Goal: Task Accomplishment & Management: Use online tool/utility

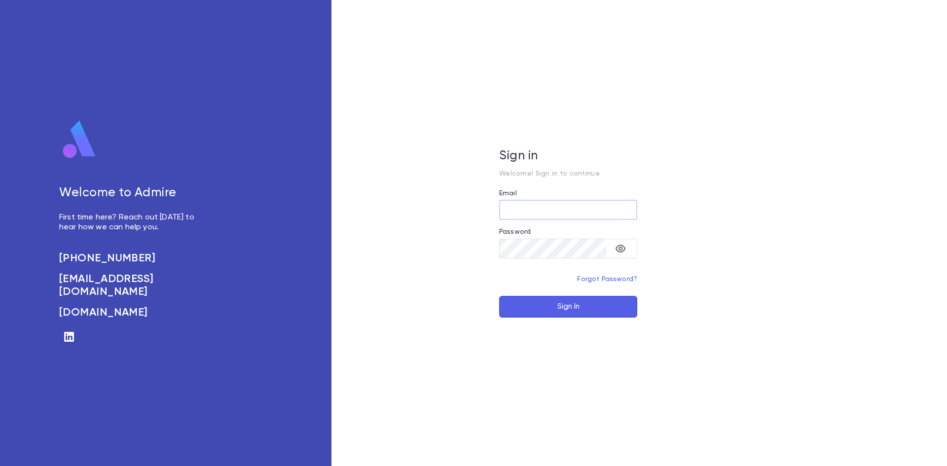
type input "**********"
drag, startPoint x: 105, startPoint y: 263, endPoint x: 50, endPoint y: 244, distance: 57.6
click at [50, 244] on div "Welcome to Admire First time here? Reach out [DATE] to hear how we can help you…" at bounding box center [166, 233] width 332 height 466
drag, startPoint x: 50, startPoint y: 253, endPoint x: 149, endPoint y: 259, distance: 98.8
click at [149, 259] on div "Welcome to Admire First time here? Reach out [DATE] to hear how we can help you…" at bounding box center [166, 233] width 332 height 466
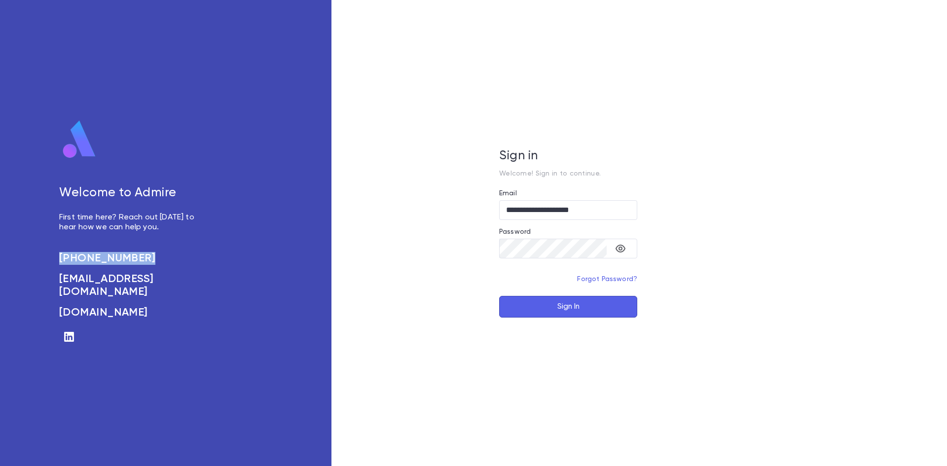
copy h6 "[PHONE_NUMBER]"
click at [573, 304] on button "Sign In" at bounding box center [568, 307] width 138 height 22
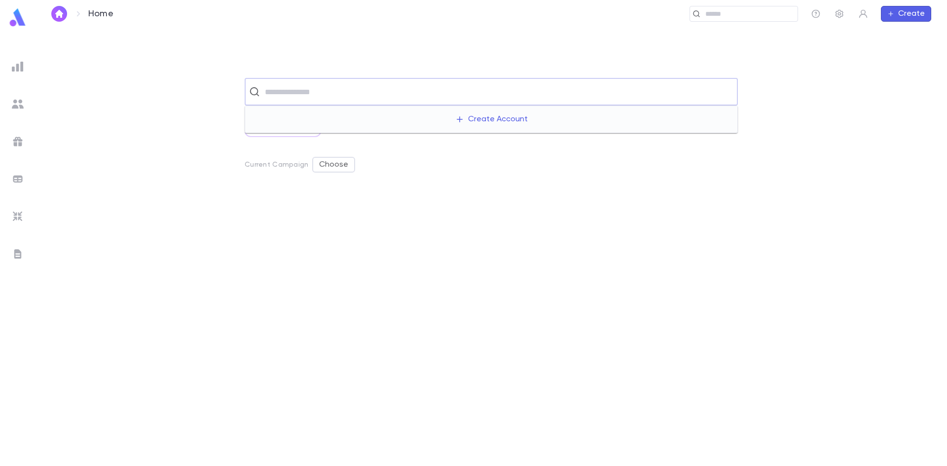
click at [314, 97] on input "text" at bounding box center [498, 91] width 472 height 19
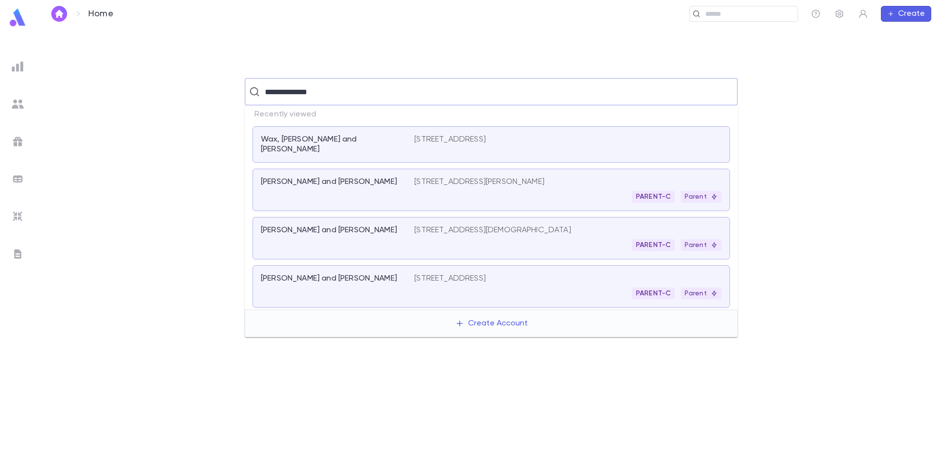
type input "**********"
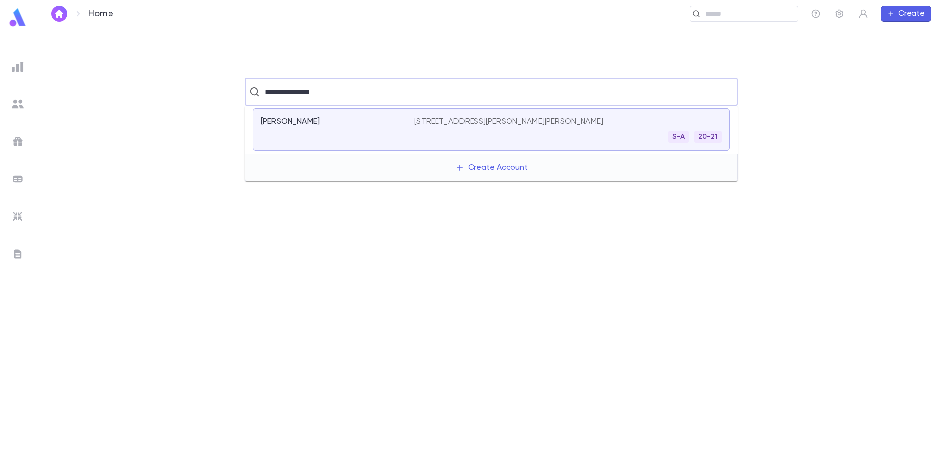
click at [358, 127] on div "Snyder, Menachem" at bounding box center [337, 130] width 153 height 26
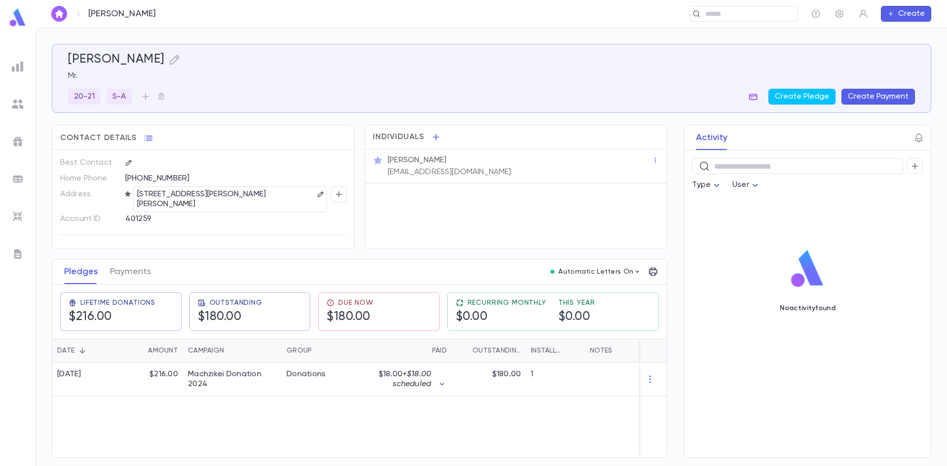
click at [754, 99] on icon "button" at bounding box center [754, 97] width 8 height 6
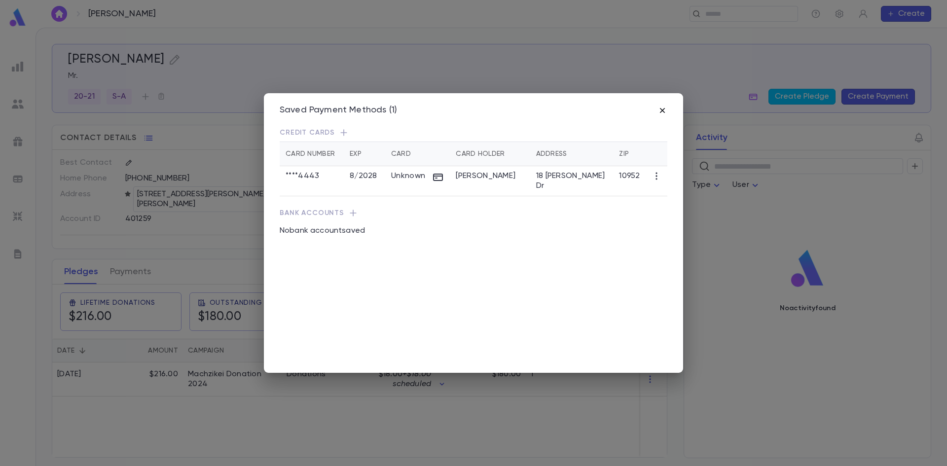
click at [663, 111] on icon "button" at bounding box center [662, 110] width 5 height 5
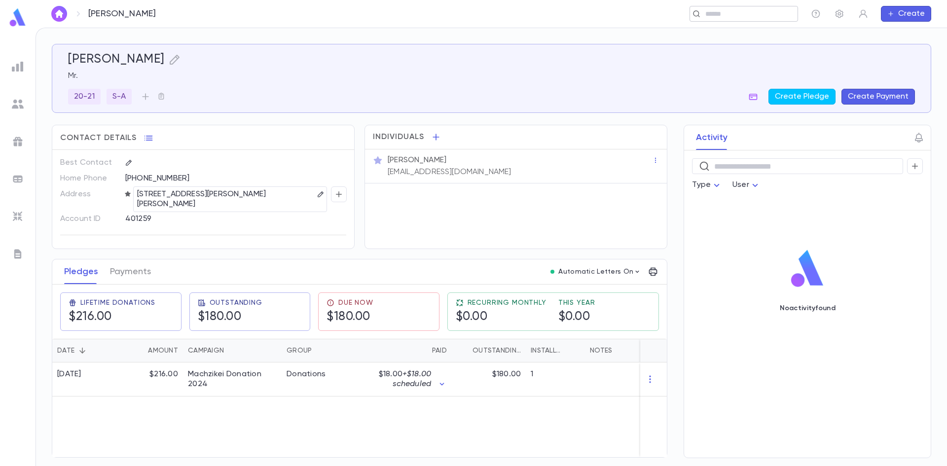
click at [722, 15] on input "text" at bounding box center [748, 13] width 91 height 9
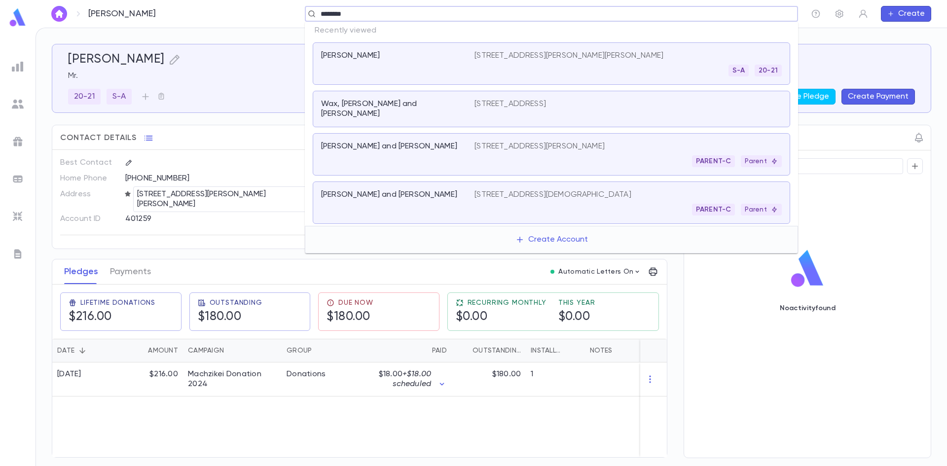
type input "*********"
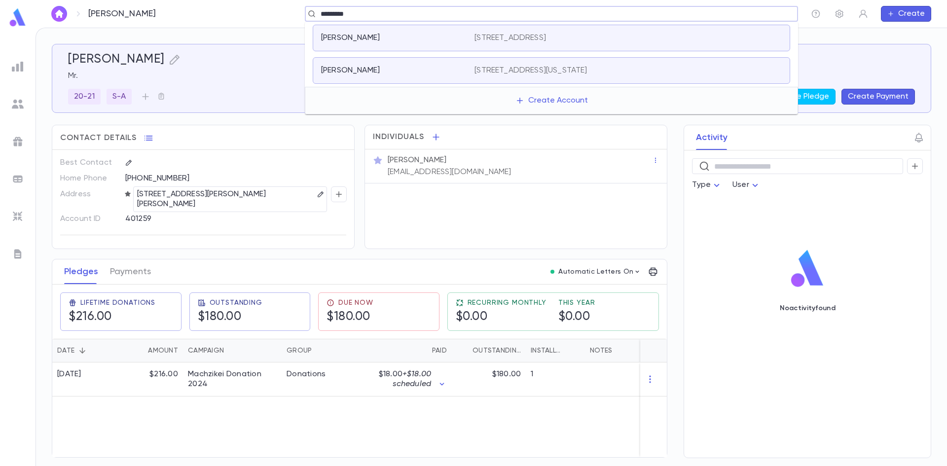
click at [451, 77] on div "Basch, Eli 52 Leigh Dr, Lakewood New Jersey" at bounding box center [552, 70] width 478 height 27
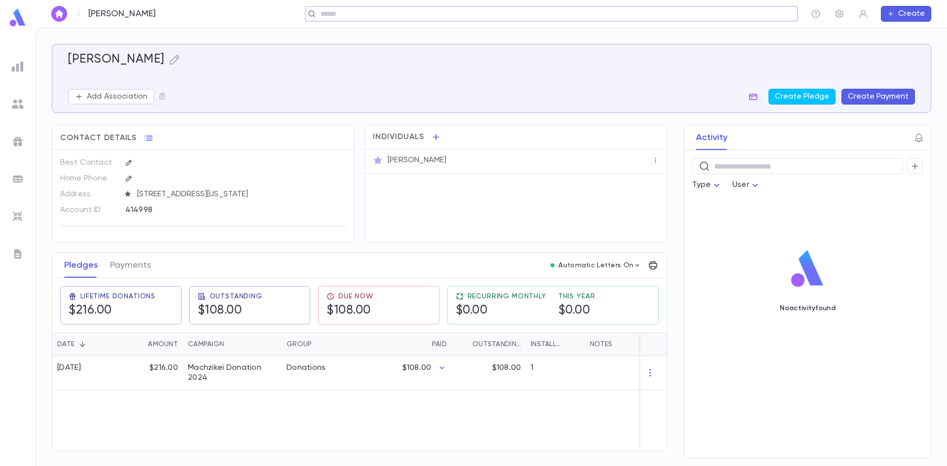
click at [758, 96] on icon "button" at bounding box center [754, 97] width 8 height 6
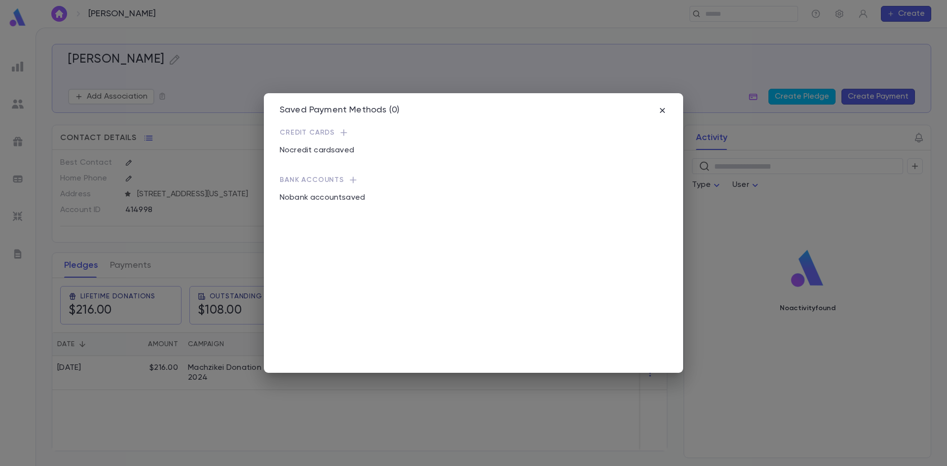
click at [669, 114] on div "Saved Payment Methods (0) Credit Cards No credit card saved Bank Accounts No ba…" at bounding box center [473, 233] width 419 height 280
click at [663, 111] on icon "button" at bounding box center [662, 110] width 5 height 5
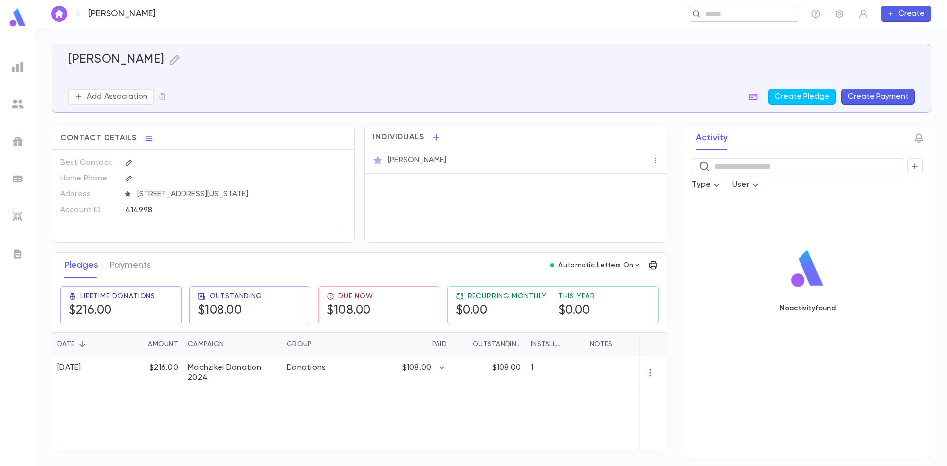
click at [744, 9] on input "text" at bounding box center [741, 13] width 76 height 9
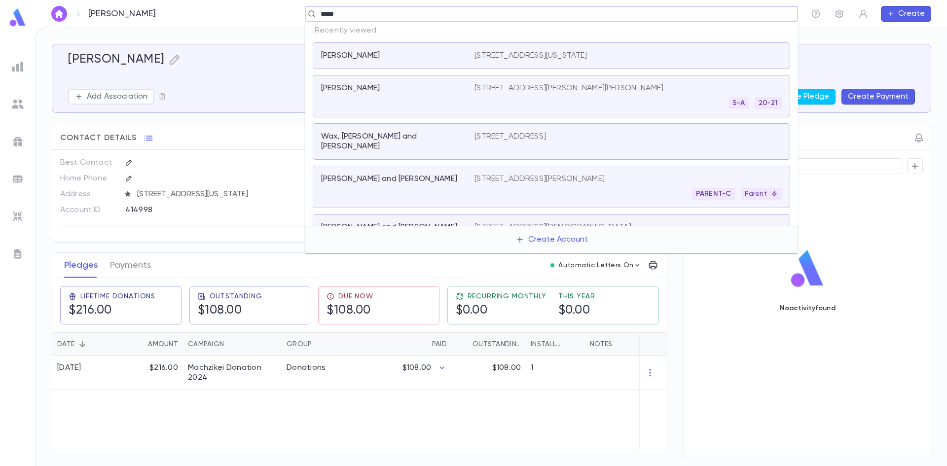
type input "******"
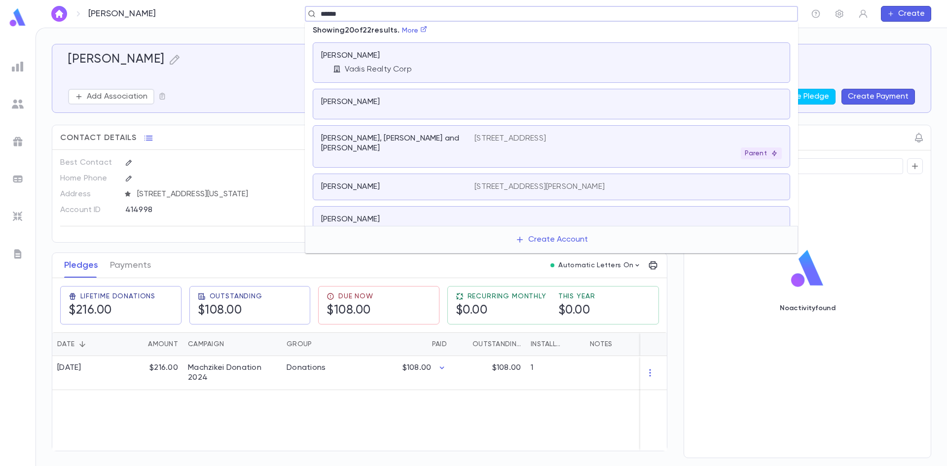
click at [562, 133] on div "Davies, Avi and Malky 535 Bunker Court, Valley Stream NY 11581 US Parent" at bounding box center [552, 146] width 478 height 42
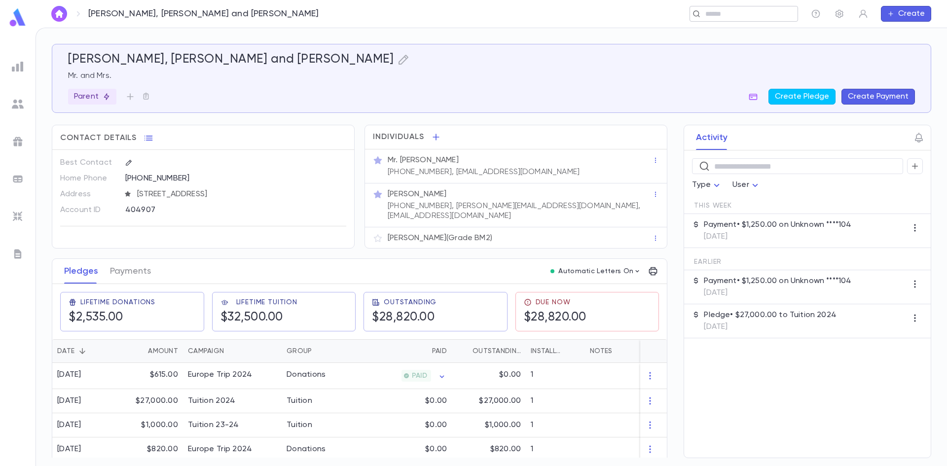
click at [720, 16] on input "text" at bounding box center [741, 13] width 76 height 9
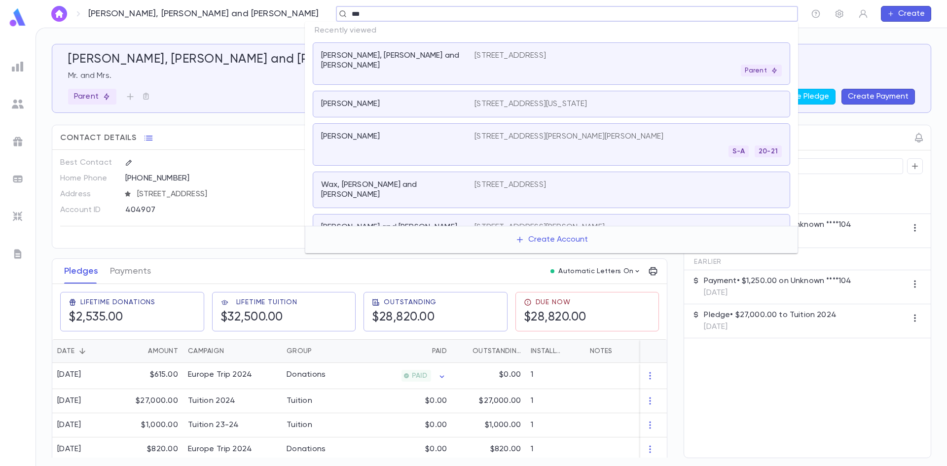
type input "****"
click at [381, 100] on div "Basch, Eli" at bounding box center [392, 104] width 142 height 10
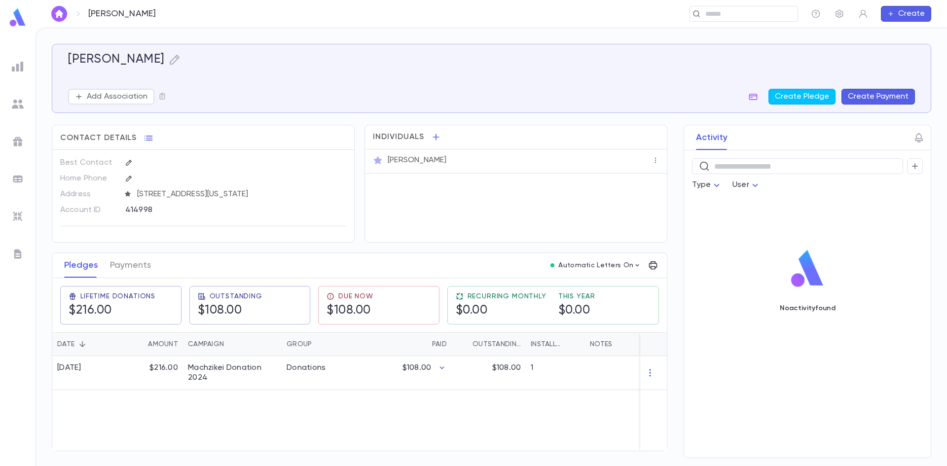
click at [148, 212] on div "414998" at bounding box center [211, 209] width 172 height 15
drag, startPoint x: 125, startPoint y: 211, endPoint x: 153, endPoint y: 211, distance: 28.6
click at [153, 211] on div "414998" at bounding box center [231, 209] width 229 height 15
copy div "414998"
click at [717, 8] on div "​" at bounding box center [744, 14] width 109 height 16
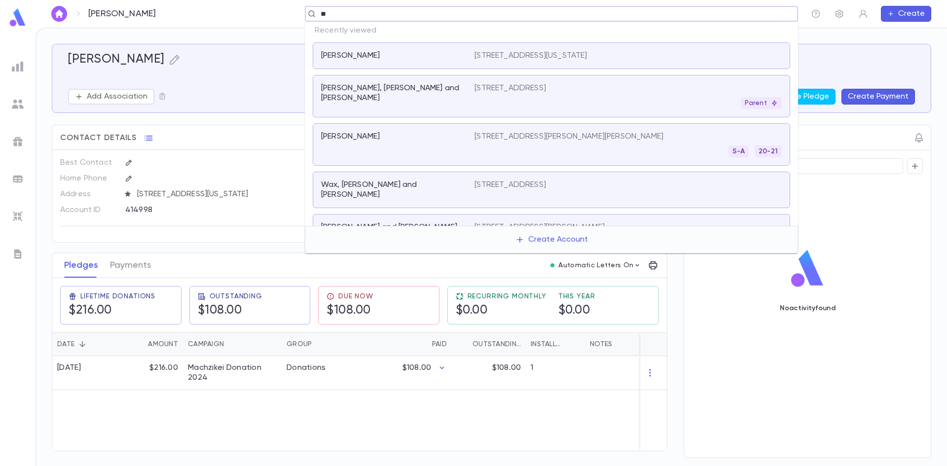
type input "***"
click at [565, 96] on div "535 Bunker Court, Valley Stream NY 11581 US Parent" at bounding box center [628, 96] width 307 height 26
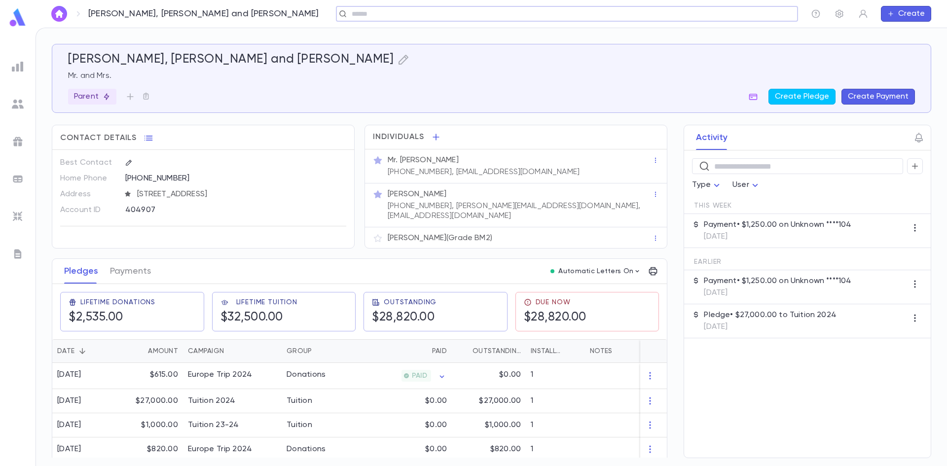
click at [138, 211] on div "404907" at bounding box center [211, 209] width 172 height 15
copy div "404907"
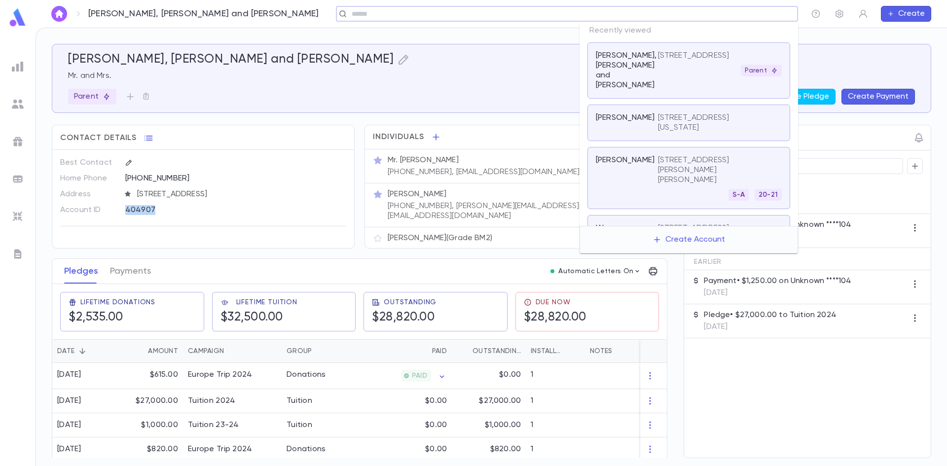
click at [705, 14] on input "text" at bounding box center [564, 13] width 430 height 9
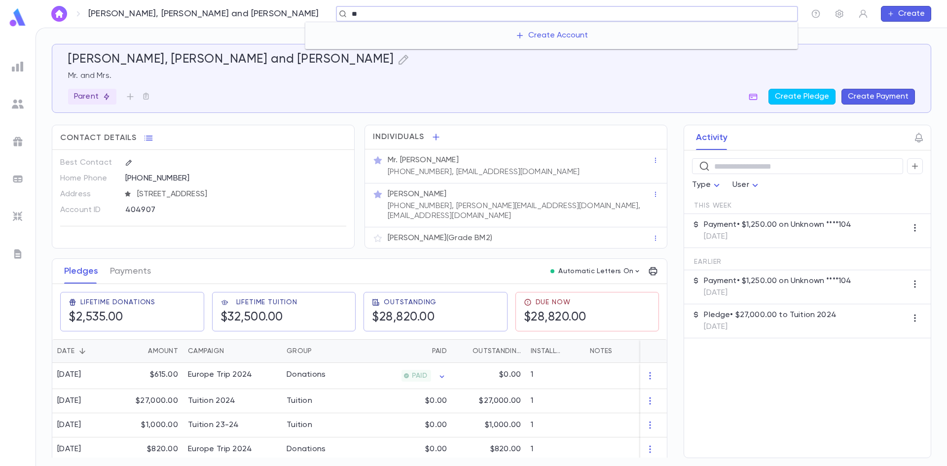
type input "*"
type input "*****"
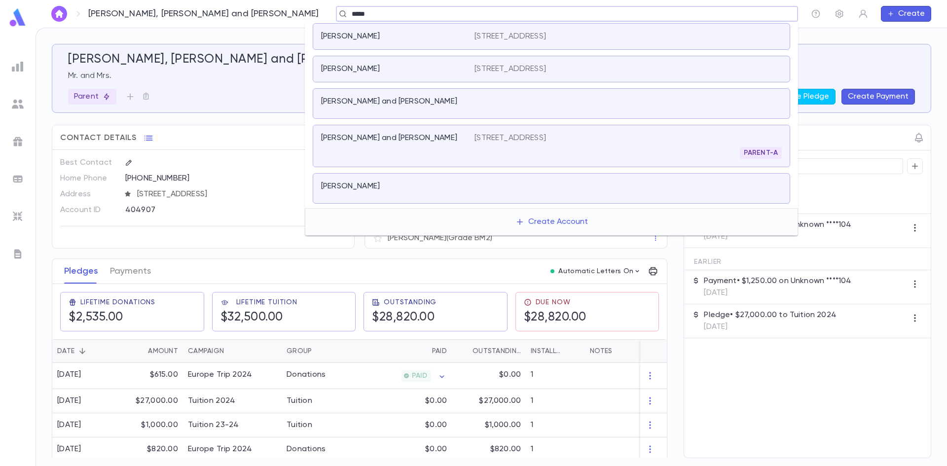
scroll to position [99, 0]
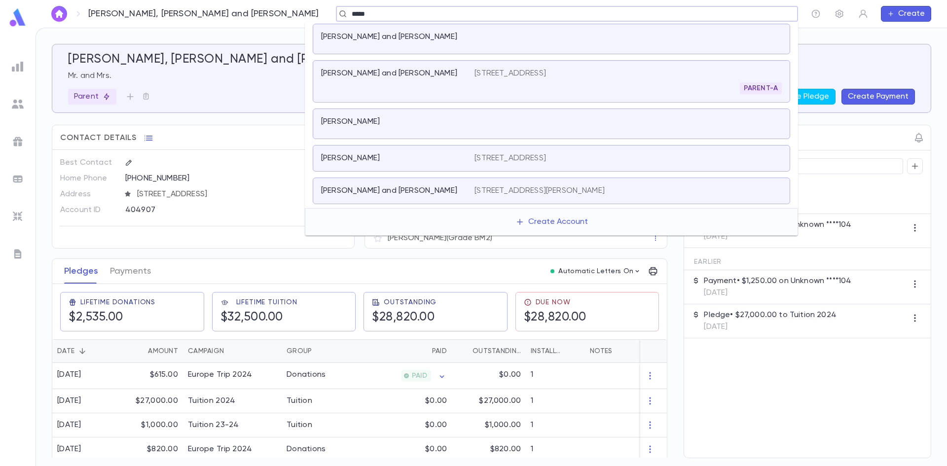
click at [460, 126] on div "Feder, Yisrael" at bounding box center [392, 122] width 142 height 10
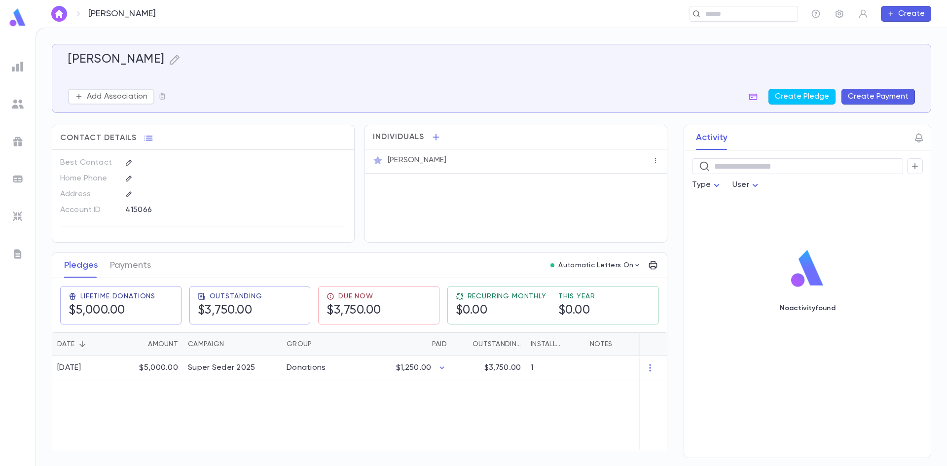
click at [148, 212] on div "415066" at bounding box center [211, 209] width 172 height 15
copy div "415066"
click at [710, 13] on input "text" at bounding box center [741, 13] width 76 height 9
type input "*"
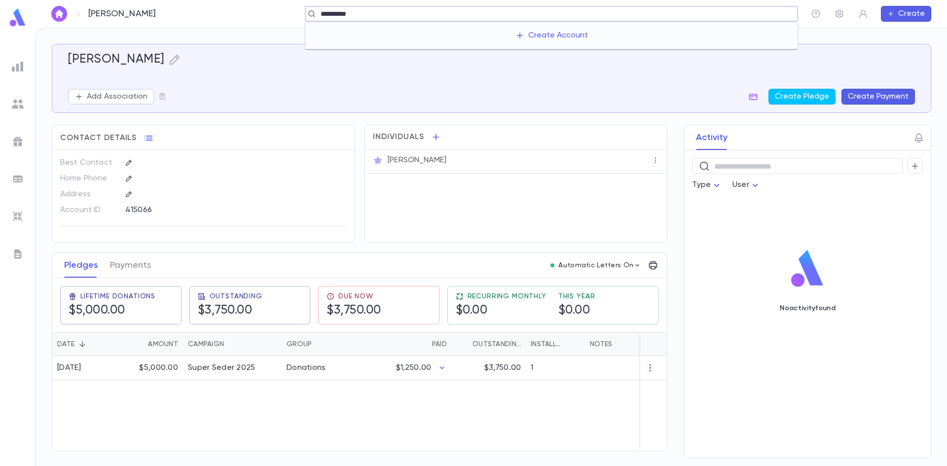
type input "**********"
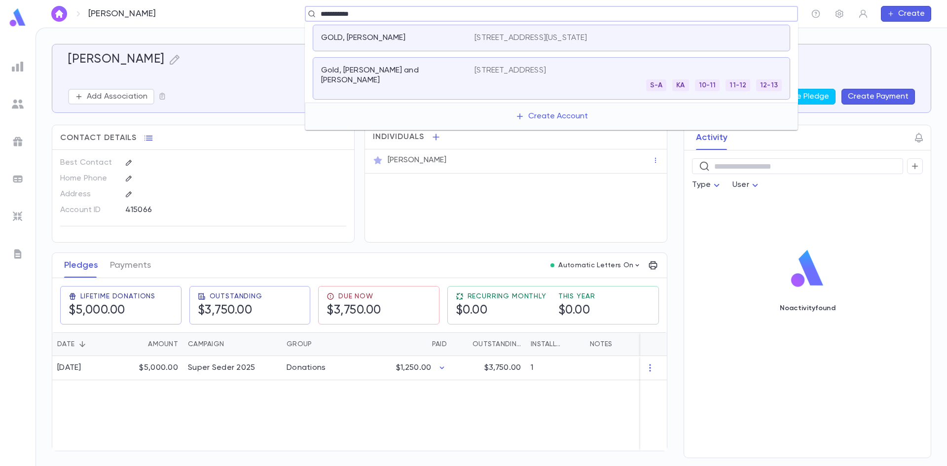
click at [515, 38] on p "401 pinetree drive apt 1031, Miami Beach Florida 33140" at bounding box center [531, 38] width 113 height 10
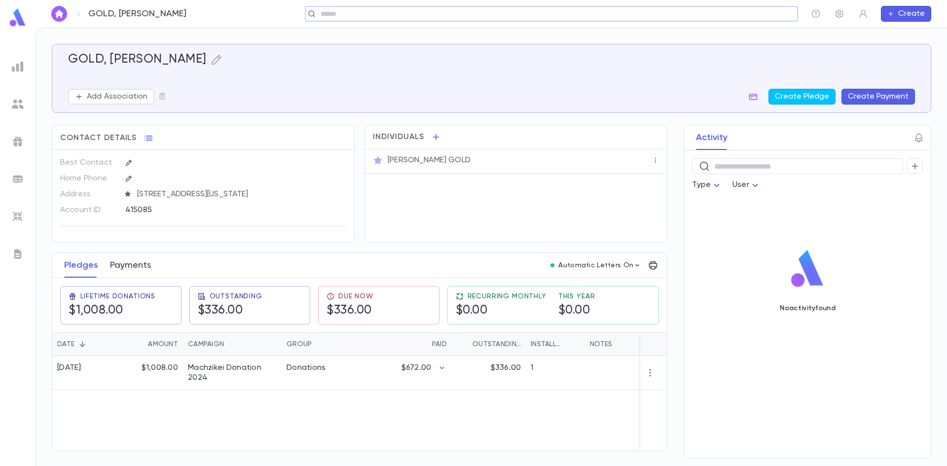
click at [135, 270] on button "Payments" at bounding box center [130, 265] width 41 height 25
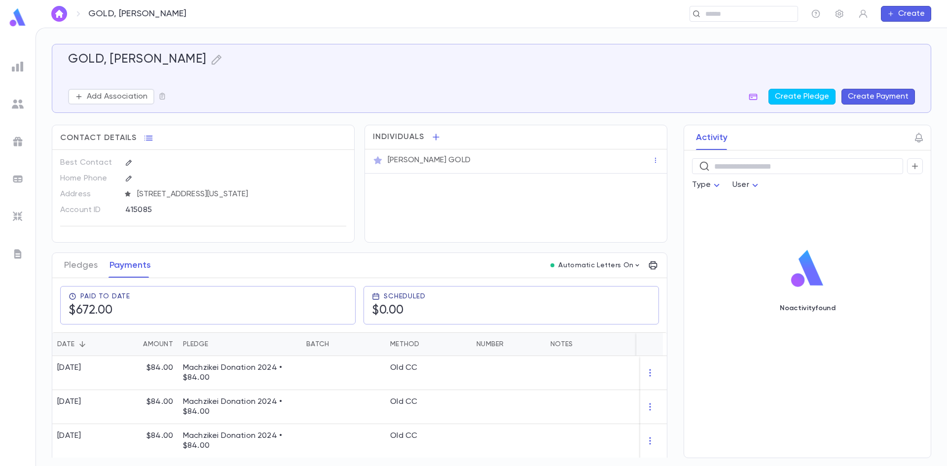
click at [131, 206] on div "415085" at bounding box center [211, 209] width 172 height 15
copy div "415085"
click at [727, 22] on div "GOLD, MOISHE ​ Create" at bounding box center [492, 14] width 912 height 28
click at [727, 17] on input "text" at bounding box center [741, 13] width 76 height 9
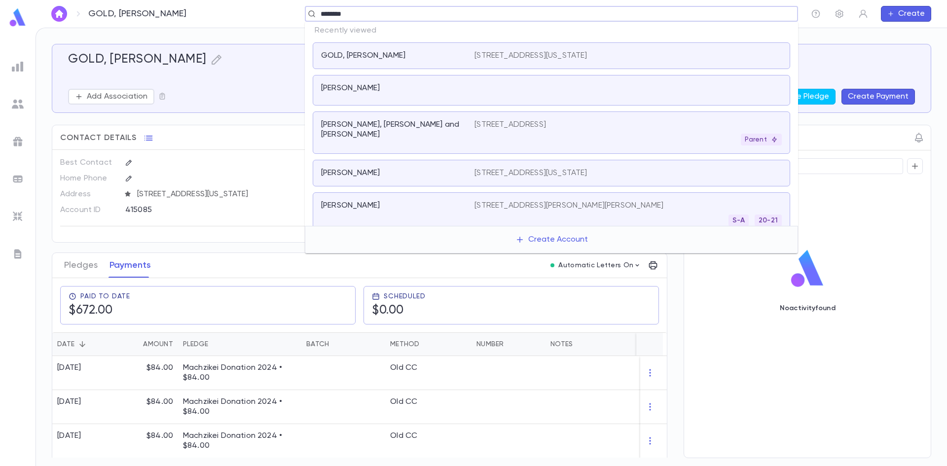
type input "*********"
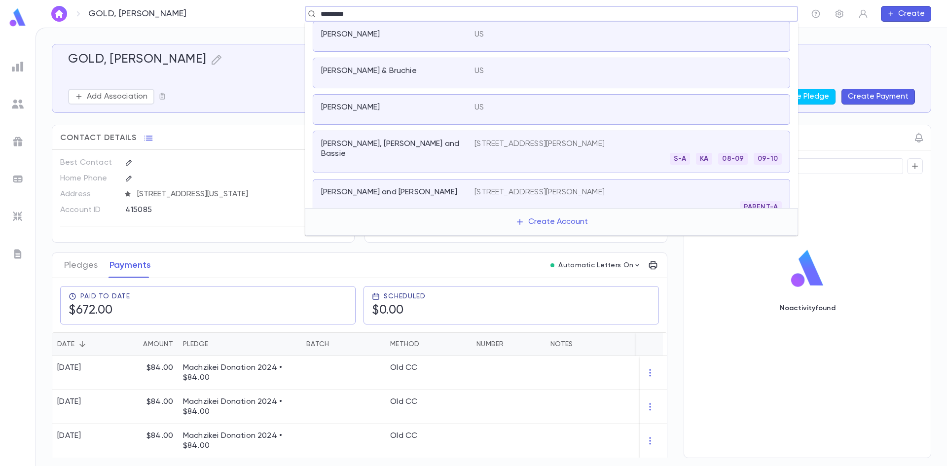
scroll to position [345, 0]
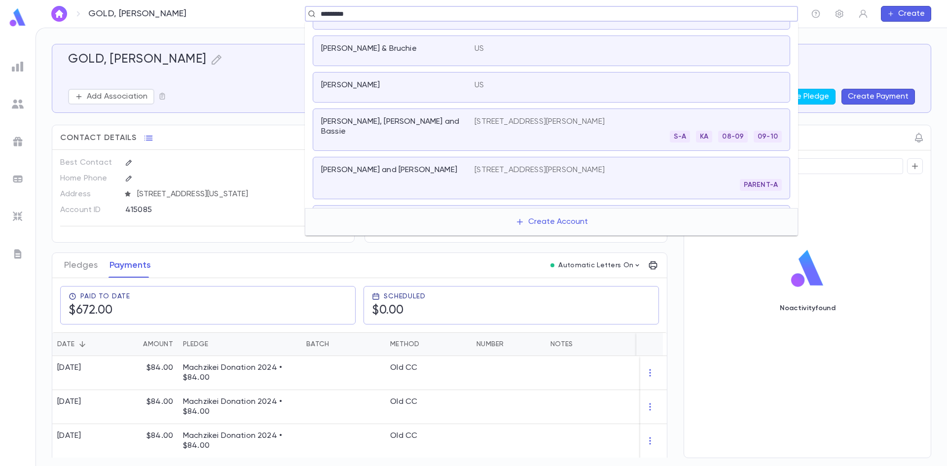
click at [461, 122] on p "Goldfeder, Yeruchem Fishel and Bassie" at bounding box center [392, 127] width 142 height 20
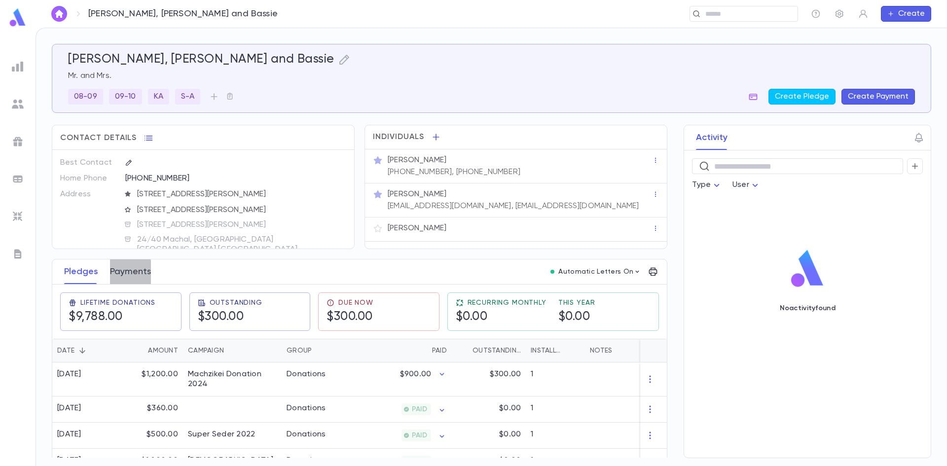
click at [125, 273] on button "Payments" at bounding box center [130, 272] width 41 height 25
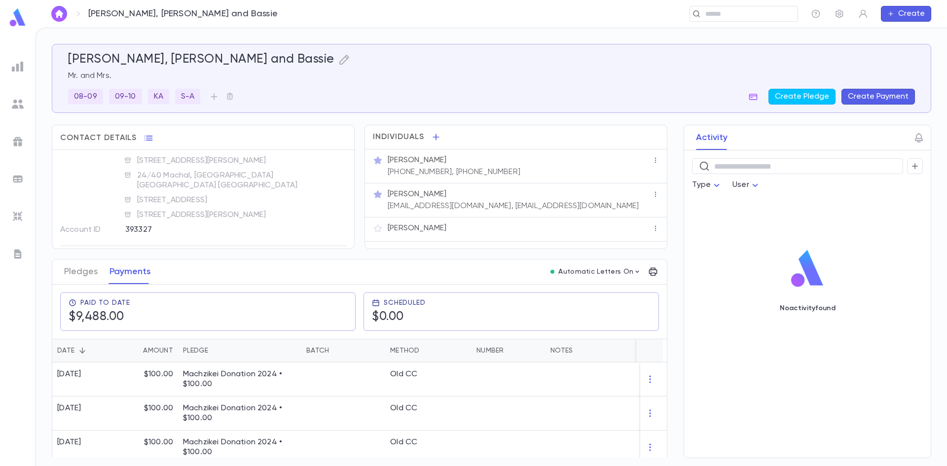
scroll to position [68, 0]
click at [145, 219] on div "393327" at bounding box center [211, 226] width 172 height 15
copy div "393327"
click at [724, 12] on input "text" at bounding box center [741, 13] width 76 height 9
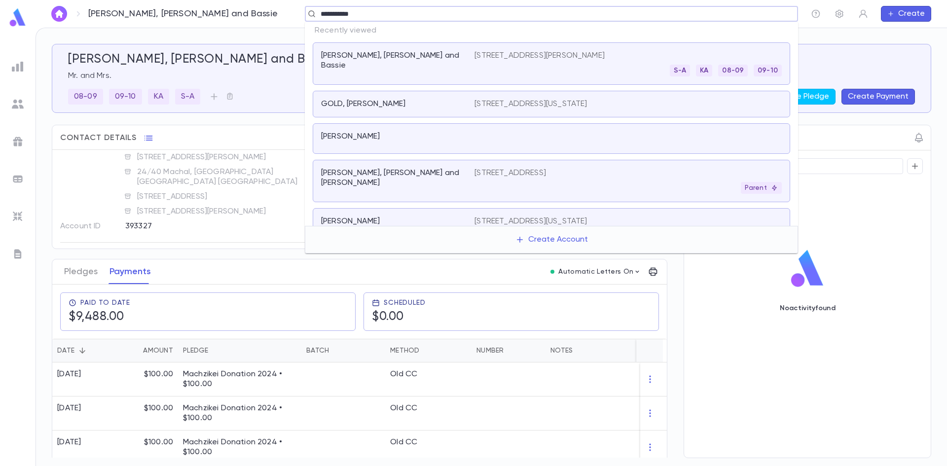
type input "**********"
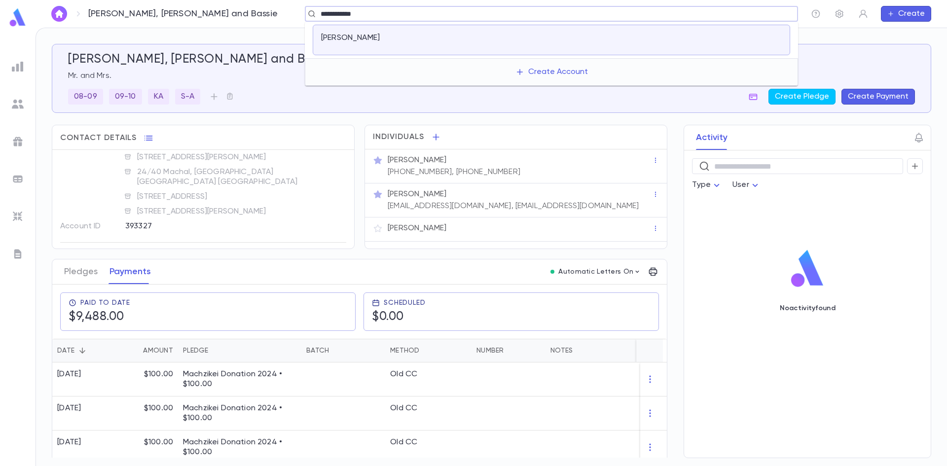
click at [561, 51] on div "Goldman, Dovi" at bounding box center [552, 40] width 478 height 31
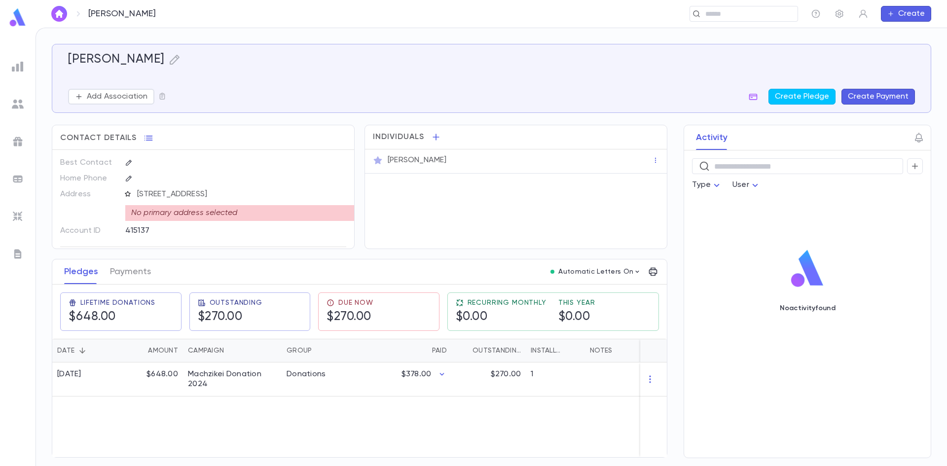
click at [126, 194] on icon "button" at bounding box center [127, 193] width 7 height 7
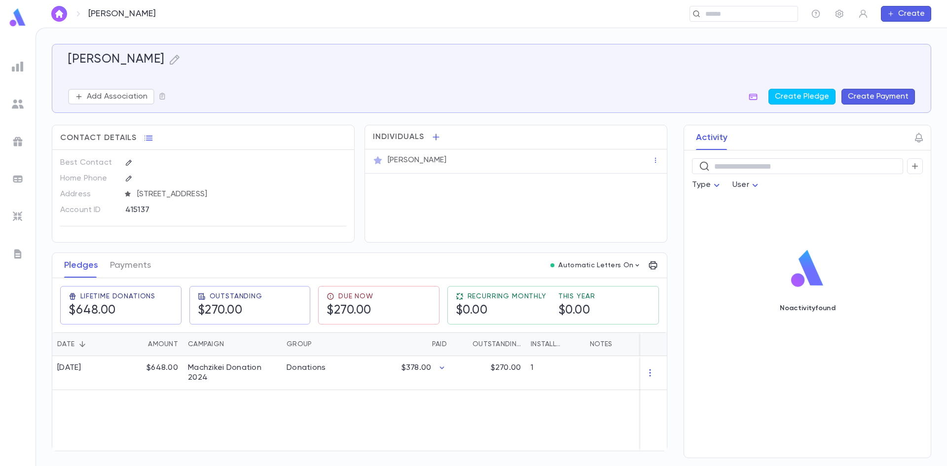
click at [142, 208] on div "415137" at bounding box center [211, 209] width 172 height 15
copy div "415137"
click at [124, 266] on button "Payments" at bounding box center [130, 265] width 41 height 25
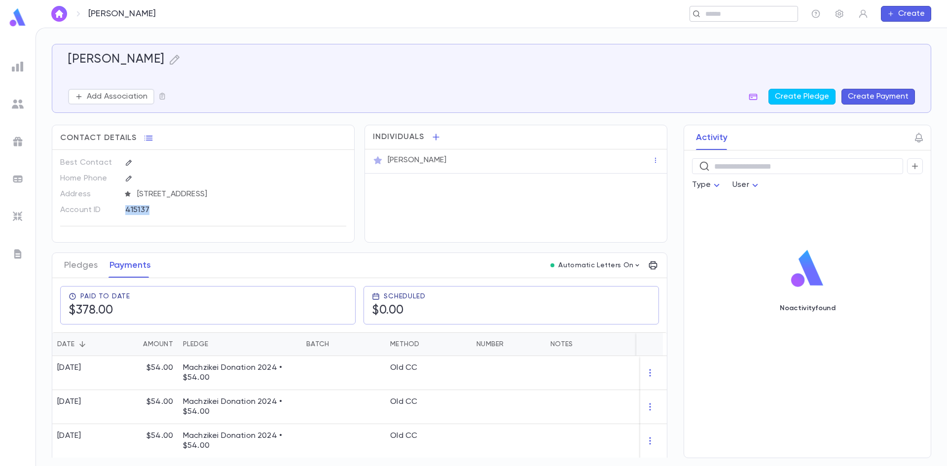
click at [705, 8] on div "​" at bounding box center [744, 14] width 109 height 16
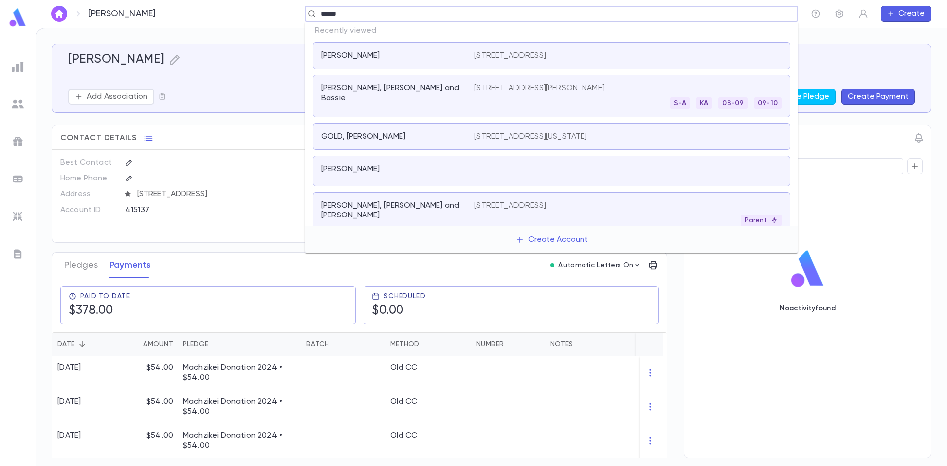
type input "*****"
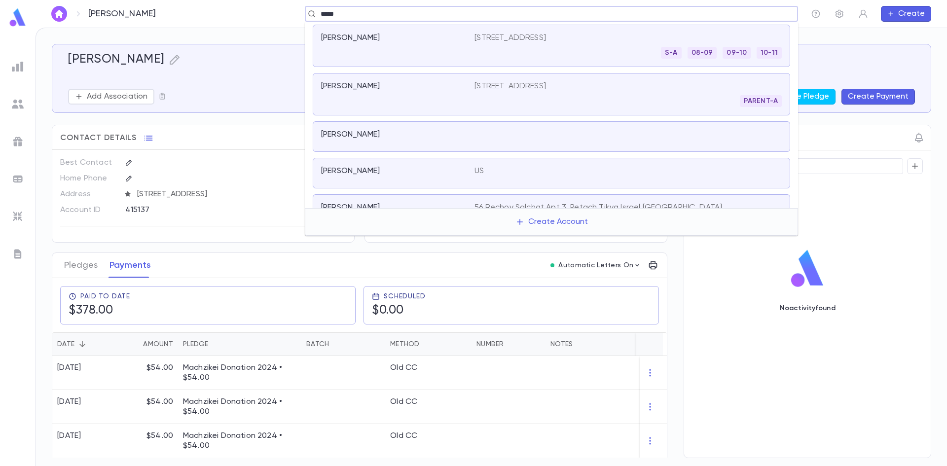
click at [444, 59] on div "Kashi, Nathaniel 1251 Brunswick Ave, 1 St Fl Oor, Far Rockaway NY 11691 S-A 08-…" at bounding box center [552, 46] width 478 height 42
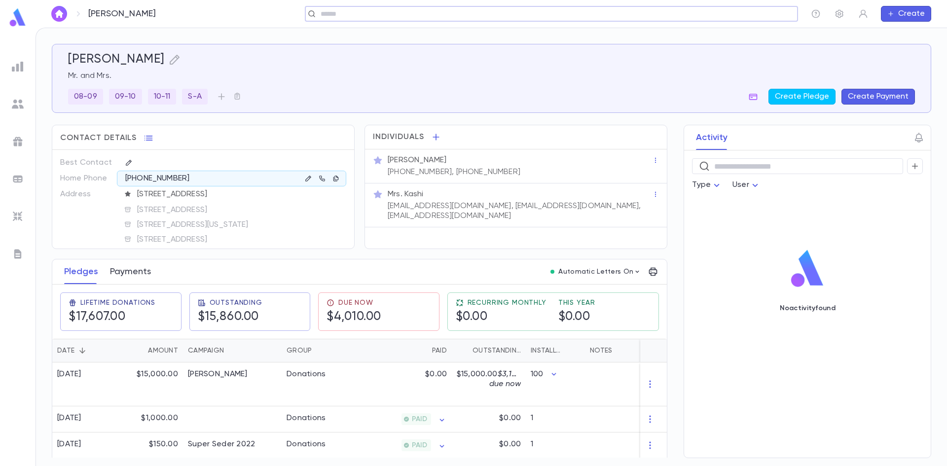
click at [119, 269] on button "Payments" at bounding box center [130, 272] width 41 height 25
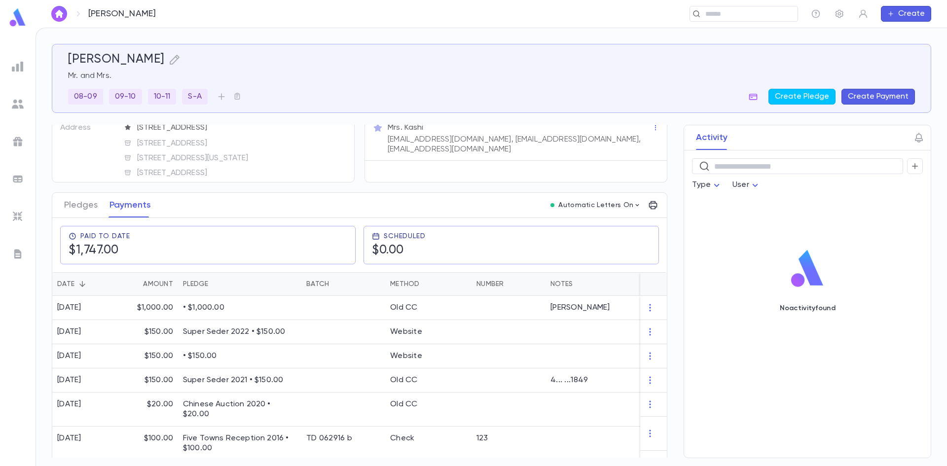
scroll to position [113, 0]
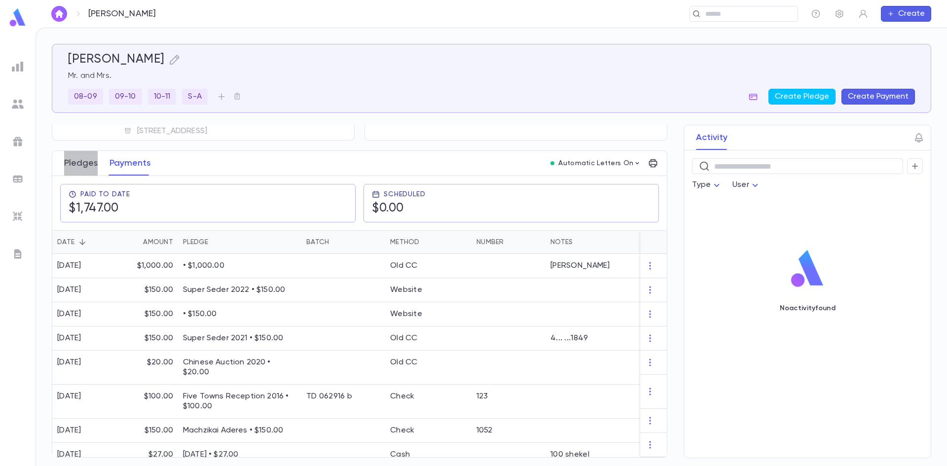
click at [69, 162] on button "Pledges" at bounding box center [81, 163] width 34 height 25
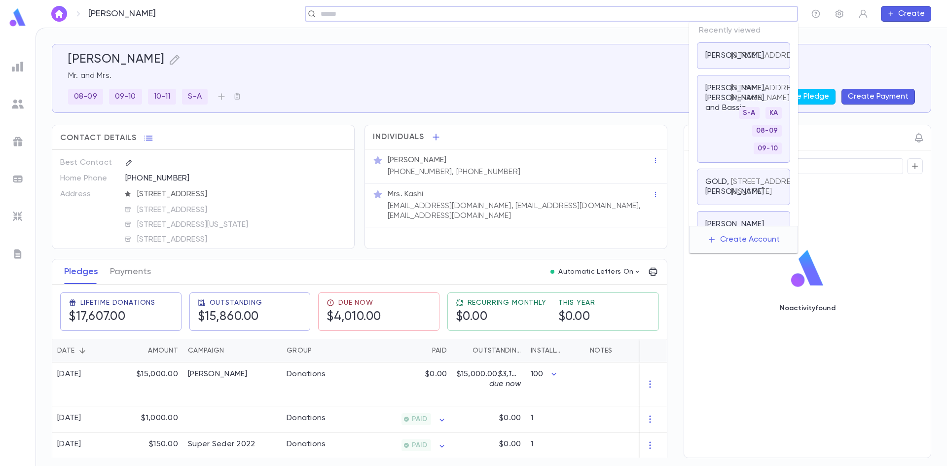
click at [705, 17] on input "text" at bounding box center [548, 13] width 461 height 9
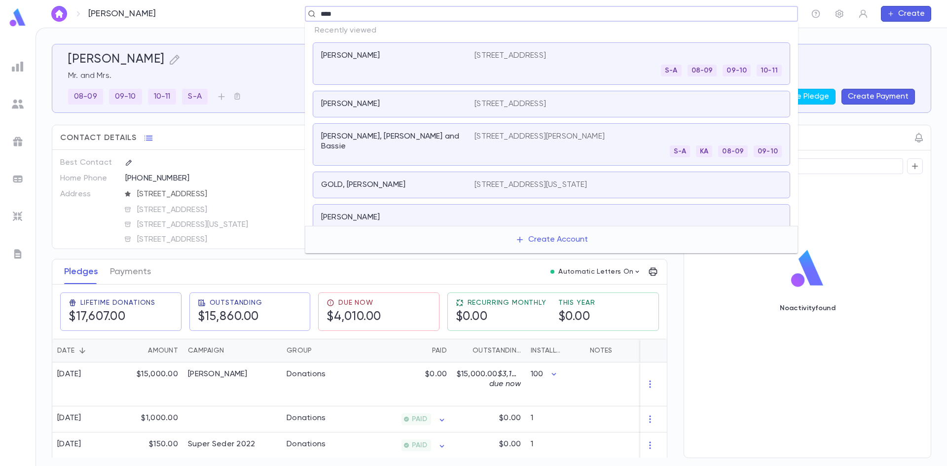
type input "*****"
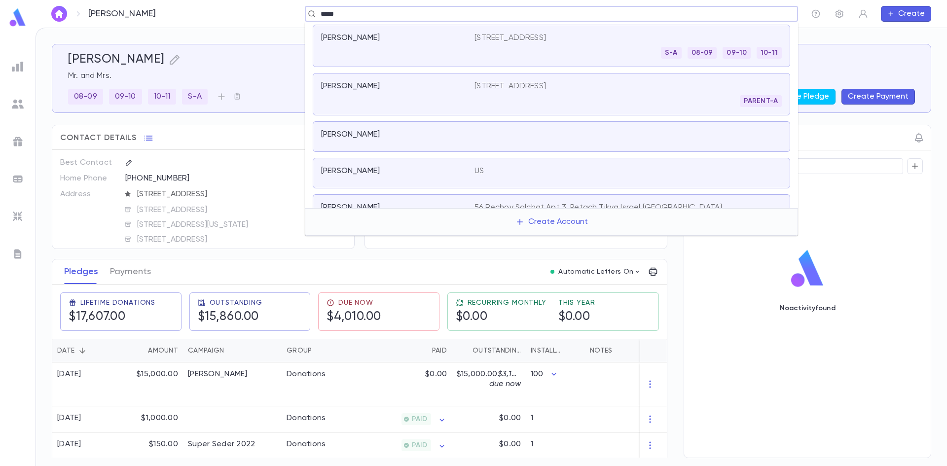
click at [344, 137] on p "Kashi, Nathanel" at bounding box center [350, 135] width 59 height 10
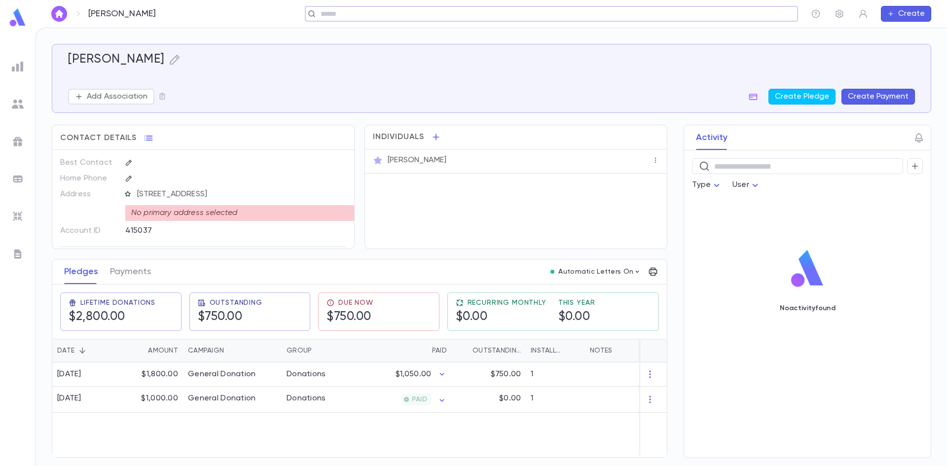
click at [128, 193] on icon "button" at bounding box center [127, 193] width 7 height 7
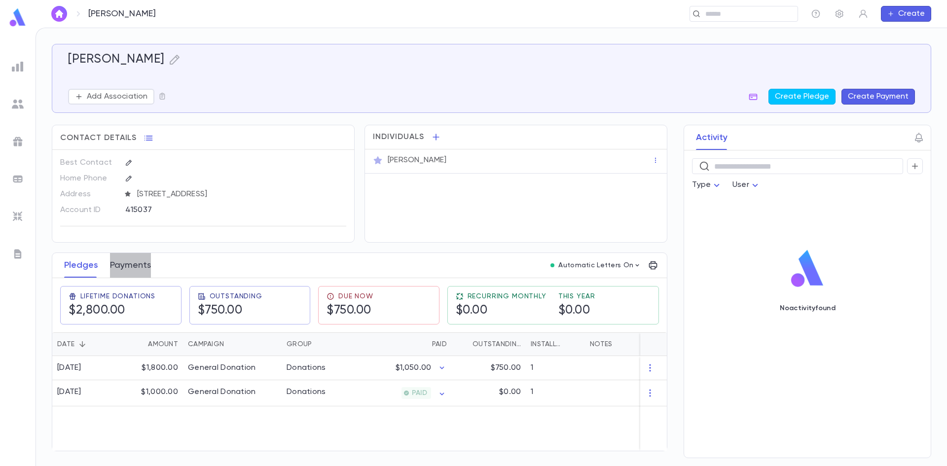
click at [132, 277] on button "Payments" at bounding box center [130, 265] width 41 height 25
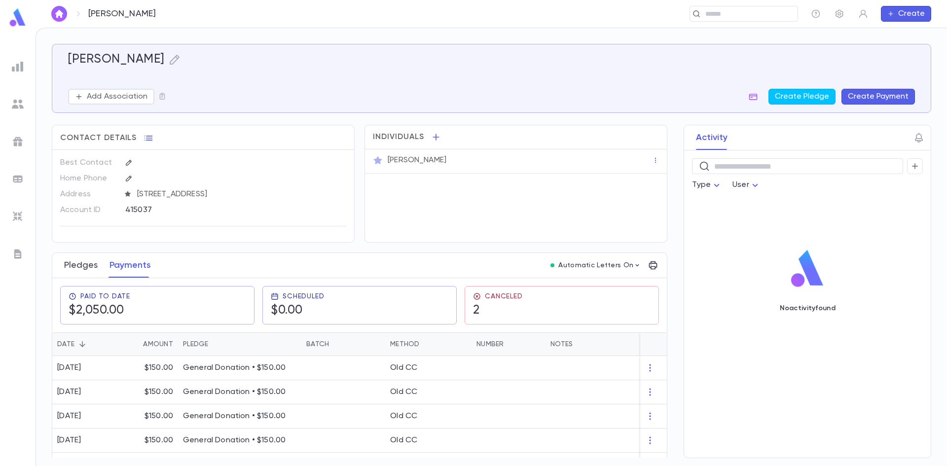
click at [94, 268] on button "Pledges" at bounding box center [81, 265] width 34 height 25
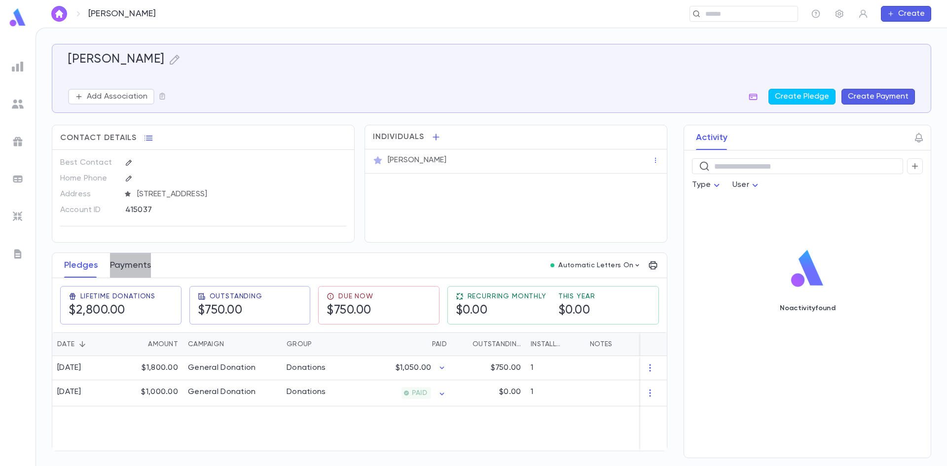
click at [145, 261] on button "Payments" at bounding box center [130, 265] width 41 height 25
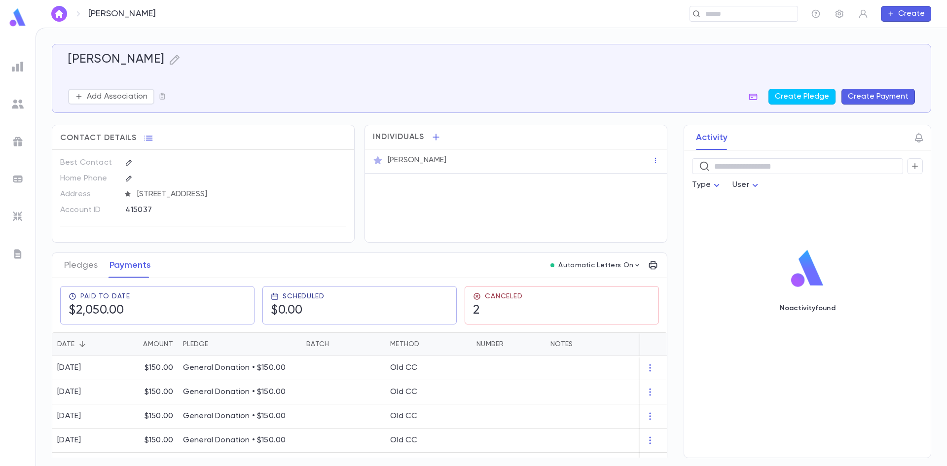
click at [134, 209] on div "415037" at bounding box center [211, 209] width 172 height 15
copy div "415037"
click at [718, 17] on input "text" at bounding box center [741, 13] width 76 height 9
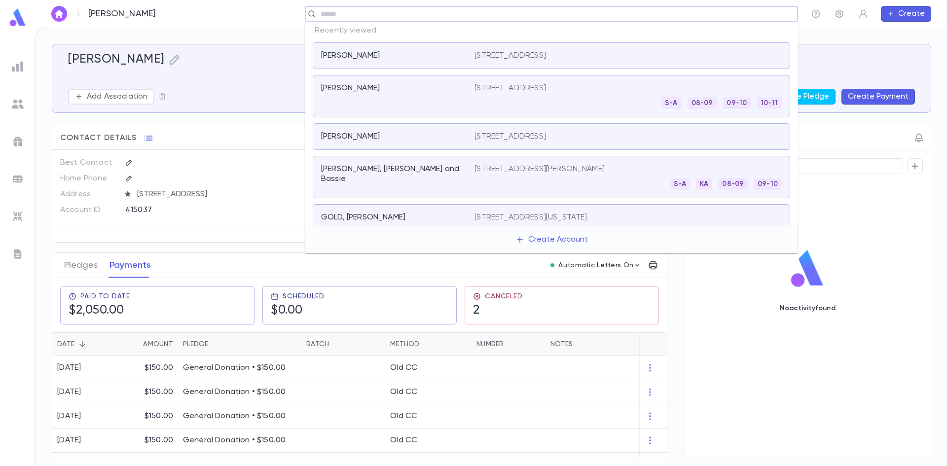
paste input "**********"
type input "**********"
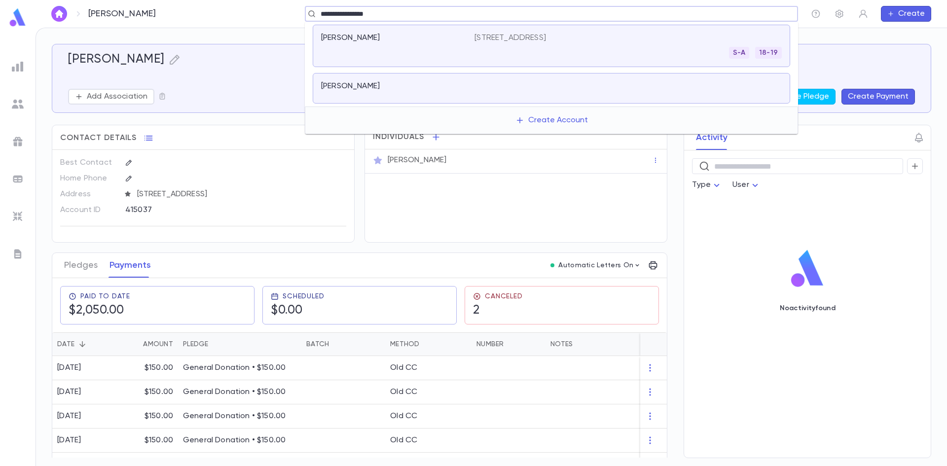
click at [411, 86] on div "Katzenstein, Aaron" at bounding box center [392, 86] width 142 height 10
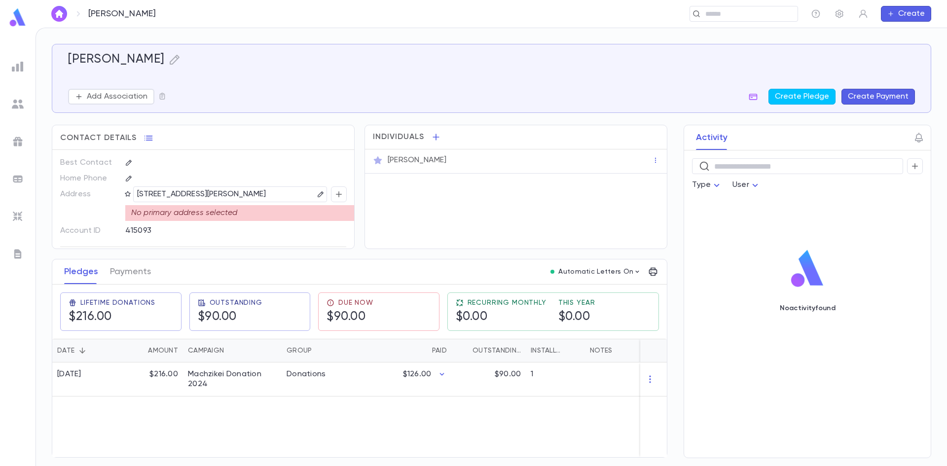
click at [133, 194] on div "14 Dewhurst street, Staten Island NY" at bounding box center [230, 195] width 194 height 16
click at [127, 196] on icon "button" at bounding box center [127, 193] width 7 height 7
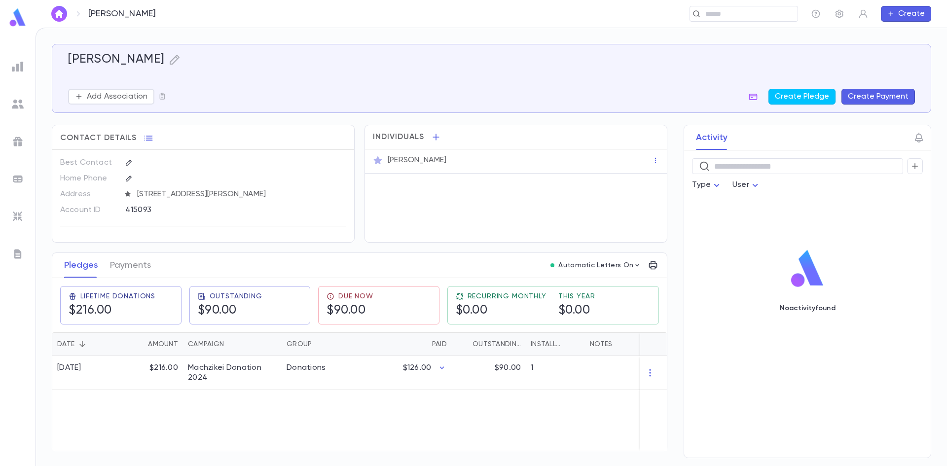
click at [132, 214] on div "415093" at bounding box center [211, 209] width 172 height 15
copy div "415093"
click at [710, 9] on div "​" at bounding box center [744, 14] width 109 height 16
paste input "**********"
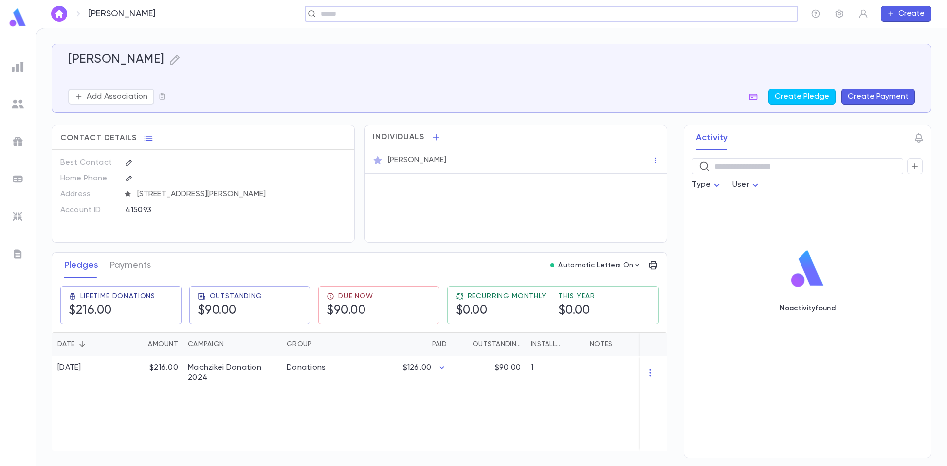
type input "**********"
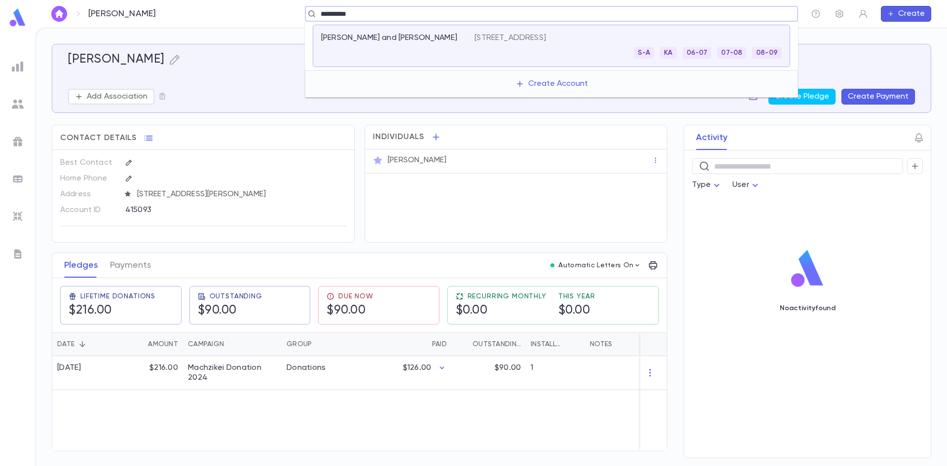
click at [568, 47] on div "702 Hungry Harbor Rd, Valley Stream NY 11581 S-A KA 06-07 07-08 08-09" at bounding box center [628, 46] width 307 height 26
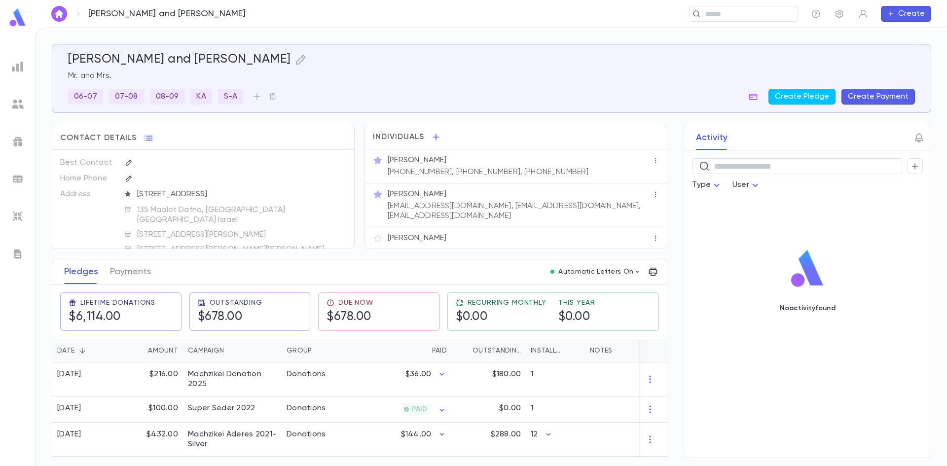
click at [212, 59] on div "Kohn, yitzy and Chani" at bounding box center [491, 59] width 847 height 15
click at [295, 63] on icon "button" at bounding box center [301, 60] width 12 height 12
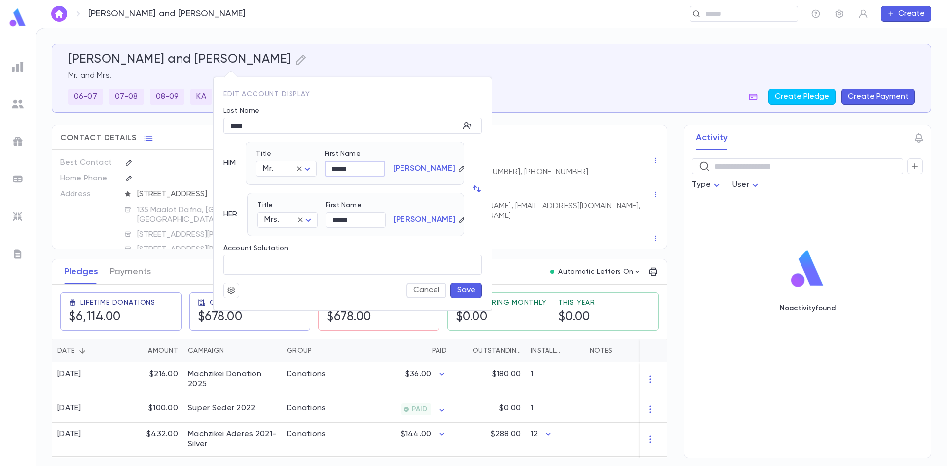
click at [335, 171] on input "*****" at bounding box center [355, 168] width 61 height 15
drag, startPoint x: 354, startPoint y: 171, endPoint x: 241, endPoint y: 167, distance: 112.6
click at [241, 167] on div "HIM Title Mr. *** ​ First Name ***** ​ Kohn" at bounding box center [344, 163] width 241 height 43
type input "*****"
click at [459, 296] on button "Save" at bounding box center [467, 291] width 32 height 16
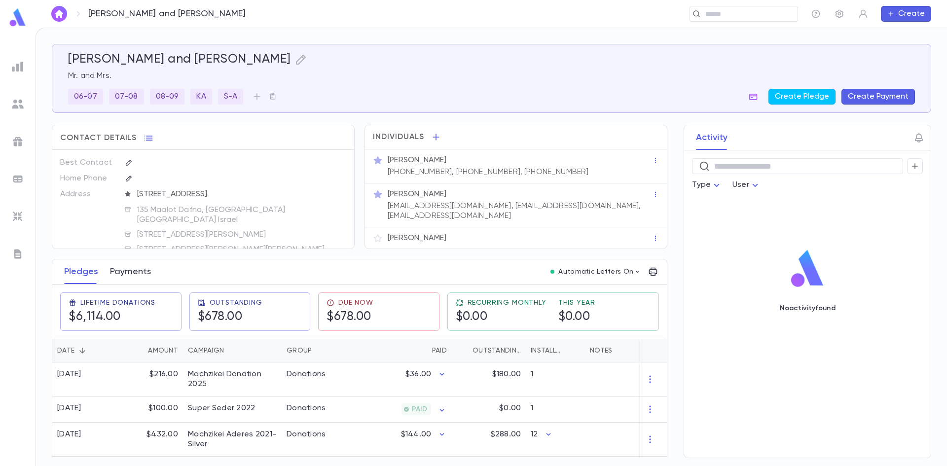
click at [145, 277] on button "Payments" at bounding box center [130, 272] width 41 height 25
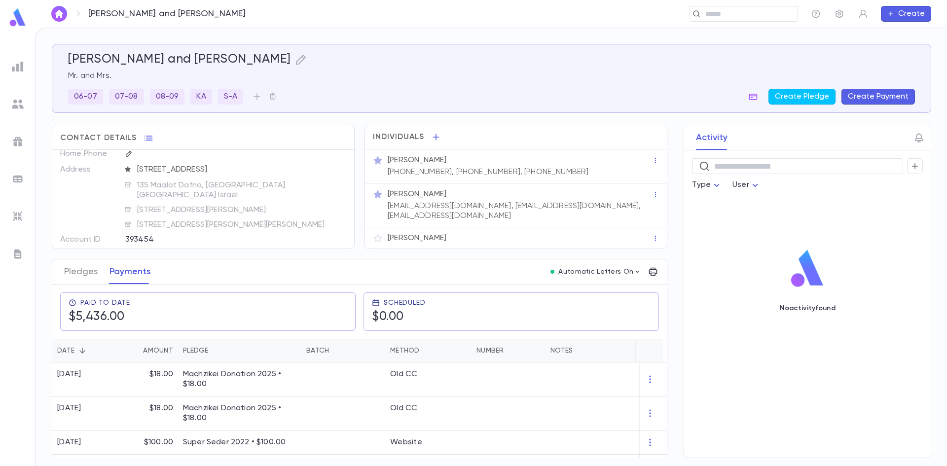
scroll to position [38, 0]
click at [148, 219] on div "393454" at bounding box center [211, 226] width 172 height 15
copy div "393454"
click at [95, 275] on button "Pledges" at bounding box center [81, 272] width 34 height 25
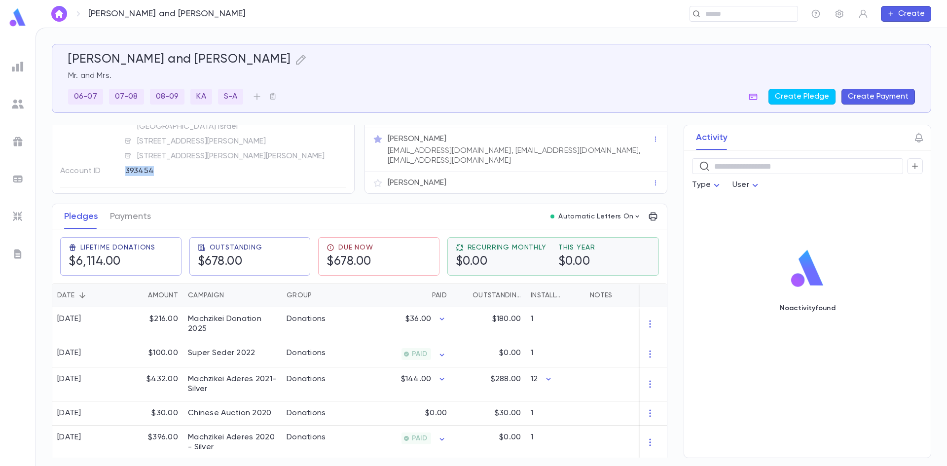
scroll to position [197, 0]
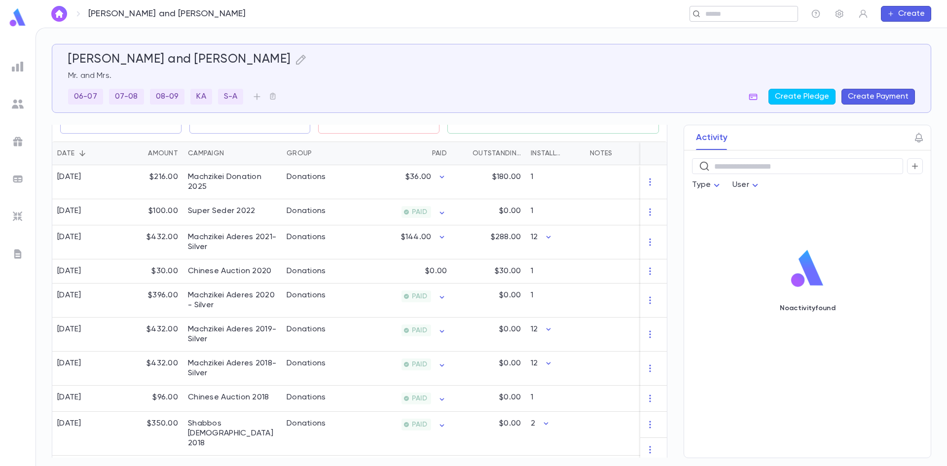
click at [727, 16] on input "text" at bounding box center [741, 13] width 76 height 9
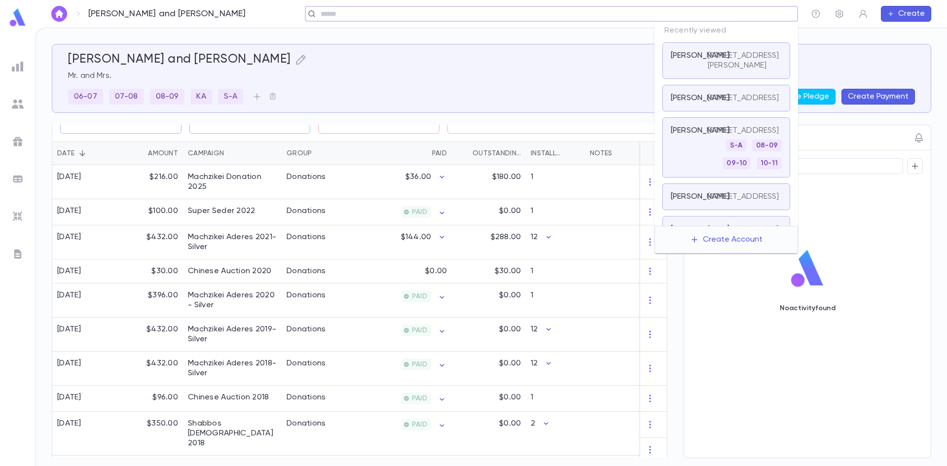
paste input "**********"
type input "**********"
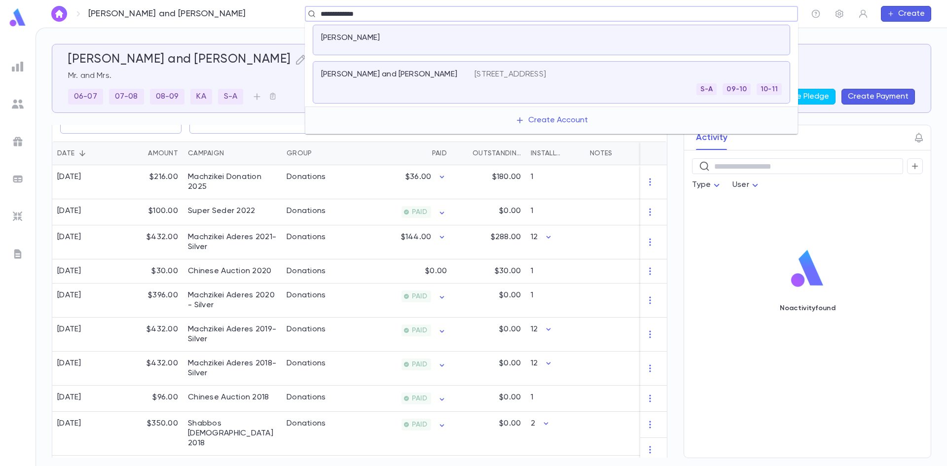
click at [388, 38] on div "Markowitz, Eli" at bounding box center [392, 38] width 142 height 10
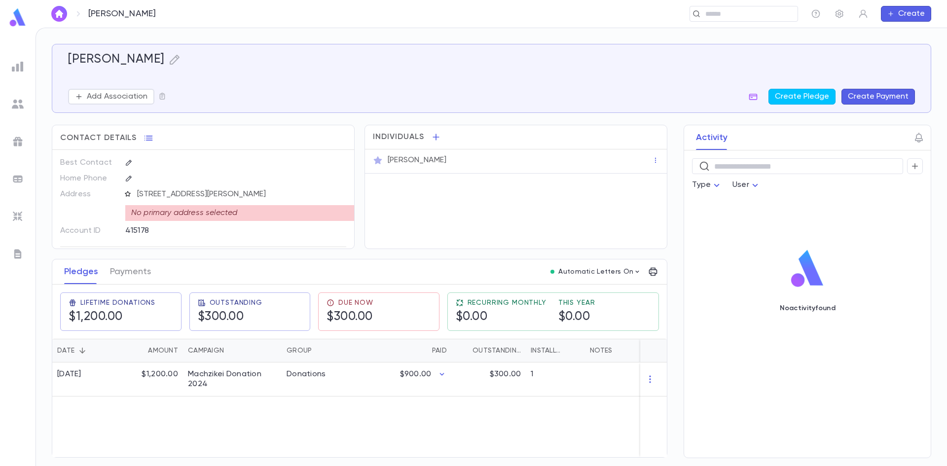
click at [128, 193] on icon "button" at bounding box center [127, 193] width 7 height 7
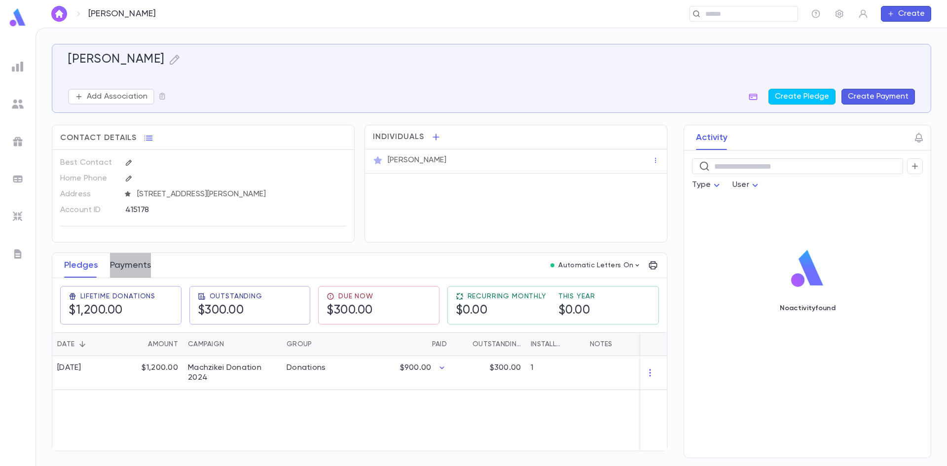
click at [140, 269] on button "Payments" at bounding box center [130, 265] width 41 height 25
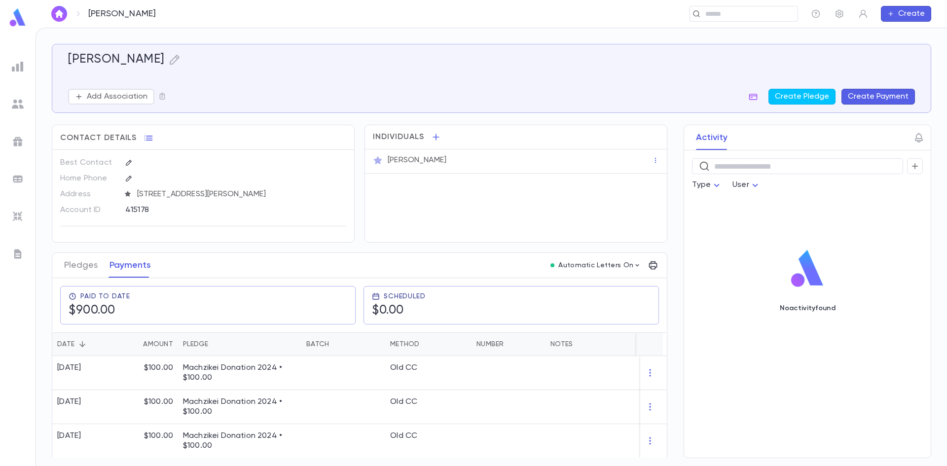
click at [136, 208] on div "415178" at bounding box center [211, 209] width 172 height 15
click at [732, 13] on input "text" at bounding box center [741, 13] width 76 height 9
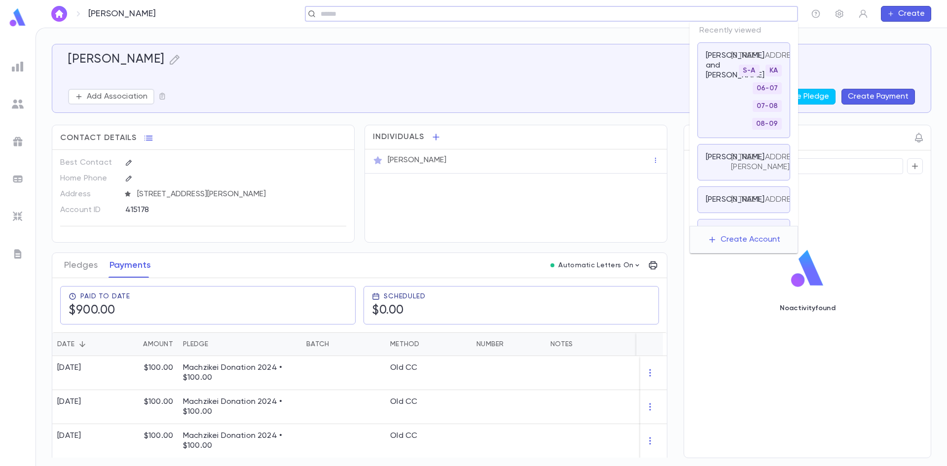
paste input "**********"
type input "**********"
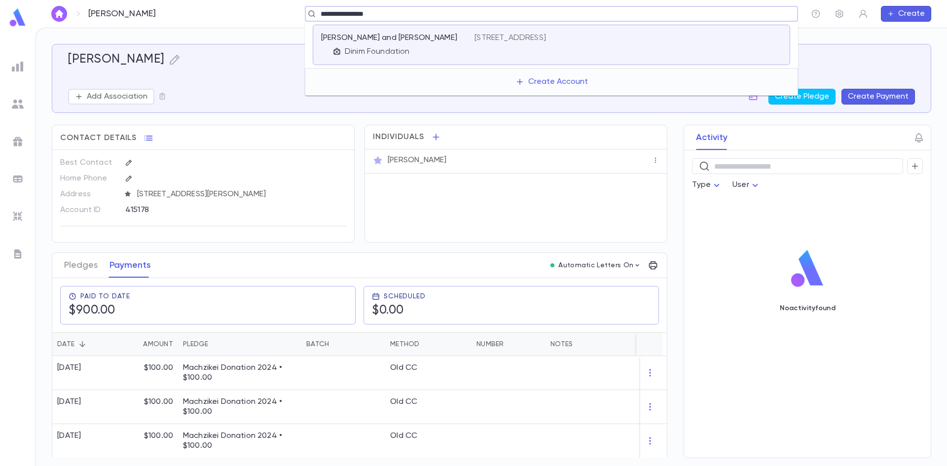
click at [408, 39] on p "Mermelstein, David and Nina" at bounding box center [389, 38] width 136 height 10
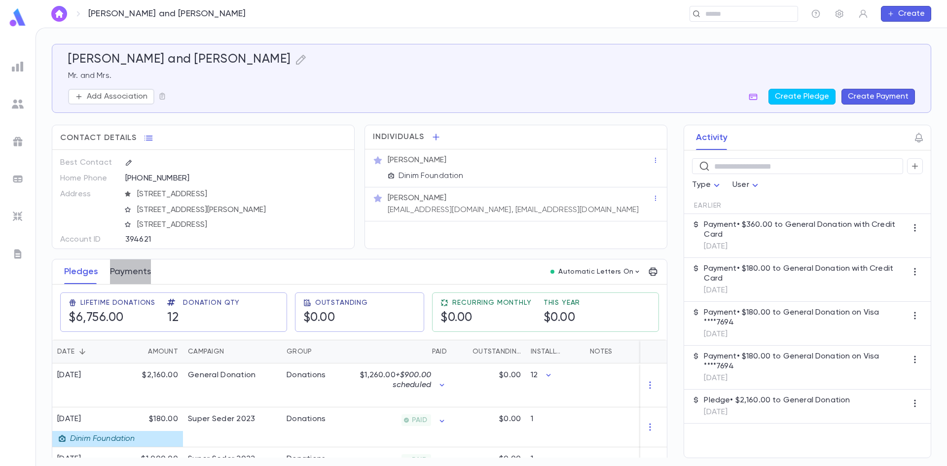
click at [118, 269] on button "Payments" at bounding box center [130, 272] width 41 height 25
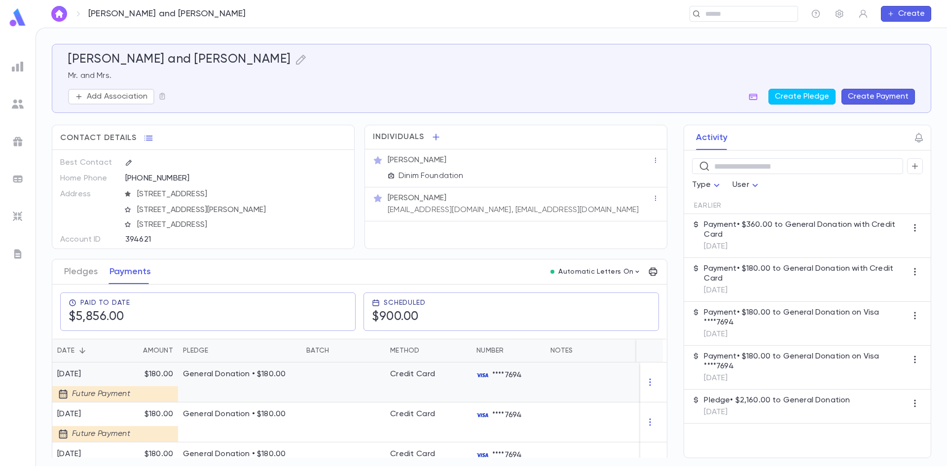
scroll to position [49, 0]
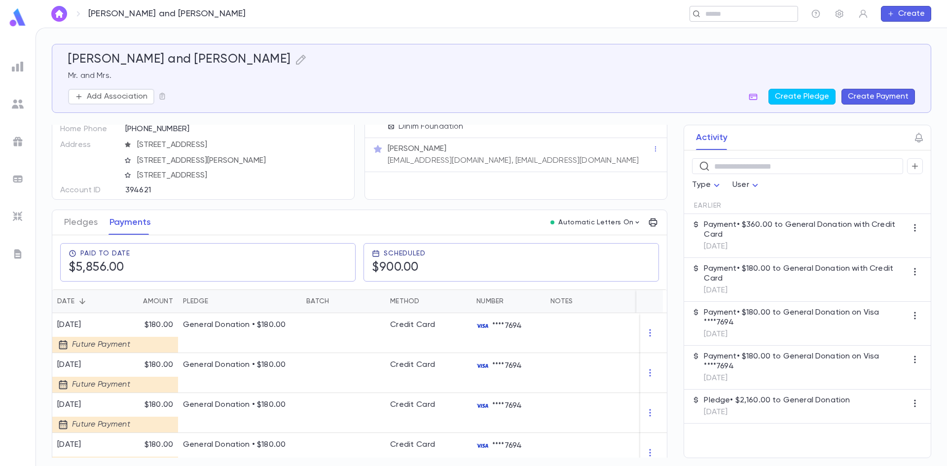
click at [710, 14] on input "text" at bounding box center [741, 13] width 76 height 9
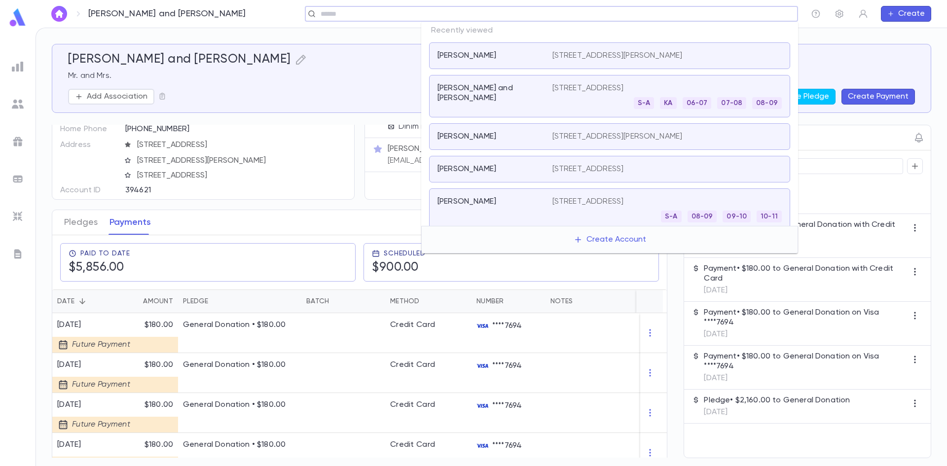
paste input "**********"
type input "**********"
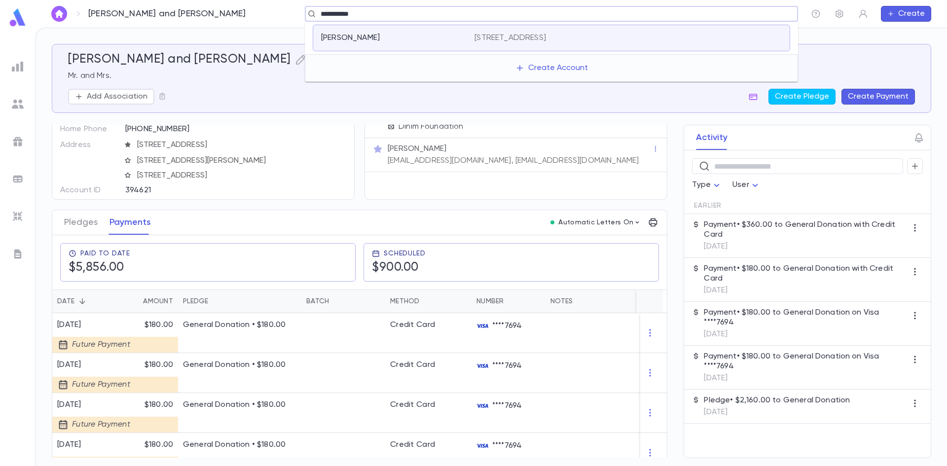
click at [413, 47] on div "Mintz, Meyer 456 West Broadway, Cedarhurst NY 11516" at bounding box center [552, 38] width 478 height 27
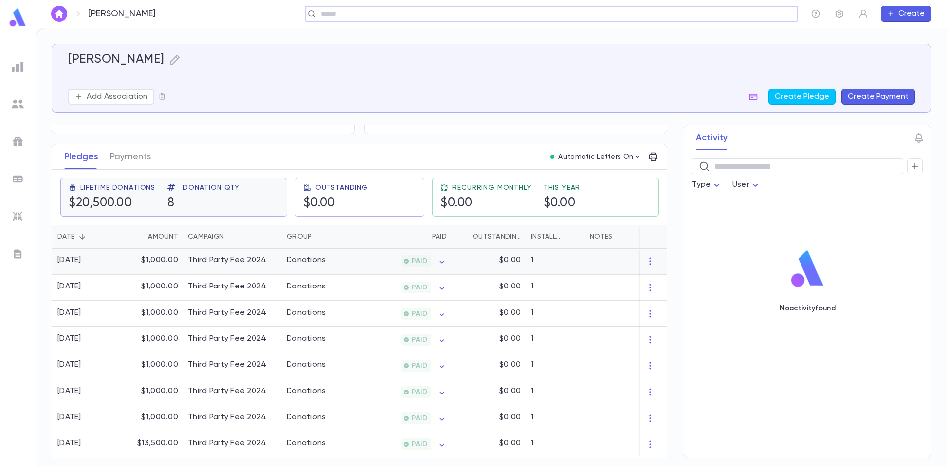
scroll to position [113, 0]
click at [119, 155] on button "Payments" at bounding box center [130, 156] width 41 height 25
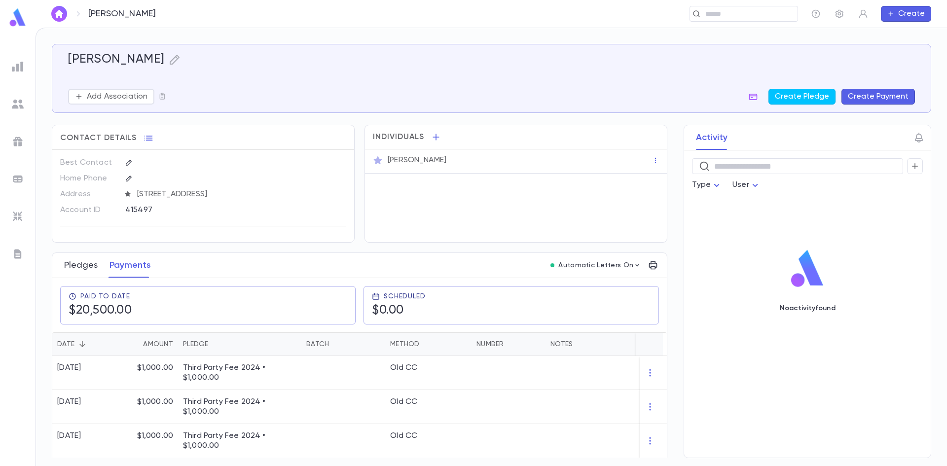
click at [90, 265] on button "Pledges" at bounding box center [81, 265] width 34 height 25
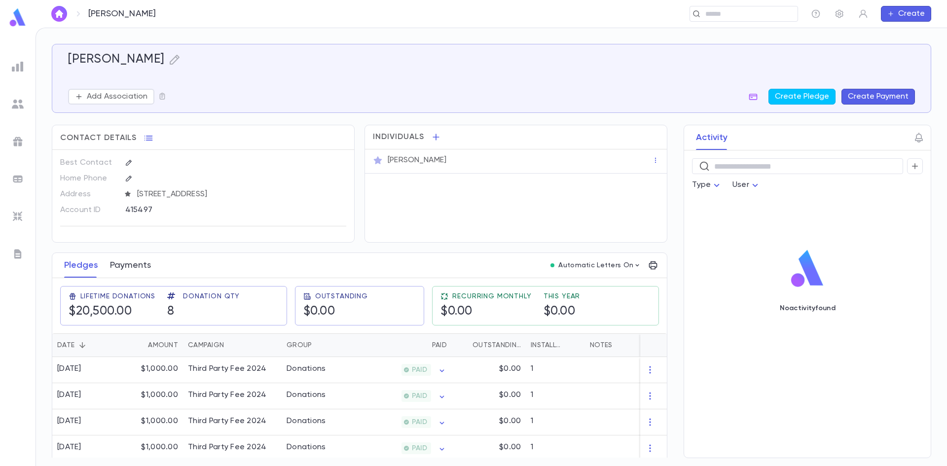
click at [124, 260] on button "Payments" at bounding box center [130, 265] width 41 height 25
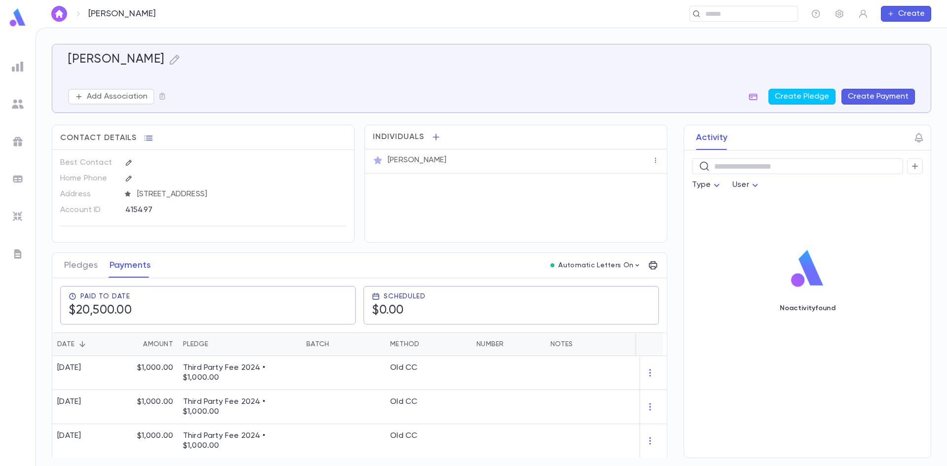
click at [139, 205] on div "415497" at bounding box center [211, 209] width 172 height 15
click at [726, 19] on div "​" at bounding box center [744, 14] width 109 height 16
click at [733, 15] on input "text" at bounding box center [741, 13] width 76 height 9
paste input "**********"
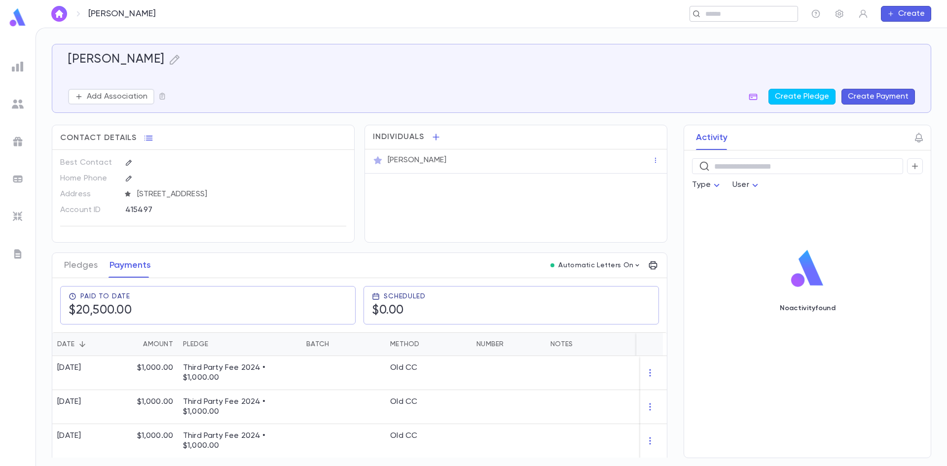
type input "**********"
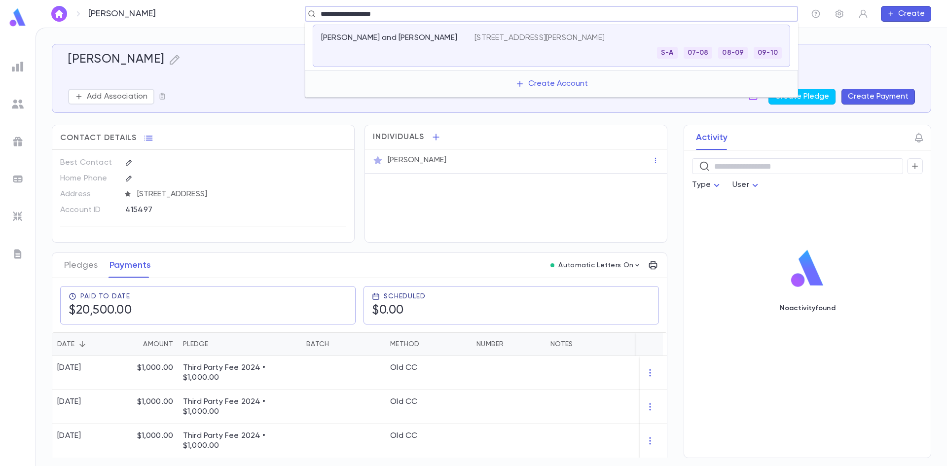
click at [456, 51] on div "Muschel, Chaim Zalman and Esther" at bounding box center [397, 46] width 153 height 26
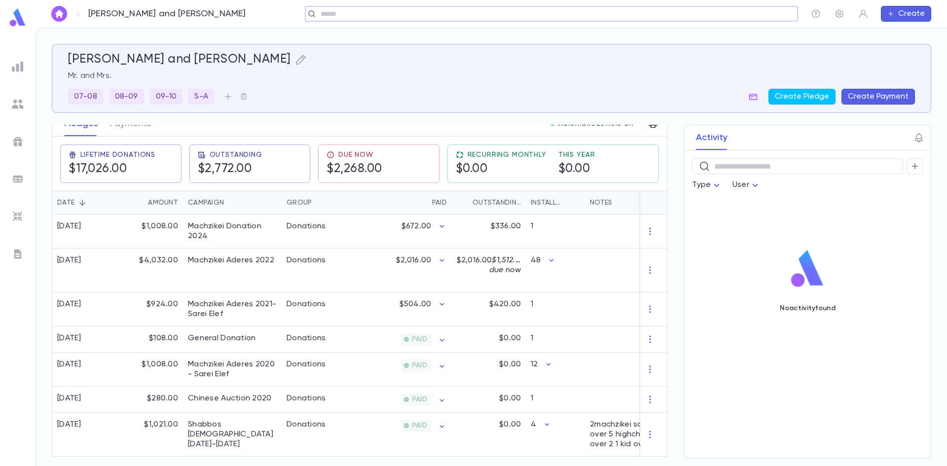
scroll to position [49, 0]
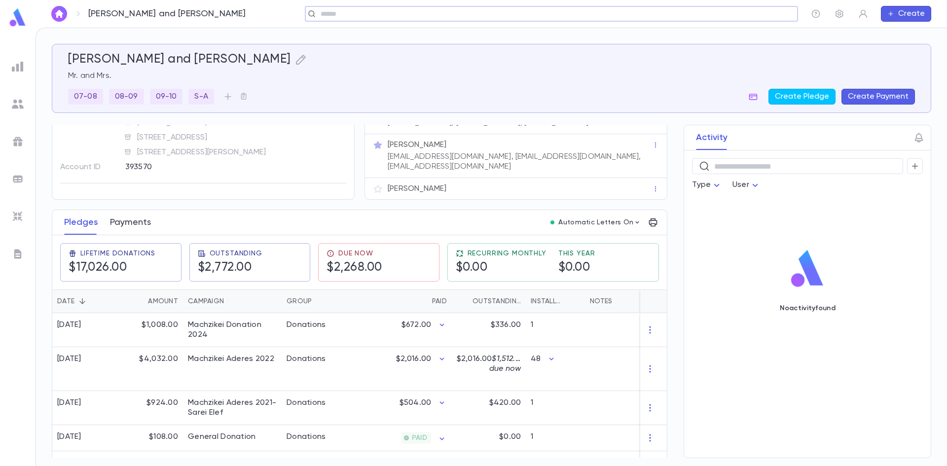
click at [134, 217] on button "Payments" at bounding box center [130, 222] width 41 height 25
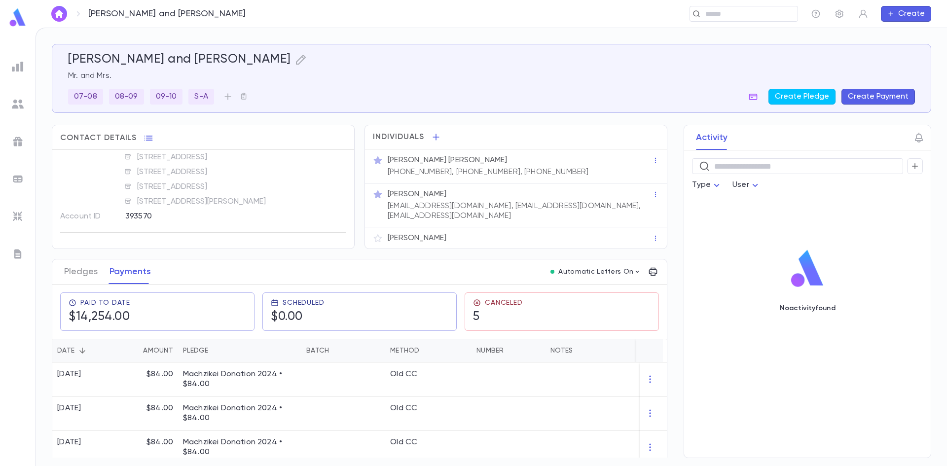
click at [141, 214] on div "393570" at bounding box center [211, 216] width 172 height 15
click at [728, 13] on input "text" at bounding box center [741, 13] width 76 height 9
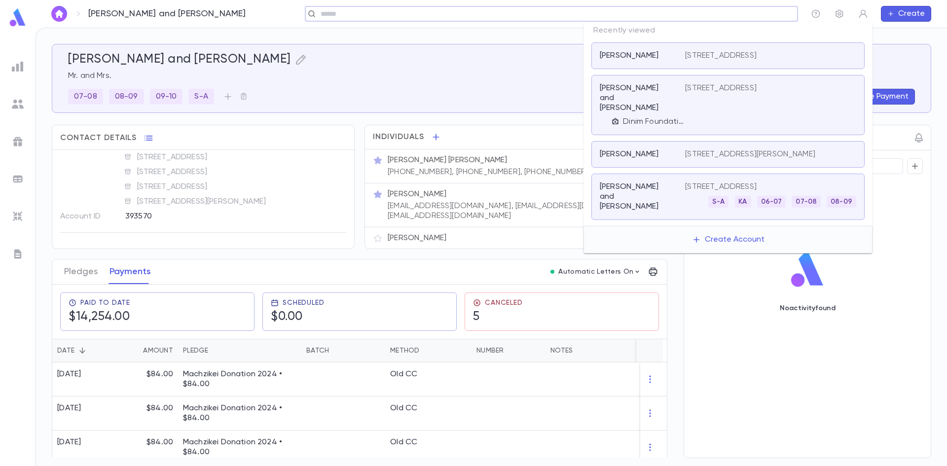
paste input "**********"
type input "**********"
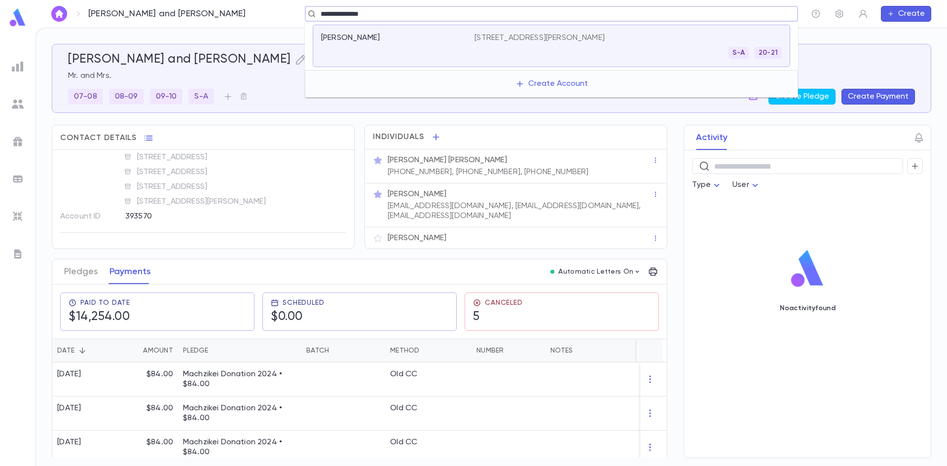
click at [413, 46] on div "Olswang, Yisroel" at bounding box center [397, 46] width 153 height 26
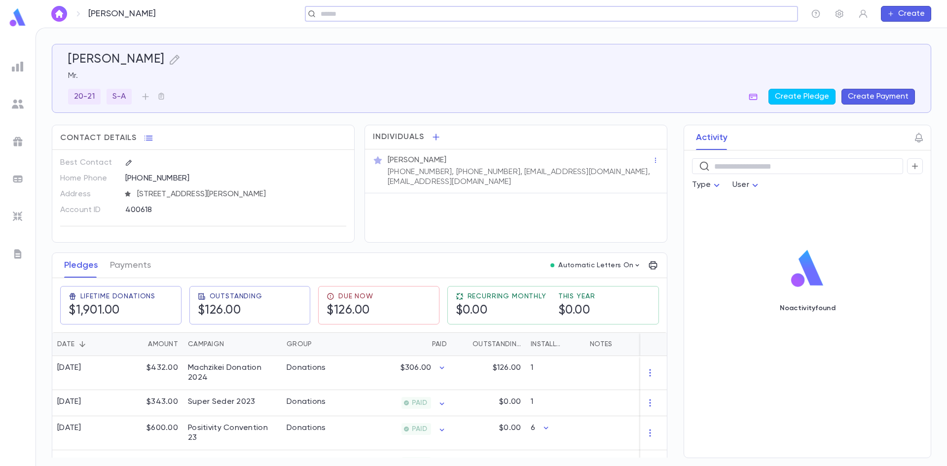
click at [151, 205] on div "400618" at bounding box center [211, 209] width 172 height 15
click at [144, 206] on div "400618" at bounding box center [211, 209] width 172 height 15
click at [127, 263] on button "Payments" at bounding box center [130, 265] width 41 height 25
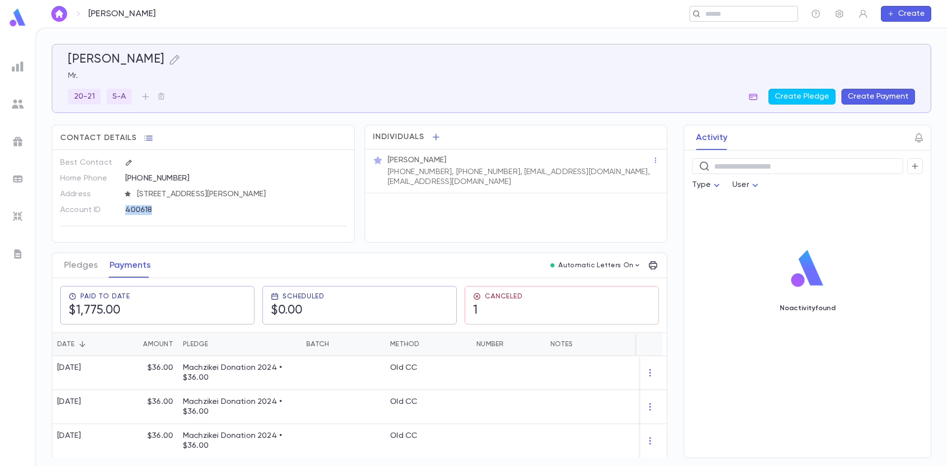
click at [714, 16] on input "text" at bounding box center [741, 13] width 76 height 9
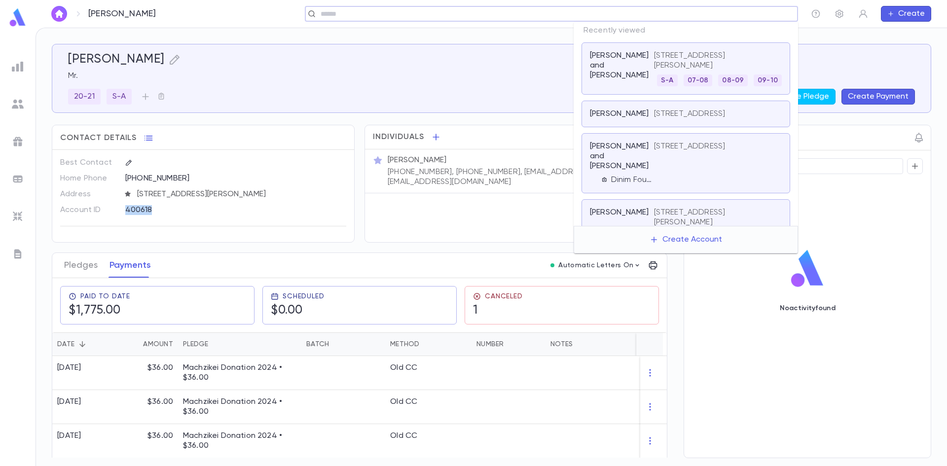
paste input "**********"
type input "**********"
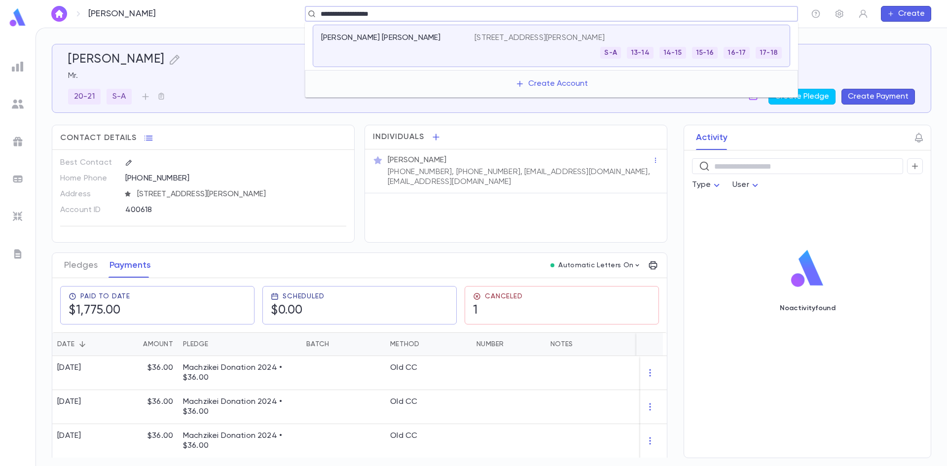
click at [548, 43] on div "1212 Todd Ct, Lakewood NJ 08701 S-A 13-14 14-15 15-16 16-17 17-18" at bounding box center [628, 46] width 307 height 26
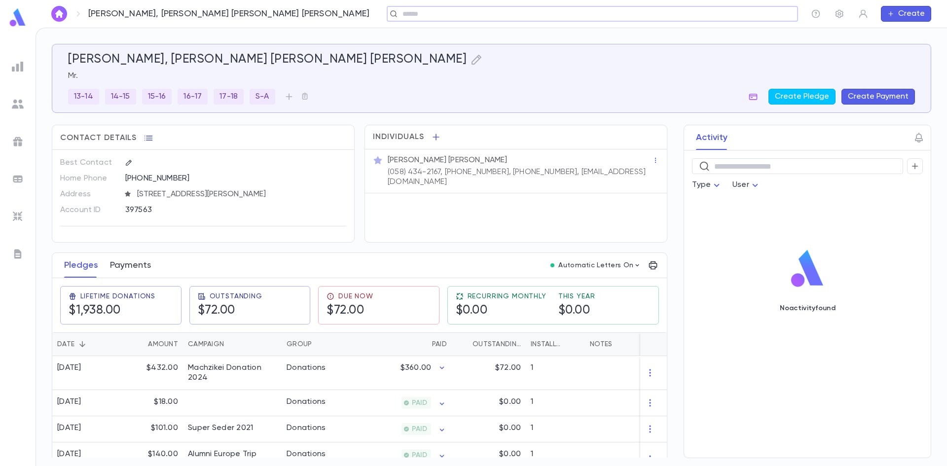
click at [138, 269] on button "Payments" at bounding box center [130, 265] width 41 height 25
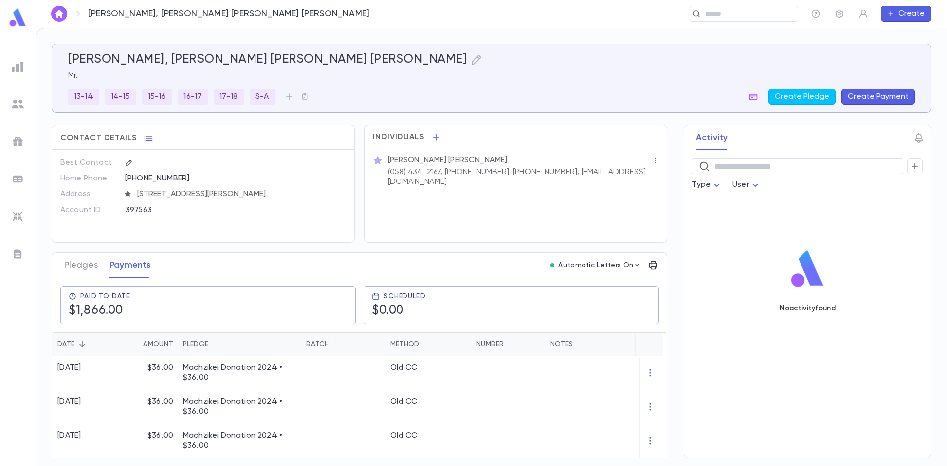
click at [136, 211] on div "397563" at bounding box center [211, 209] width 172 height 15
click at [703, 10] on input "text" at bounding box center [741, 13] width 76 height 9
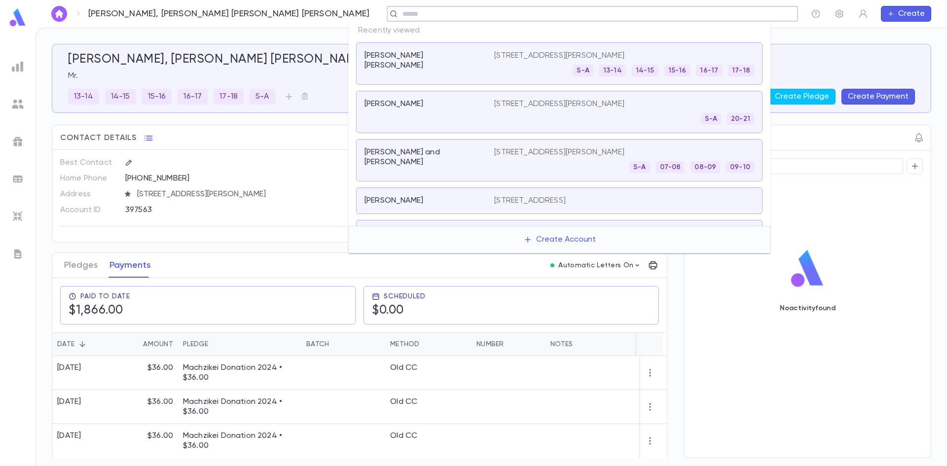
paste input "**********"
type input "**********"
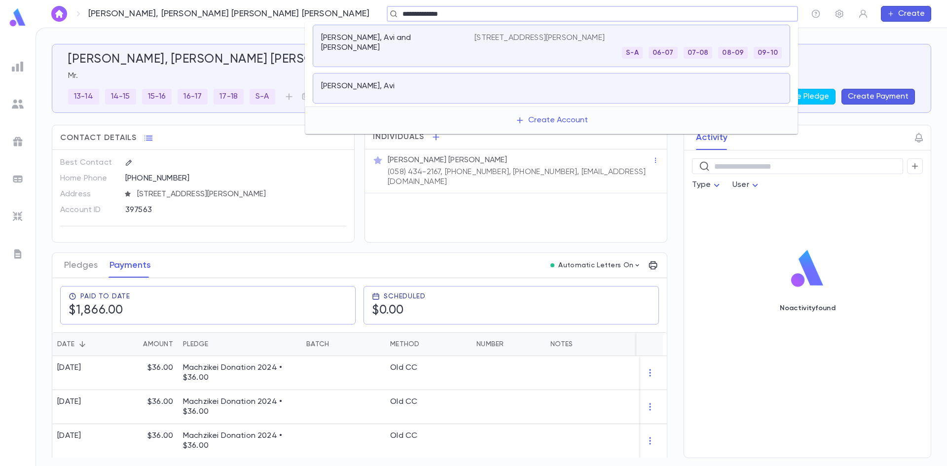
click at [498, 55] on div "S-A 06-07 07-08 08-09 09-10" at bounding box center [628, 53] width 307 height 12
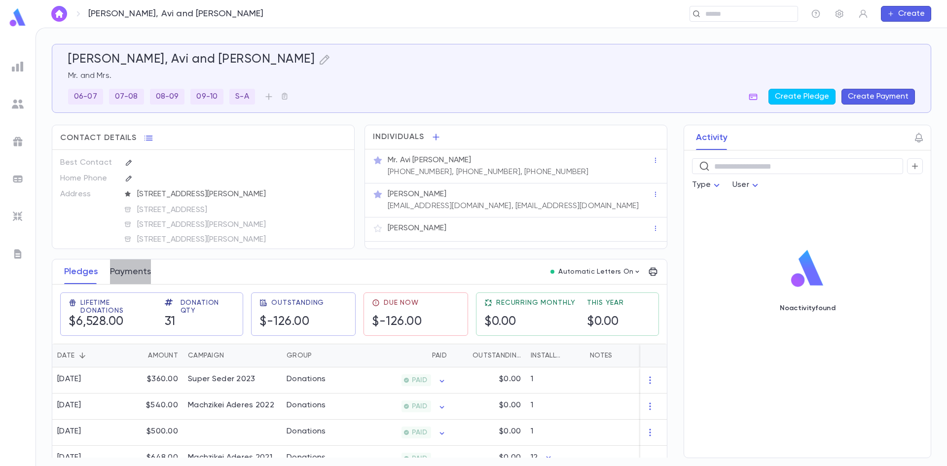
click at [128, 265] on button "Payments" at bounding box center [130, 272] width 41 height 25
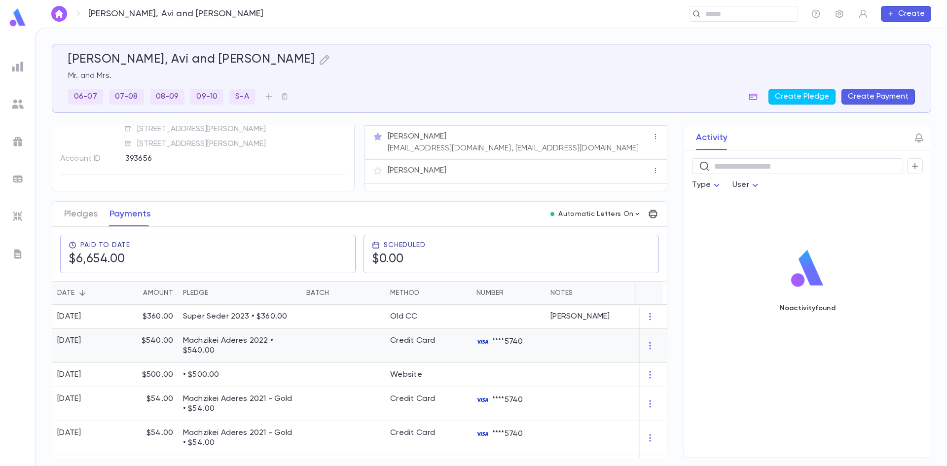
scroll to position [49, 0]
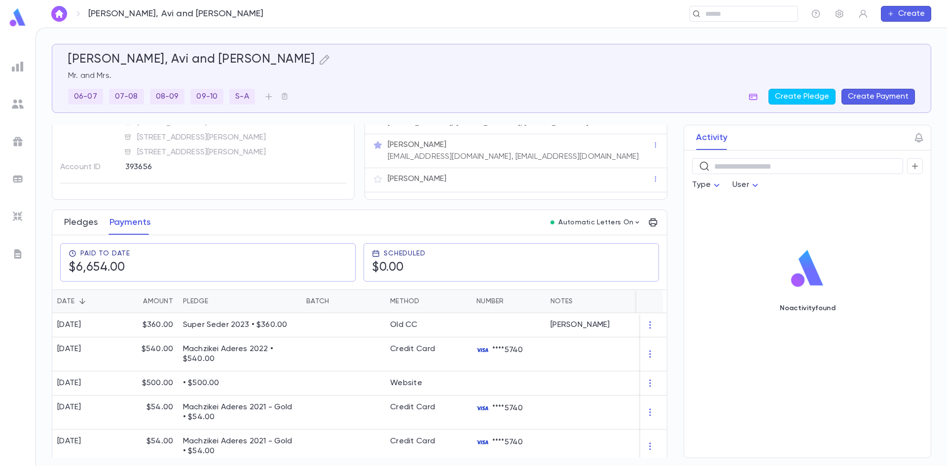
click at [92, 225] on button "Pledges" at bounding box center [81, 222] width 34 height 25
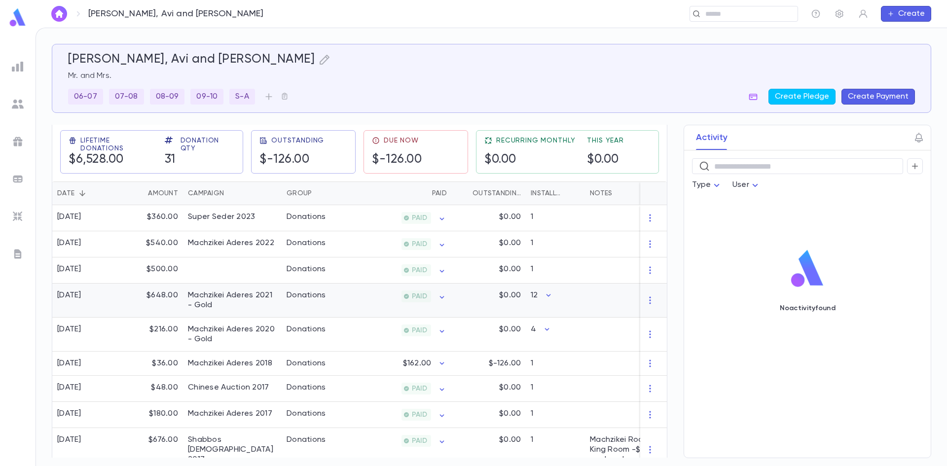
scroll to position [296, 0]
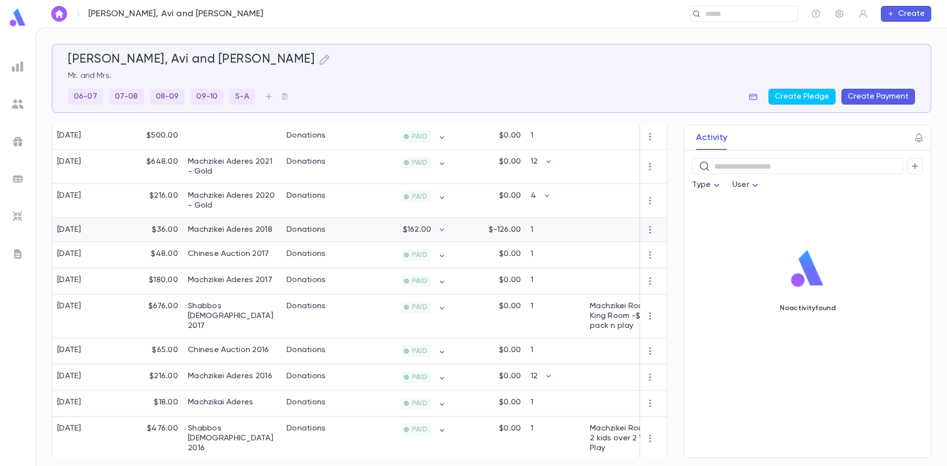
click at [457, 225] on div "$-126.00" at bounding box center [489, 230] width 74 height 24
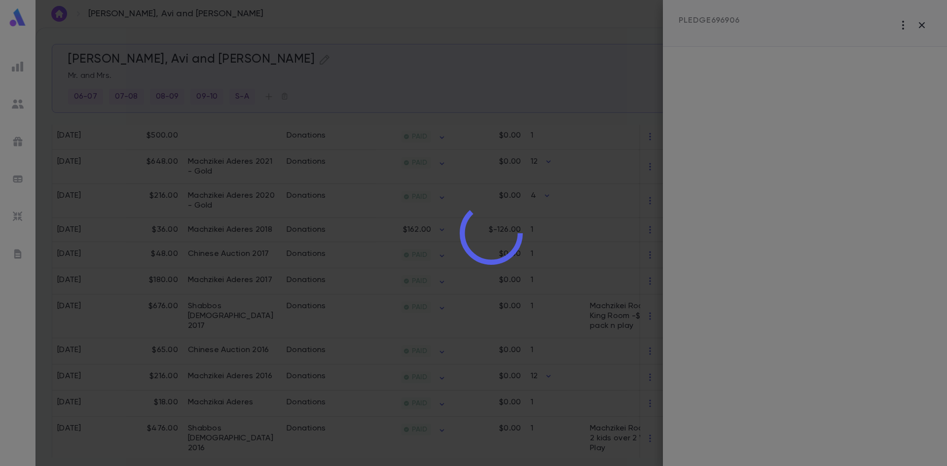
click at [560, 61] on div at bounding box center [492, 233] width 912 height 466
click at [918, 26] on div at bounding box center [492, 233] width 912 height 466
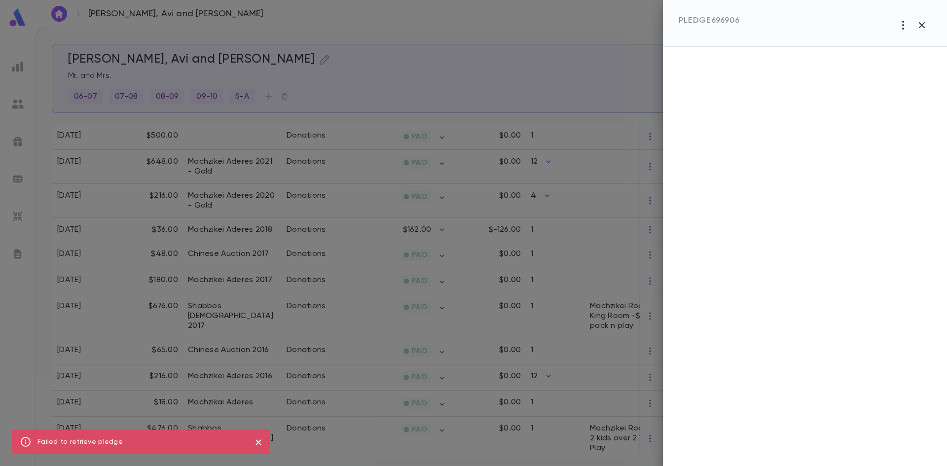
click at [436, 83] on div at bounding box center [473, 233] width 947 height 466
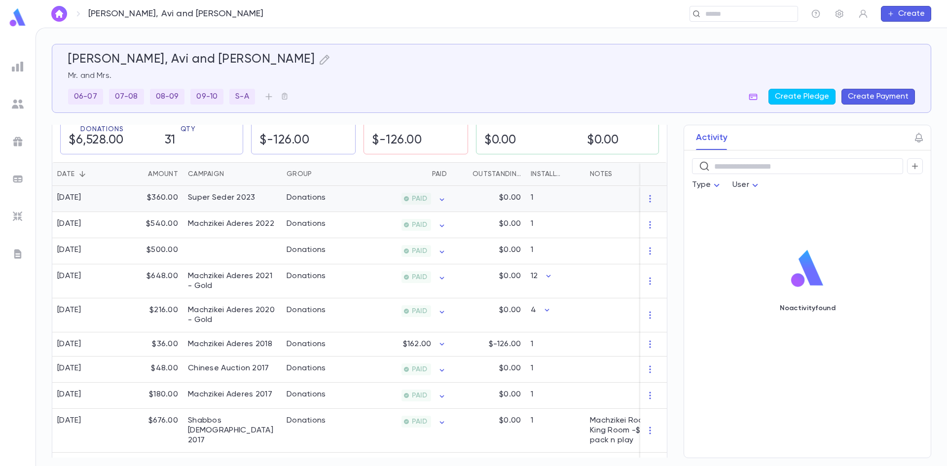
scroll to position [0, 0]
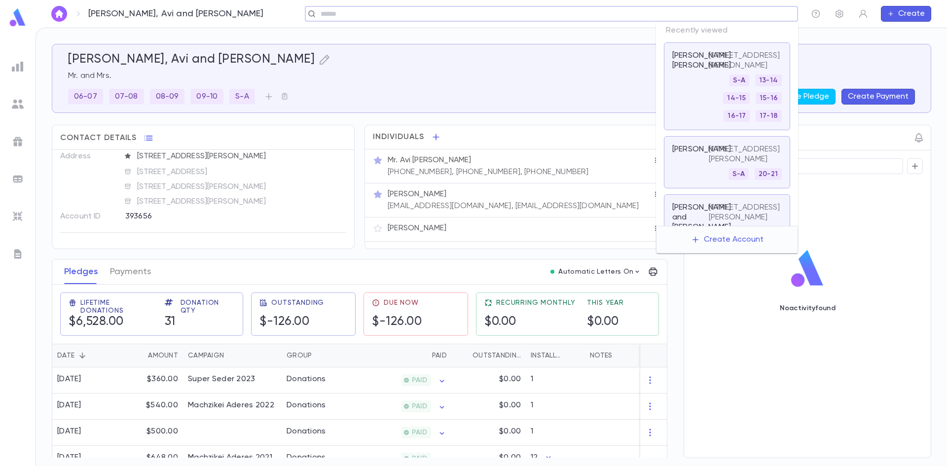
click at [751, 16] on input "text" at bounding box center [548, 13] width 461 height 9
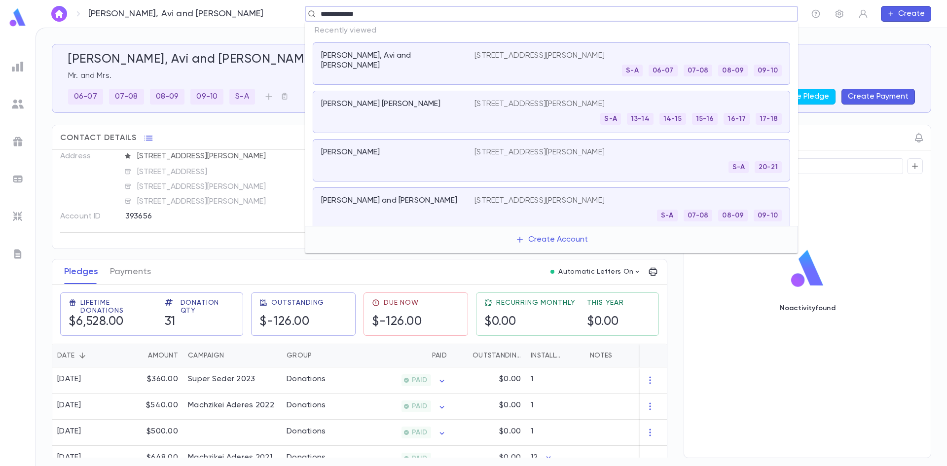
type input "**********"
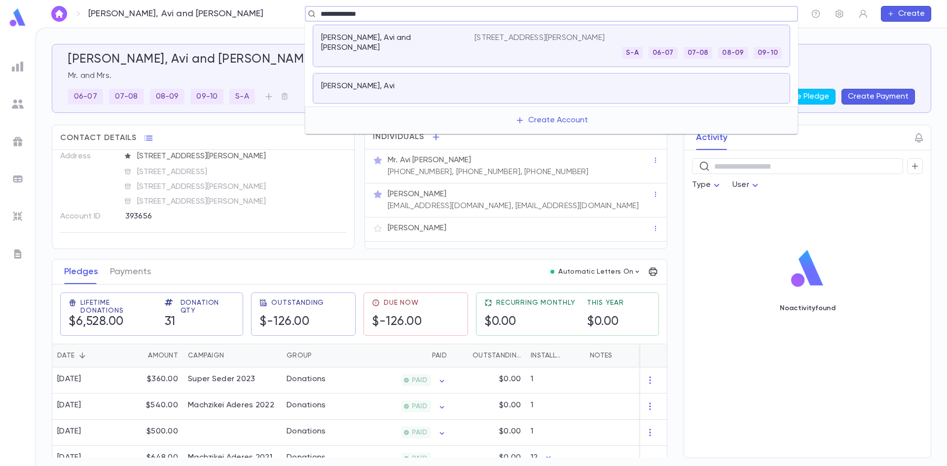
click at [596, 98] on div "Rosenbloom, Avi" at bounding box center [552, 88] width 478 height 31
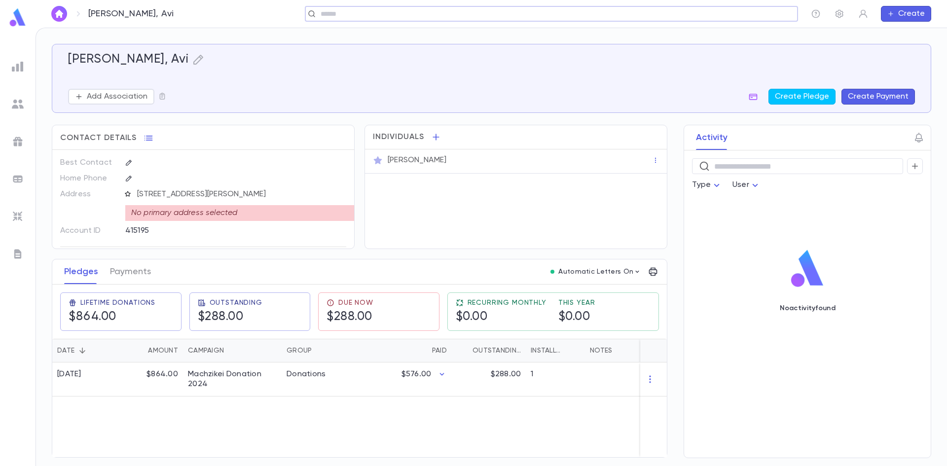
click at [128, 195] on icon "button" at bounding box center [127, 193] width 7 height 7
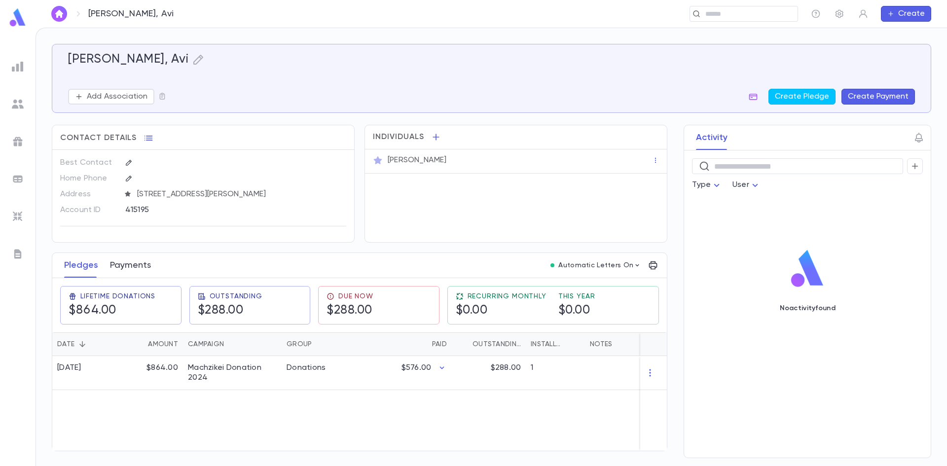
click at [144, 265] on button "Payments" at bounding box center [130, 265] width 41 height 25
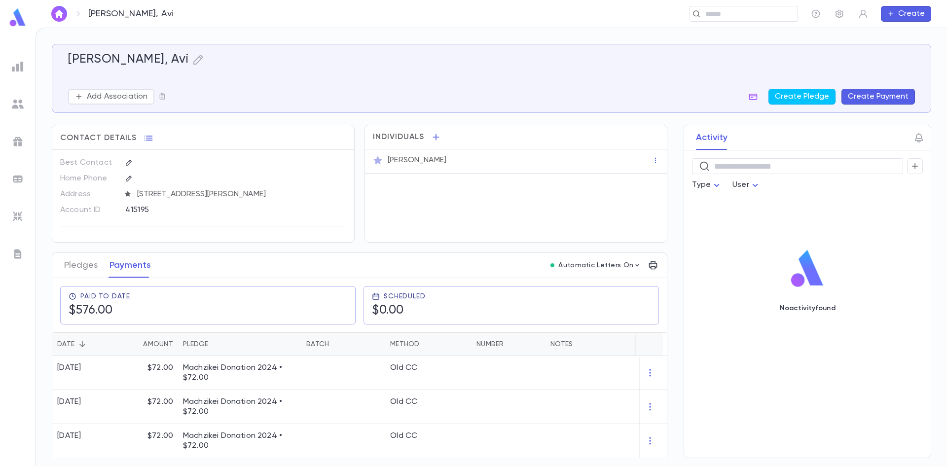
click at [136, 204] on div "415195" at bounding box center [211, 209] width 172 height 15
click at [132, 213] on div "415195" at bounding box center [211, 209] width 172 height 15
click at [743, 10] on input "text" at bounding box center [741, 13] width 76 height 9
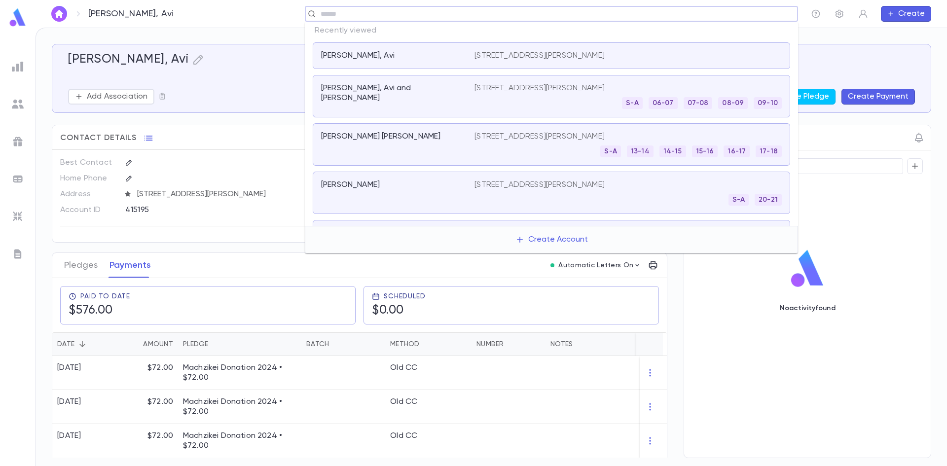
paste input "**********"
type input "**********"
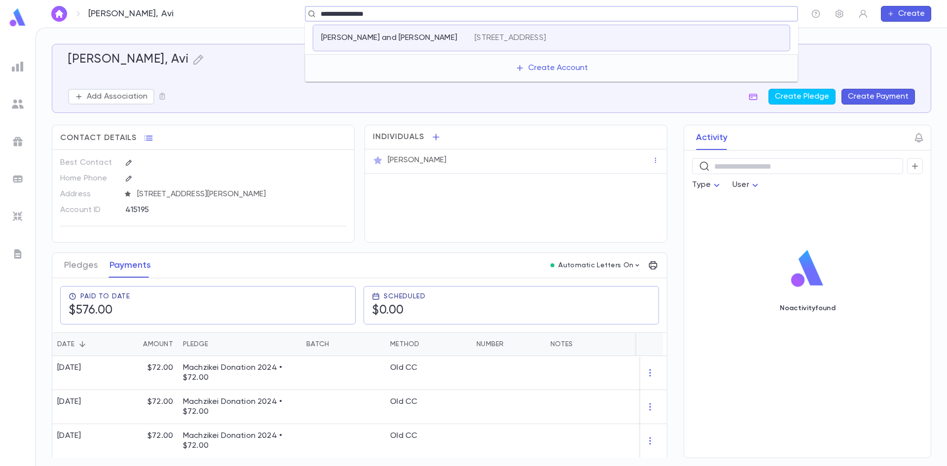
click at [368, 33] on p "Sasson, Sam Nissim and Samantha" at bounding box center [389, 38] width 136 height 10
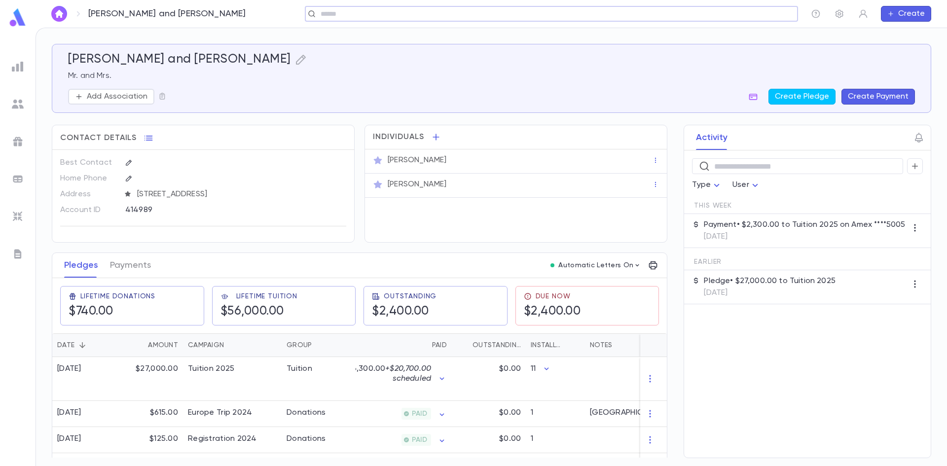
scroll to position [58, 0]
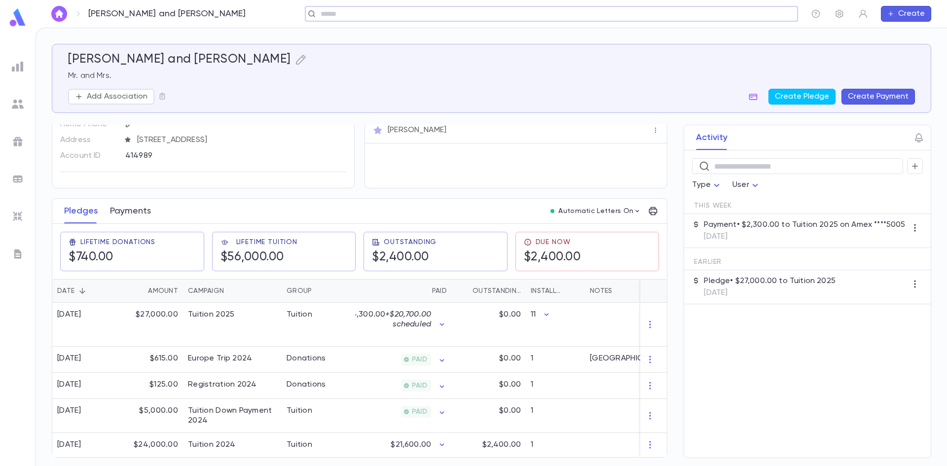
click at [132, 207] on button "Payments" at bounding box center [130, 211] width 41 height 25
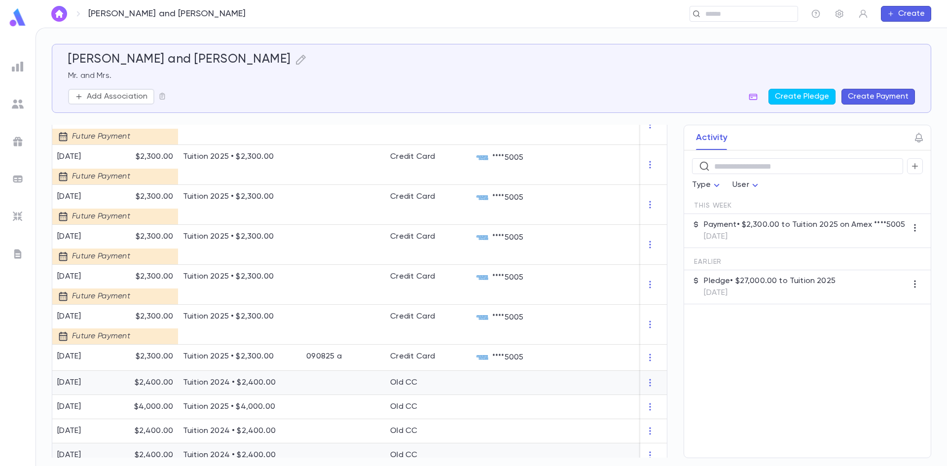
scroll to position [395, 0]
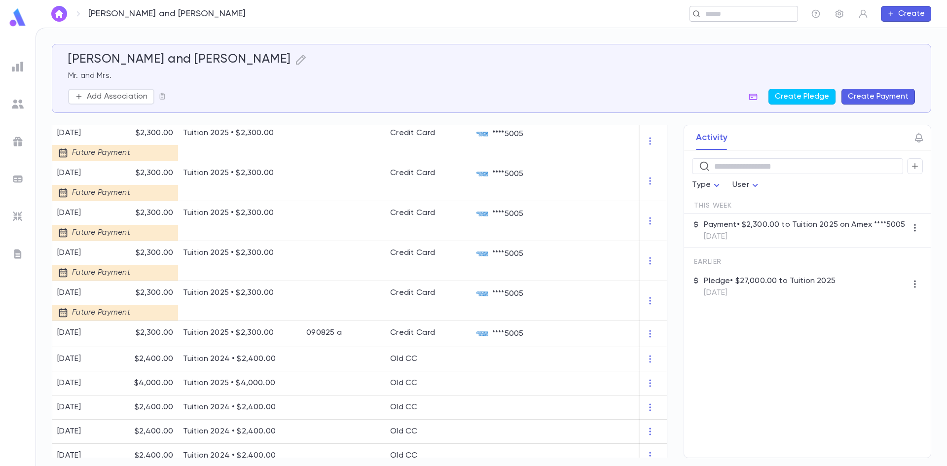
click at [715, 15] on input "text" at bounding box center [741, 13] width 76 height 9
paste input "**********"
type input "**********"
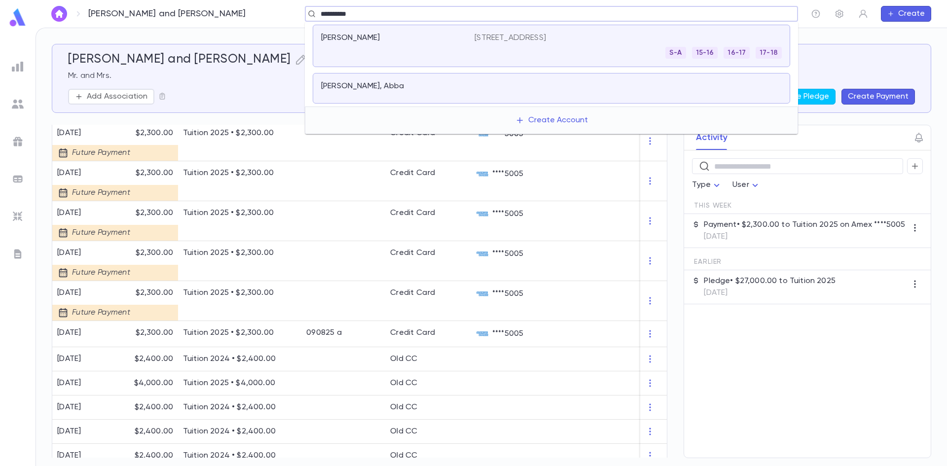
click at [366, 91] on div "Schik, Abba" at bounding box center [392, 86] width 142 height 10
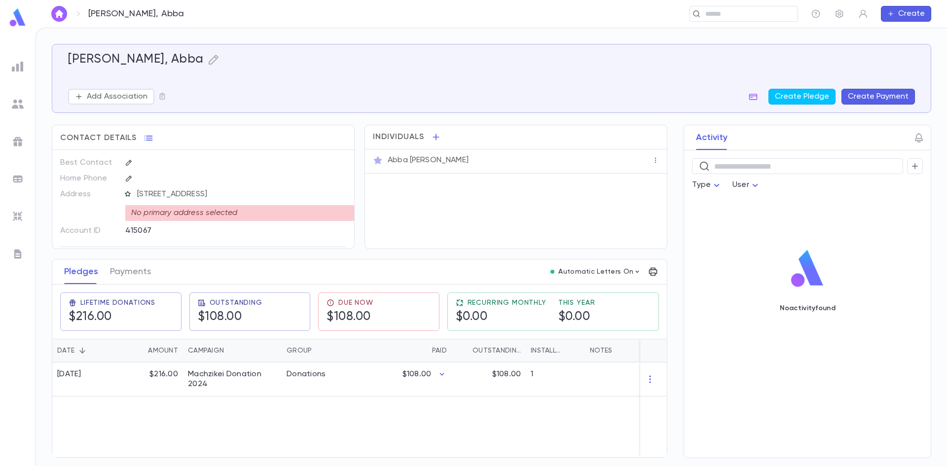
click at [128, 195] on icon "button" at bounding box center [127, 193] width 7 height 7
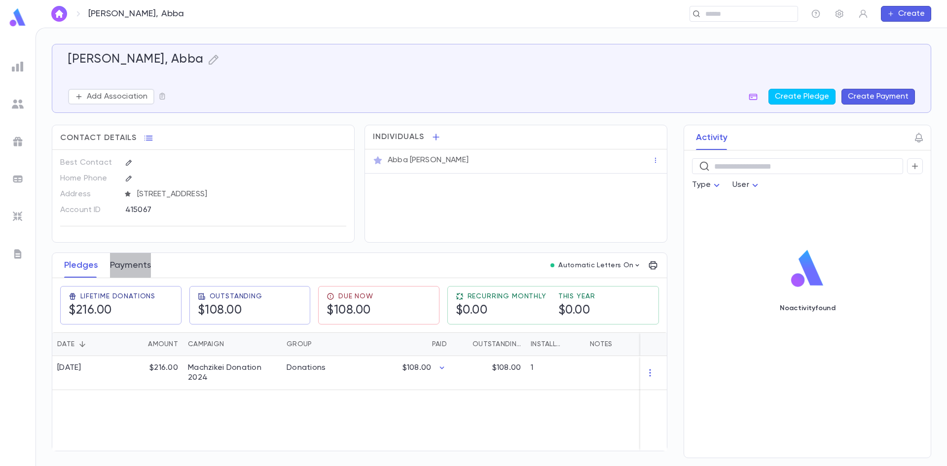
click at [115, 262] on button "Payments" at bounding box center [130, 265] width 41 height 25
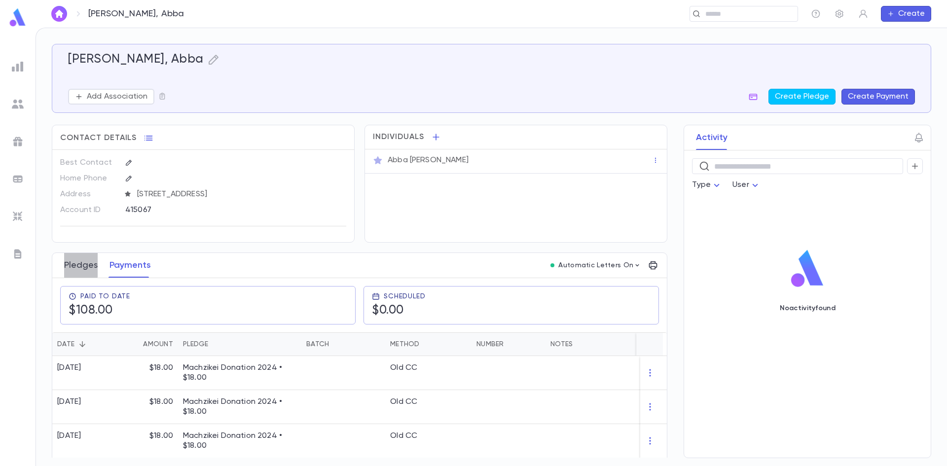
click at [68, 261] on button "Pledges" at bounding box center [81, 265] width 34 height 25
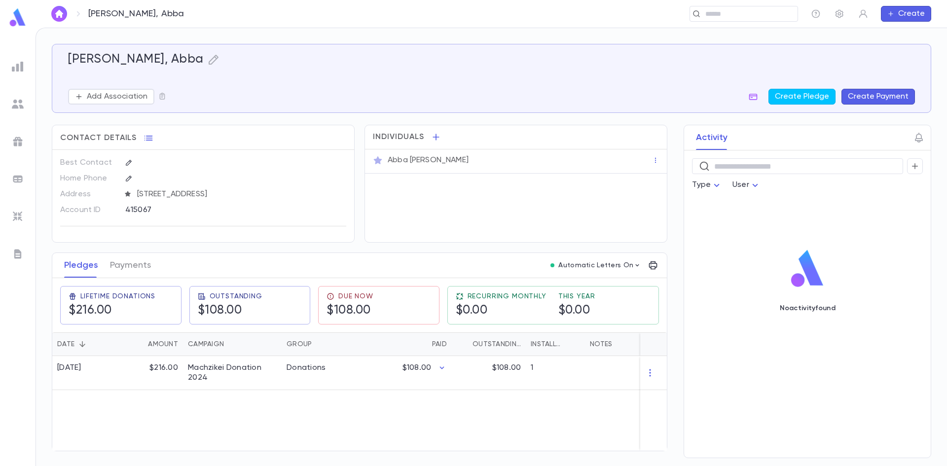
click at [144, 210] on div "415067" at bounding box center [211, 209] width 172 height 15
click at [712, 8] on div "​" at bounding box center [744, 14] width 109 height 16
paste input "**********"
type input "**********"
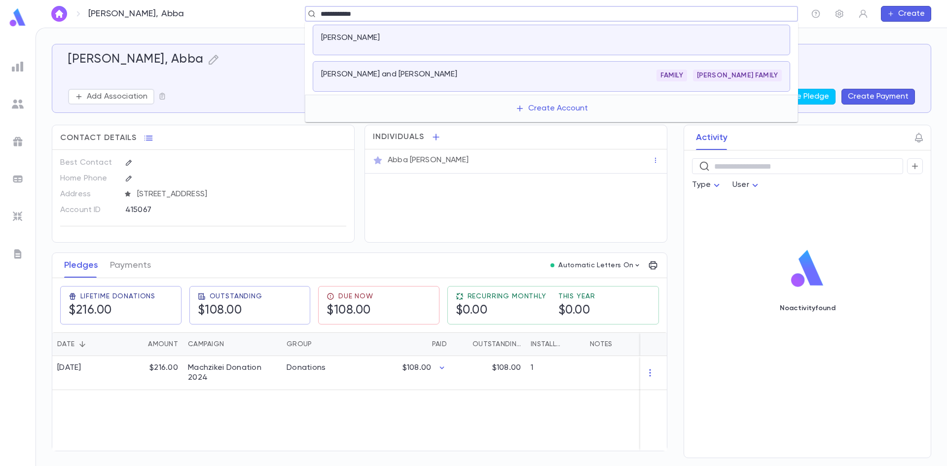
click at [539, 54] on div "Schorr, David" at bounding box center [552, 40] width 478 height 31
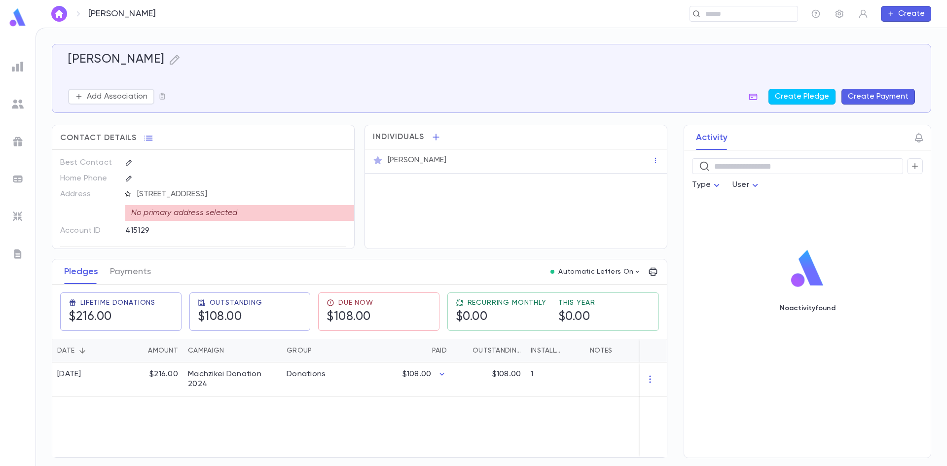
click at [129, 195] on icon "button" at bounding box center [127, 193] width 7 height 7
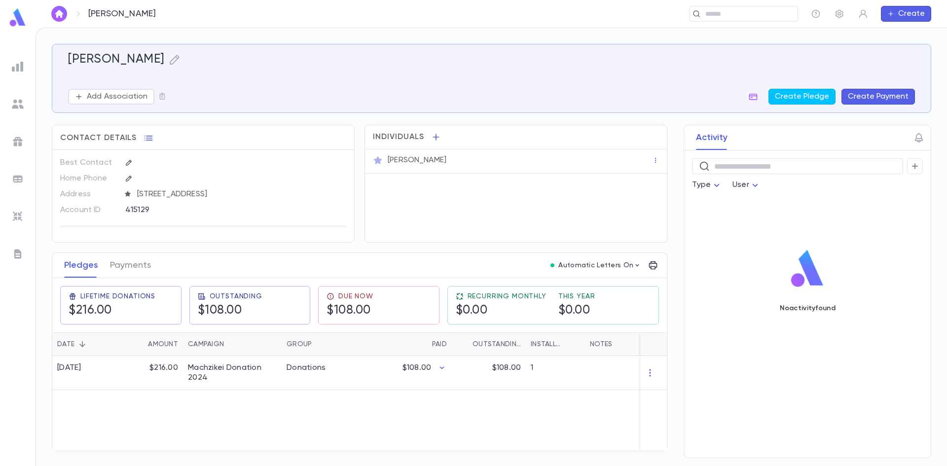
click at [136, 206] on div "415129" at bounding box center [211, 209] width 172 height 15
click at [140, 211] on div "415129" at bounding box center [211, 209] width 172 height 15
click at [127, 261] on button "Payments" at bounding box center [130, 265] width 41 height 25
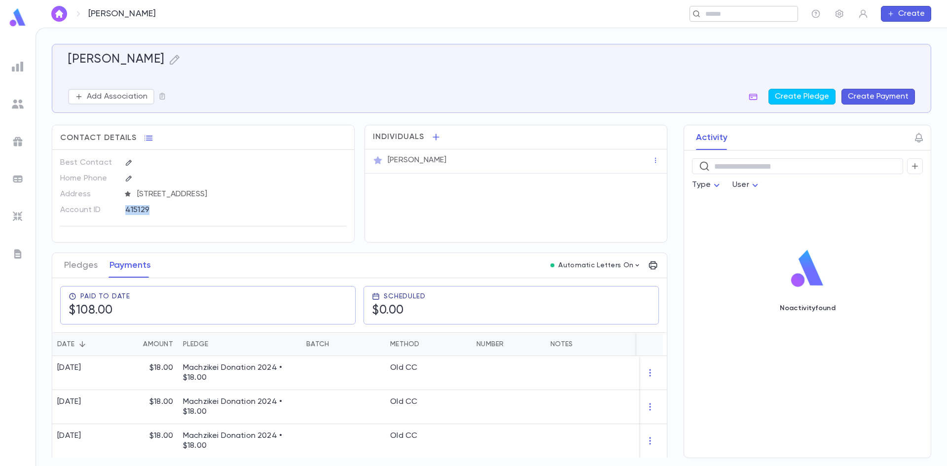
click at [778, 13] on input "text" at bounding box center [741, 13] width 76 height 9
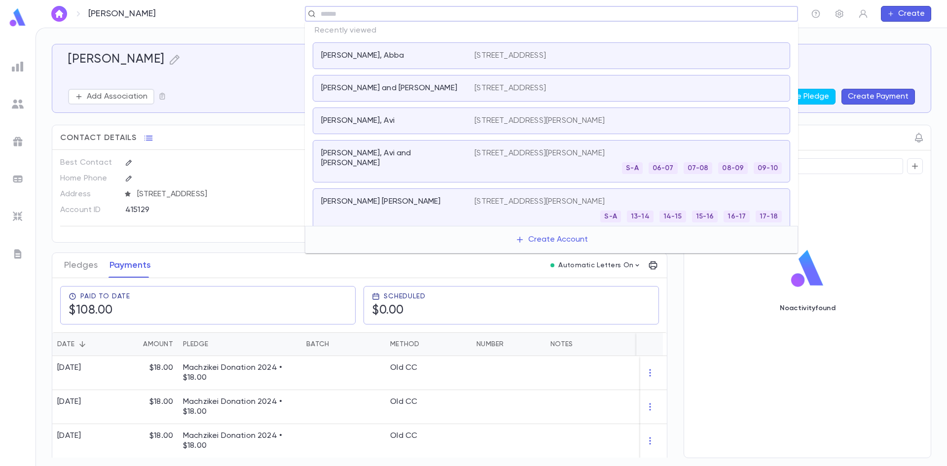
paste input "**********"
type input "**********"
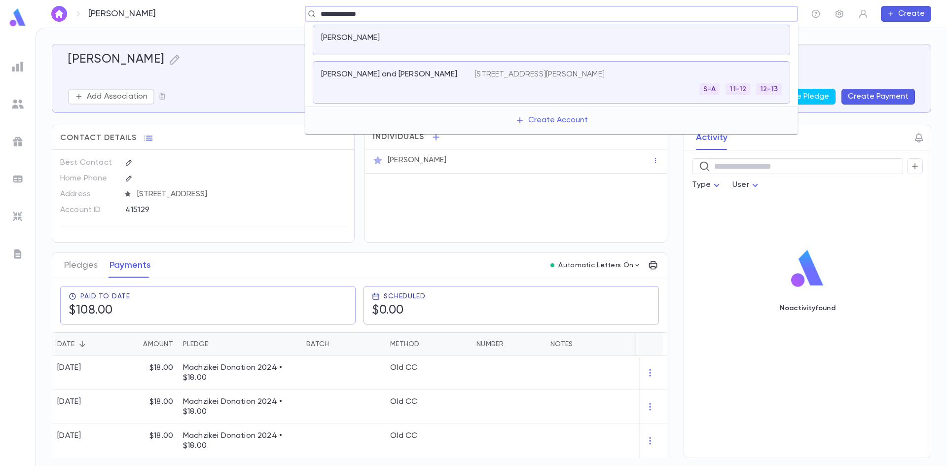
click at [539, 49] on div "Simons, Nesanel" at bounding box center [552, 40] width 478 height 31
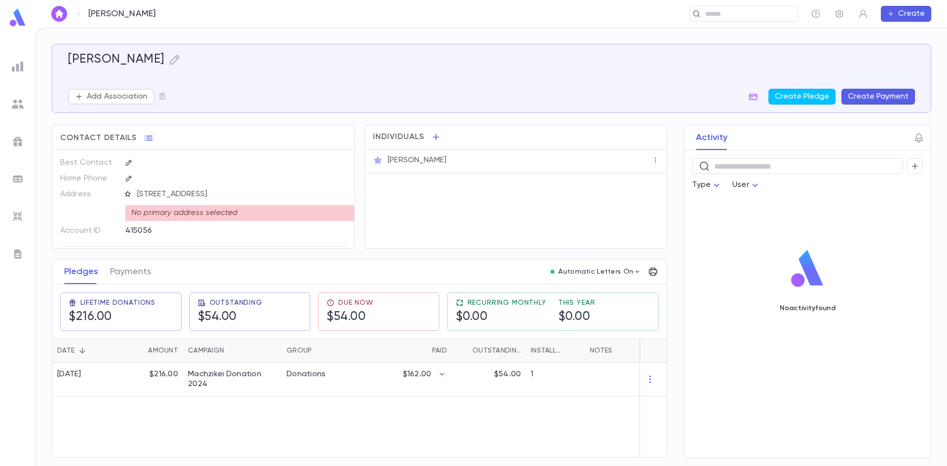
click at [129, 193] on icon "button" at bounding box center [127, 193] width 5 height 5
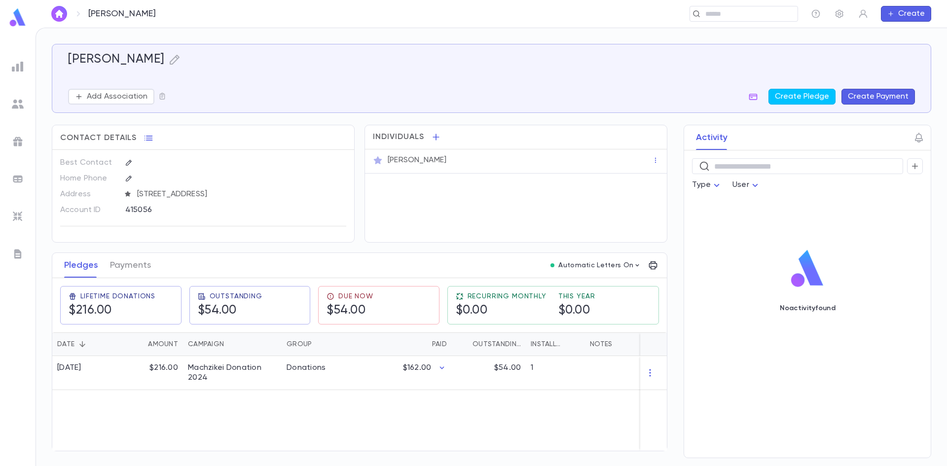
click at [130, 205] on div "415056" at bounding box center [211, 209] width 172 height 15
click at [729, 11] on input "text" at bounding box center [741, 13] width 76 height 9
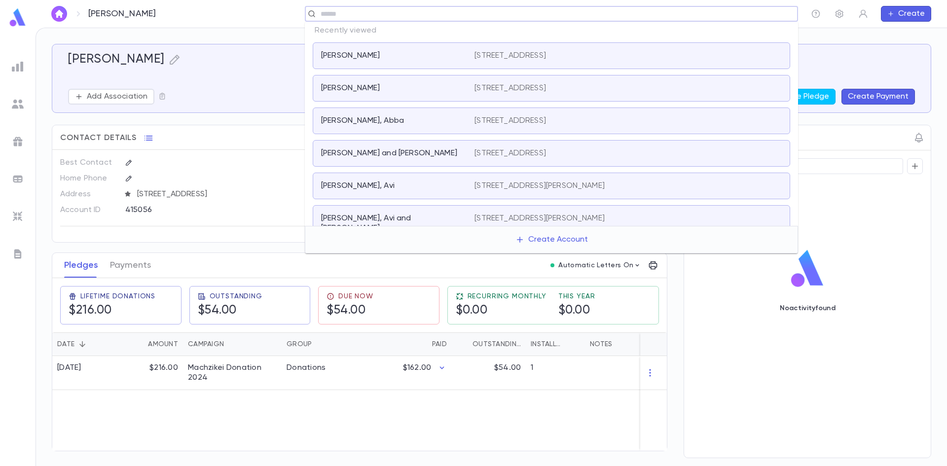
paste input "**********"
type input "**********"
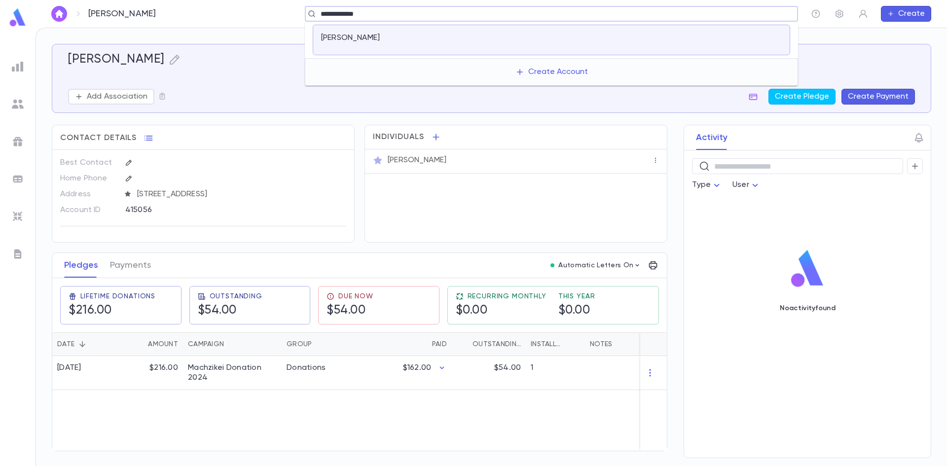
click at [515, 32] on div "Smilow, Samuel" at bounding box center [552, 40] width 478 height 31
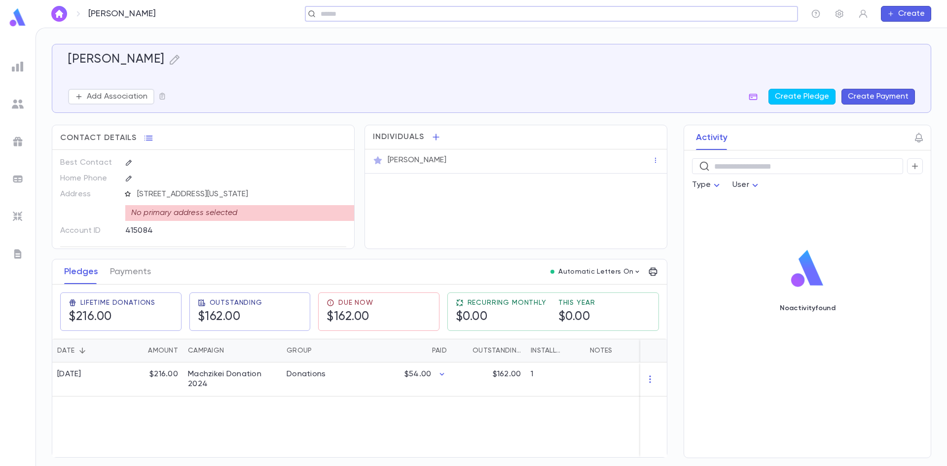
click at [128, 193] on icon "button" at bounding box center [127, 193] width 7 height 7
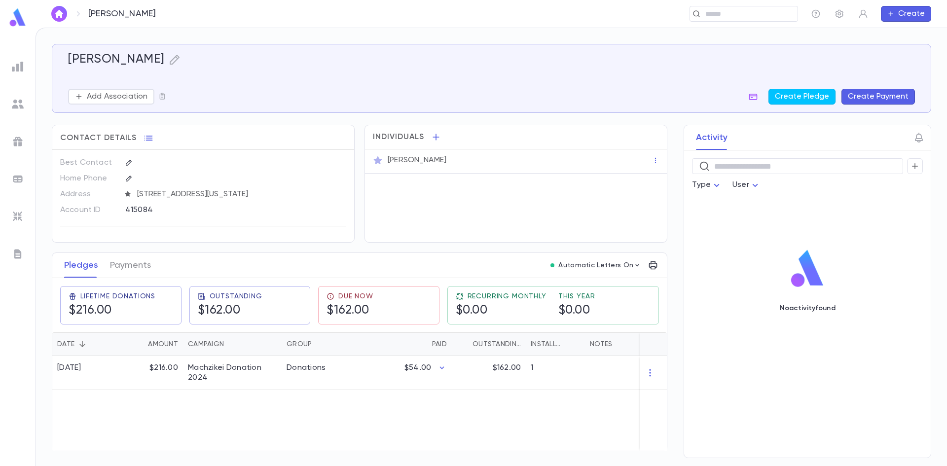
click at [141, 211] on div "415084" at bounding box center [211, 209] width 172 height 15
click at [145, 256] on button "Payments" at bounding box center [130, 265] width 41 height 25
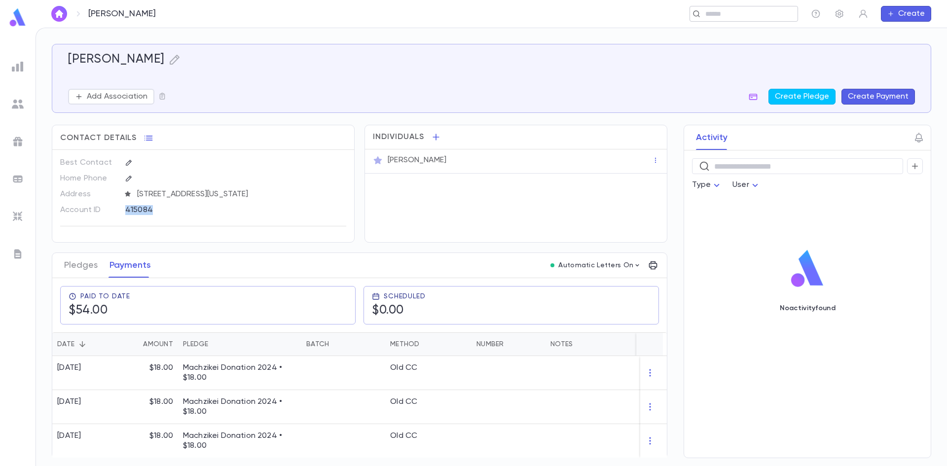
click at [772, 17] on input "text" at bounding box center [741, 13] width 76 height 9
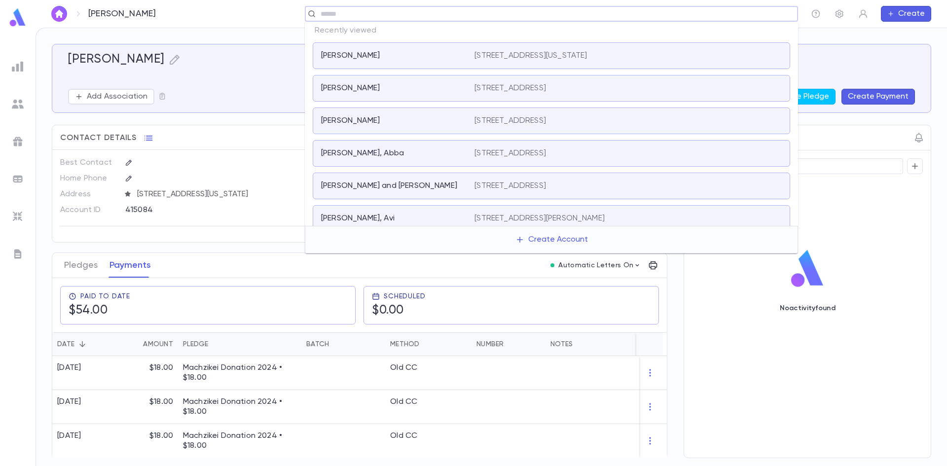
paste input "*******"
type input "*******"
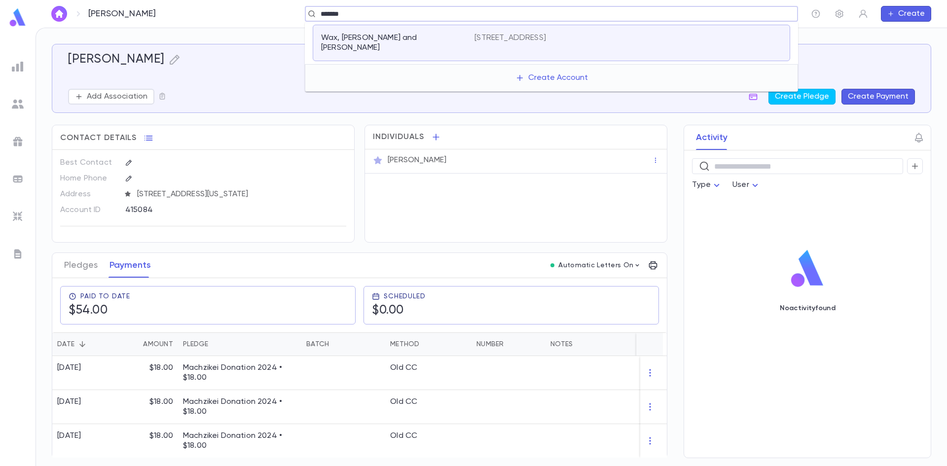
click at [465, 32] on div "Wax, Eli and Sara 1551 Laguna Lane, Lakewood NJ 8701" at bounding box center [552, 43] width 478 height 37
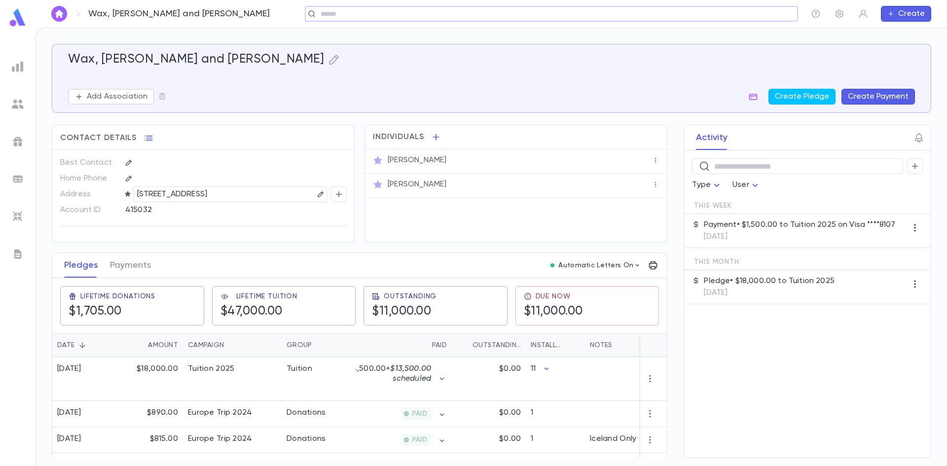
click at [128, 207] on div "415032" at bounding box center [211, 209] width 172 height 15
click at [130, 207] on div "415032" at bounding box center [211, 209] width 172 height 15
click at [118, 269] on button "Payments" at bounding box center [130, 265] width 41 height 25
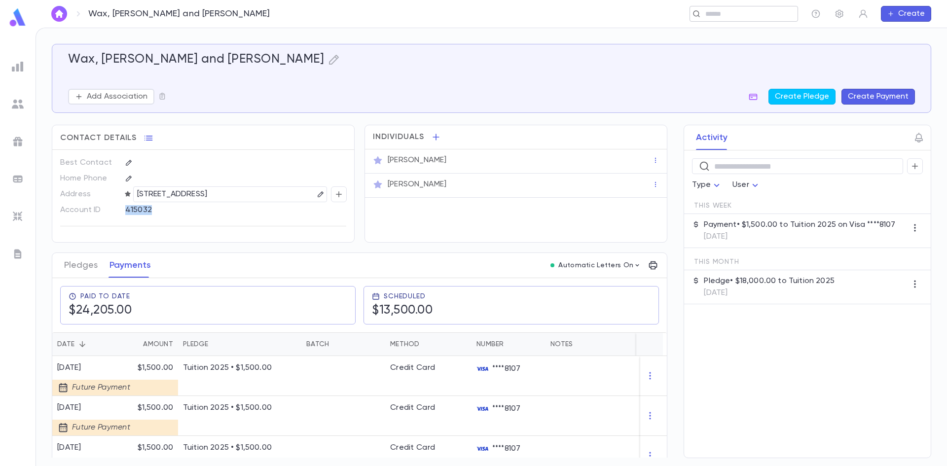
click at [732, 17] on input "text" at bounding box center [741, 13] width 76 height 9
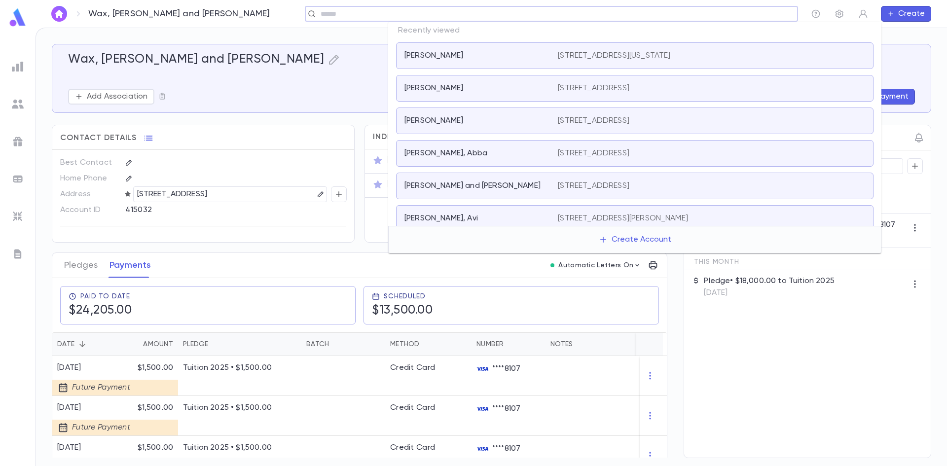
paste input "**********"
type input "**********"
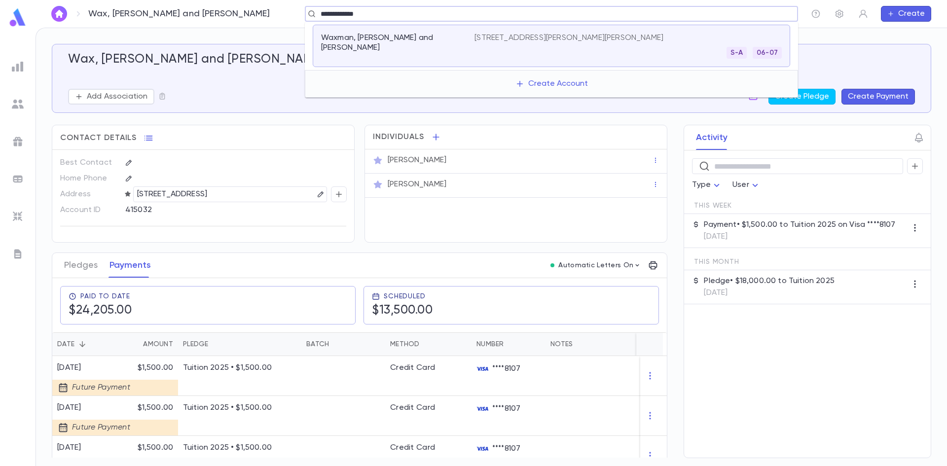
click at [459, 48] on div "Waxman, Fivesh and Joanne" at bounding box center [397, 46] width 153 height 26
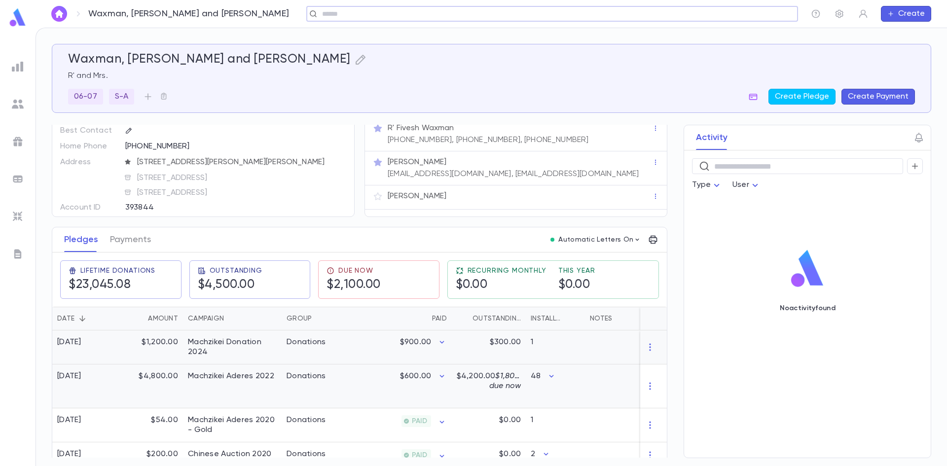
scroll to position [49, 0]
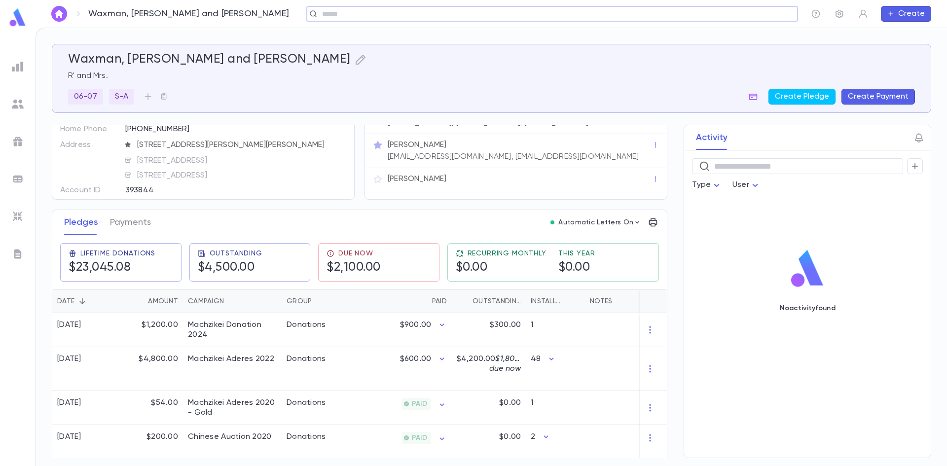
click at [154, 226] on div "Pledges Payments" at bounding box center [107, 222] width 99 height 25
click at [123, 232] on button "Payments" at bounding box center [130, 222] width 41 height 25
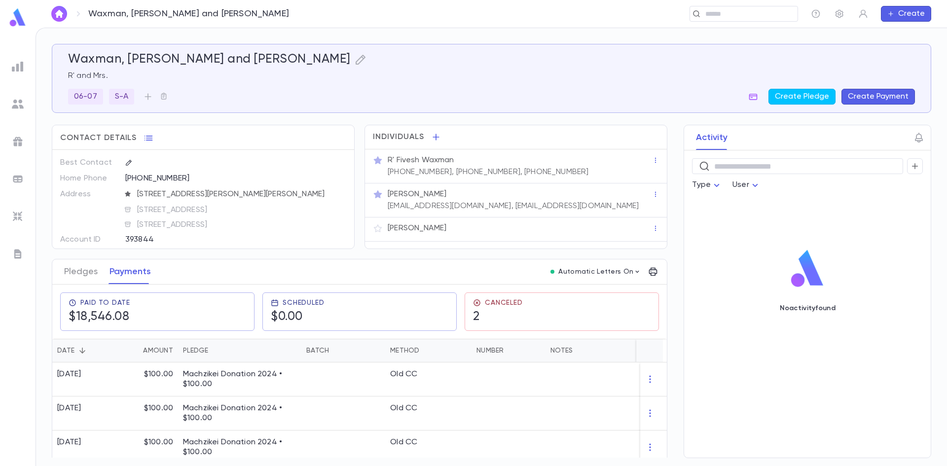
click at [153, 236] on div "393844" at bounding box center [211, 239] width 172 height 15
drag, startPoint x: 153, startPoint y: 236, endPoint x: 148, endPoint y: 241, distance: 7.0
click at [154, 236] on div "393844" at bounding box center [211, 239] width 172 height 15
click at [147, 241] on div "393844" at bounding box center [211, 239] width 172 height 15
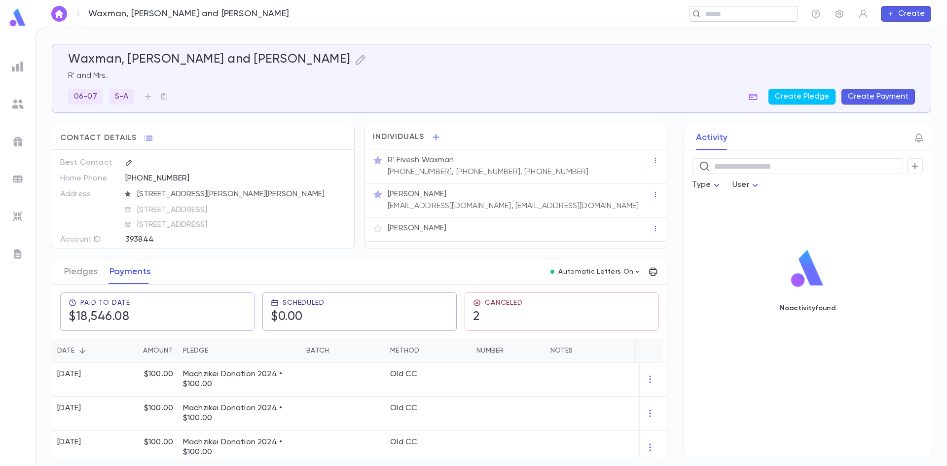
click at [745, 14] on input "text" at bounding box center [741, 13] width 76 height 9
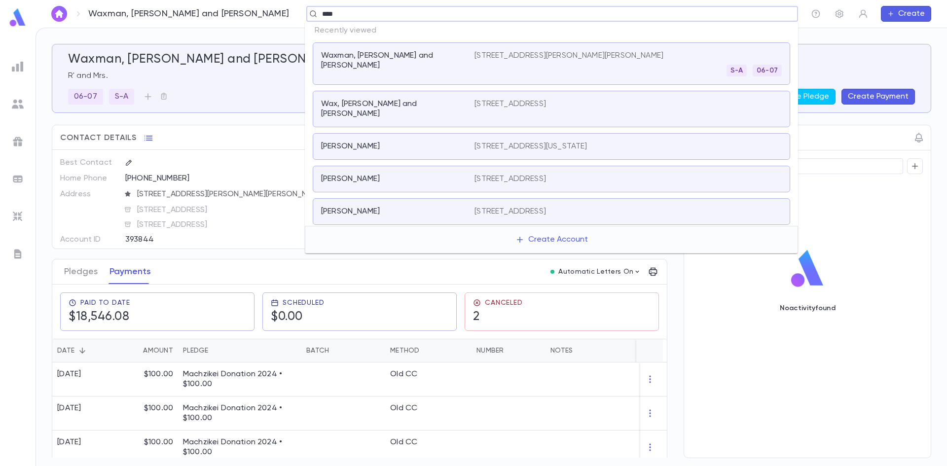
type input "*****"
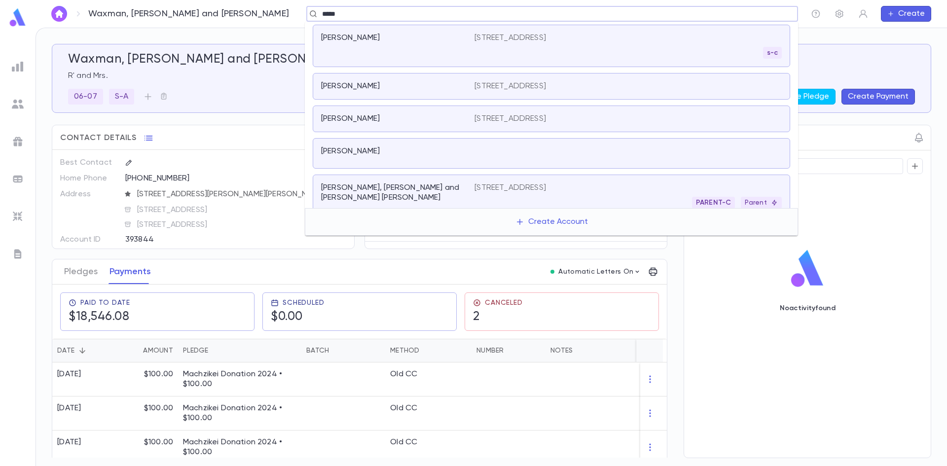
scroll to position [99, 0]
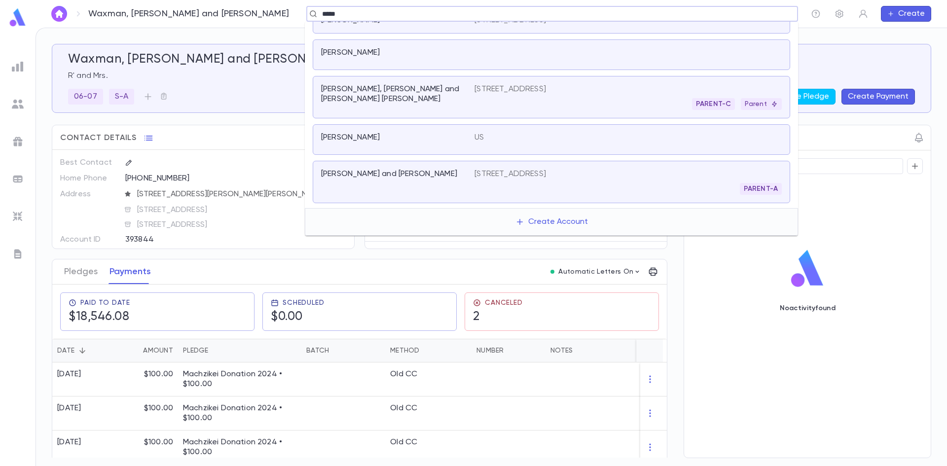
click at [439, 100] on div "Barth, Zishy and Esther Rachel" at bounding box center [397, 97] width 153 height 26
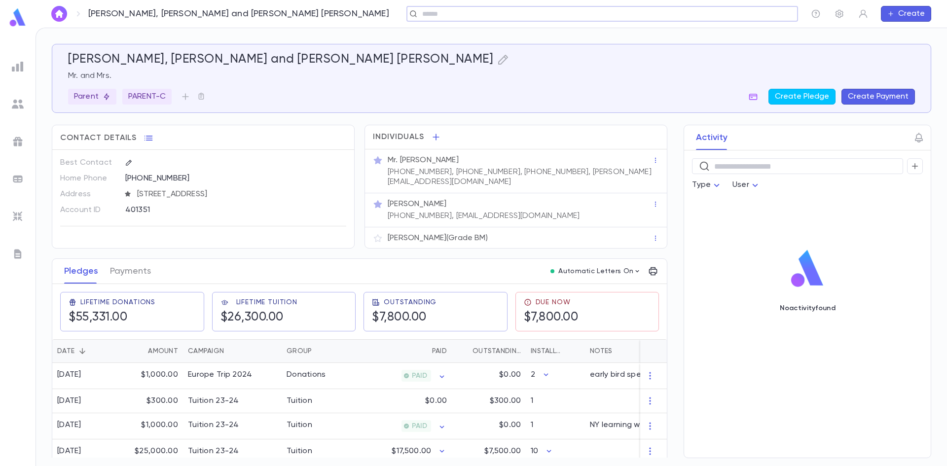
click at [154, 265] on div "Pledges Payments" at bounding box center [107, 271] width 99 height 25
click at [132, 265] on button "Payments" at bounding box center [130, 271] width 41 height 25
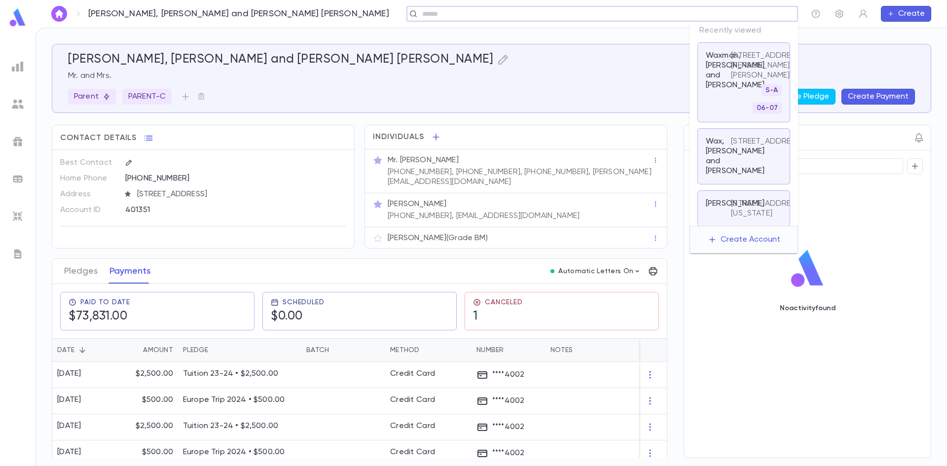
click at [715, 12] on input "text" at bounding box center [599, 13] width 360 height 9
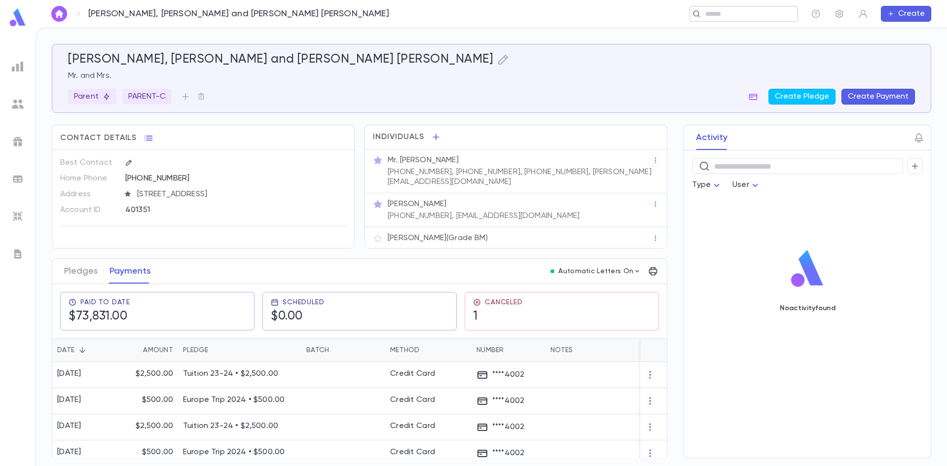
click at [729, 9] on input "text" at bounding box center [741, 13] width 76 height 9
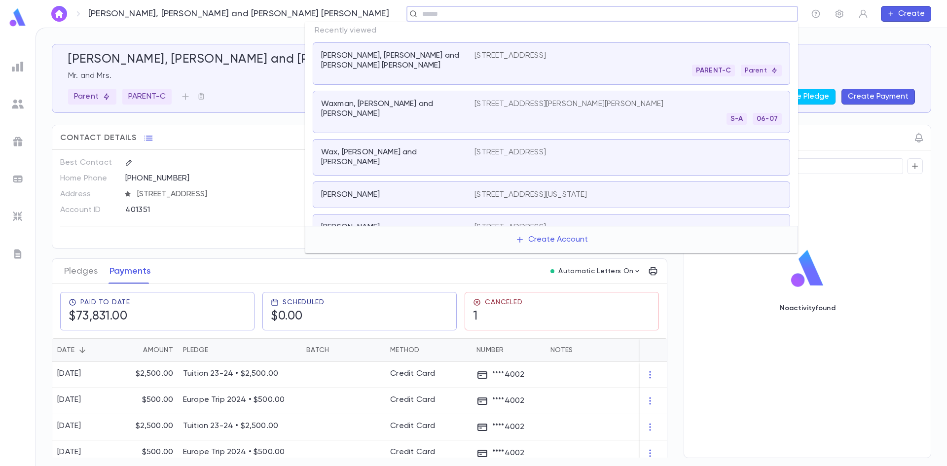
paste input "**********"
type input "**********"
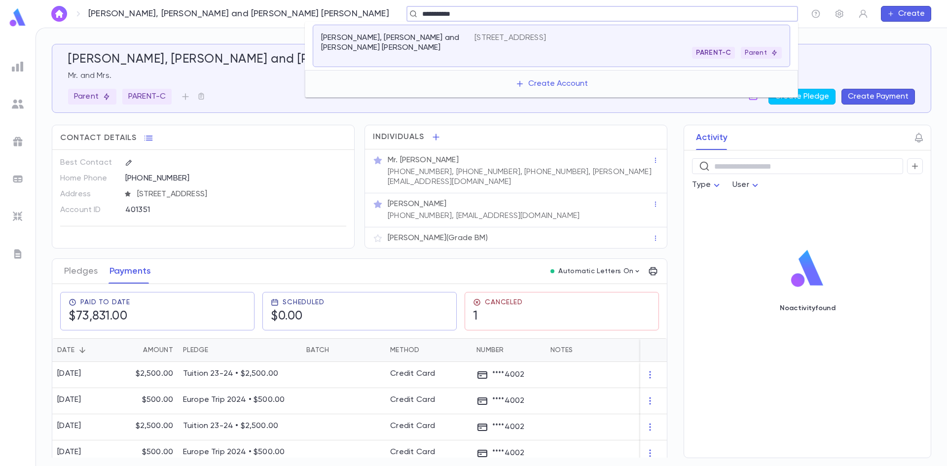
click at [662, 59] on div "Barth, Zishy and Esther Rachel 72-19 136th St, Flushing NY 11367 PARENT-C Parent" at bounding box center [552, 46] width 478 height 42
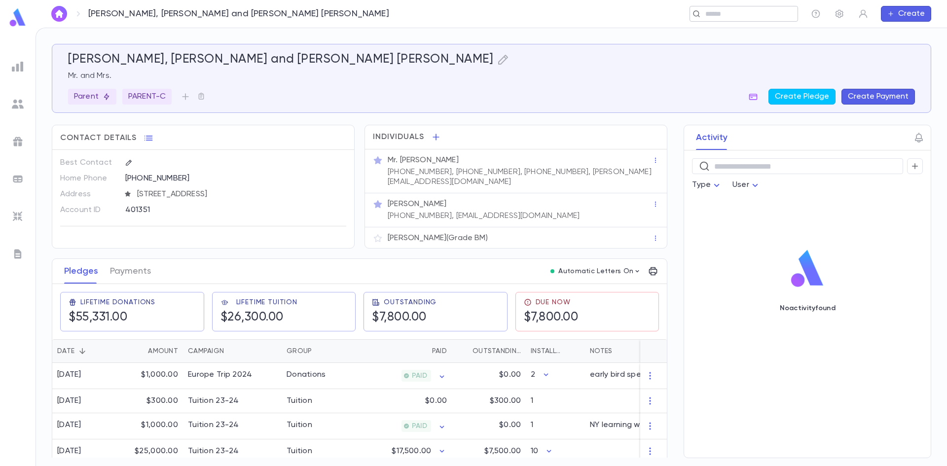
click at [769, 12] on input "text" at bounding box center [741, 13] width 76 height 9
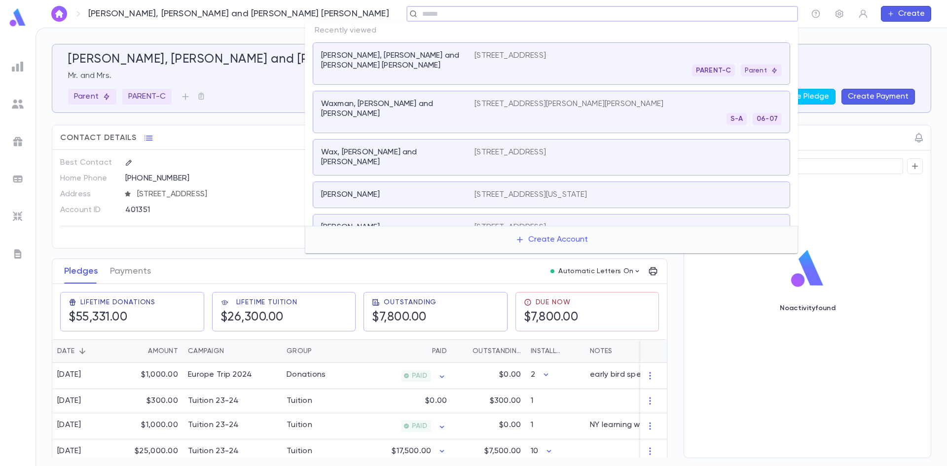
paste input "********"
type input "********"
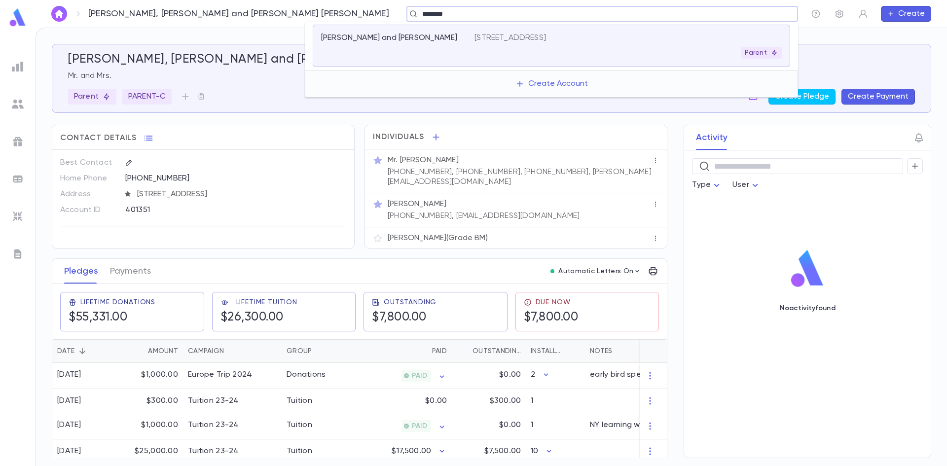
click at [523, 38] on p "917 cliffside avenue, valley stream NY 11581" at bounding box center [511, 38] width 72 height 10
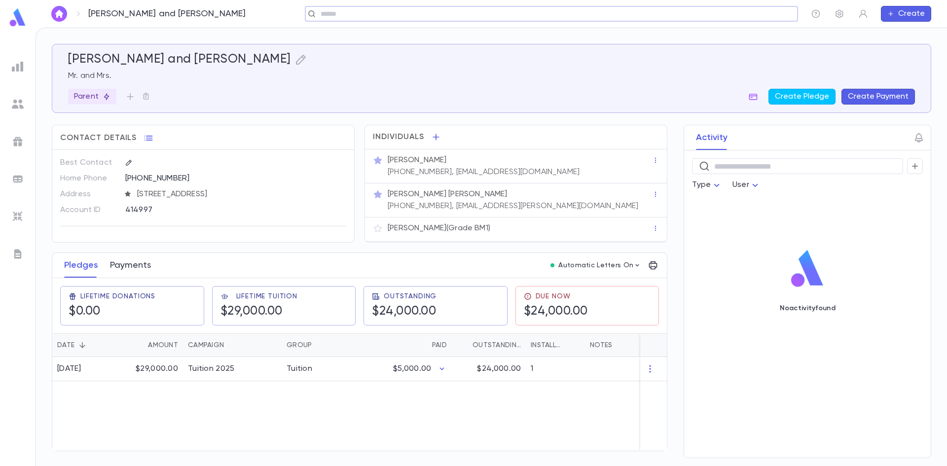
click at [135, 270] on button "Payments" at bounding box center [130, 265] width 41 height 25
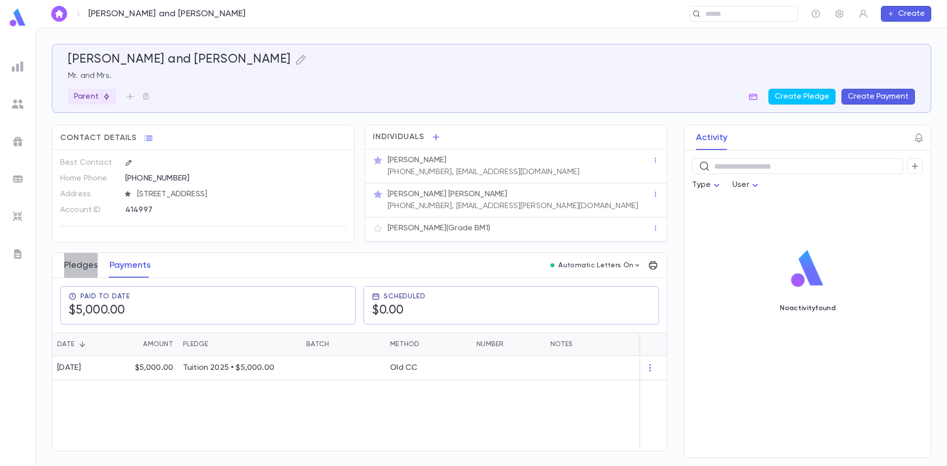
click at [80, 268] on button "Pledges" at bounding box center [81, 265] width 34 height 25
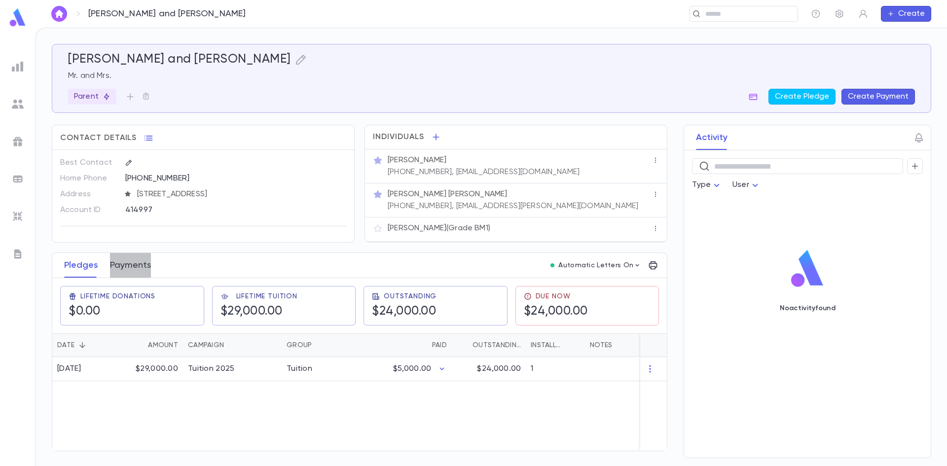
click at [141, 268] on button "Payments" at bounding box center [130, 265] width 41 height 25
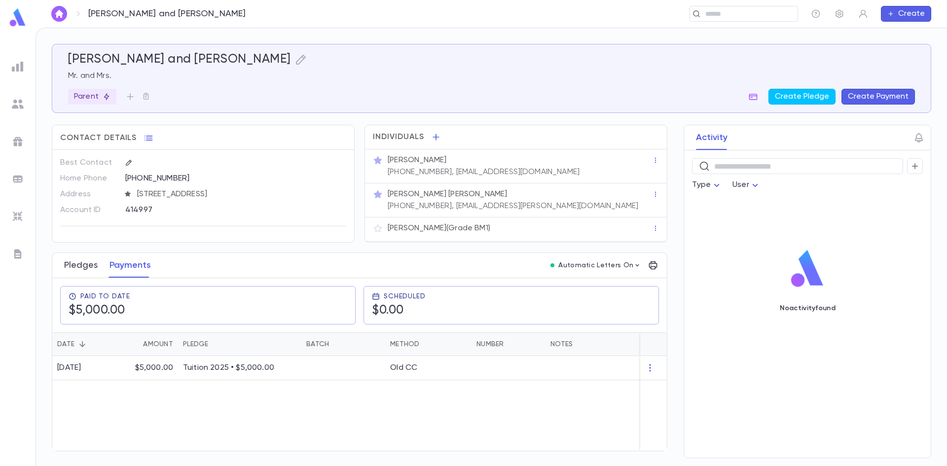
click at [79, 266] on button "Pledges" at bounding box center [81, 265] width 34 height 25
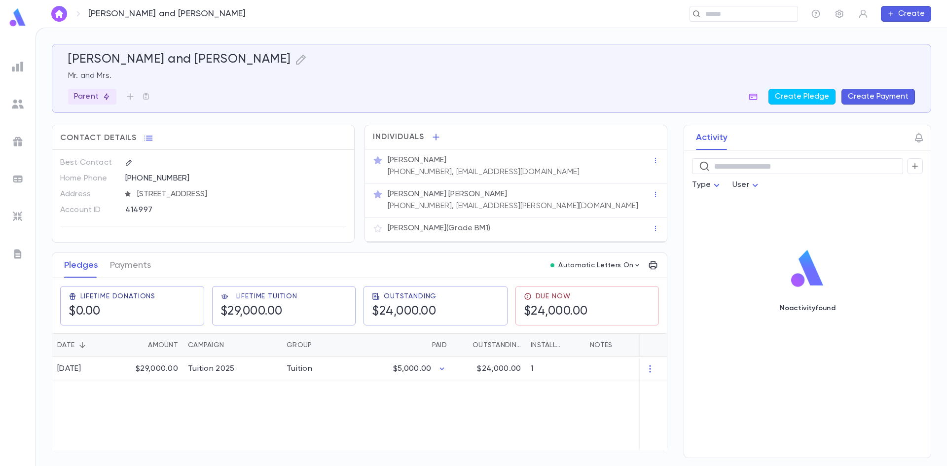
click at [716, 26] on div "Baum, Eli and Malka Hadassah ​ Create" at bounding box center [492, 14] width 912 height 28
click at [718, 18] on input "text" at bounding box center [741, 13] width 76 height 9
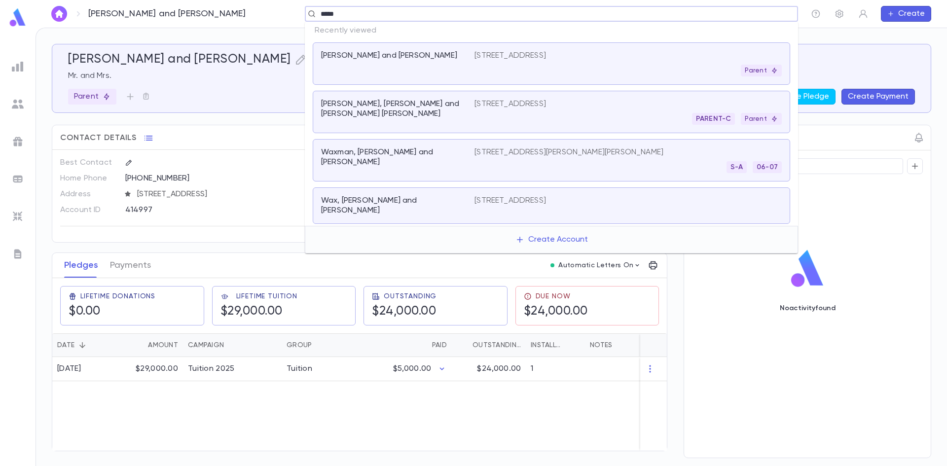
type input "******"
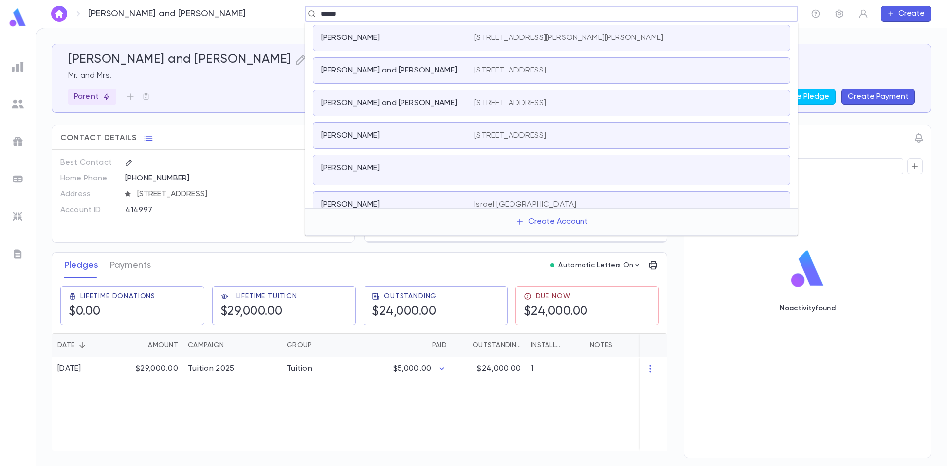
click at [536, 65] on div "Sasson, Sam Nissim and Samantha 1036 East 8th St., Brooklyn NY 11230" at bounding box center [552, 70] width 478 height 27
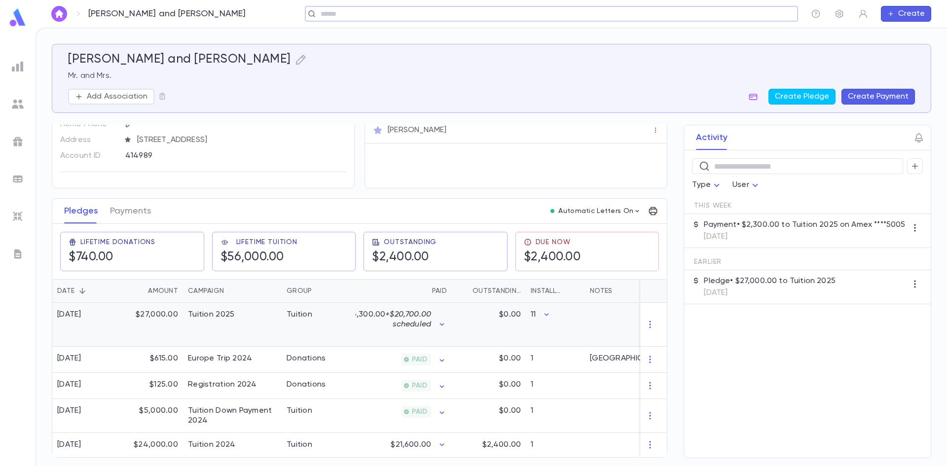
scroll to position [58, 0]
click at [158, 324] on div "$27,000.00" at bounding box center [151, 325] width 64 height 44
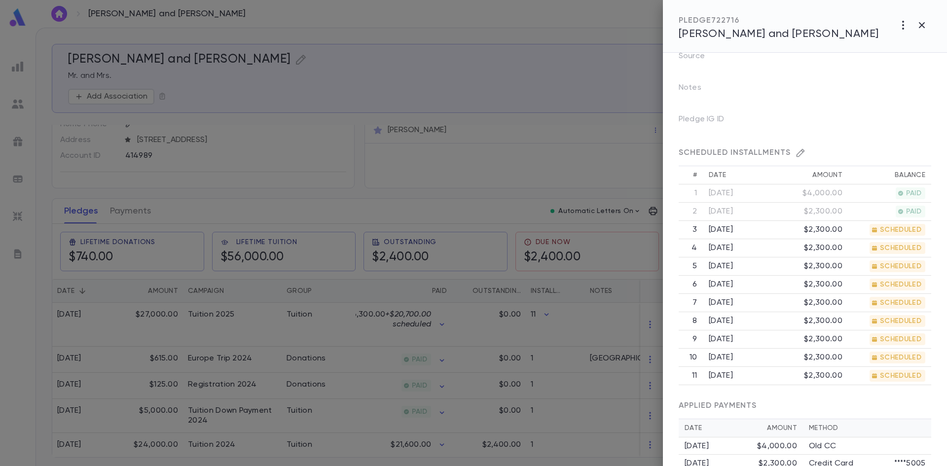
scroll to position [247, 0]
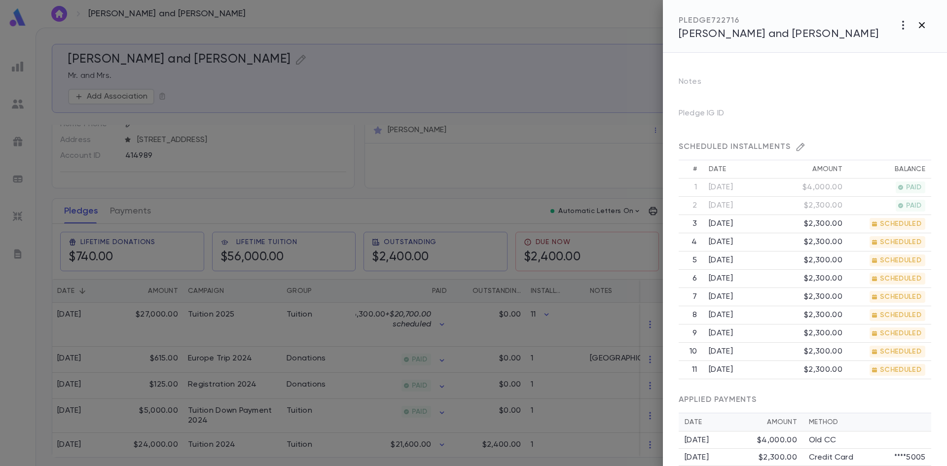
click at [918, 19] on button "button" at bounding box center [922, 25] width 19 height 19
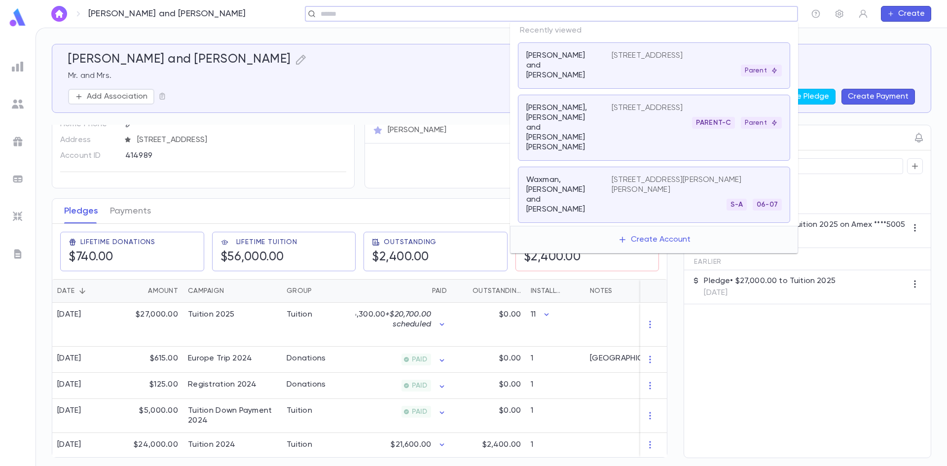
click at [742, 11] on input "text" at bounding box center [548, 13] width 461 height 9
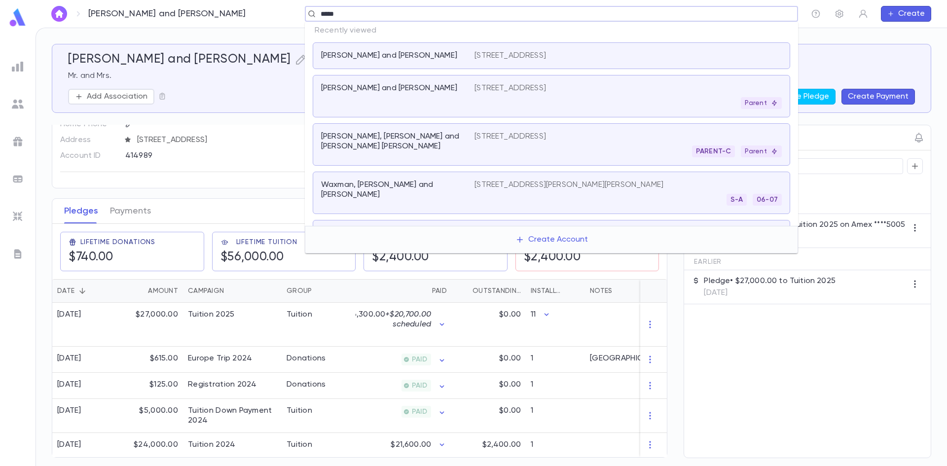
type input "******"
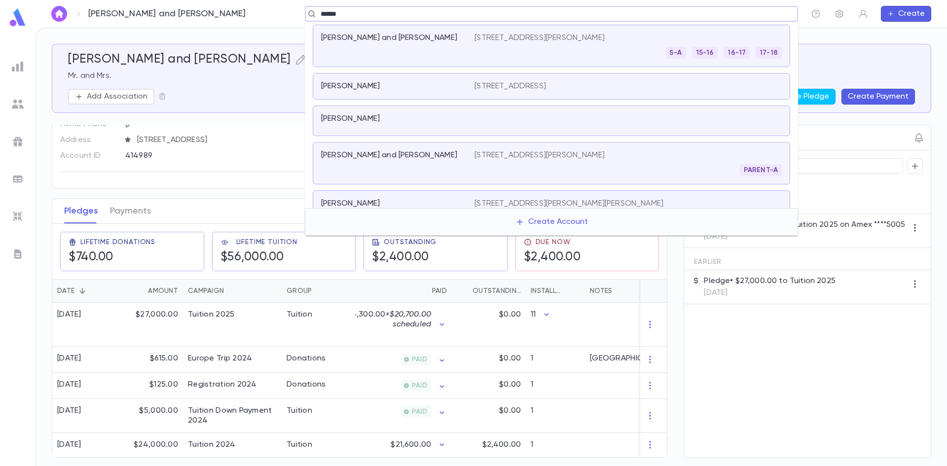
click at [420, 196] on div "Snyder, Menachem 18 Andrew Dr, Monsey NY 10952 S-A 20-21" at bounding box center [552, 211] width 478 height 42
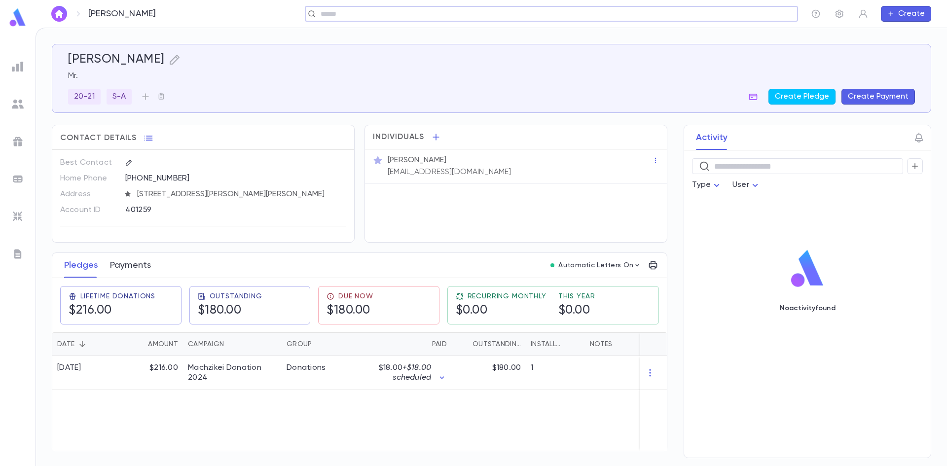
click at [137, 257] on button "Payments" at bounding box center [130, 265] width 41 height 25
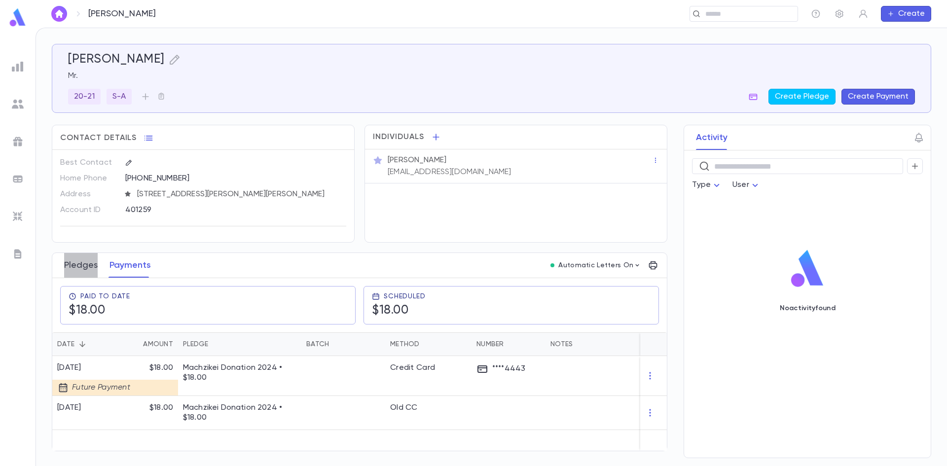
click at [94, 269] on button "Pledges" at bounding box center [81, 265] width 34 height 25
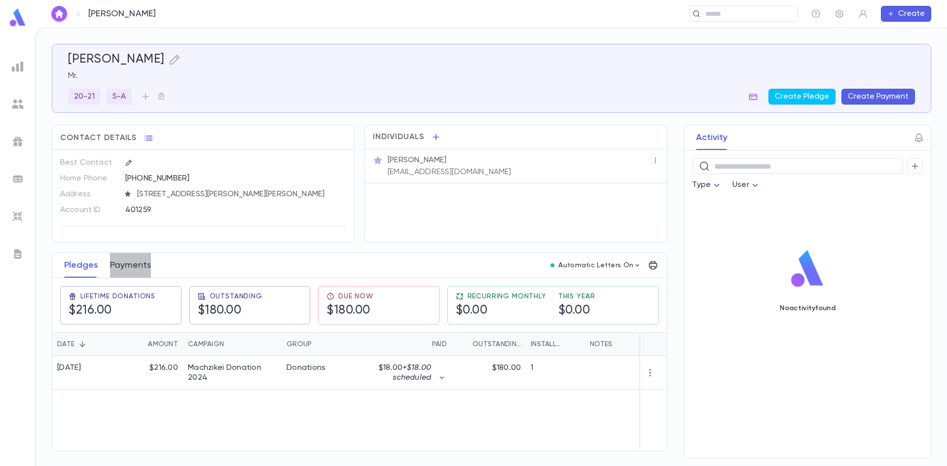
click at [143, 264] on button "Payments" at bounding box center [130, 265] width 41 height 25
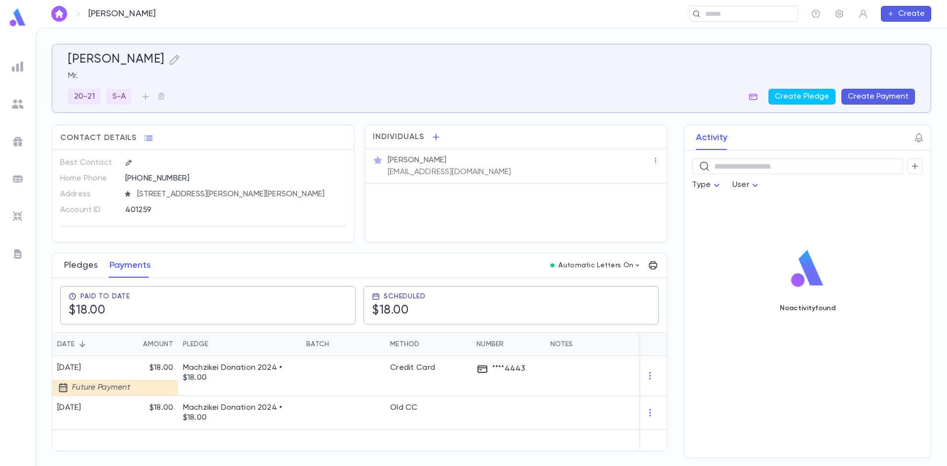
drag, startPoint x: 102, startPoint y: 276, endPoint x: 73, endPoint y: 265, distance: 31.7
click at [102, 276] on div "Pledges Payments" at bounding box center [107, 265] width 99 height 25
click at [72, 265] on button "Pledges" at bounding box center [81, 265] width 34 height 25
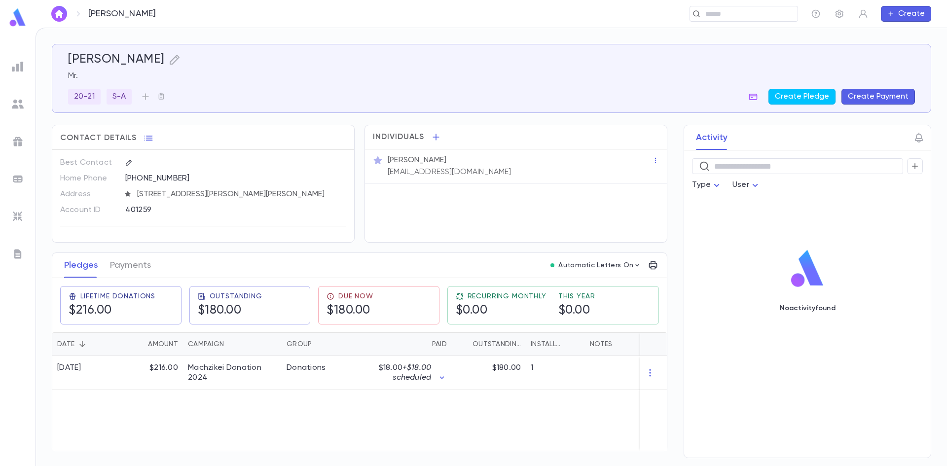
click at [143, 210] on div "401259" at bounding box center [211, 209] width 172 height 15
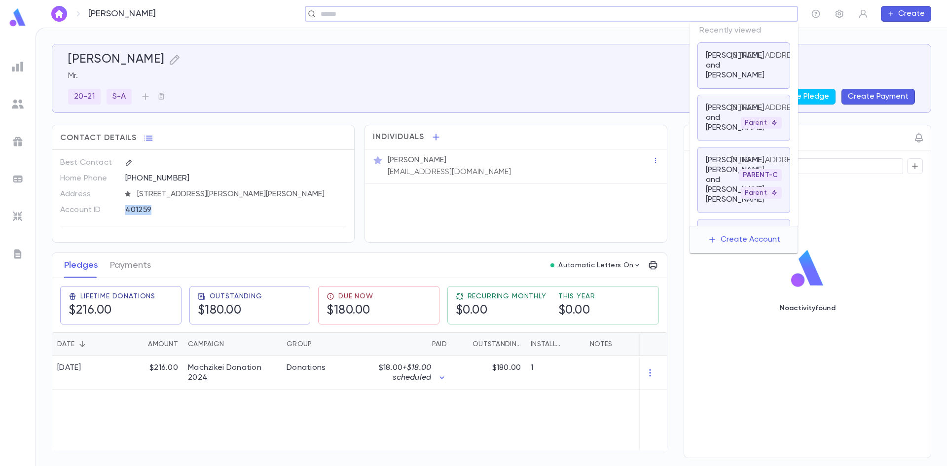
click at [720, 15] on input "text" at bounding box center [548, 13] width 461 height 9
paste input "*********"
type input "*********"
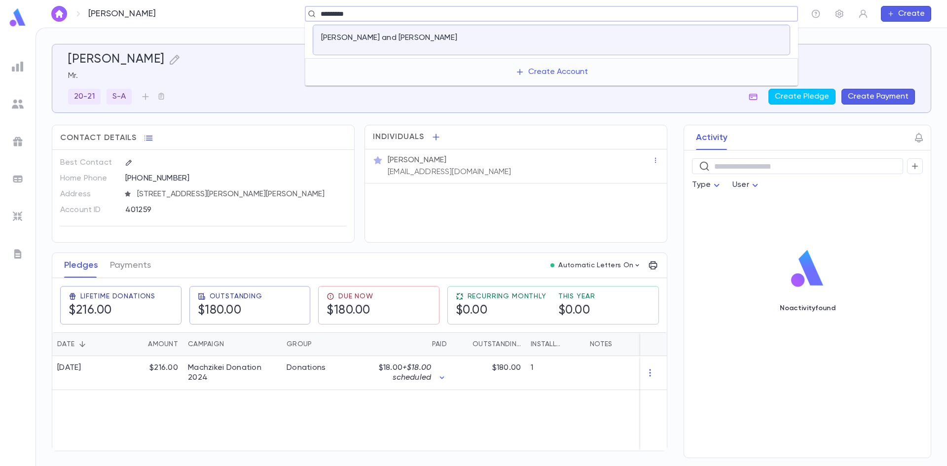
click at [460, 44] on div "Weiss, Ely and Penina" at bounding box center [397, 40] width 153 height 14
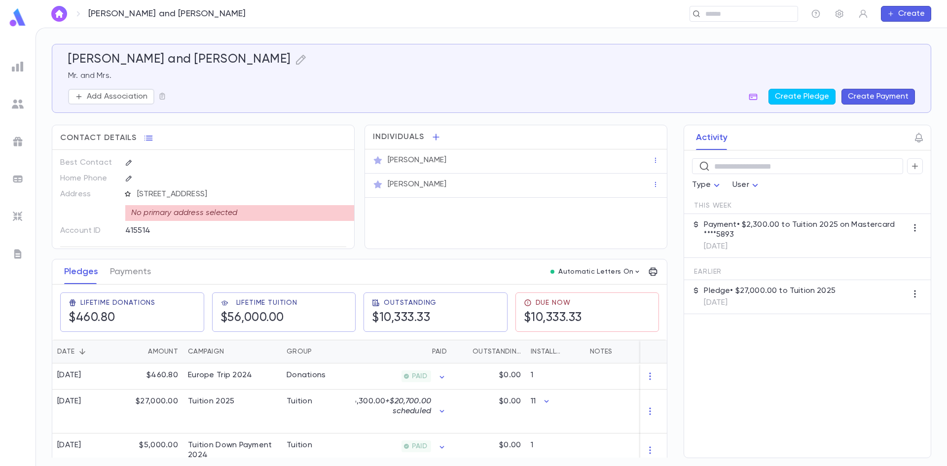
click at [129, 194] on icon "button" at bounding box center [127, 193] width 7 height 7
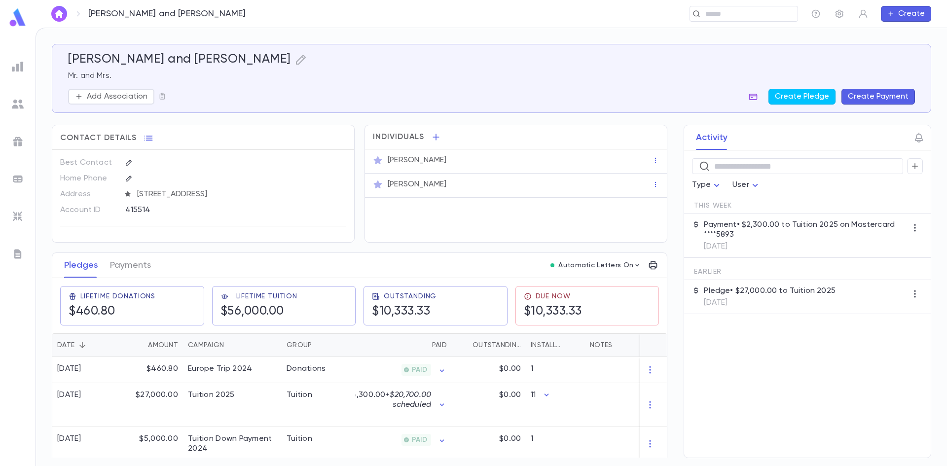
click at [751, 94] on button "button" at bounding box center [754, 97] width 16 height 16
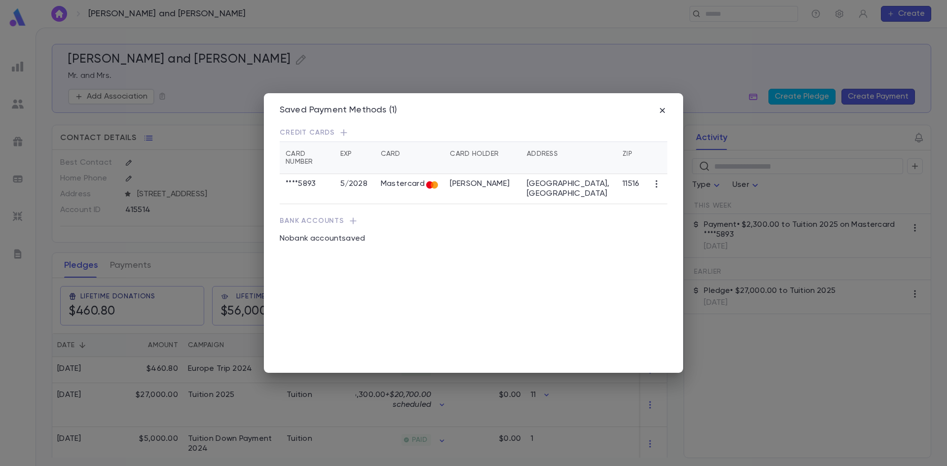
click at [754, 96] on div "Saved Payment Methods (1) Credit Cards Card Number Exp Card Card Holder Address…" at bounding box center [473, 233] width 947 height 466
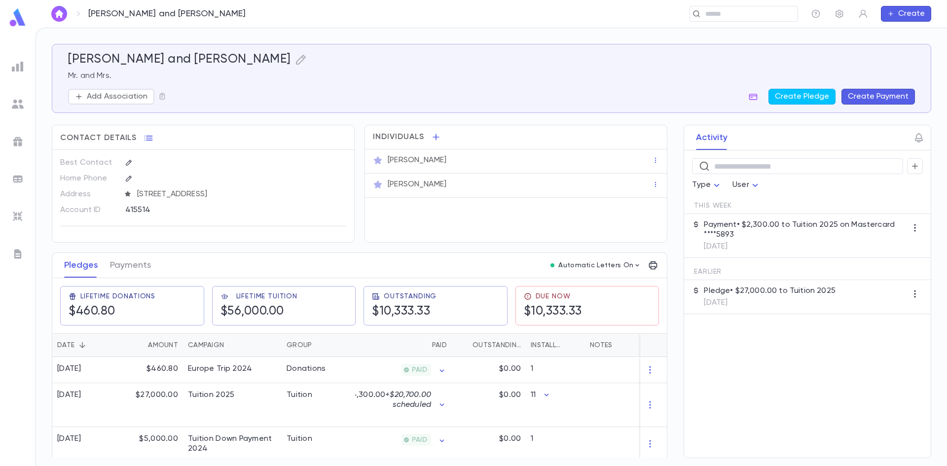
click at [754, 96] on icon "button" at bounding box center [754, 97] width 8 height 6
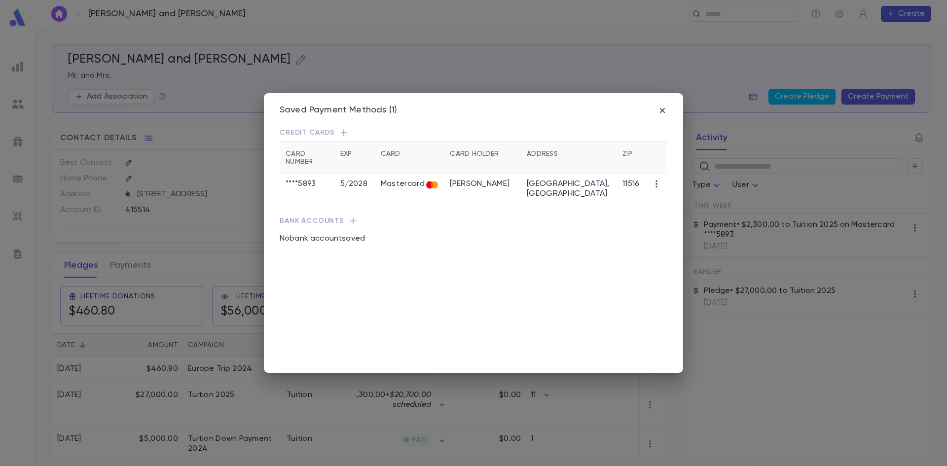
click at [550, 84] on div "Saved Payment Methods (1) Credit Cards Card Number Exp Card Card Holder Address…" at bounding box center [473, 233] width 947 height 466
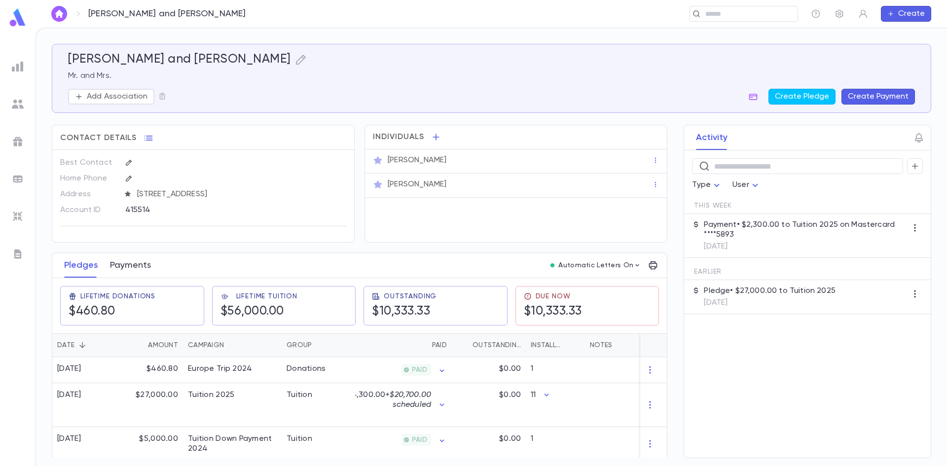
click at [113, 266] on button "Payments" at bounding box center [130, 265] width 41 height 25
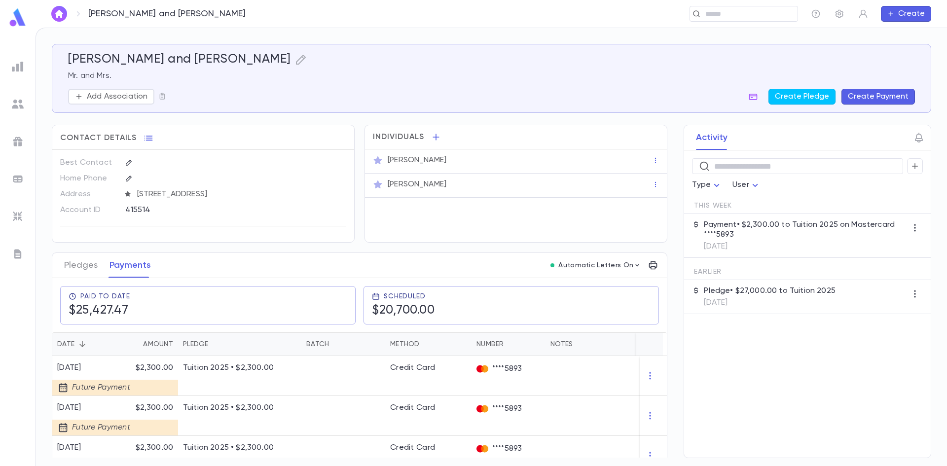
click at [87, 283] on div "Paid To Date $25,427.47" at bounding box center [203, 301] width 303 height 46
click at [86, 266] on button "Pledges" at bounding box center [81, 265] width 34 height 25
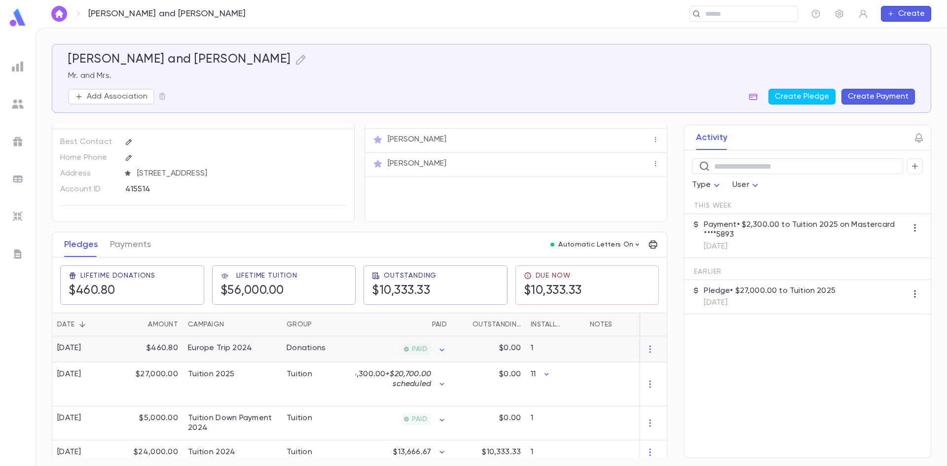
scroll to position [32, 0]
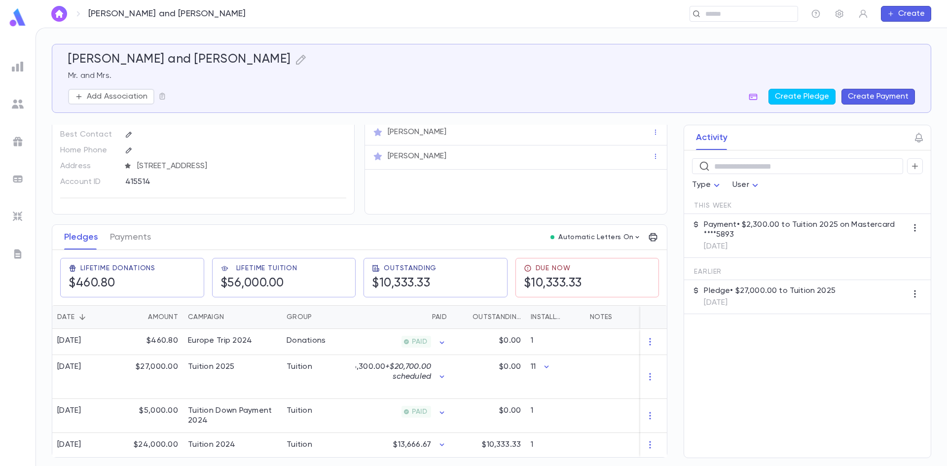
click at [132, 179] on div "415514" at bounding box center [211, 181] width 172 height 15
click at [716, 18] on input "text" at bounding box center [741, 13] width 76 height 9
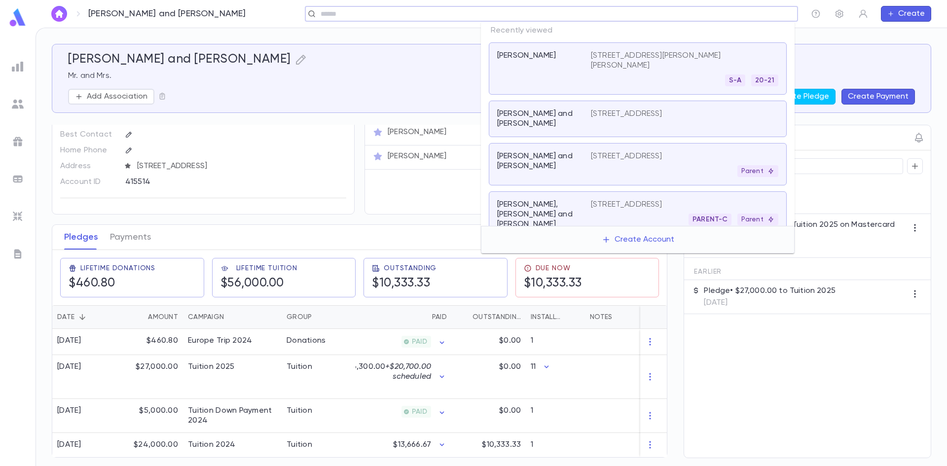
paste input "**********"
type input "**********"
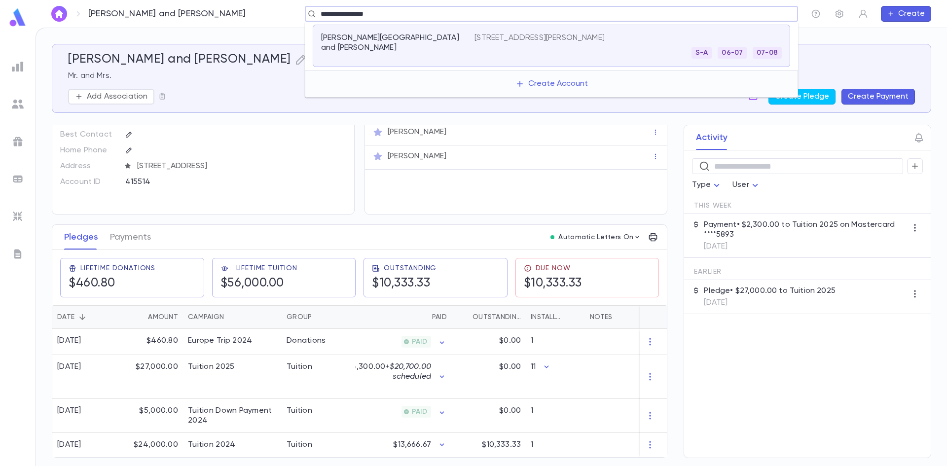
click at [415, 55] on div "Wercberger, Volvie and Rochelle" at bounding box center [397, 46] width 153 height 26
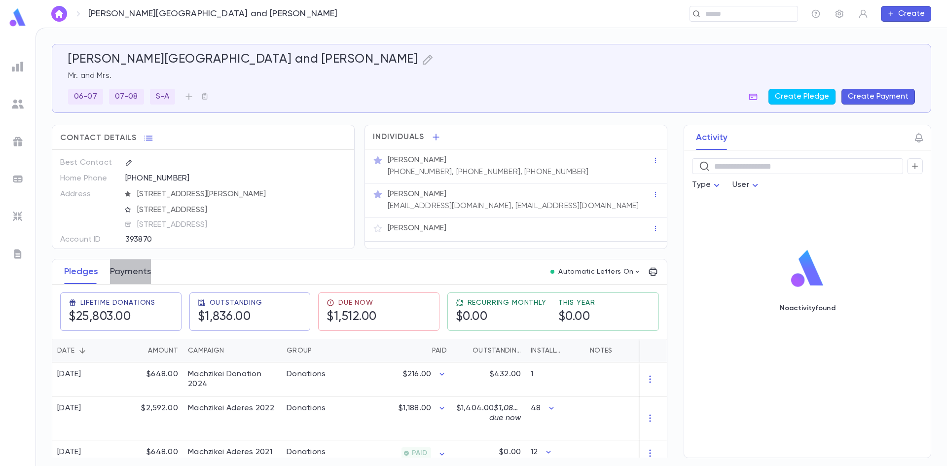
click at [142, 273] on button "Payments" at bounding box center [130, 272] width 41 height 25
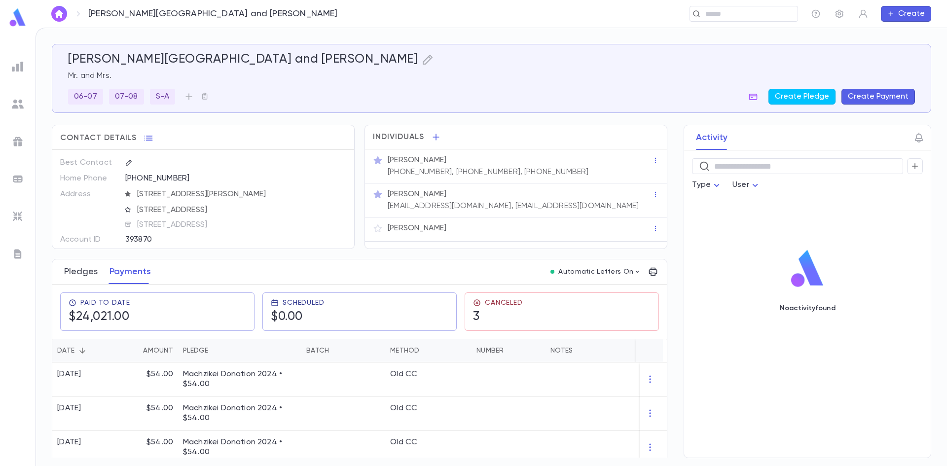
click at [69, 266] on button "Pledges" at bounding box center [81, 272] width 34 height 25
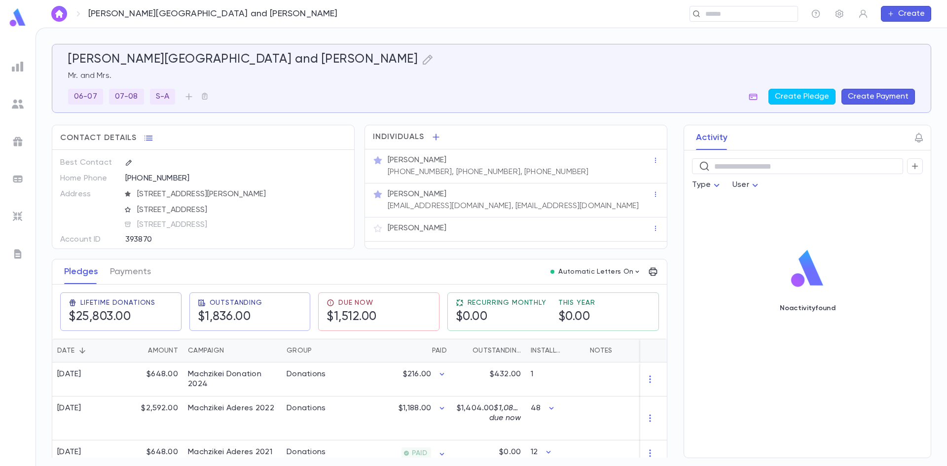
click at [158, 275] on div "Pledges Payments Automatic Letters On" at bounding box center [359, 272] width 615 height 25
click at [150, 273] on div "Pledges Payments" at bounding box center [107, 272] width 99 height 25
click at [112, 273] on button "Payments" at bounding box center [130, 272] width 41 height 25
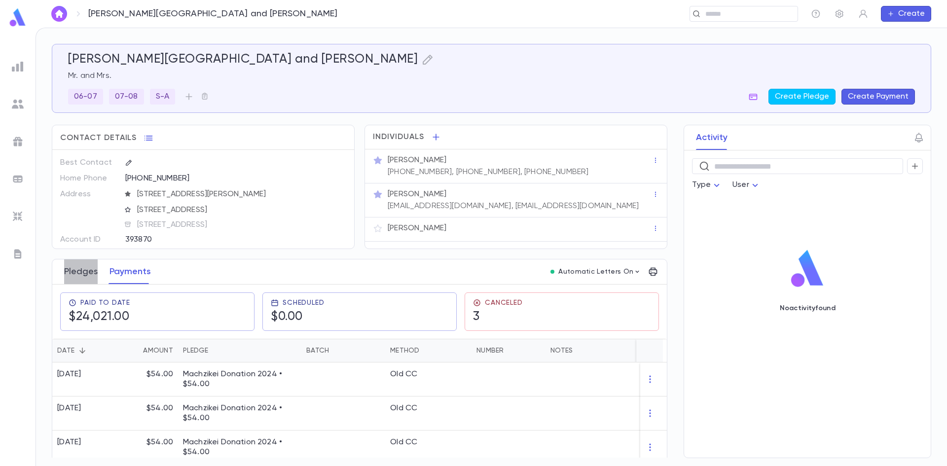
click at [88, 274] on button "Pledges" at bounding box center [81, 272] width 34 height 25
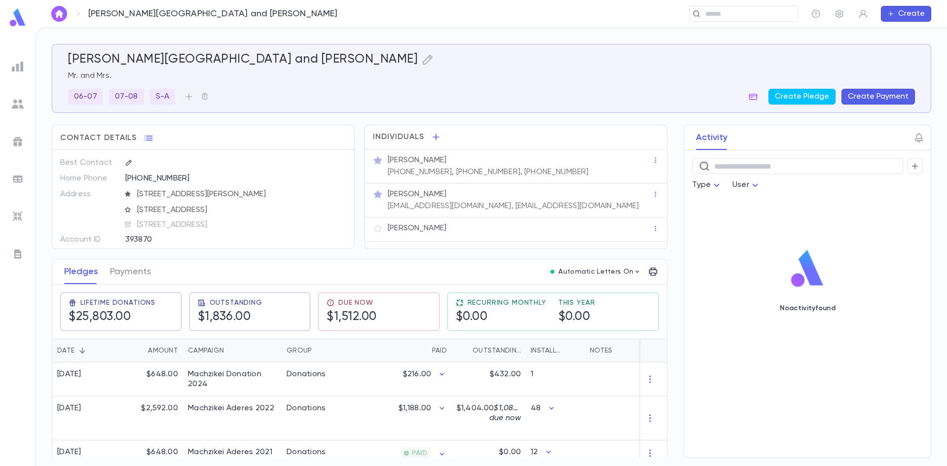
click at [138, 241] on div "393870" at bounding box center [211, 239] width 172 height 15
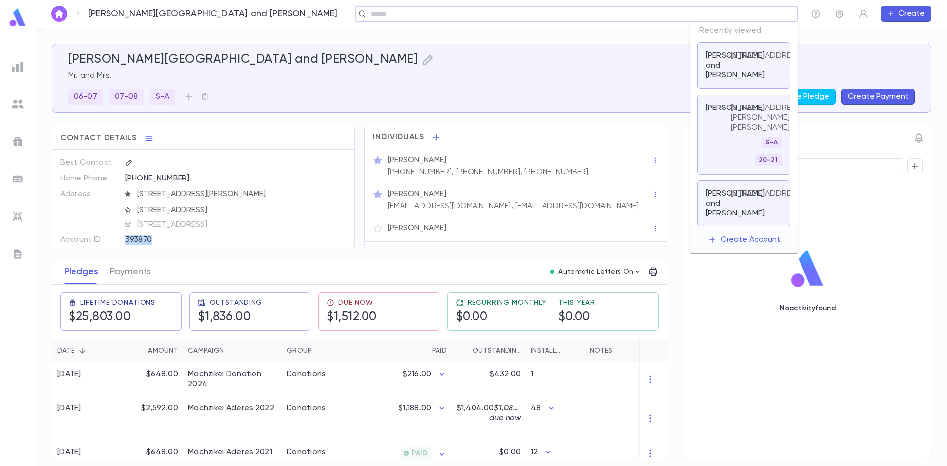
click at [738, 12] on input "text" at bounding box center [573, 13] width 411 height 9
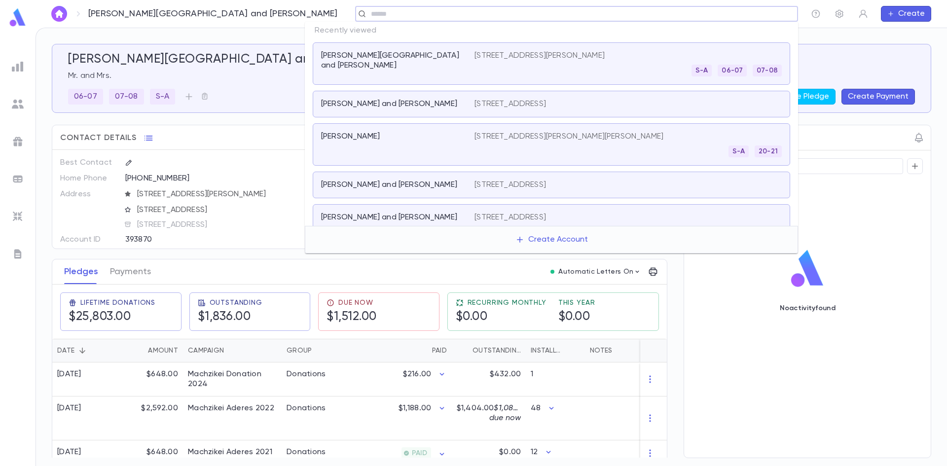
paste input "**********"
type input "**********"
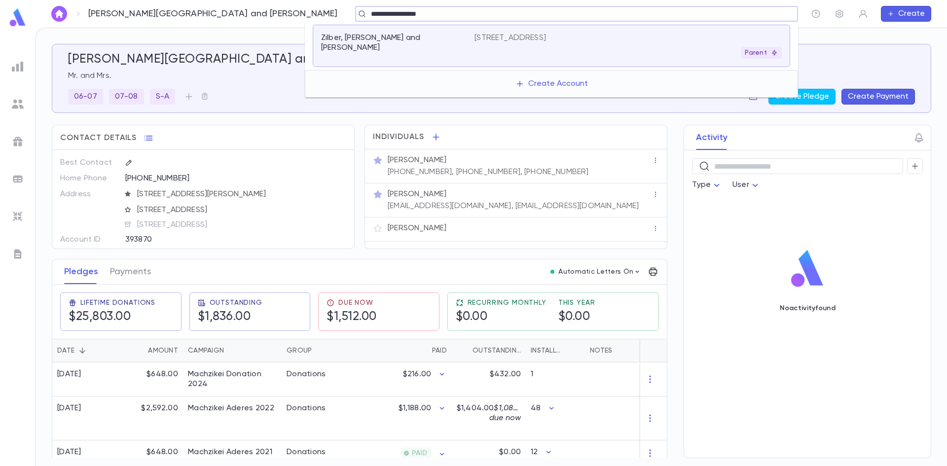
click at [419, 44] on div "Zilber, Moti Zilber and Arlene" at bounding box center [397, 46] width 153 height 26
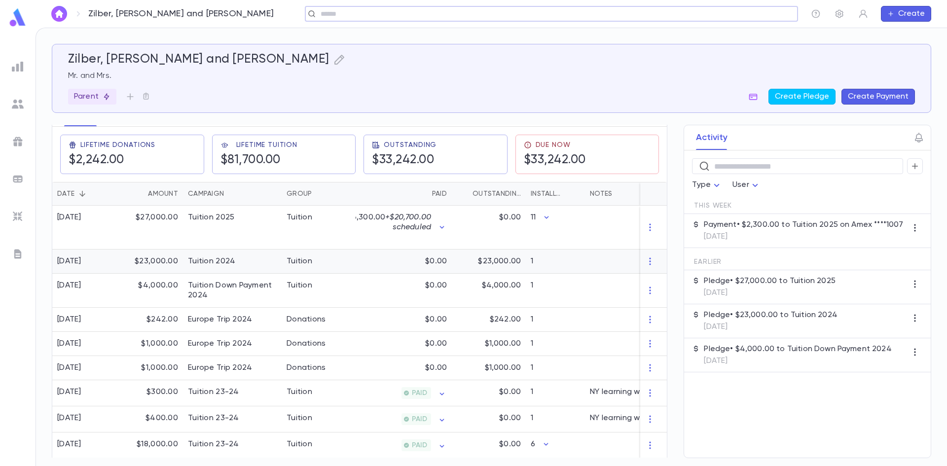
scroll to position [49, 0]
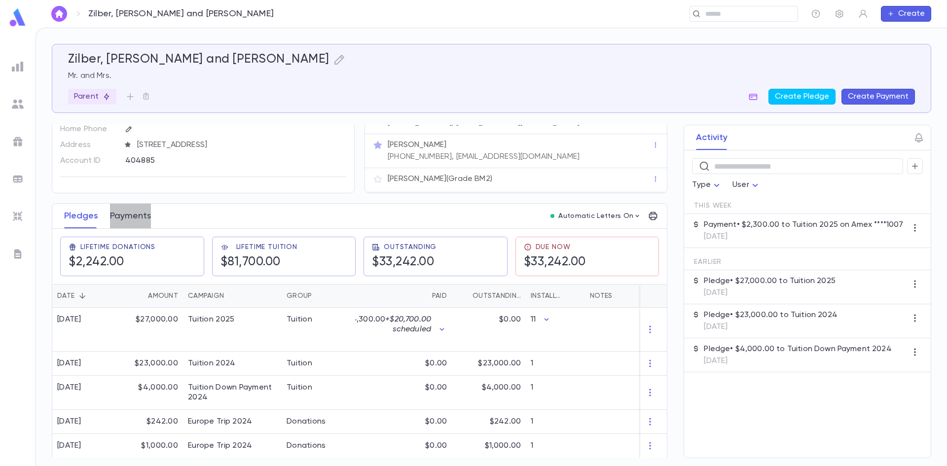
click at [137, 214] on button "Payments" at bounding box center [130, 216] width 41 height 25
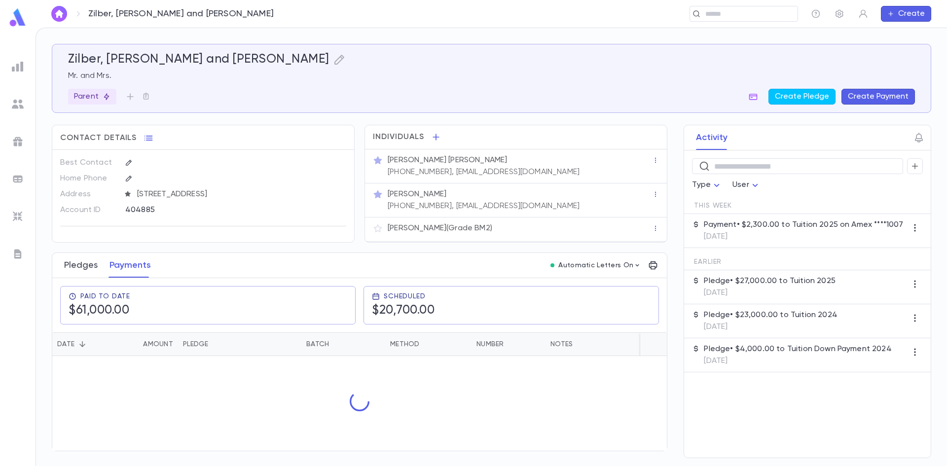
click at [86, 270] on button "Pledges" at bounding box center [81, 265] width 34 height 25
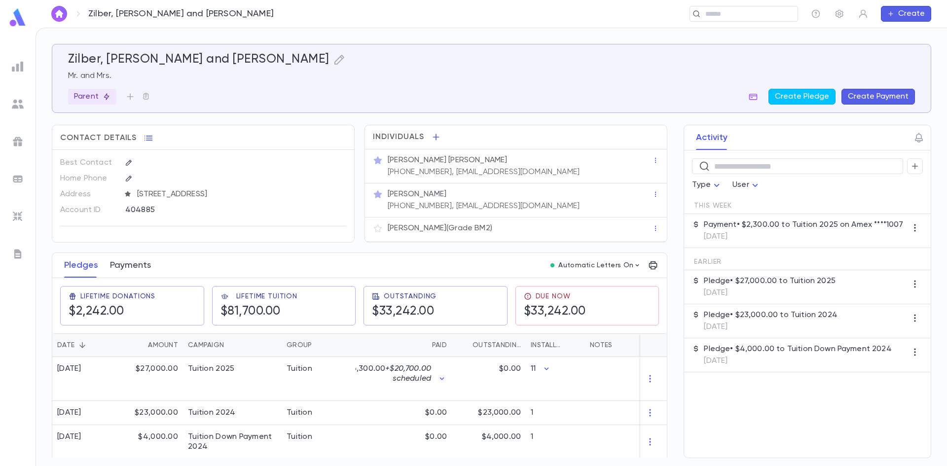
click at [122, 268] on button "Payments" at bounding box center [130, 265] width 41 height 25
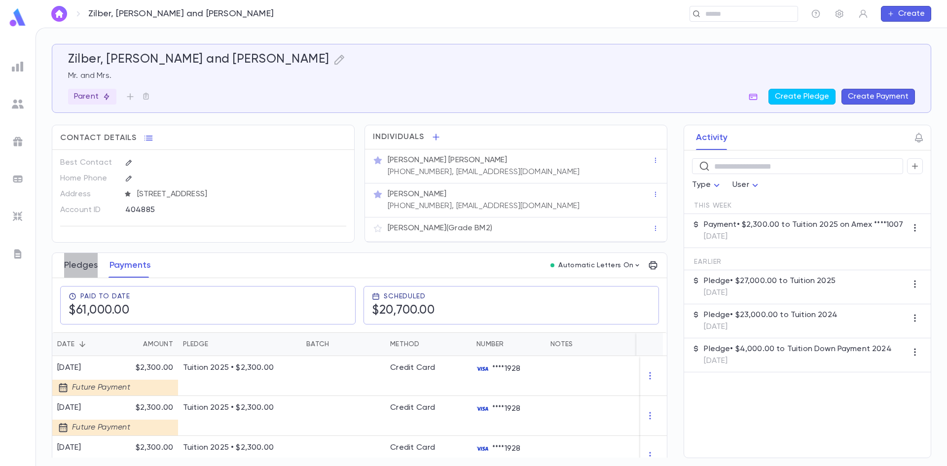
click at [84, 263] on button "Pledges" at bounding box center [81, 265] width 34 height 25
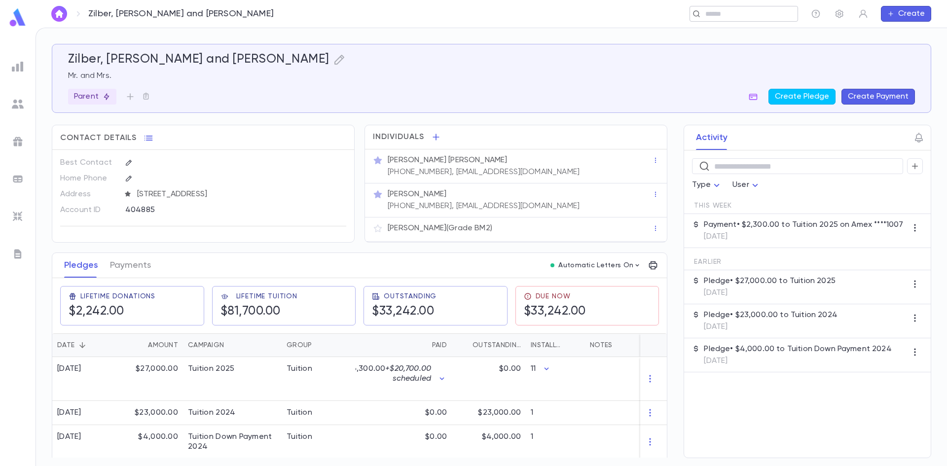
click at [727, 8] on div "​" at bounding box center [744, 14] width 109 height 16
paste input "********"
type input "********"
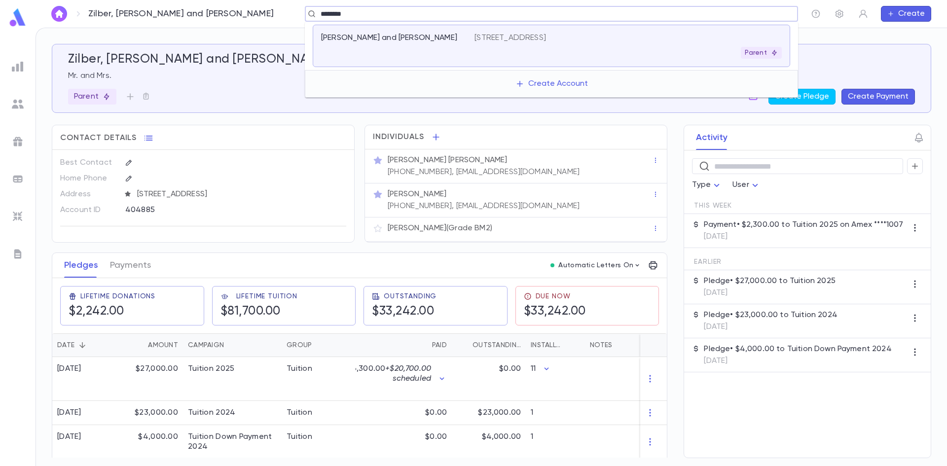
click at [576, 65] on div "Baum, Eli and Malka Hadassah 917 cliffside avenue, valley stream NY 11581 Parent" at bounding box center [552, 46] width 478 height 42
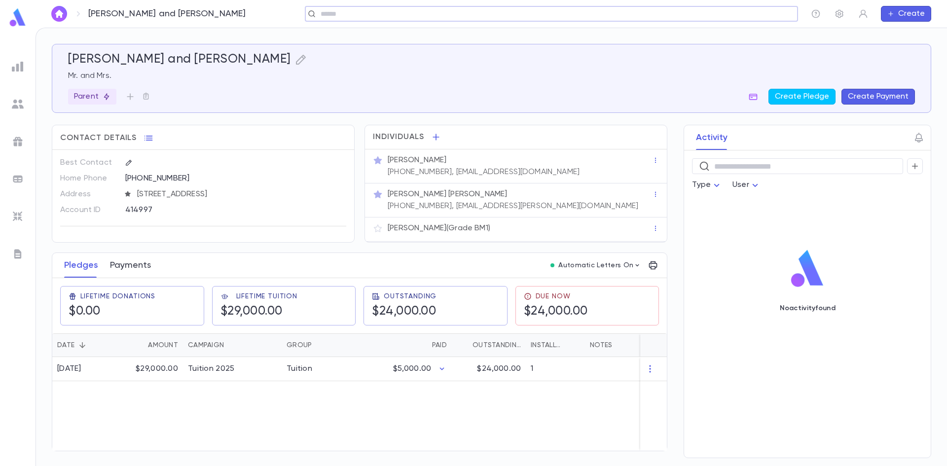
click at [129, 267] on button "Payments" at bounding box center [130, 265] width 41 height 25
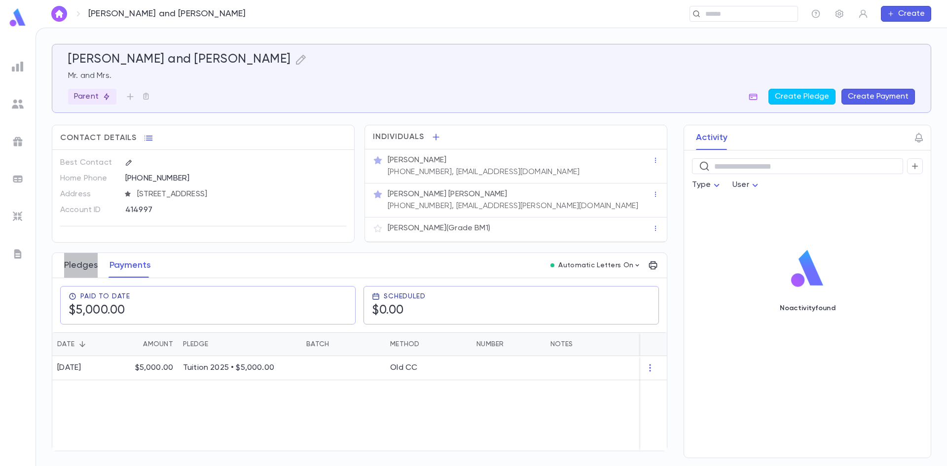
click at [93, 272] on button "Pledges" at bounding box center [81, 265] width 34 height 25
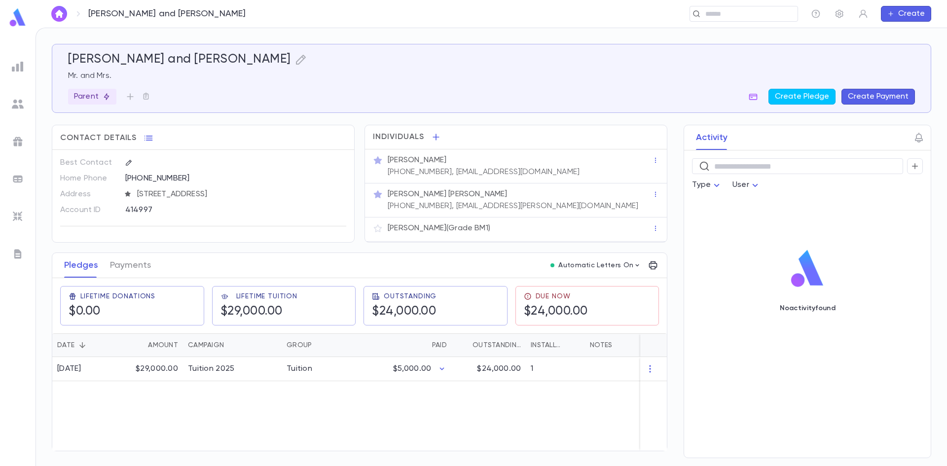
click at [143, 210] on div "414997" at bounding box center [211, 209] width 172 height 15
click at [719, 17] on input "text" at bounding box center [741, 13] width 76 height 9
paste input "**********"
type input "**********"
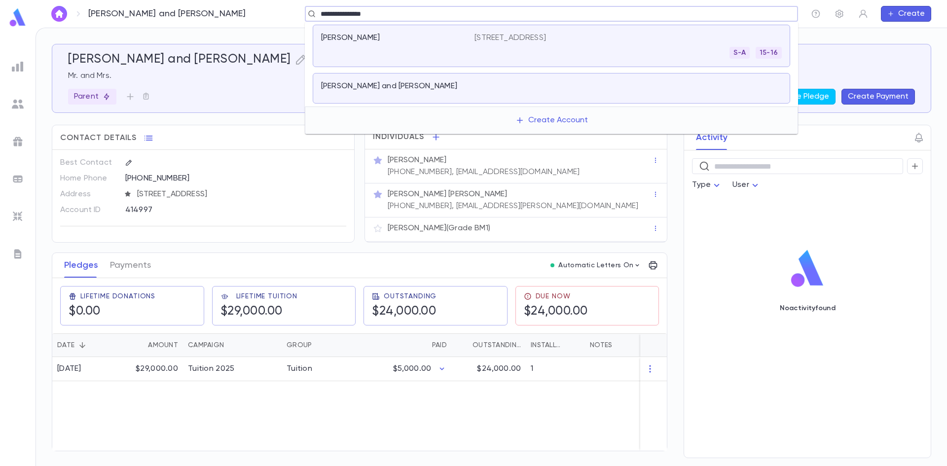
drag, startPoint x: 477, startPoint y: 84, endPoint x: 499, endPoint y: 101, distance: 27.5
click at [499, 101] on div "Cohen, Adam and Chanie" at bounding box center [552, 88] width 478 height 31
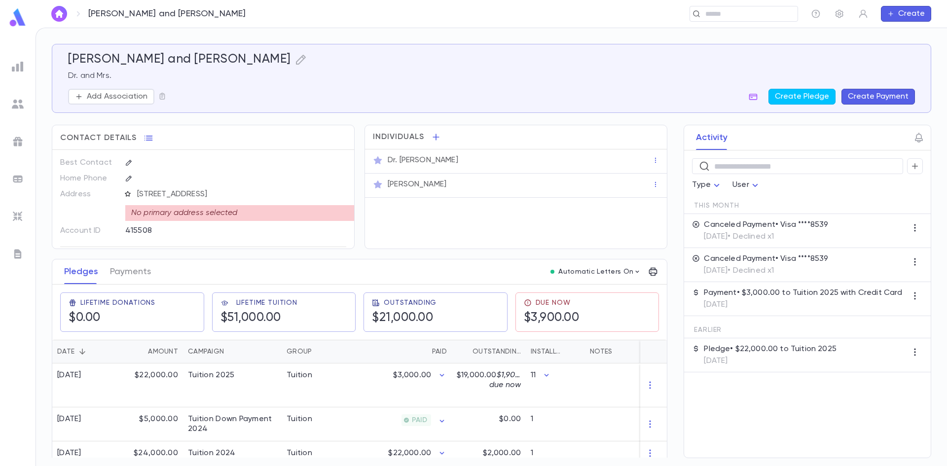
click at [127, 196] on icon "button" at bounding box center [127, 193] width 7 height 7
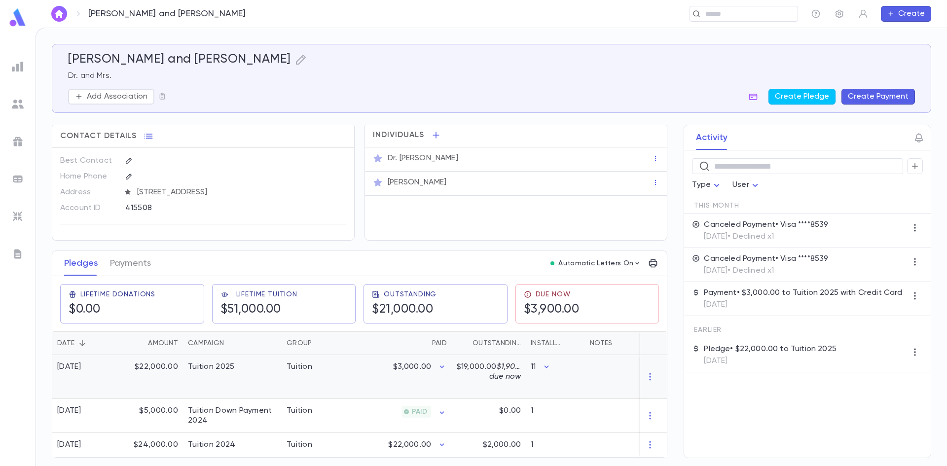
scroll to position [6, 0]
click at [141, 207] on div "415508" at bounding box center [211, 207] width 172 height 15
click at [745, 19] on div "​" at bounding box center [744, 14] width 109 height 16
paste input "**********"
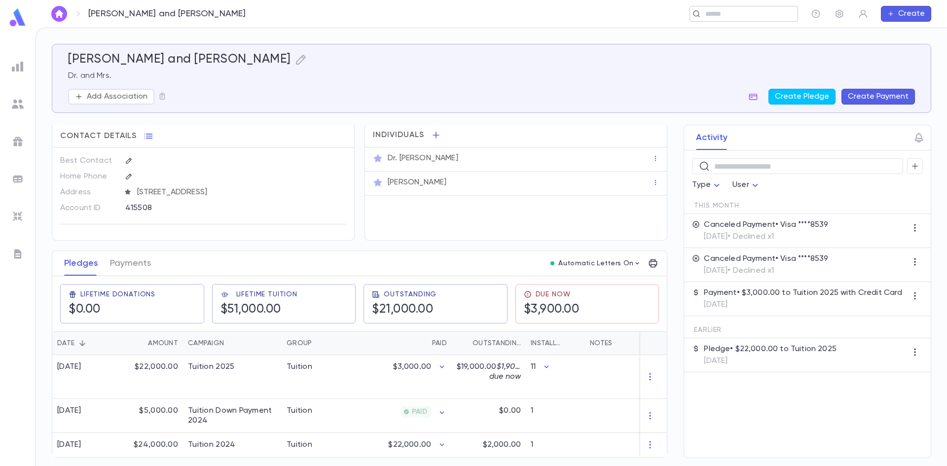
type input "**********"
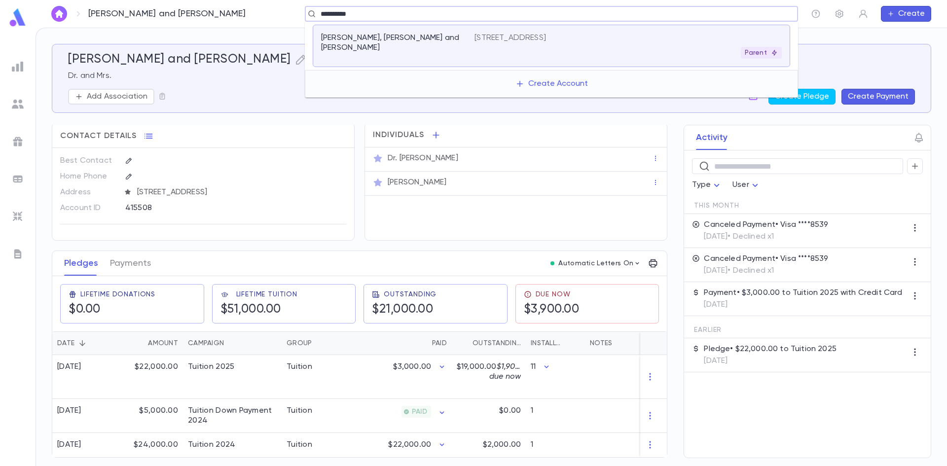
click at [442, 38] on div "Davies, Avi and Malky" at bounding box center [392, 43] width 142 height 20
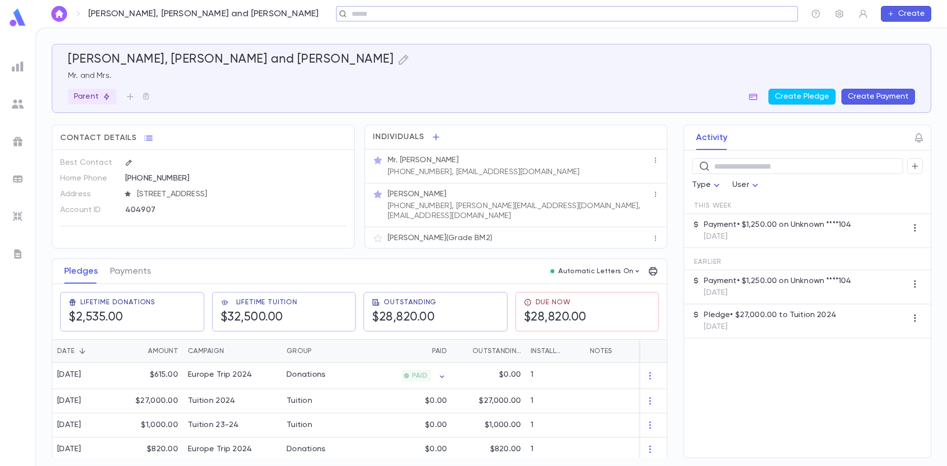
scroll to position [197, 0]
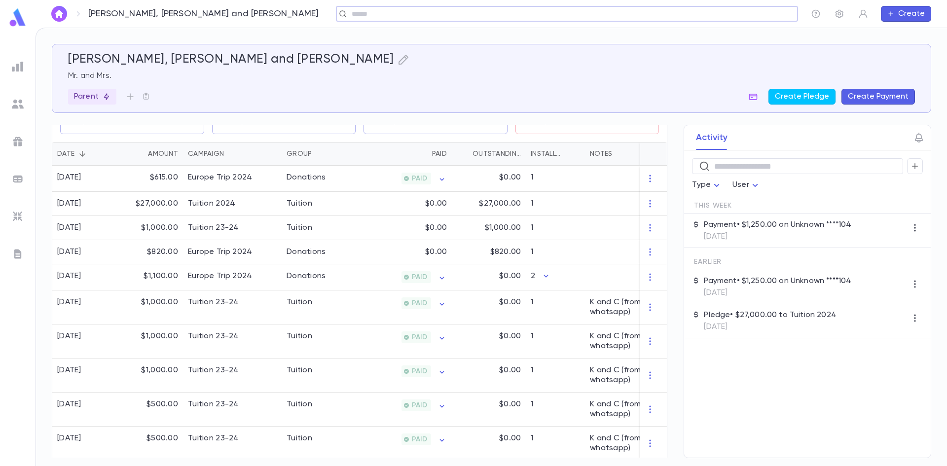
click at [721, 19] on div "​" at bounding box center [567, 14] width 462 height 16
paste input "**********"
type input "**********"
click at [444, 40] on div "Ellenberg, Dani and Cheryl" at bounding box center [392, 38] width 142 height 10
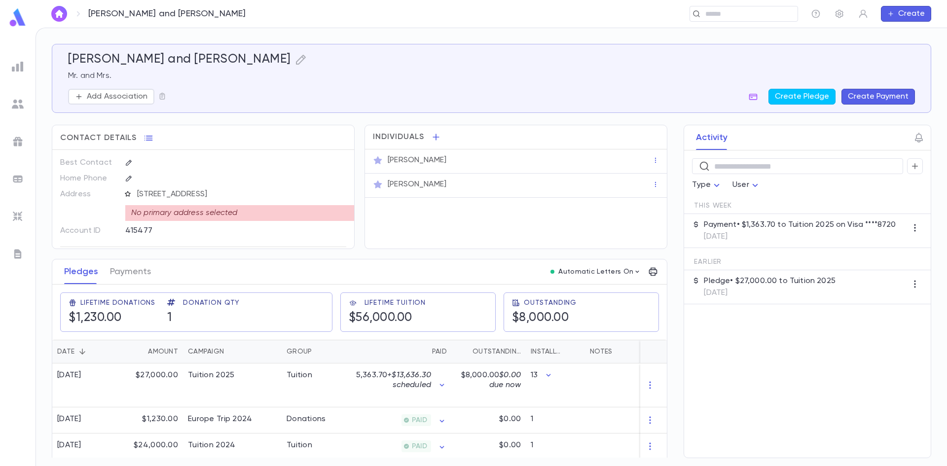
click at [127, 193] on icon "button" at bounding box center [127, 193] width 5 height 5
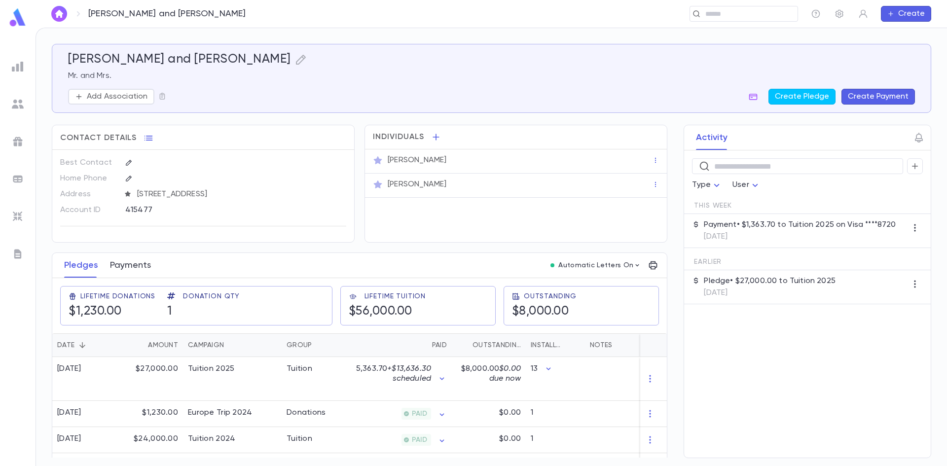
click at [132, 267] on button "Payments" at bounding box center [130, 265] width 41 height 25
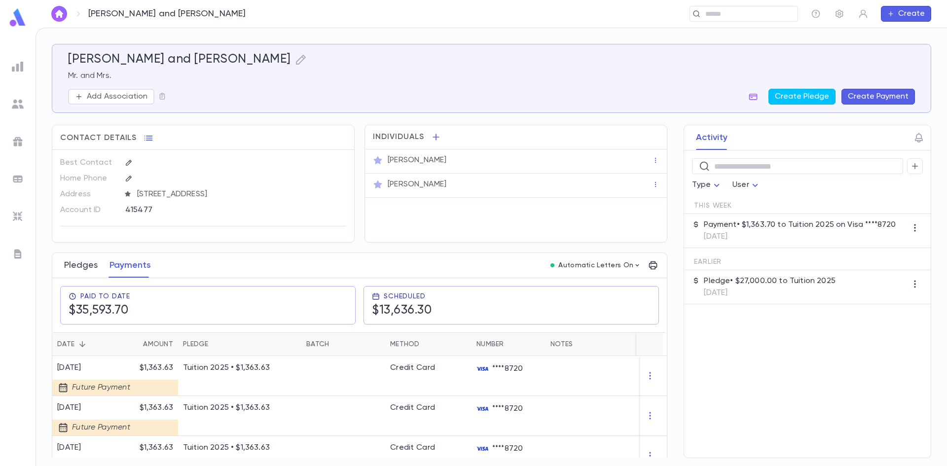
click at [81, 261] on button "Pledges" at bounding box center [81, 265] width 34 height 25
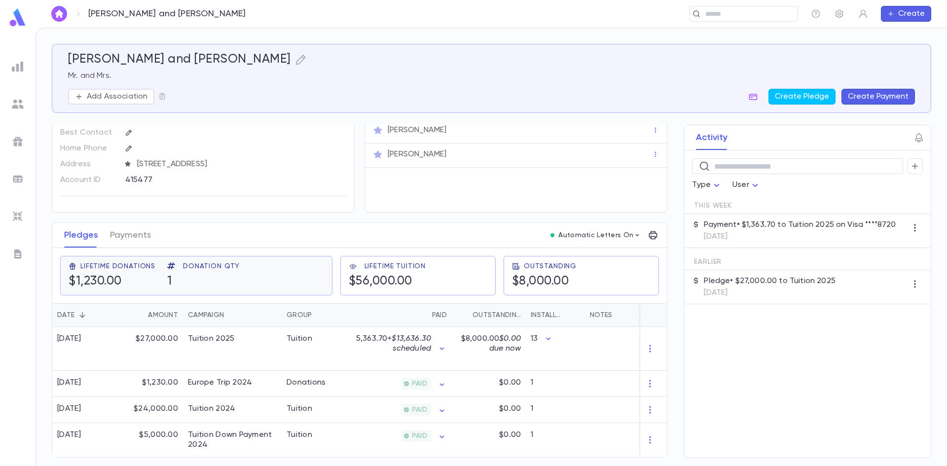
scroll to position [34, 0]
click at [137, 243] on button "Payments" at bounding box center [130, 235] width 41 height 25
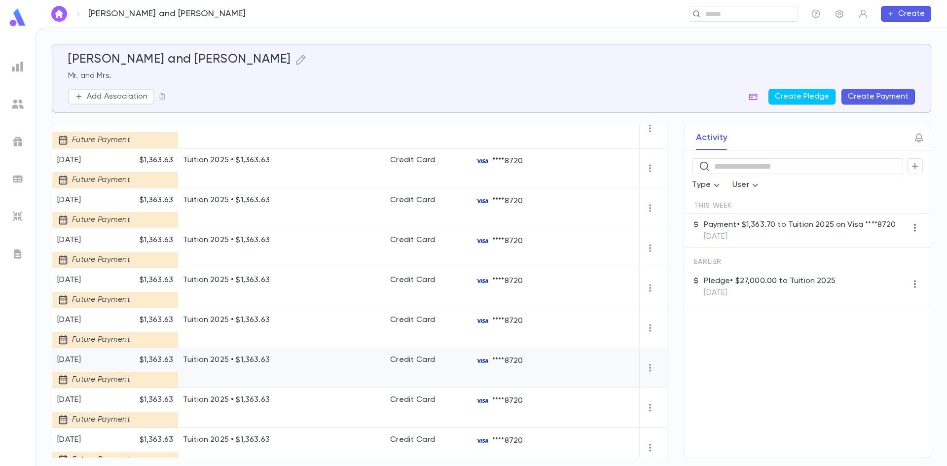
scroll to position [296, 0]
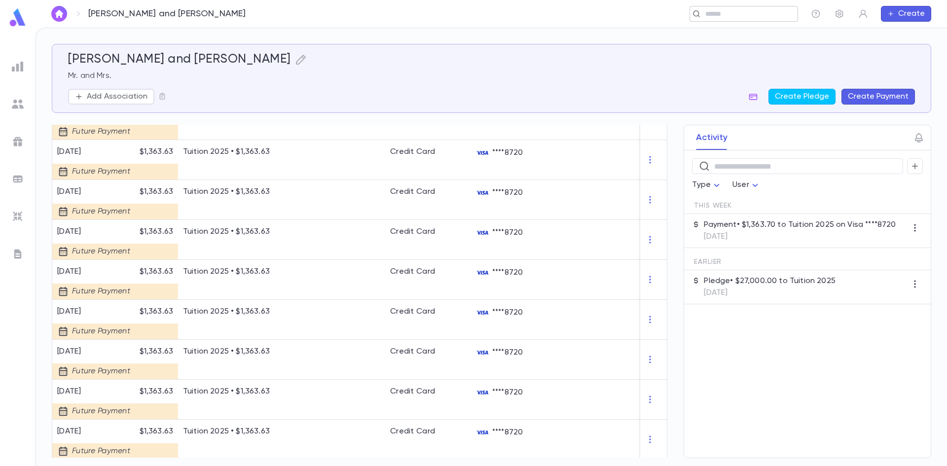
click at [736, 12] on input "text" at bounding box center [741, 13] width 76 height 9
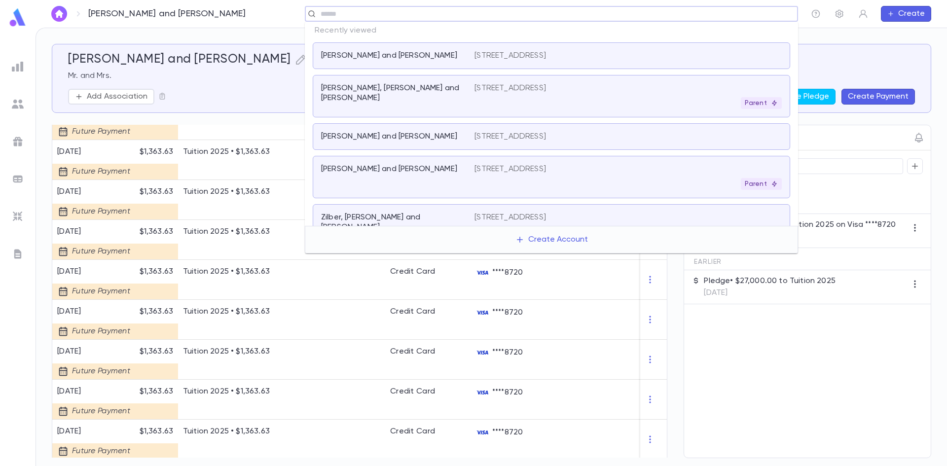
paste input "*********"
type input "*********"
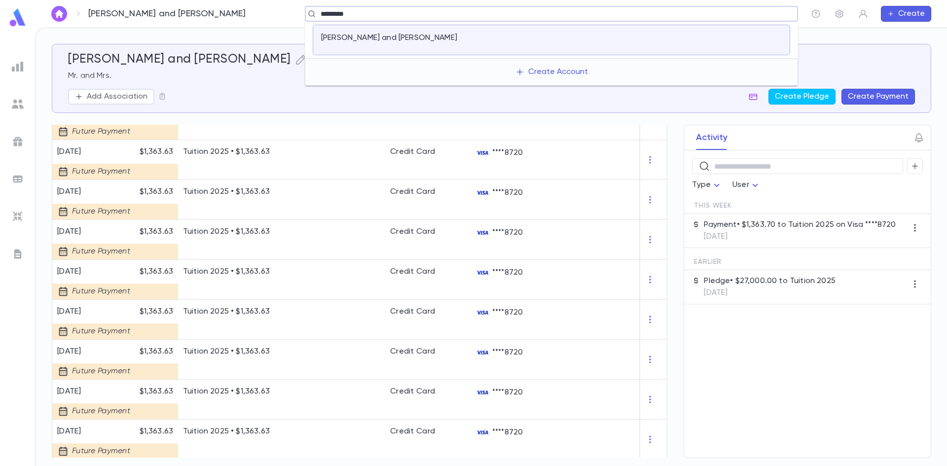
click at [403, 39] on div "Kahn, Fred and Adi" at bounding box center [392, 38] width 142 height 10
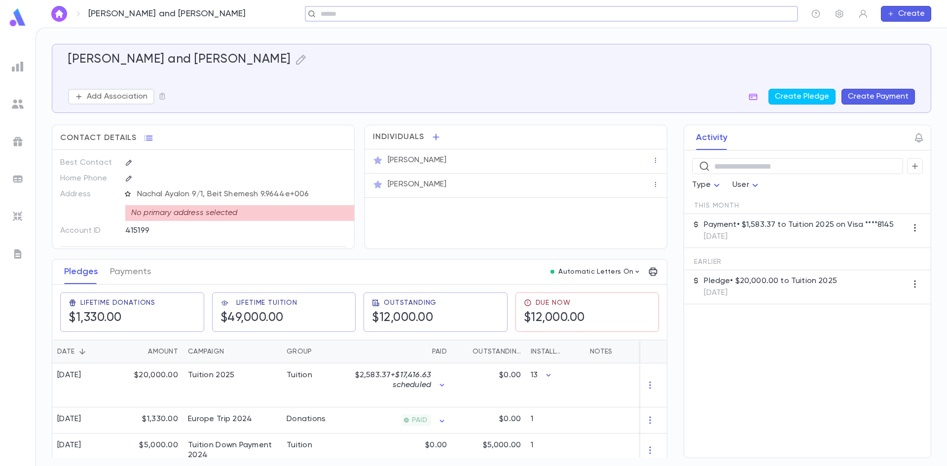
click at [126, 193] on icon "button" at bounding box center [127, 193] width 7 height 7
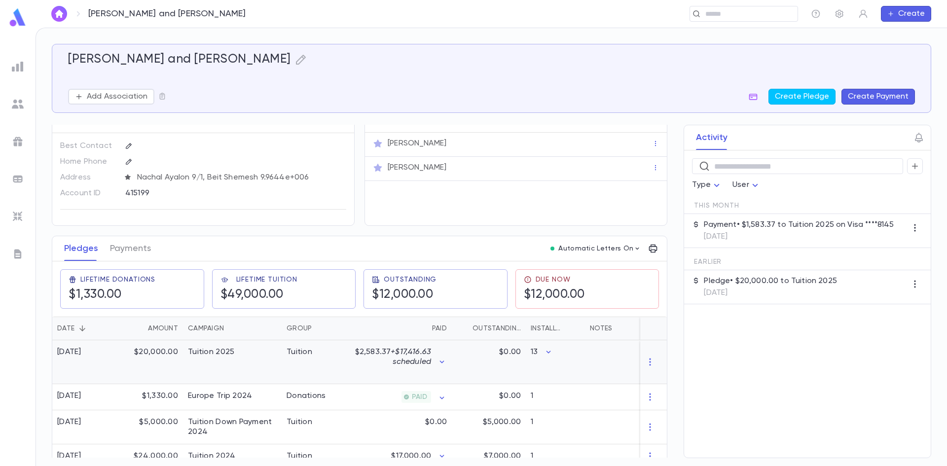
scroll to position [32, 0]
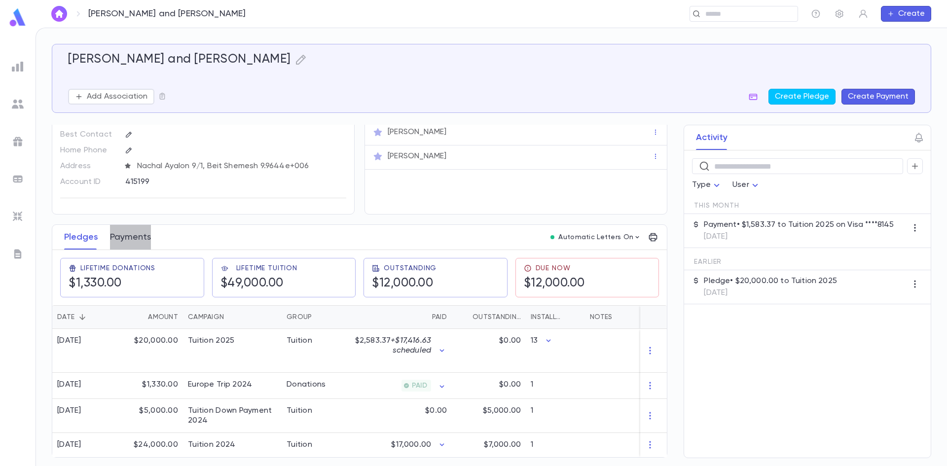
click at [116, 238] on button "Payments" at bounding box center [130, 237] width 41 height 25
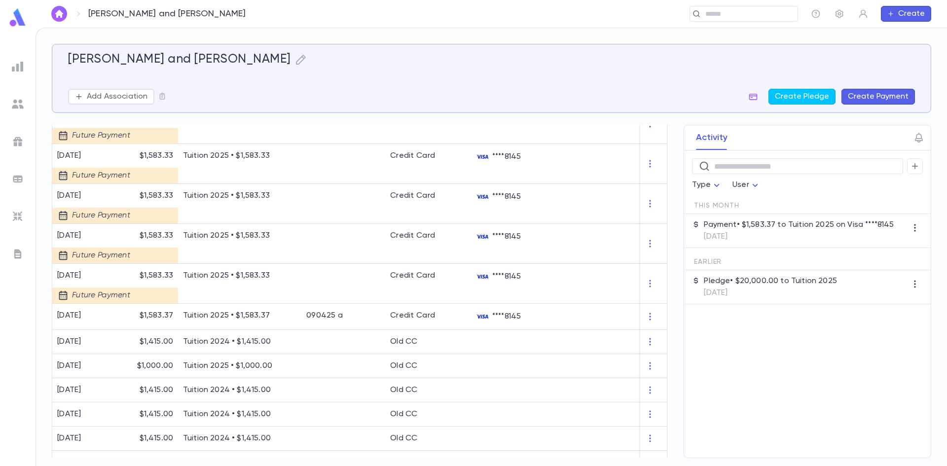
scroll to position [413, 0]
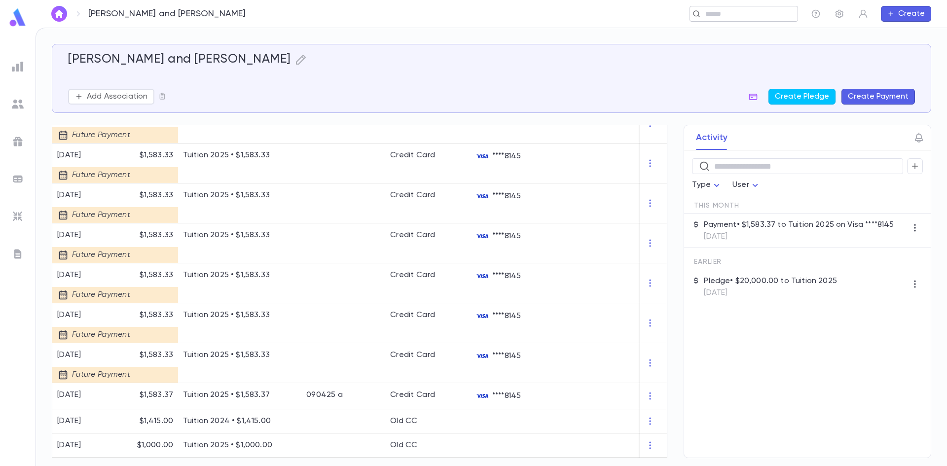
click at [703, 17] on input "text" at bounding box center [741, 13] width 76 height 9
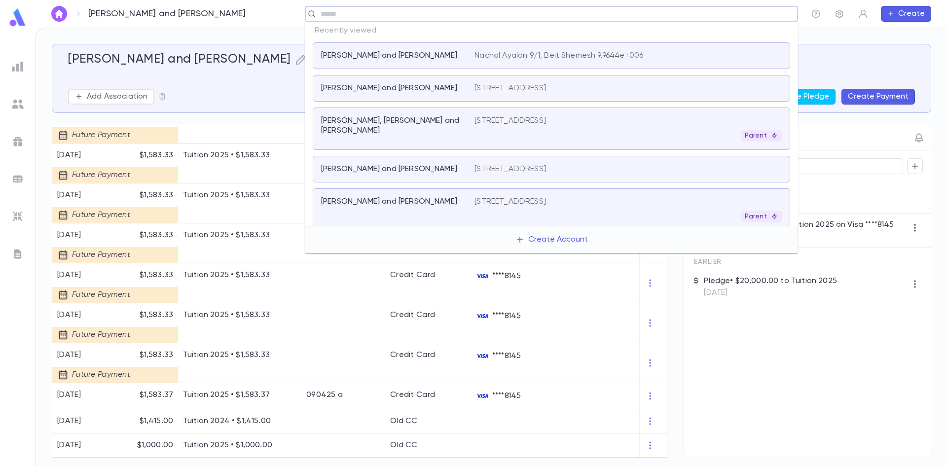
paste input "**********"
type input "**********"
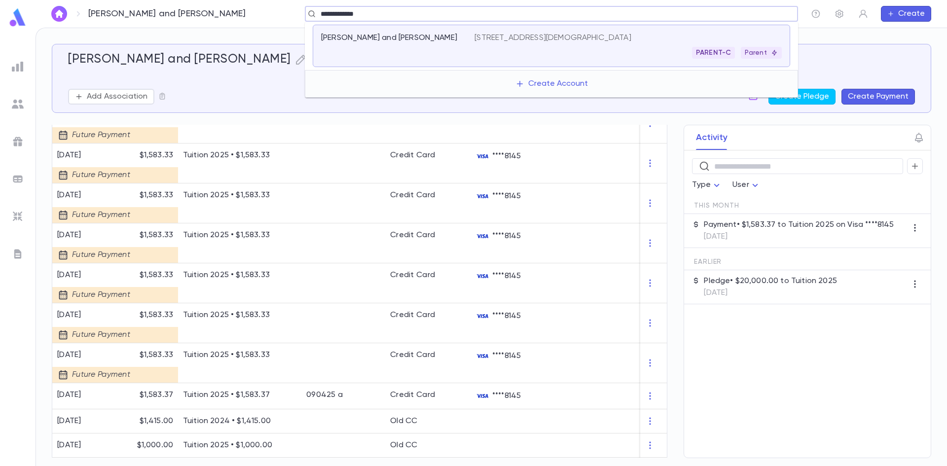
click at [455, 49] on div "Koegel , Shmuli and Sima" at bounding box center [397, 46] width 153 height 26
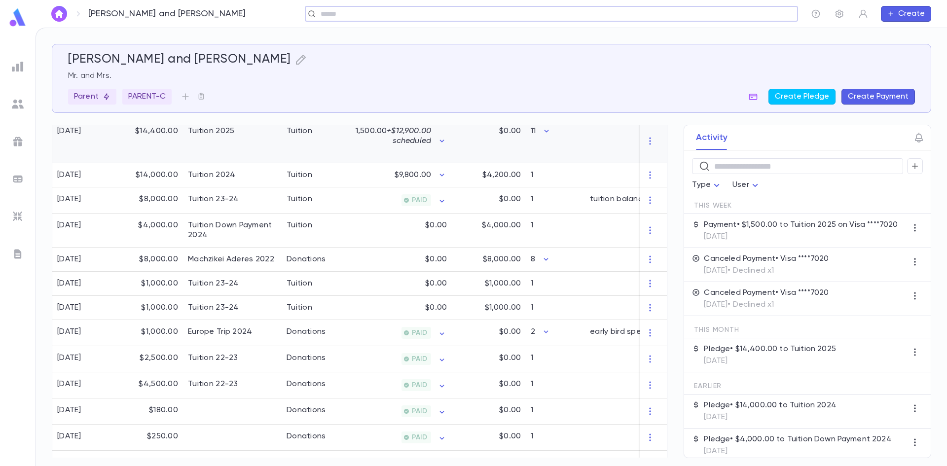
scroll to position [294, 0]
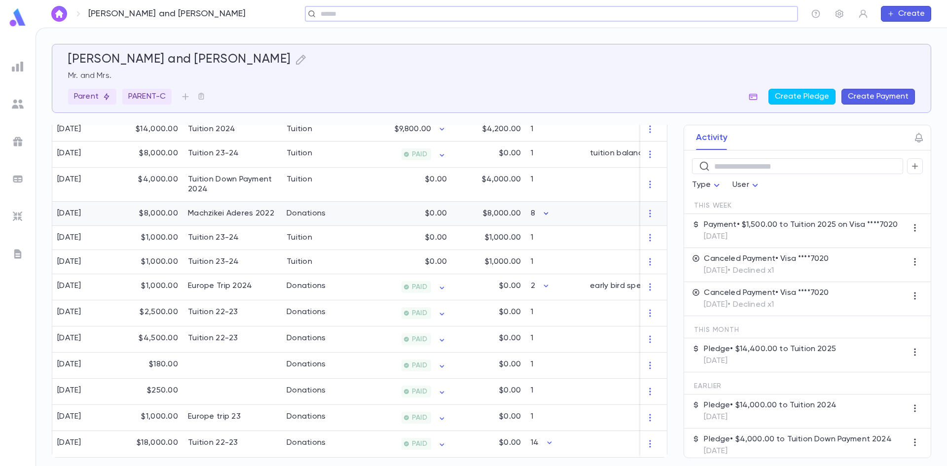
click at [545, 210] on icon "button" at bounding box center [546, 214] width 10 height 10
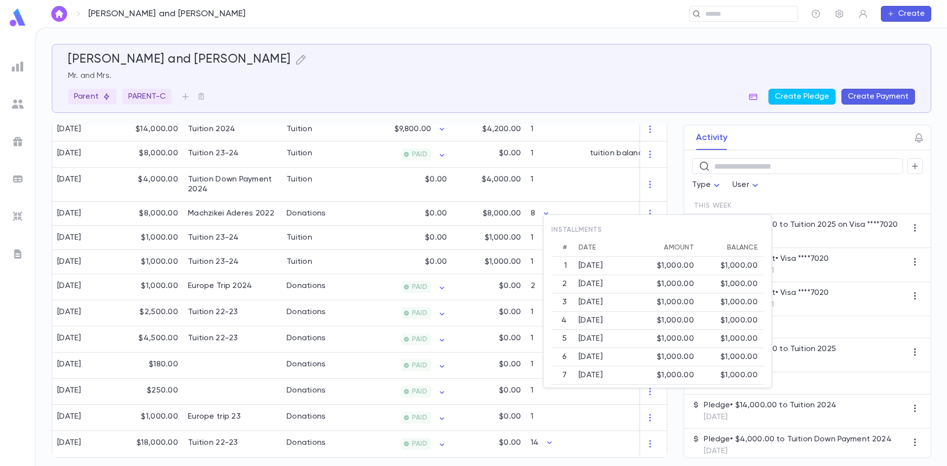
click at [546, 204] on div at bounding box center [473, 233] width 947 height 466
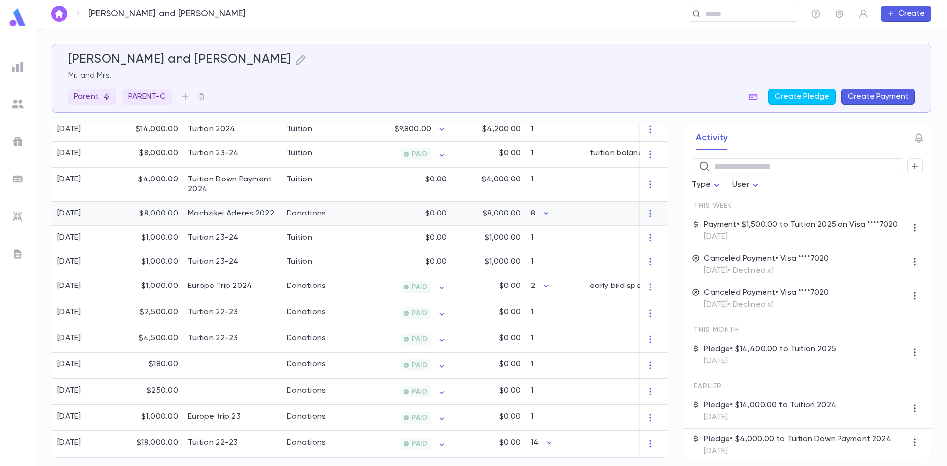
click at [541, 216] on div "8" at bounding box center [555, 214] width 59 height 24
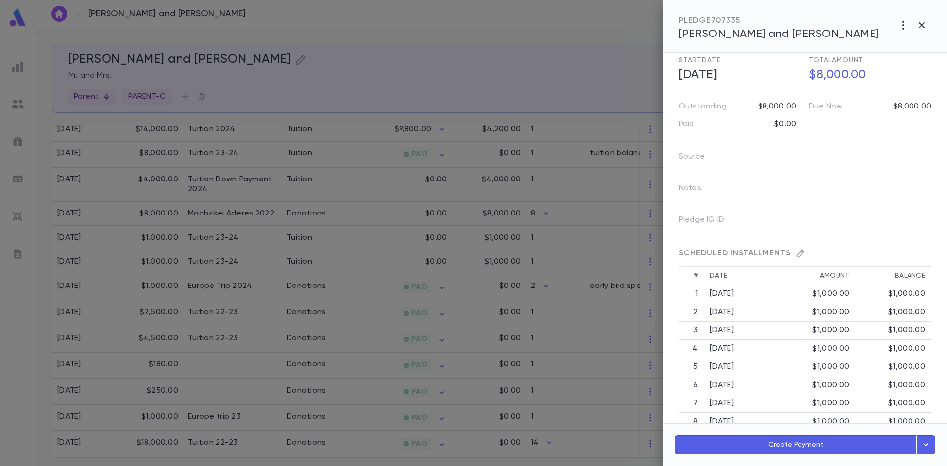
scroll to position [150, 0]
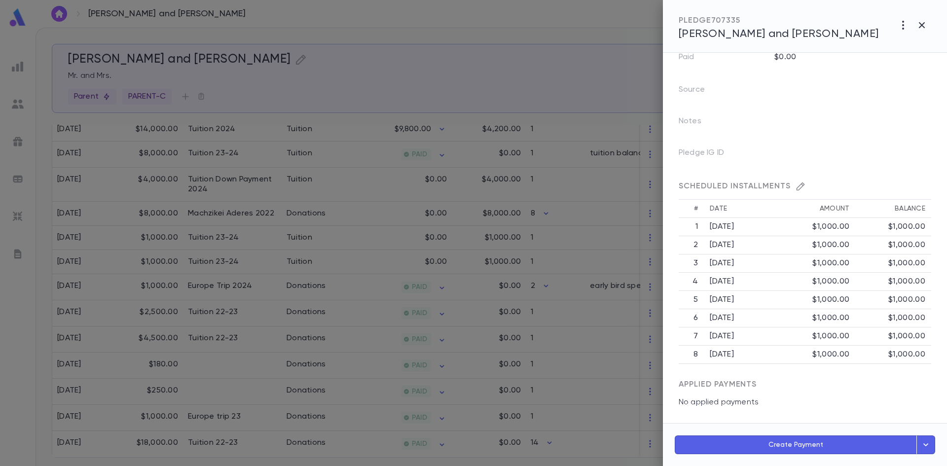
click at [404, 215] on div at bounding box center [473, 233] width 947 height 466
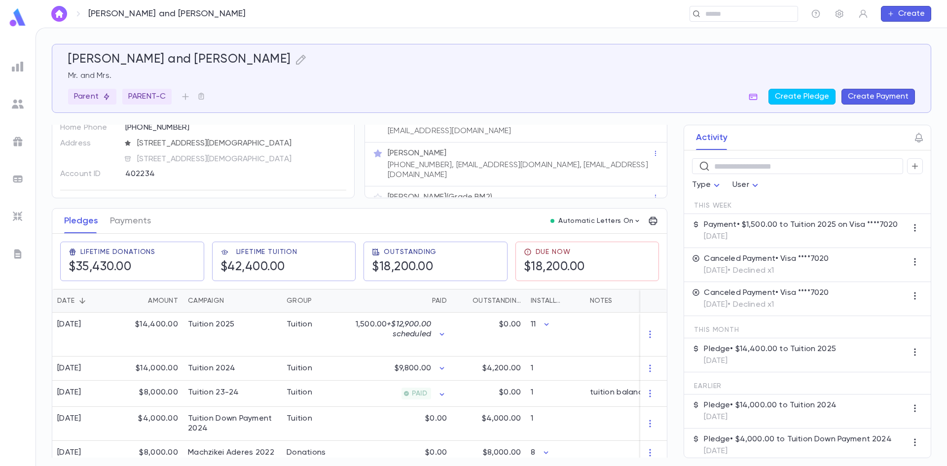
scroll to position [99, 0]
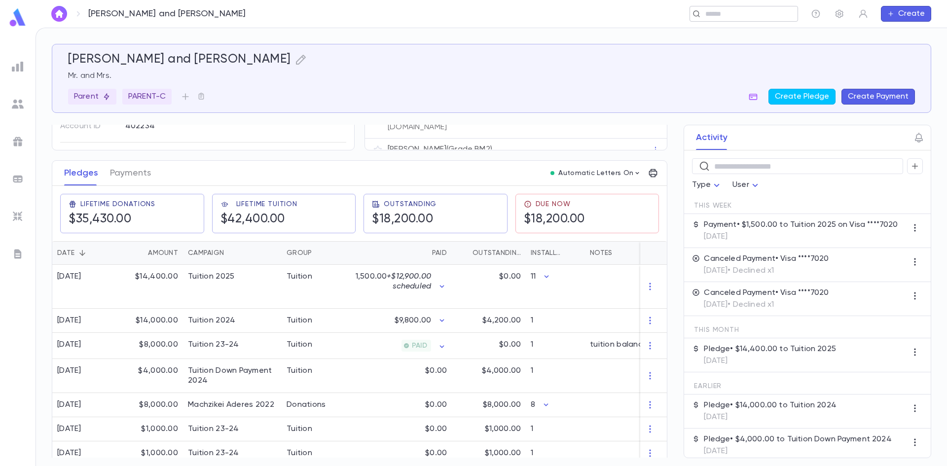
click at [725, 12] on input "text" at bounding box center [741, 13] width 76 height 9
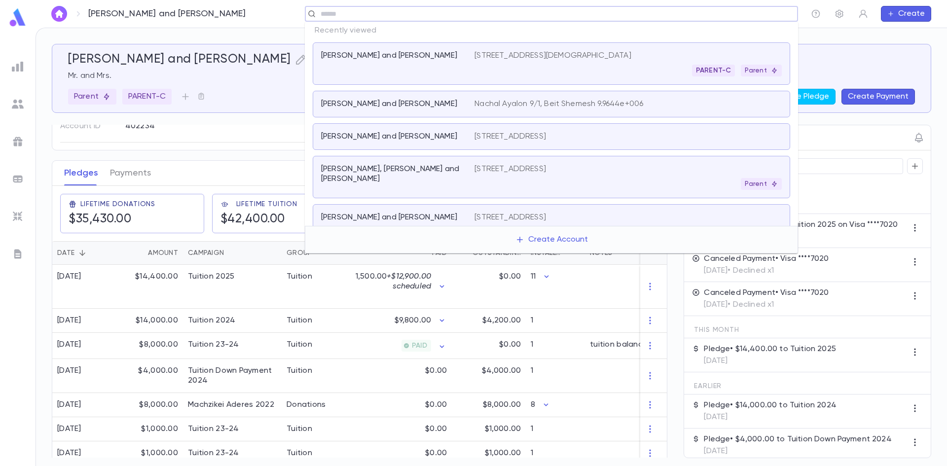
paste input "**********"
type input "**********"
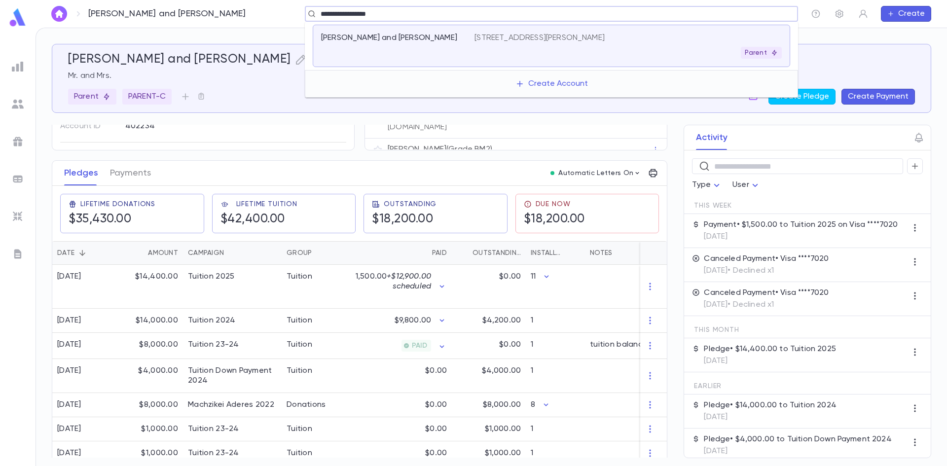
click at [507, 47] on div "Parent" at bounding box center [628, 53] width 307 height 12
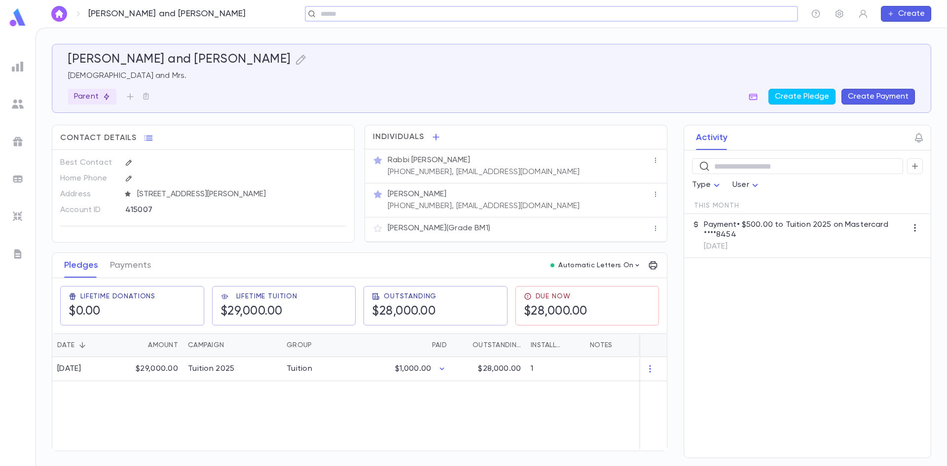
click at [124, 248] on div "Contact Details Best Contact Home Phone Address 12640 Killion St., Valley Villa…" at bounding box center [360, 288] width 616 height 327
click at [130, 270] on button "Payments" at bounding box center [130, 265] width 41 height 25
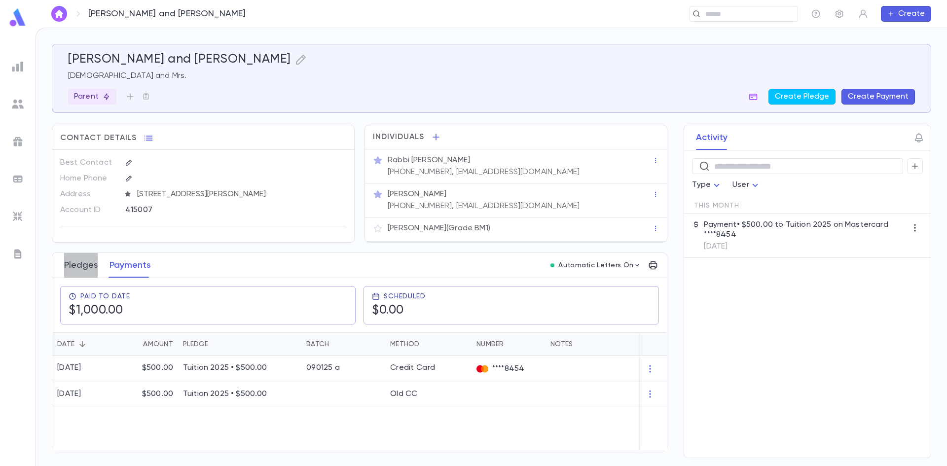
click at [87, 264] on button "Pledges" at bounding box center [81, 265] width 34 height 25
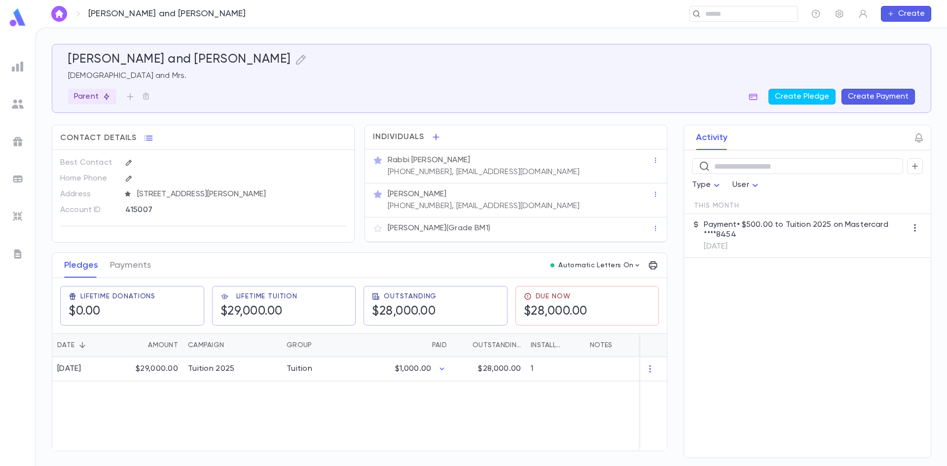
click at [106, 255] on div "Pledges Payments" at bounding box center [107, 265] width 99 height 25
click at [114, 260] on button "Payments" at bounding box center [130, 265] width 41 height 25
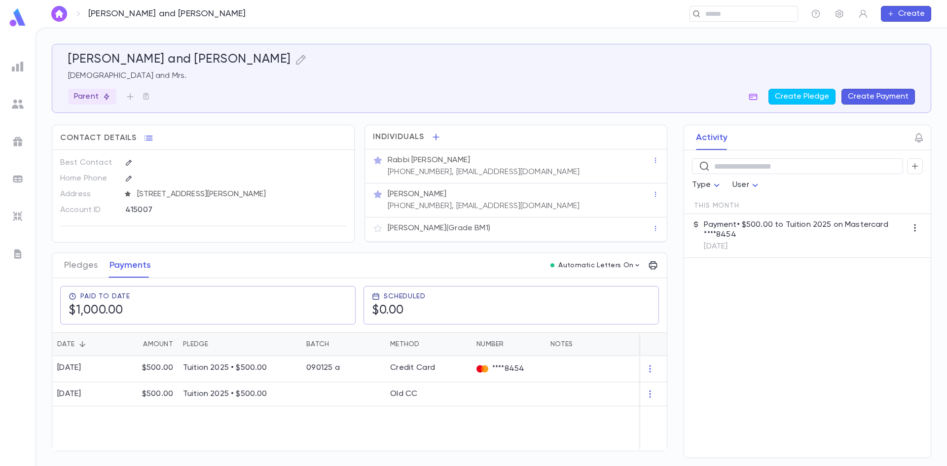
click at [103, 259] on div "Pledges Payments" at bounding box center [107, 265] width 99 height 25
click at [90, 261] on button "Pledges" at bounding box center [81, 265] width 34 height 25
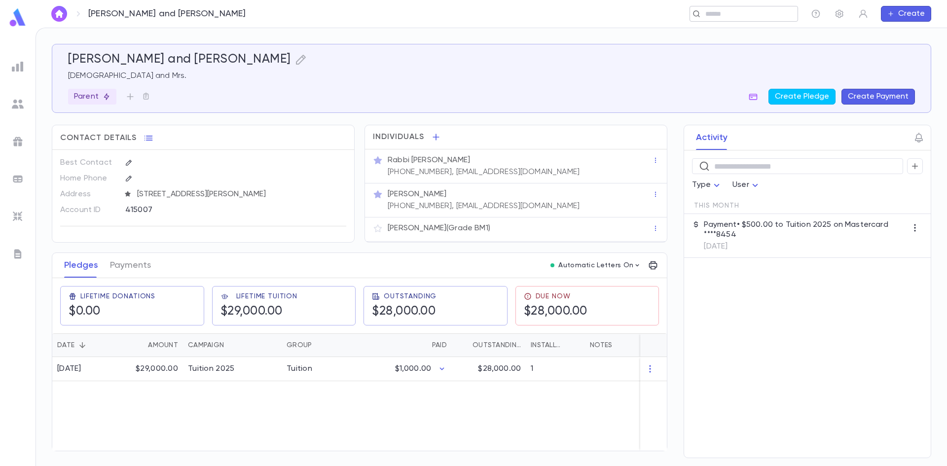
click at [777, 12] on input "text" at bounding box center [741, 13] width 76 height 9
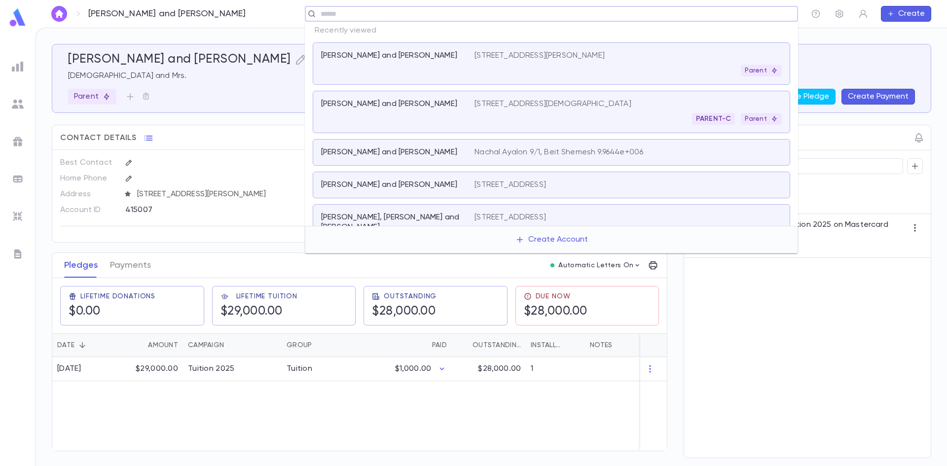
type input "*"
paste input "**********"
type input "**********"
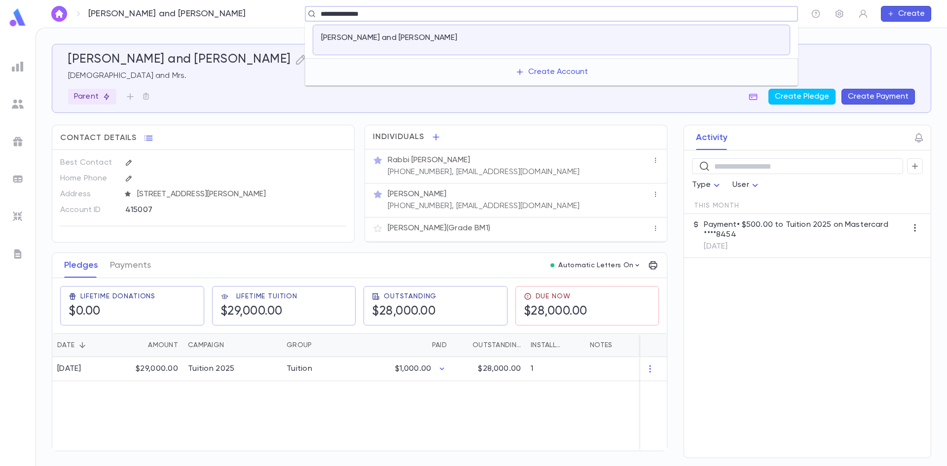
click at [460, 44] on div "Orlik, Mordechai and Rivky" at bounding box center [397, 40] width 153 height 14
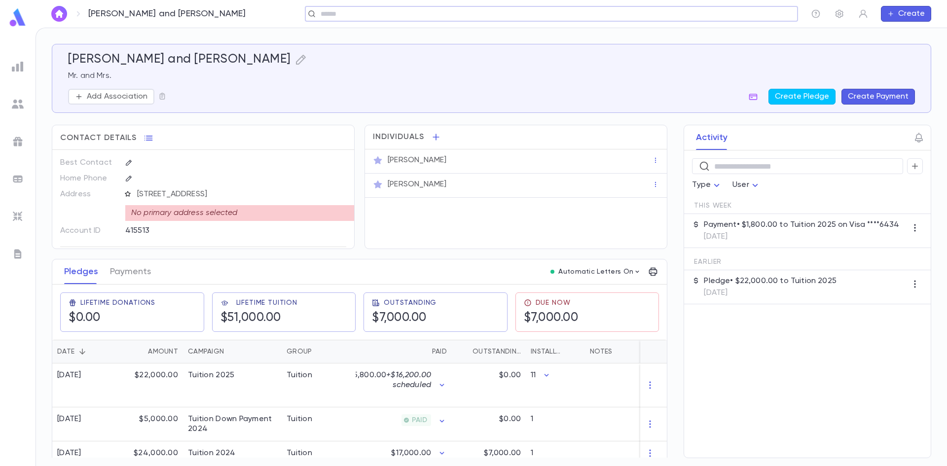
click at [130, 195] on icon "button" at bounding box center [127, 193] width 7 height 7
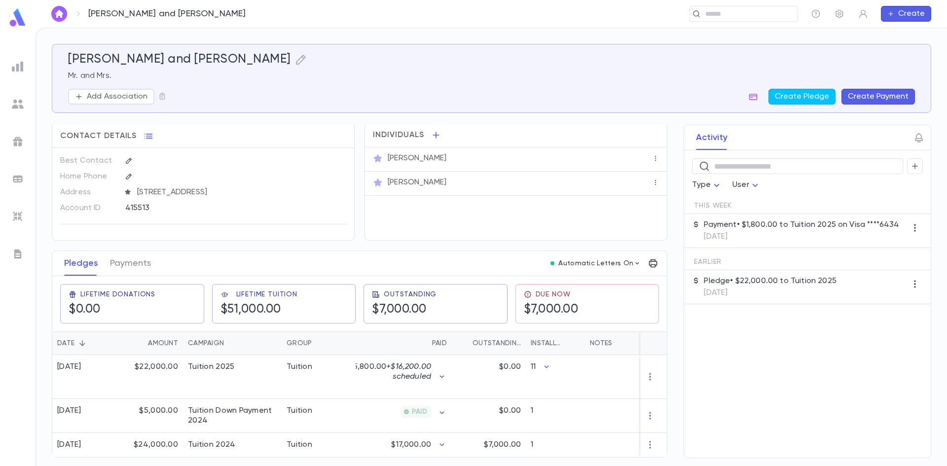
scroll to position [6, 0]
click at [756, 17] on input "text" at bounding box center [741, 13] width 76 height 9
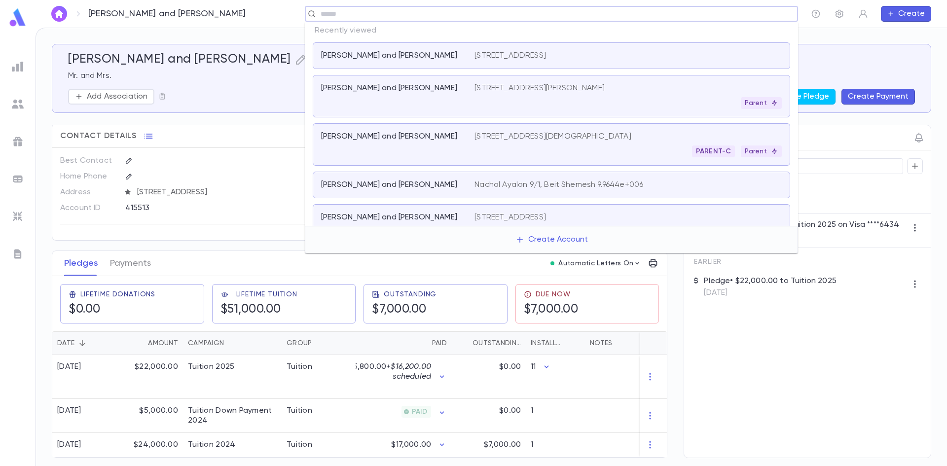
paste input "**********"
type input "**********"
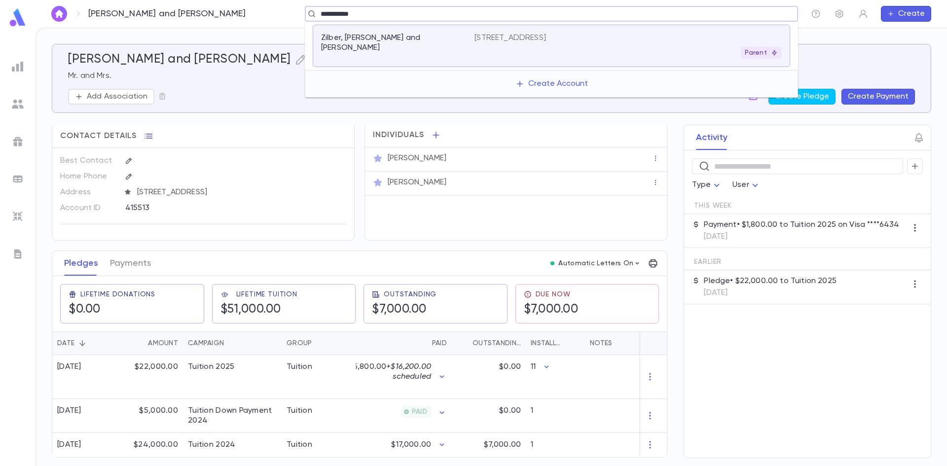
click at [454, 38] on div "Zilber, Moti Zilber and Arlene" at bounding box center [392, 43] width 142 height 20
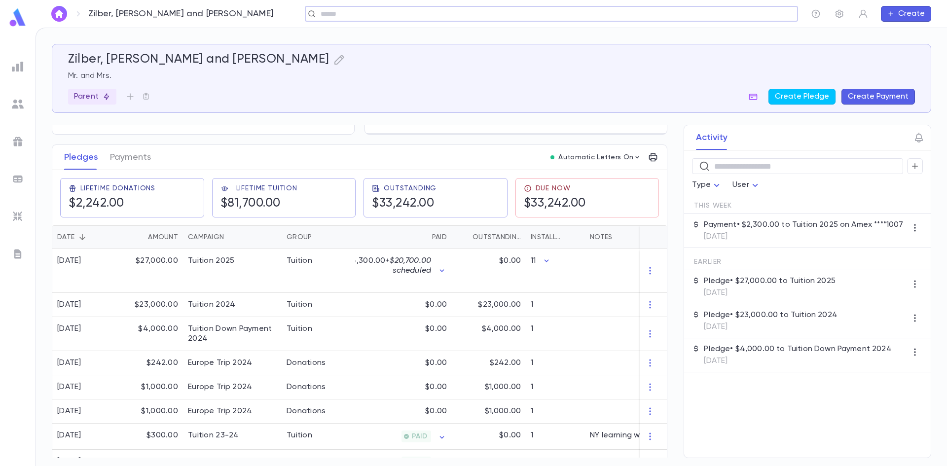
scroll to position [207, 0]
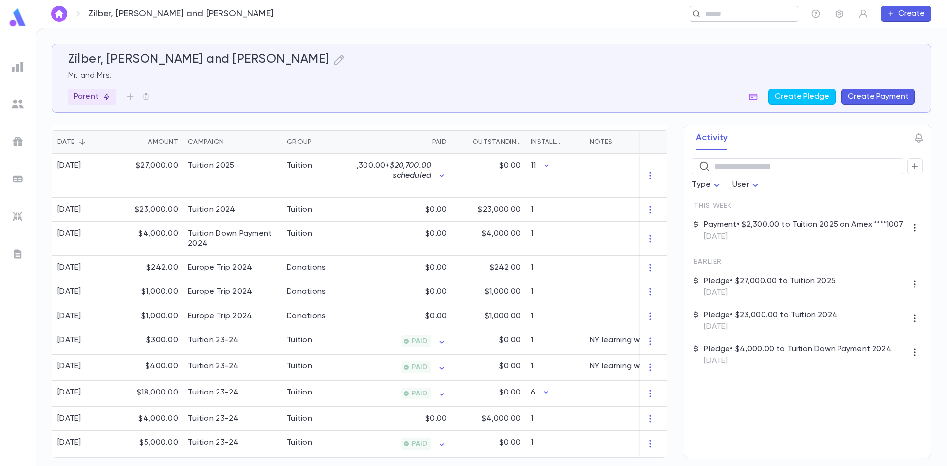
click at [757, 21] on div "​" at bounding box center [744, 14] width 109 height 16
paste input "**********"
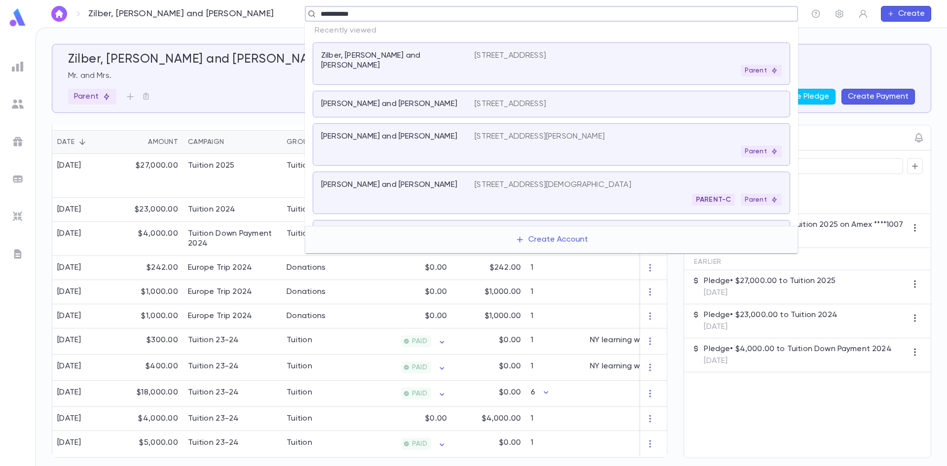
type input "**********"
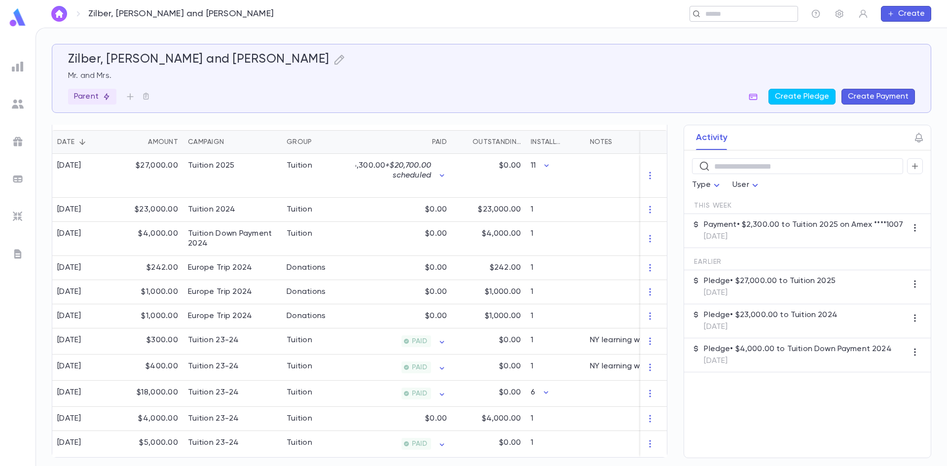
click at [720, 12] on input "text" at bounding box center [741, 13] width 76 height 9
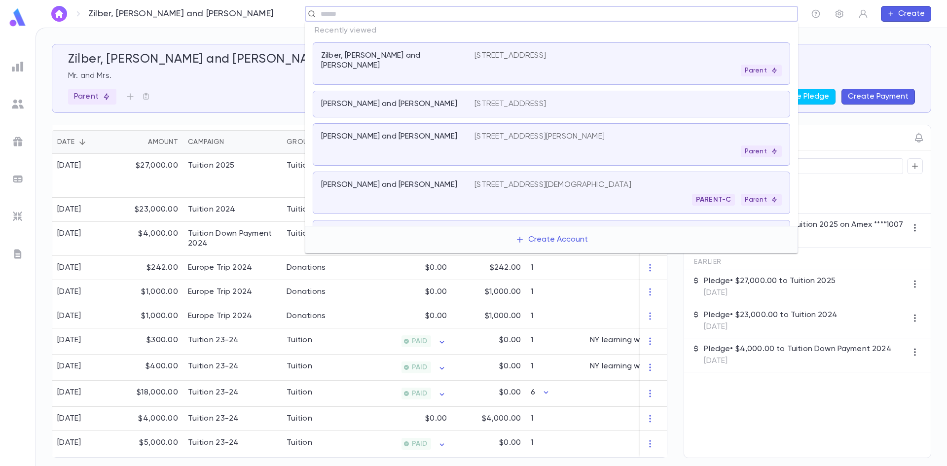
paste input "*********"
type input "*********"
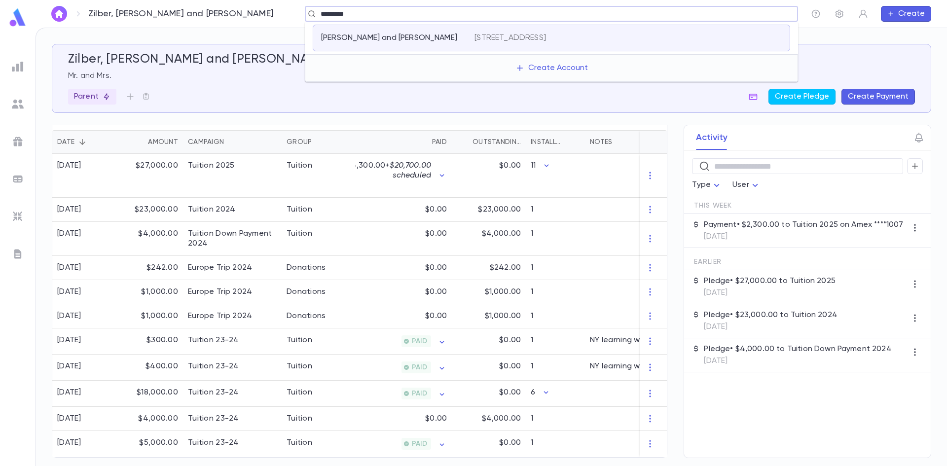
click at [523, 42] on p "447 Cedarhurst Avenue, Cedarhurst NY 11516" at bounding box center [511, 38] width 72 height 10
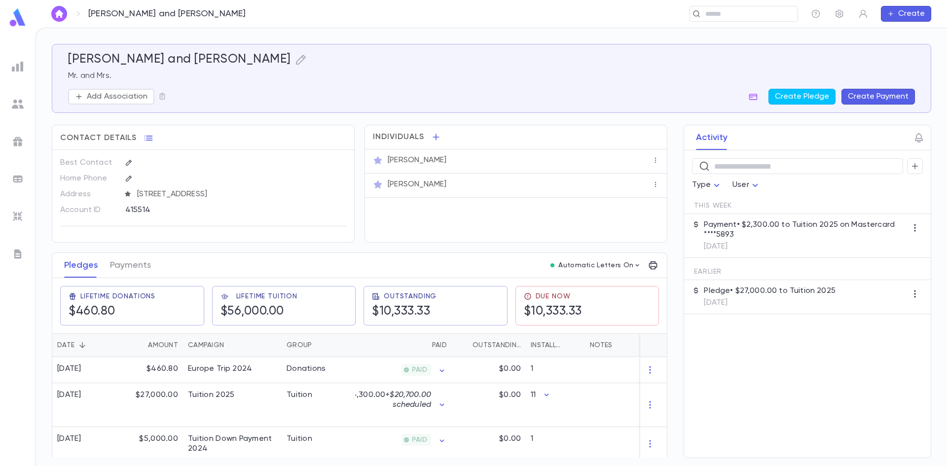
drag, startPoint x: 23, startPoint y: 145, endPoint x: 50, endPoint y: 141, distance: 27.4
click at [23, 145] on img at bounding box center [18, 142] width 12 height 12
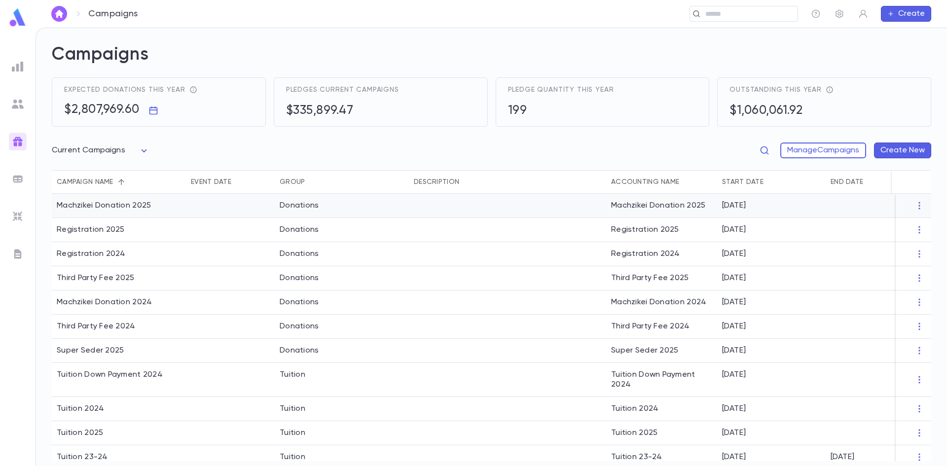
click at [130, 207] on div "Machzikei Donation 2025" at bounding box center [104, 206] width 94 height 10
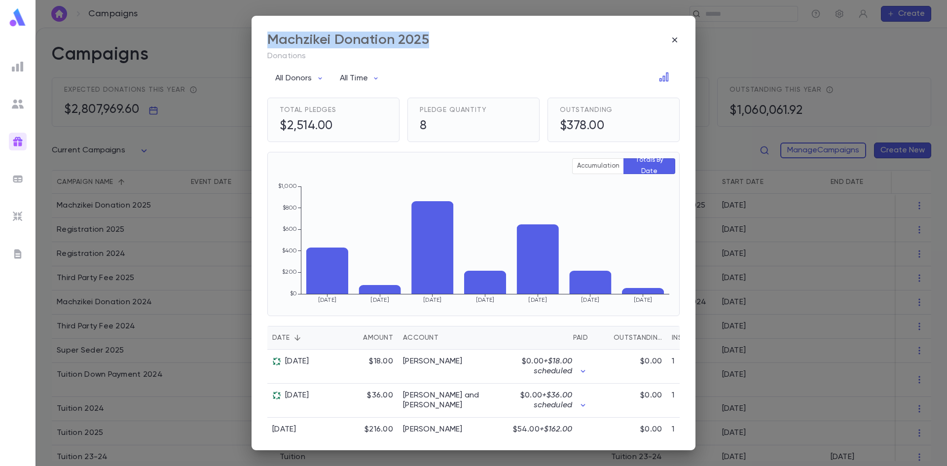
drag, startPoint x: 448, startPoint y: 45, endPoint x: 269, endPoint y: 39, distance: 178.2
click at [269, 39] on div "Machzikei Donation 2025" at bounding box center [473, 40] width 413 height 17
click at [671, 42] on icon "button" at bounding box center [675, 40] width 10 height 10
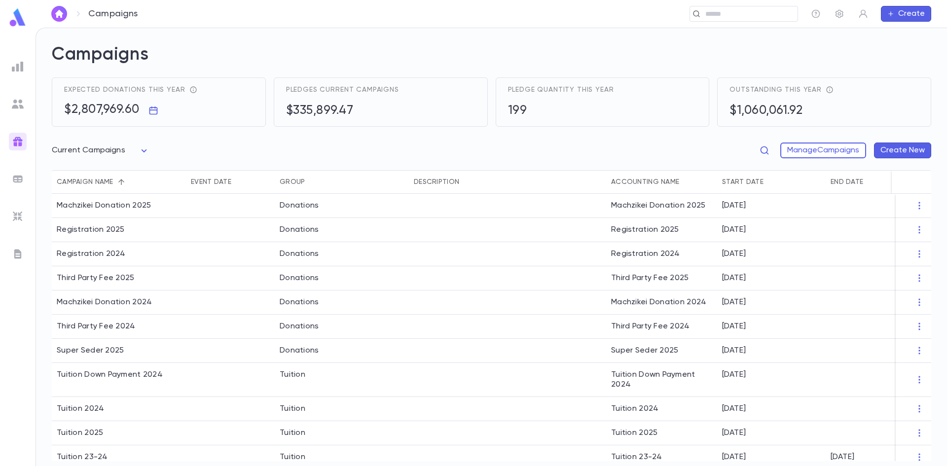
click at [15, 219] on img at bounding box center [18, 217] width 12 height 12
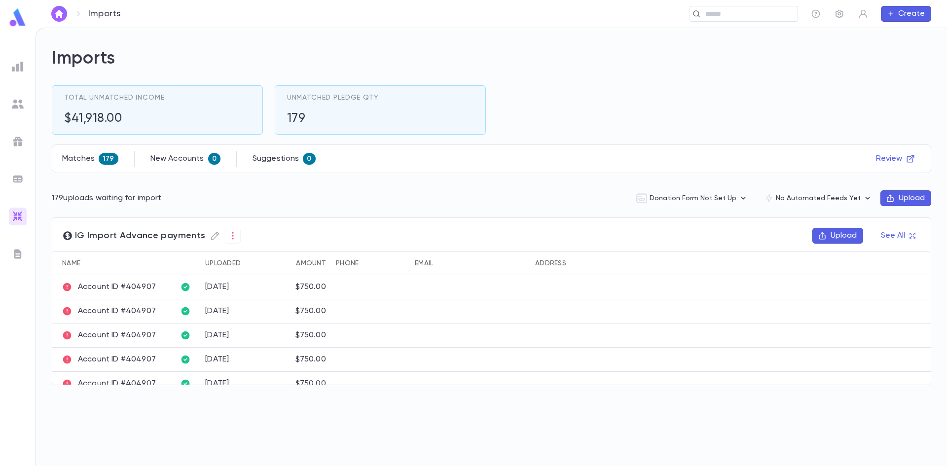
click at [68, 287] on icon at bounding box center [67, 287] width 8 height 8
click at [92, 286] on p "Account ID #404907" at bounding box center [109, 287] width 94 height 10
drag, startPoint x: 120, startPoint y: 287, endPoint x: 151, endPoint y: 291, distance: 30.4
click at [151, 291] on p "Account ID #404907" at bounding box center [109, 287] width 94 height 10
drag, startPoint x: 156, startPoint y: 284, endPoint x: 151, endPoint y: 288, distance: 6.4
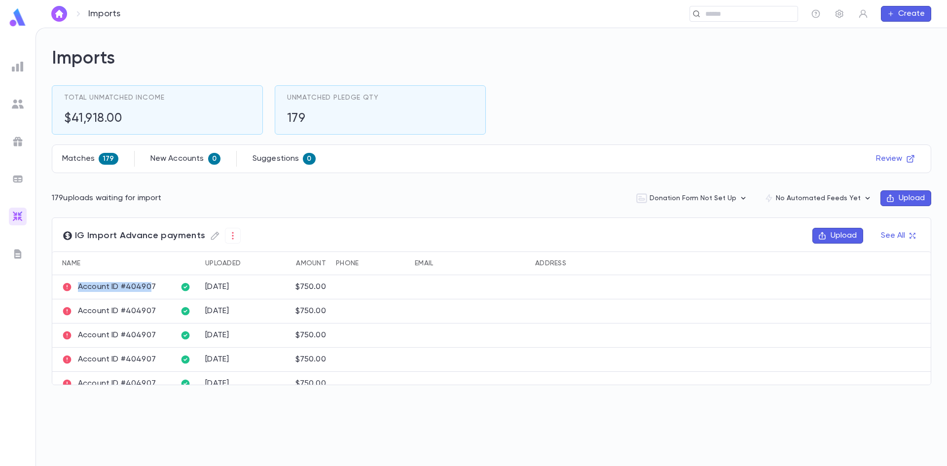
click at [149, 288] on div "Account ID #404907" at bounding box center [113, 287] width 123 height 24
drag, startPoint x: 155, startPoint y: 288, endPoint x: 144, endPoint y: 290, distance: 11.5
click at [144, 290] on div "Account ID #404907" at bounding box center [113, 287] width 123 height 24
click at [129, 286] on p "Account ID #404907" at bounding box center [109, 287] width 94 height 10
drag, startPoint x: 152, startPoint y: 288, endPoint x: 120, endPoint y: 290, distance: 31.7
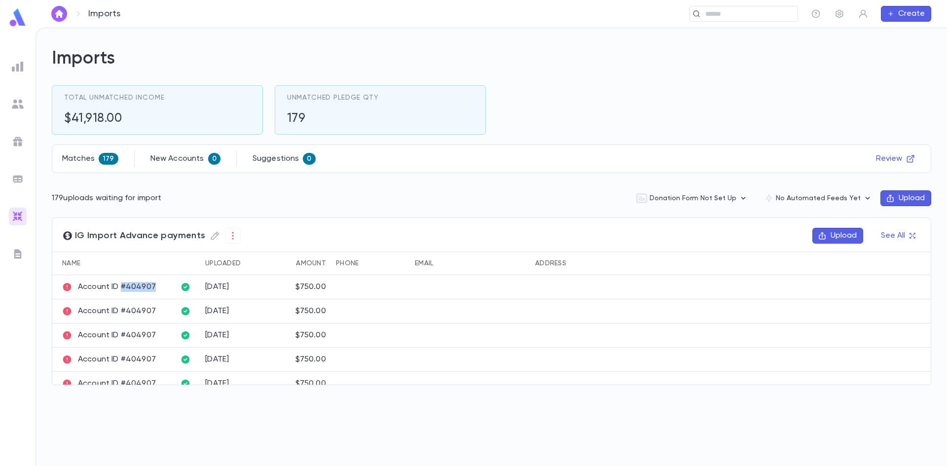
click at [120, 290] on p "Account ID #404907" at bounding box center [109, 287] width 94 height 10
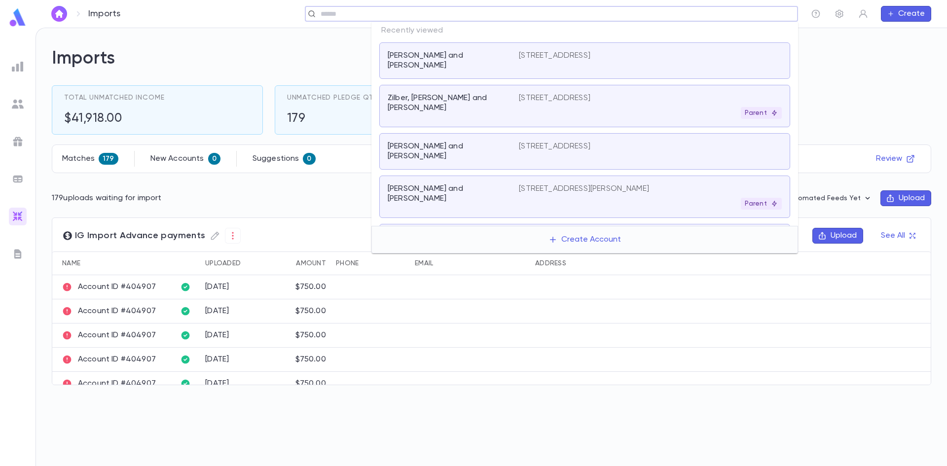
click at [739, 10] on input "text" at bounding box center [548, 13] width 461 height 9
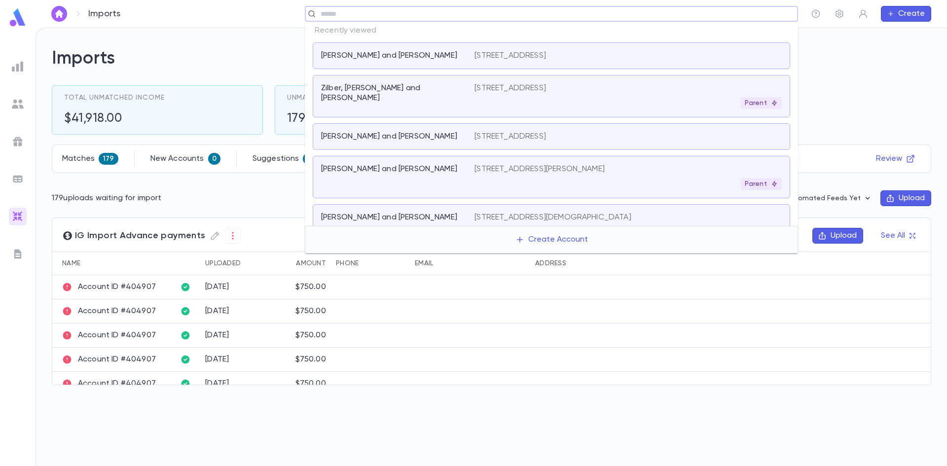
paste input "*******"
type input "*******"
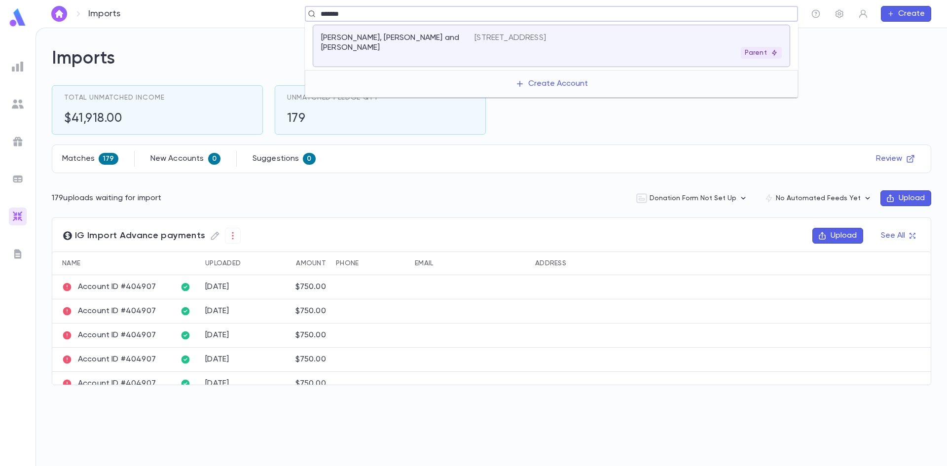
click at [535, 53] on div "Parent" at bounding box center [628, 53] width 307 height 12
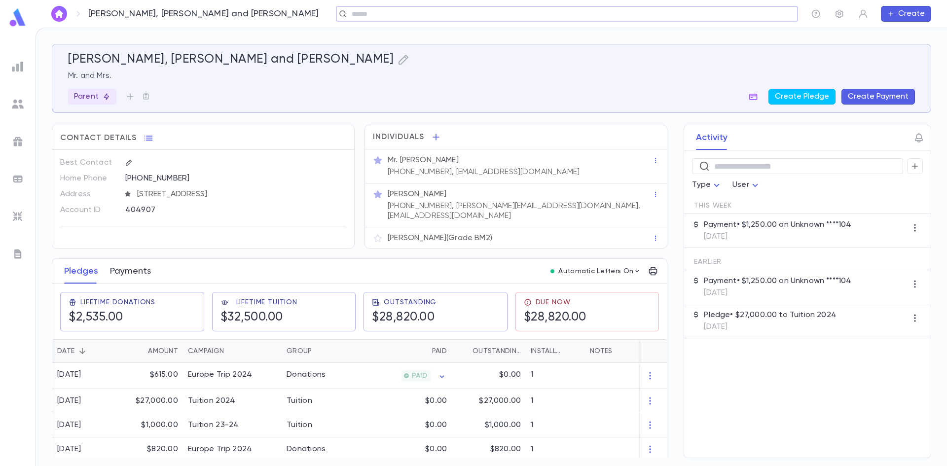
click at [118, 259] on button "Payments" at bounding box center [130, 271] width 41 height 25
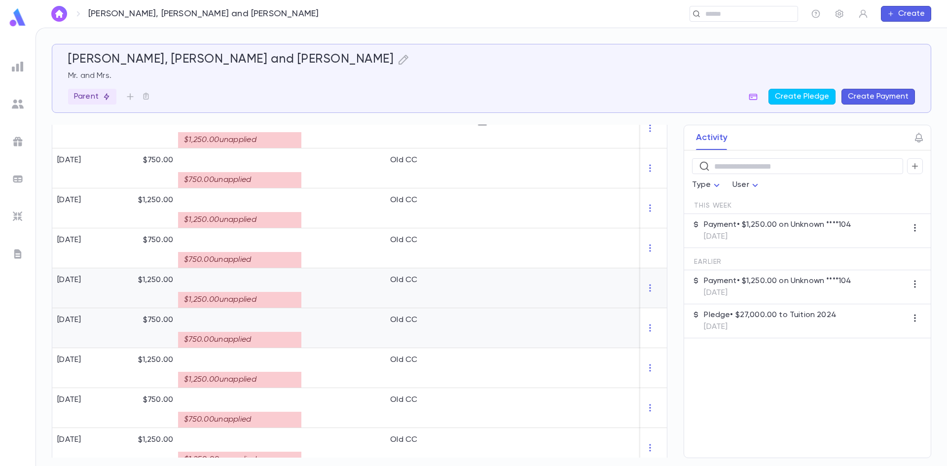
scroll to position [912, 0]
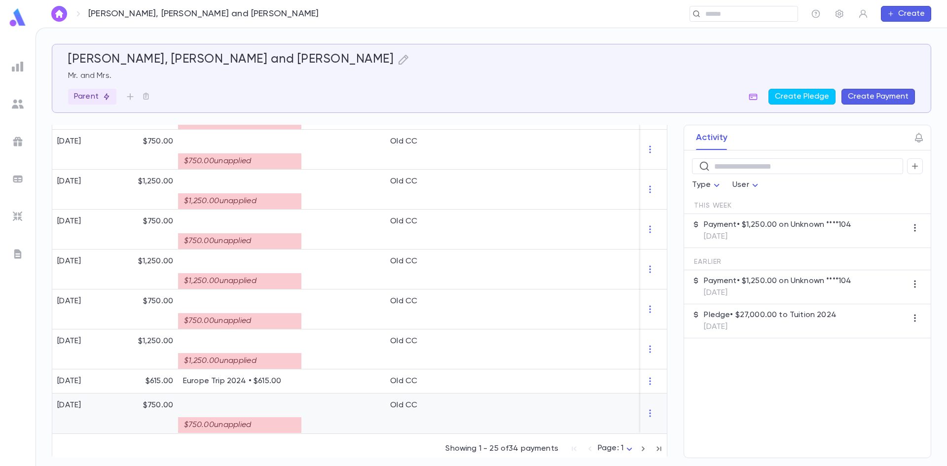
click at [561, 409] on div at bounding box center [607, 414] width 123 height 40
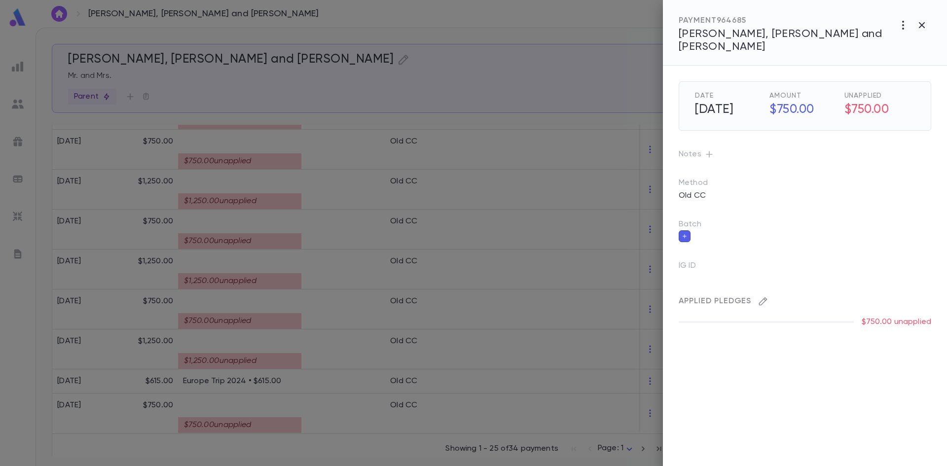
click at [760, 298] on icon "button" at bounding box center [763, 302] width 8 height 8
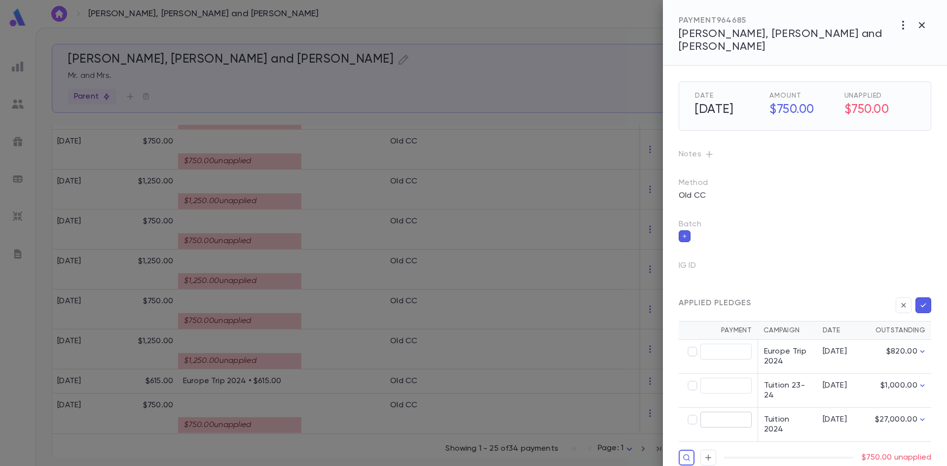
type input "******"
click at [927, 298] on button "button" at bounding box center [924, 306] width 16 height 16
click at [921, 301] on icon "button" at bounding box center [923, 306] width 9 height 10
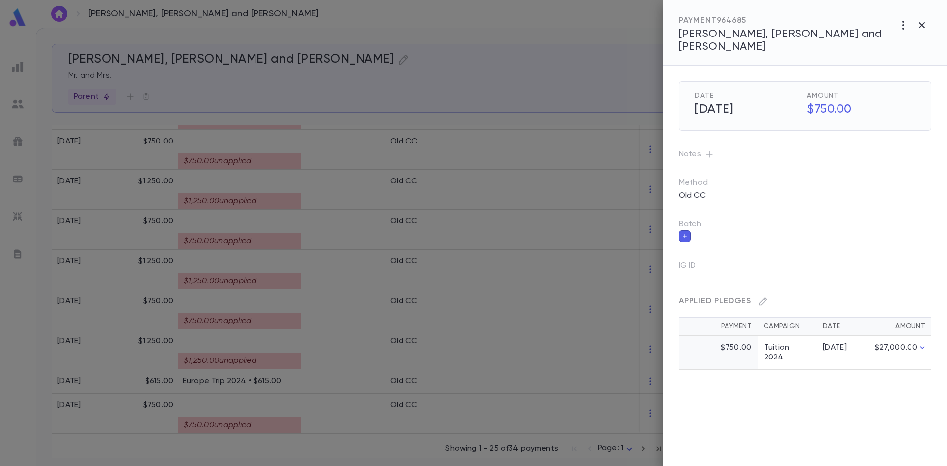
click at [306, 376] on div at bounding box center [473, 233] width 947 height 466
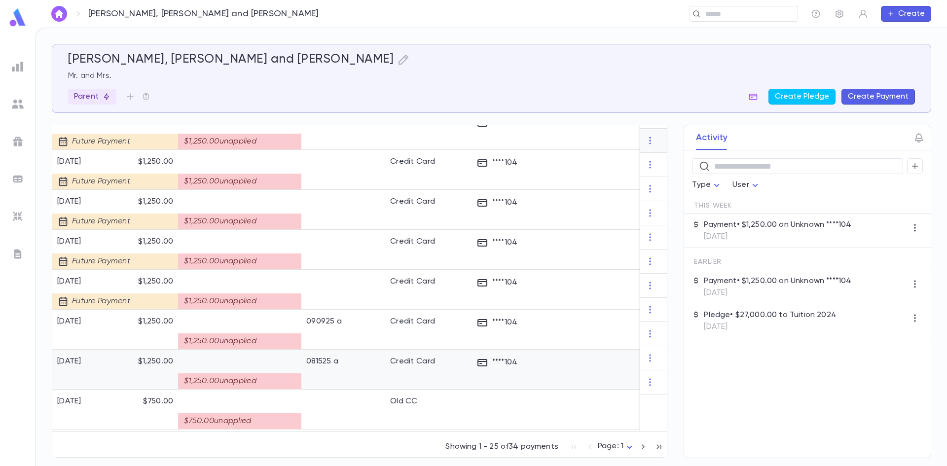
scroll to position [570, 0]
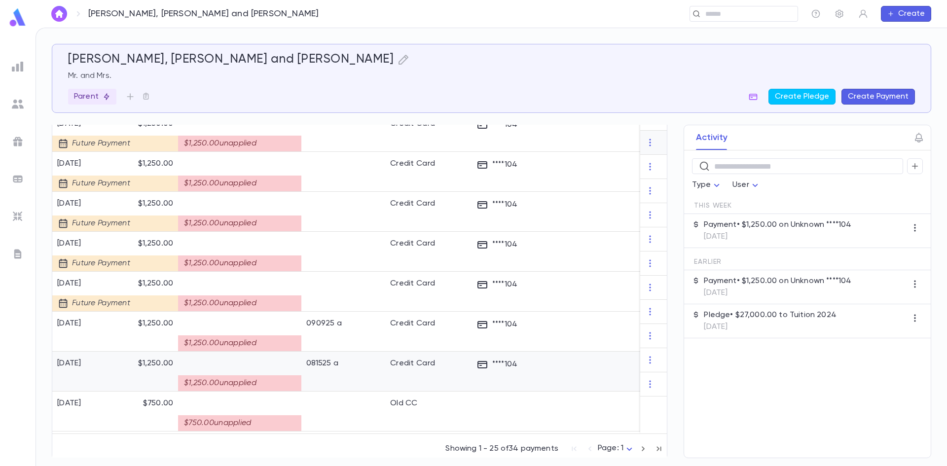
click at [304, 357] on div "081525 a" at bounding box center [344, 372] width 84 height 40
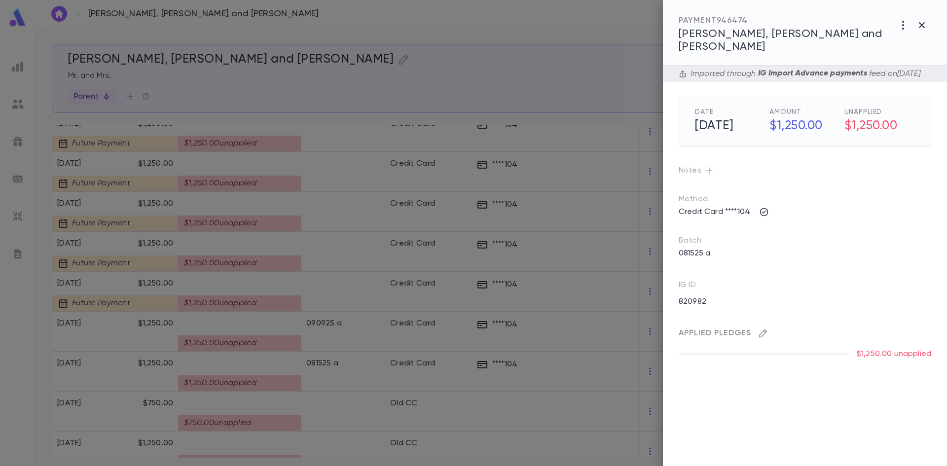
click at [761, 330] on icon "button" at bounding box center [763, 334] width 10 height 10
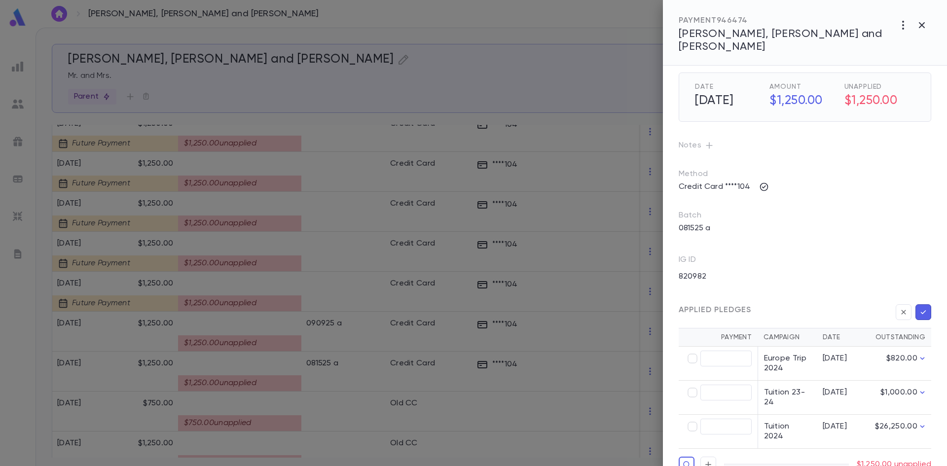
scroll to position [39, 0]
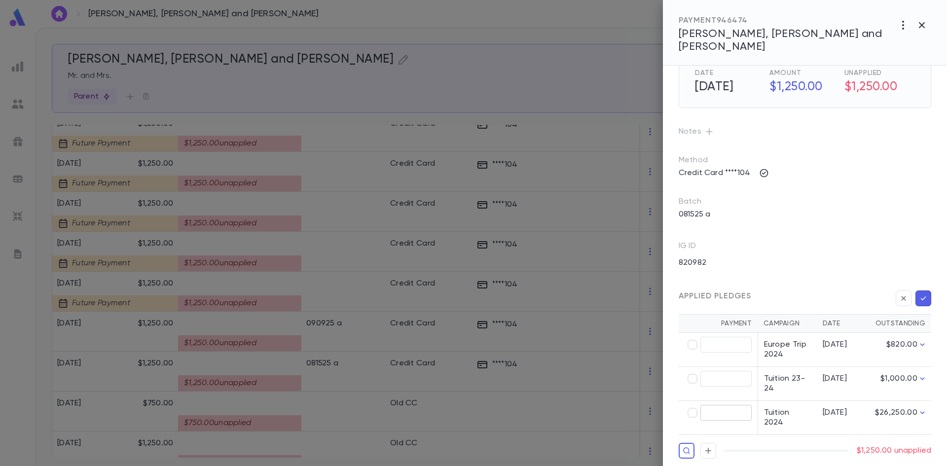
type input "********"
click at [919, 294] on icon "button" at bounding box center [923, 299] width 9 height 10
click at [920, 295] on icon "button" at bounding box center [923, 299] width 9 height 10
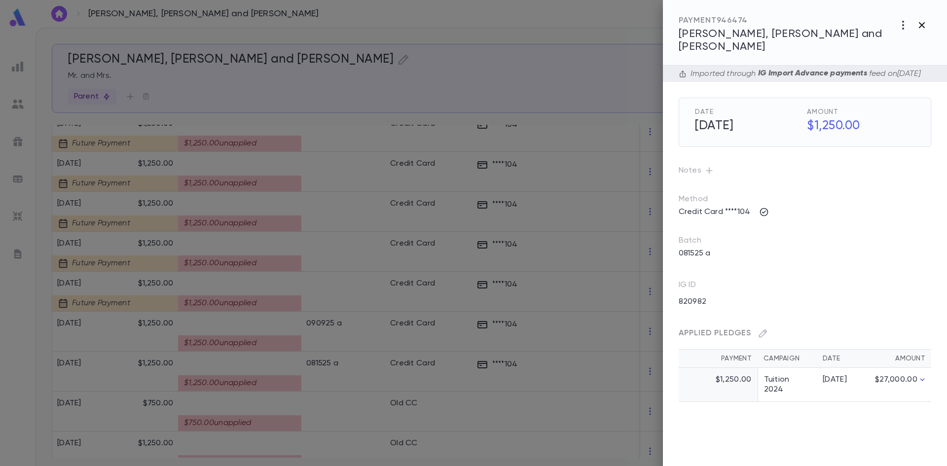
click at [921, 21] on icon "button" at bounding box center [922, 25] width 12 height 12
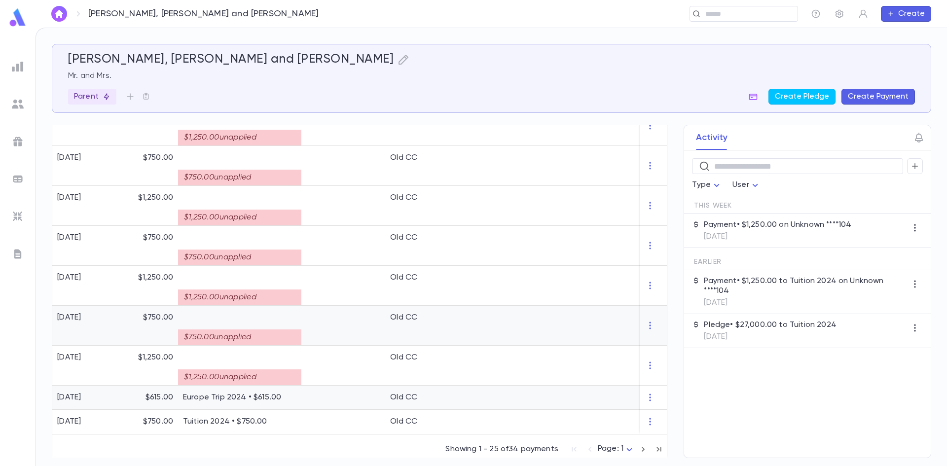
scroll to position [882, 0]
click at [659, 447] on icon "button" at bounding box center [659, 449] width 11 height 12
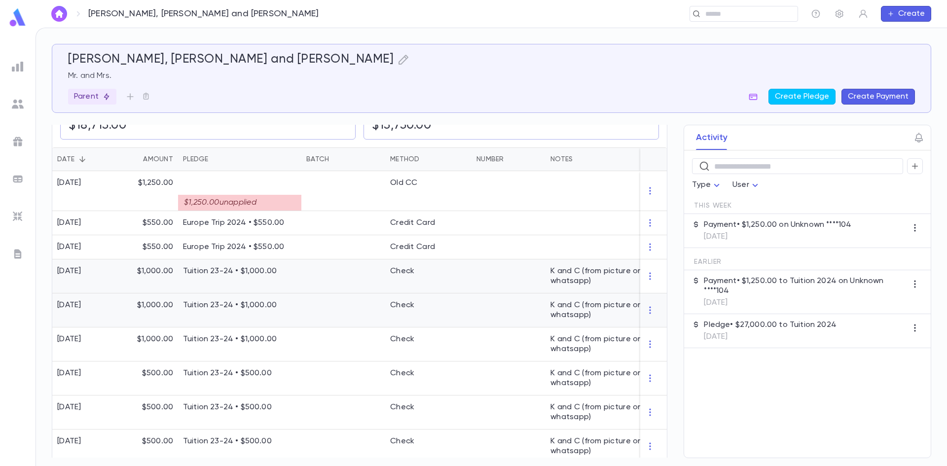
scroll to position [197, 0]
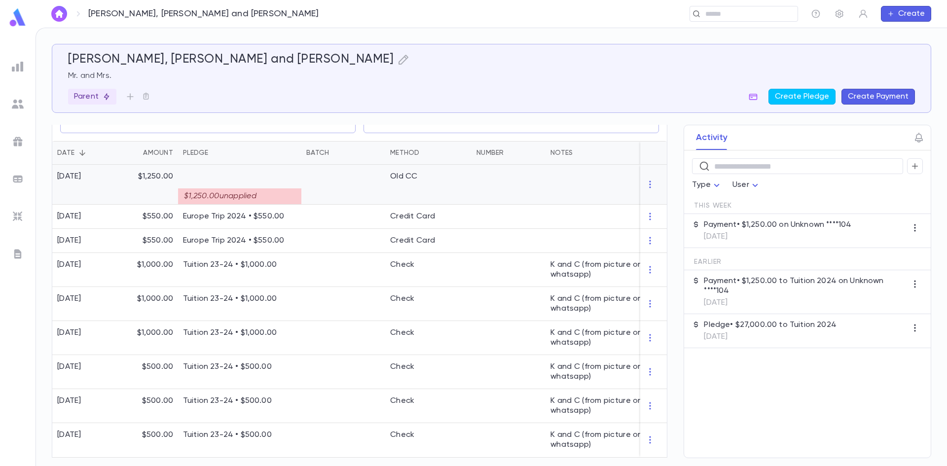
click at [269, 189] on div "$1,250.00 unapplied" at bounding box center [239, 197] width 123 height 16
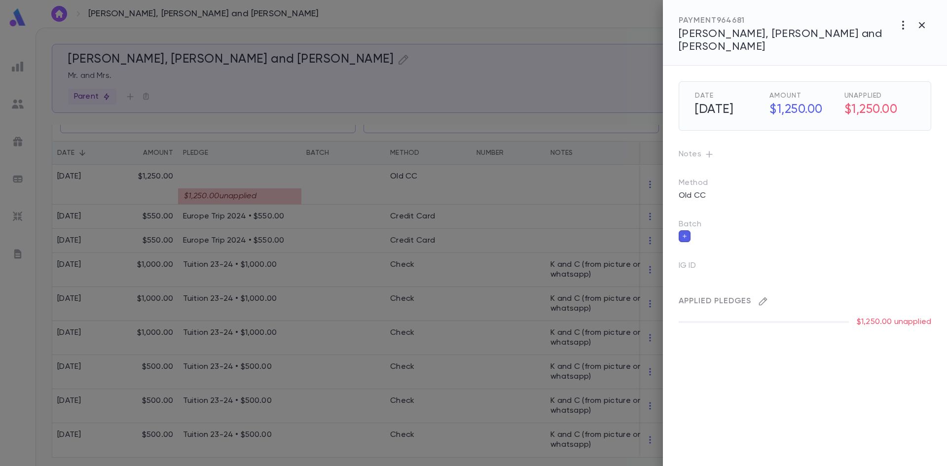
click at [759, 298] on icon "button" at bounding box center [763, 302] width 8 height 8
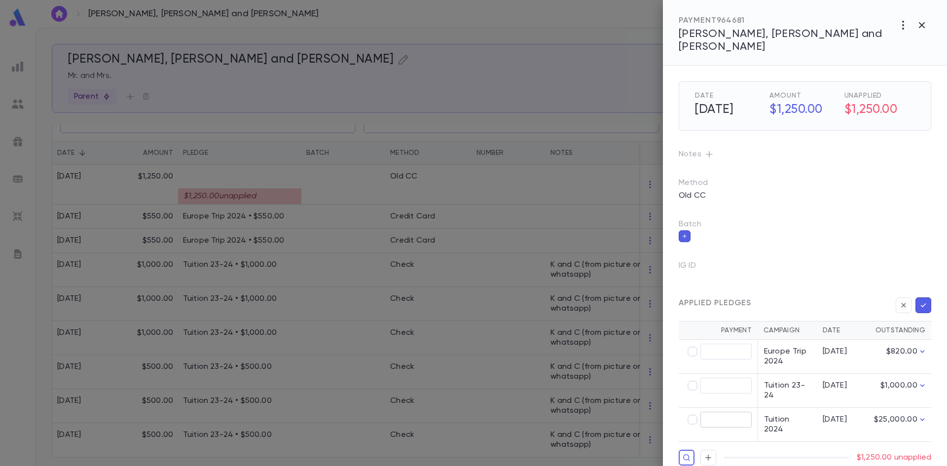
type input "********"
click at [926, 301] on icon "button" at bounding box center [923, 306] width 9 height 10
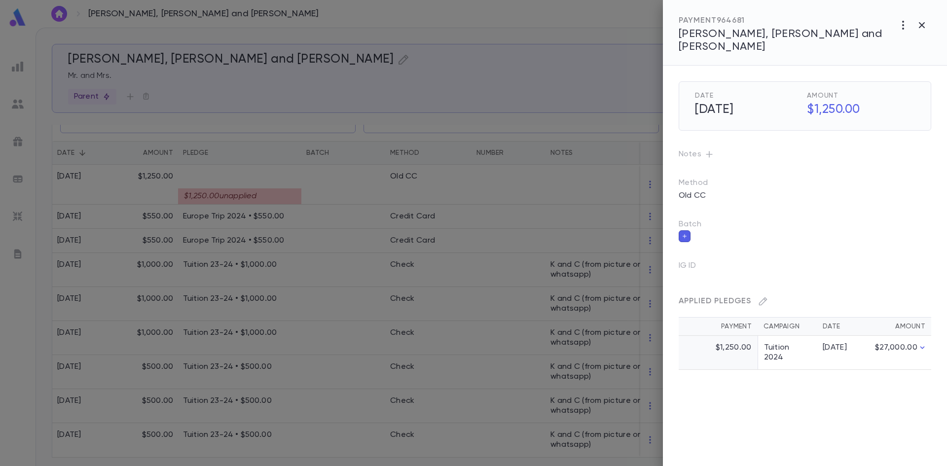
click at [579, 68] on div at bounding box center [473, 233] width 947 height 466
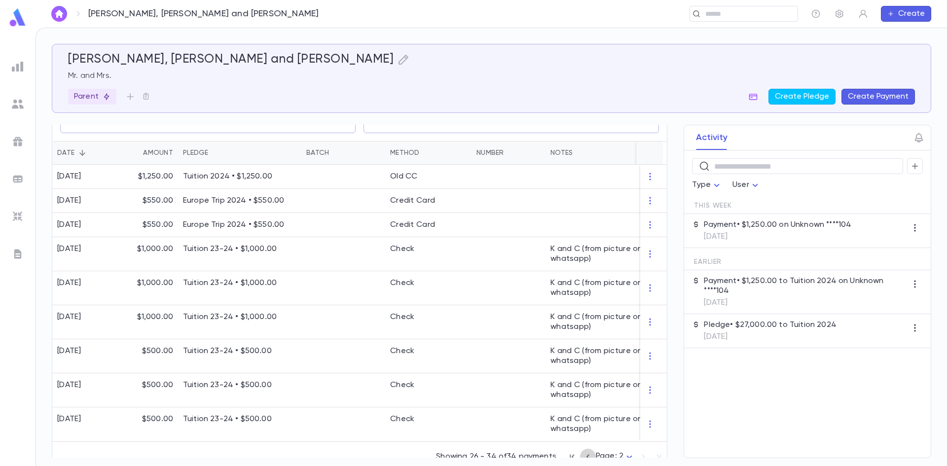
click at [587, 455] on icon "button" at bounding box center [588, 456] width 3 height 5
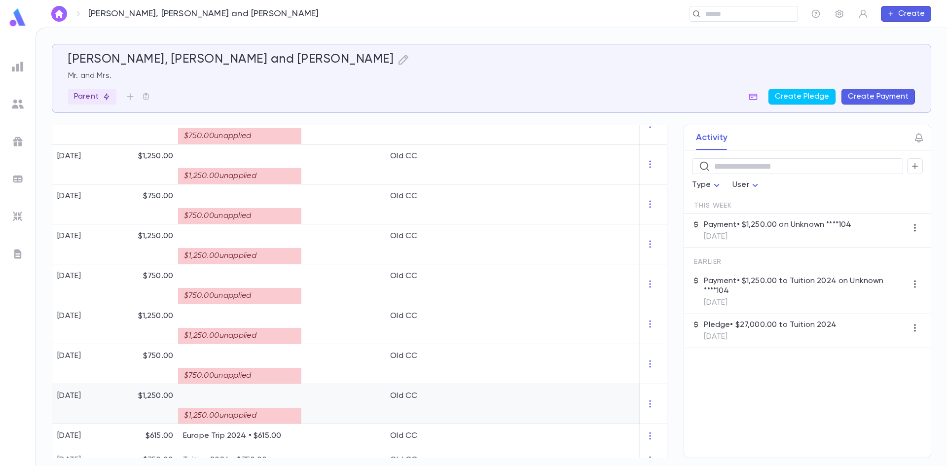
scroll to position [882, 0]
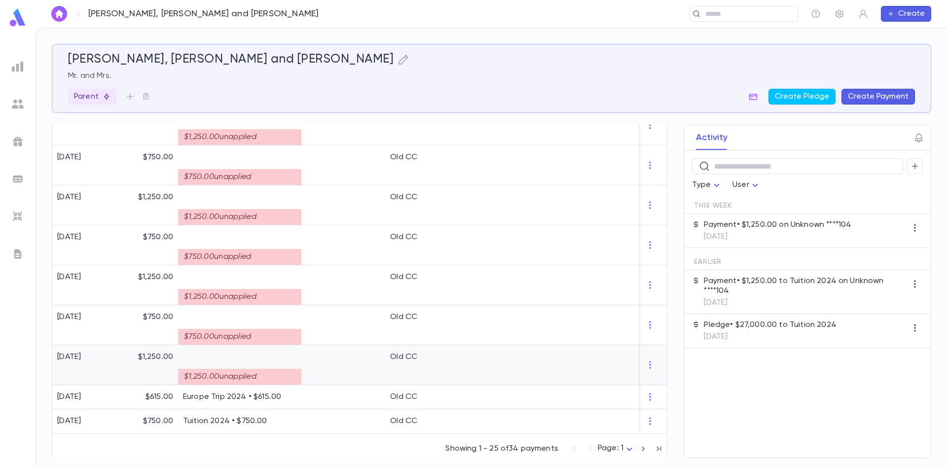
click at [550, 363] on div at bounding box center [607, 365] width 123 height 40
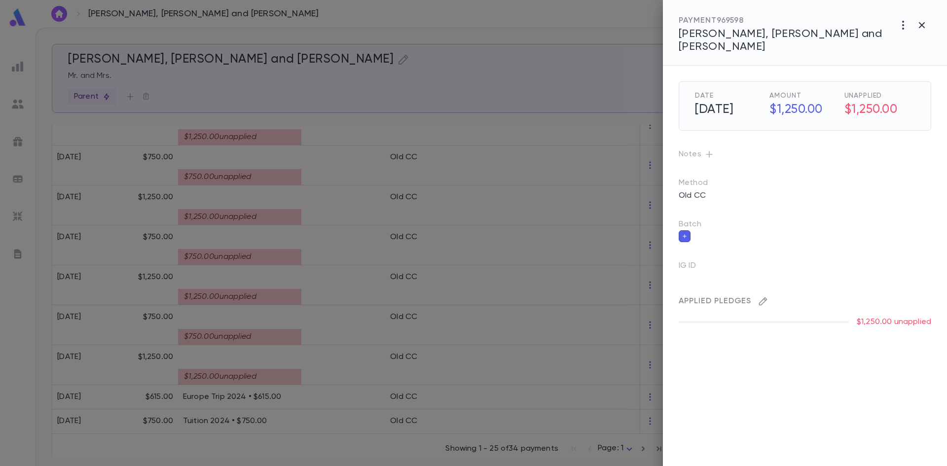
click at [759, 297] on icon "button" at bounding box center [763, 302] width 10 height 10
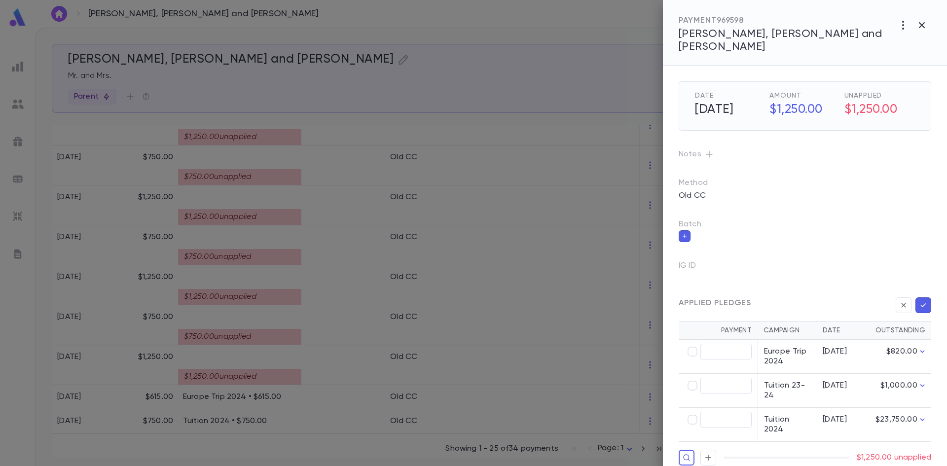
type input "********"
click at [927, 298] on button "button" at bounding box center [924, 306] width 16 height 16
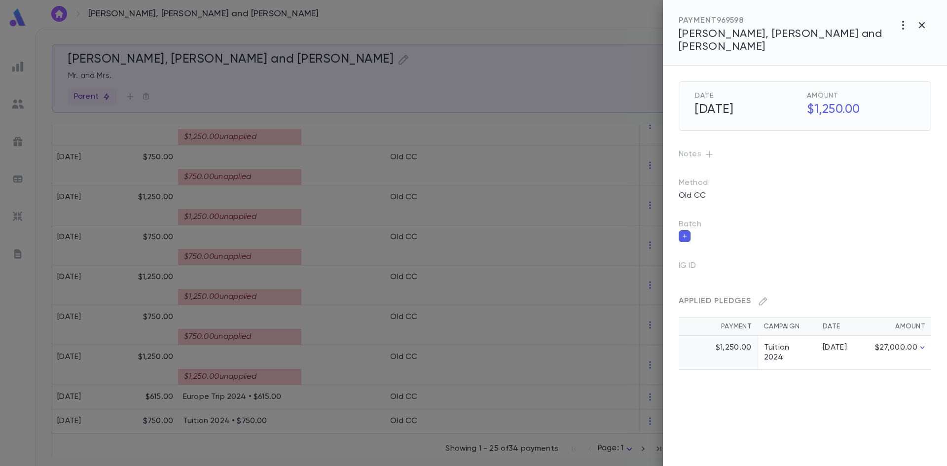
drag, startPoint x: 925, startPoint y: 288, endPoint x: 911, endPoint y: 253, distance: 37.0
click at [911, 253] on div "Date 4/8/2025 Amount $1,250.00 Notes Method Old CC Batch IG ID Applied Pledges …" at bounding box center [797, 218] width 268 height 304
click at [292, 328] on div at bounding box center [473, 233] width 947 height 466
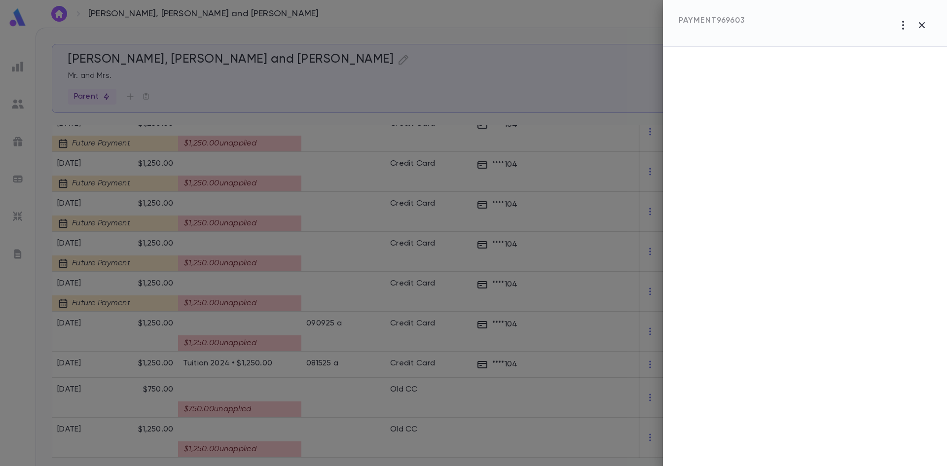
scroll to position [867, 0]
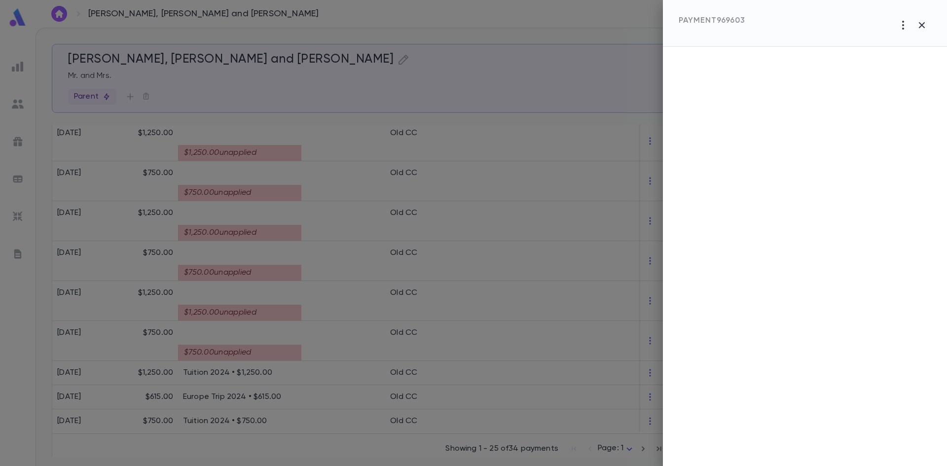
click at [278, 350] on div at bounding box center [473, 233] width 947 height 466
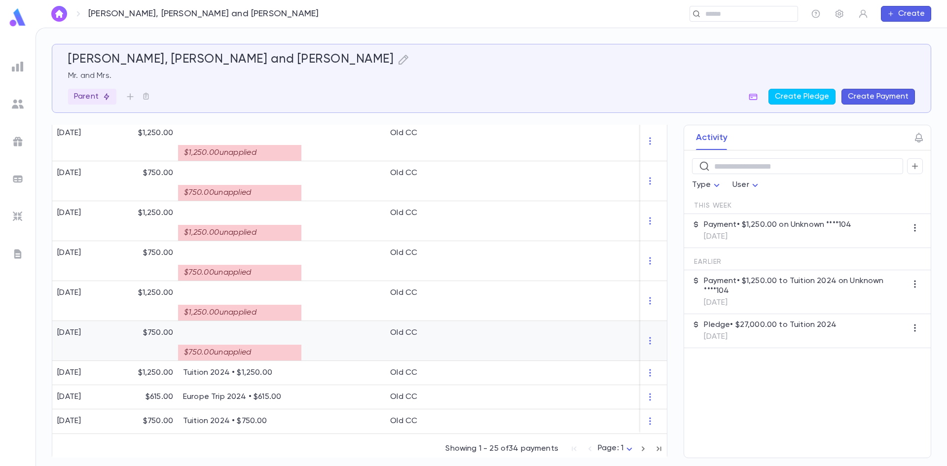
click at [296, 345] on div "$750.00 unapplied" at bounding box center [239, 353] width 123 height 16
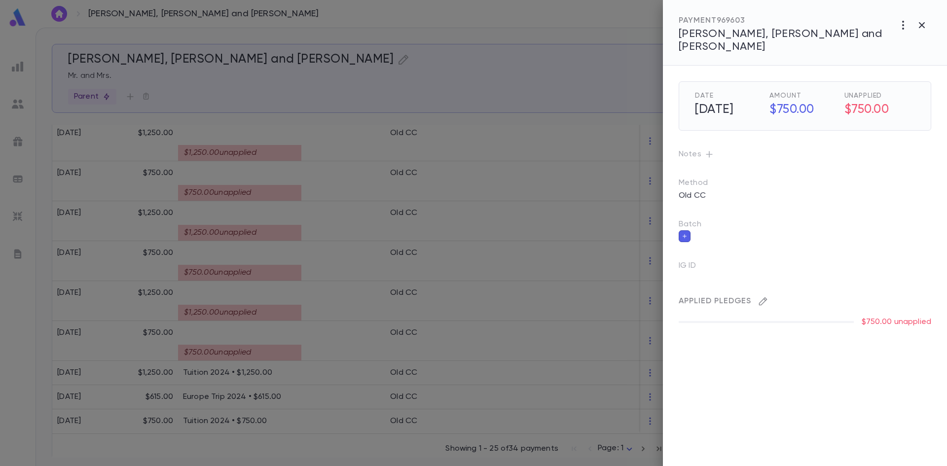
click at [757, 294] on button "button" at bounding box center [764, 302] width 16 height 16
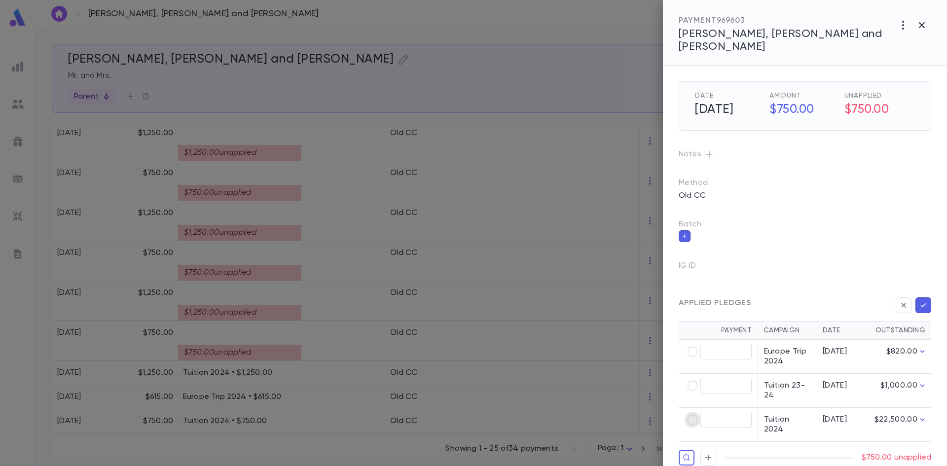
type input "******"
click at [922, 301] on icon "button" at bounding box center [923, 306] width 9 height 10
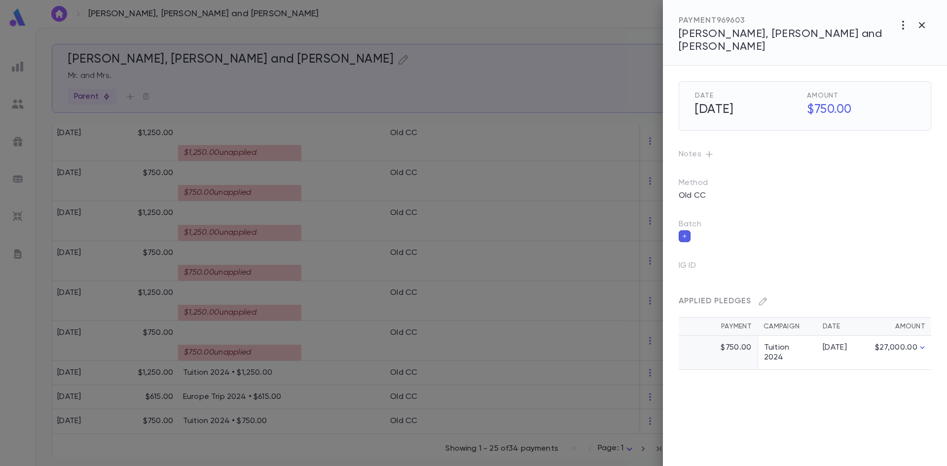
click at [350, 294] on div at bounding box center [473, 233] width 947 height 466
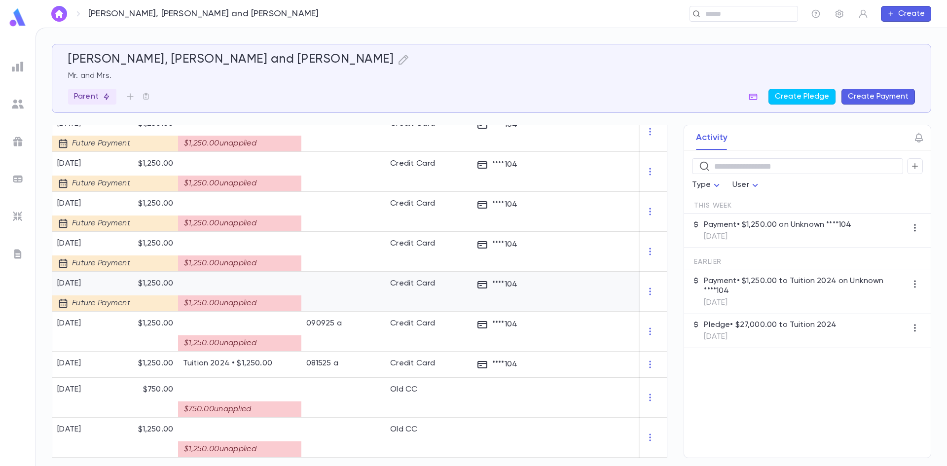
scroll to position [851, 0]
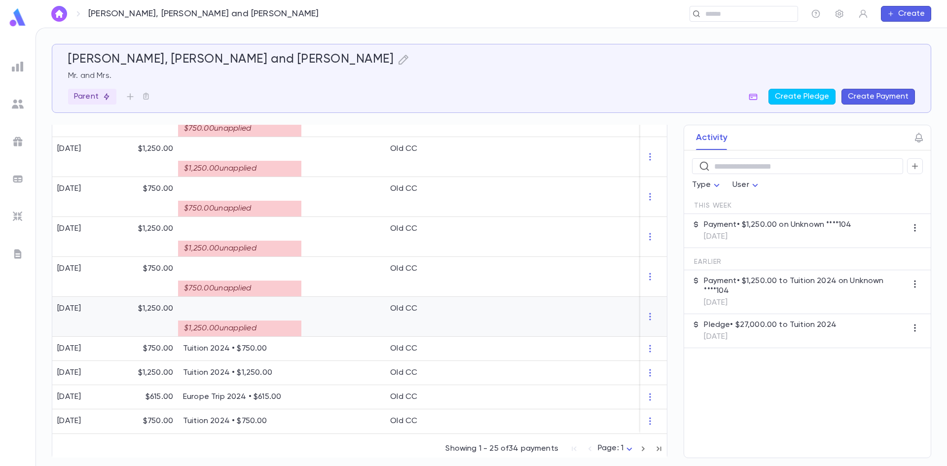
click at [333, 309] on div at bounding box center [344, 317] width 84 height 40
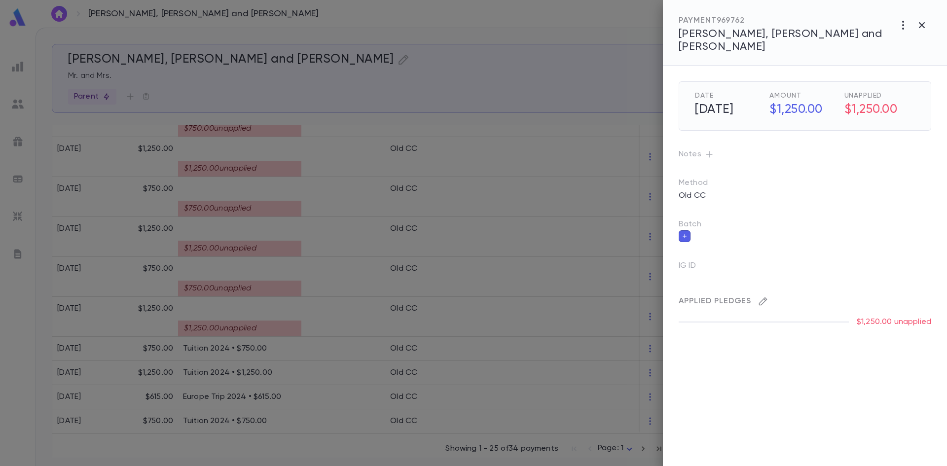
click at [761, 297] on icon "button" at bounding box center [763, 302] width 10 height 10
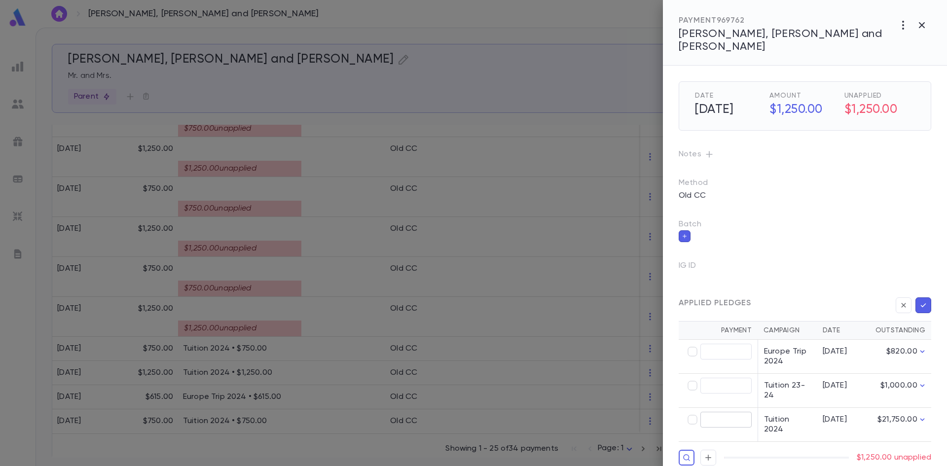
type input "********"
click at [924, 299] on button "button" at bounding box center [924, 306] width 16 height 16
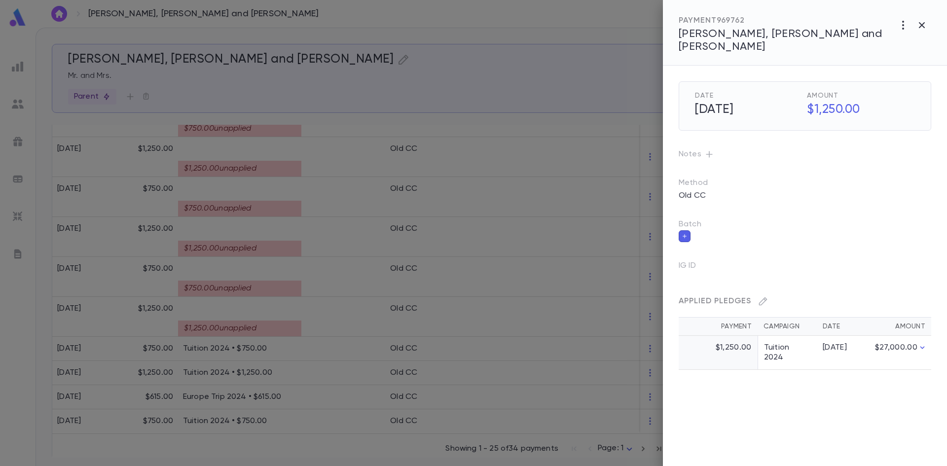
click at [331, 263] on div at bounding box center [473, 233] width 947 height 466
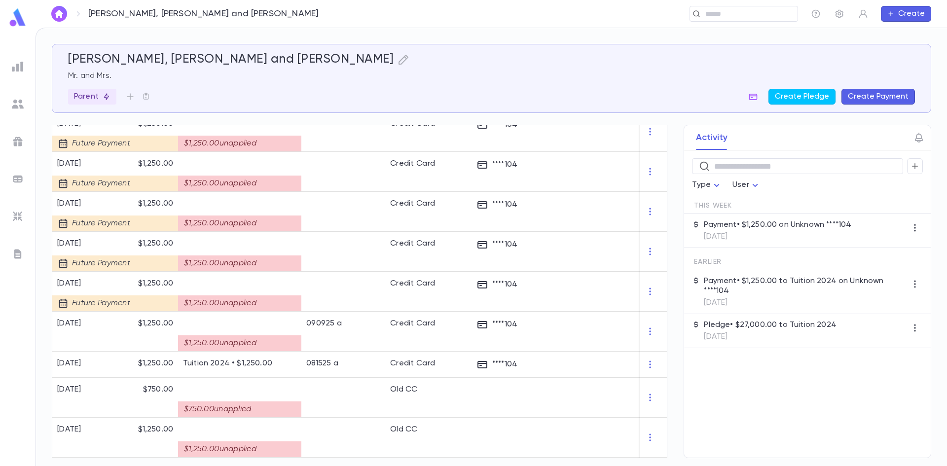
scroll to position [835, 0]
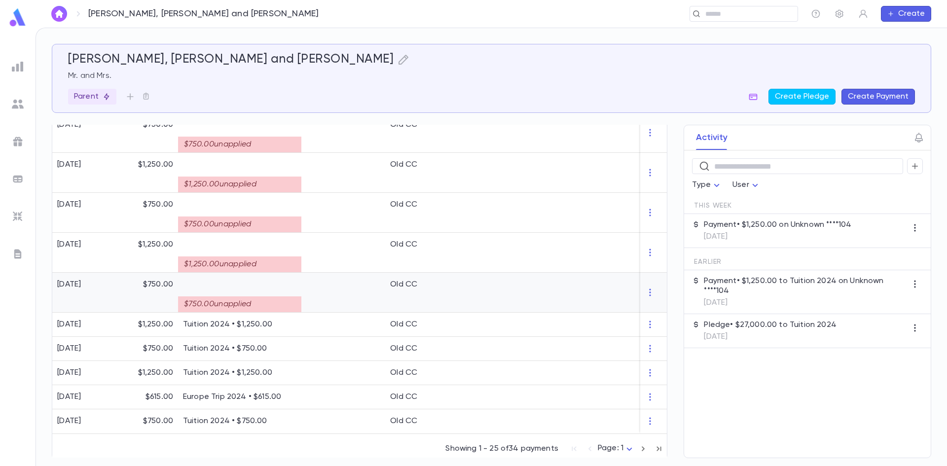
click at [285, 297] on div "$750.00 unapplied" at bounding box center [239, 305] width 123 height 16
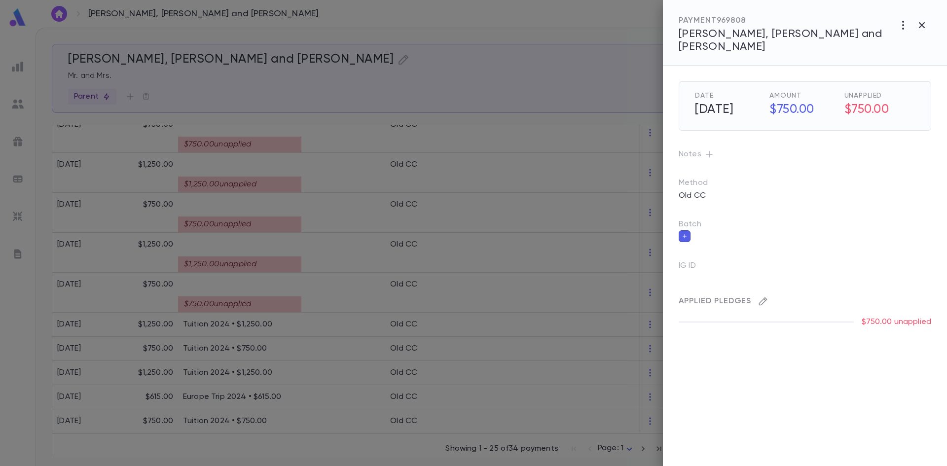
click at [756, 294] on button "button" at bounding box center [764, 302] width 16 height 16
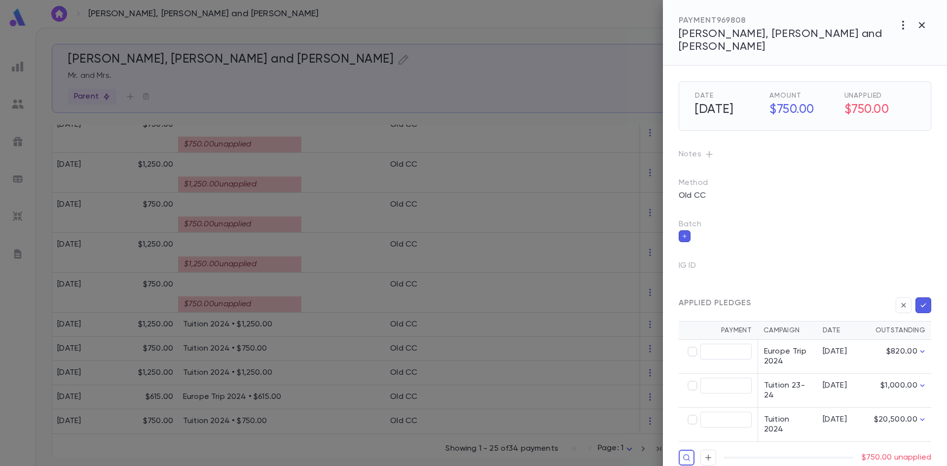
type input "******"
click at [923, 301] on icon "button" at bounding box center [923, 306] width 9 height 10
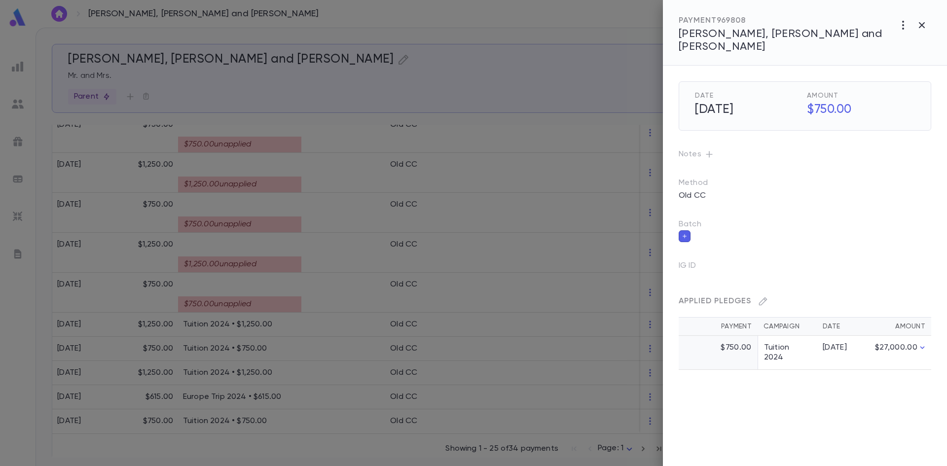
click at [312, 262] on div at bounding box center [473, 233] width 947 height 466
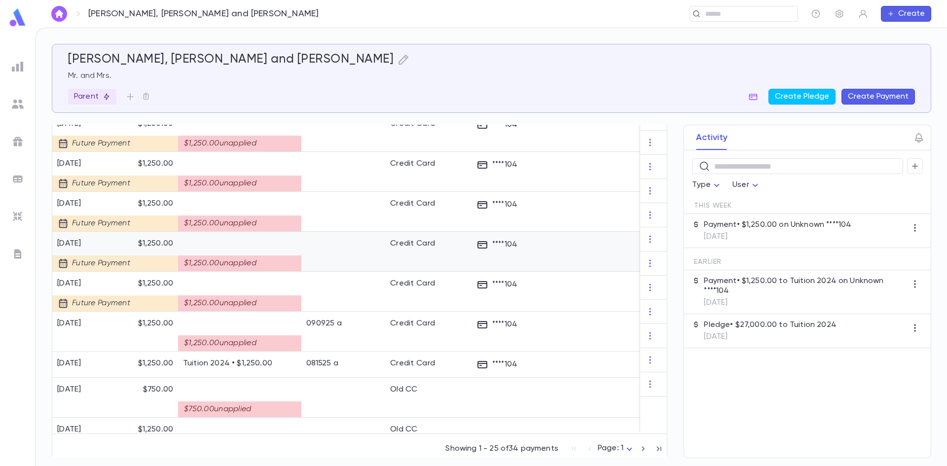
scroll to position [819, 0]
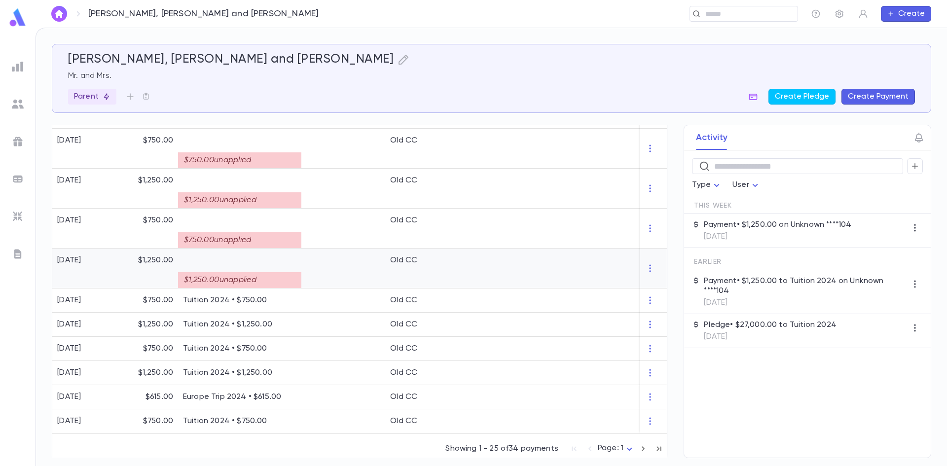
click at [291, 272] on div "$1,250.00 unapplied" at bounding box center [239, 280] width 123 height 16
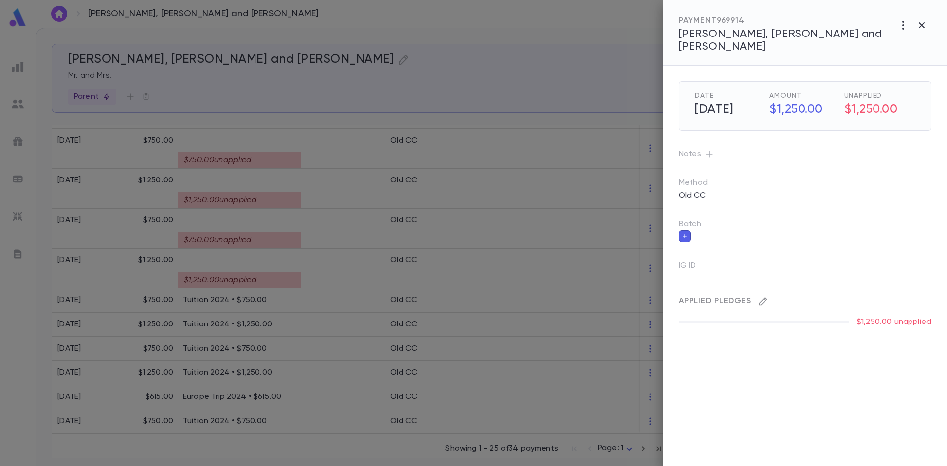
click at [763, 297] on icon "button" at bounding box center [763, 302] width 10 height 10
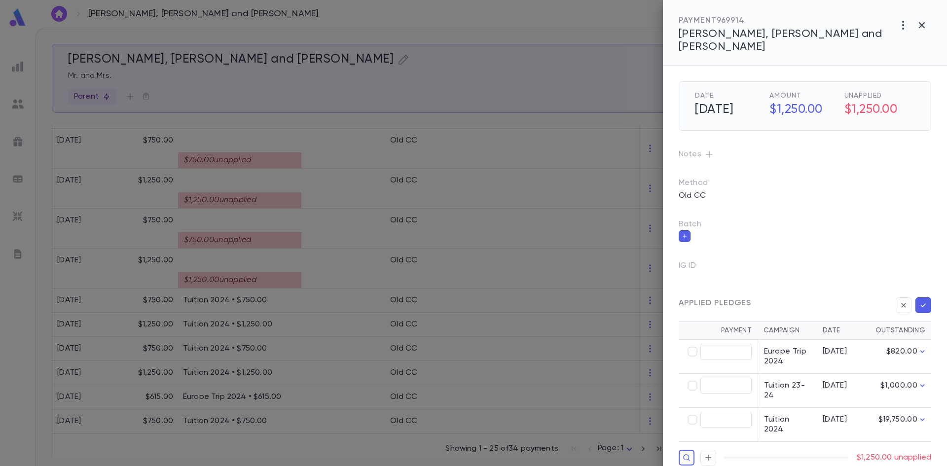
type input "********"
click at [923, 301] on icon "button" at bounding box center [923, 306] width 9 height 10
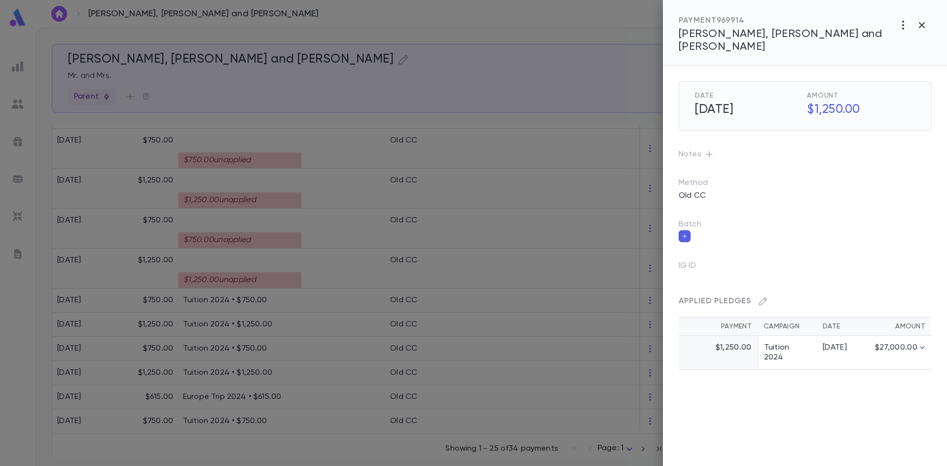
click at [377, 227] on div at bounding box center [473, 233] width 947 height 466
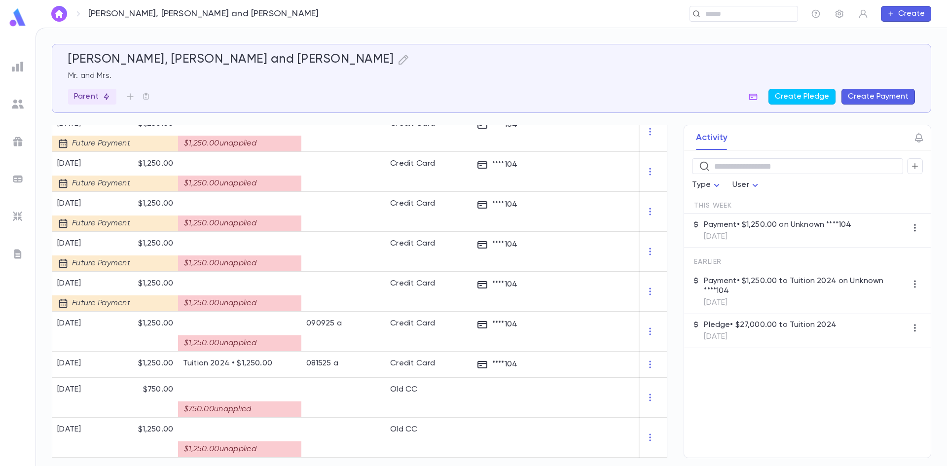
scroll to position [803, 0]
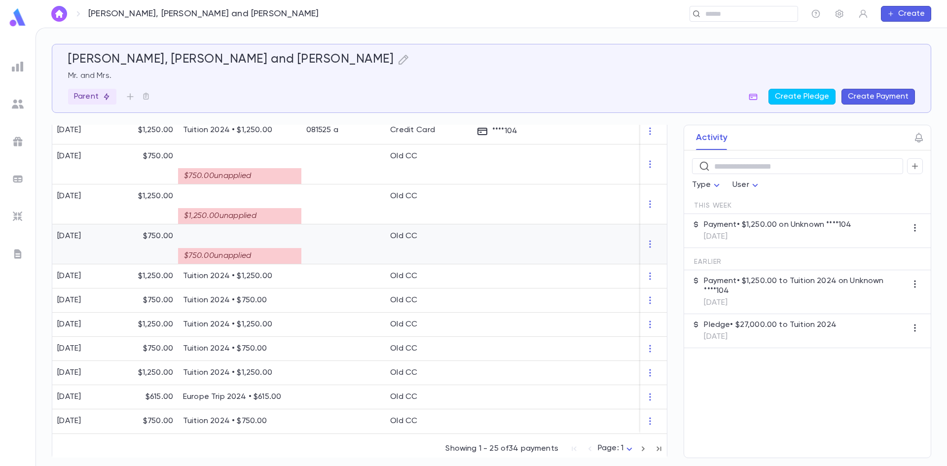
click at [321, 245] on div at bounding box center [344, 245] width 84 height 40
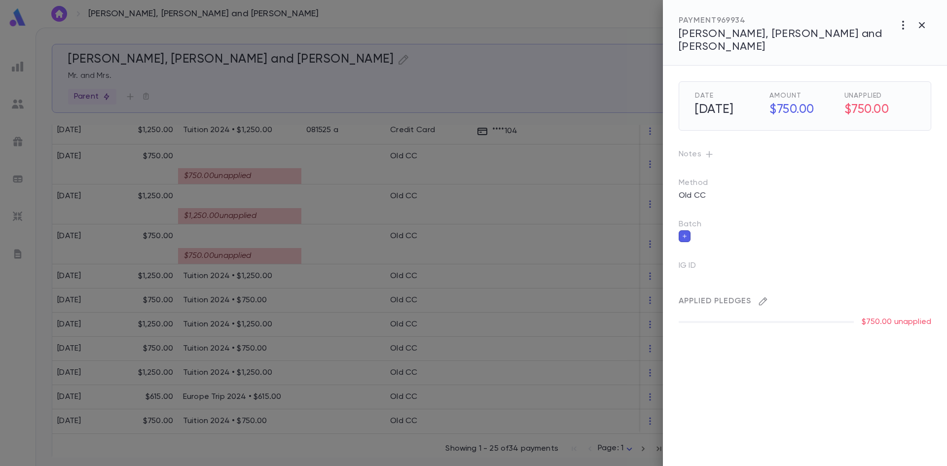
click at [763, 297] on icon "button" at bounding box center [763, 302] width 10 height 10
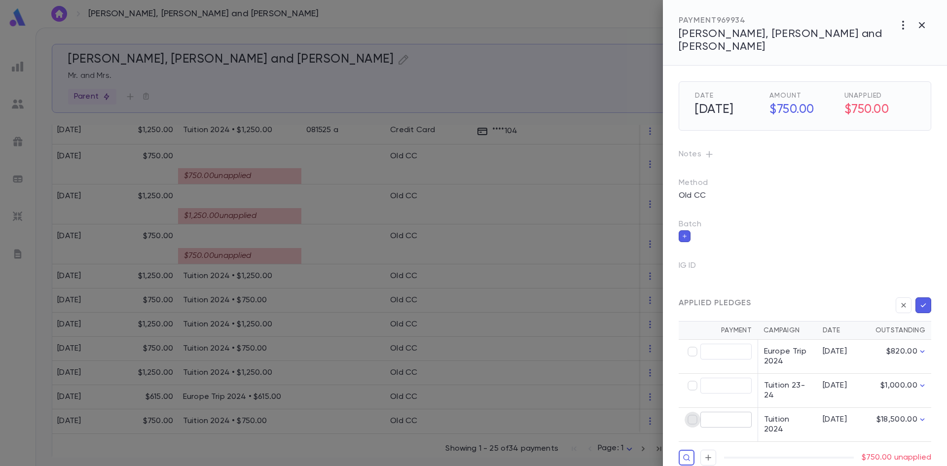
type input "******"
click at [927, 301] on icon "button" at bounding box center [923, 306] width 9 height 10
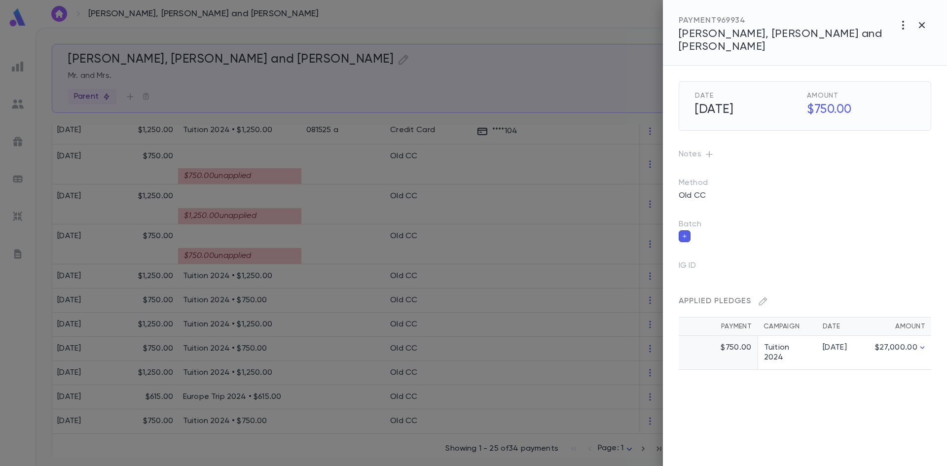
click at [325, 210] on div at bounding box center [473, 233] width 947 height 466
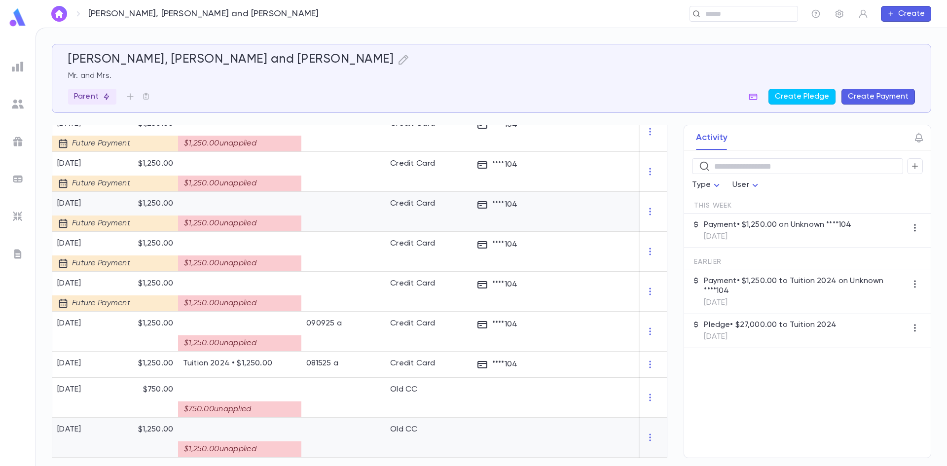
scroll to position [788, 0]
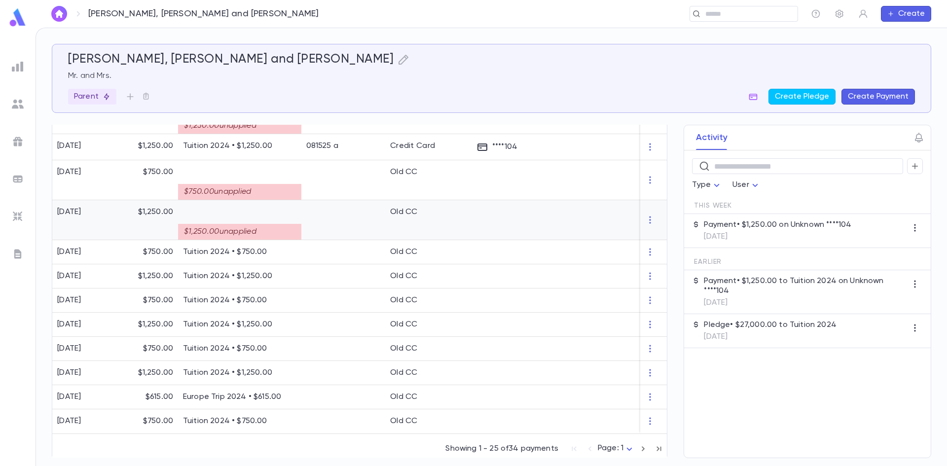
click at [311, 226] on div at bounding box center [344, 220] width 84 height 40
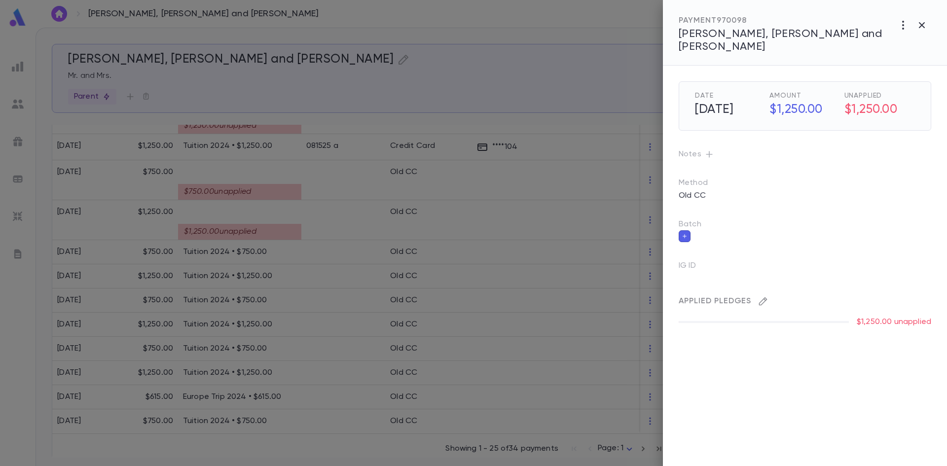
click at [761, 297] on icon "button" at bounding box center [763, 302] width 10 height 10
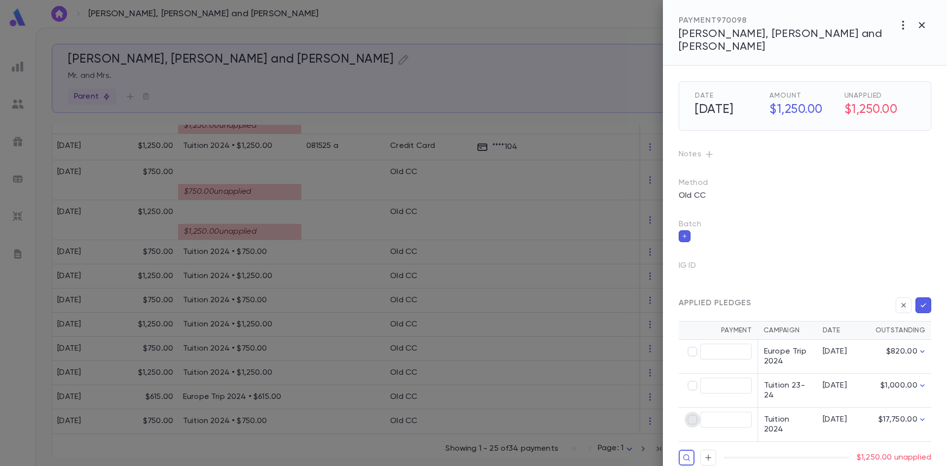
type input "********"
click at [920, 301] on icon "button" at bounding box center [923, 306] width 9 height 10
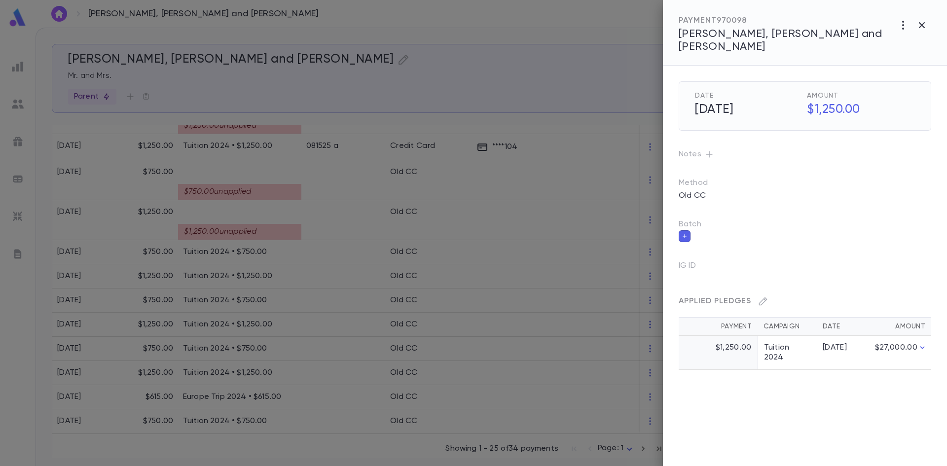
click at [384, 214] on div at bounding box center [473, 233] width 947 height 466
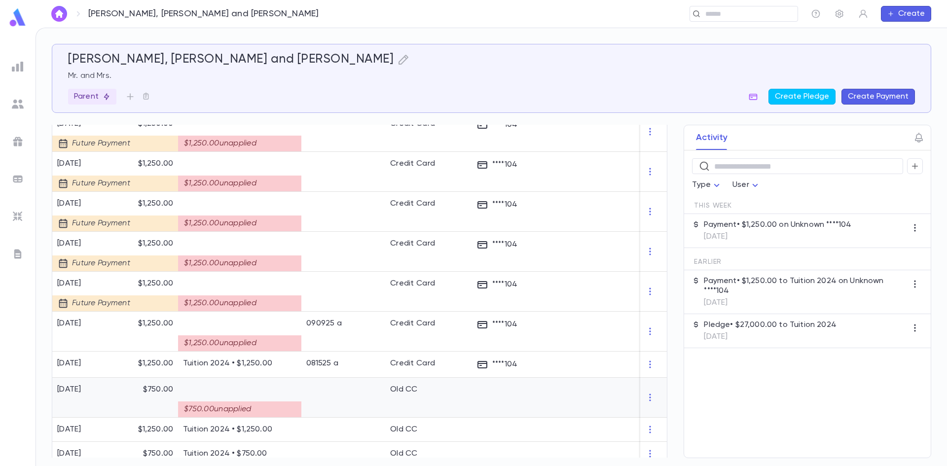
scroll to position [772, 0]
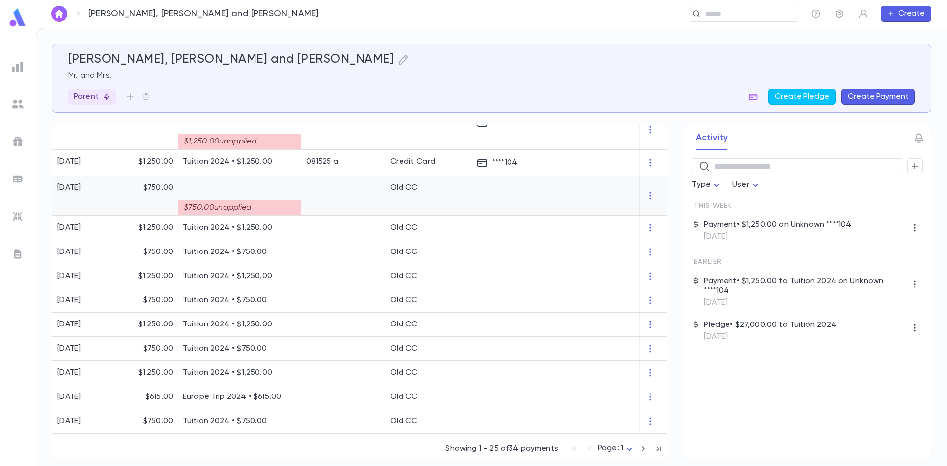
click at [354, 201] on div at bounding box center [344, 196] width 84 height 40
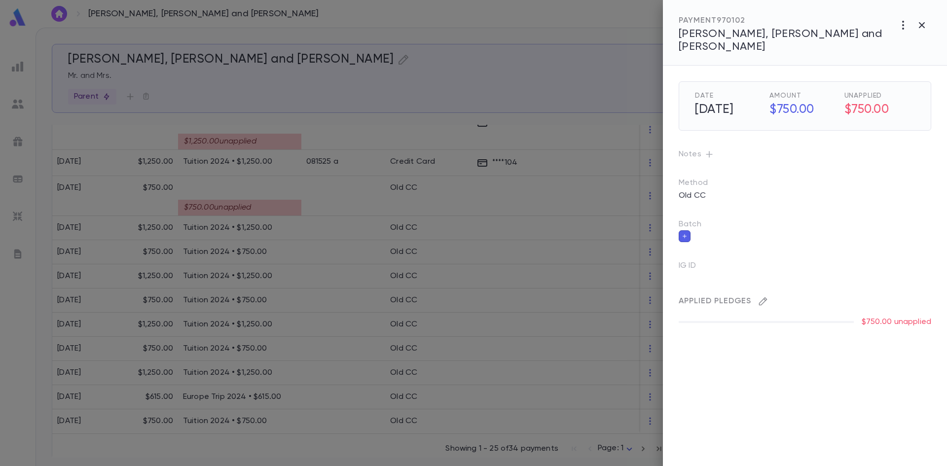
click at [764, 295] on button "button" at bounding box center [764, 302] width 16 height 16
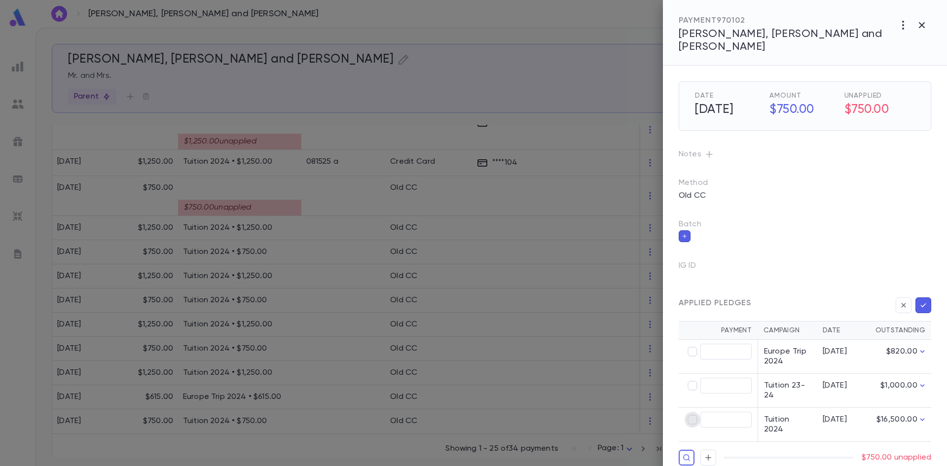
type input "******"
click at [921, 301] on icon "button" at bounding box center [923, 306] width 9 height 10
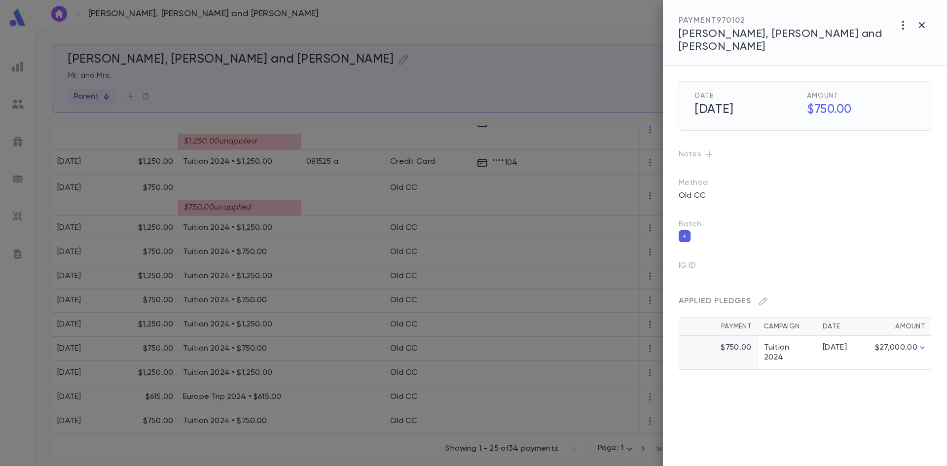
click at [373, 128] on div at bounding box center [473, 233] width 947 height 466
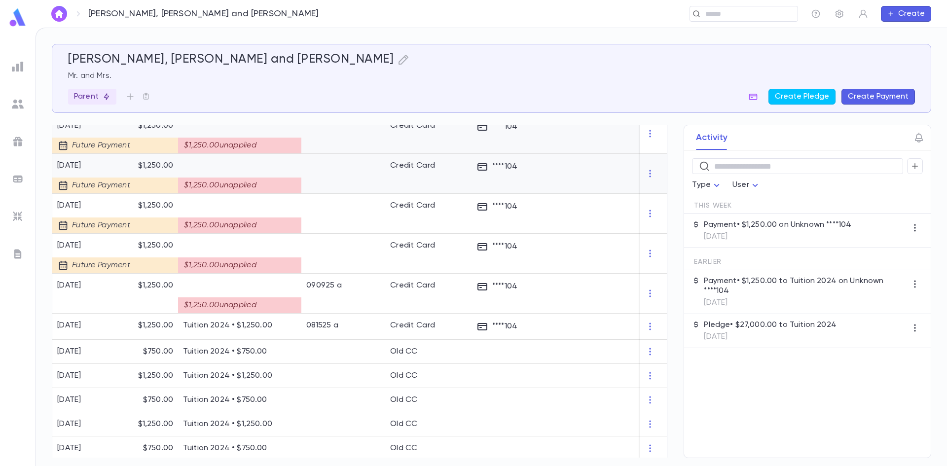
scroll to position [657, 0]
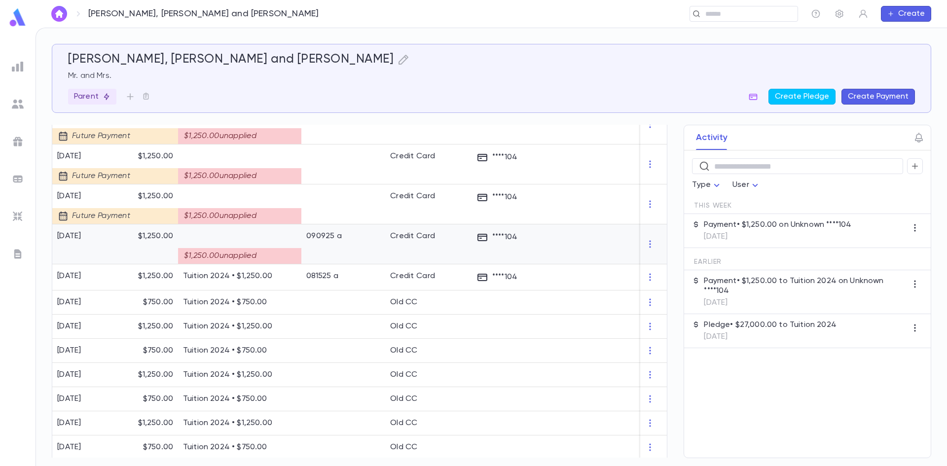
click at [364, 254] on div "090925 a" at bounding box center [344, 245] width 84 height 40
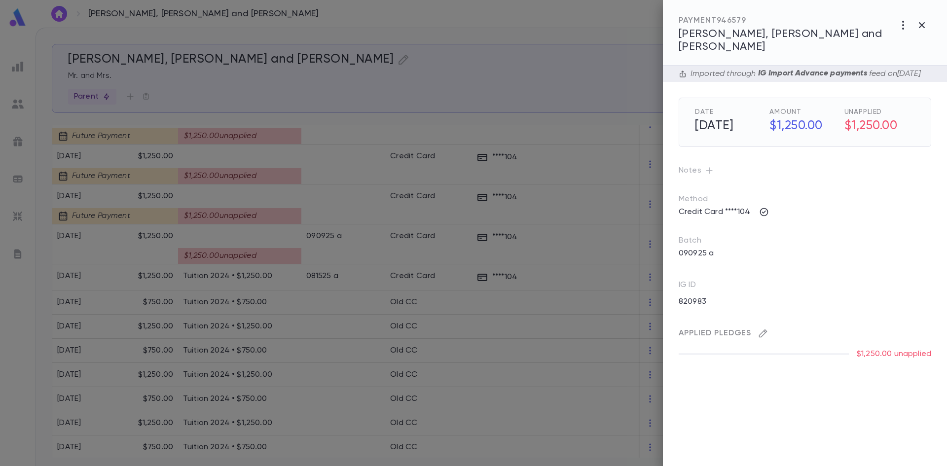
click at [766, 331] on icon "button" at bounding box center [763, 334] width 10 height 10
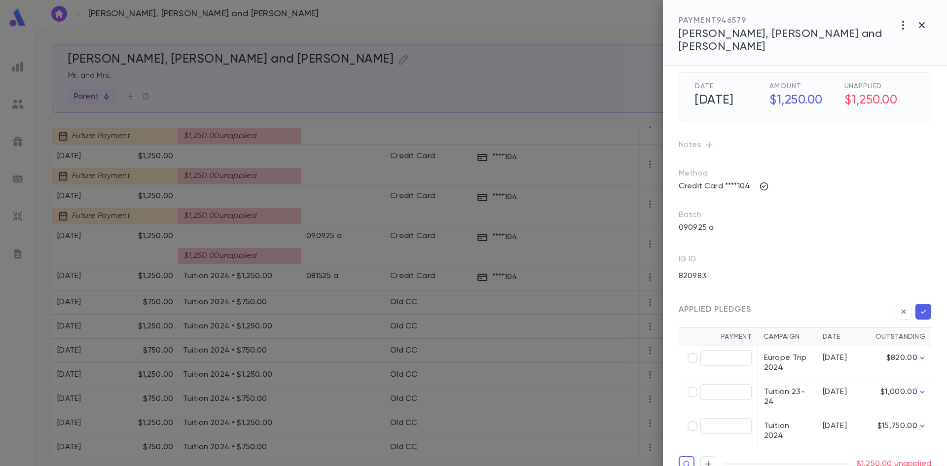
scroll to position [39, 0]
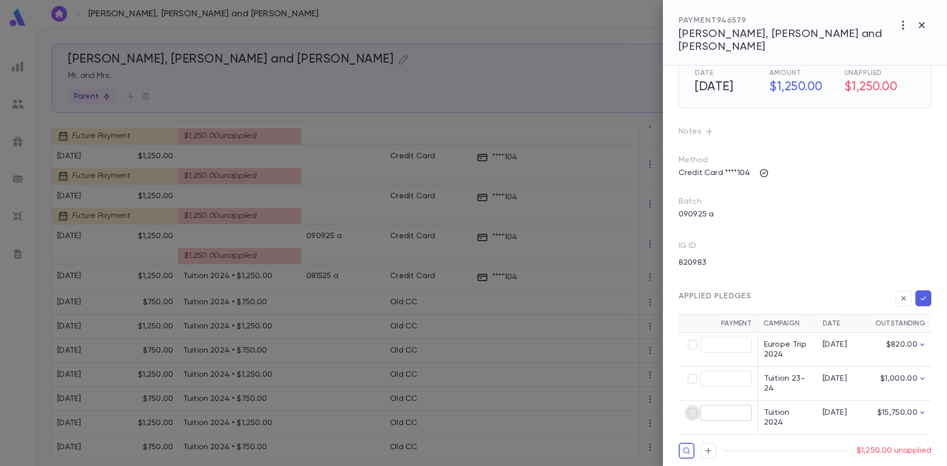
type input "********"
click at [918, 291] on button "button" at bounding box center [924, 299] width 16 height 16
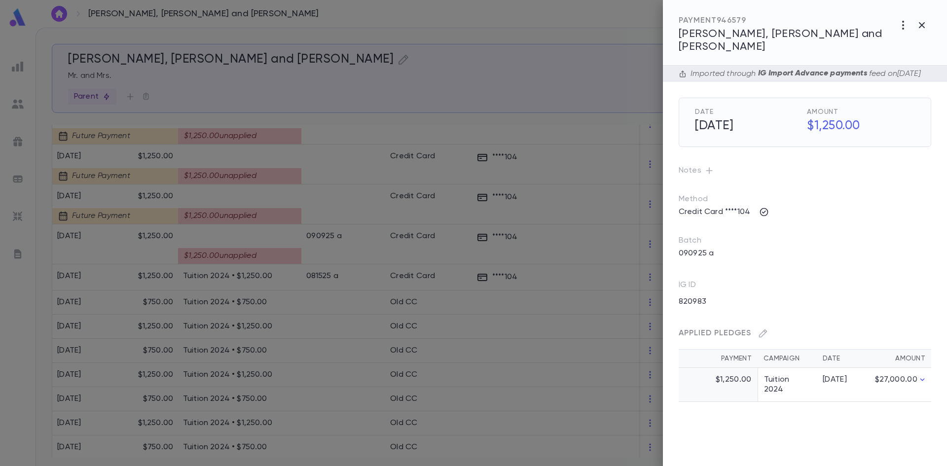
click at [316, 188] on div at bounding box center [473, 233] width 947 height 466
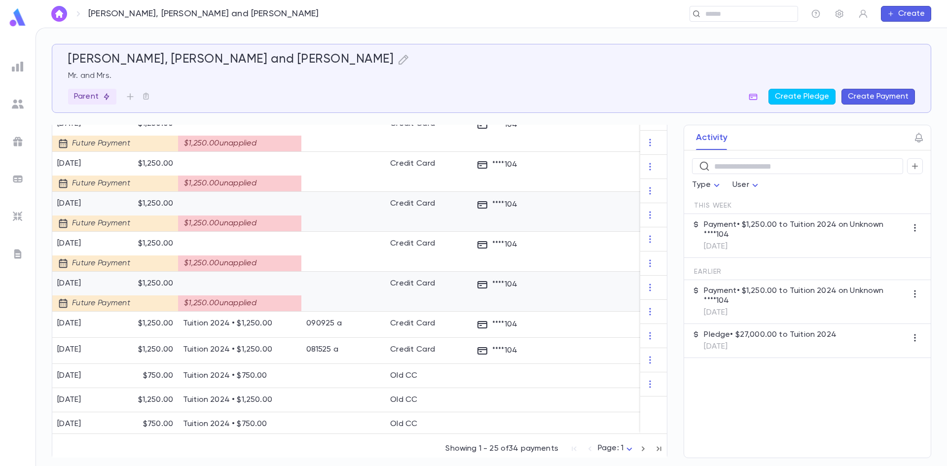
scroll to position [657, 0]
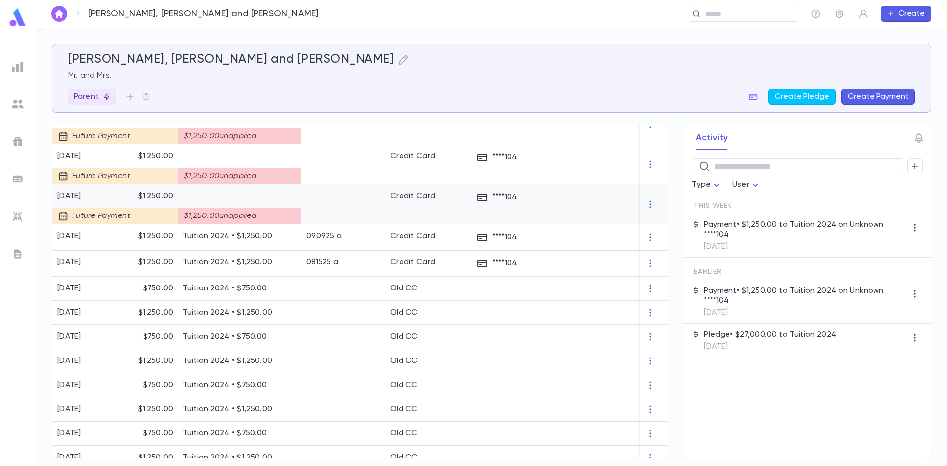
click at [322, 205] on div at bounding box center [344, 205] width 84 height 40
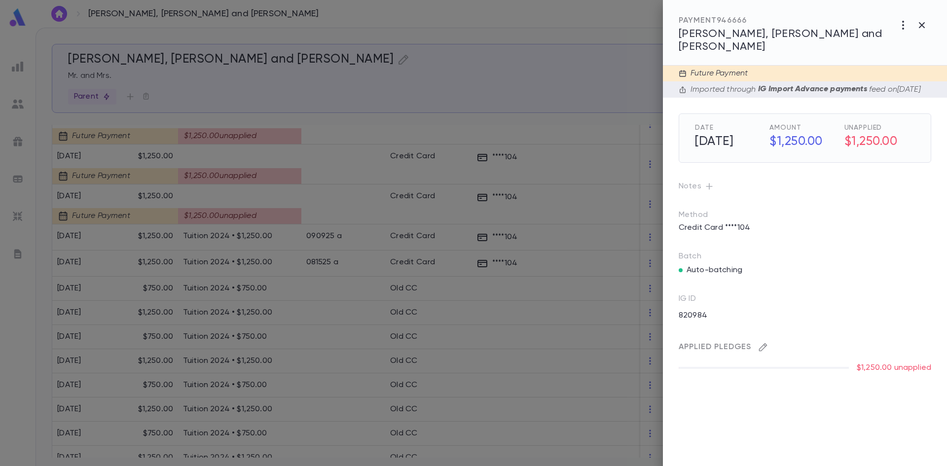
click at [761, 349] on icon "button" at bounding box center [763, 347] width 10 height 10
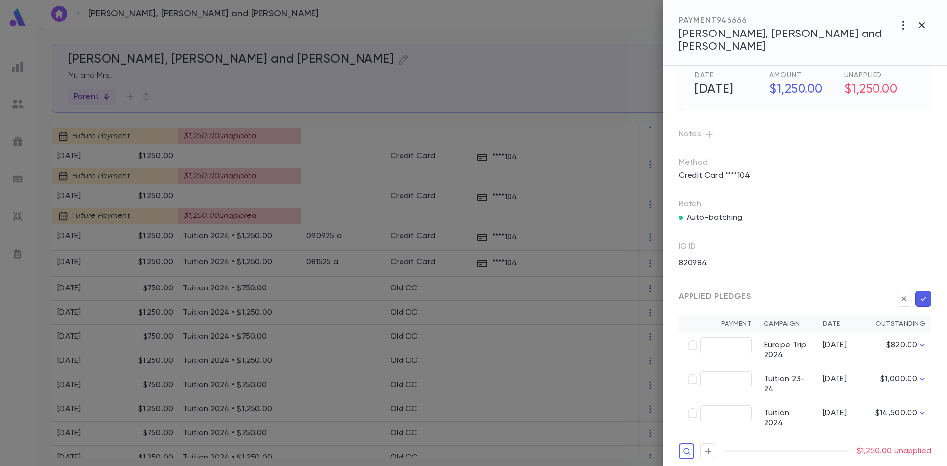
scroll to position [53, 0]
type input "********"
click at [926, 299] on button "button" at bounding box center [924, 299] width 16 height 16
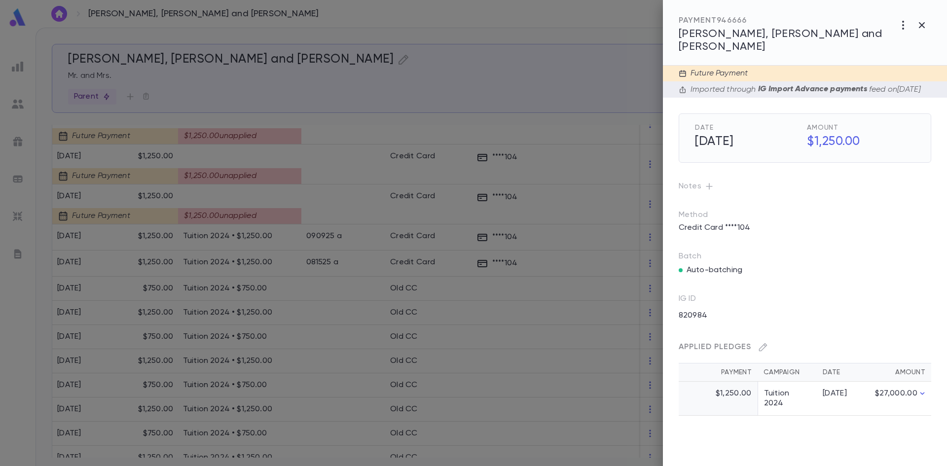
scroll to position [0, 0]
click at [333, 204] on div at bounding box center [473, 233] width 947 height 466
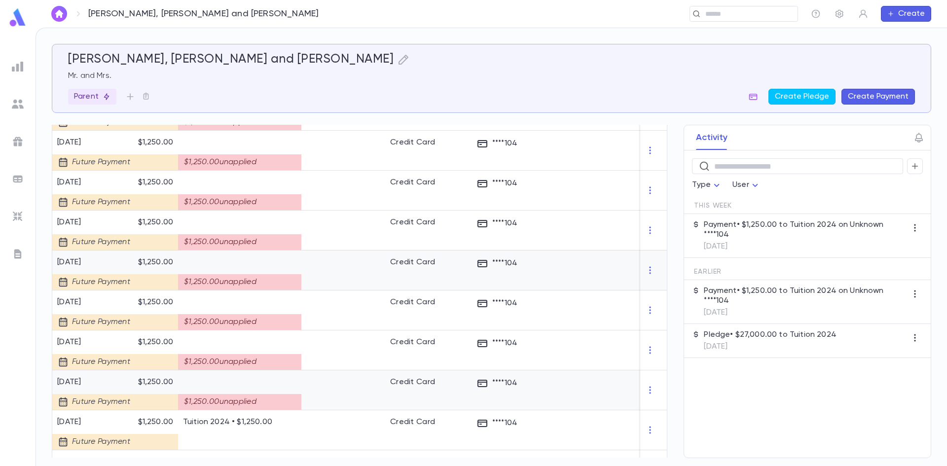
scroll to position [460, 0]
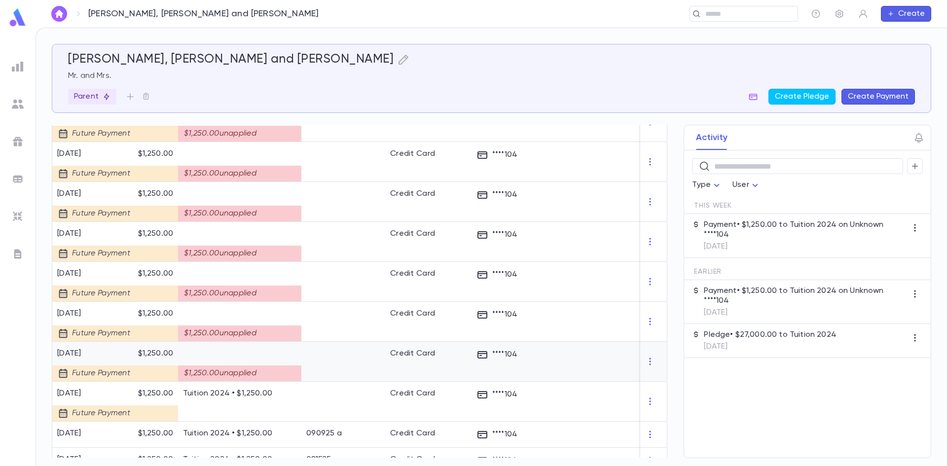
click at [292, 359] on div "$1,250.00 unapplied" at bounding box center [239, 370] width 113 height 23
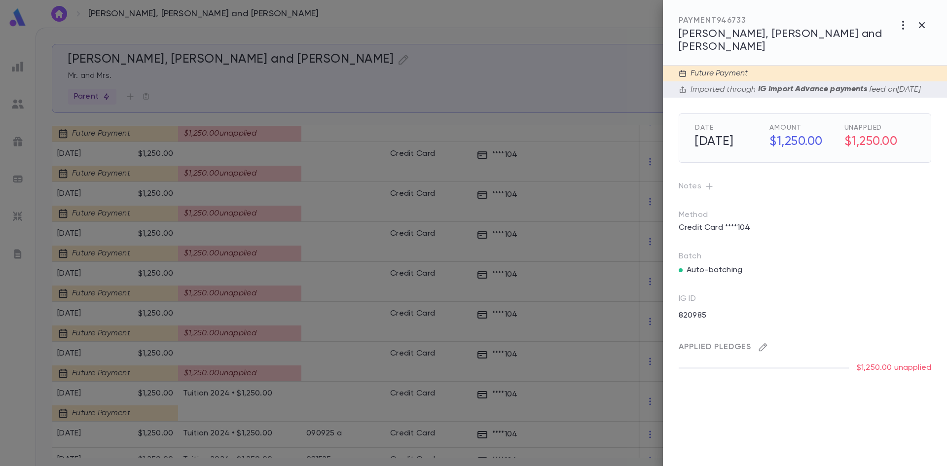
click at [762, 345] on icon "button" at bounding box center [763, 347] width 10 height 10
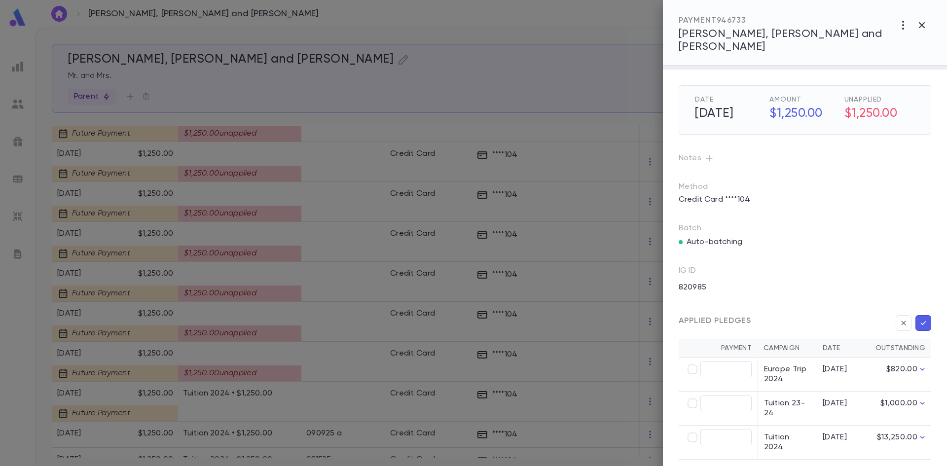
scroll to position [53, 0]
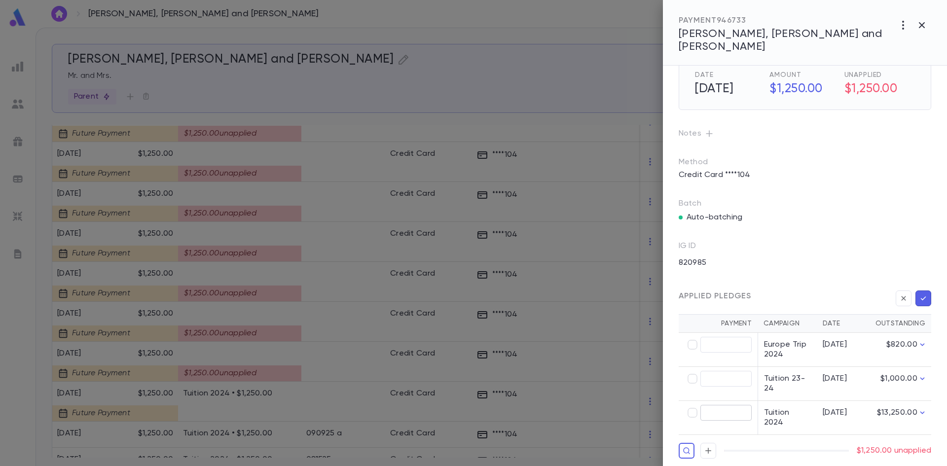
type input "********"
click at [921, 294] on icon "button" at bounding box center [923, 299] width 9 height 10
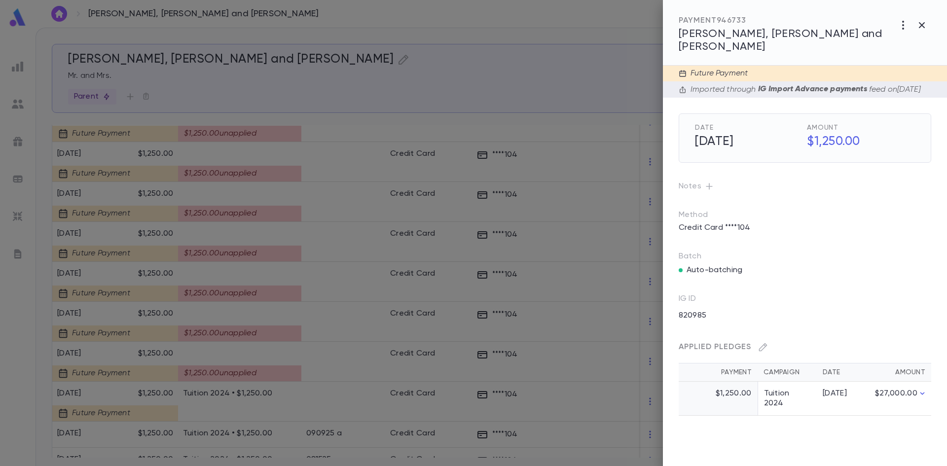
click at [329, 351] on div at bounding box center [473, 233] width 947 height 466
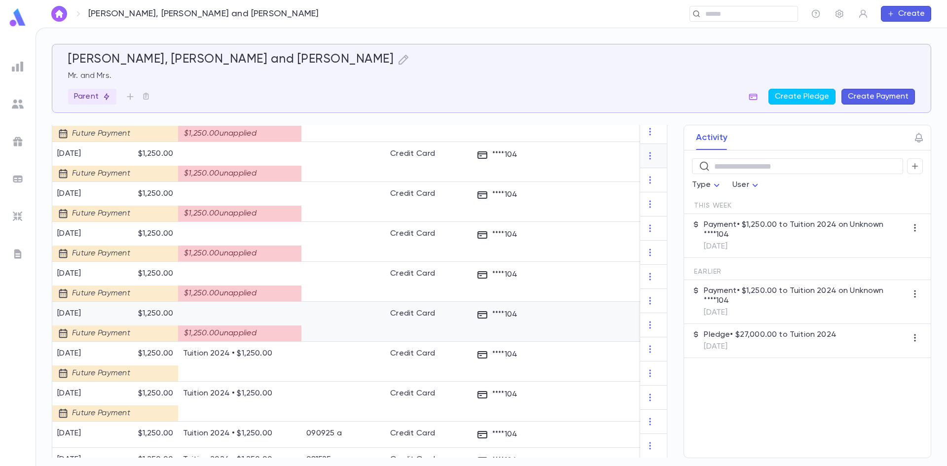
click at [330, 328] on div at bounding box center [344, 322] width 84 height 40
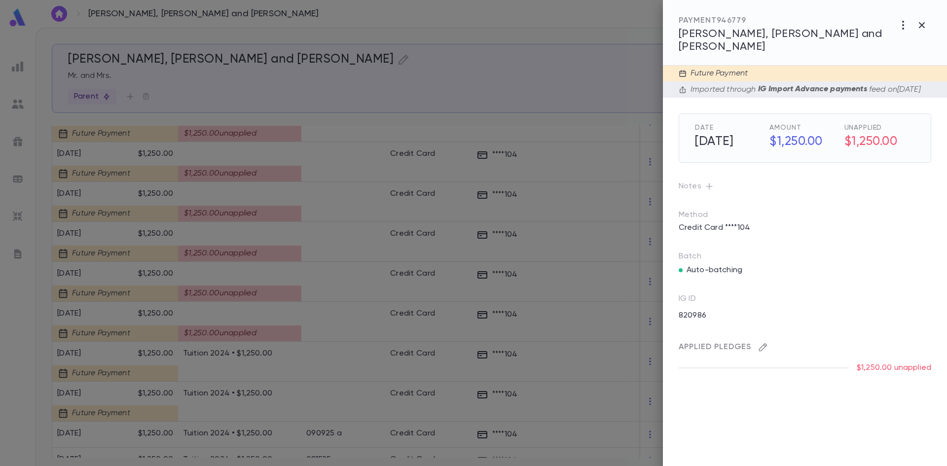
click at [762, 346] on icon "button" at bounding box center [763, 347] width 10 height 10
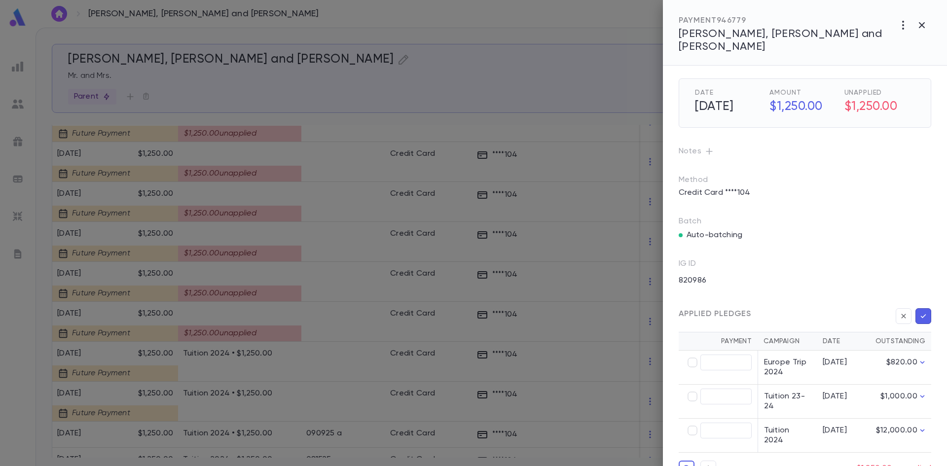
scroll to position [53, 0]
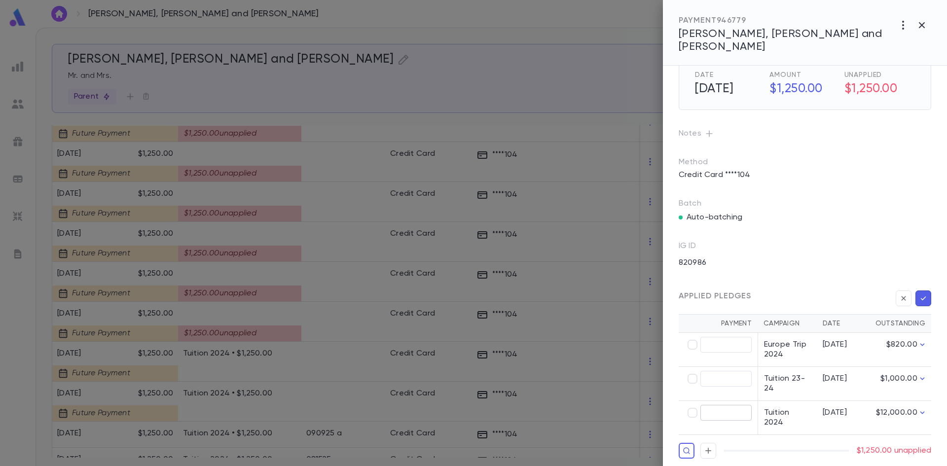
type input "********"
click at [919, 299] on icon "button" at bounding box center [923, 299] width 9 height 10
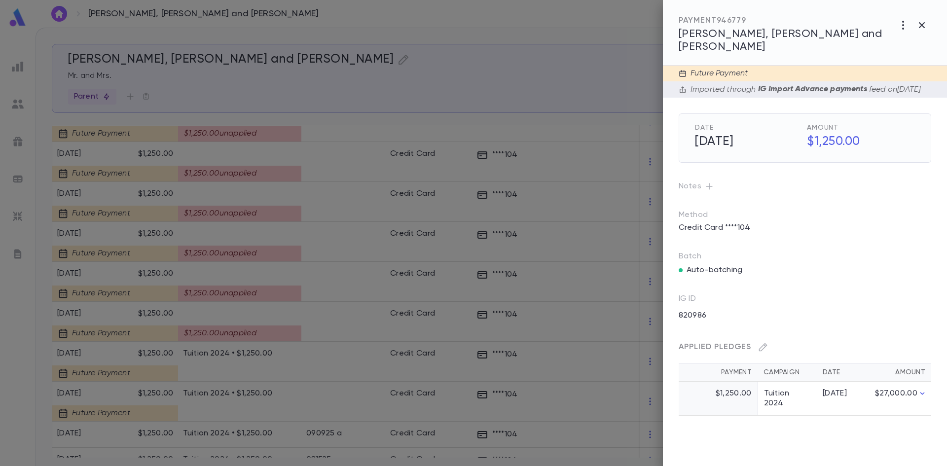
scroll to position [0, 0]
click at [315, 282] on div at bounding box center [473, 233] width 947 height 466
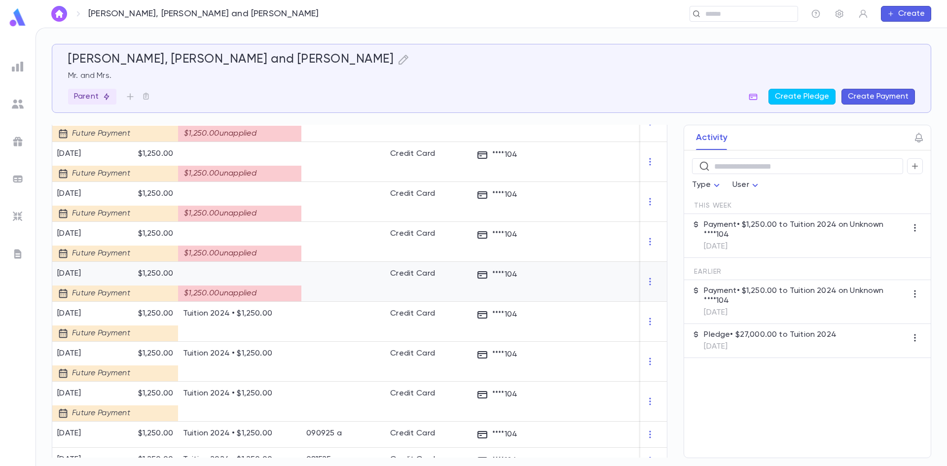
click at [319, 282] on div at bounding box center [344, 282] width 84 height 40
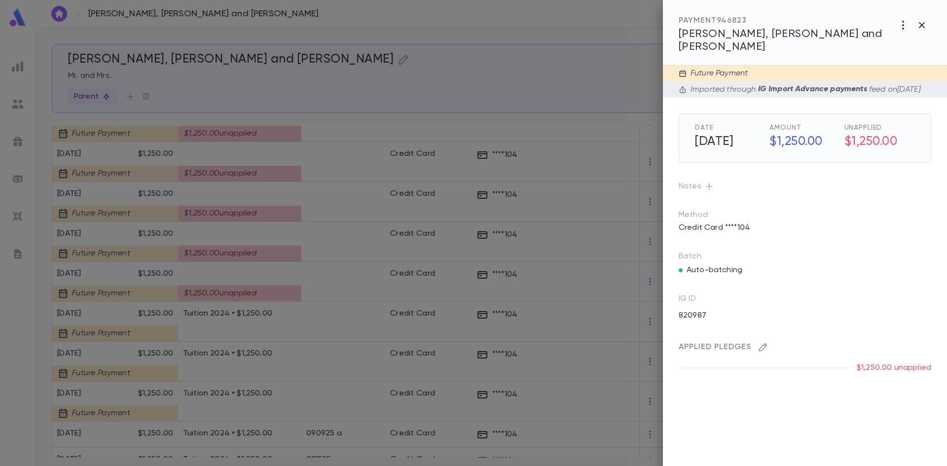
click at [764, 347] on icon "button" at bounding box center [763, 347] width 10 height 10
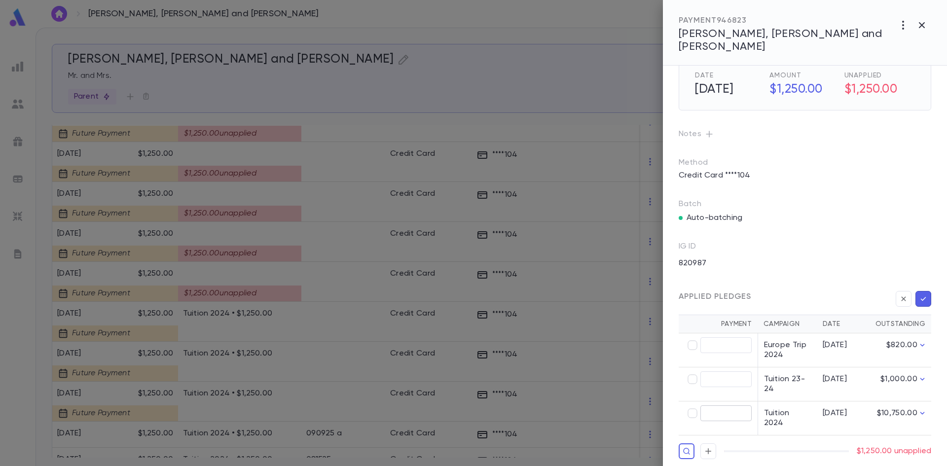
scroll to position [53, 0]
type input "********"
click at [924, 294] on icon "button" at bounding box center [923, 299] width 9 height 10
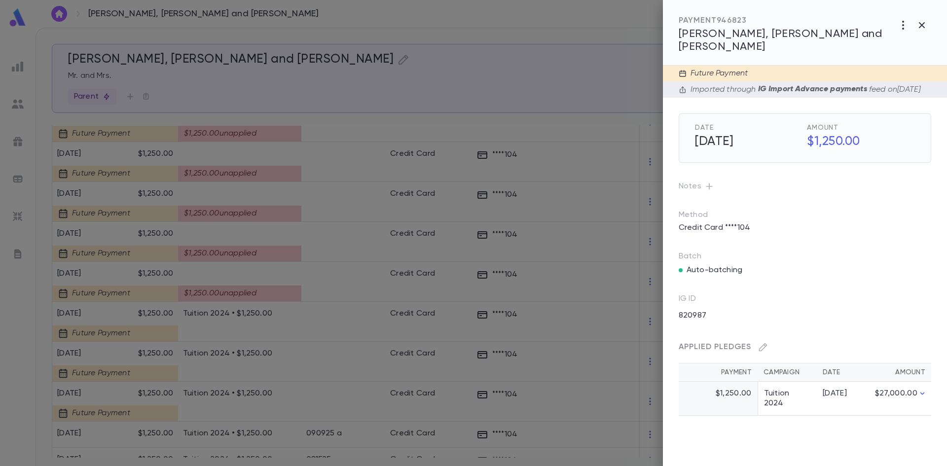
scroll to position [0, 0]
click at [415, 235] on div at bounding box center [473, 233] width 947 height 466
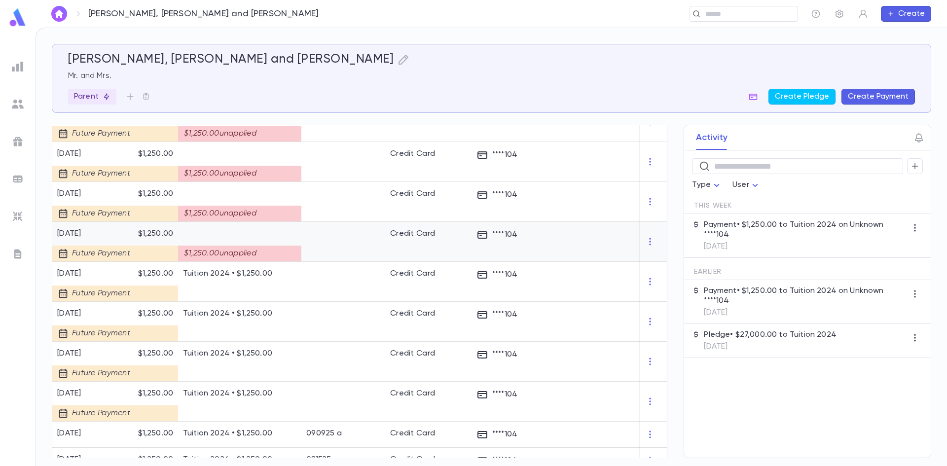
click at [347, 237] on div at bounding box center [344, 242] width 84 height 40
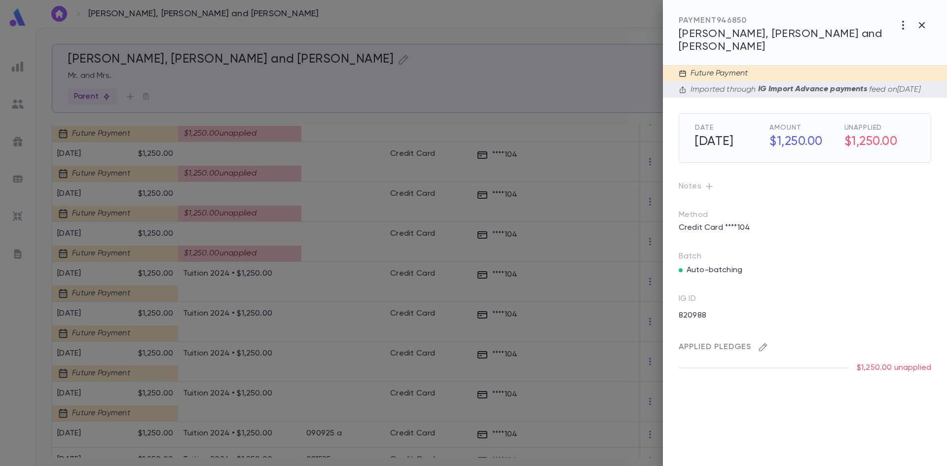
click at [762, 346] on icon "button" at bounding box center [763, 347] width 10 height 10
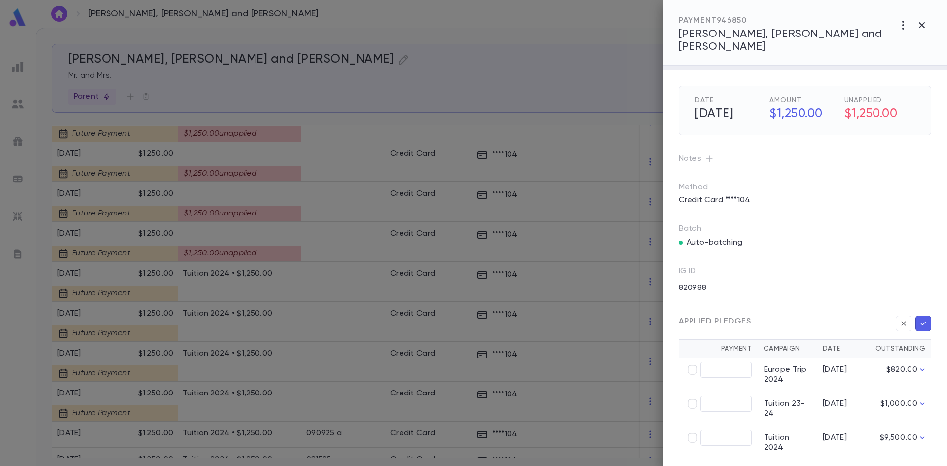
scroll to position [53, 0]
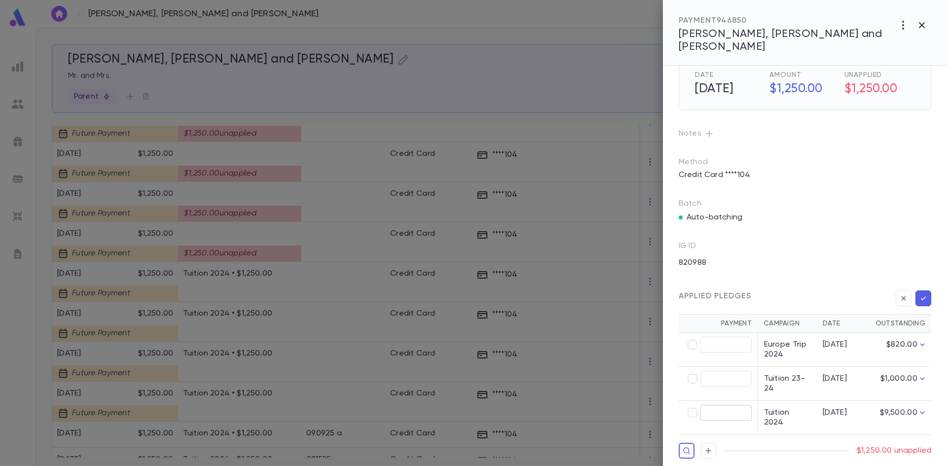
type input "********"
click at [919, 297] on icon "button" at bounding box center [923, 299] width 9 height 10
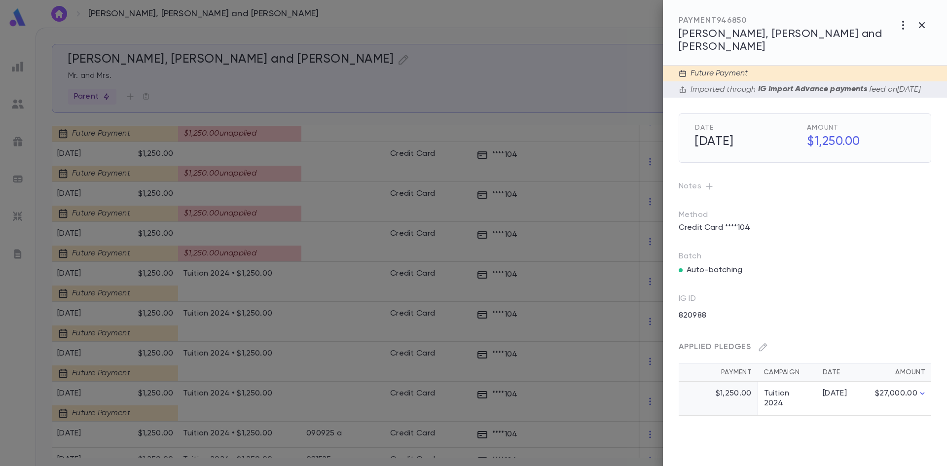
click at [335, 237] on div at bounding box center [473, 233] width 947 height 466
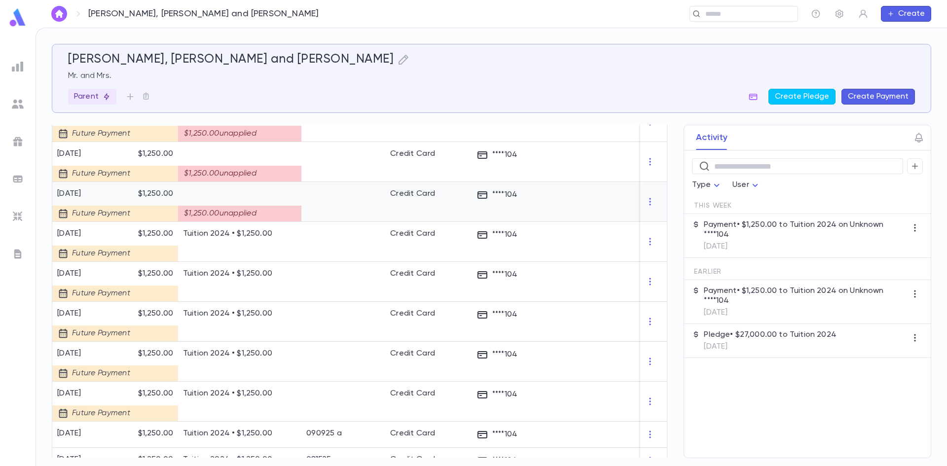
click at [347, 212] on div at bounding box center [344, 202] width 84 height 40
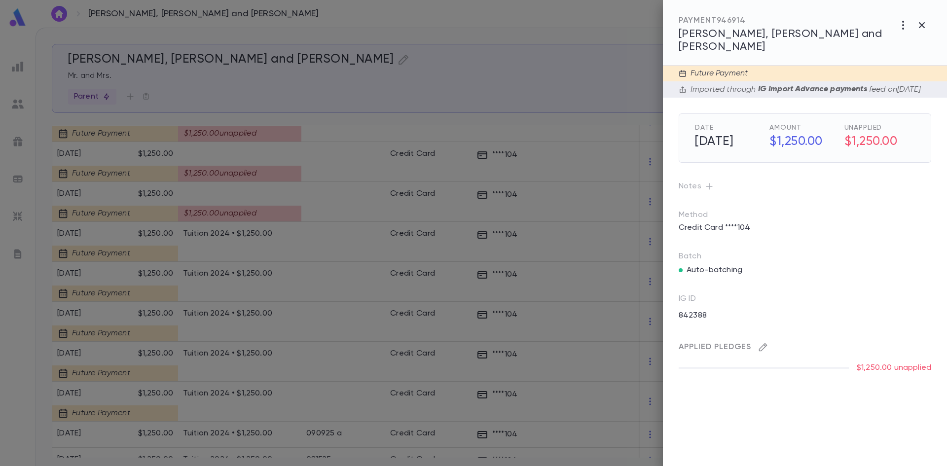
click at [765, 342] on icon "button" at bounding box center [763, 347] width 10 height 10
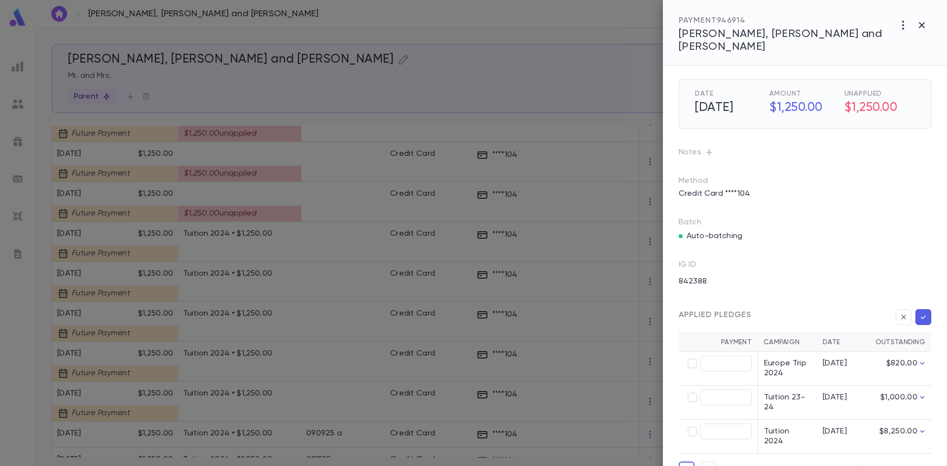
scroll to position [53, 0]
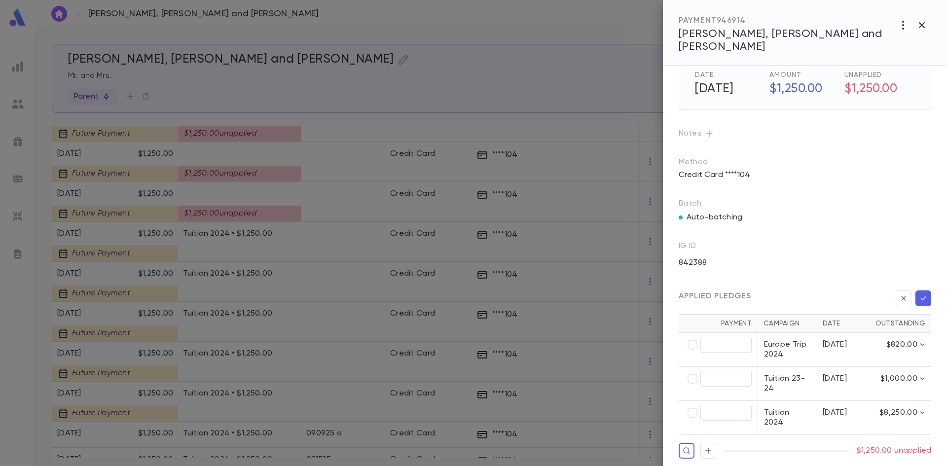
type input "********"
click at [920, 291] on button "button" at bounding box center [924, 299] width 16 height 16
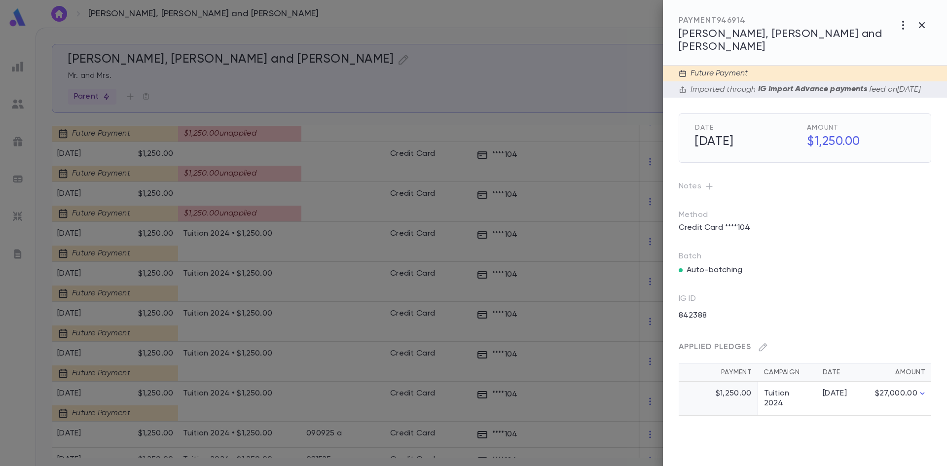
click at [349, 162] on div at bounding box center [473, 233] width 947 height 466
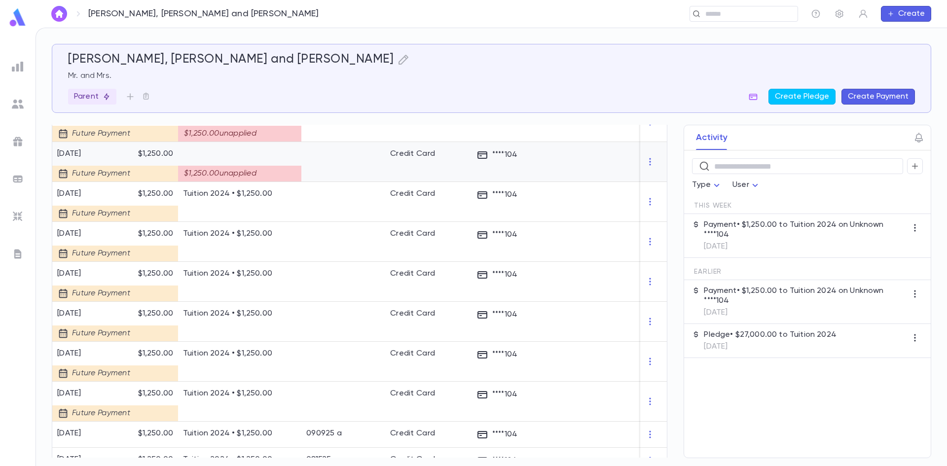
click at [346, 156] on div at bounding box center [344, 162] width 84 height 40
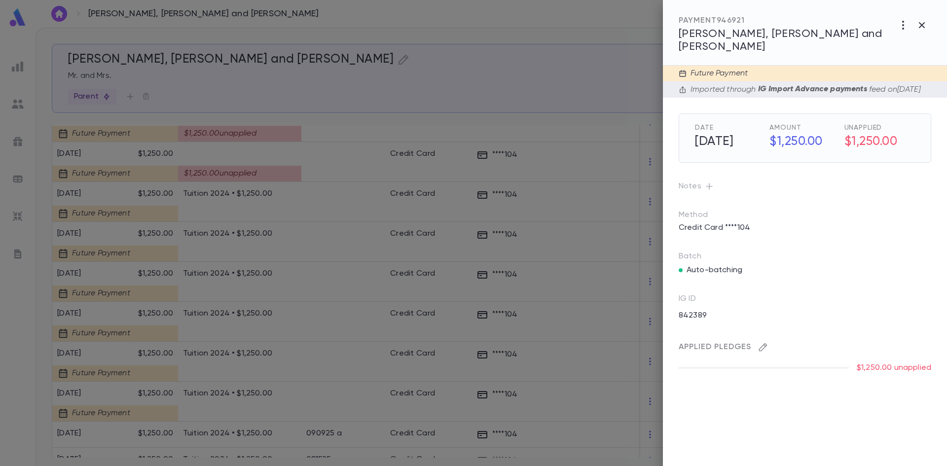
click at [768, 345] on button "button" at bounding box center [764, 348] width 16 height 16
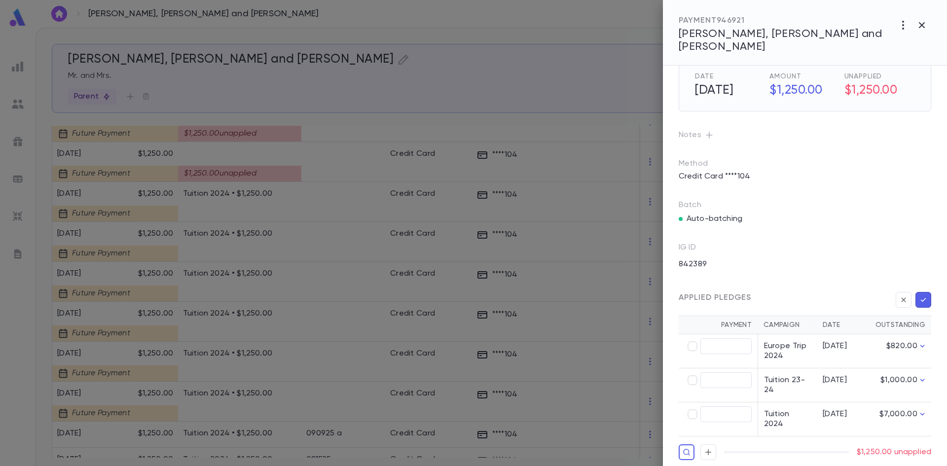
scroll to position [53, 0]
type input "********"
click at [927, 295] on button "button" at bounding box center [924, 299] width 16 height 16
click at [921, 301] on button "button" at bounding box center [924, 299] width 16 height 16
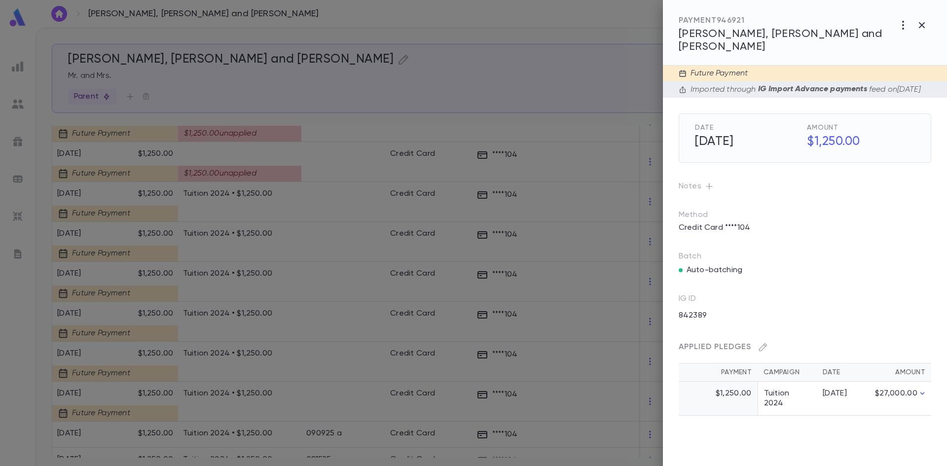
scroll to position [0, 0]
click at [321, 204] on div at bounding box center [473, 233] width 947 height 466
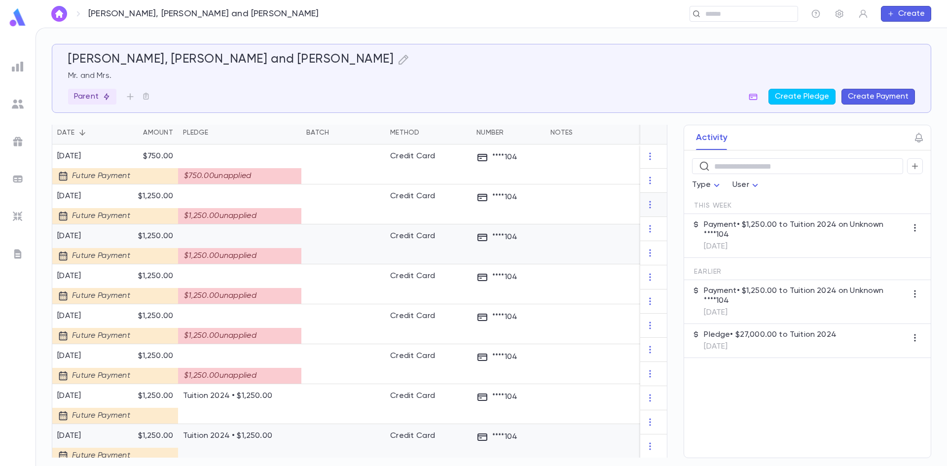
scroll to position [213, 0]
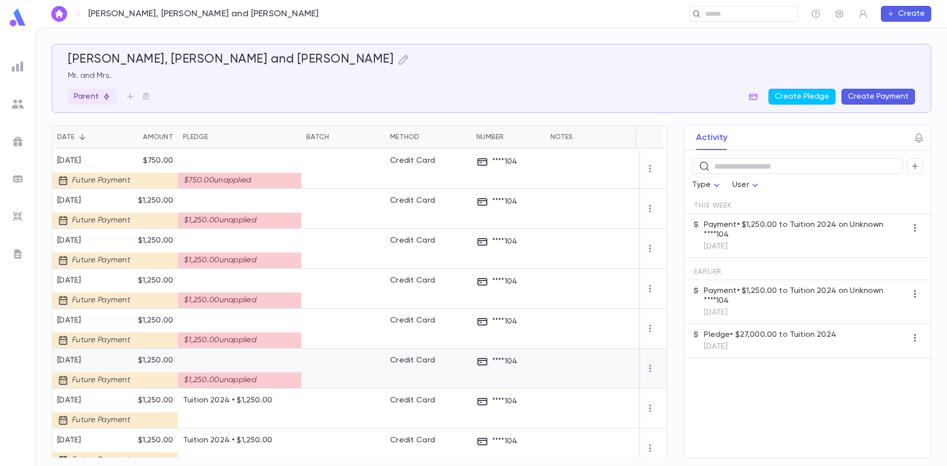
click at [299, 366] on div "$1,250.00 unapplied" at bounding box center [239, 369] width 123 height 40
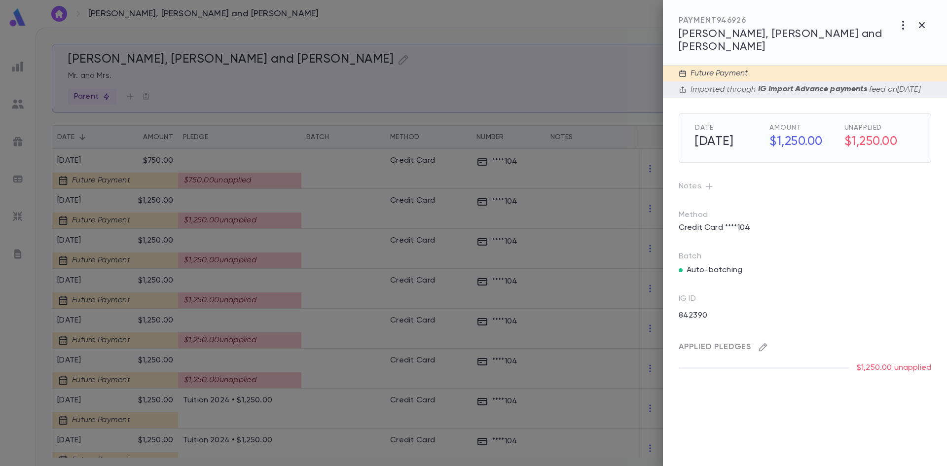
click at [763, 348] on icon "button" at bounding box center [763, 347] width 10 height 10
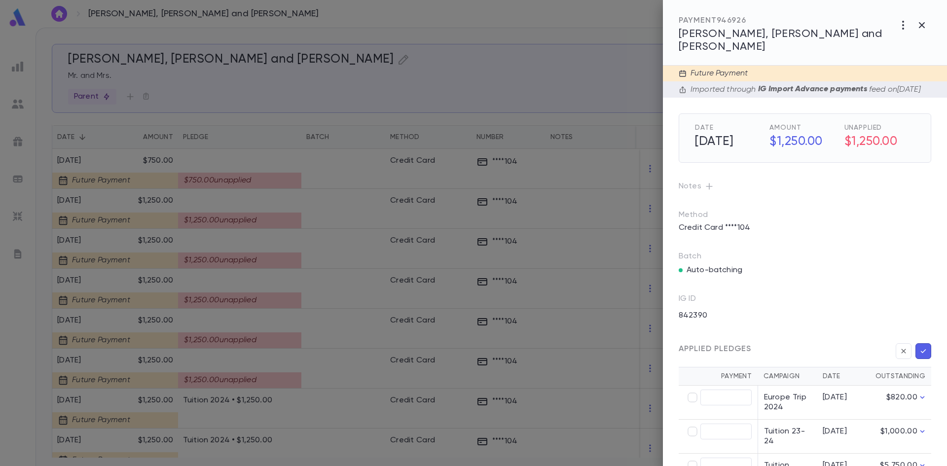
scroll to position [53, 0]
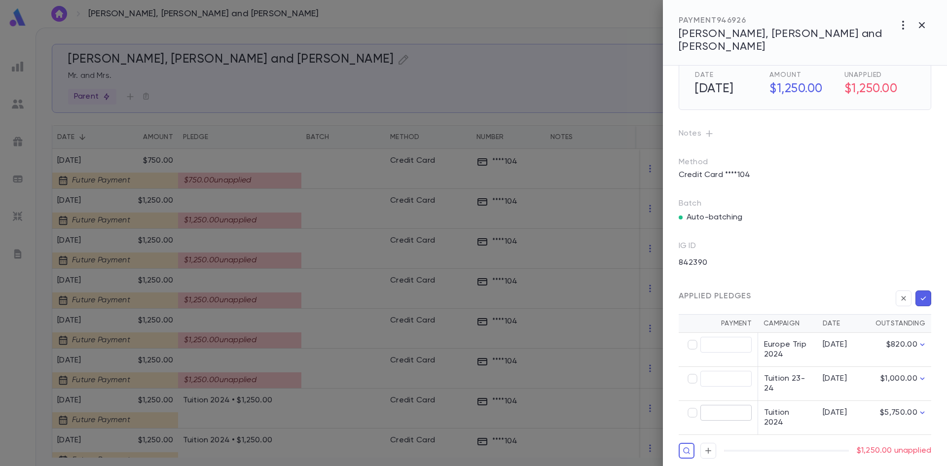
type input "********"
click at [922, 294] on icon "button" at bounding box center [923, 299] width 9 height 10
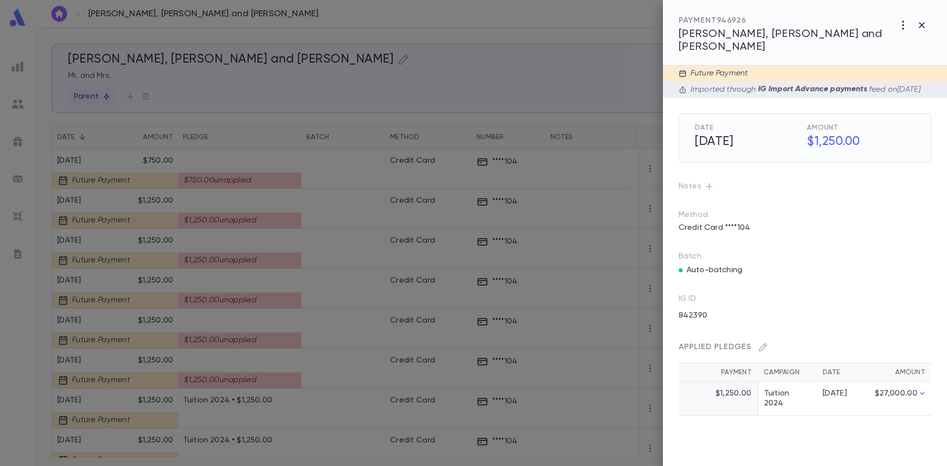
click at [351, 336] on div at bounding box center [473, 233] width 947 height 466
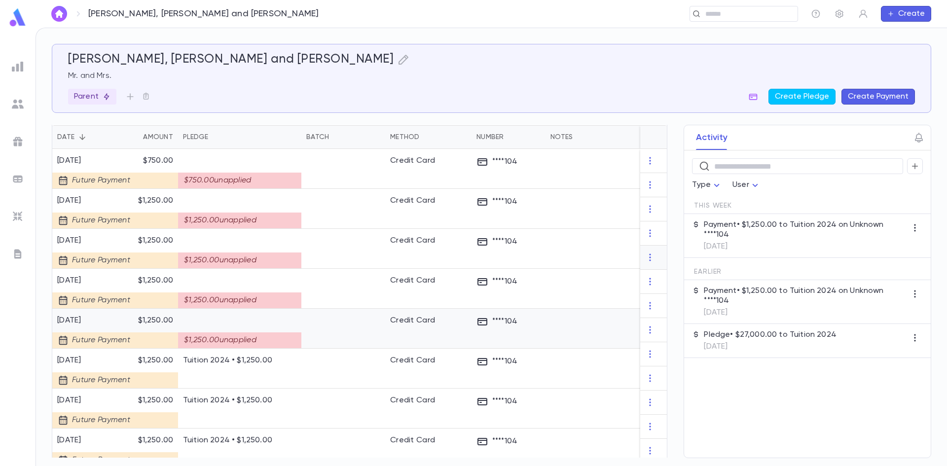
click at [340, 325] on div at bounding box center [344, 329] width 84 height 40
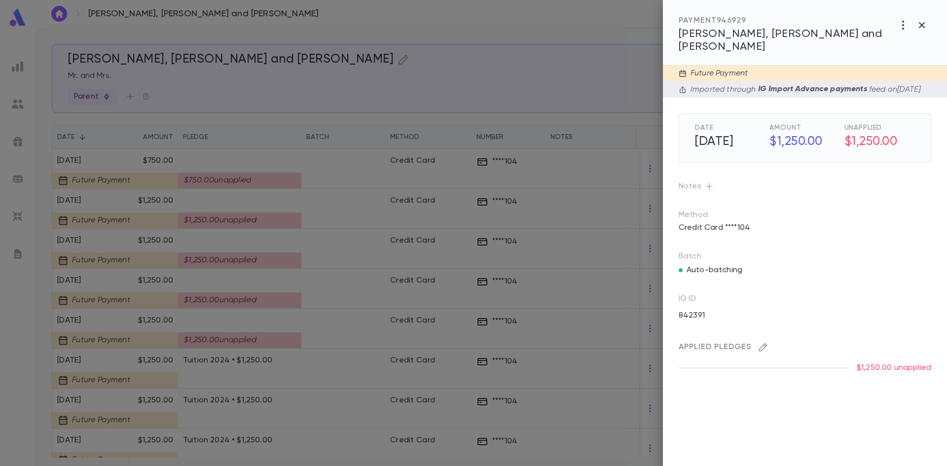
click at [761, 345] on icon "button" at bounding box center [763, 347] width 8 height 8
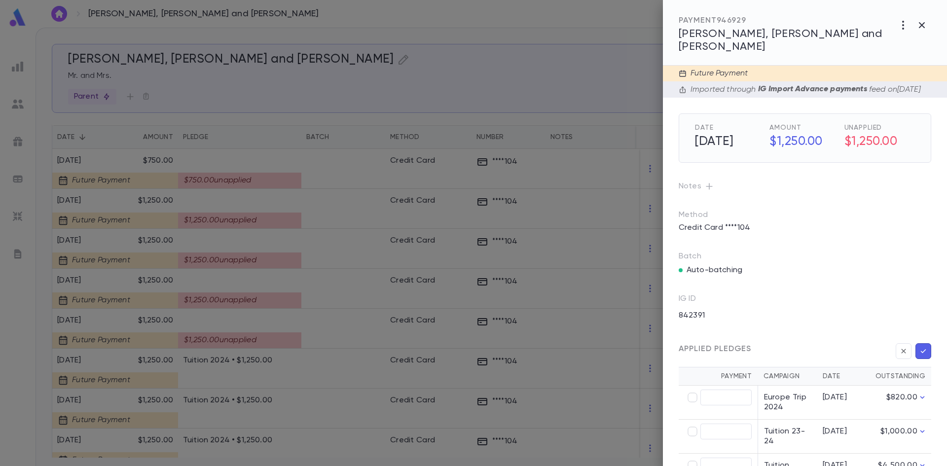
scroll to position [53, 0]
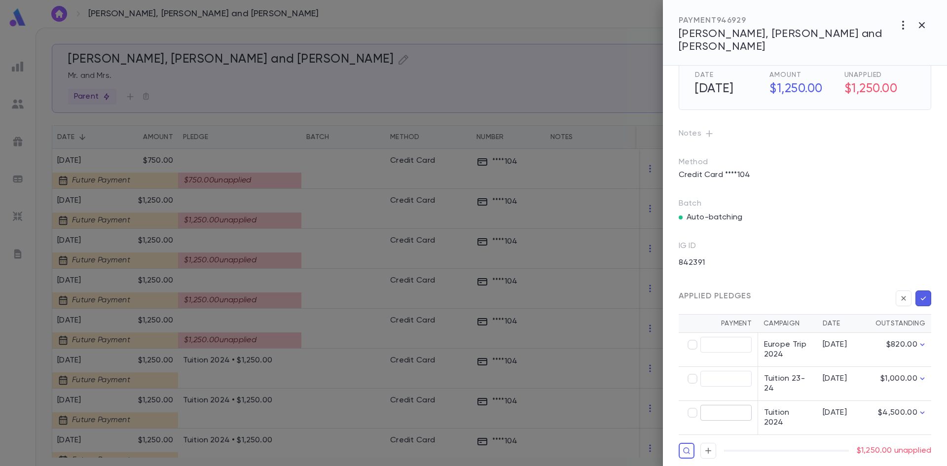
type input "********"
click at [919, 296] on icon "button" at bounding box center [923, 299] width 9 height 10
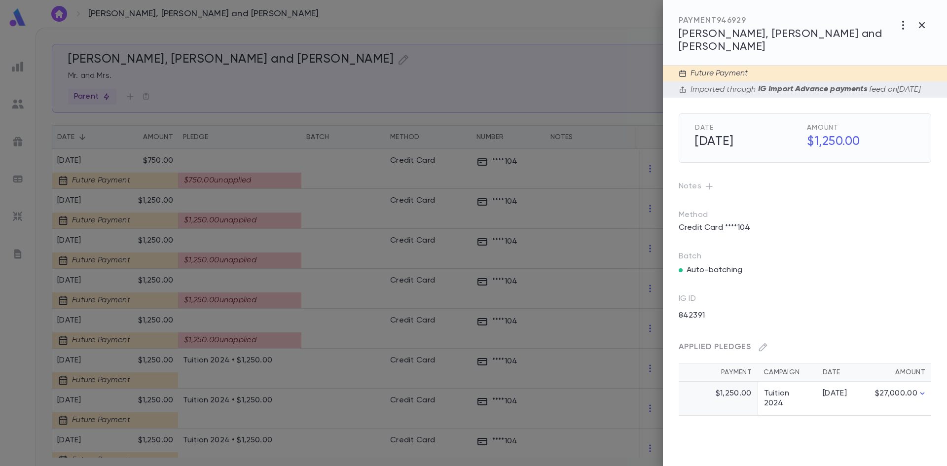
click at [327, 302] on div at bounding box center [473, 233] width 947 height 466
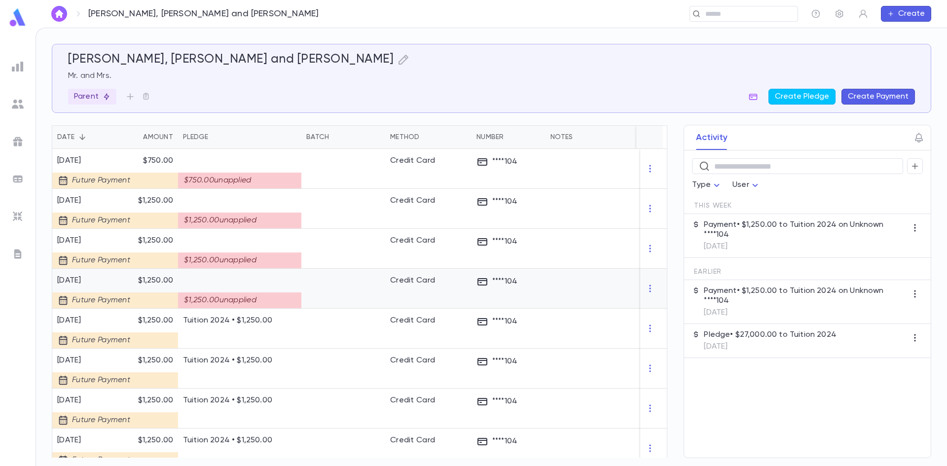
click at [367, 276] on div at bounding box center [344, 289] width 84 height 40
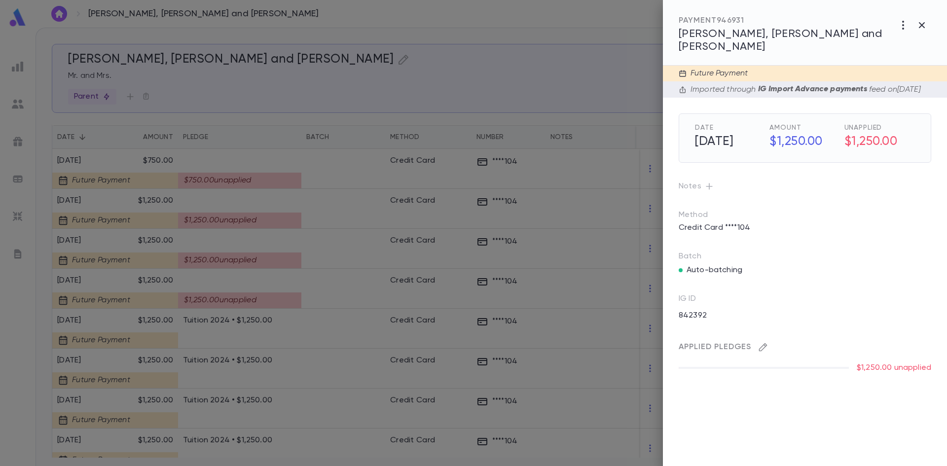
click at [762, 344] on icon "button" at bounding box center [763, 347] width 8 height 8
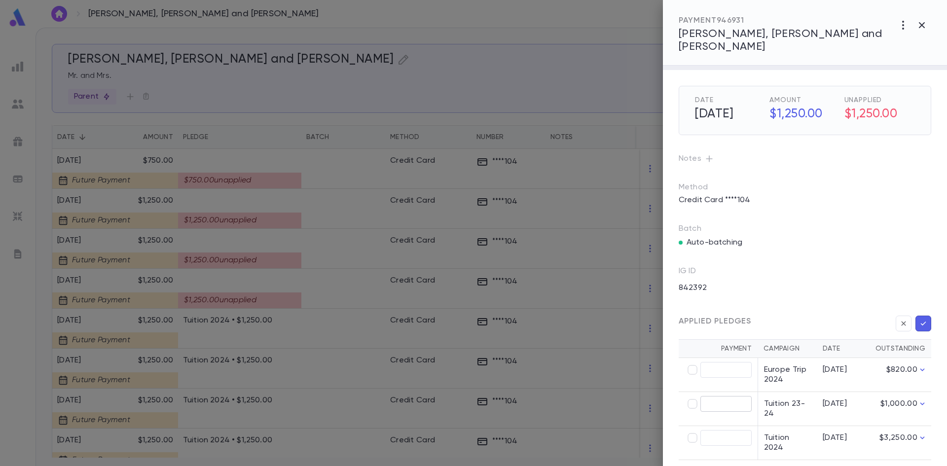
scroll to position [53, 0]
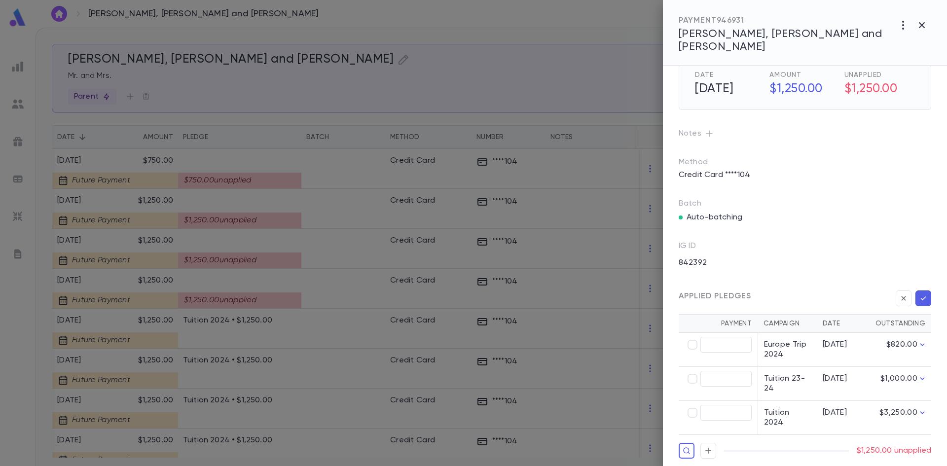
type input "********"
click at [923, 287] on div "Applied Pledges" at bounding box center [805, 297] width 253 height 20
click at [922, 294] on icon "button" at bounding box center [923, 299] width 9 height 10
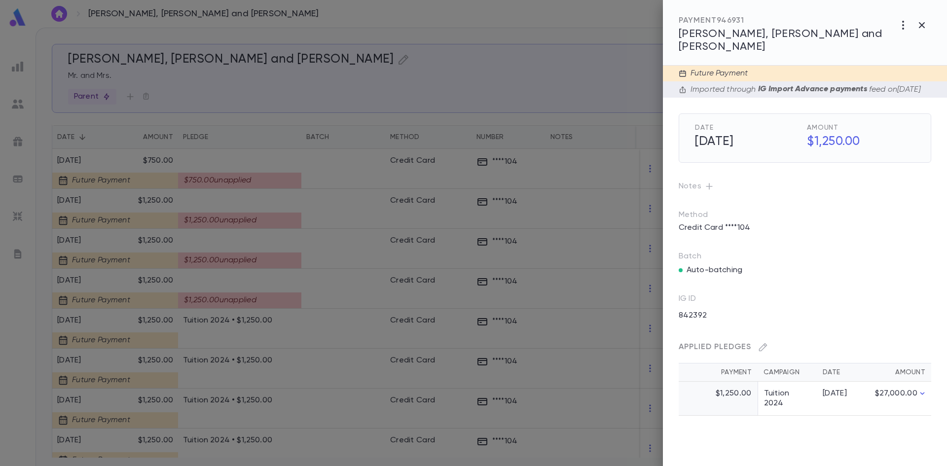
scroll to position [0, 0]
click at [330, 248] on div at bounding box center [473, 233] width 947 height 466
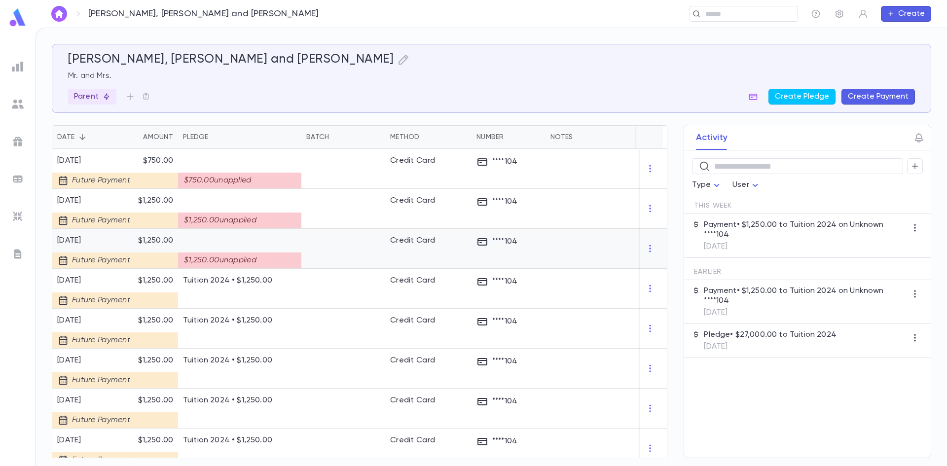
click at [310, 251] on div at bounding box center [344, 249] width 84 height 40
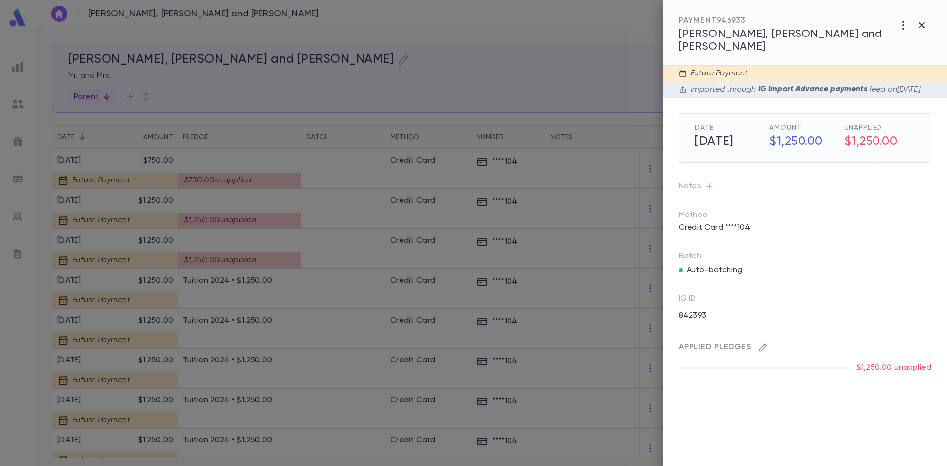
click at [767, 343] on icon "button" at bounding box center [763, 347] width 8 height 8
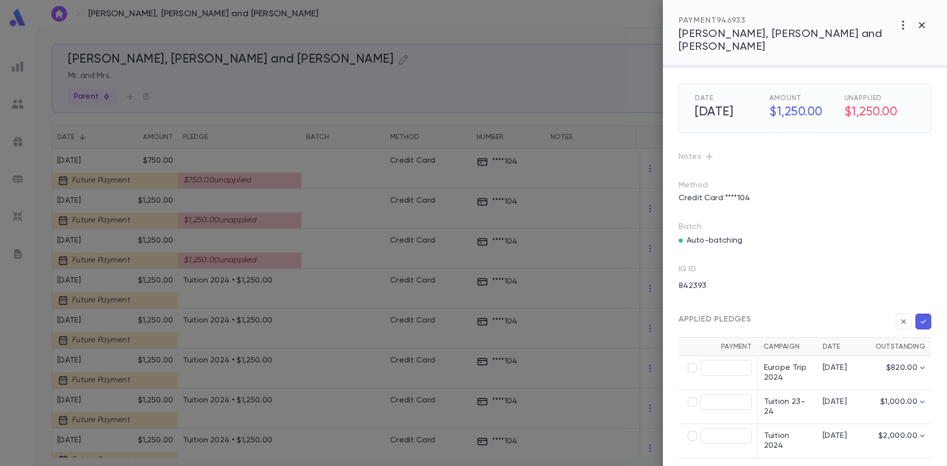
scroll to position [53, 0]
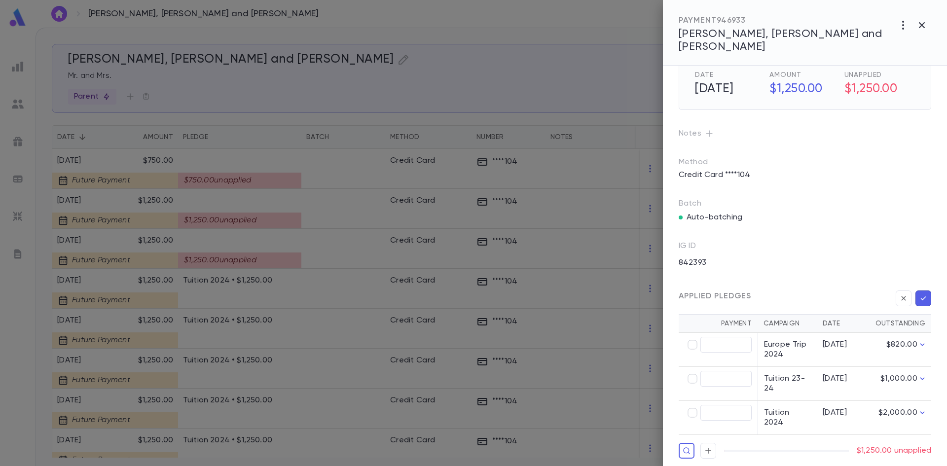
type input "********"
click at [923, 298] on icon "button" at bounding box center [923, 299] width 9 height 10
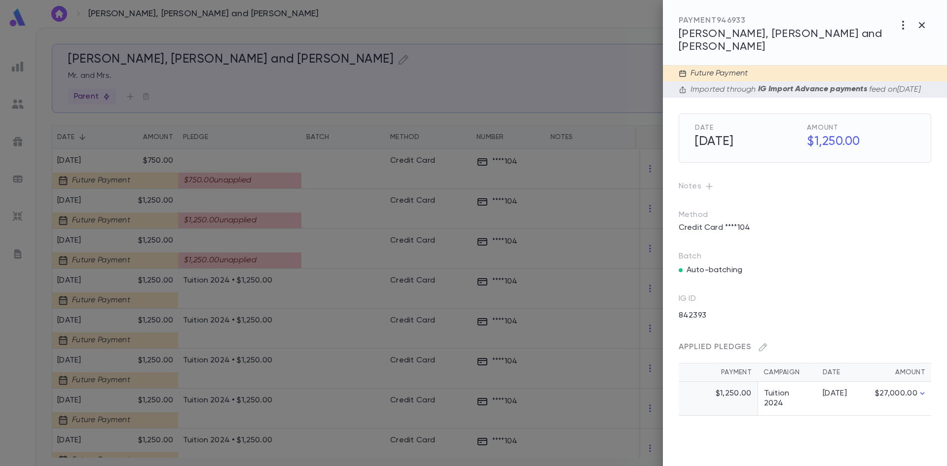
scroll to position [0, 0]
click at [289, 212] on div at bounding box center [473, 233] width 947 height 466
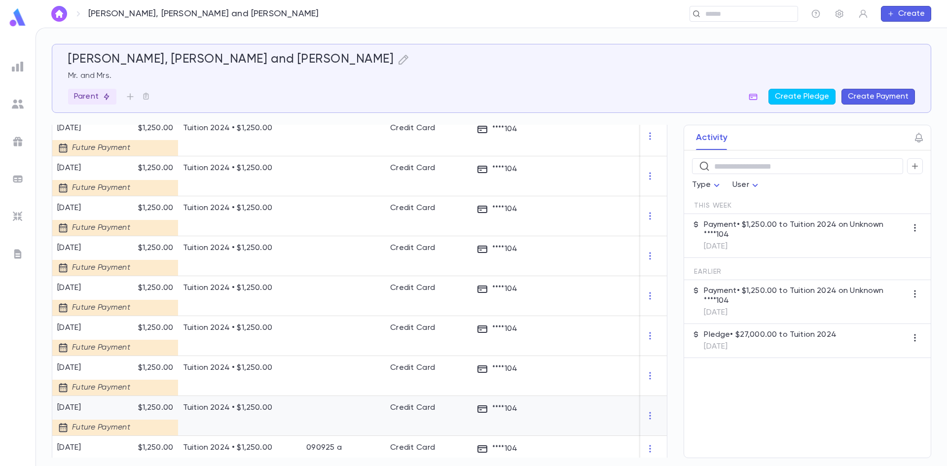
scroll to position [150, 0]
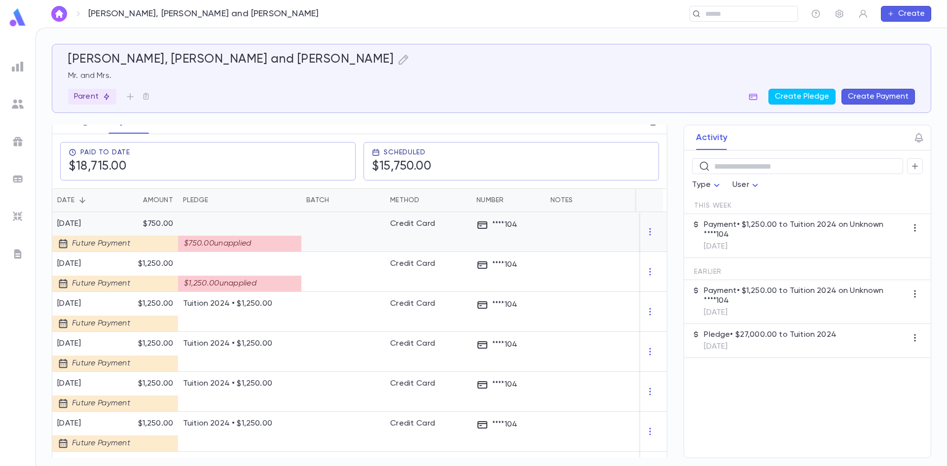
click at [376, 229] on div at bounding box center [344, 232] width 84 height 40
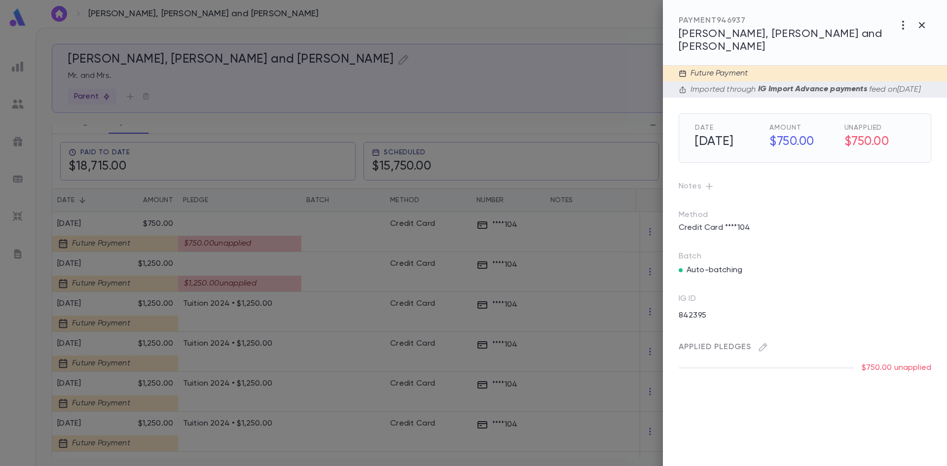
click at [774, 348] on div "Applied Pledges" at bounding box center [801, 344] width 261 height 24
click at [762, 346] on icon "button" at bounding box center [763, 347] width 10 height 10
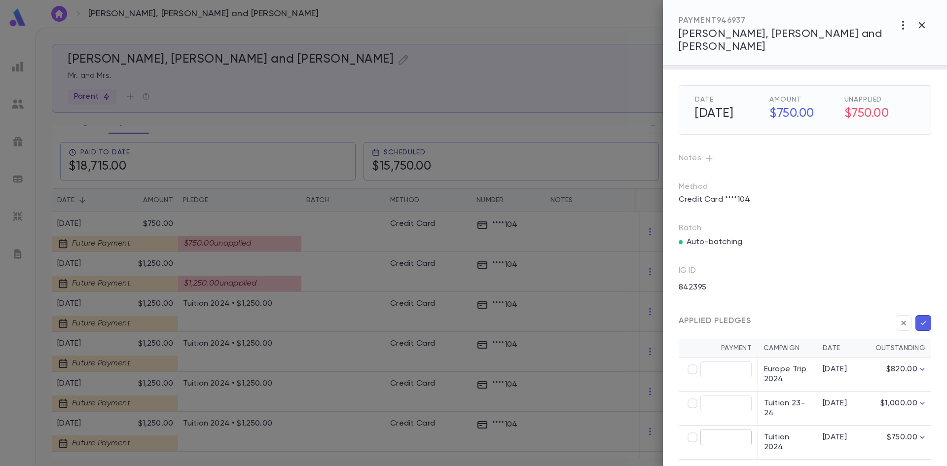
scroll to position [53, 0]
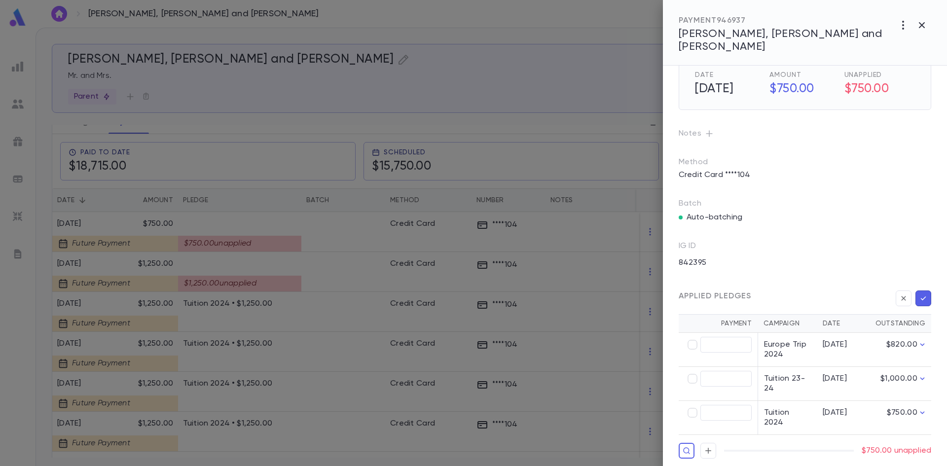
type input "******"
click at [924, 295] on icon "button" at bounding box center [923, 299] width 9 height 10
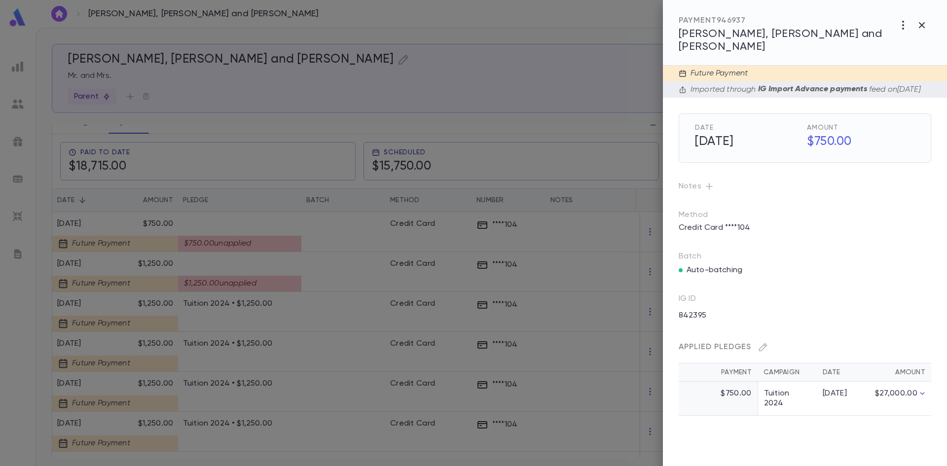
scroll to position [0, 0]
click at [344, 263] on div at bounding box center [473, 233] width 947 height 466
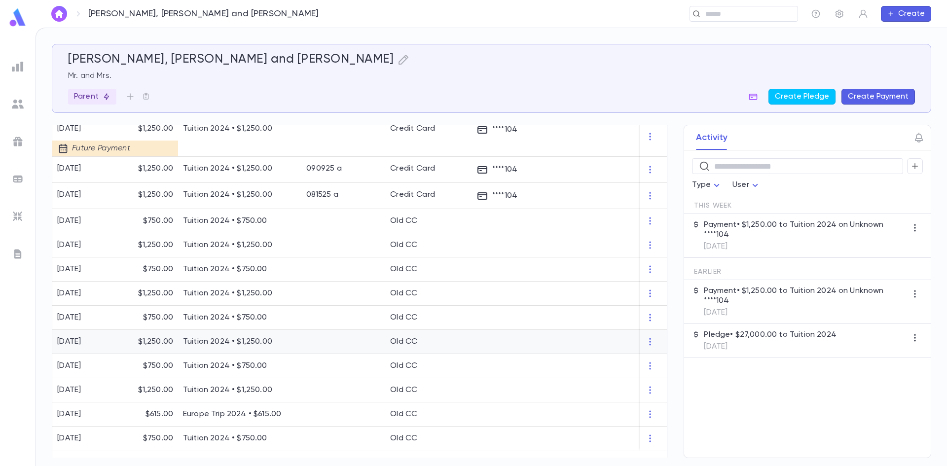
scroll to position [742, 0]
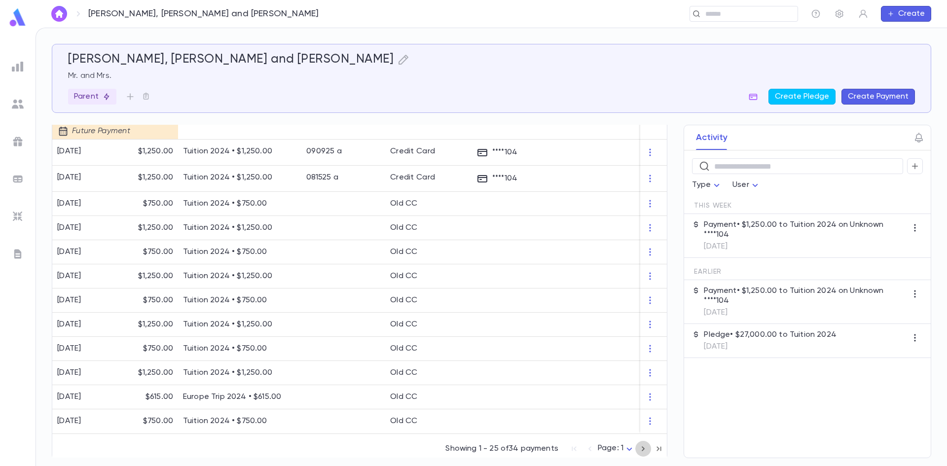
click at [642, 447] on icon "button" at bounding box center [643, 449] width 11 height 12
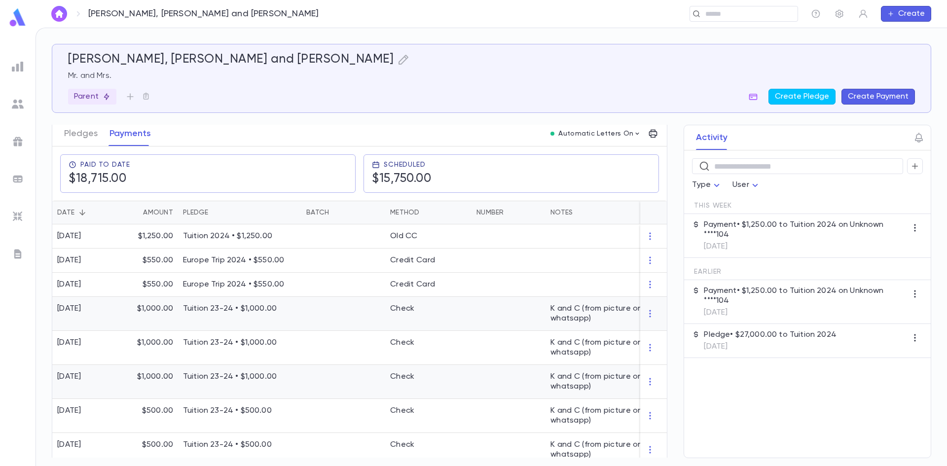
scroll to position [205, 0]
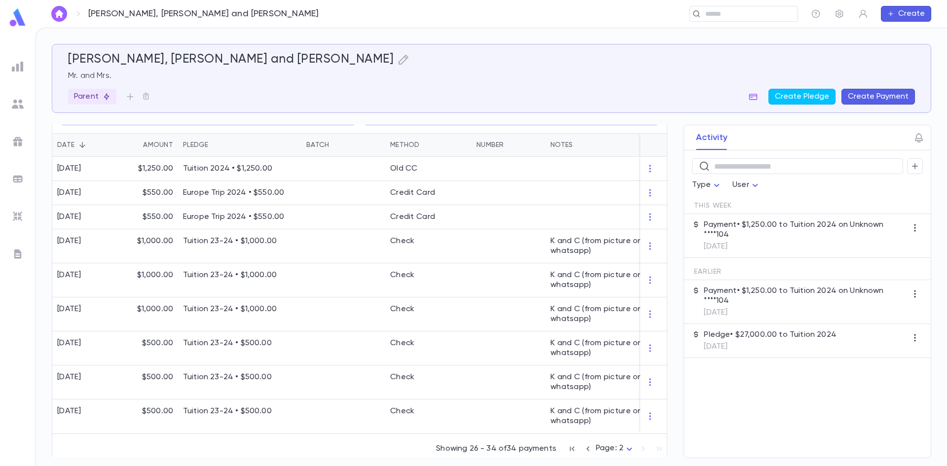
click at [583, 448] on icon "button" at bounding box center [588, 449] width 11 height 12
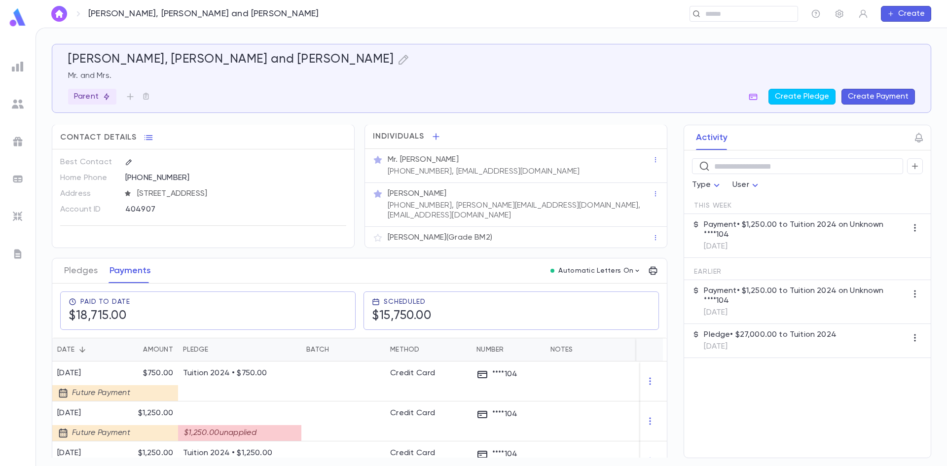
scroll to position [0, 0]
click at [641, 410] on div at bounding box center [654, 422] width 27 height 40
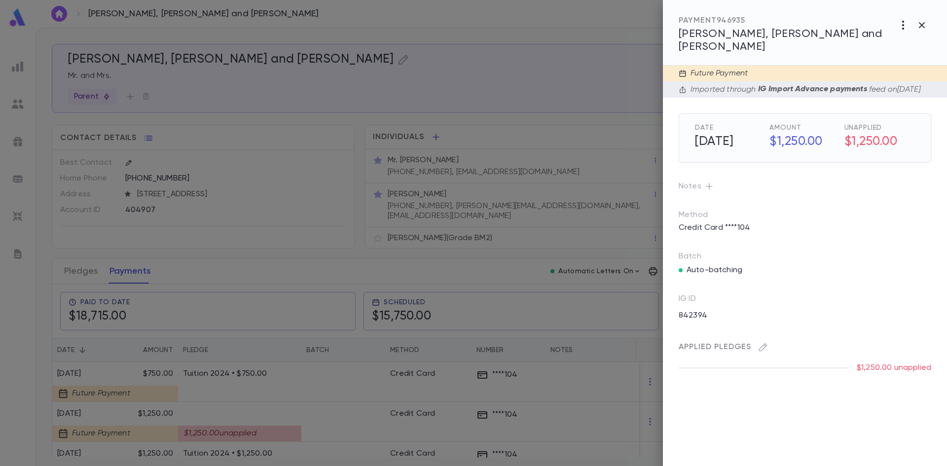
click at [904, 25] on icon "button" at bounding box center [904, 25] width 2 height 9
click at [899, 76] on li "Delete" at bounding box center [902, 78] width 79 height 16
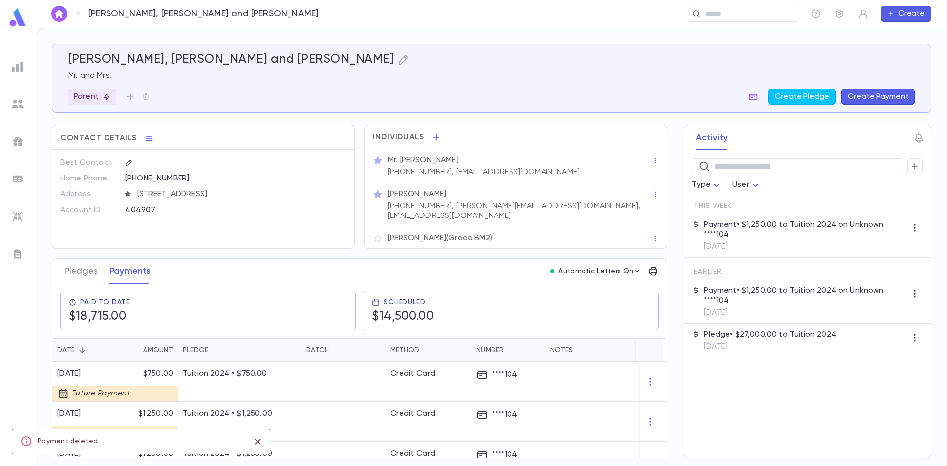
click at [389, 67] on div "Davies, Avi and Malky" at bounding box center [491, 59] width 847 height 15
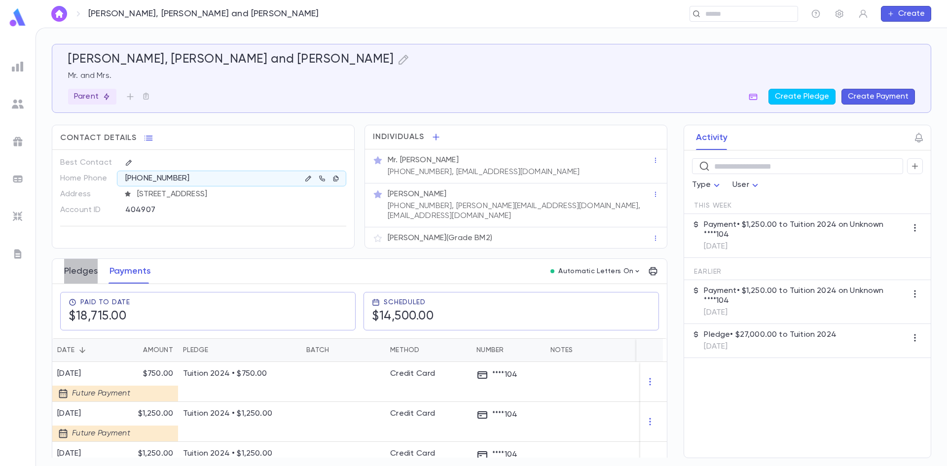
click at [73, 265] on button "Pledges" at bounding box center [81, 271] width 34 height 25
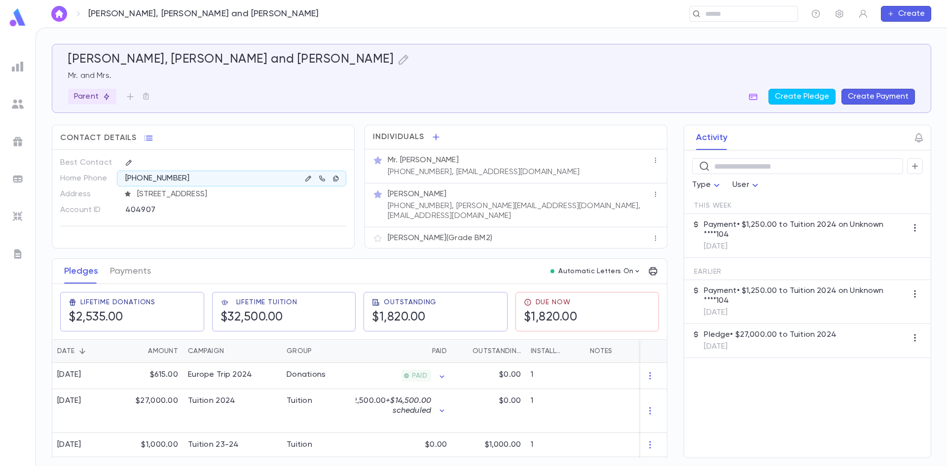
click at [18, 225] on ul at bounding box center [18, 260] width 36 height 413
click at [18, 218] on img at bounding box center [18, 217] width 12 height 12
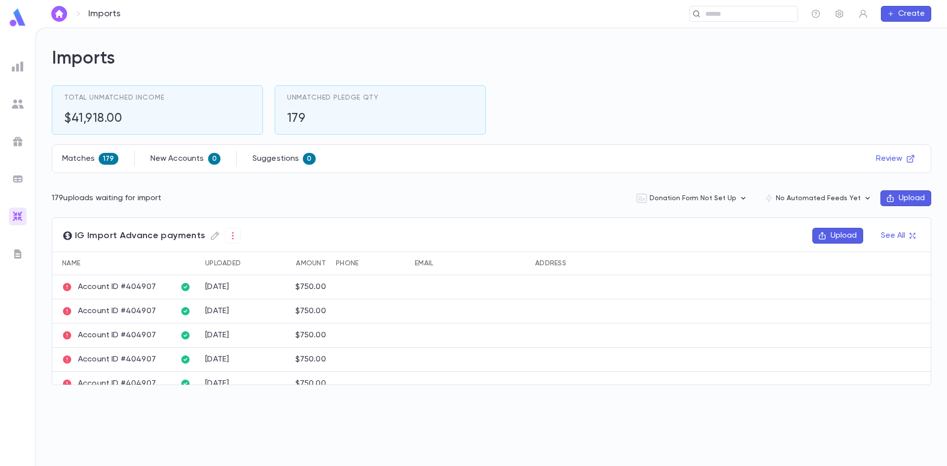
click at [837, 231] on button "Upload" at bounding box center [838, 236] width 51 height 16
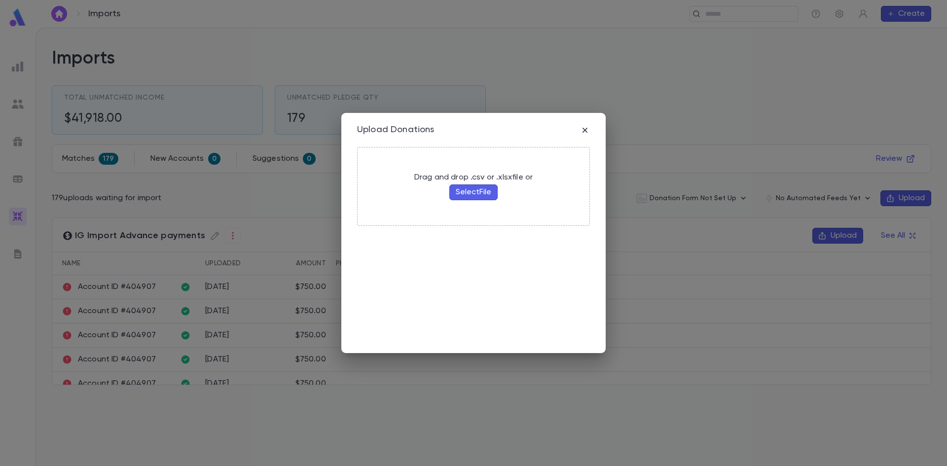
click at [457, 190] on button "Select File" at bounding box center [474, 193] width 48 height 16
click at [586, 125] on icon "button" at bounding box center [585, 130] width 10 height 10
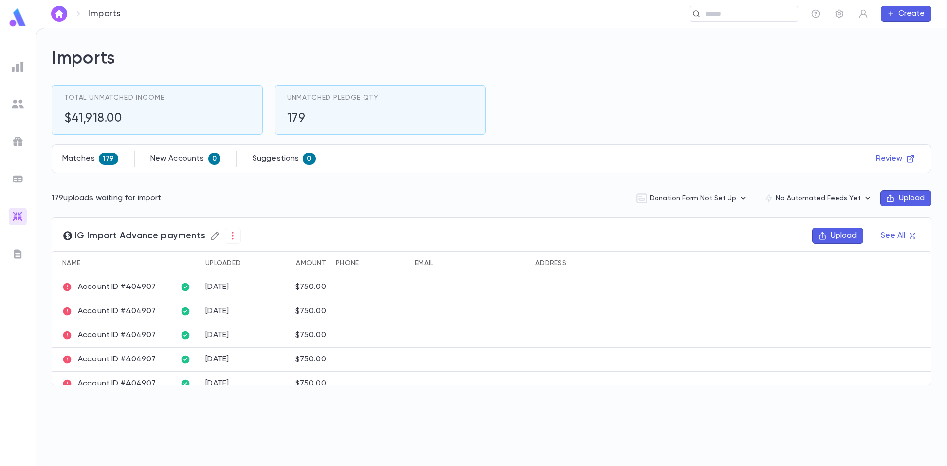
click at [211, 237] on icon "button" at bounding box center [215, 236] width 8 height 8
click at [416, 260] on icon "button" at bounding box center [418, 259] width 10 height 10
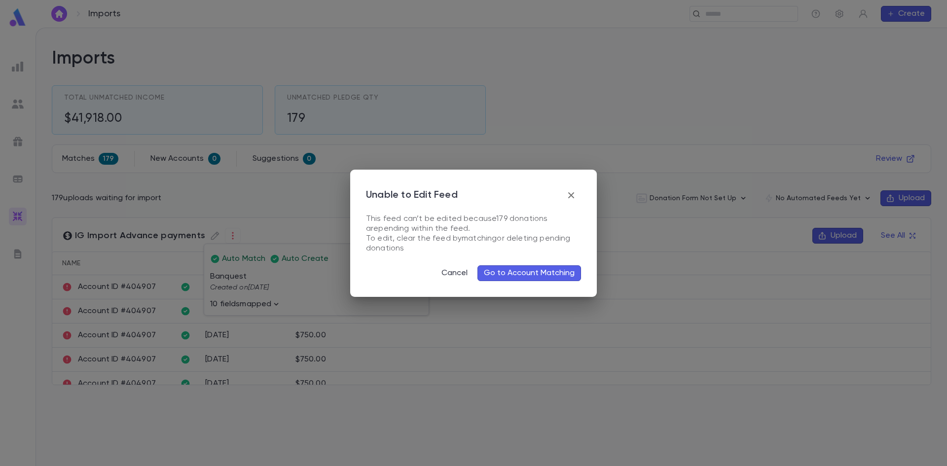
click at [571, 196] on icon "button" at bounding box center [571, 195] width 6 height 6
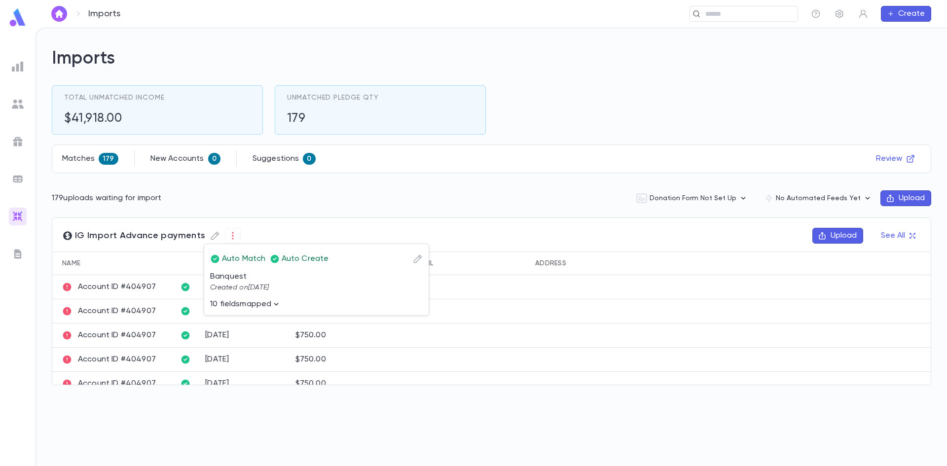
click at [266, 305] on p "10 fields mapped" at bounding box center [240, 305] width 61 height 10
click at [276, 304] on icon "button" at bounding box center [276, 305] width 10 height 10
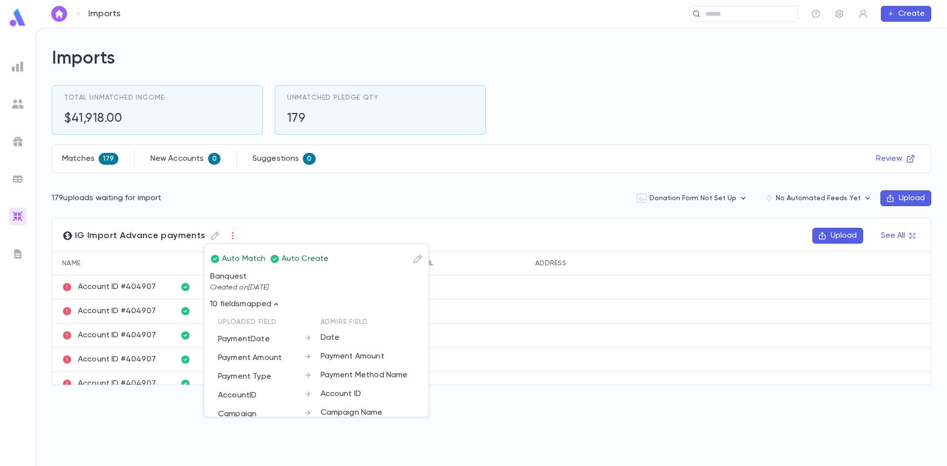
click at [419, 211] on div at bounding box center [473, 233] width 947 height 466
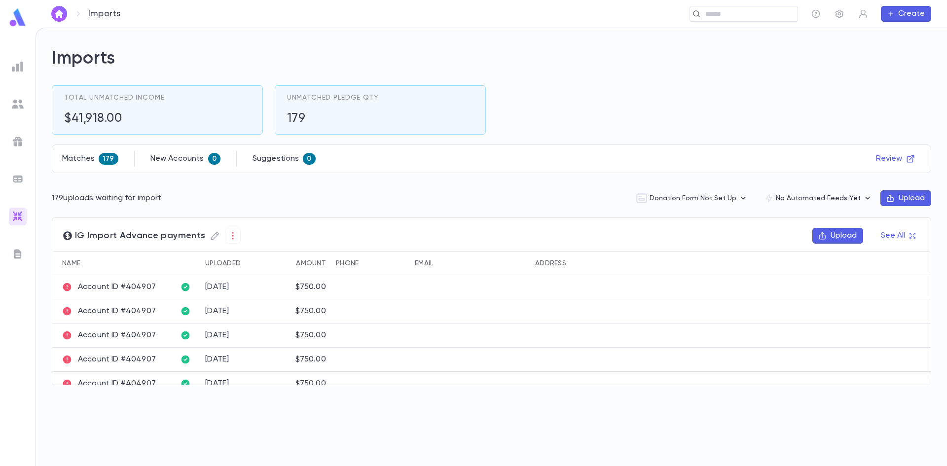
click at [113, 291] on p "Account ID #404907" at bounding box center [109, 287] width 94 height 10
click at [913, 232] on button "See All" at bounding box center [898, 236] width 46 height 16
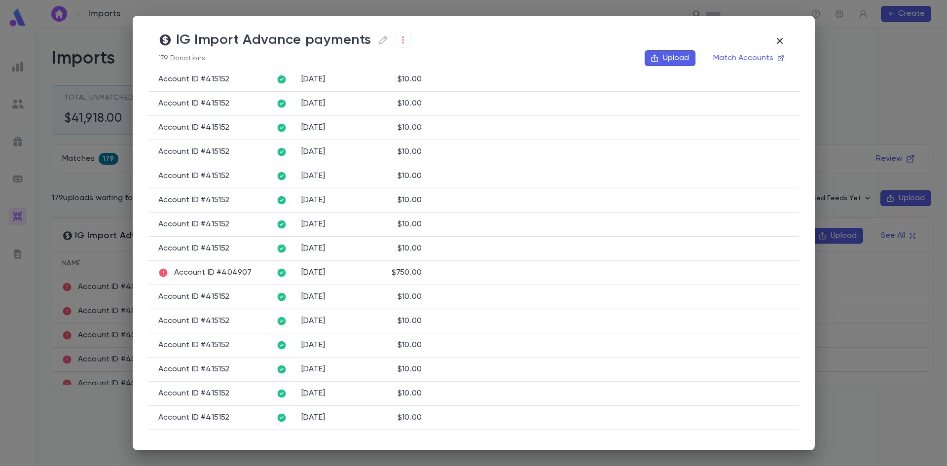
scroll to position [148, 0]
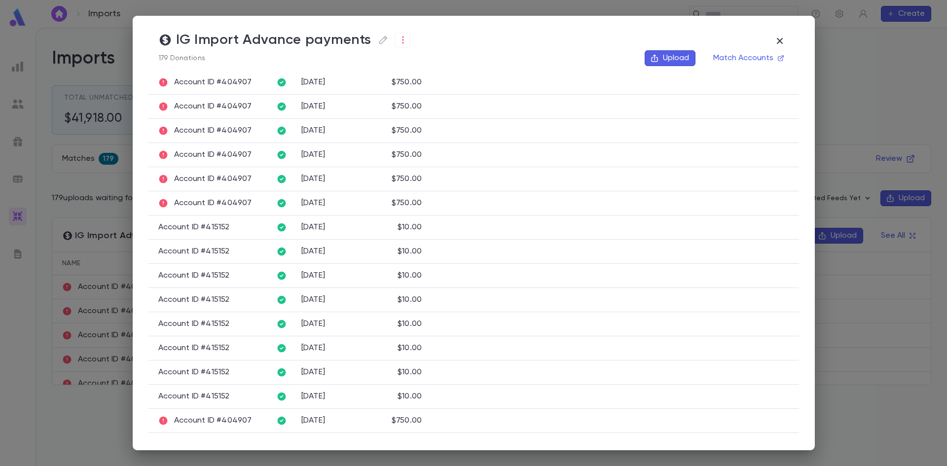
drag, startPoint x: 422, startPoint y: 86, endPoint x: 424, endPoint y: 80, distance: 6.9
click at [424, 80] on div "$750.00" at bounding box center [399, 83] width 57 height 24
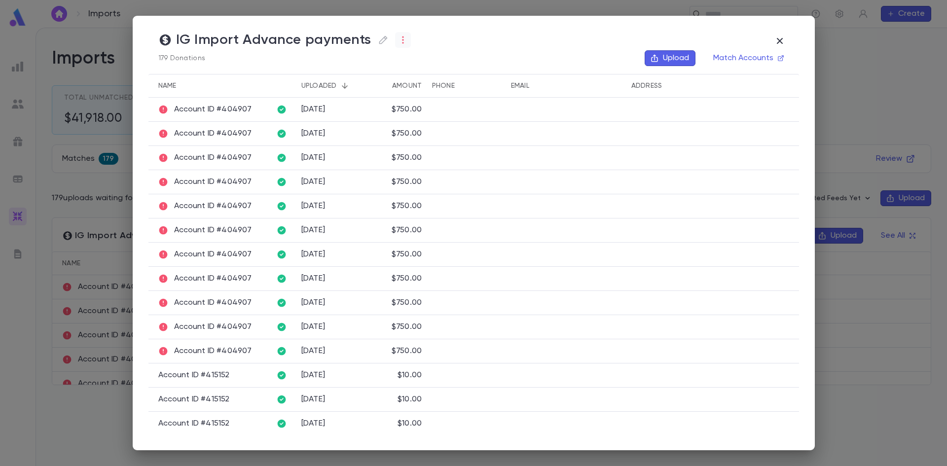
click at [407, 37] on button "button" at bounding box center [403, 40] width 16 height 16
click at [428, 63] on li "Pending" at bounding box center [424, 59] width 59 height 16
click at [474, 75] on li "Delete" at bounding box center [485, 79] width 59 height 16
click at [402, 43] on icon "button" at bounding box center [402, 40] width 1 height 7
click at [425, 76] on li "Unmatched" at bounding box center [424, 75] width 59 height 16
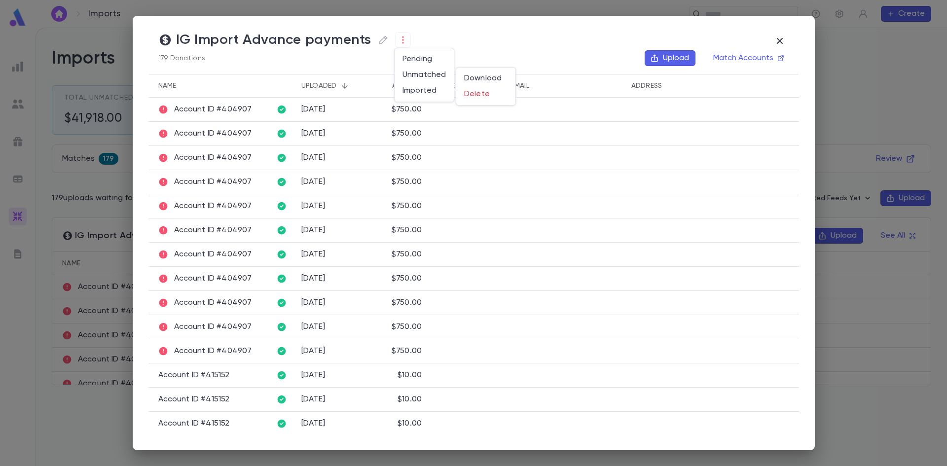
click at [426, 55] on div at bounding box center [473, 233] width 947 height 466
click at [408, 58] on li "Pending" at bounding box center [424, 59] width 59 height 16
click at [491, 63] on li "Download" at bounding box center [485, 63] width 59 height 16
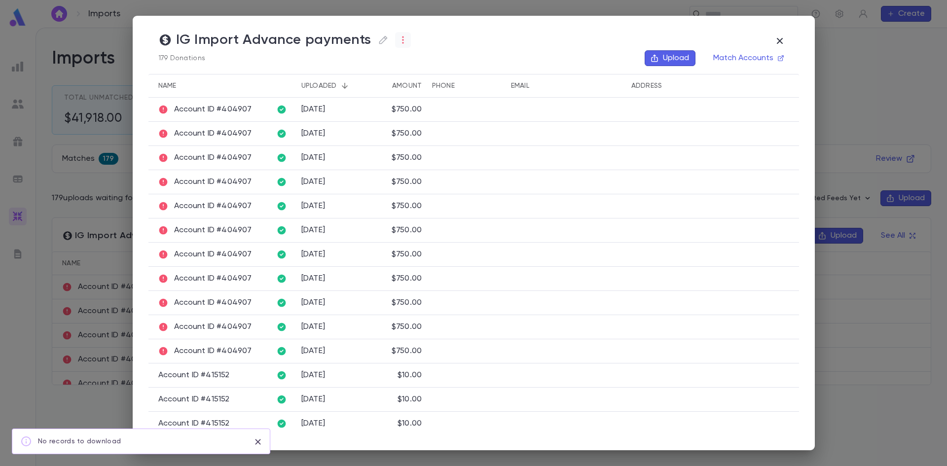
click at [398, 39] on icon "button" at bounding box center [403, 40] width 10 height 10
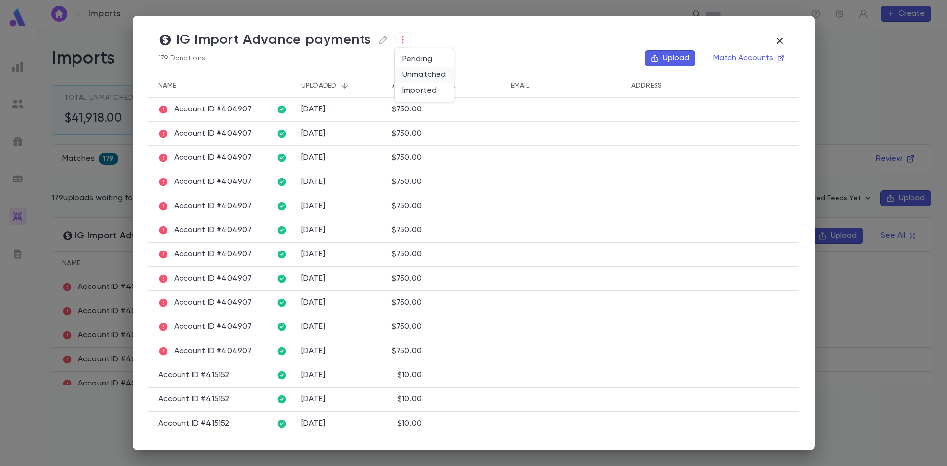
click at [426, 74] on li "Unmatched" at bounding box center [424, 75] width 59 height 16
click at [473, 76] on li "Download" at bounding box center [485, 79] width 59 height 16
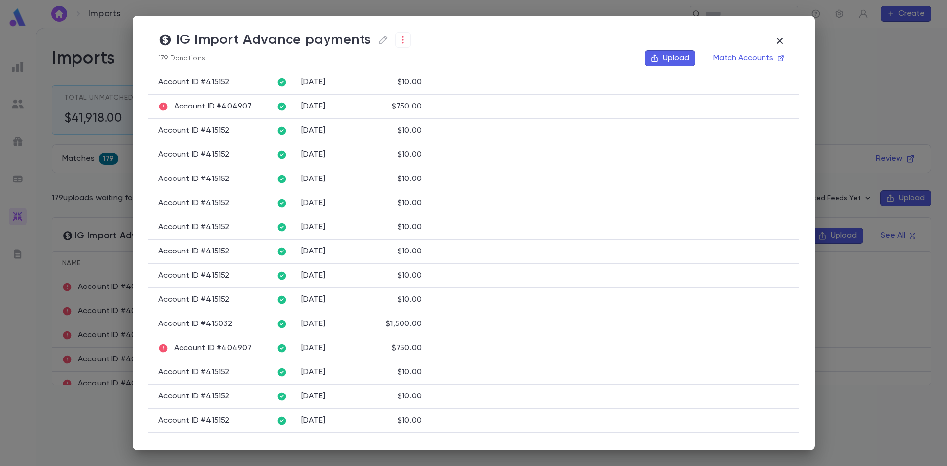
scroll to position [247, 0]
click at [398, 38] on icon "button" at bounding box center [403, 40] width 10 height 10
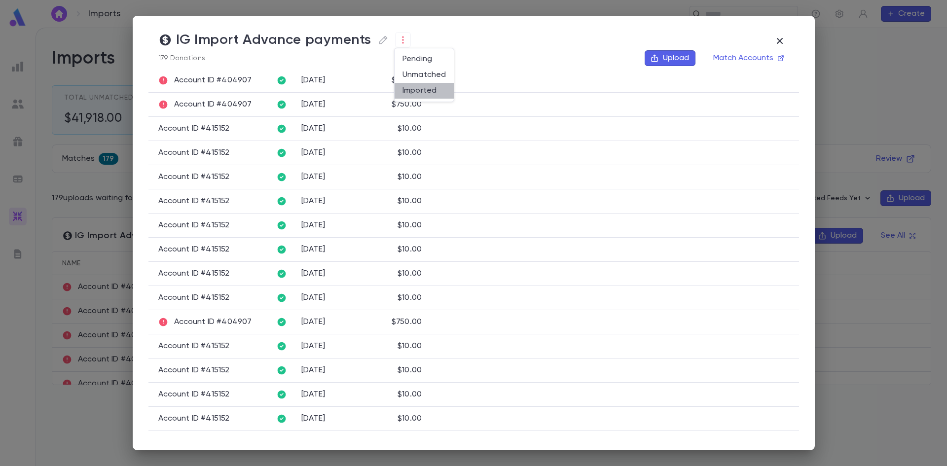
click at [417, 90] on li "Imported" at bounding box center [424, 91] width 59 height 16
click at [697, 175] on div at bounding box center [473, 233] width 947 height 466
click at [783, 39] on div at bounding box center [473, 233] width 947 height 466
click at [782, 38] on icon "button" at bounding box center [780, 41] width 12 height 12
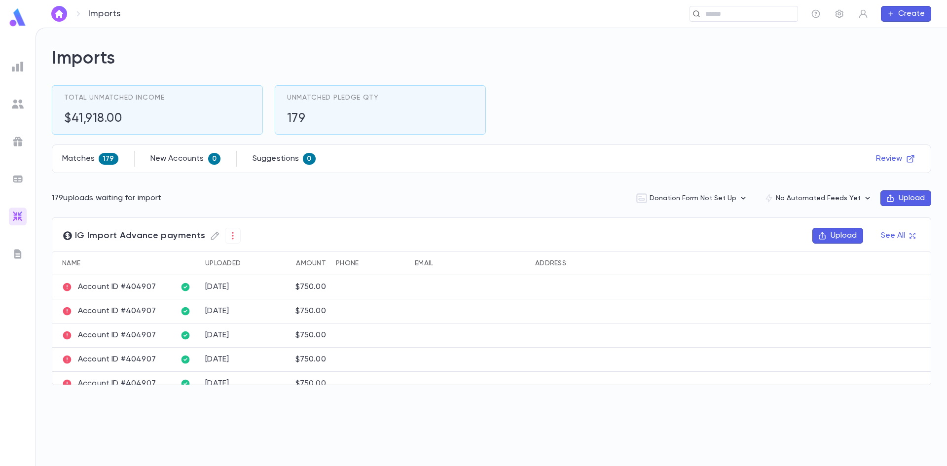
click at [918, 197] on button "Upload" at bounding box center [906, 198] width 51 height 16
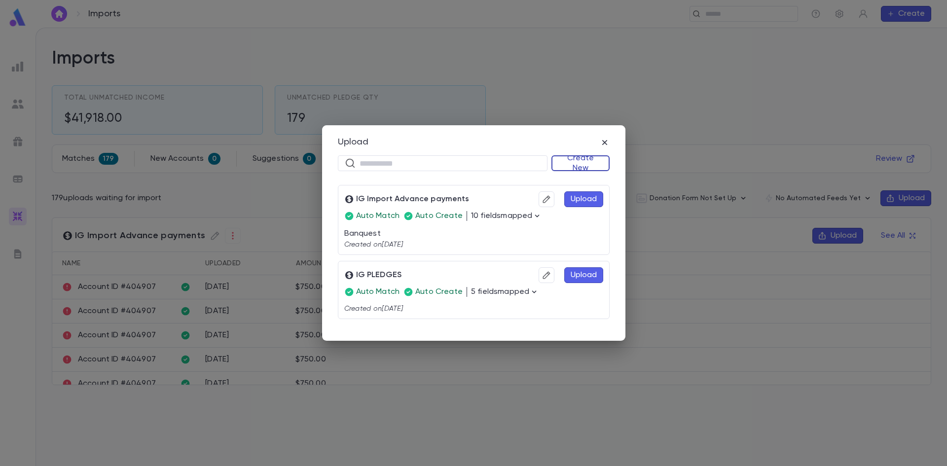
click at [581, 160] on button "Create New" at bounding box center [581, 163] width 58 height 16
click at [582, 196] on li "Donations" at bounding box center [583, 198] width 57 height 16
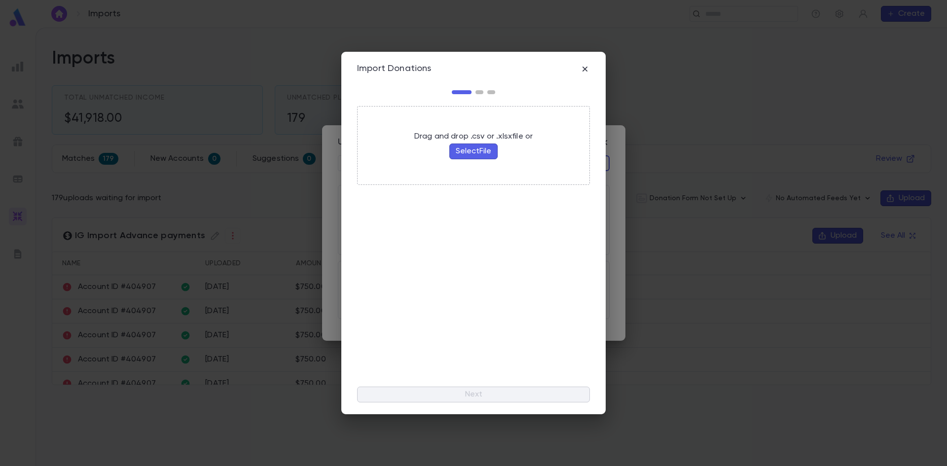
click at [487, 150] on button "Select File" at bounding box center [474, 152] width 48 height 16
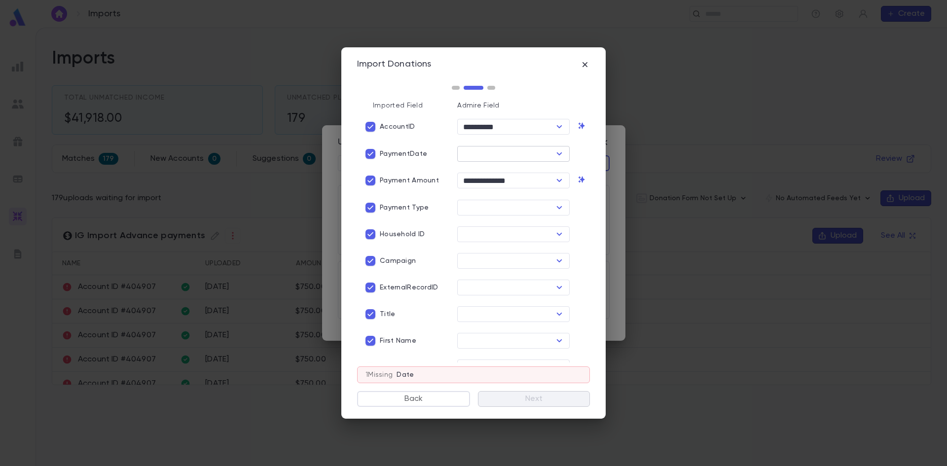
click at [556, 151] on icon "Open" at bounding box center [560, 154] width 12 height 12
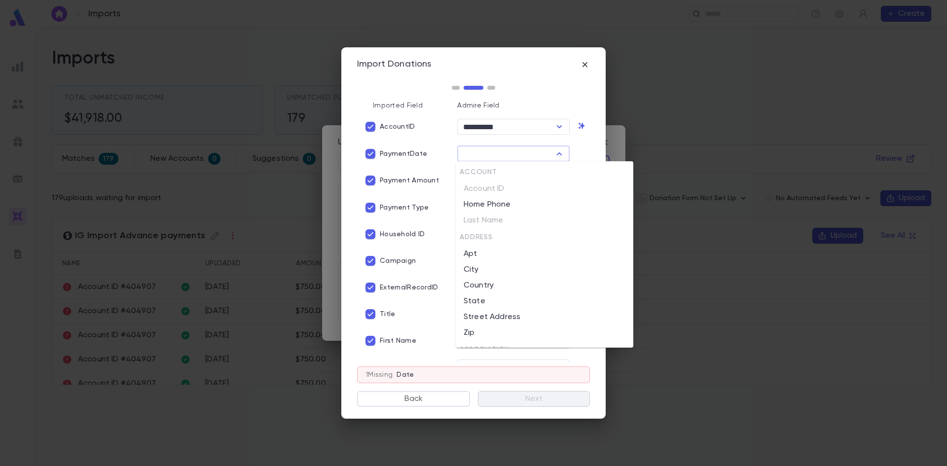
scroll to position [0, 0]
click at [435, 80] on div "Import Donations" at bounding box center [473, 80] width 233 height 42
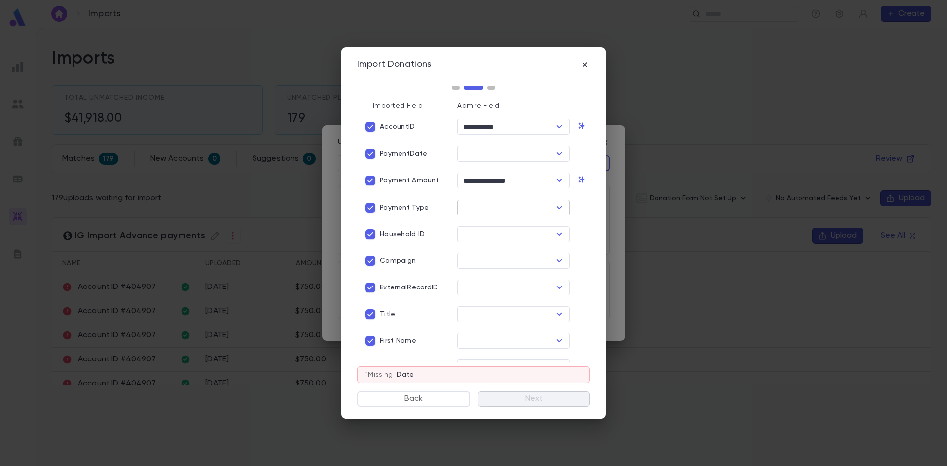
click at [562, 209] on button "Open" at bounding box center [560, 208] width 14 height 14
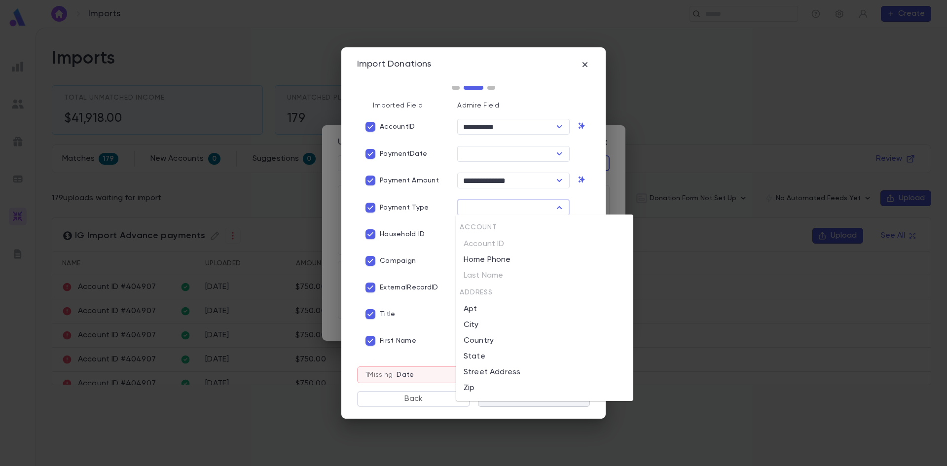
click at [443, 80] on div "Import Donations" at bounding box center [473, 80] width 233 height 42
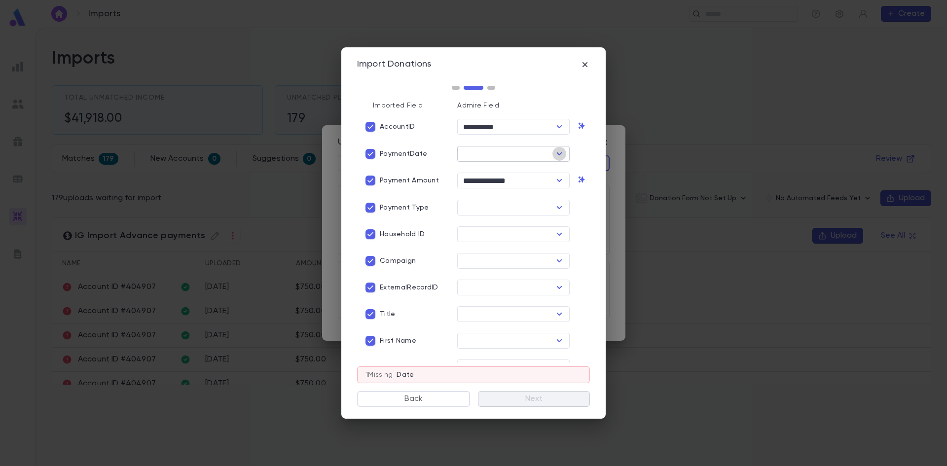
click at [556, 151] on icon "Open" at bounding box center [560, 154] width 12 height 12
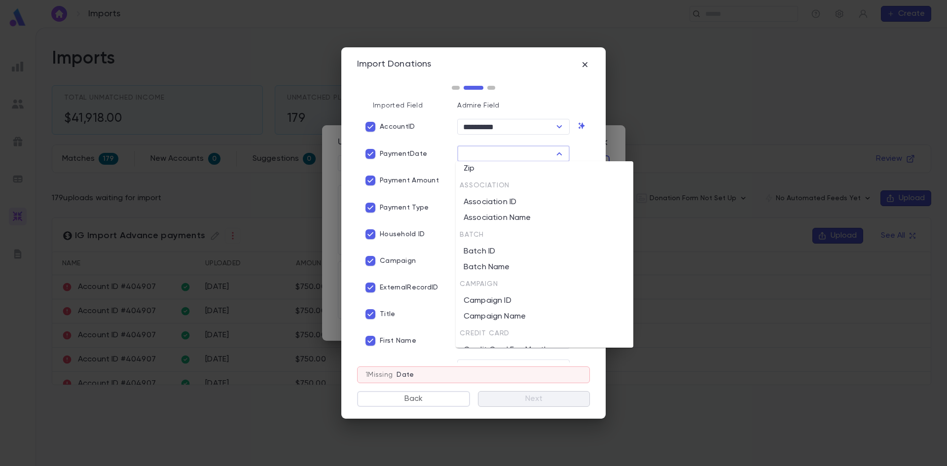
scroll to position [197, 0]
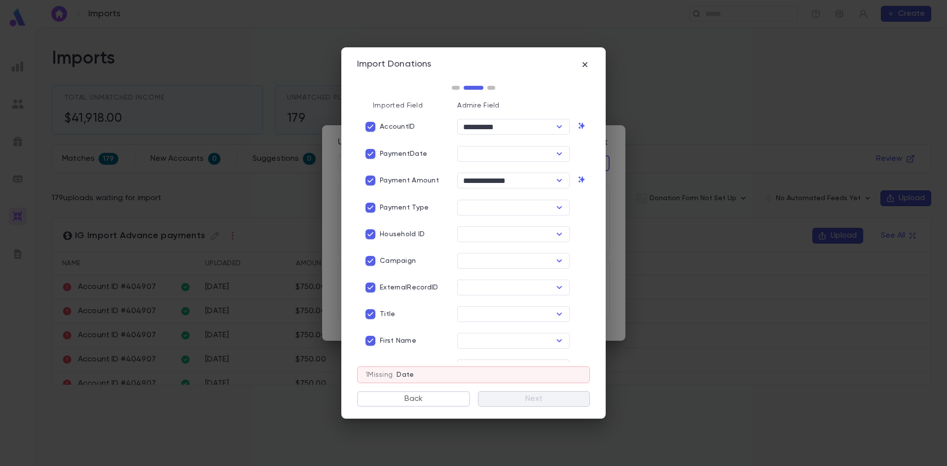
click at [429, 256] on div "Campaign" at bounding box center [405, 261] width 88 height 19
click at [482, 256] on input "text" at bounding box center [505, 261] width 90 height 14
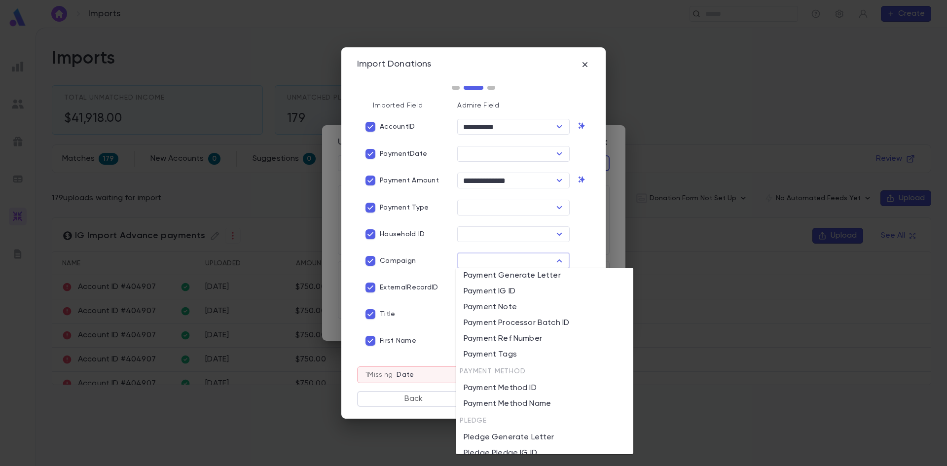
scroll to position [1086, 0]
click at [488, 152] on input "text" at bounding box center [505, 154] width 90 height 14
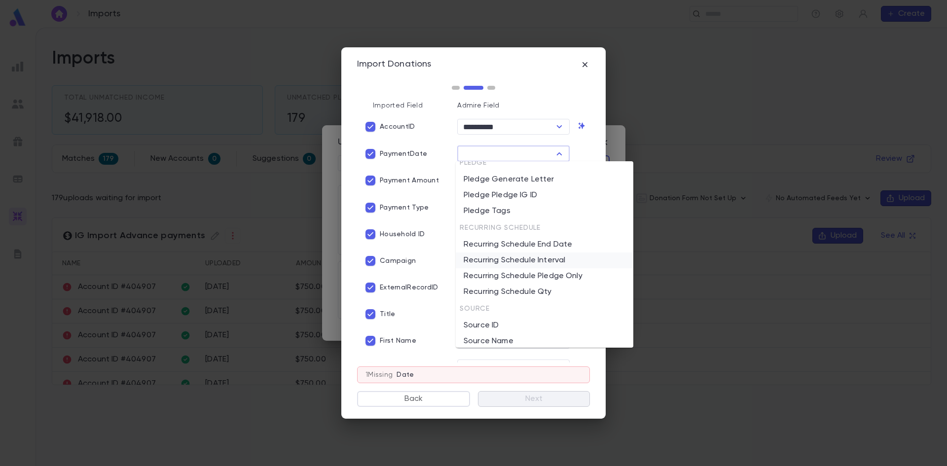
scroll to position [1288, 0]
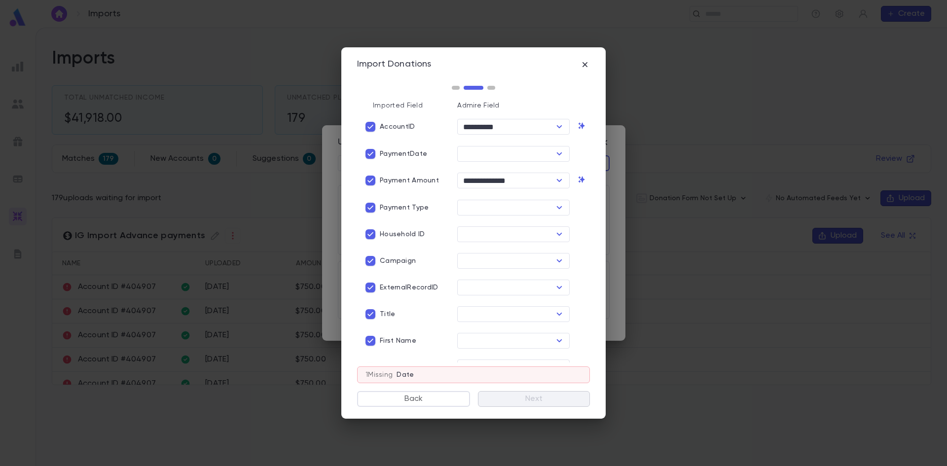
click at [440, 265] on div "Campaign" at bounding box center [405, 261] width 88 height 19
click at [553, 260] on button "Open" at bounding box center [560, 261] width 14 height 14
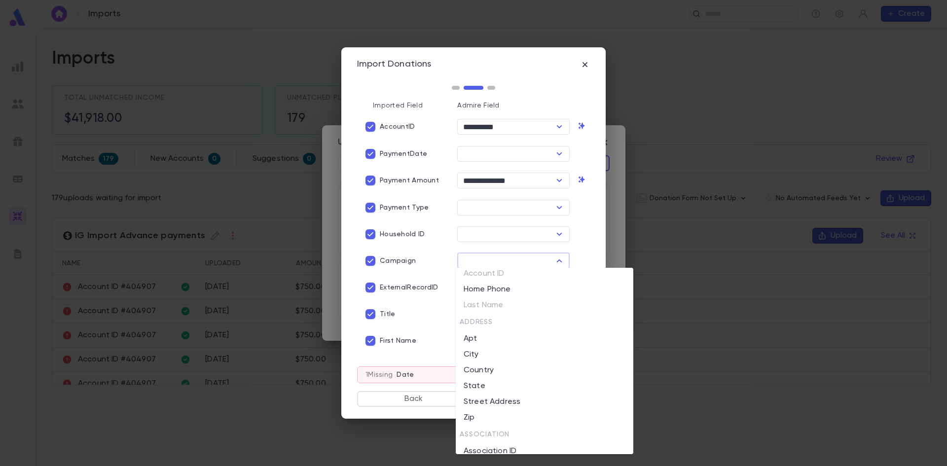
scroll to position [0, 0]
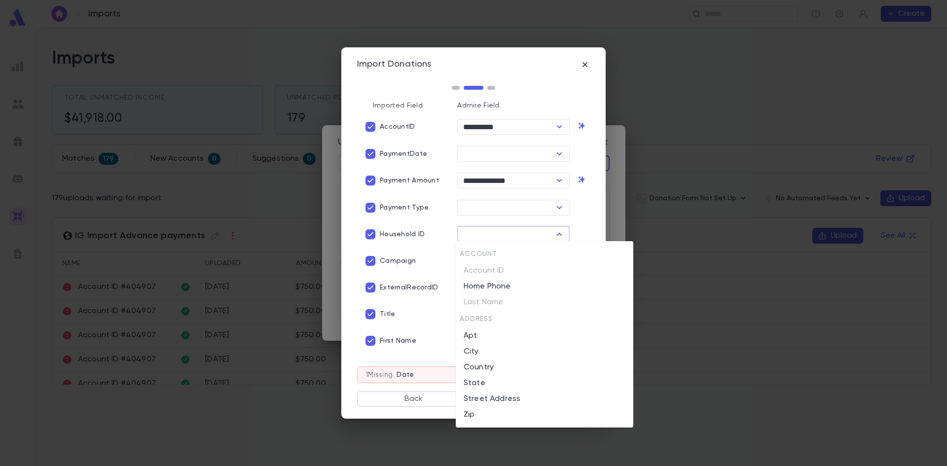
click at [483, 227] on input "text" at bounding box center [505, 234] width 90 height 14
click at [405, 236] on p "Household ID" at bounding box center [402, 234] width 45 height 8
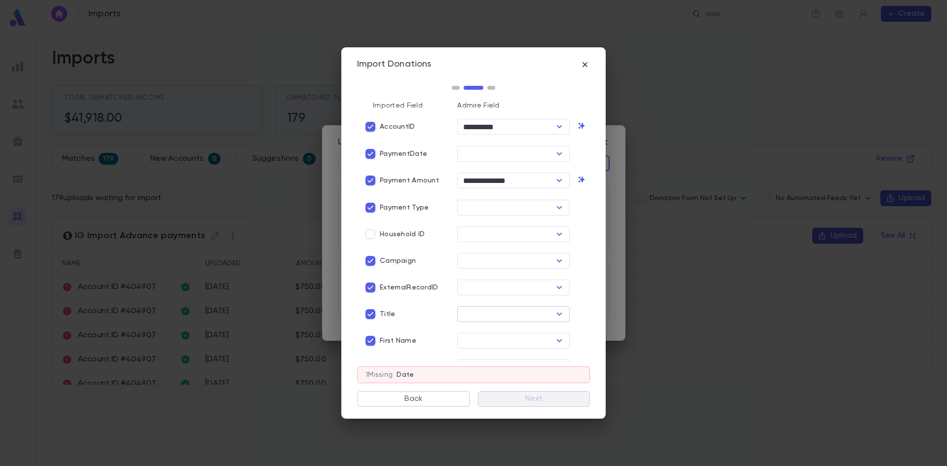
click at [497, 309] on input "text" at bounding box center [505, 314] width 90 height 14
click at [493, 314] on input "text" at bounding box center [505, 314] width 90 height 14
click at [561, 315] on icon "Open" at bounding box center [560, 314] width 12 height 12
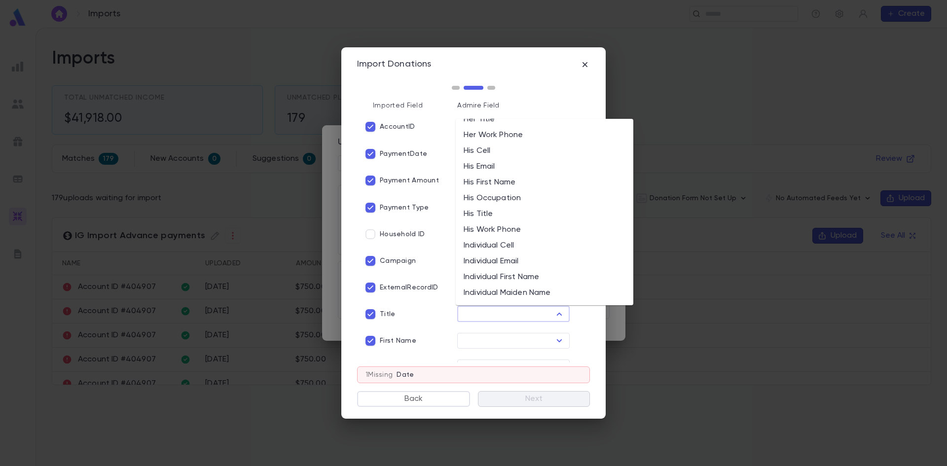
scroll to position [740, 0]
click at [493, 215] on li "His Title" at bounding box center [545, 214] width 178 height 16
type input "*********"
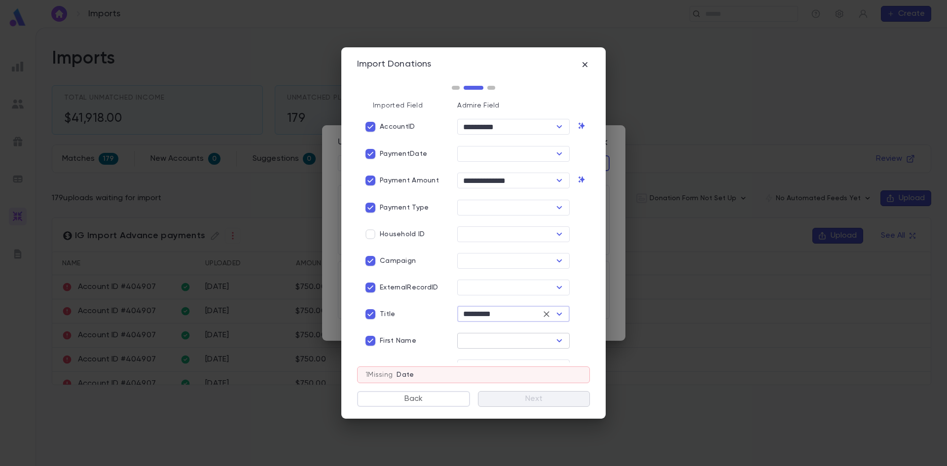
click at [553, 340] on button "Open" at bounding box center [560, 341] width 14 height 14
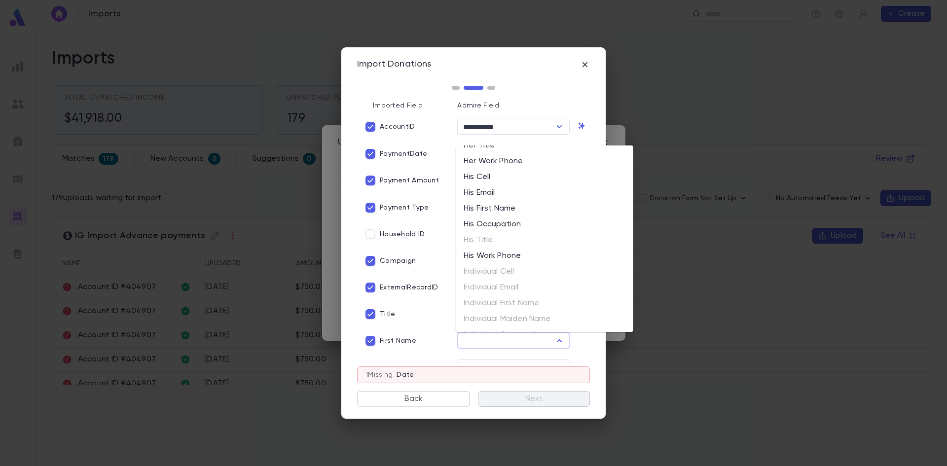
click at [506, 213] on li "His First Name" at bounding box center [545, 209] width 178 height 16
type input "**********"
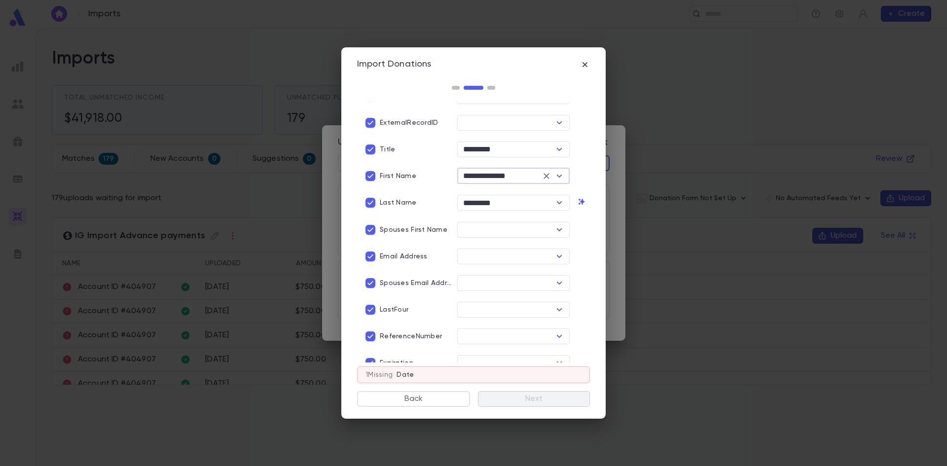
scroll to position [173, 0]
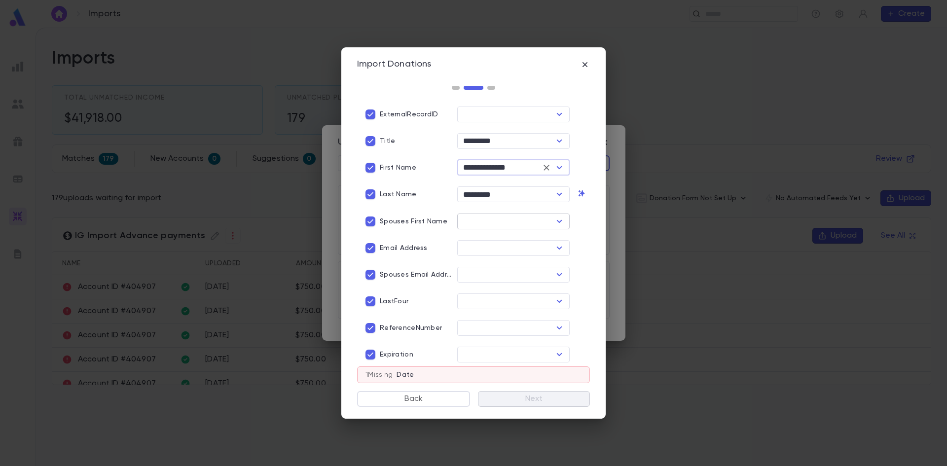
click at [556, 225] on icon "Open" at bounding box center [560, 222] width 12 height 12
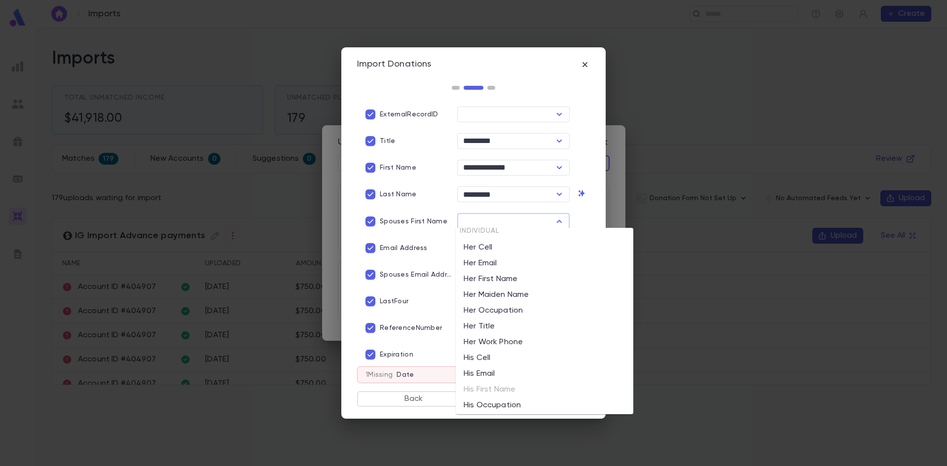
scroll to position [691, 0]
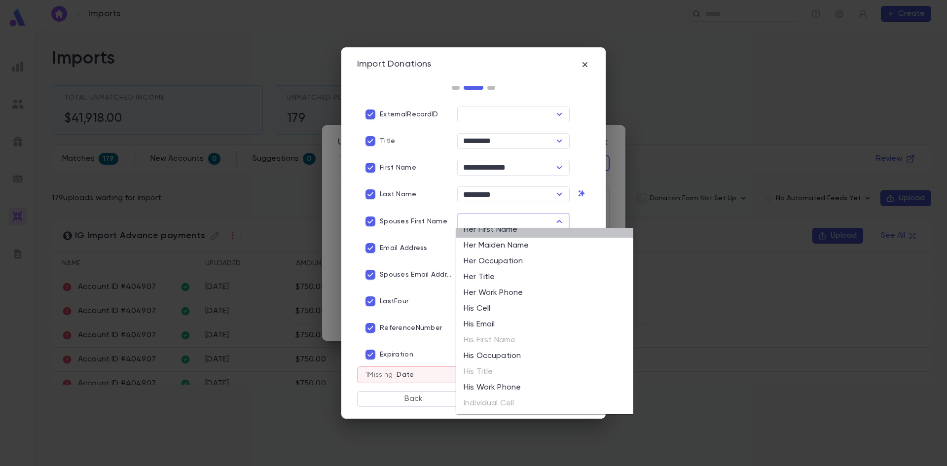
click at [496, 234] on li "Her First Name" at bounding box center [545, 230] width 178 height 16
type input "**********"
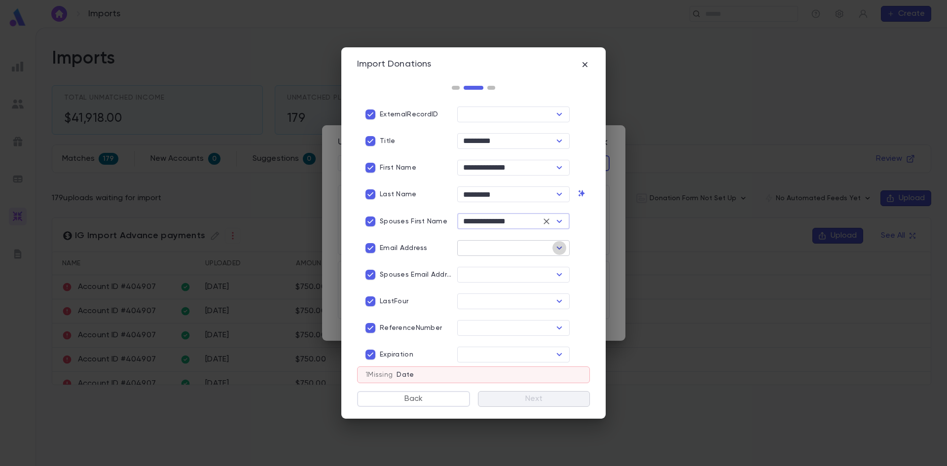
click at [554, 250] on icon "Open" at bounding box center [560, 248] width 12 height 12
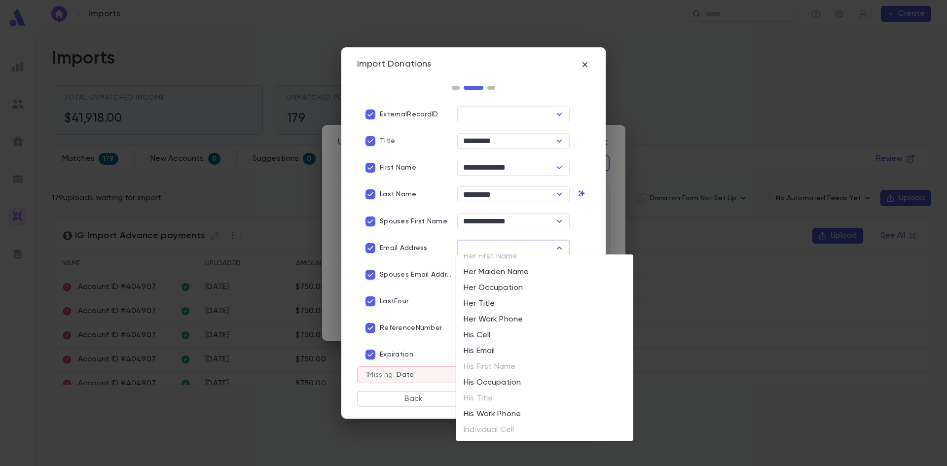
click at [500, 348] on li "His Email" at bounding box center [545, 351] width 178 height 16
type input "*********"
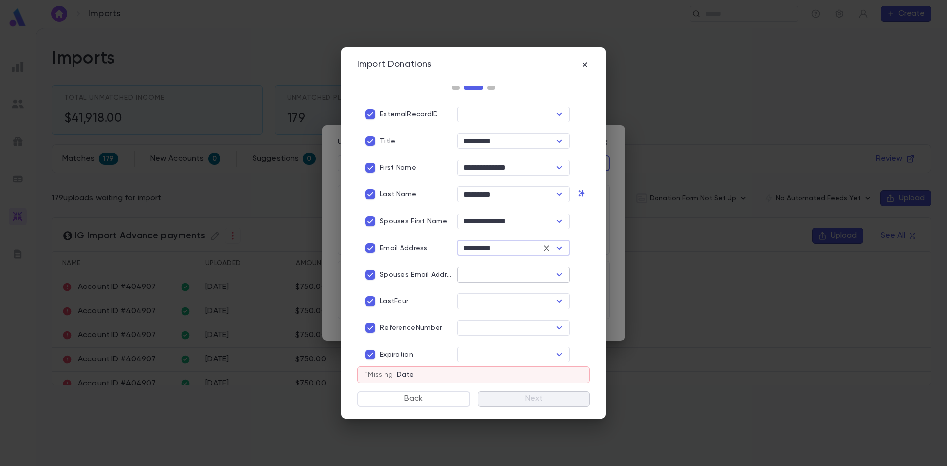
click at [561, 271] on icon "Open" at bounding box center [560, 275] width 12 height 12
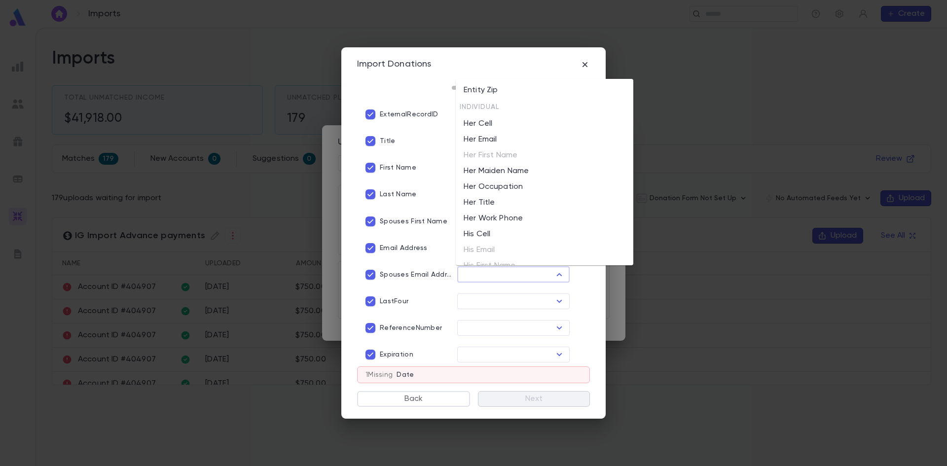
scroll to position [642, 0]
click at [494, 115] on li "Her Email" at bounding box center [545, 115] width 178 height 16
type input "*********"
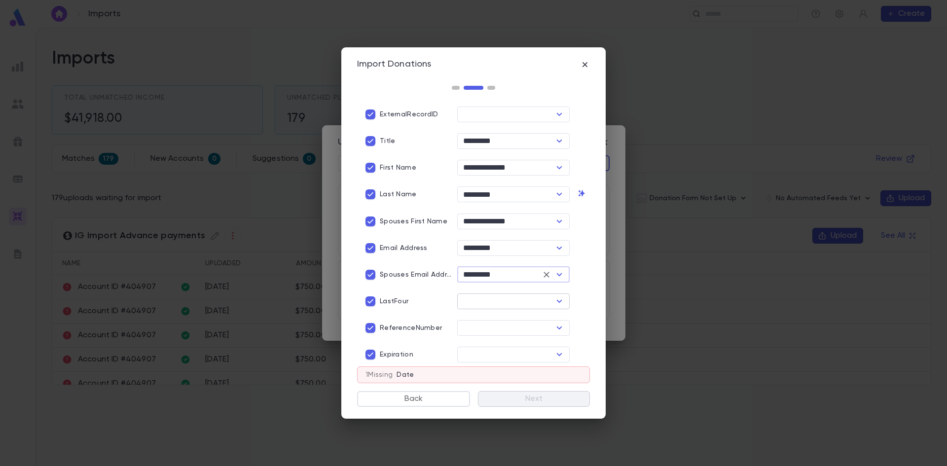
click at [558, 298] on icon "Open" at bounding box center [560, 302] width 12 height 12
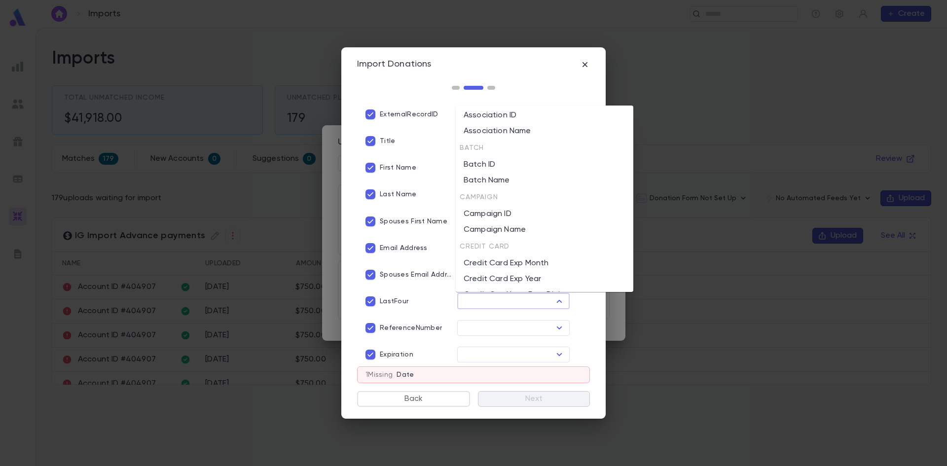
scroll to position [296, 0]
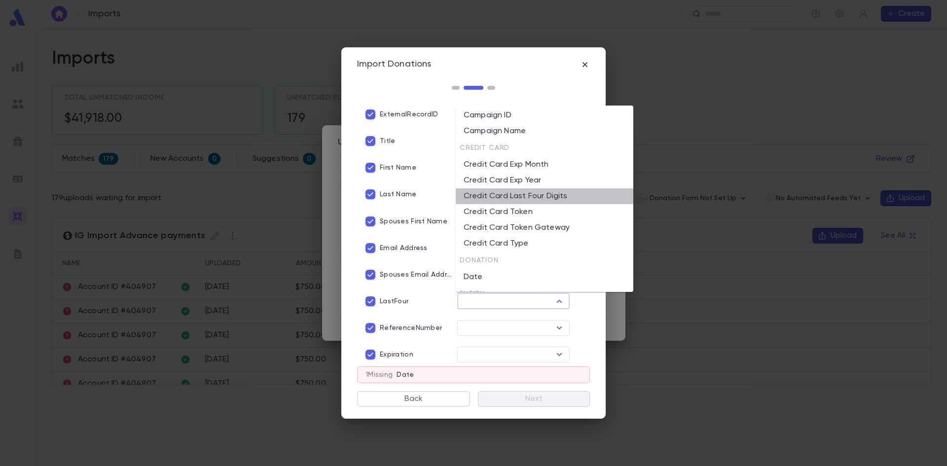
click at [551, 199] on li "Credit Card Last Four Digits" at bounding box center [545, 197] width 178 height 16
type input "**********"
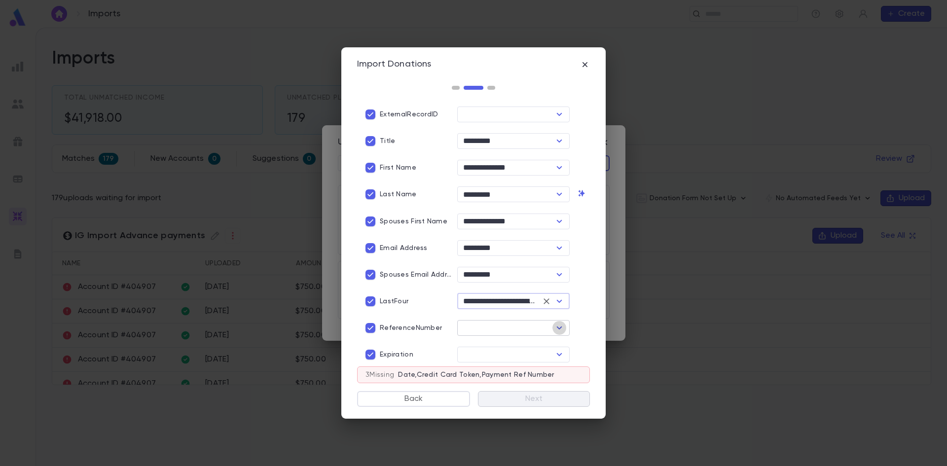
click at [560, 326] on icon "Open" at bounding box center [560, 328] width 12 height 12
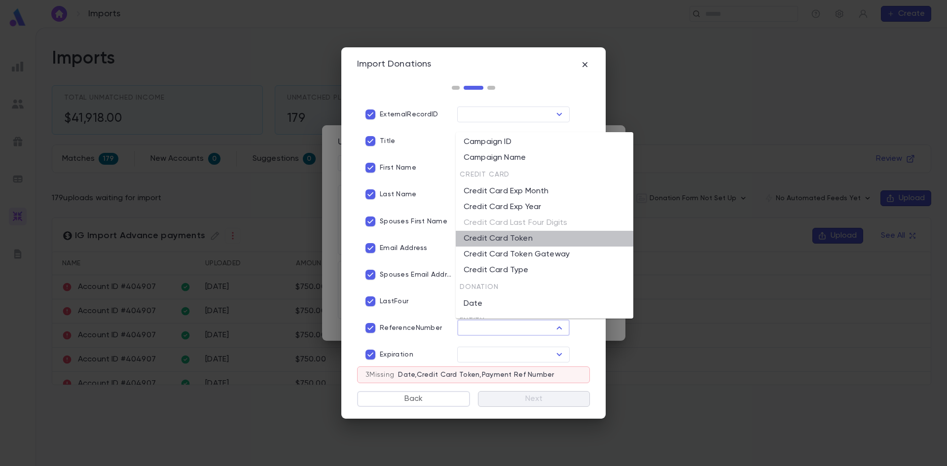
click at [548, 243] on li "Credit Card Token" at bounding box center [545, 239] width 178 height 16
type input "**********"
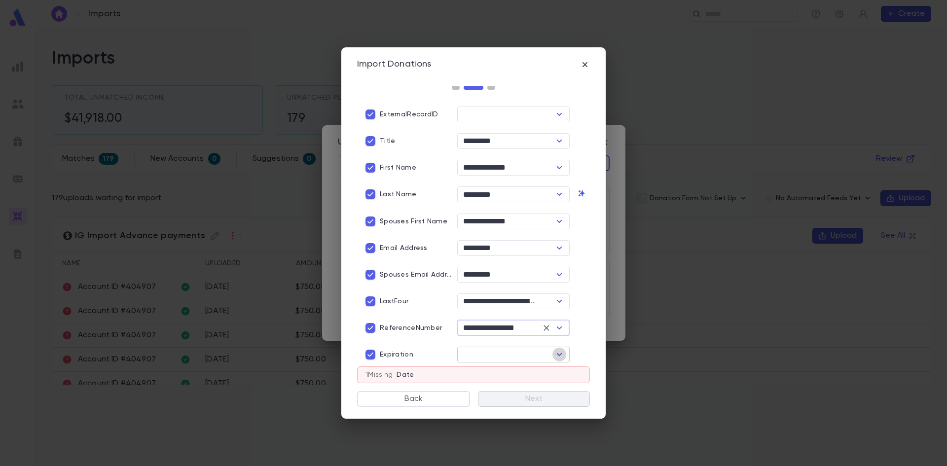
click at [557, 353] on icon "Open" at bounding box center [559, 354] width 5 height 3
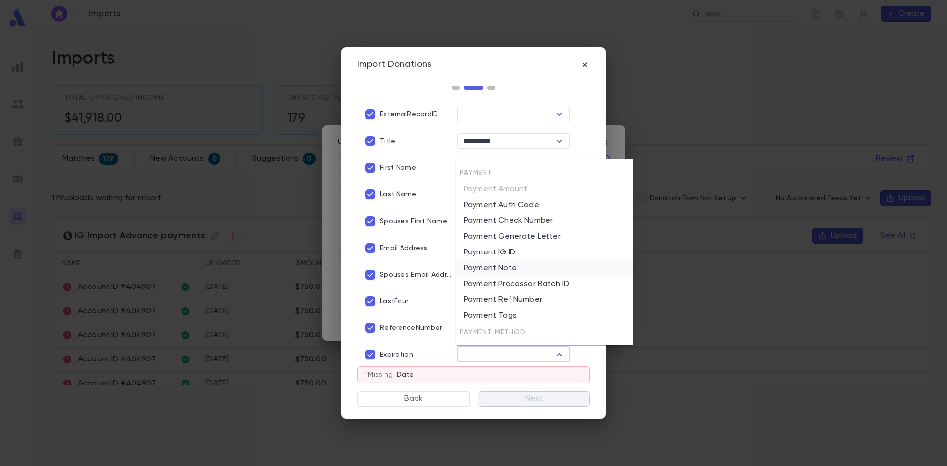
scroll to position [1041, 0]
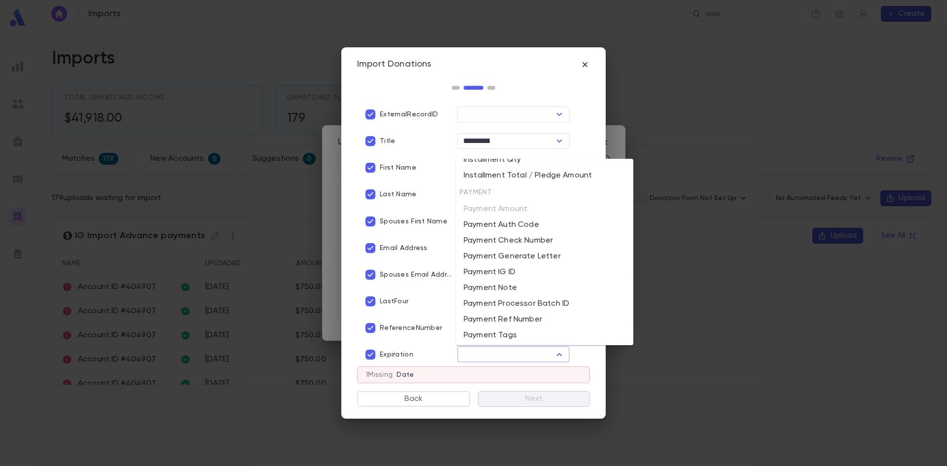
click at [579, 68] on div "Import Donations" at bounding box center [473, 64] width 233 height 11
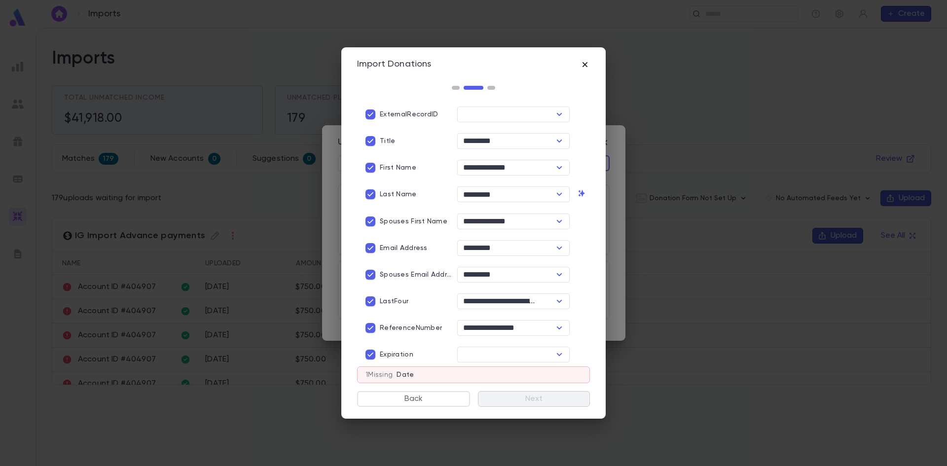
drag, startPoint x: 578, startPoint y: 64, endPoint x: 586, endPoint y: 65, distance: 8.0
click at [579, 63] on div "Import Donations" at bounding box center [473, 64] width 233 height 11
click at [586, 65] on icon "button" at bounding box center [585, 64] width 5 height 5
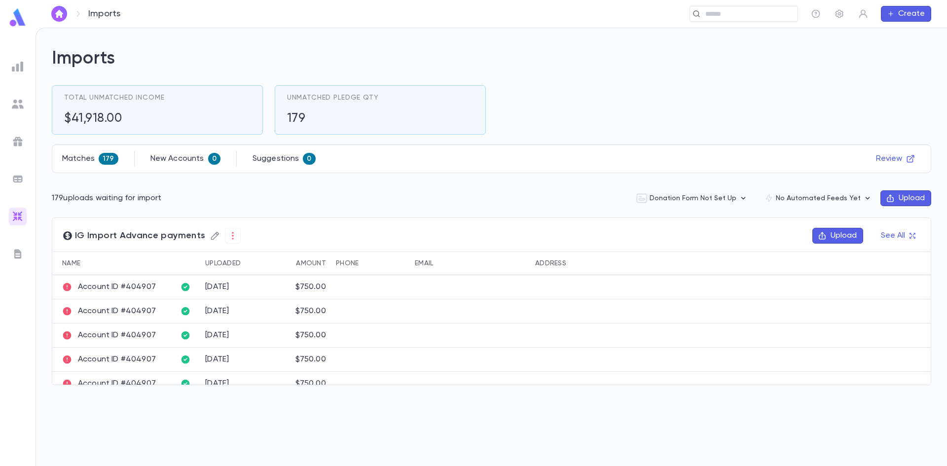
click at [211, 236] on icon "button" at bounding box center [215, 236] width 8 height 8
click at [414, 257] on icon "button" at bounding box center [418, 259] width 10 height 10
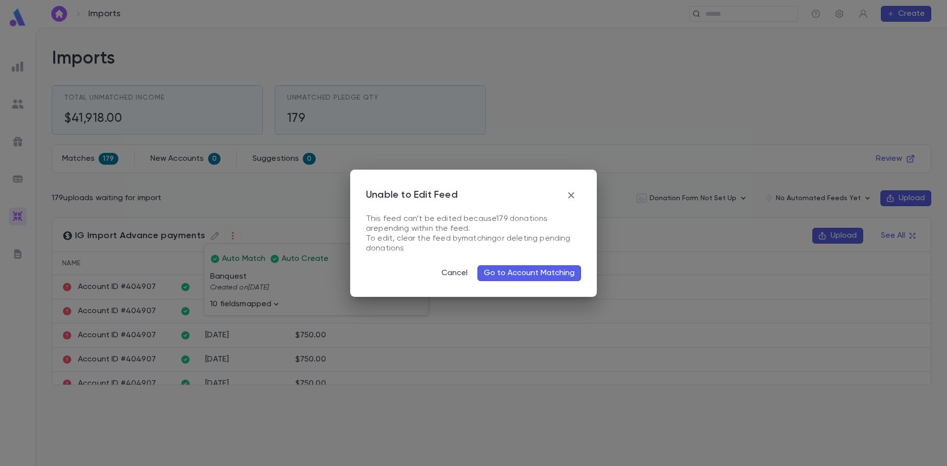
click at [384, 239] on div "To edit, clear the feed by matching or deleting pending donations" at bounding box center [473, 244] width 215 height 20
click at [569, 196] on icon "button" at bounding box center [572, 195] width 12 height 12
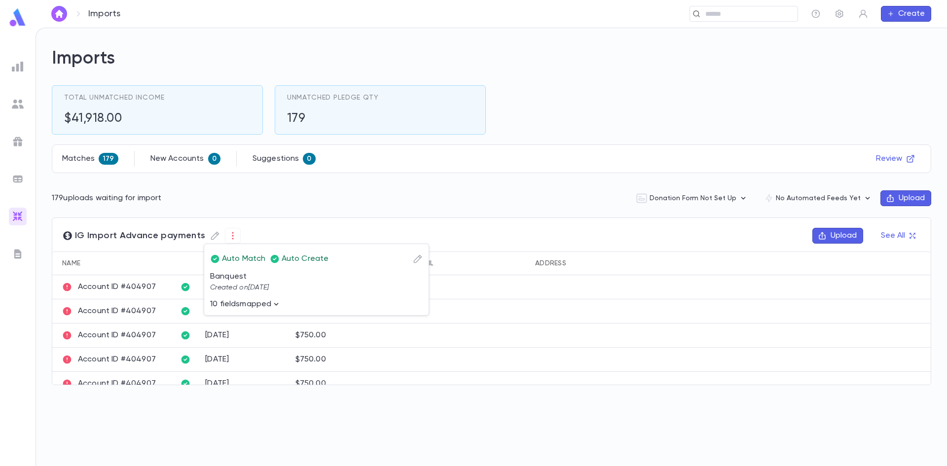
click at [348, 226] on div at bounding box center [473, 233] width 947 height 466
drag, startPoint x: 112, startPoint y: 356, endPoint x: 114, endPoint y: 363, distance: 7.3
click at [114, 363] on p "Account ID #404907" at bounding box center [109, 360] width 94 height 10
drag, startPoint x: 382, startPoint y: 398, endPoint x: 377, endPoint y: 330, distance: 67.8
click at [377, 366] on div "Imports Total Unmatched Income $41,918.00 Unmatched Pledge Qty 179 Matches 179 …" at bounding box center [491, 247] width 911 height 438
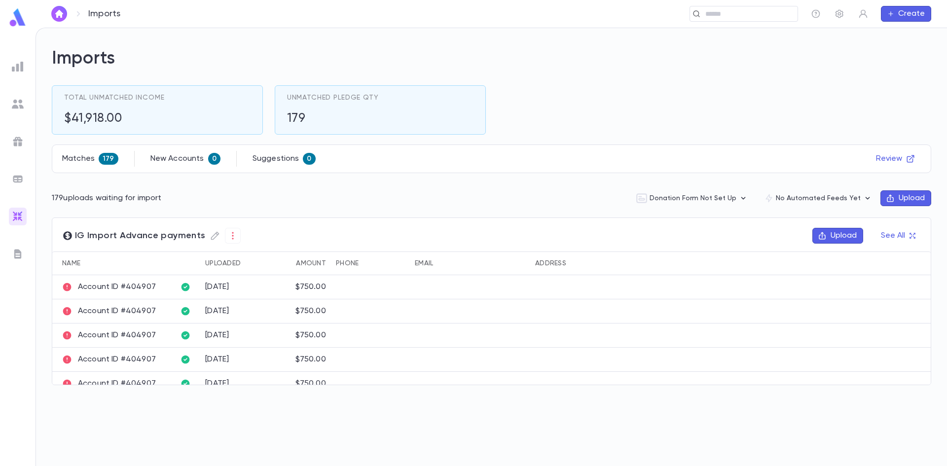
click at [320, 393] on li "IG Import Advance payments Upload See All Name Uploaded Amount Phone Email Addr…" at bounding box center [492, 306] width 880 height 176
click at [335, 109] on div "Unmatched Pledge Qty 179" at bounding box center [333, 110] width 92 height 33
click at [908, 241] on button "See All" at bounding box center [898, 236] width 46 height 16
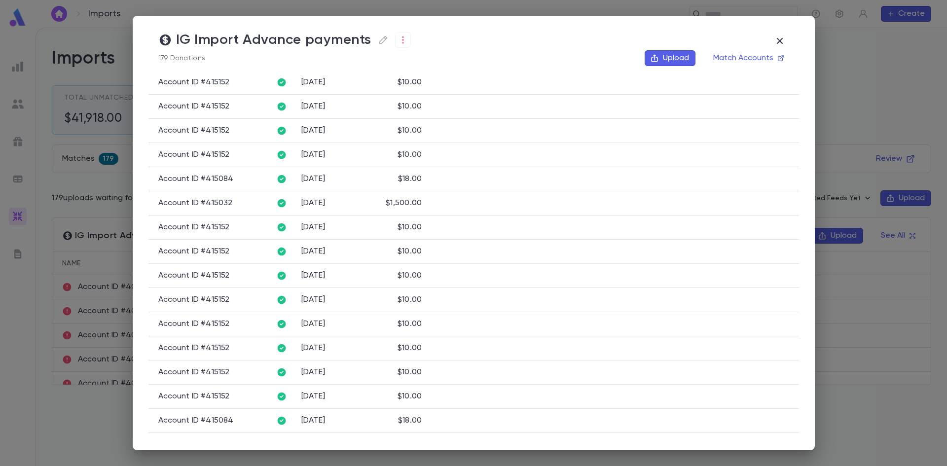
scroll to position [898, 0]
click at [770, 424] on icon "button" at bounding box center [775, 424] width 11 height 12
click at [774, 422] on icon "button" at bounding box center [775, 424] width 11 height 12
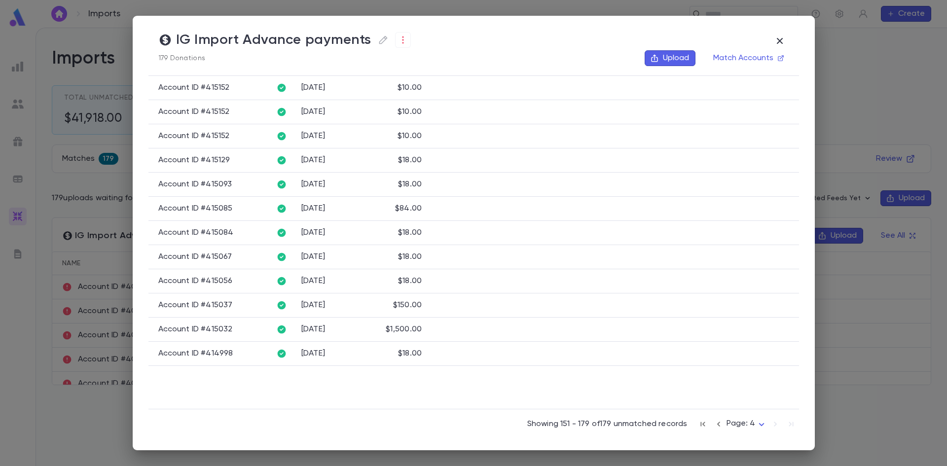
scroll to position [390, 0]
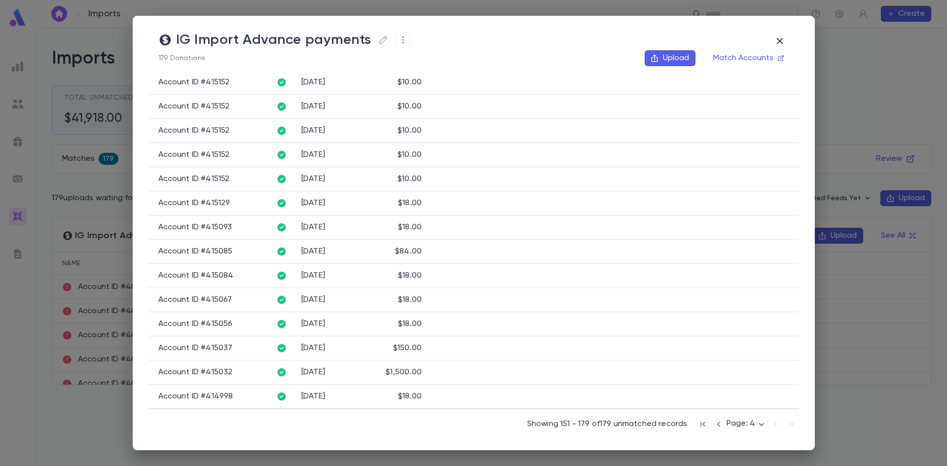
click at [774, 422] on div "Showing 151 - 179 of 179 unmatched records Page: 4 *" at bounding box center [664, 423] width 272 height 22
click at [788, 40] on button "button" at bounding box center [780, 41] width 19 height 19
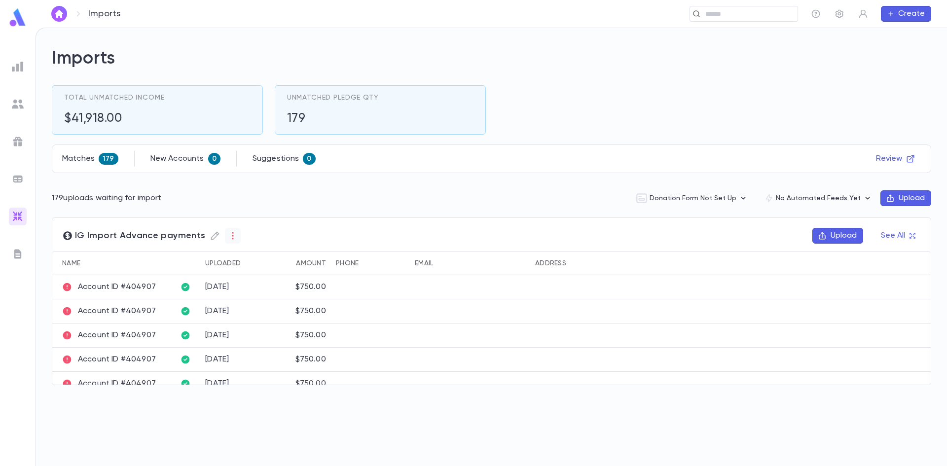
click at [234, 237] on button "button" at bounding box center [233, 236] width 16 height 16
click at [259, 255] on li "Pending" at bounding box center [251, 255] width 59 height 16
click at [330, 183] on div at bounding box center [473, 233] width 947 height 466
click at [264, 268] on li "Unmatched" at bounding box center [251, 271] width 59 height 16
click at [267, 284] on div at bounding box center [473, 233] width 947 height 466
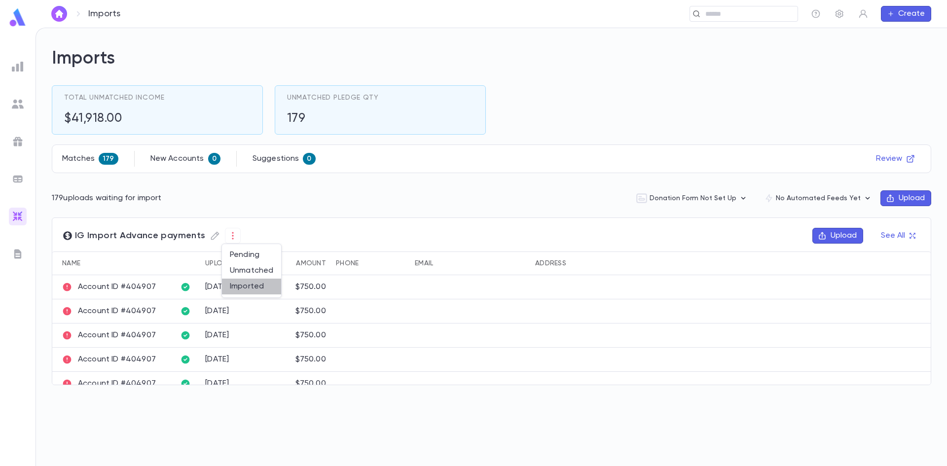
click at [257, 286] on li "Imported" at bounding box center [251, 287] width 59 height 16
click at [305, 285] on li "Download" at bounding box center [313, 290] width 59 height 16
click at [230, 236] on icon "button" at bounding box center [233, 236] width 10 height 10
click at [244, 266] on li "Unmatched" at bounding box center [251, 271] width 59 height 16
click at [298, 276] on li "Download" at bounding box center [313, 274] width 59 height 16
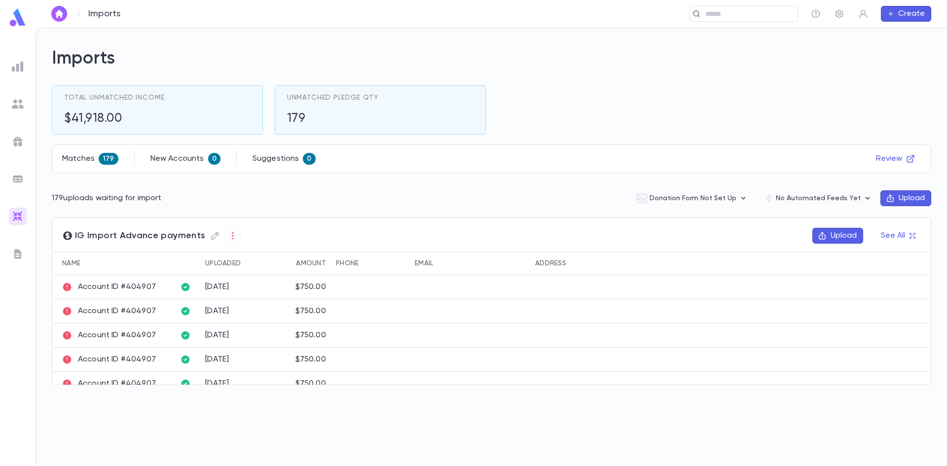
click at [211, 159] on span "0" at bounding box center [214, 159] width 12 height 8
click at [130, 162] on div "Matches 179 New Accounts 0 Suggestions 0 Review" at bounding box center [491, 159] width 859 height 16
click at [102, 163] on div "179" at bounding box center [108, 159] width 19 height 12
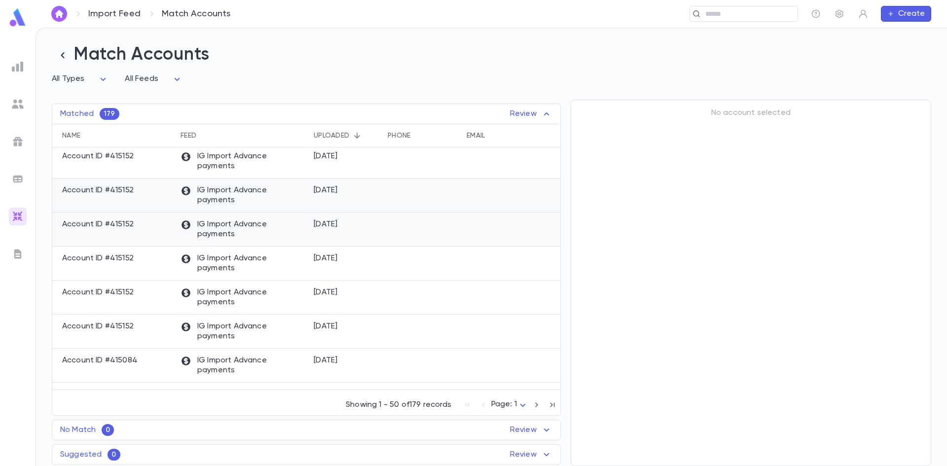
scroll to position [1466, 0]
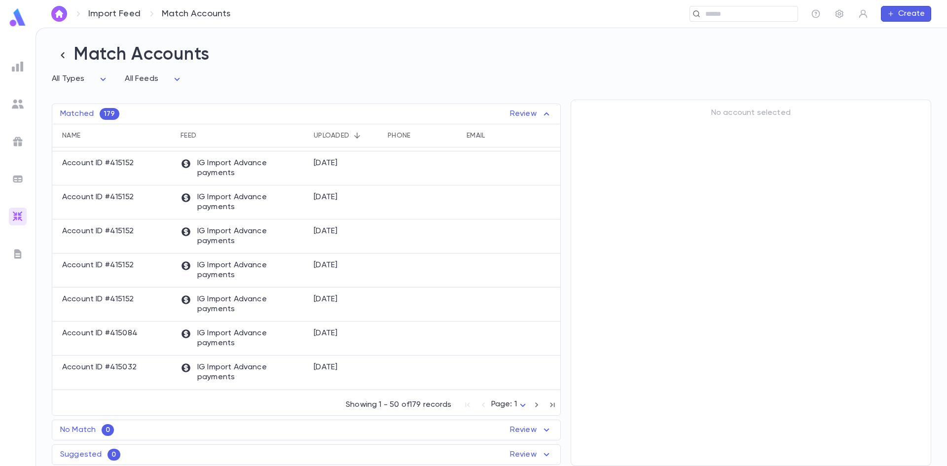
click at [75, 84] on body "Import Feed Match Accounts ​ Create Match Accounts All Types * All Feeds * Matc…" at bounding box center [473, 247] width 947 height 439
click at [192, 77] on div at bounding box center [473, 233] width 947 height 466
click at [98, 51] on h2 "Match Accounts" at bounding box center [492, 55] width 880 height 22
click at [59, 55] on icon "button" at bounding box center [63, 55] width 14 height 14
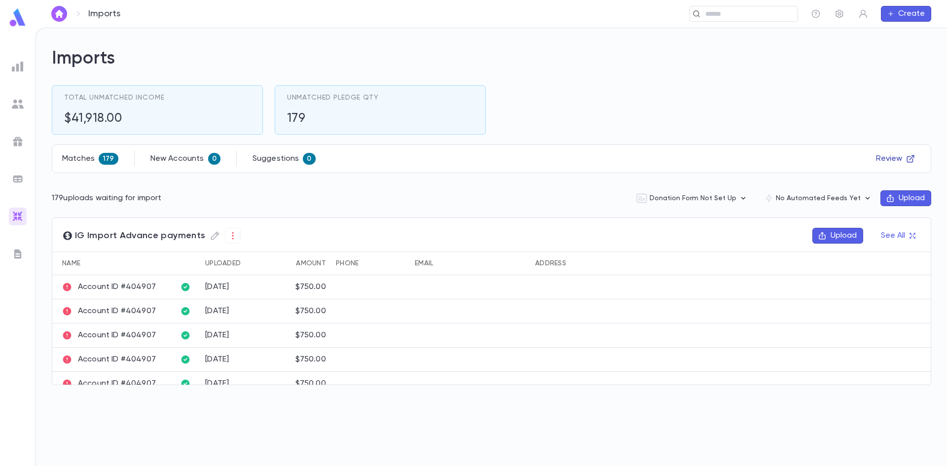
click at [912, 162] on icon "button" at bounding box center [910, 158] width 7 height 7
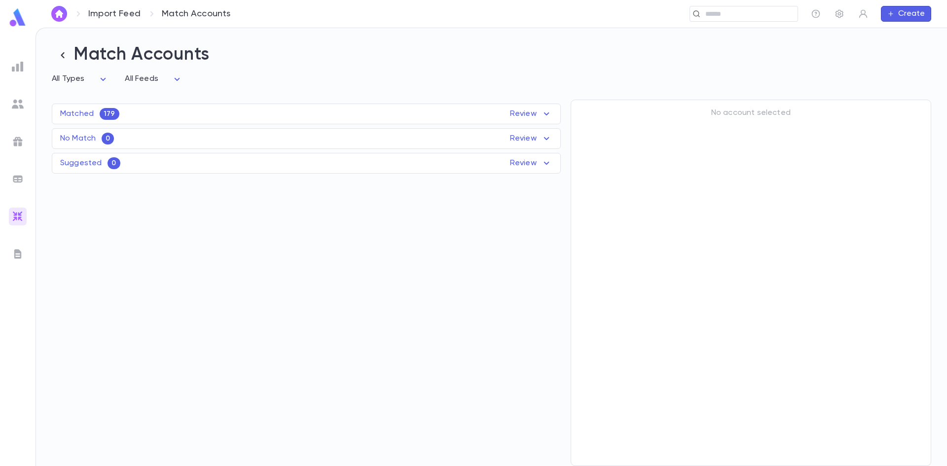
click at [538, 111] on p "Review" at bounding box center [531, 114] width 42 height 12
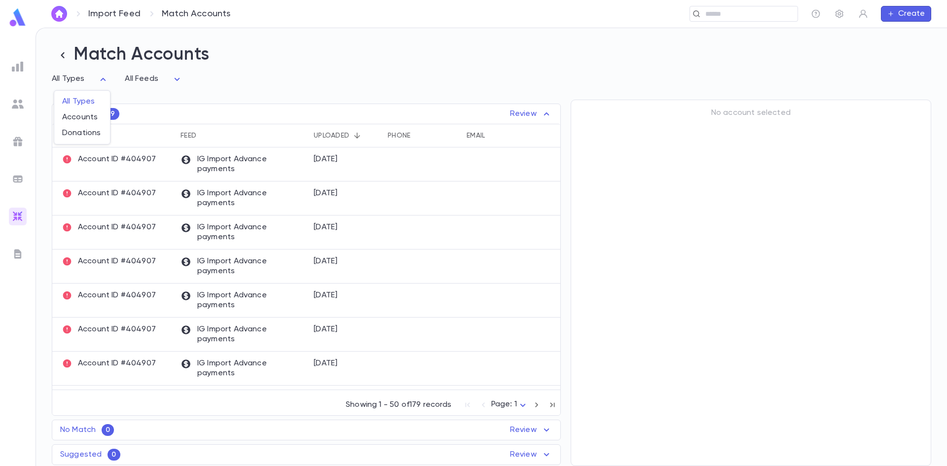
click at [73, 84] on body "Import Feed Match Accounts ​ Create Match Accounts All Types * All Feeds * Matc…" at bounding box center [473, 247] width 947 height 439
click at [89, 136] on span "Donations" at bounding box center [82, 133] width 40 height 10
type input "********"
click at [65, 61] on icon "button" at bounding box center [63, 55] width 14 height 14
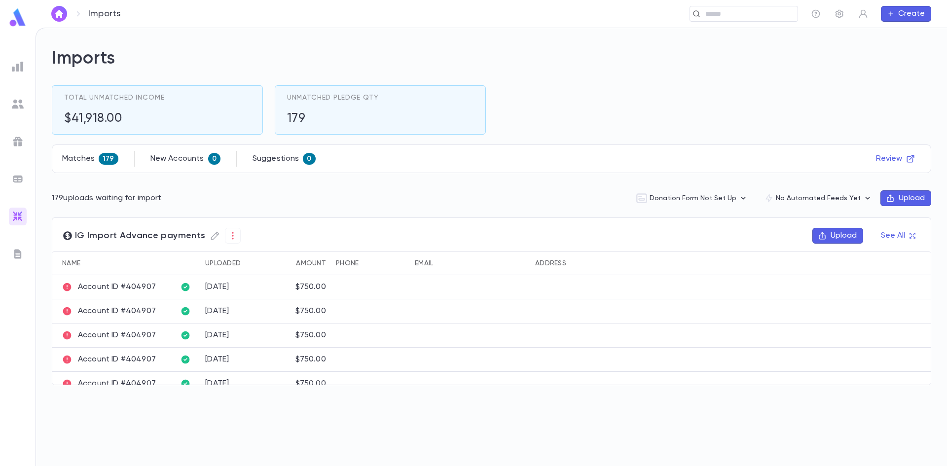
click at [911, 192] on button "Upload" at bounding box center [906, 198] width 51 height 16
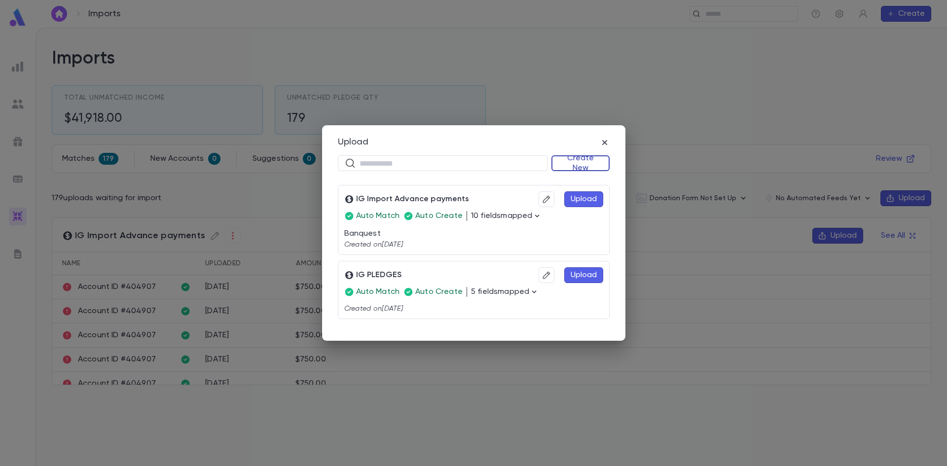
click at [568, 161] on button "Create New" at bounding box center [581, 163] width 58 height 16
click at [485, 235] on div at bounding box center [473, 233] width 947 height 466
click at [532, 214] on icon "button" at bounding box center [537, 216] width 10 height 10
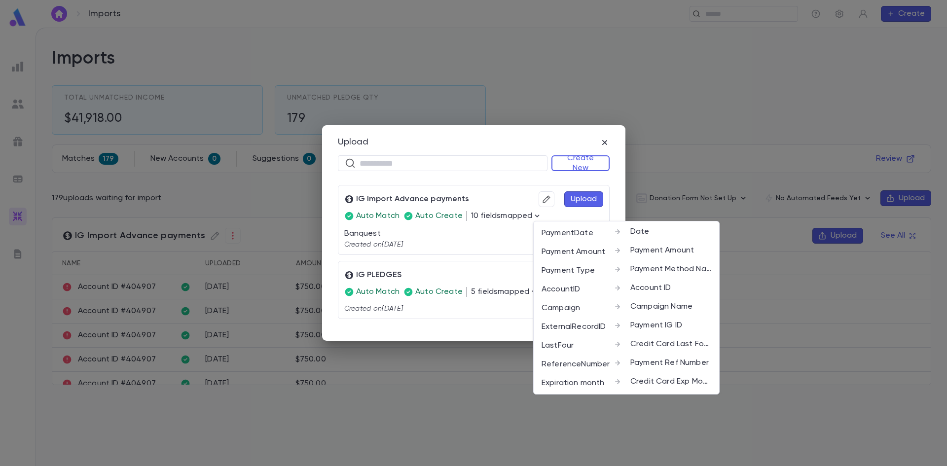
scroll to position [39, 0]
click at [495, 140] on div at bounding box center [473, 233] width 947 height 466
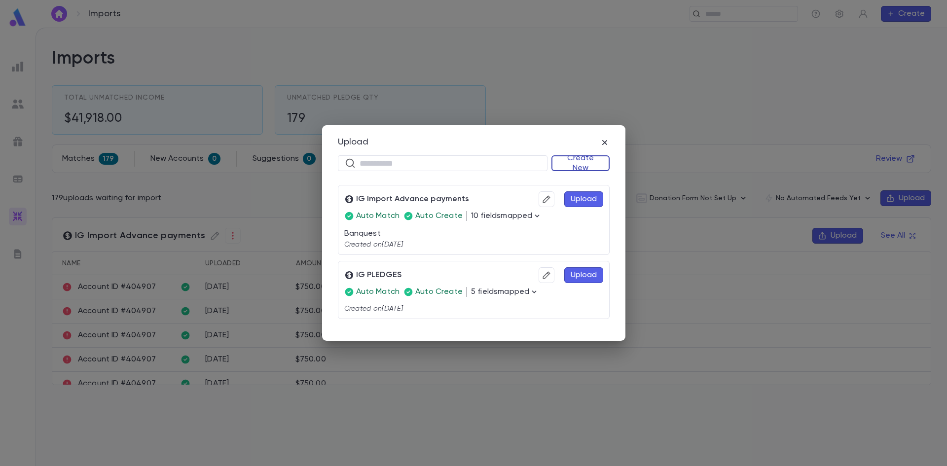
click at [557, 162] on button "Create New" at bounding box center [581, 163] width 58 height 16
click at [581, 200] on li "Donations" at bounding box center [583, 198] width 57 height 16
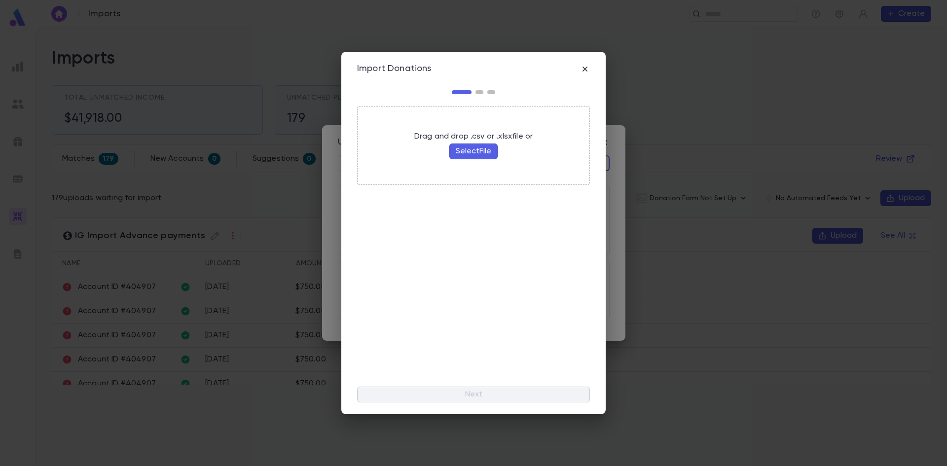
click at [481, 156] on button "Select File" at bounding box center [474, 152] width 48 height 16
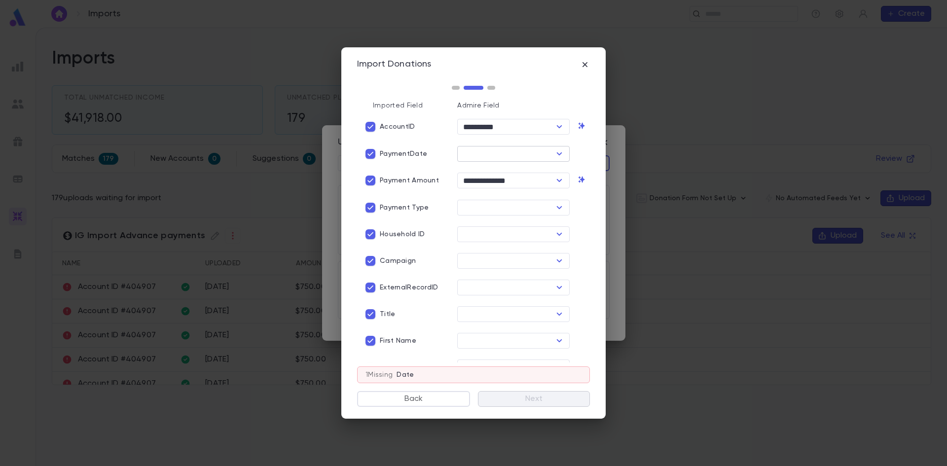
click at [547, 156] on div "​" at bounding box center [513, 154] width 113 height 16
click at [507, 191] on li "Date" at bounding box center [518, 191] width 124 height 16
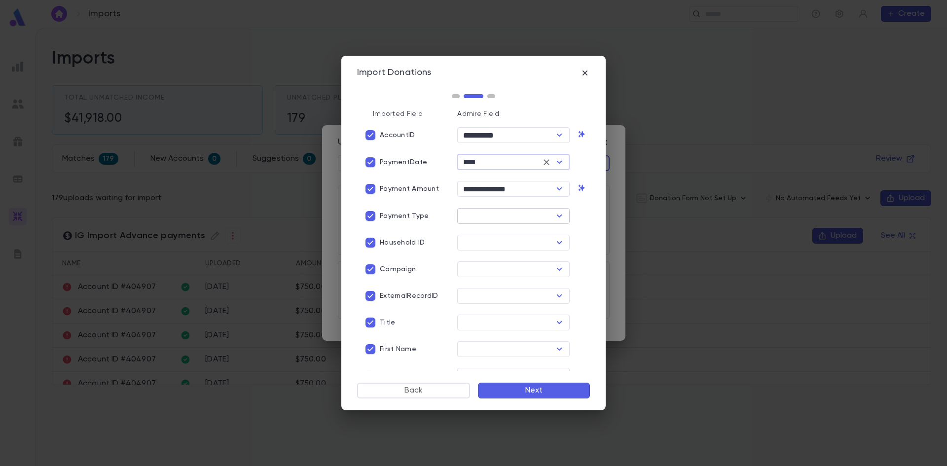
type input "****"
click at [488, 218] on input "text" at bounding box center [505, 216] width 90 height 14
click at [508, 270] on li "Payment Method Name" at bounding box center [511, 269] width 111 height 16
type input "**********"
click at [498, 271] on input "text" at bounding box center [505, 270] width 90 height 14
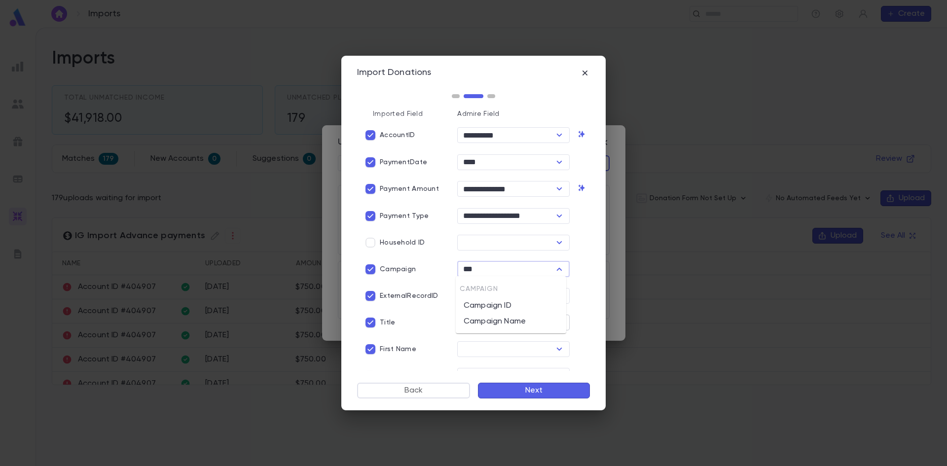
click at [505, 325] on li "Campaign Name" at bounding box center [511, 322] width 111 height 16
type input "**********"
click at [474, 293] on input "text" at bounding box center [505, 296] width 90 height 14
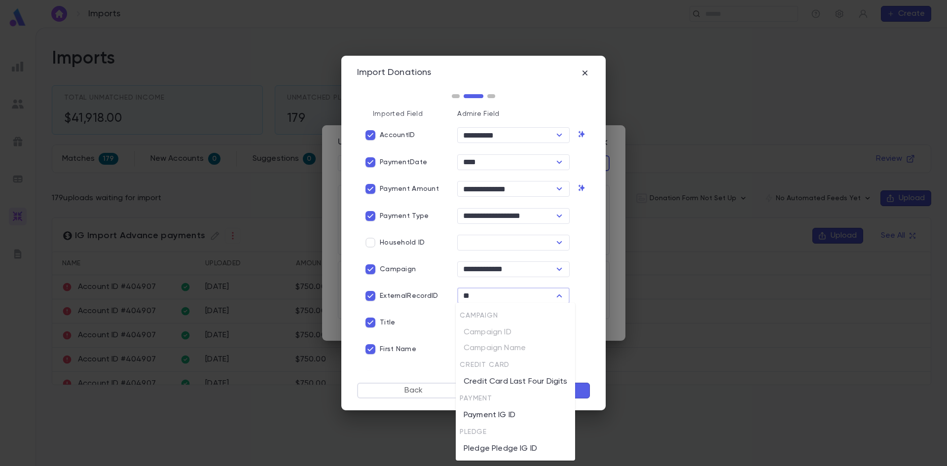
click at [479, 413] on li "Payment IG ID" at bounding box center [515, 416] width 119 height 16
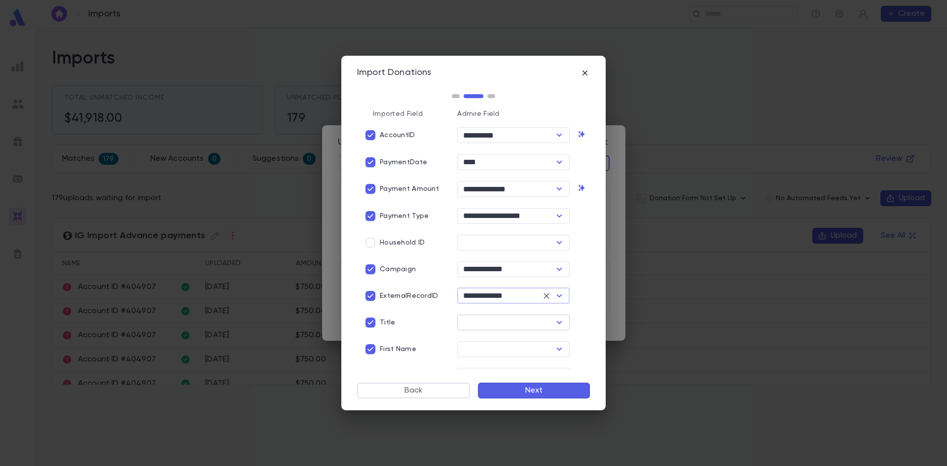
type input "**********"
click at [467, 320] on input "text" at bounding box center [505, 323] width 90 height 14
click at [478, 360] on li "His Title" at bounding box center [511, 359] width 111 height 16
type input "*********"
click at [471, 348] on input "text" at bounding box center [505, 349] width 90 height 14
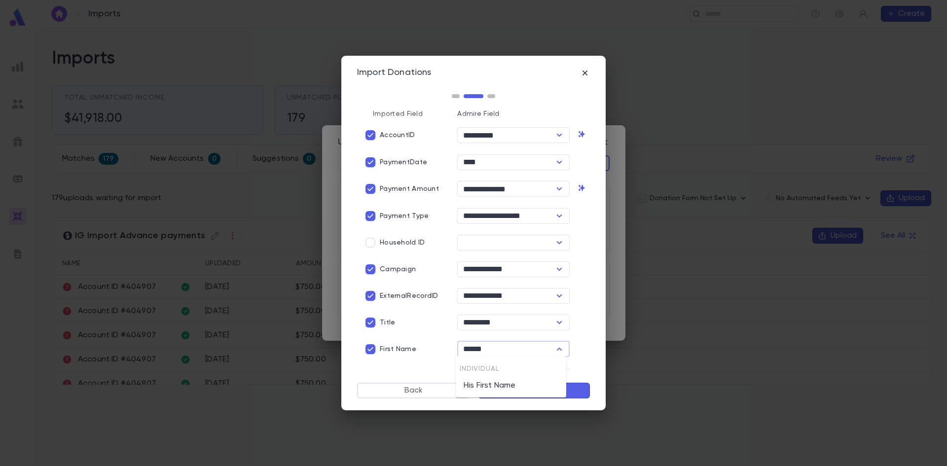
click at [475, 387] on li "His First Name" at bounding box center [511, 386] width 111 height 16
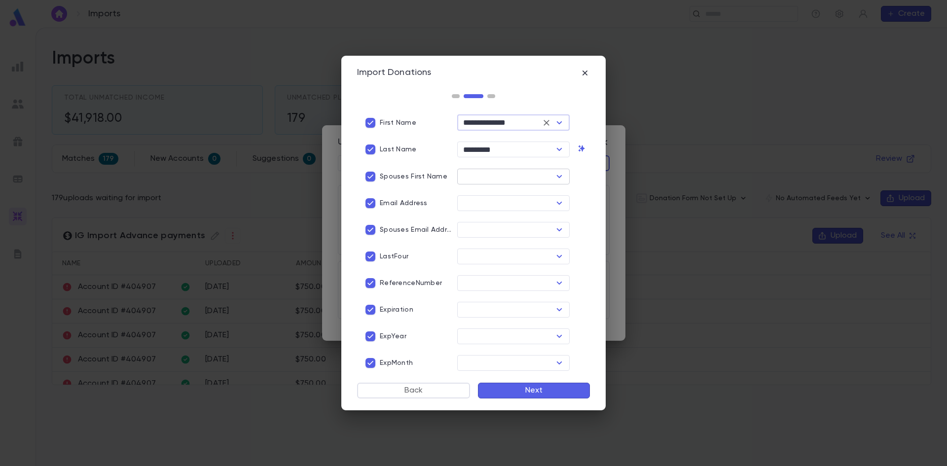
type input "**********"
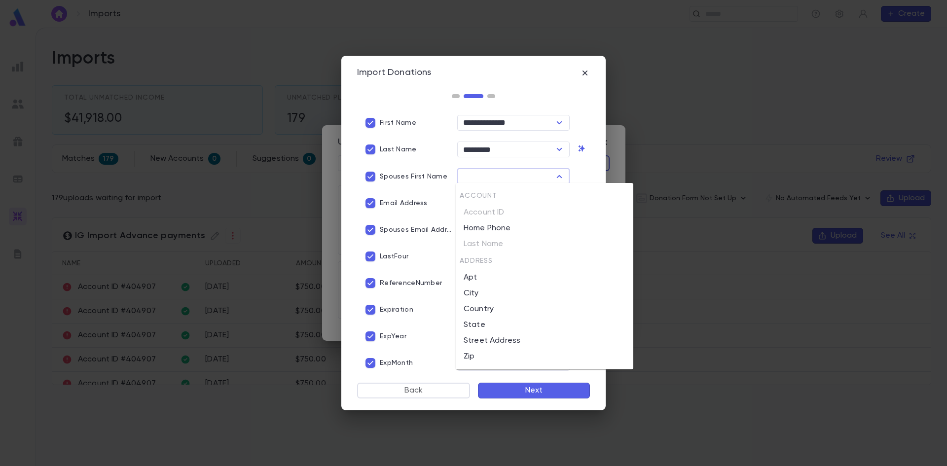
click at [466, 174] on input "text" at bounding box center [505, 177] width 90 height 14
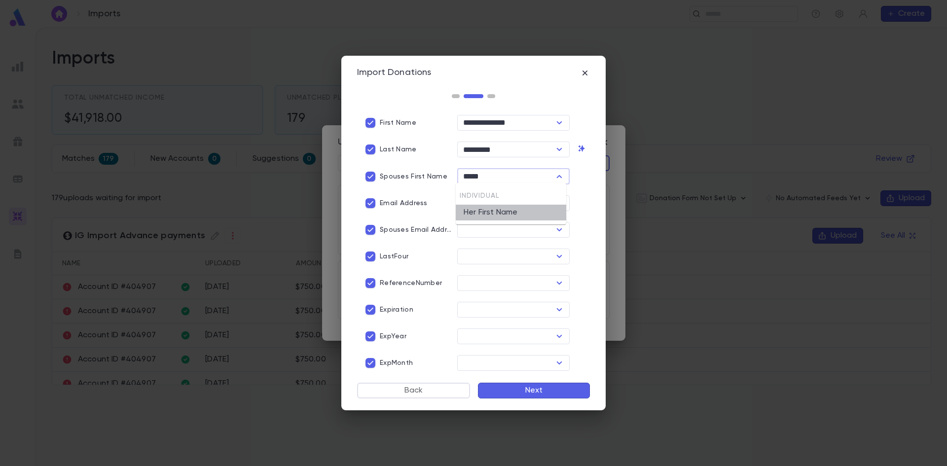
click at [480, 215] on li "Her First Name" at bounding box center [511, 213] width 111 height 16
type input "**********"
click at [480, 202] on input "text" at bounding box center [505, 203] width 90 height 14
click at [480, 242] on li "His Email" at bounding box center [511, 239] width 111 height 16
type input "*********"
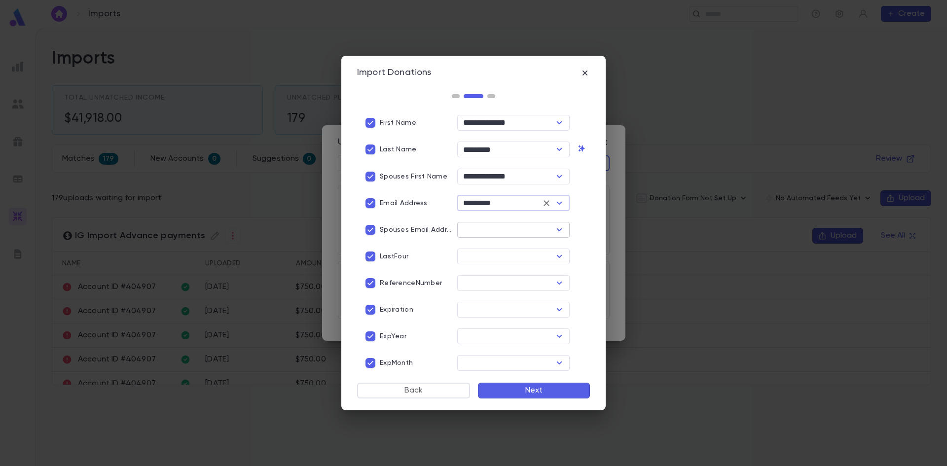
click at [467, 230] on input "text" at bounding box center [505, 230] width 90 height 14
click at [483, 260] on li "Her Email" at bounding box center [511, 266] width 111 height 16
type input "*********"
click at [469, 252] on input "text" at bounding box center [505, 257] width 90 height 14
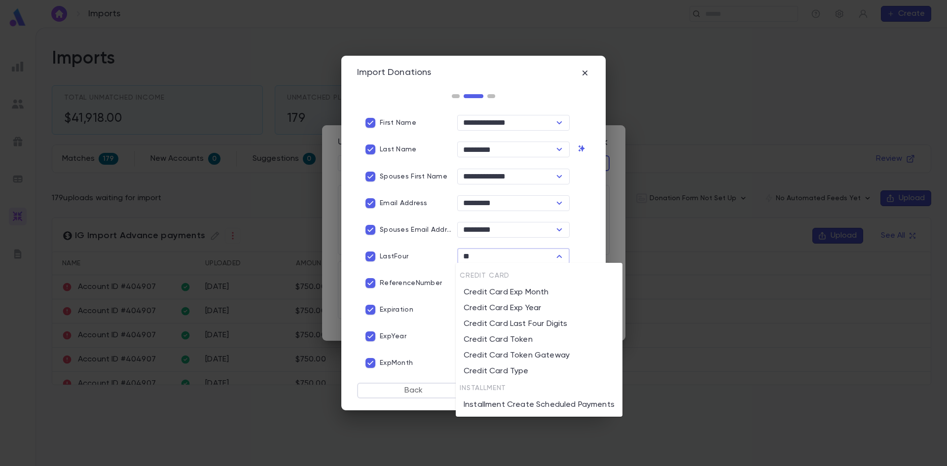
click at [507, 321] on li "Credit Card Last Four Digits" at bounding box center [539, 324] width 167 height 16
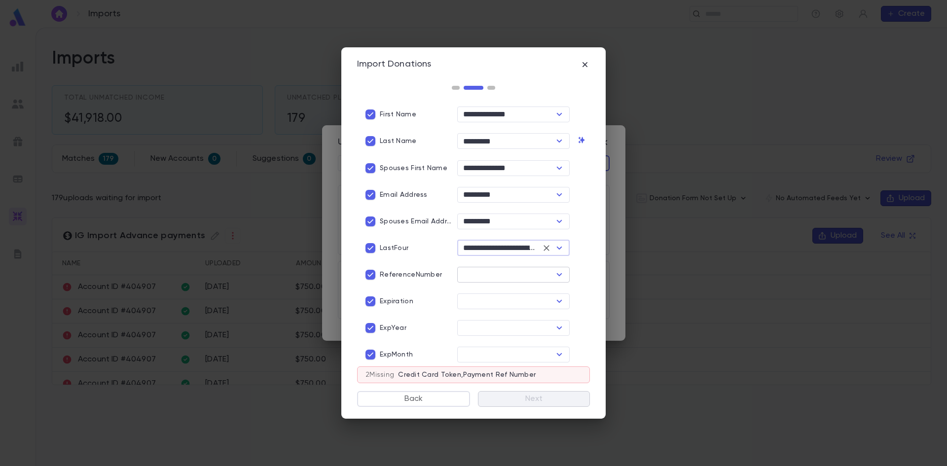
type input "**********"
click at [461, 273] on input "text" at bounding box center [505, 275] width 90 height 14
click at [538, 311] on li "Payment Ref Number" at bounding box center [511, 311] width 111 height 16
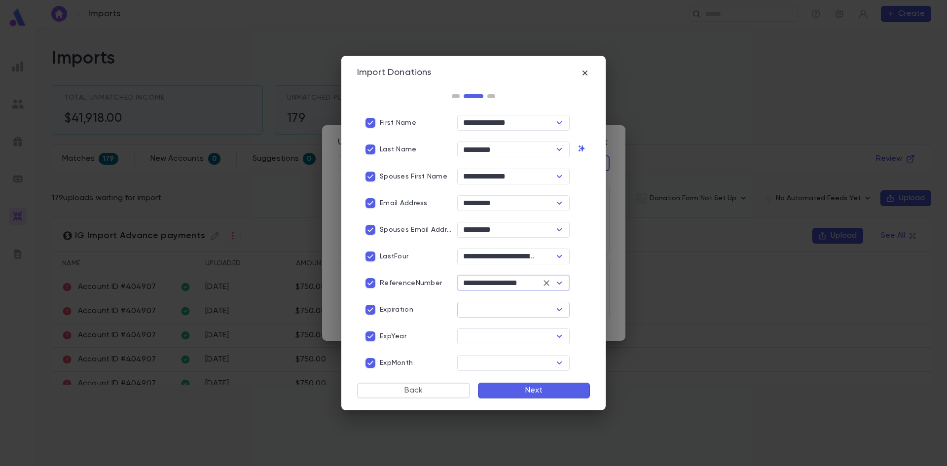
type input "**********"
click at [486, 303] on input "text" at bounding box center [505, 310] width 90 height 14
type input "*"
click at [460, 331] on input "text" at bounding box center [505, 337] width 90 height 14
click at [515, 386] on li "Credit Card Exp Year" at bounding box center [511, 388] width 111 height 16
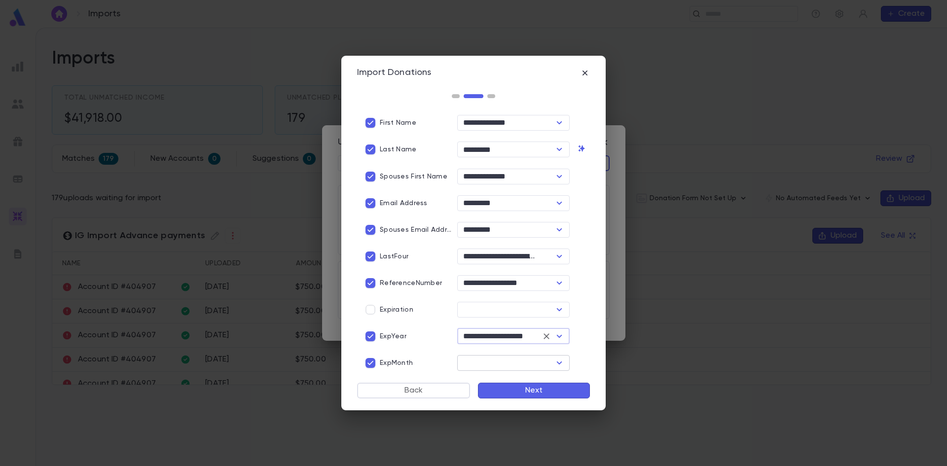
type input "**********"
click at [478, 363] on input "text" at bounding box center [505, 363] width 90 height 14
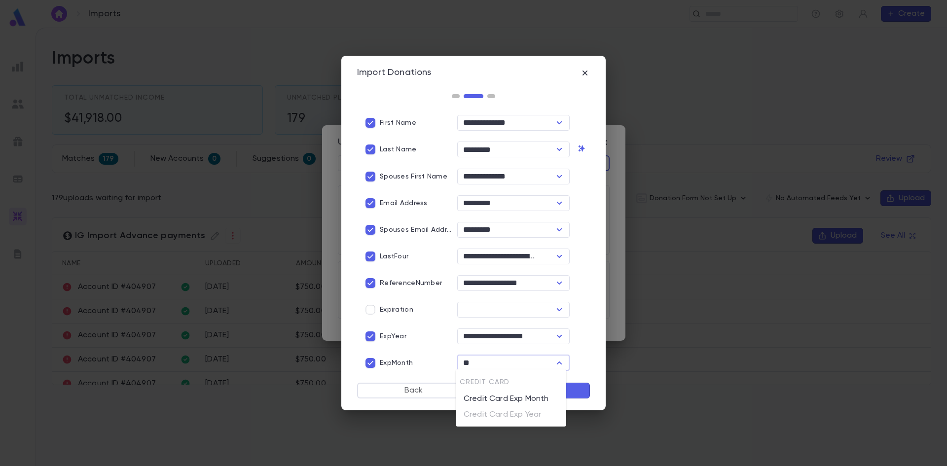
click at [498, 397] on li "Credit Card Exp Month" at bounding box center [511, 399] width 111 height 16
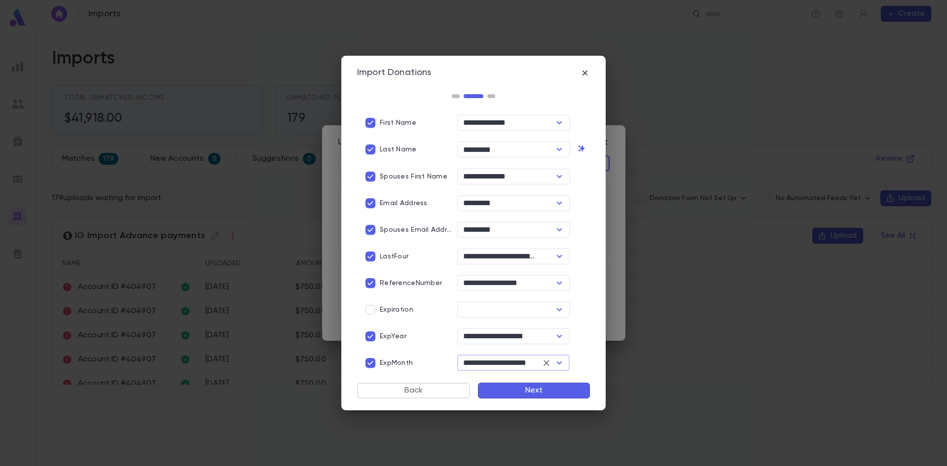
type input "**********"
click at [556, 393] on button "Next" at bounding box center [534, 391] width 112 height 16
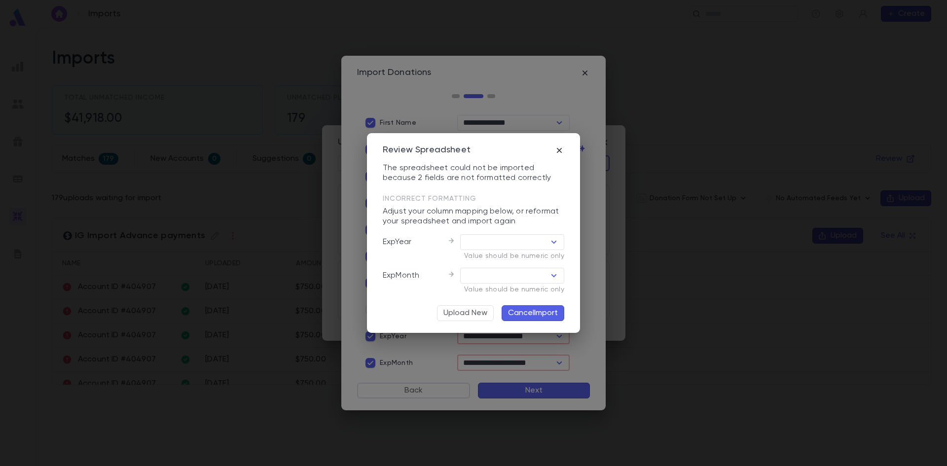
type input "**********"
click at [524, 318] on button "Cancel Import" at bounding box center [533, 313] width 63 height 16
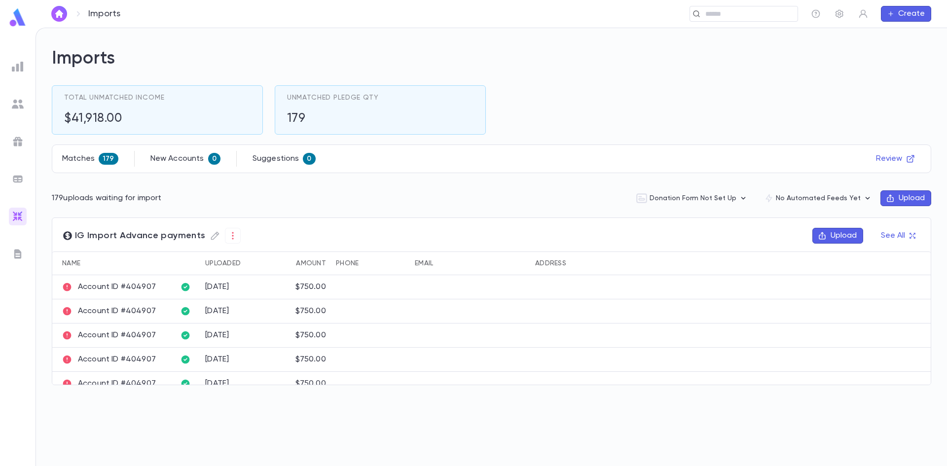
click at [912, 195] on button "Upload" at bounding box center [906, 198] width 51 height 16
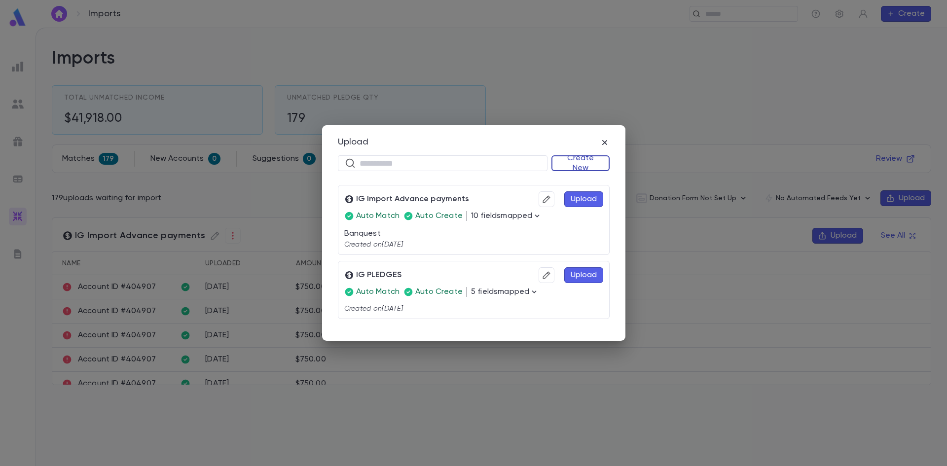
click at [590, 156] on button "Create New" at bounding box center [581, 163] width 58 height 16
click at [597, 198] on li "Donations" at bounding box center [583, 198] width 57 height 16
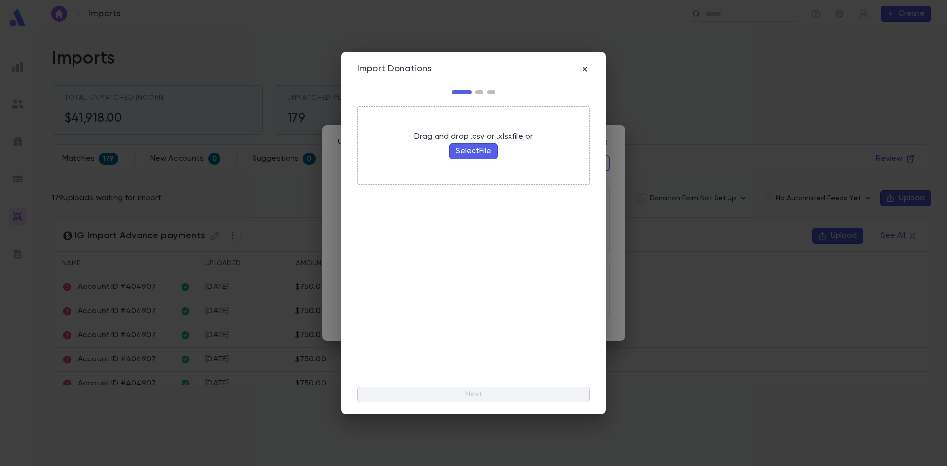
click at [487, 157] on button "Select File" at bounding box center [474, 152] width 48 height 16
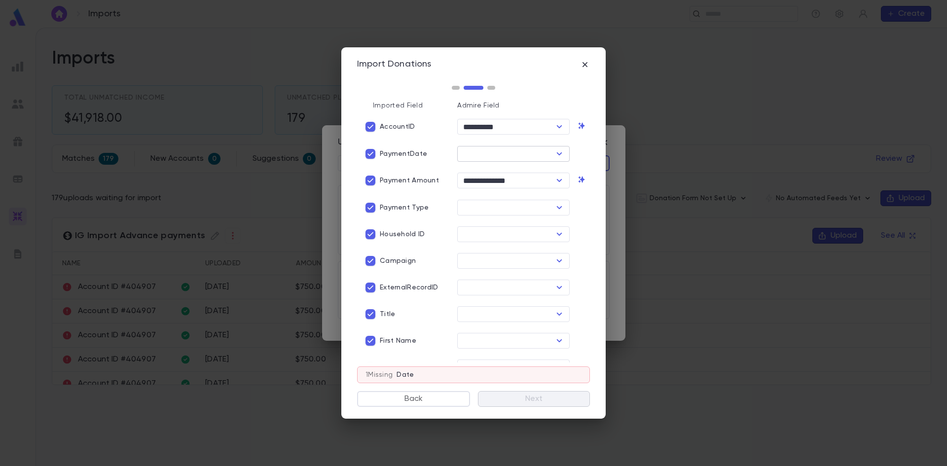
click at [520, 147] on input "text" at bounding box center [505, 154] width 90 height 14
click at [497, 191] on li "Date" at bounding box center [518, 191] width 124 height 16
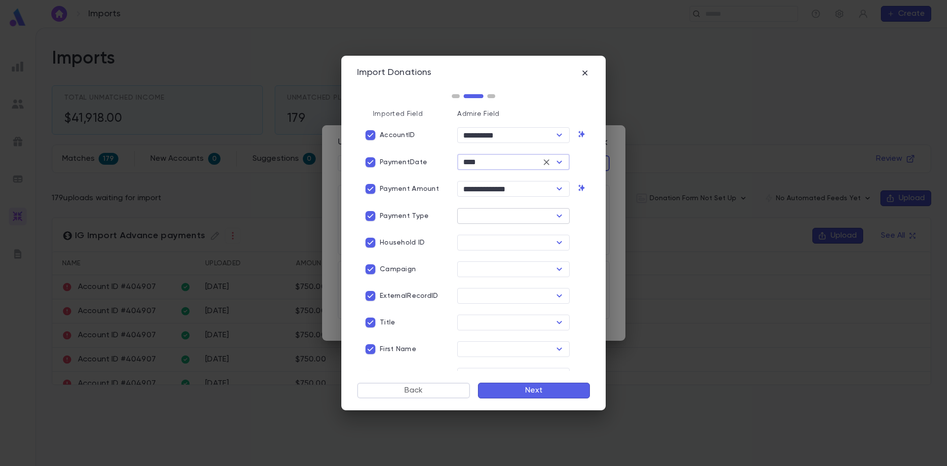
type input "****"
click at [485, 214] on input "text" at bounding box center [505, 216] width 90 height 14
click at [514, 269] on li "Payment Method Name" at bounding box center [511, 269] width 111 height 16
type input "**********"
click at [380, 244] on p "Household ID" at bounding box center [402, 243] width 45 height 8
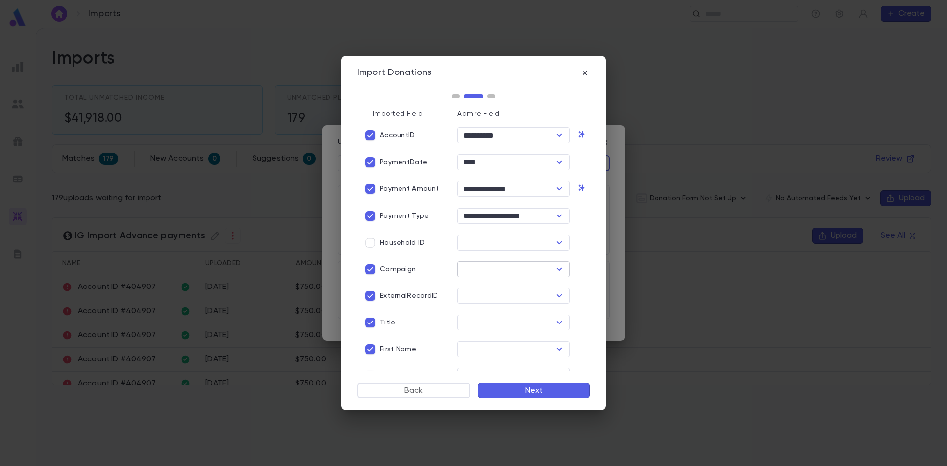
click at [466, 266] on input "text" at bounding box center [505, 270] width 90 height 14
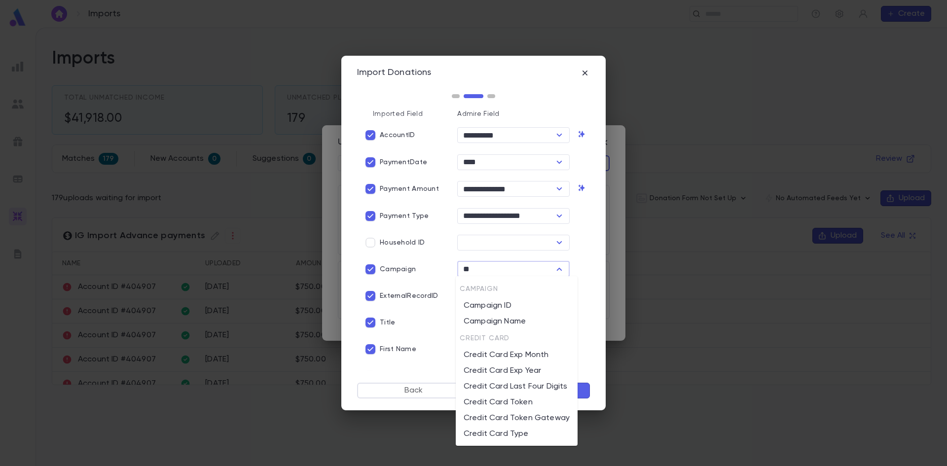
click at [516, 317] on li "Campaign Name" at bounding box center [517, 322] width 122 height 16
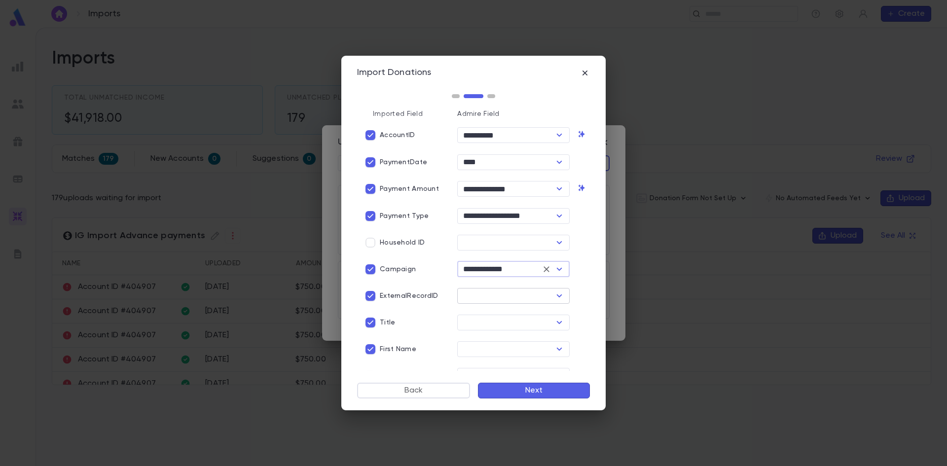
type input "**********"
click at [476, 296] on input "text" at bounding box center [505, 296] width 90 height 14
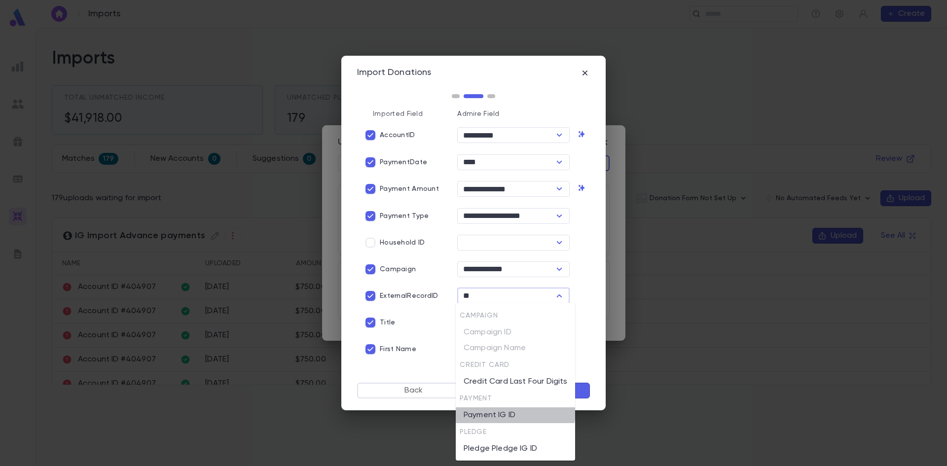
click at [505, 411] on li "Payment IG ID" at bounding box center [515, 416] width 119 height 16
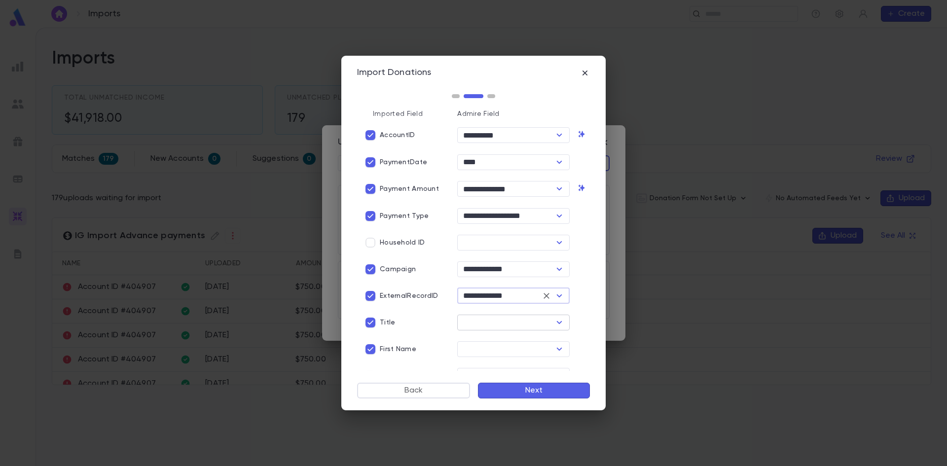
click at [470, 315] on div "​" at bounding box center [513, 323] width 113 height 16
type input "**********"
click at [486, 359] on li "His Title" at bounding box center [511, 359] width 111 height 16
type input "*********"
click at [479, 345] on input "text" at bounding box center [505, 349] width 90 height 14
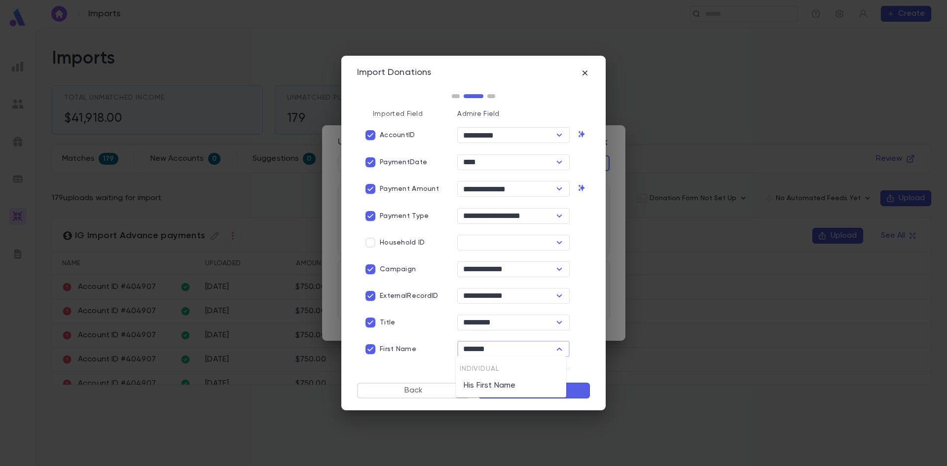
click at [500, 388] on li "His First Name" at bounding box center [511, 386] width 111 height 16
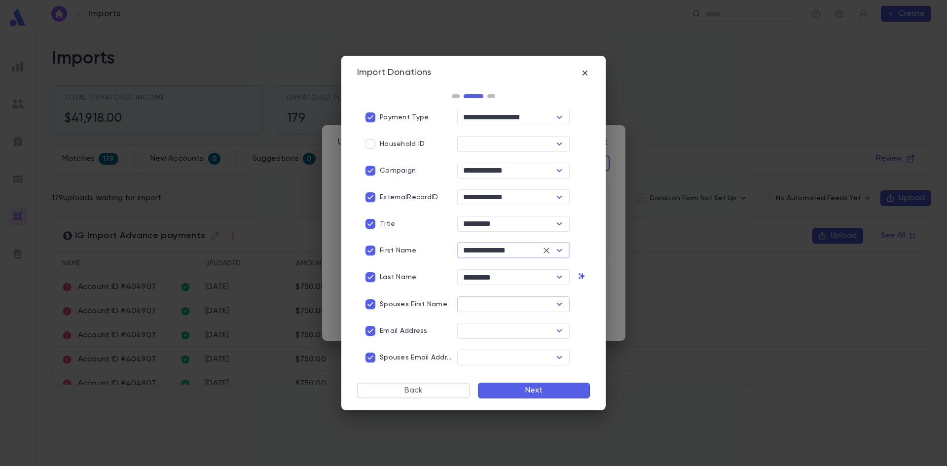
type input "**********"
click at [481, 306] on input "text" at bounding box center [505, 305] width 90 height 14
click at [497, 344] on li "Her First Name" at bounding box center [511, 341] width 111 height 16
type input "**********"
click at [482, 329] on input "text" at bounding box center [505, 331] width 90 height 14
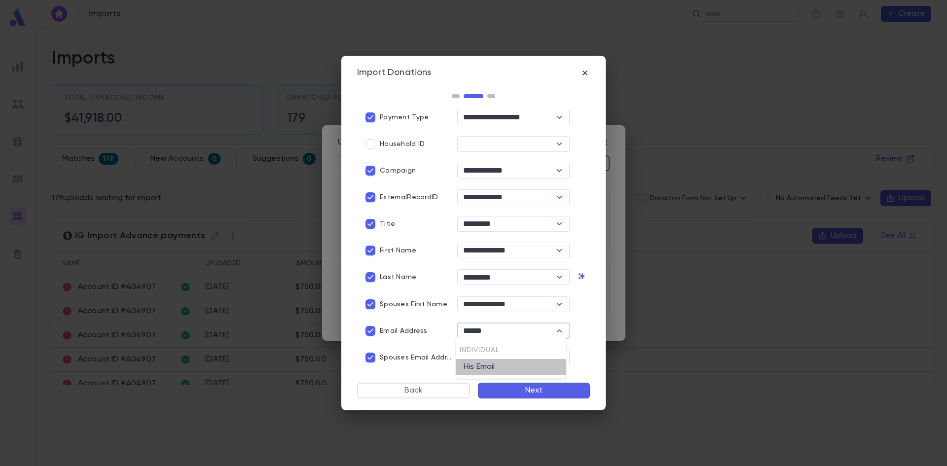
click at [479, 363] on li "His Email" at bounding box center [511, 367] width 111 height 16
type input "*********"
click at [477, 346] on div "​" at bounding box center [510, 354] width 120 height 24
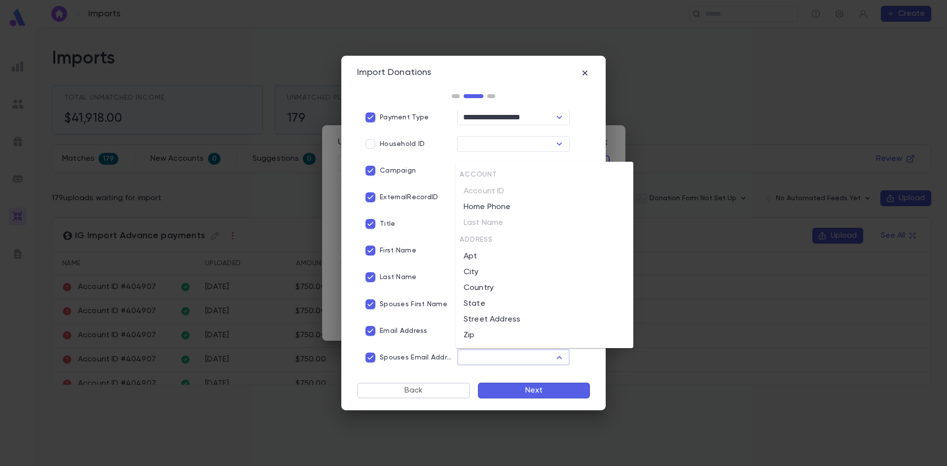
click at [477, 352] on input "text" at bounding box center [505, 358] width 90 height 14
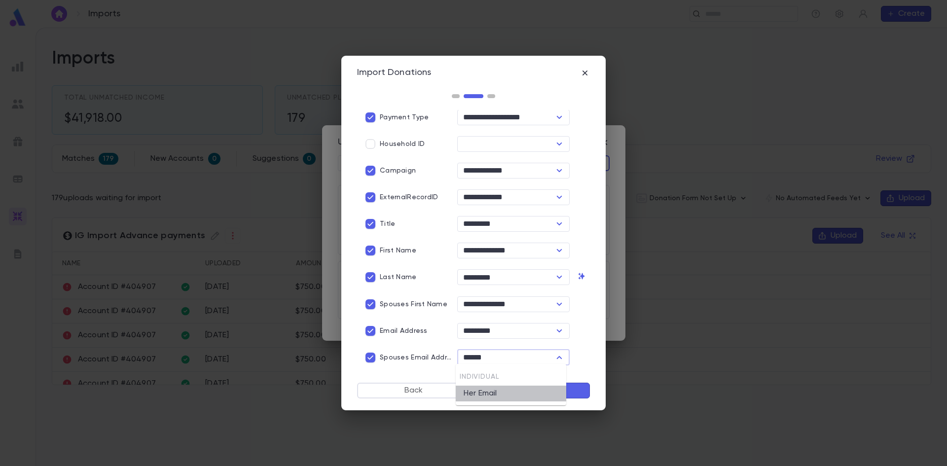
click at [478, 394] on li "Her Email" at bounding box center [511, 394] width 111 height 16
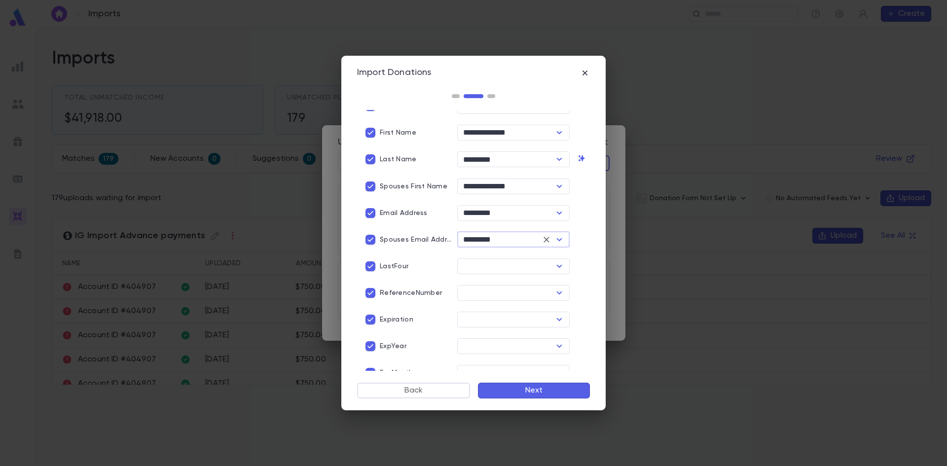
scroll to position [227, 0]
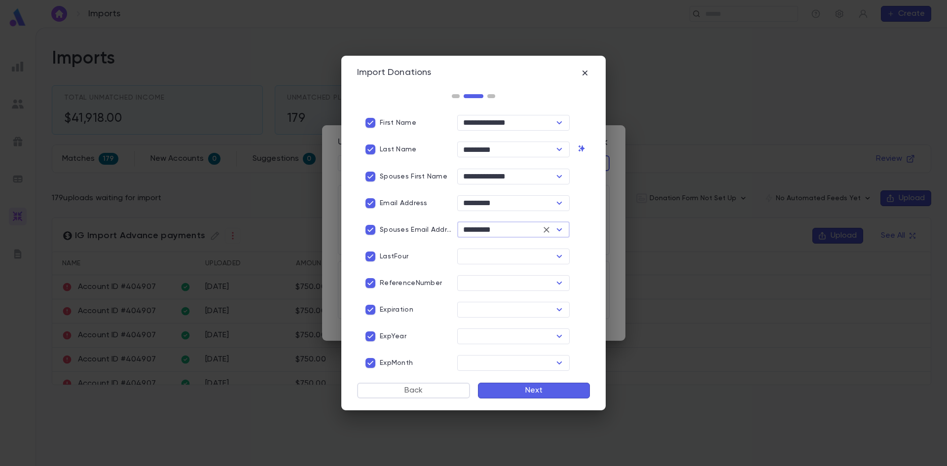
type input "*********"
click at [451, 255] on div "​" at bounding box center [510, 253] width 120 height 24
click at [471, 257] on input "text" at bounding box center [505, 257] width 90 height 14
click at [515, 327] on li "Credit Card Last Four Digits" at bounding box center [515, 326] width 119 height 16
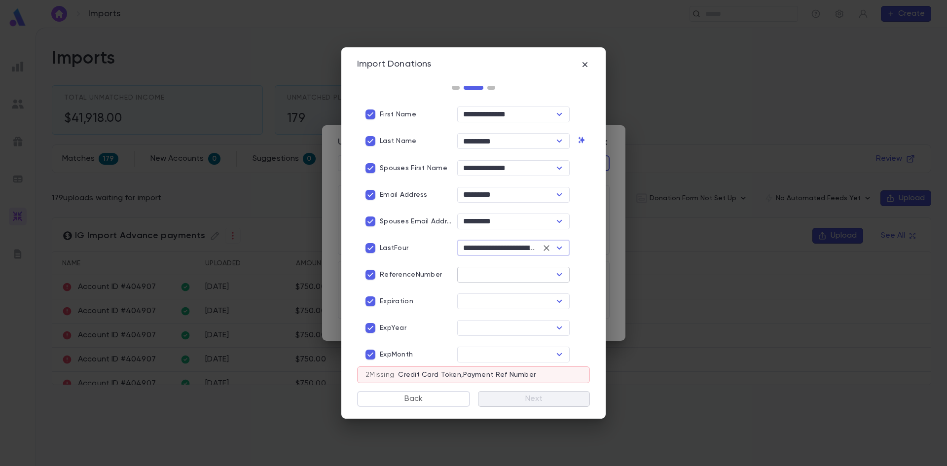
type input "**********"
click at [488, 271] on input "text" at bounding box center [505, 275] width 90 height 14
click at [497, 315] on li "Payment Ref Number" at bounding box center [511, 311] width 111 height 16
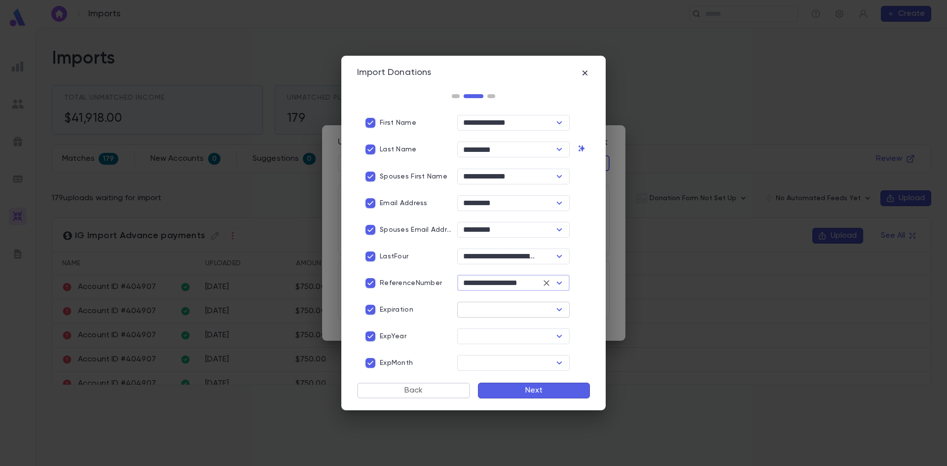
type input "**********"
click at [463, 303] on input "text" at bounding box center [505, 310] width 90 height 14
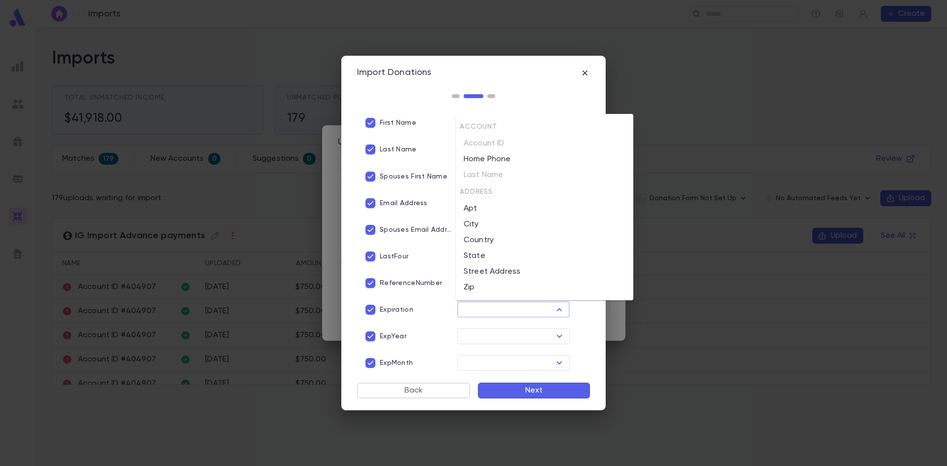
click at [394, 311] on p "Expiration" at bounding box center [397, 310] width 34 height 8
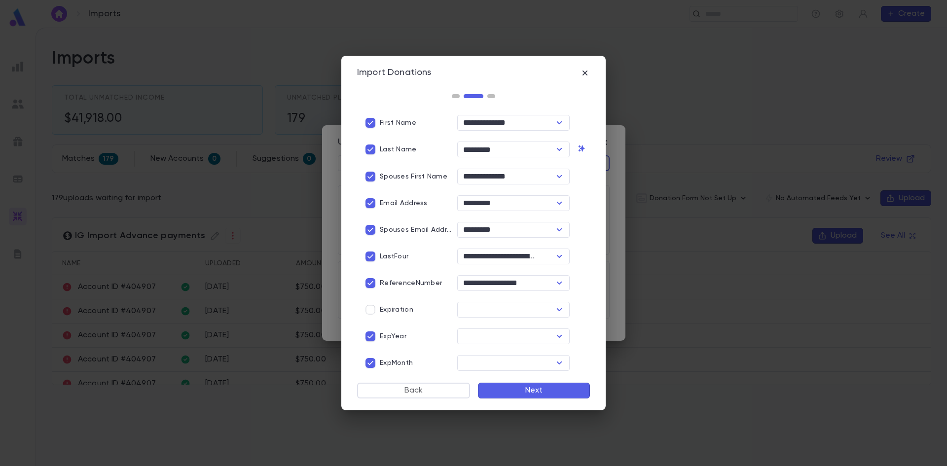
click at [381, 308] on p "Expiration" at bounding box center [397, 310] width 34 height 8
click at [392, 306] on p "Expiration" at bounding box center [397, 310] width 34 height 8
drag, startPoint x: 470, startPoint y: 321, endPoint x: 473, endPoint y: 328, distance: 7.7
click at [471, 323] on div "​" at bounding box center [510, 333] width 120 height 24
click at [481, 333] on input "text" at bounding box center [505, 337] width 90 height 14
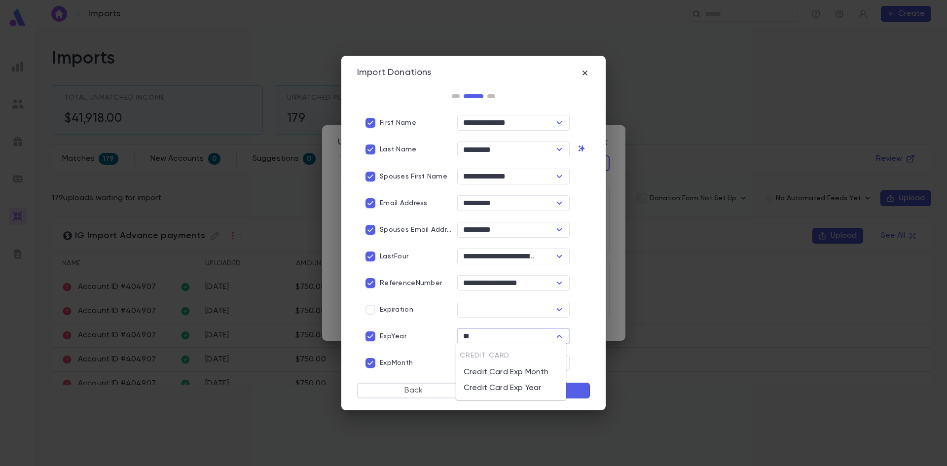
click at [504, 387] on li "Credit Card Exp Year" at bounding box center [511, 388] width 111 height 16
type input "**********"
click at [479, 360] on input "text" at bounding box center [505, 363] width 90 height 14
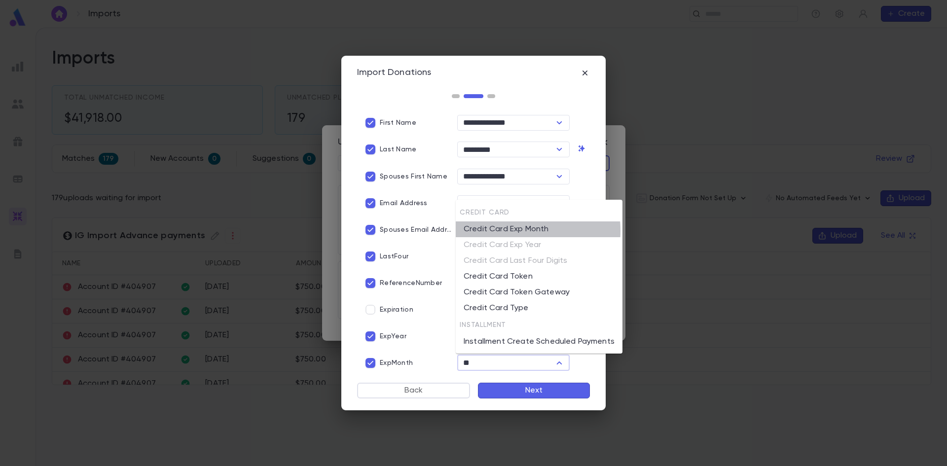
click at [505, 231] on li "Credit Card Exp Month" at bounding box center [539, 230] width 167 height 16
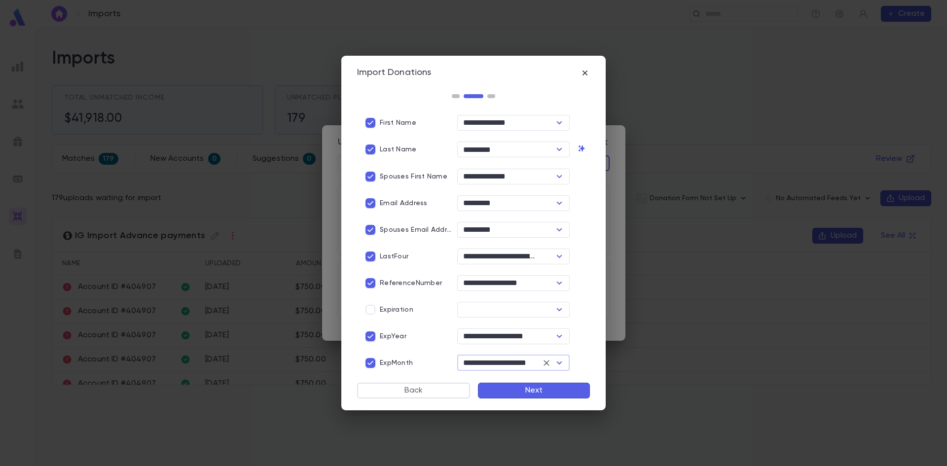
type input "**********"
click at [523, 393] on button "Next" at bounding box center [534, 391] width 112 height 16
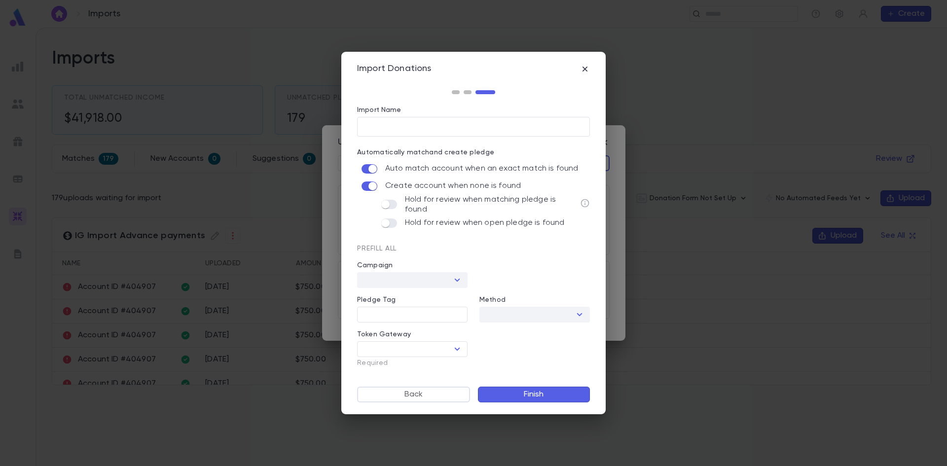
scroll to position [0, 0]
click at [397, 203] on label "Hold for review when matching pledge is found" at bounding box center [478, 205] width 201 height 20
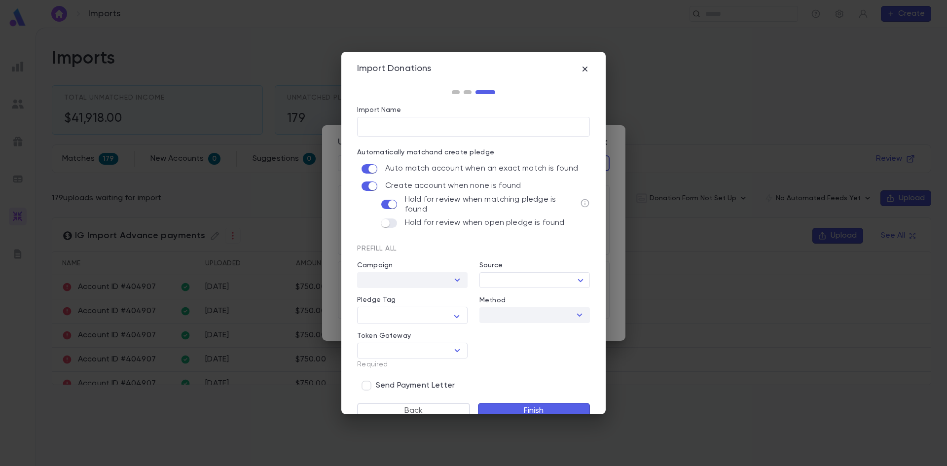
click at [398, 221] on label "Hold for review when open pledge is found" at bounding box center [472, 223] width 188 height 17
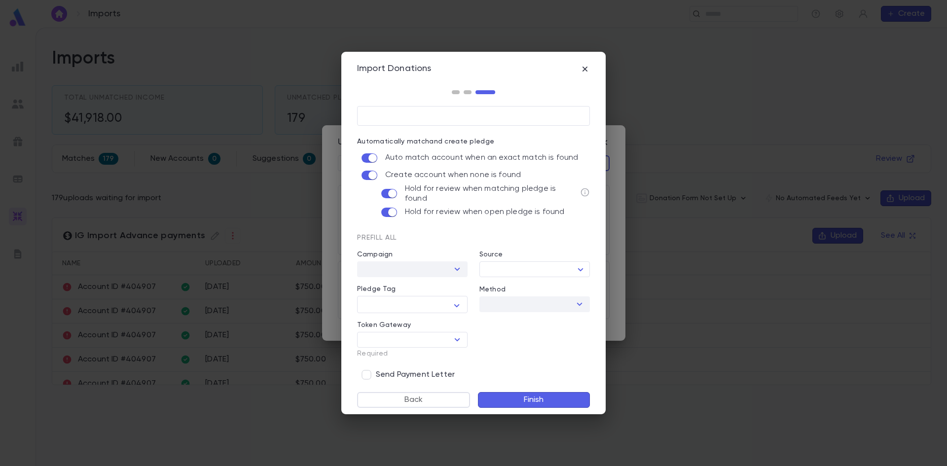
scroll to position [12, 0]
click at [461, 267] on div at bounding box center [457, 268] width 13 height 14
click at [456, 268] on div at bounding box center [457, 268] width 13 height 14
click at [531, 272] on body "Imports ​ Create Imports Total Unmatched Income $41,918.00 Unmatched Pledge Qty…" at bounding box center [473, 247] width 947 height 439
click at [517, 330] on div at bounding box center [473, 233] width 947 height 466
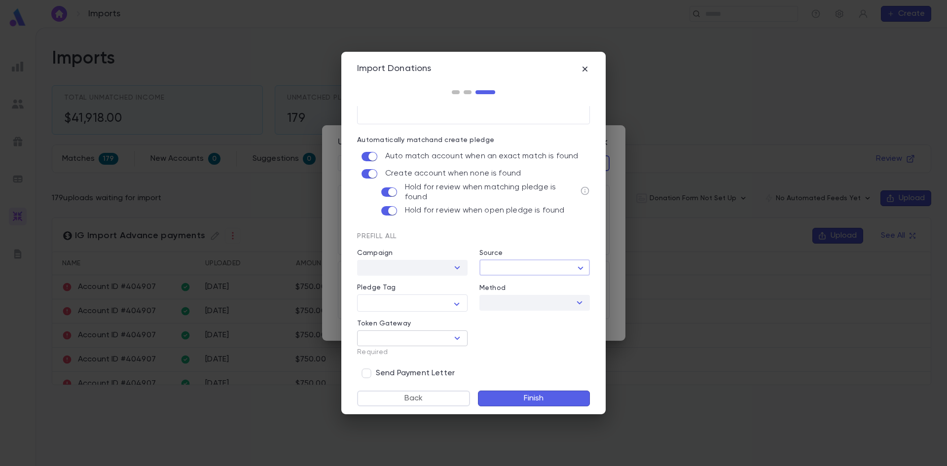
click at [463, 340] on div "​" at bounding box center [412, 339] width 111 height 16
click at [457, 339] on icon "Open" at bounding box center [458, 339] width 12 height 12
click at [441, 371] on li "Banquest" at bounding box center [411, 374] width 109 height 16
type input "********"
click at [515, 395] on button "Finish" at bounding box center [534, 399] width 112 height 16
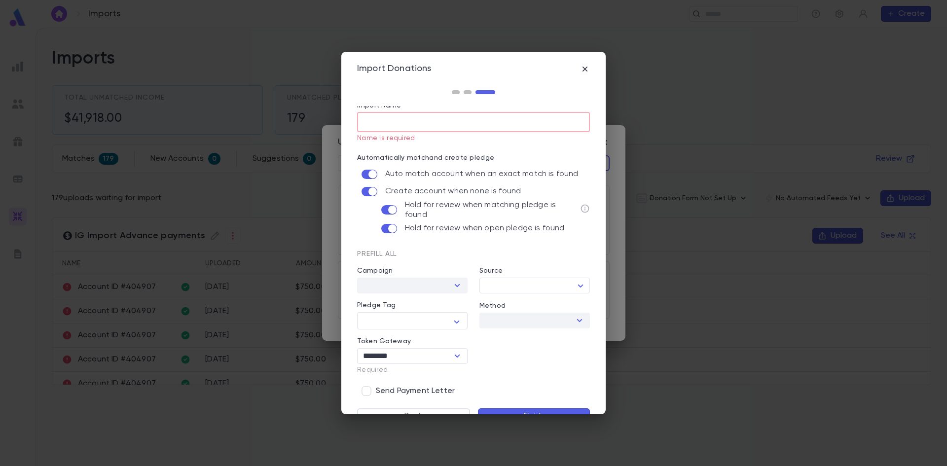
scroll to position [0, 0]
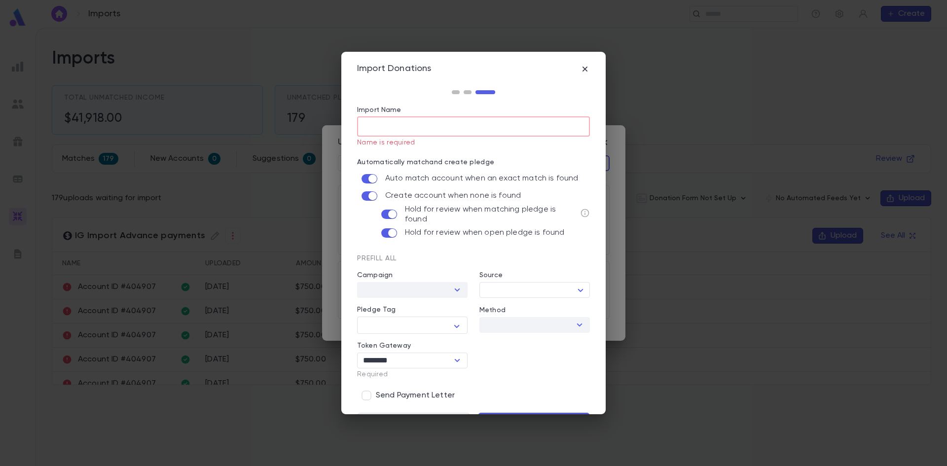
click at [433, 122] on input "Import Name" at bounding box center [473, 126] width 233 height 19
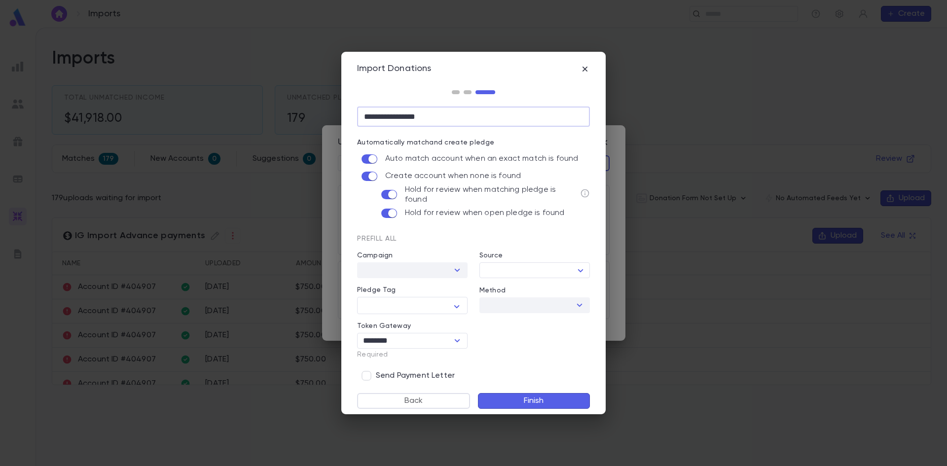
scroll to position [12, 0]
type input "**********"
click at [554, 397] on button "Finish" at bounding box center [534, 399] width 112 height 16
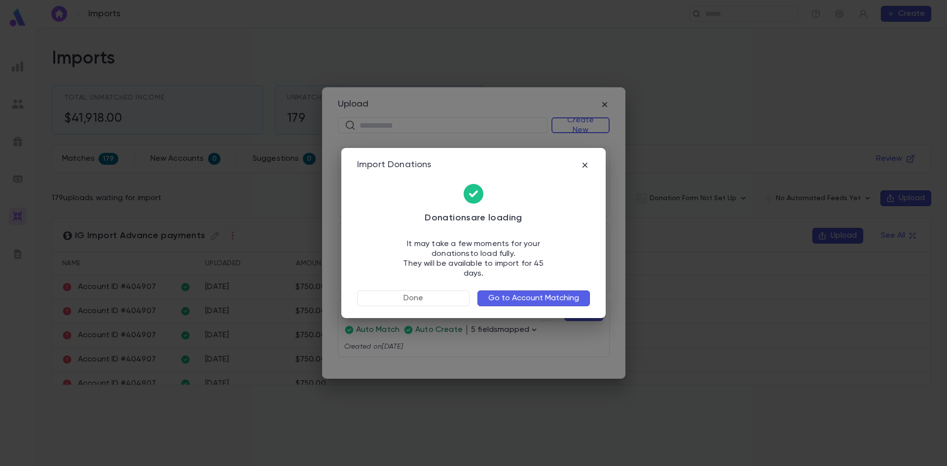
click at [532, 296] on button "Go to Account Matching" at bounding box center [534, 299] width 113 height 16
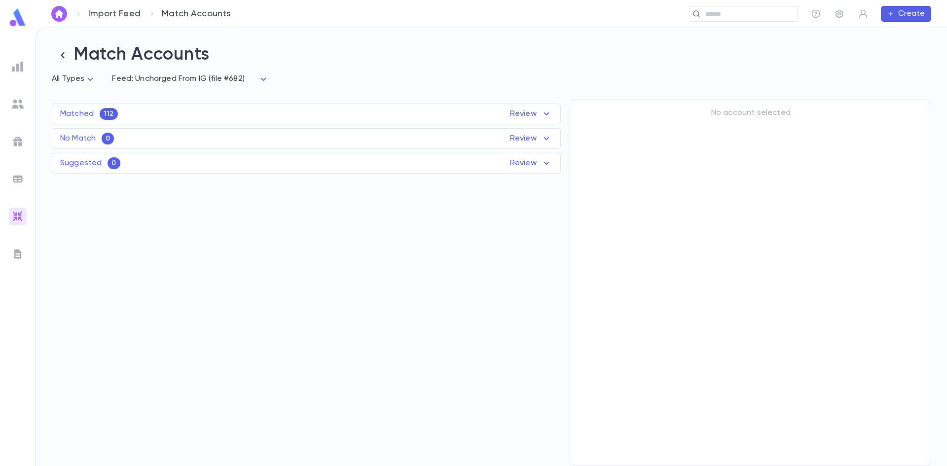
click at [548, 114] on icon at bounding box center [547, 114] width 12 height 12
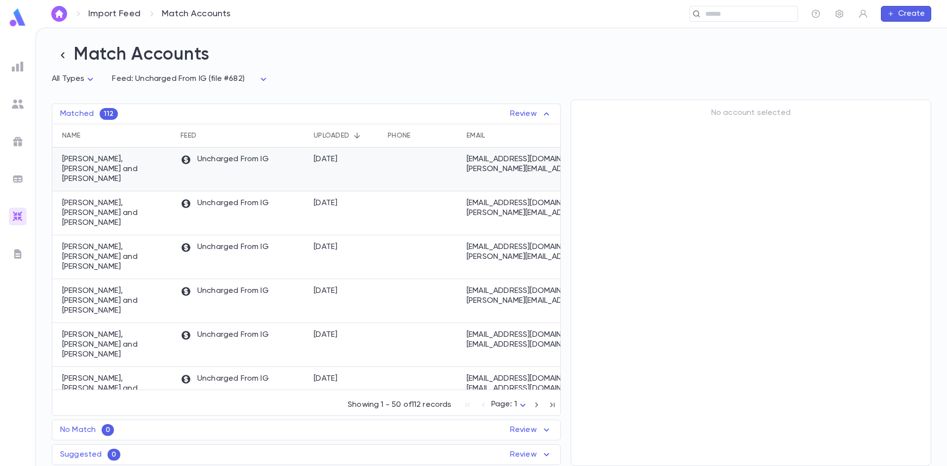
click at [388, 170] on div at bounding box center [422, 170] width 79 height 44
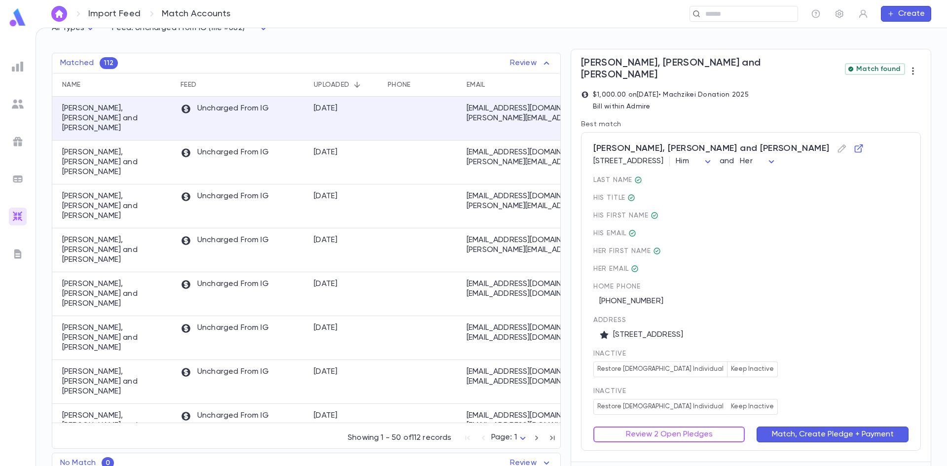
scroll to position [74, 0]
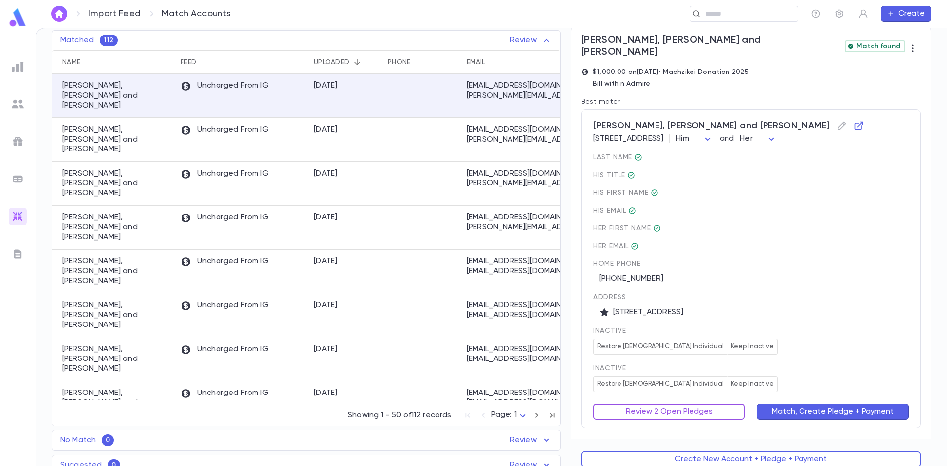
click at [695, 404] on button "Review 2 Open Pledges" at bounding box center [670, 412] width 152 height 16
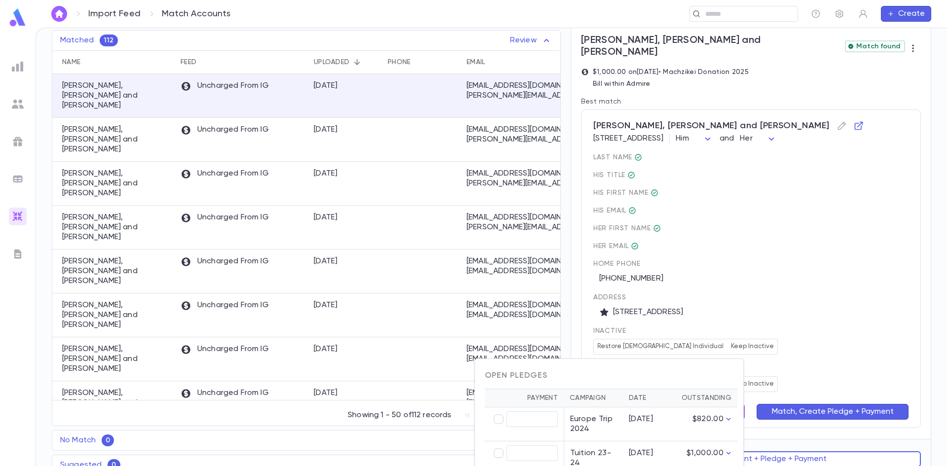
click at [907, 293] on div at bounding box center [473, 233] width 947 height 466
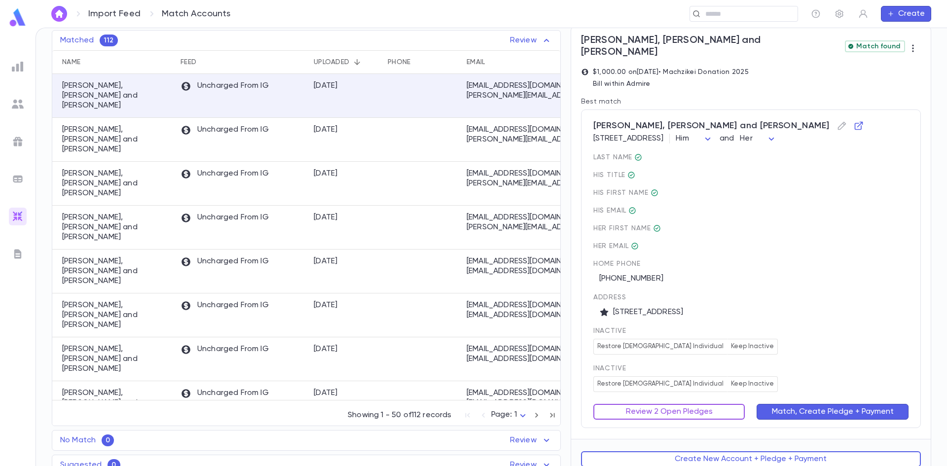
click at [671, 404] on button "Review 2 Open Pledges" at bounding box center [670, 412] width 152 height 16
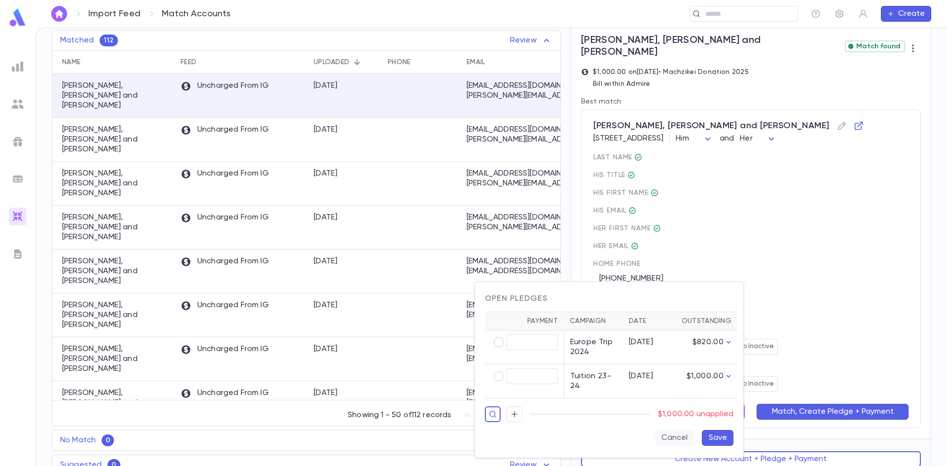
click at [669, 439] on button "Cancel" at bounding box center [674, 438] width 39 height 16
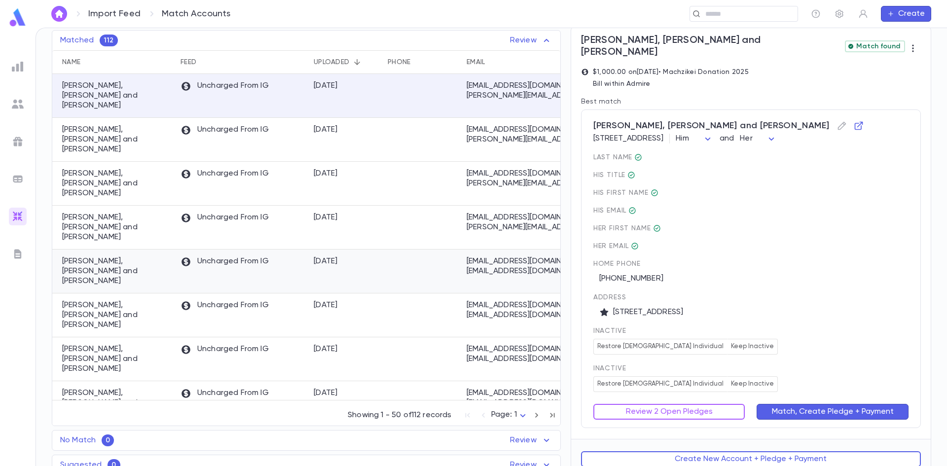
click at [393, 250] on div at bounding box center [422, 272] width 79 height 44
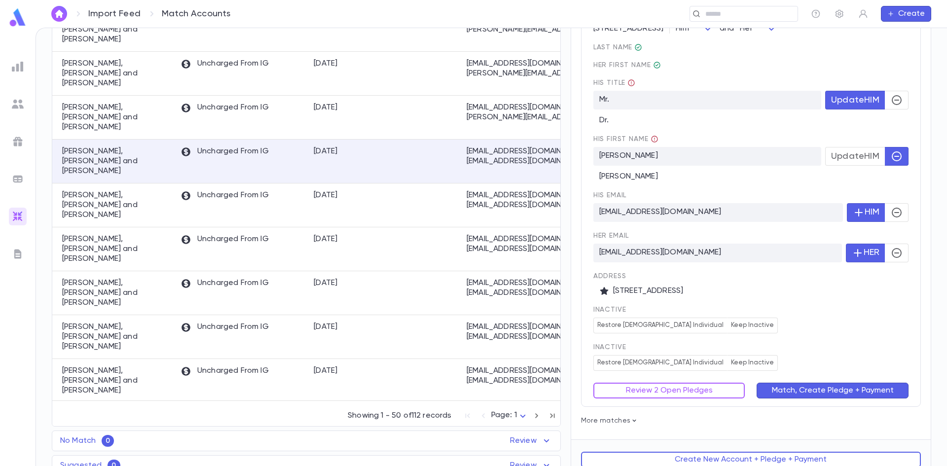
scroll to position [184, 0]
click at [697, 386] on button "Review 2 Open Pledges" at bounding box center [670, 390] width 152 height 16
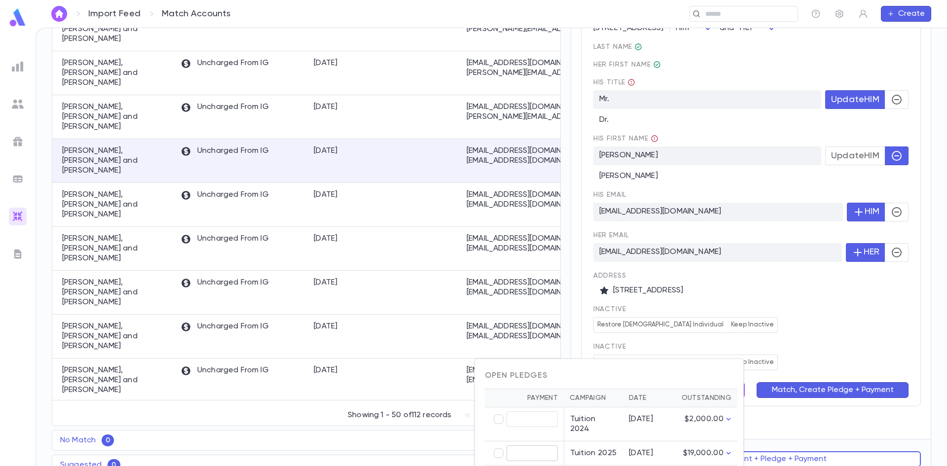
type input "********"
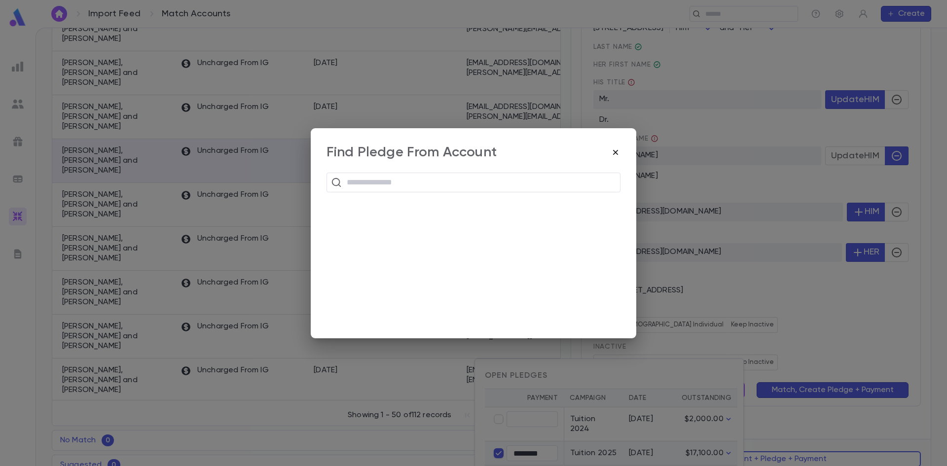
click at [619, 148] on icon "button" at bounding box center [616, 153] width 10 height 10
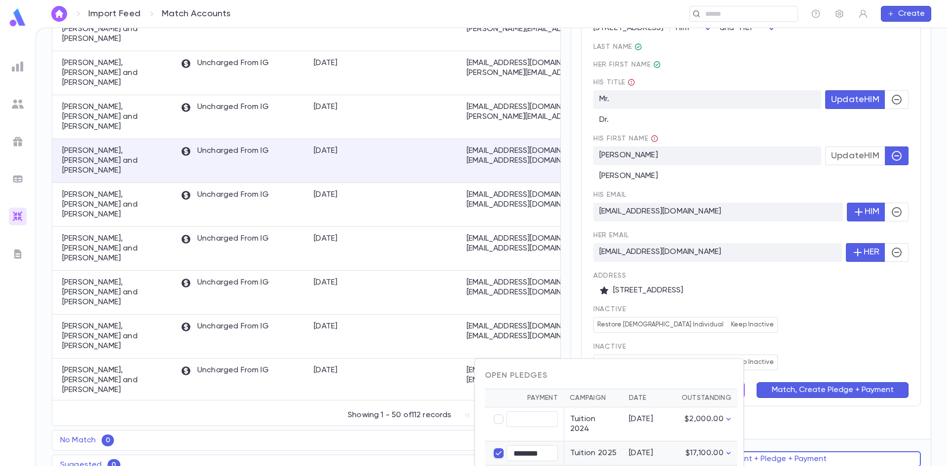
click at [774, 316] on div at bounding box center [473, 233] width 947 height 466
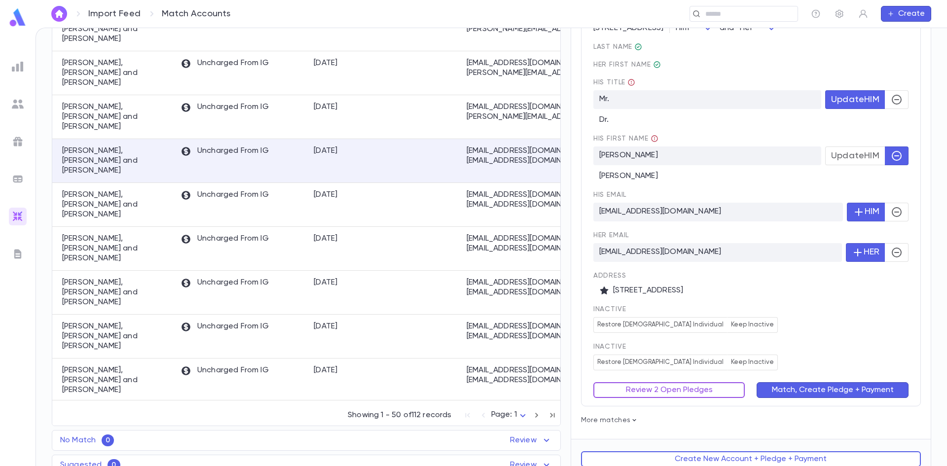
click at [675, 382] on button "Review 2 Open Pledges" at bounding box center [670, 390] width 152 height 16
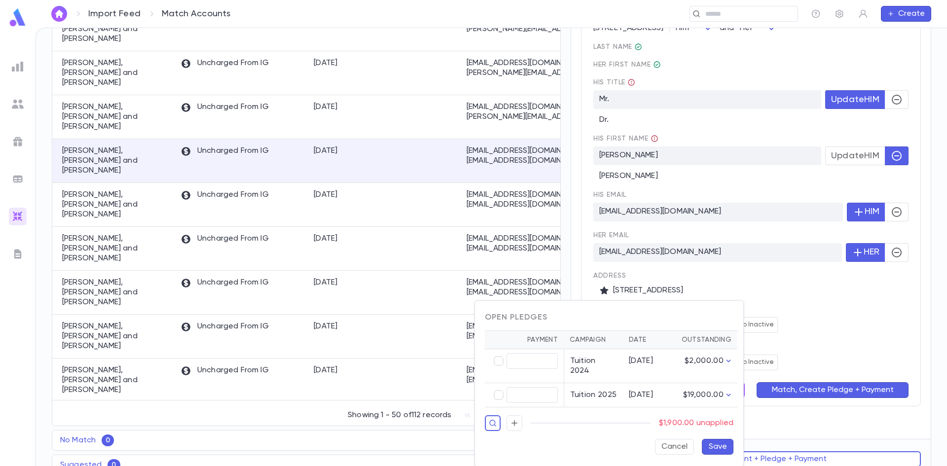
type input "********"
click at [731, 439] on button "Save" at bounding box center [718, 447] width 32 height 16
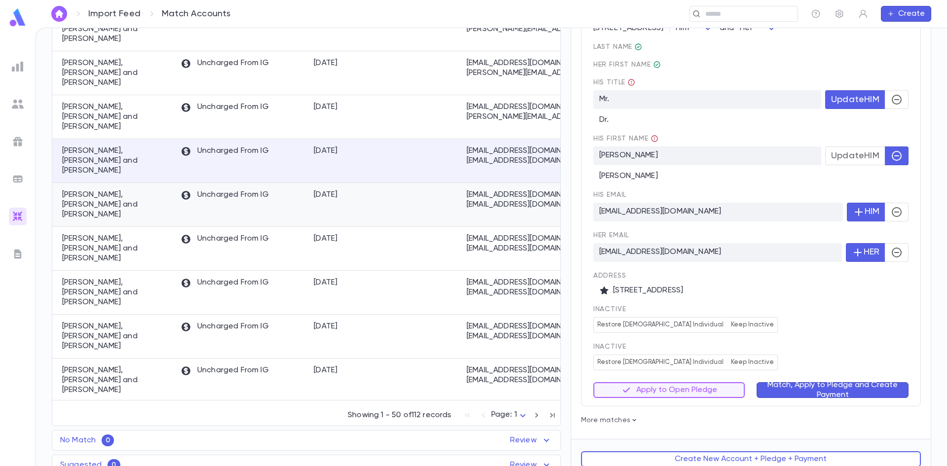
click at [455, 183] on div at bounding box center [422, 205] width 79 height 44
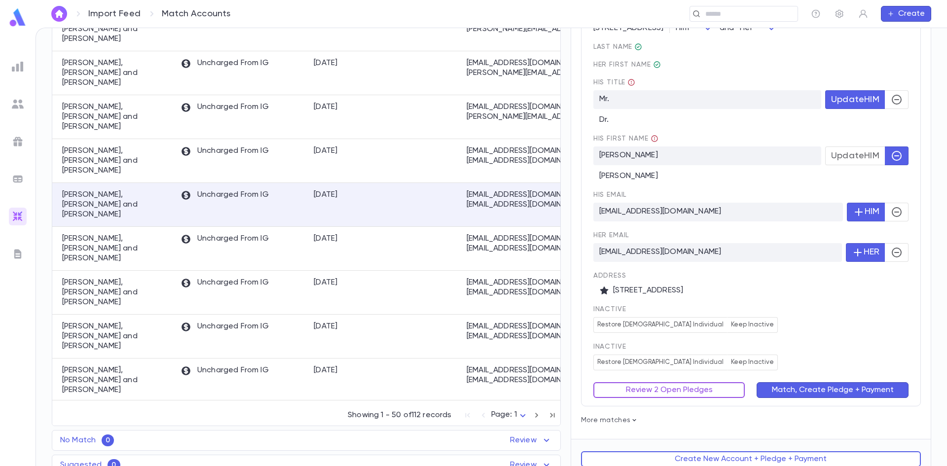
click at [721, 382] on button "Review 2 Open Pledges" at bounding box center [670, 390] width 152 height 16
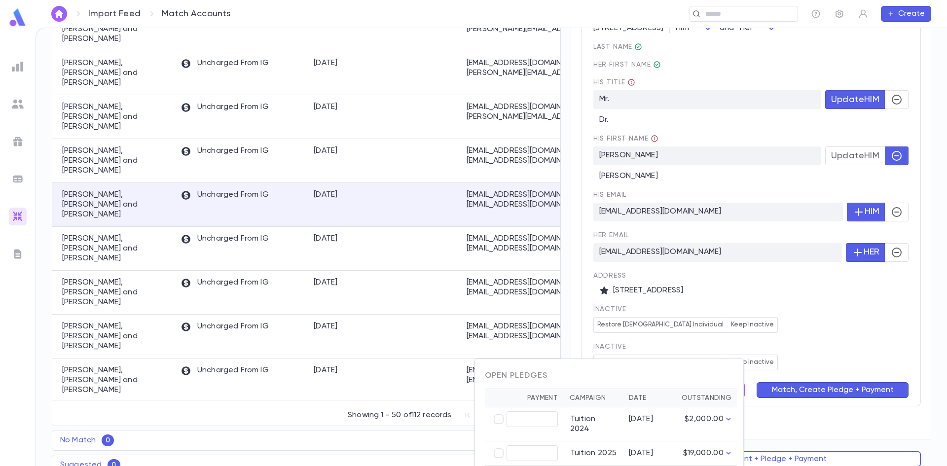
click at [797, 168] on div at bounding box center [473, 233] width 947 height 466
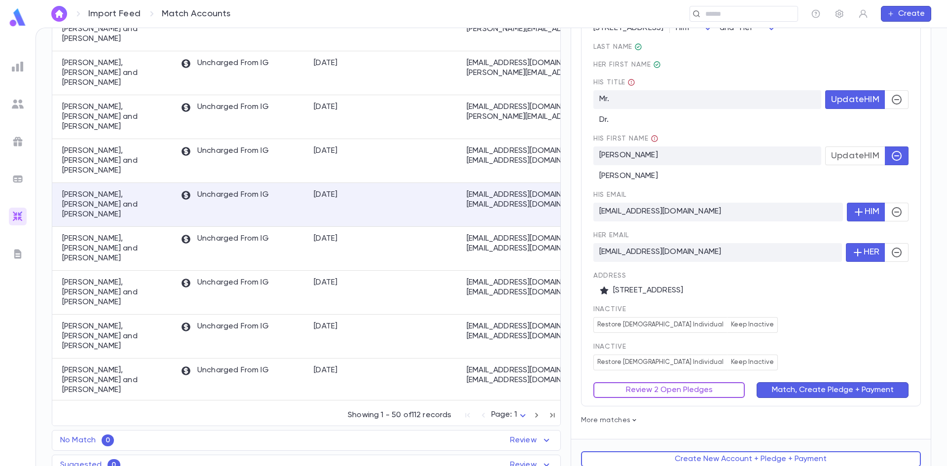
click at [716, 382] on button "Review 2 Open Pledges" at bounding box center [670, 390] width 152 height 16
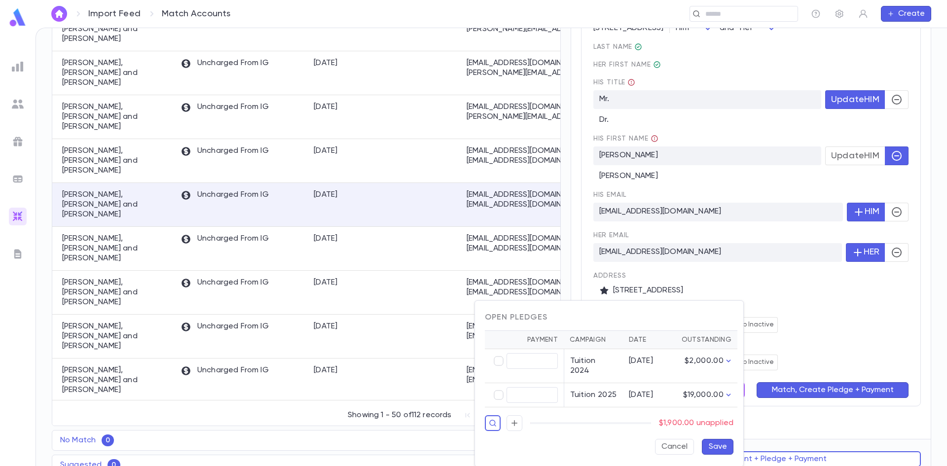
type input "********"
click at [716, 442] on button "Save" at bounding box center [718, 447] width 32 height 16
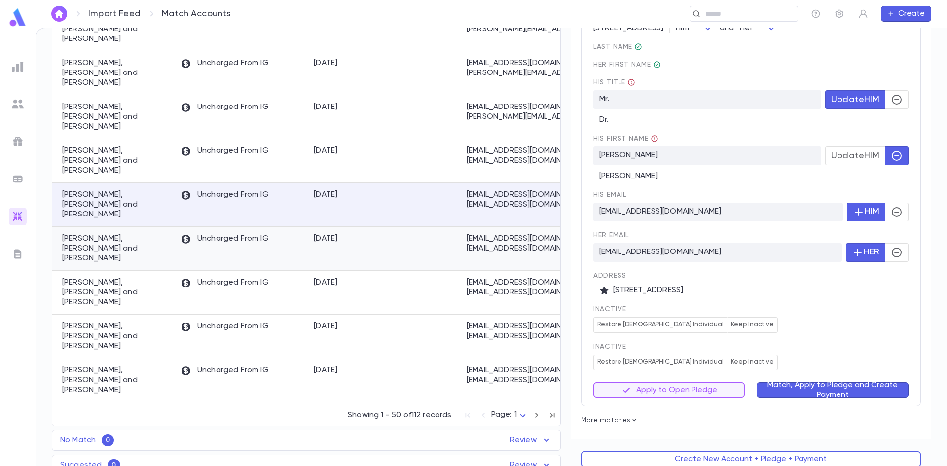
click at [384, 227] on div at bounding box center [422, 249] width 79 height 44
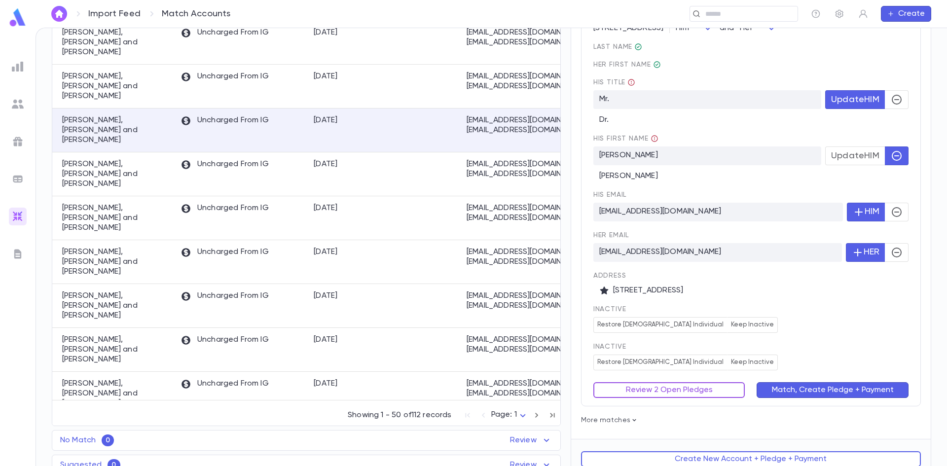
click at [716, 382] on button "Review 2 Open Pledges" at bounding box center [670, 390] width 152 height 16
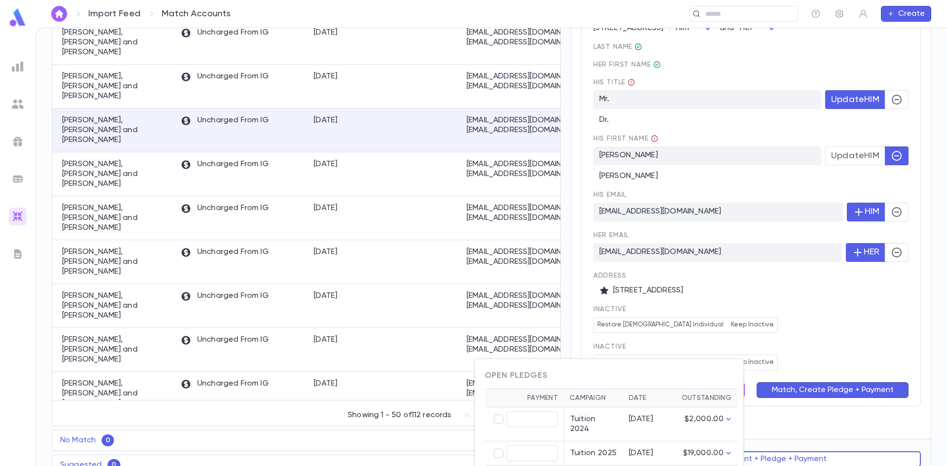
click at [699, 256] on div at bounding box center [473, 233] width 947 height 466
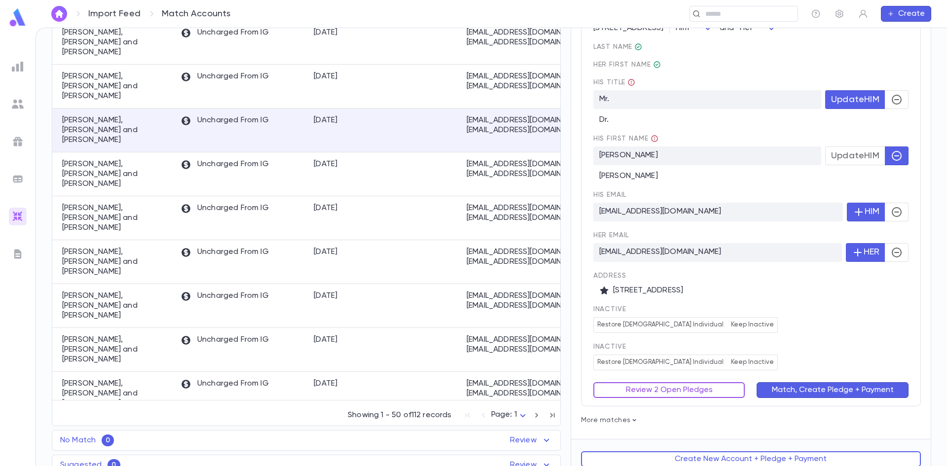
click at [697, 384] on button "Review 2 Open Pledges" at bounding box center [670, 390] width 152 height 16
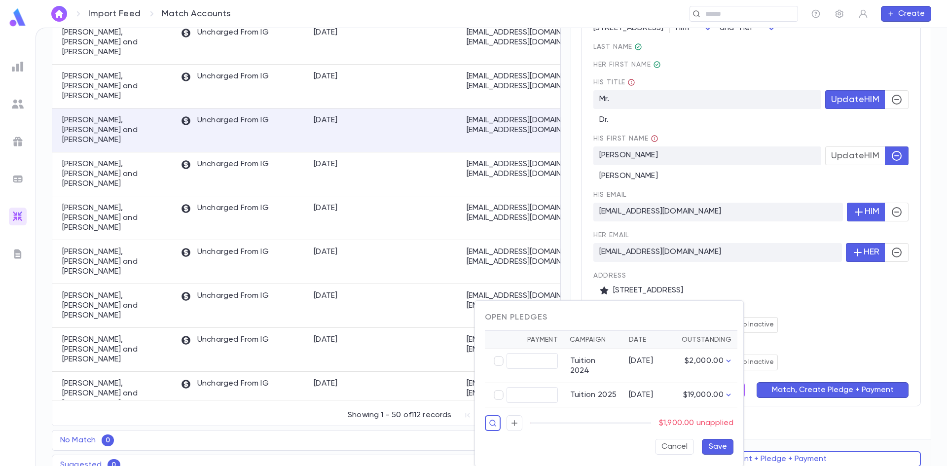
type input "********"
click at [717, 440] on button "Save" at bounding box center [718, 447] width 32 height 16
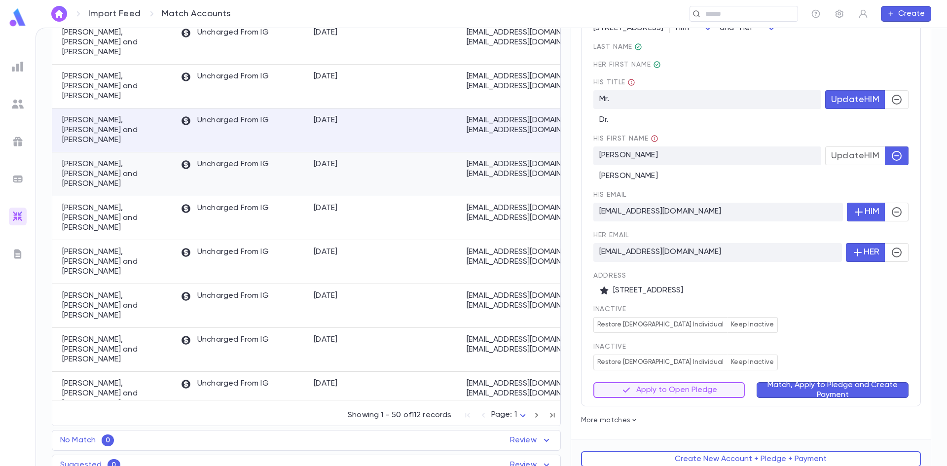
click at [348, 152] on div "9/10/2025" at bounding box center [346, 174] width 74 height 44
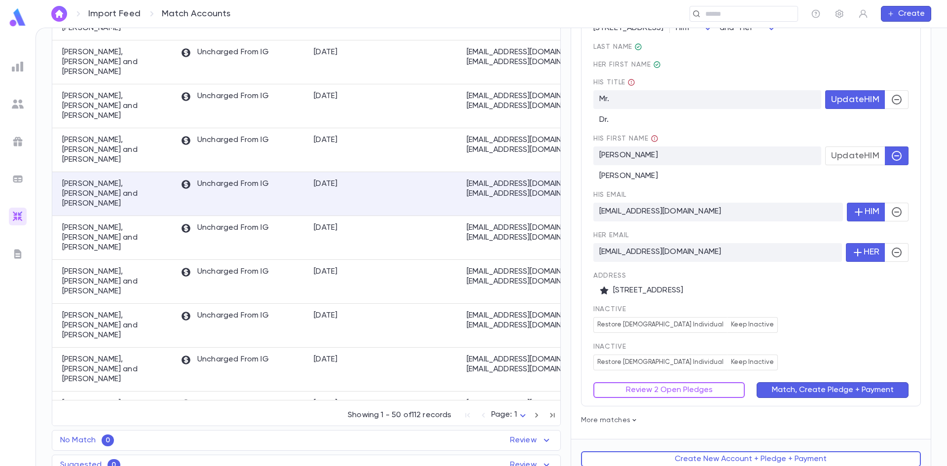
click at [800, 293] on div "last Name Her first Name His title Mr. Update HIM Dr. His first Name Adam Cohen…" at bounding box center [751, 207] width 315 height 328
click at [703, 382] on button "Review 2 Open Pledges" at bounding box center [670, 390] width 152 height 16
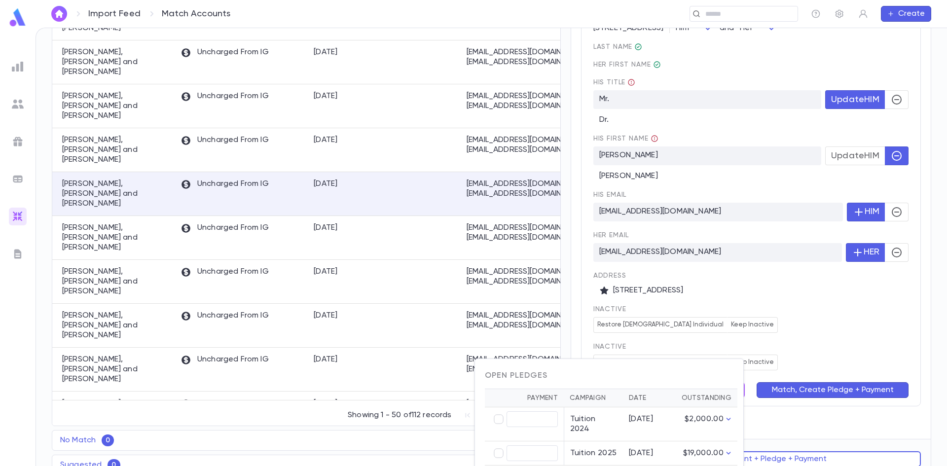
click at [764, 316] on div at bounding box center [473, 233] width 947 height 466
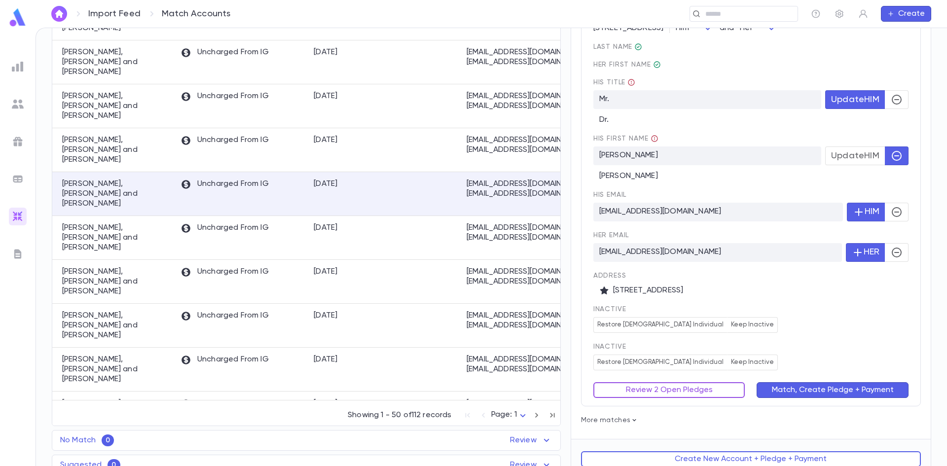
click at [701, 382] on button "Review 2 Open Pledges" at bounding box center [670, 390] width 152 height 16
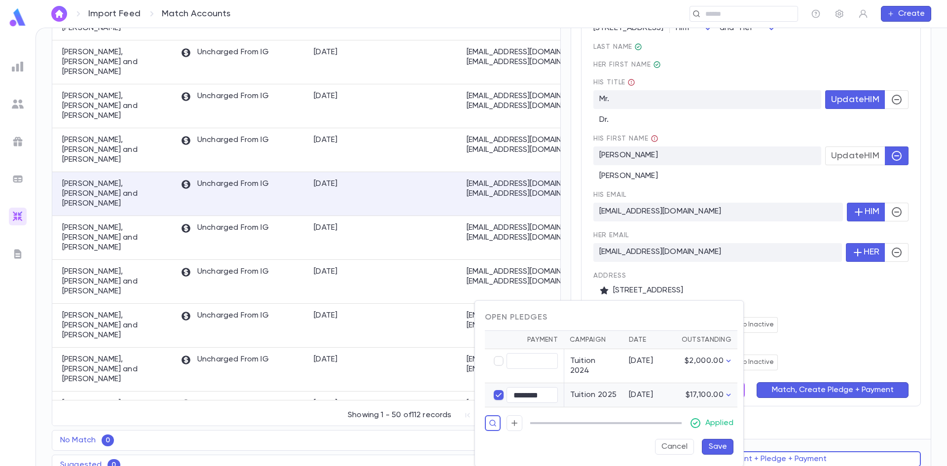
type input "********"
click at [708, 439] on button "Save" at bounding box center [718, 447] width 32 height 16
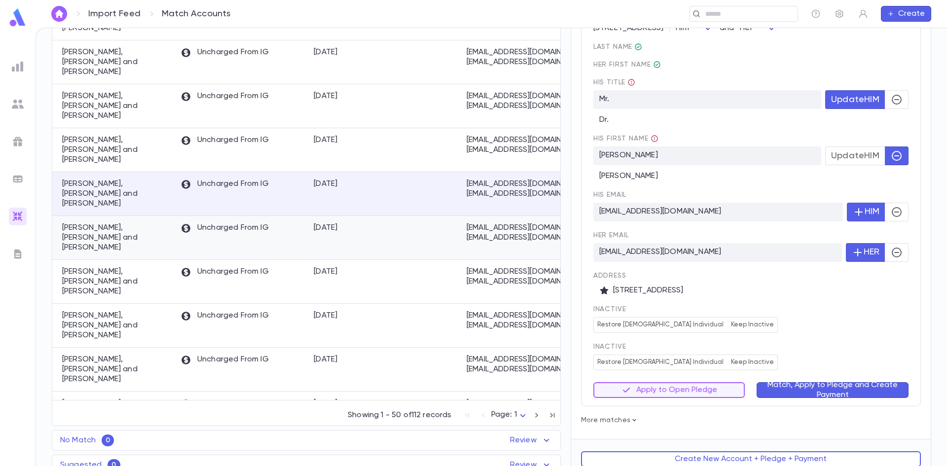
click at [340, 216] on div "9/10/2025" at bounding box center [346, 238] width 74 height 44
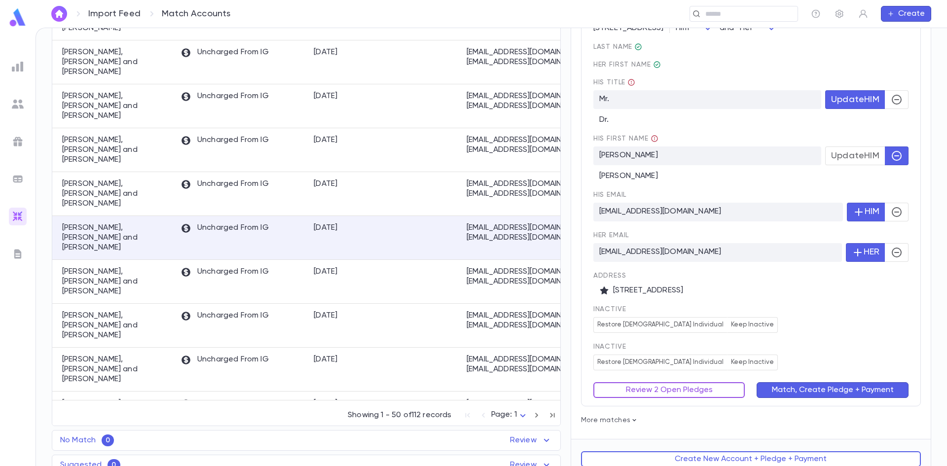
click at [696, 382] on button "Review 2 Open Pledges" at bounding box center [670, 390] width 152 height 16
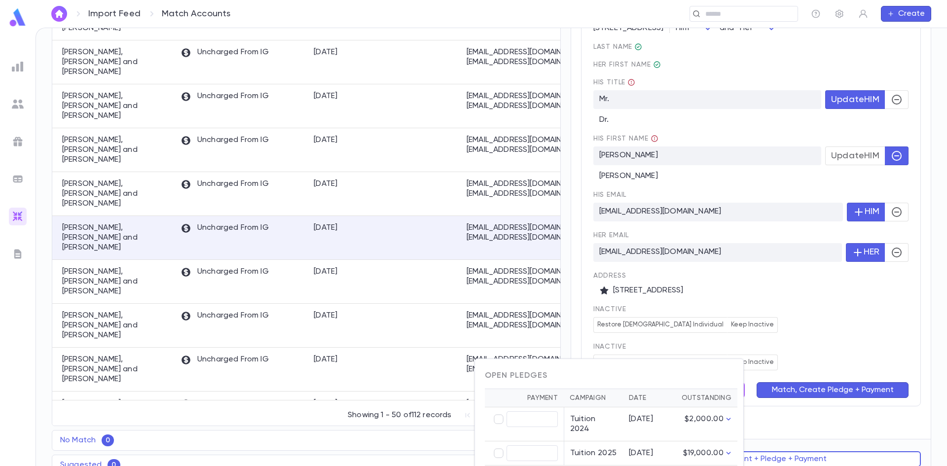
click at [779, 335] on div at bounding box center [473, 233] width 947 height 466
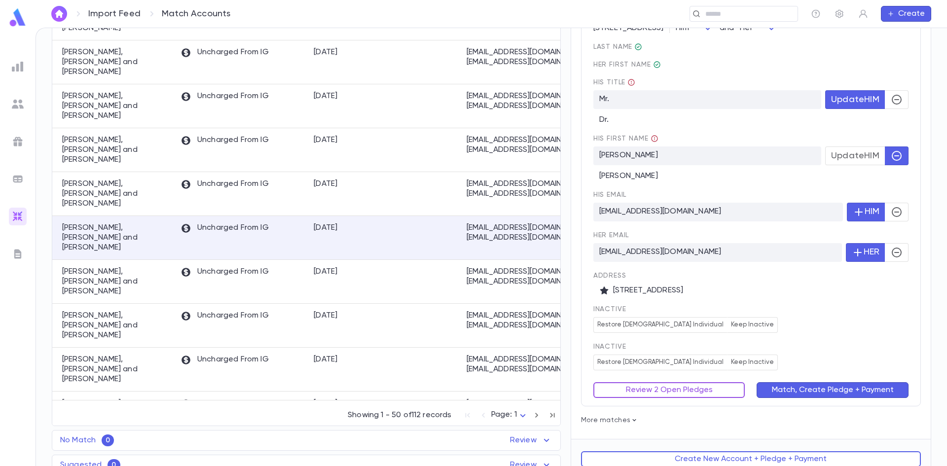
click at [666, 382] on button "Review 2 Open Pledges" at bounding box center [670, 390] width 152 height 16
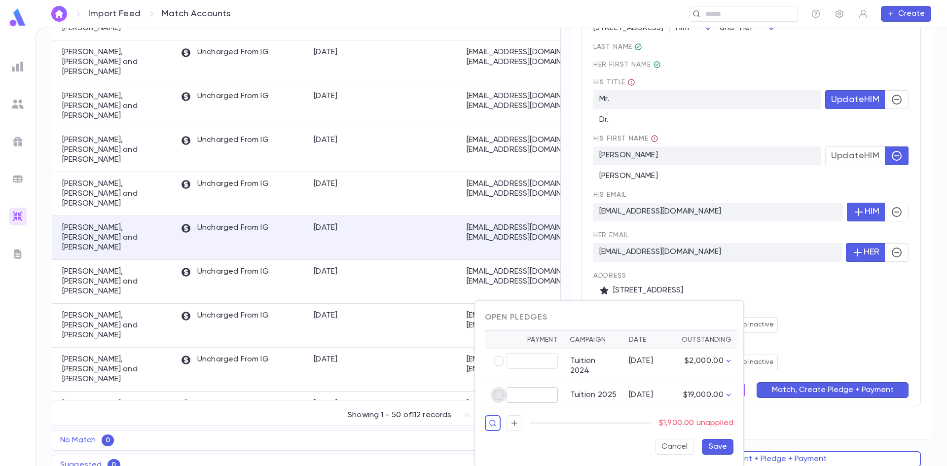
type input "********"
click at [713, 439] on button "Save" at bounding box center [718, 447] width 32 height 16
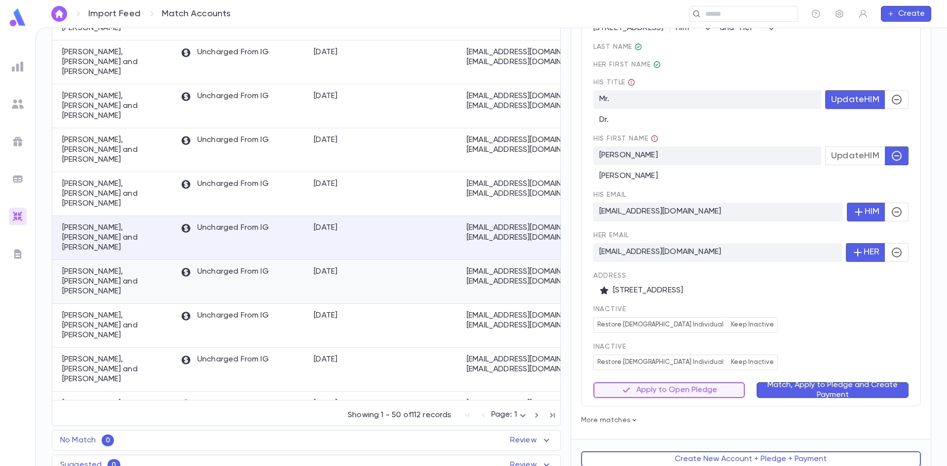
click at [298, 260] on div "Uncharged From IG" at bounding box center [242, 282] width 133 height 44
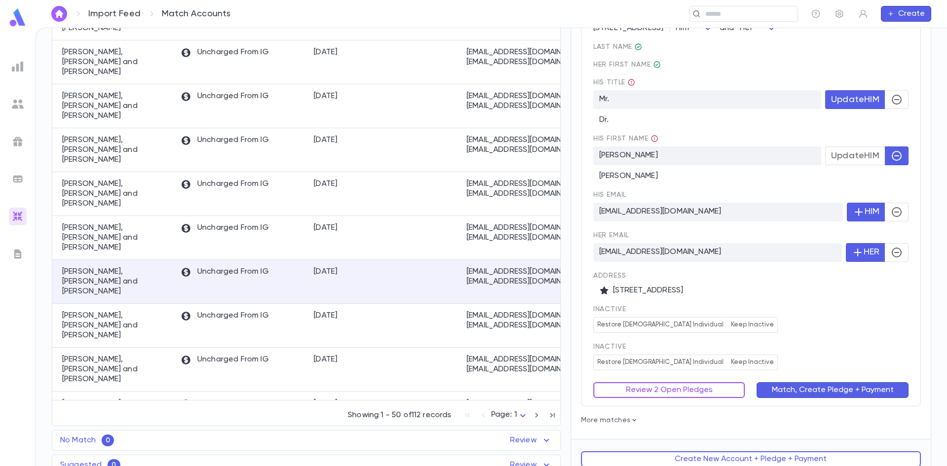
click at [695, 384] on button "Review 2 Open Pledges" at bounding box center [670, 390] width 152 height 16
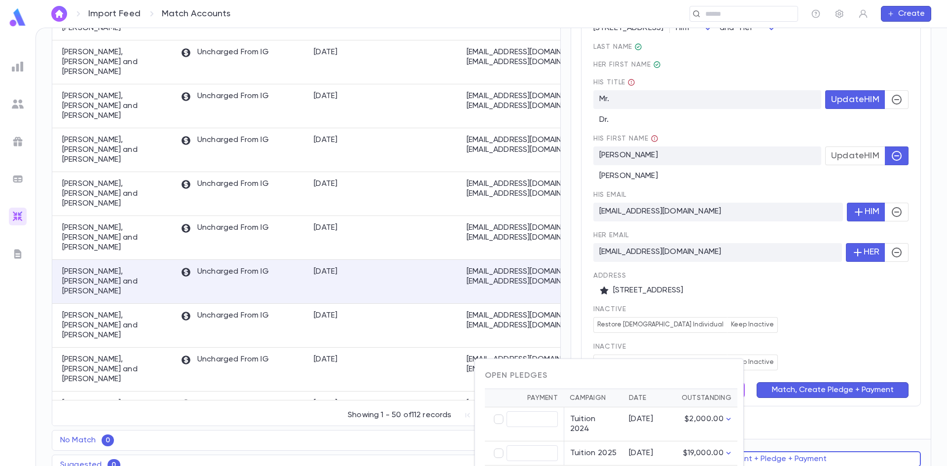
click at [784, 309] on div at bounding box center [473, 233] width 947 height 466
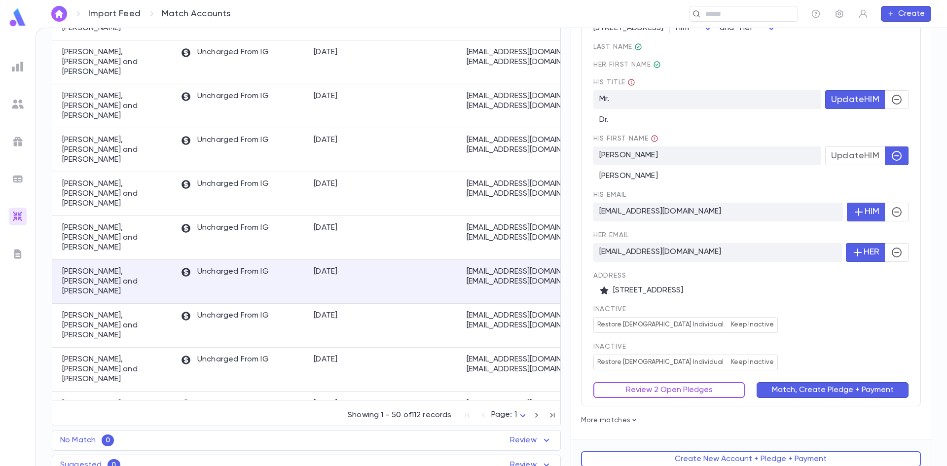
click at [677, 382] on button "Review 2 Open Pledges" at bounding box center [670, 390] width 152 height 16
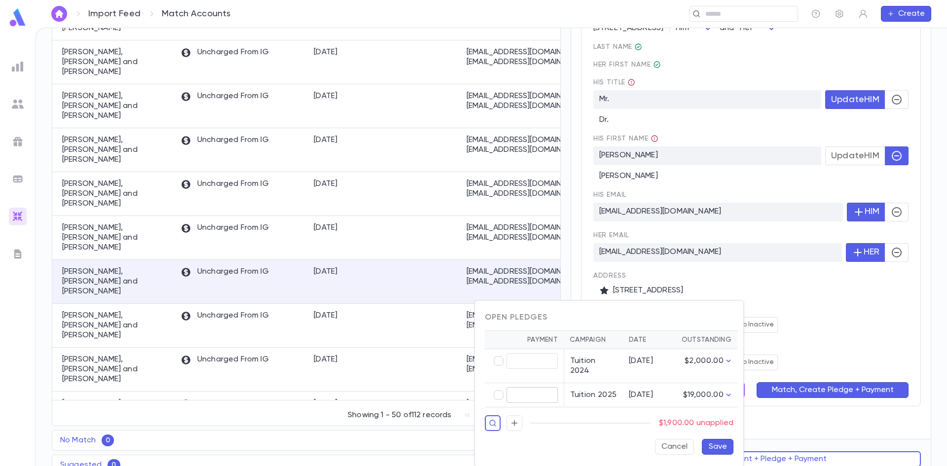
type input "********"
click at [718, 439] on button "Save" at bounding box center [718, 447] width 32 height 16
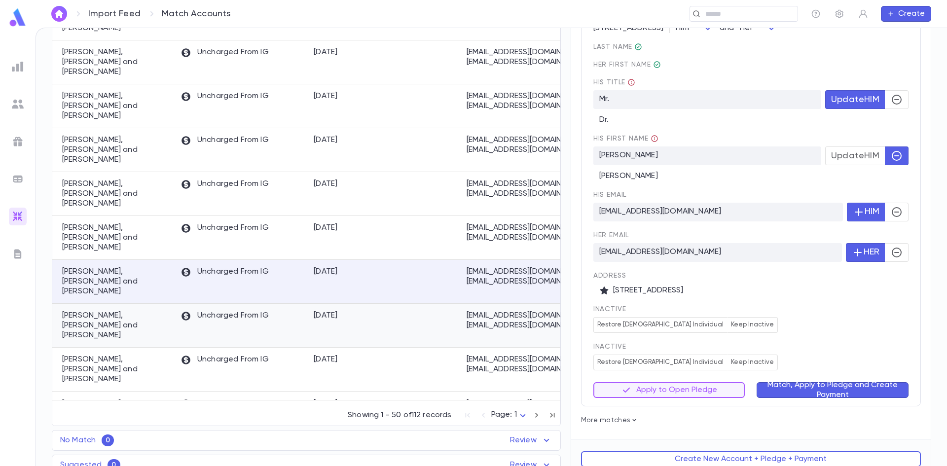
click at [382, 304] on div "9/10/2025" at bounding box center [346, 326] width 74 height 44
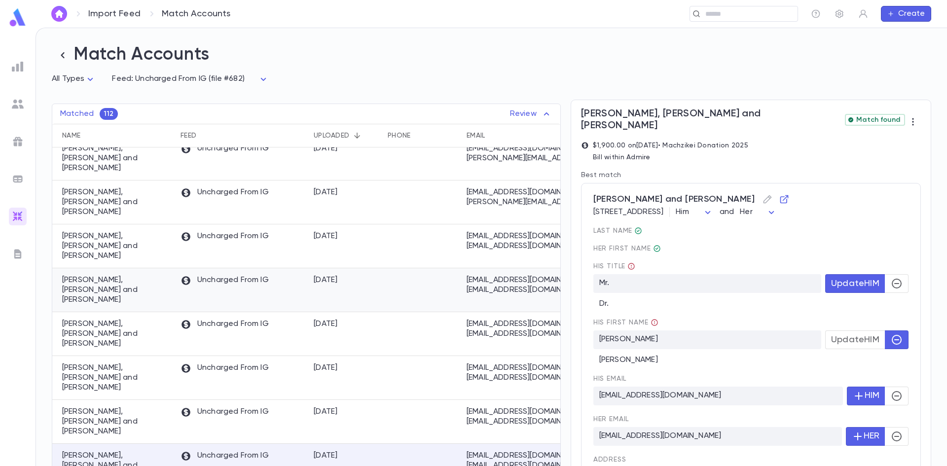
click at [402, 268] on div at bounding box center [422, 290] width 79 height 44
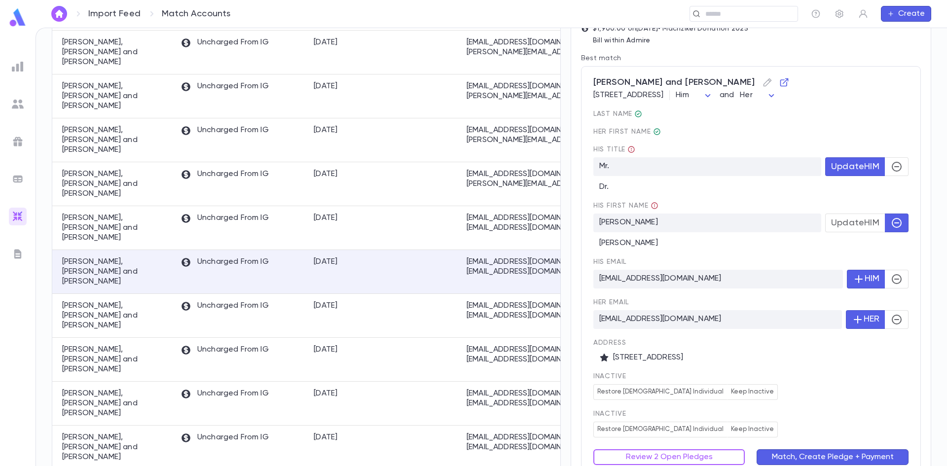
scroll to position [184, 0]
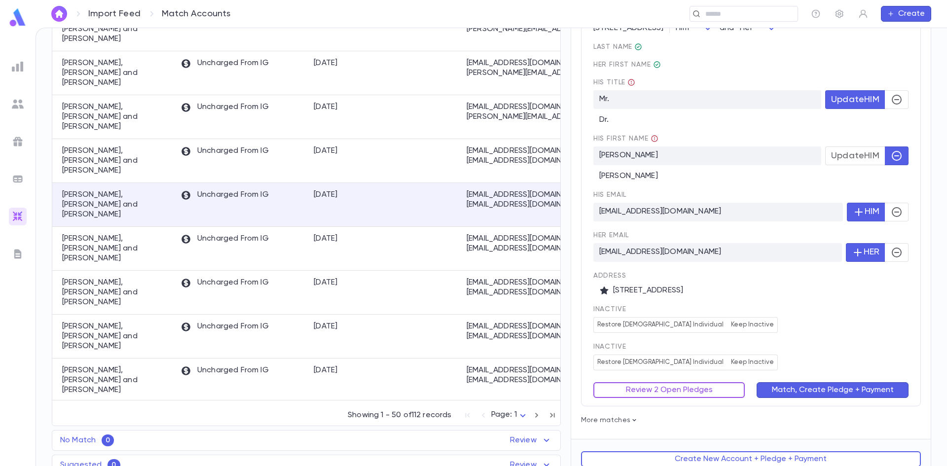
click at [662, 382] on button "Review 2 Open Pledges" at bounding box center [670, 390] width 152 height 16
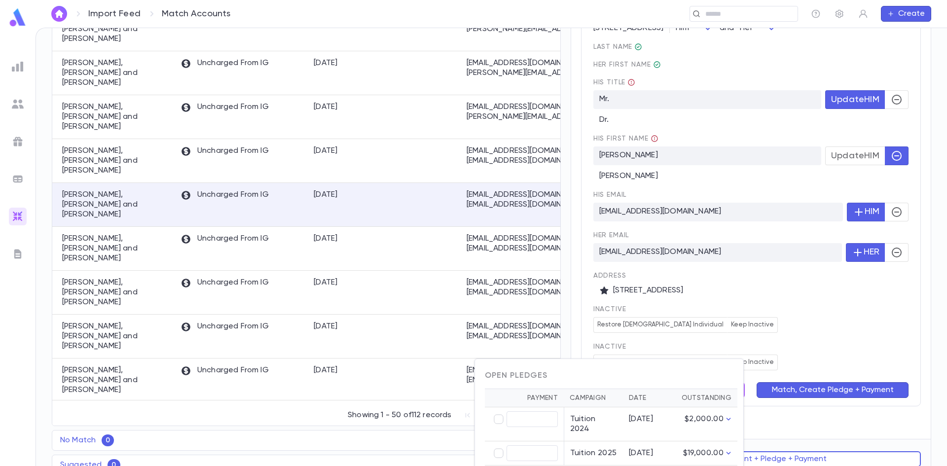
click at [750, 269] on div at bounding box center [473, 233] width 947 height 466
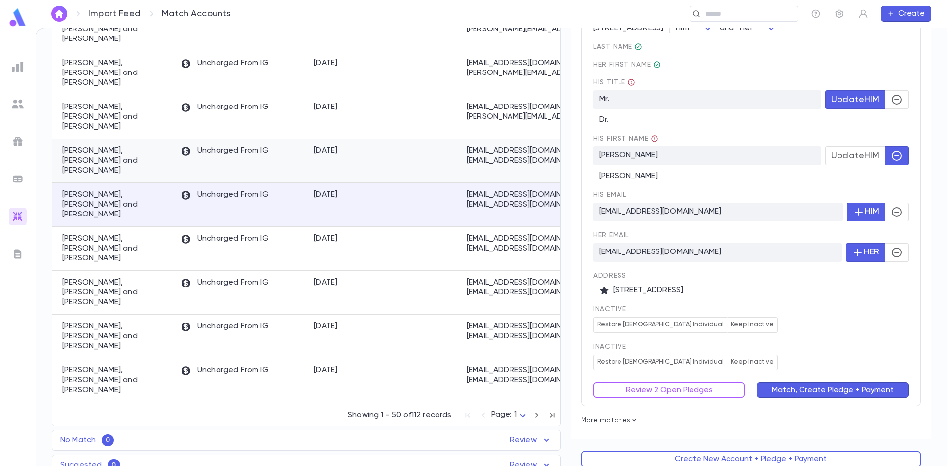
click at [436, 139] on div at bounding box center [422, 161] width 79 height 44
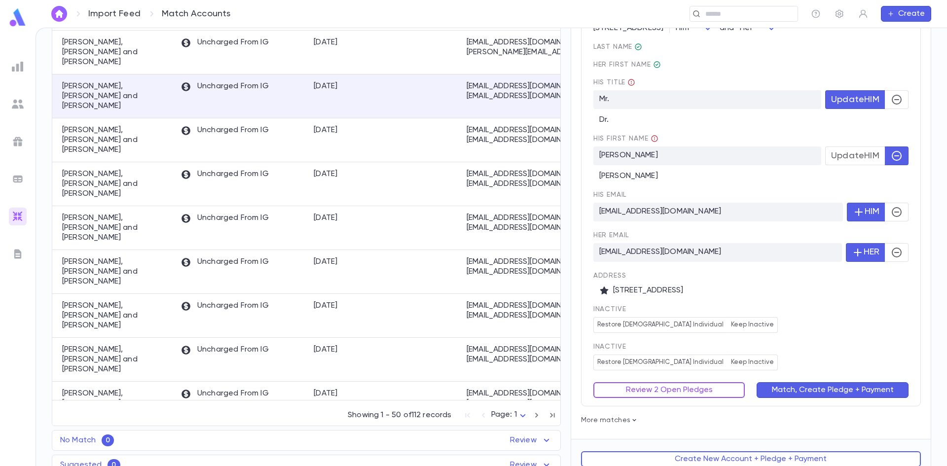
click at [690, 382] on button "Review 2 Open Pledges" at bounding box center [670, 390] width 152 height 16
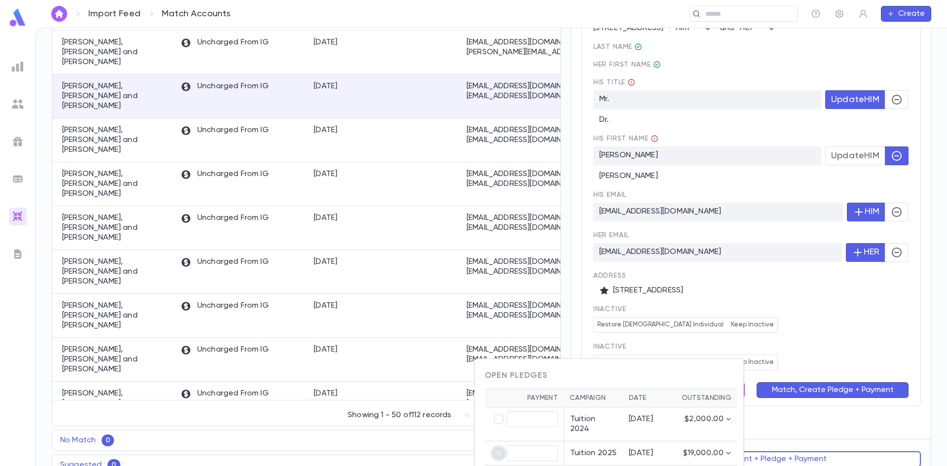
type input "********"
click at [892, 305] on div at bounding box center [473, 233] width 947 height 466
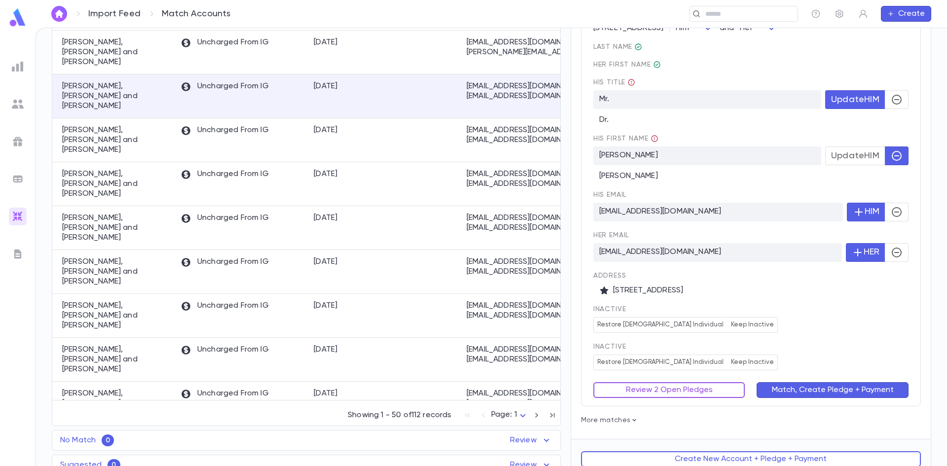
click at [692, 382] on button "Review 2 Open Pledges" at bounding box center [670, 390] width 152 height 16
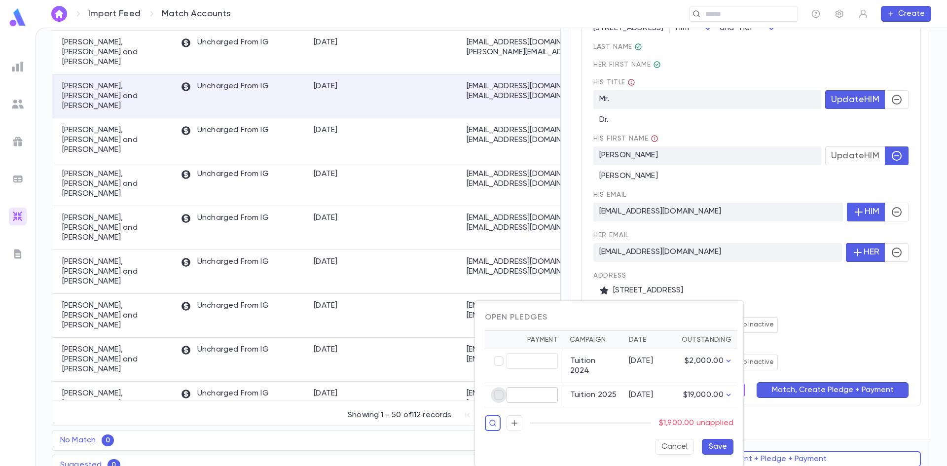
type input "********"
click at [721, 439] on button "Save" at bounding box center [718, 447] width 32 height 16
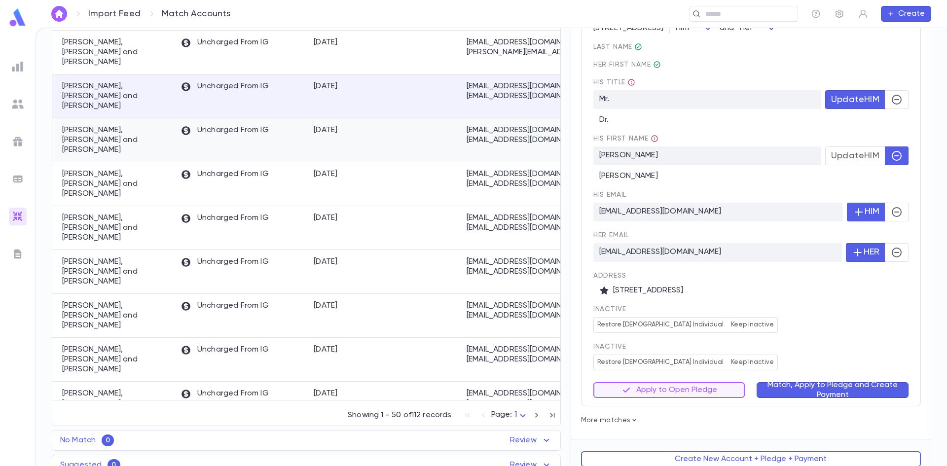
click at [382, 118] on div "9/10/2025" at bounding box center [346, 140] width 74 height 44
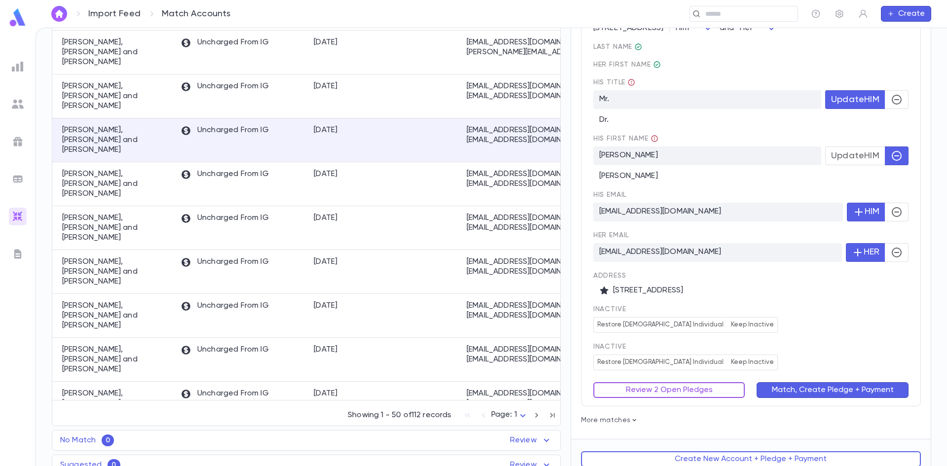
click at [635, 382] on button "Review 2 Open Pledges" at bounding box center [670, 390] width 152 height 16
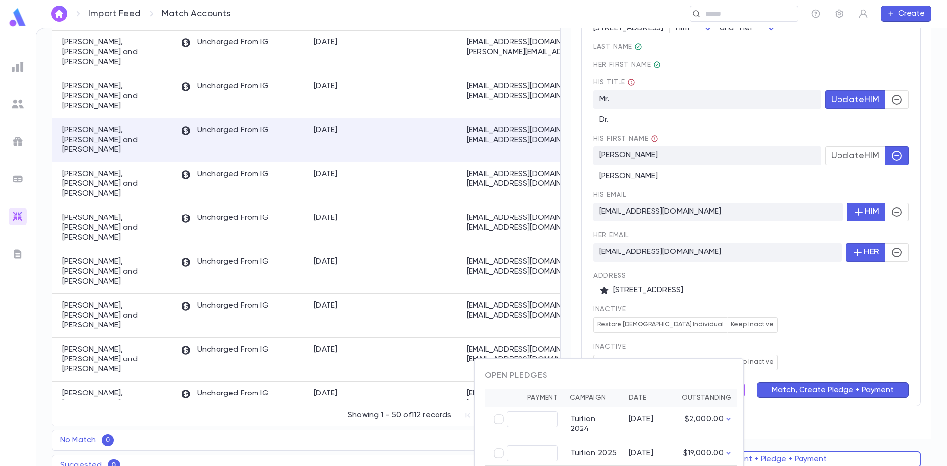
click at [808, 274] on div at bounding box center [473, 233] width 947 height 466
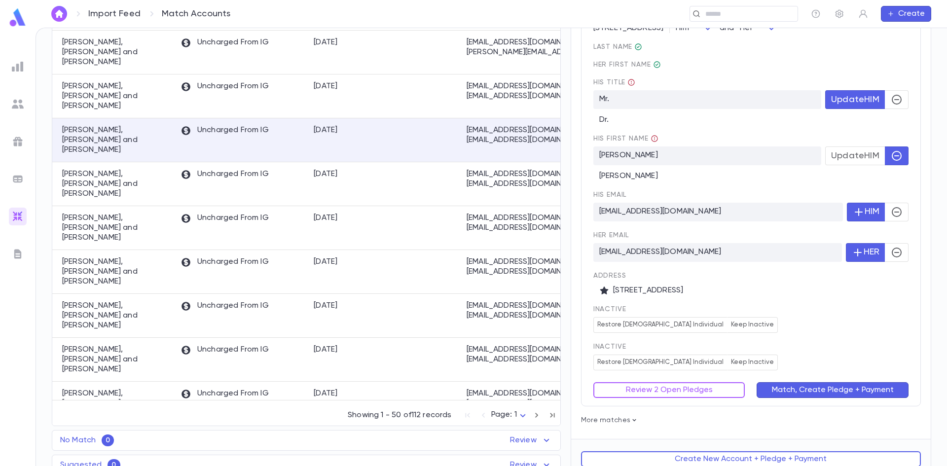
click at [653, 371] on div "Review 2 Open Pledges" at bounding box center [664, 385] width 164 height 28
click at [661, 382] on button "Review 2 Open Pledges" at bounding box center [670, 390] width 152 height 16
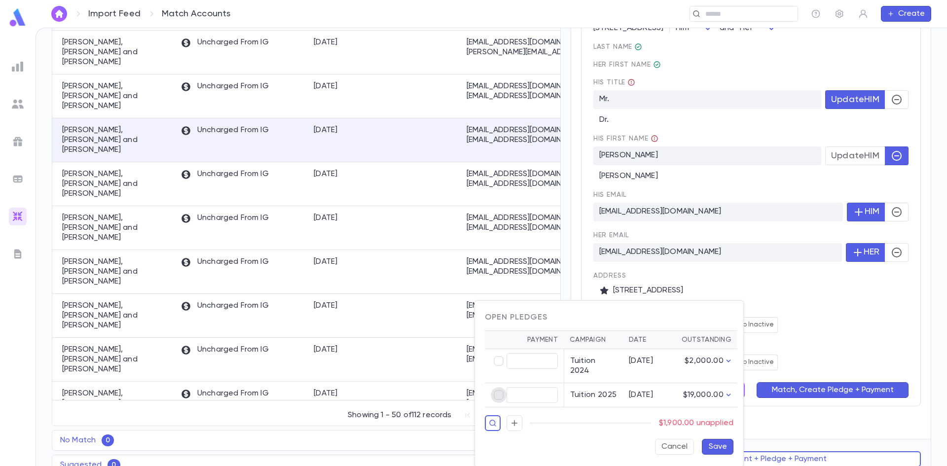
type input "********"
click at [720, 439] on button "Save" at bounding box center [718, 447] width 32 height 16
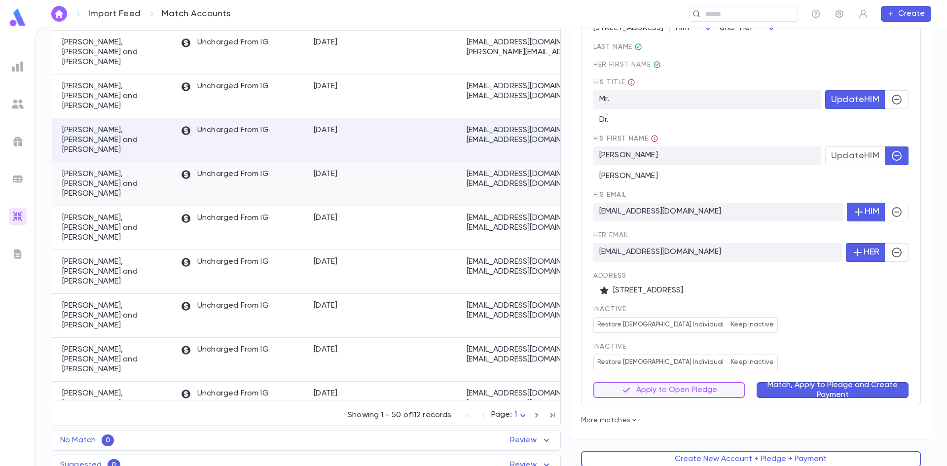
click at [431, 162] on div at bounding box center [422, 184] width 79 height 44
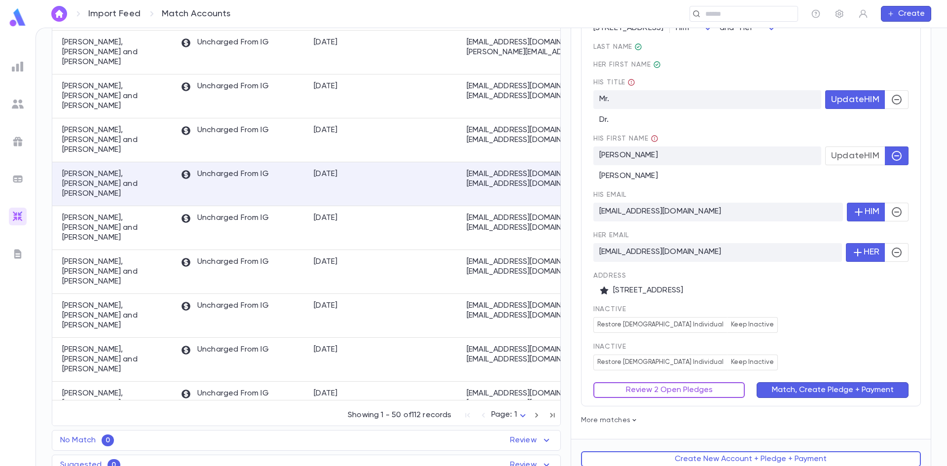
click at [717, 382] on button "Review 2 Open Pledges" at bounding box center [670, 390] width 152 height 16
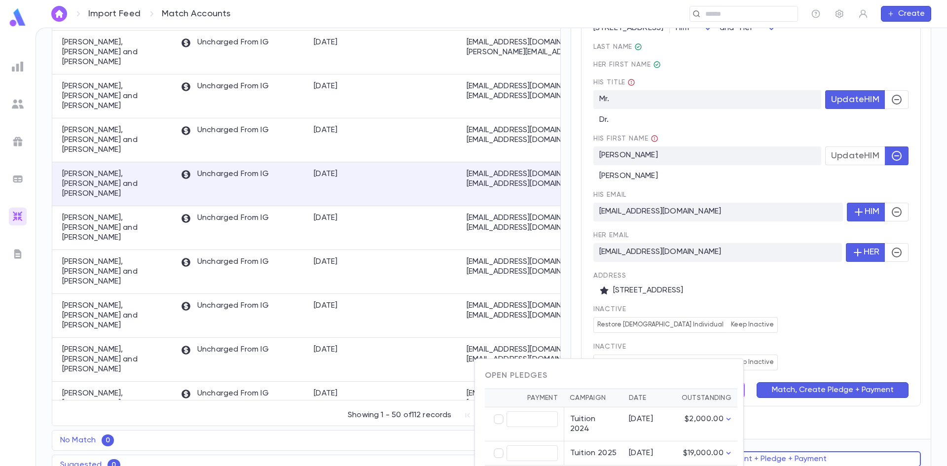
click at [752, 356] on div at bounding box center [473, 233] width 947 height 466
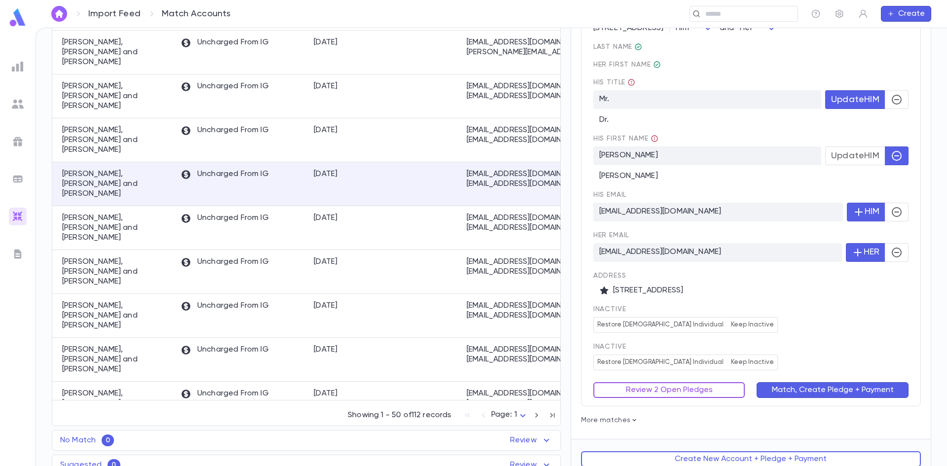
click at [736, 384] on button "Review 2 Open Pledges" at bounding box center [670, 390] width 152 height 16
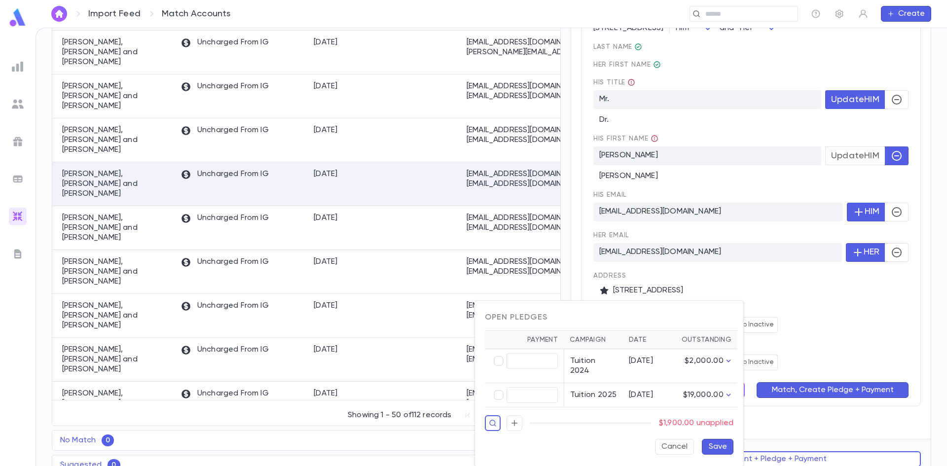
type input "********"
click at [718, 439] on button "Save" at bounding box center [718, 447] width 32 height 16
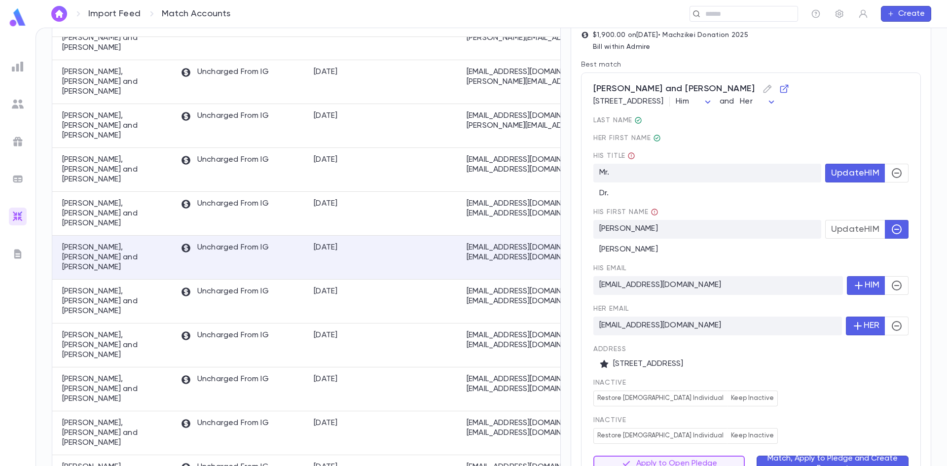
scroll to position [0, 0]
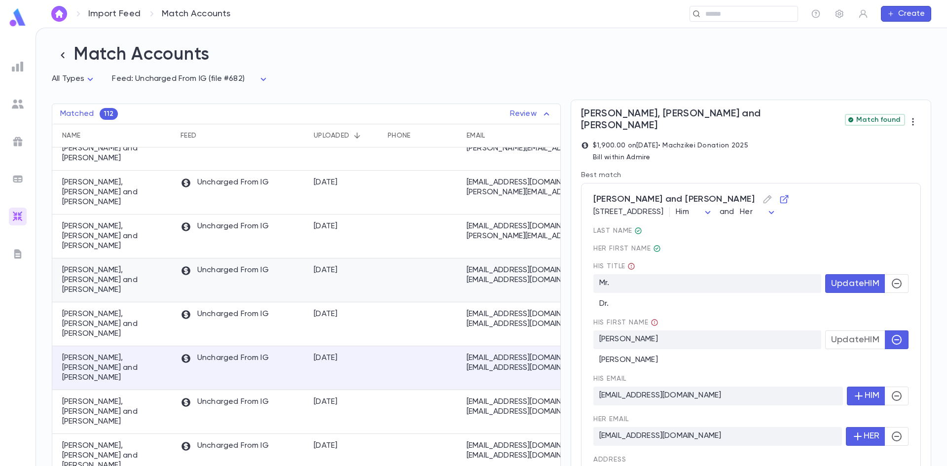
click at [364, 259] on div "9/10/2025" at bounding box center [346, 281] width 74 height 44
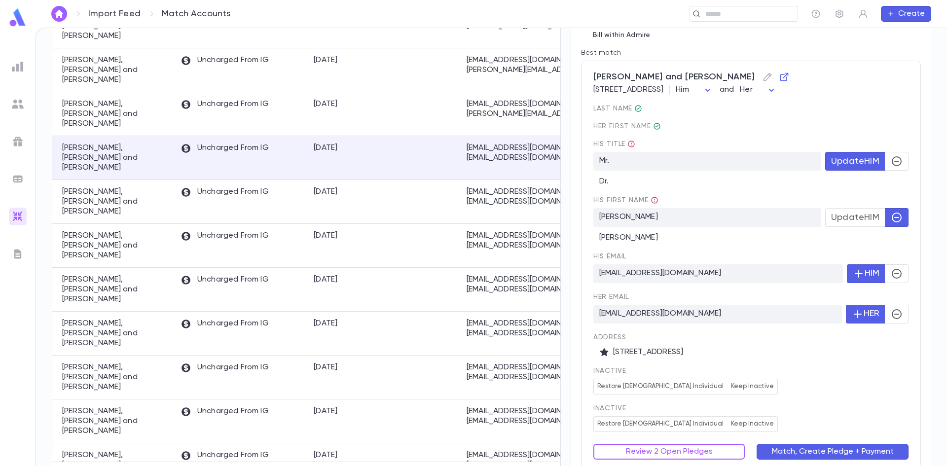
scroll to position [184, 0]
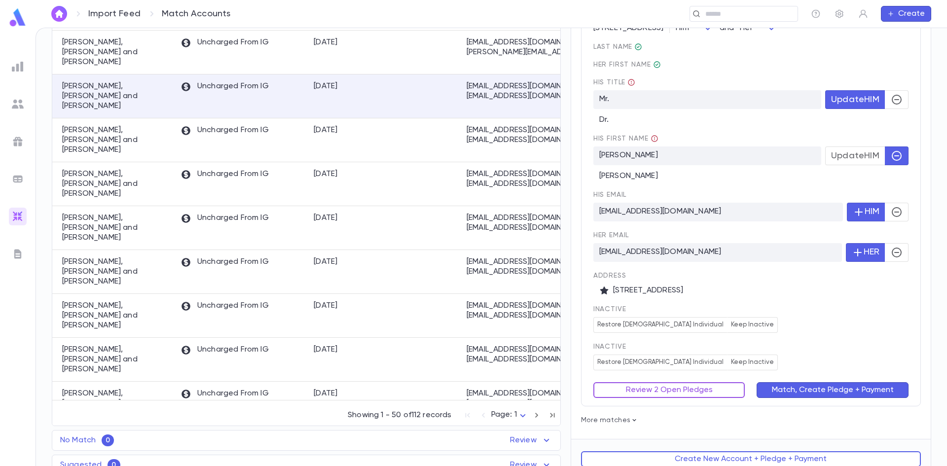
click at [651, 382] on button "Review 2 Open Pledges" at bounding box center [670, 390] width 152 height 16
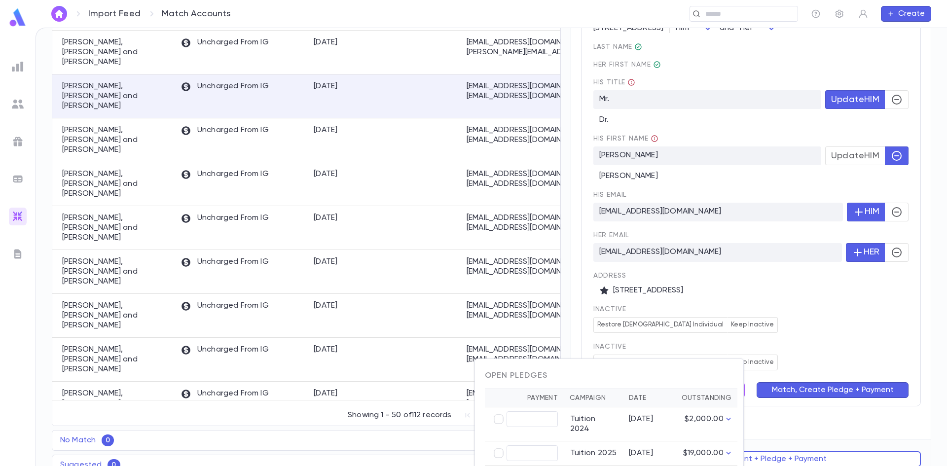
click at [830, 304] on div at bounding box center [473, 233] width 947 height 466
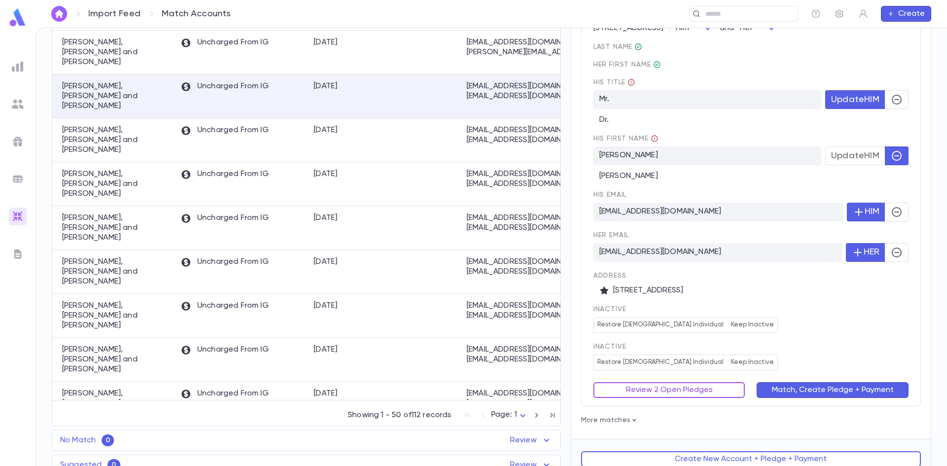
click at [656, 382] on button "Review 2 Open Pledges" at bounding box center [670, 390] width 152 height 16
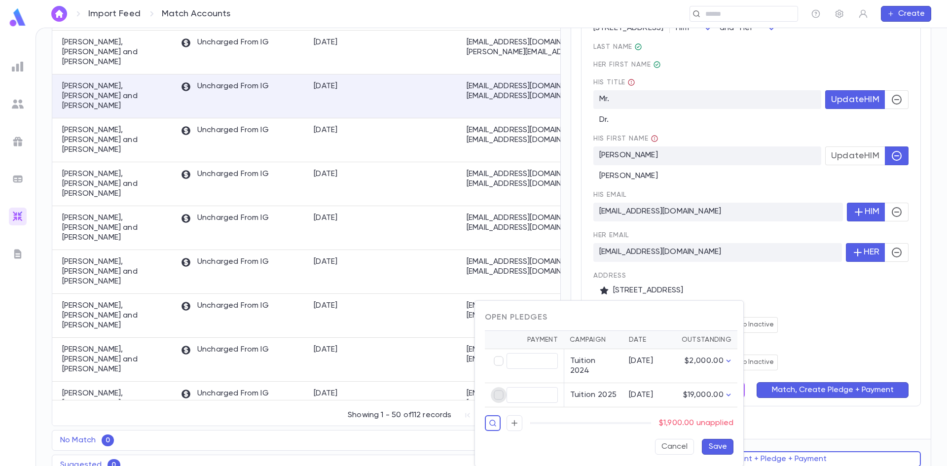
type input "********"
click at [721, 442] on button "Save" at bounding box center [718, 447] width 32 height 16
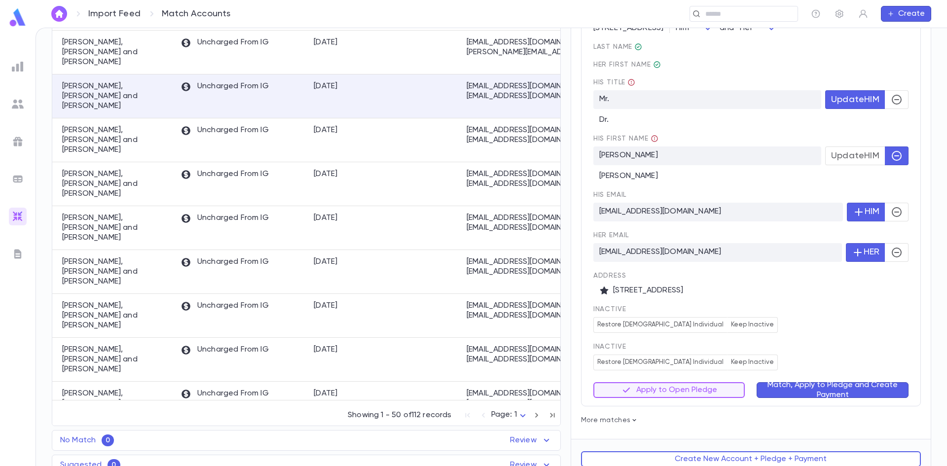
click at [844, 382] on button "Match, Apply to Pledge and Create Payment" at bounding box center [833, 390] width 152 height 16
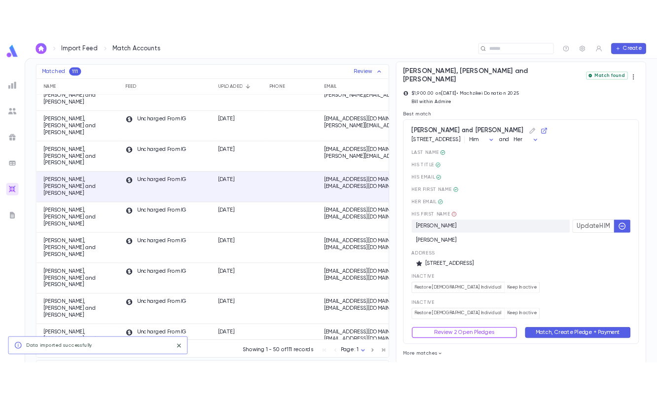
scroll to position [100, 0]
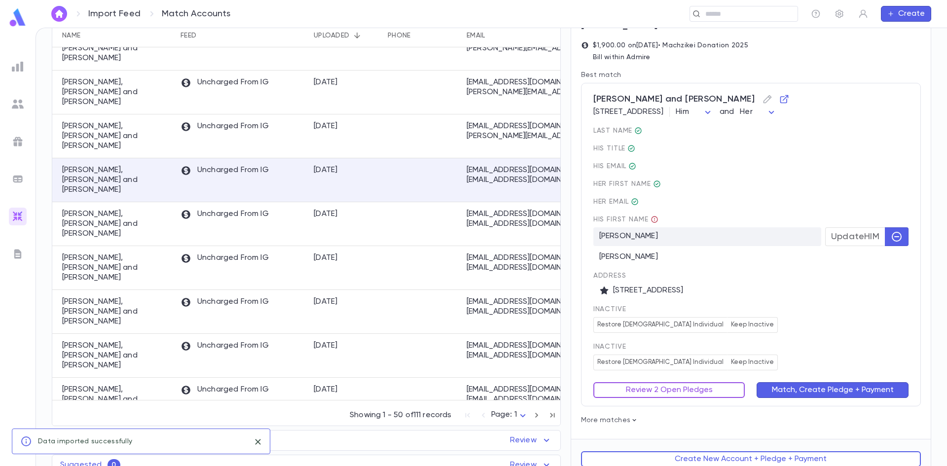
click at [707, 382] on button "Review 2 Open Pledges" at bounding box center [670, 390] width 152 height 16
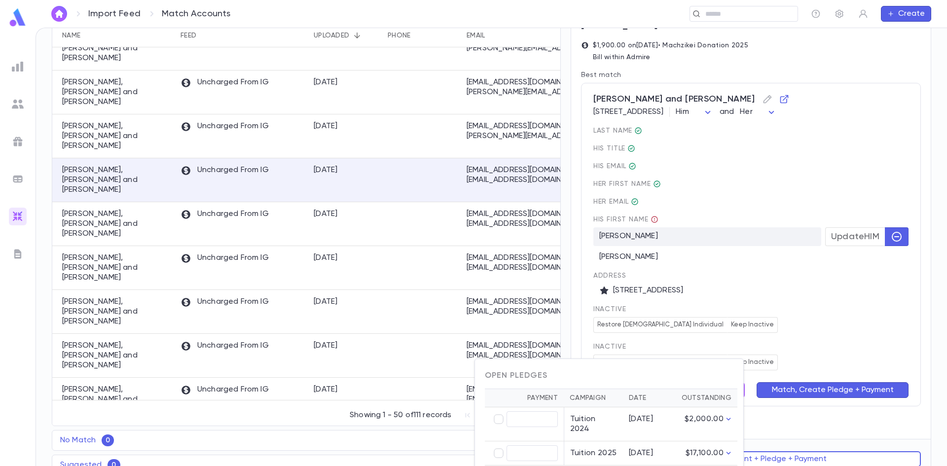
click at [757, 340] on div at bounding box center [473, 233] width 947 height 466
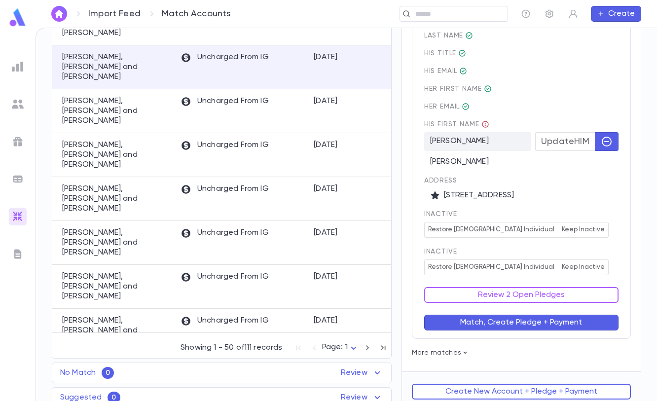
scroll to position [215, 0]
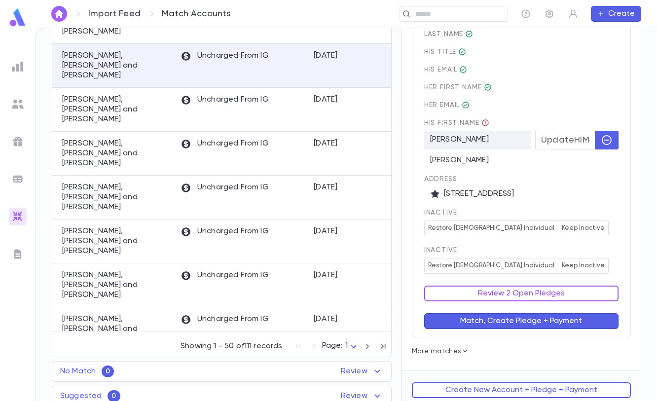
click at [521, 291] on button "Review 2 Open Pledges" at bounding box center [521, 294] width 194 height 16
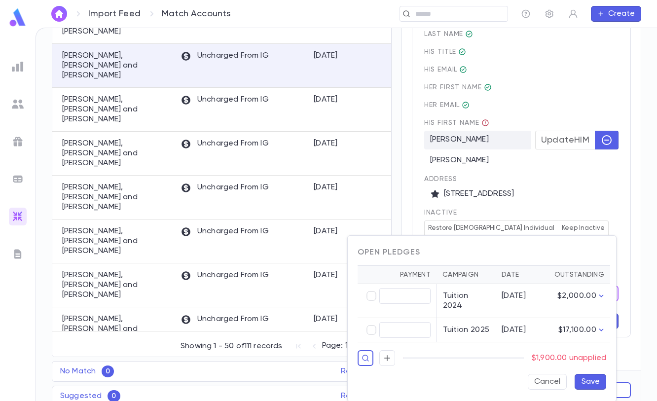
type input "********"
click at [592, 376] on button "Save" at bounding box center [591, 382] width 32 height 16
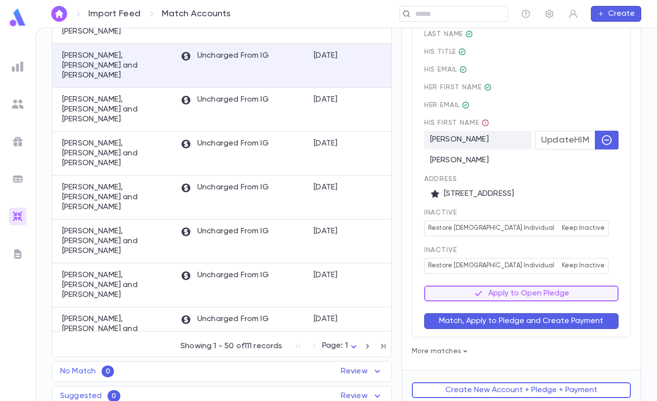
click at [559, 319] on button "Match, Apply to Pledge and Create Payment" at bounding box center [521, 321] width 194 height 16
click at [545, 292] on button "Review 2 Open Pledges" at bounding box center [521, 294] width 194 height 16
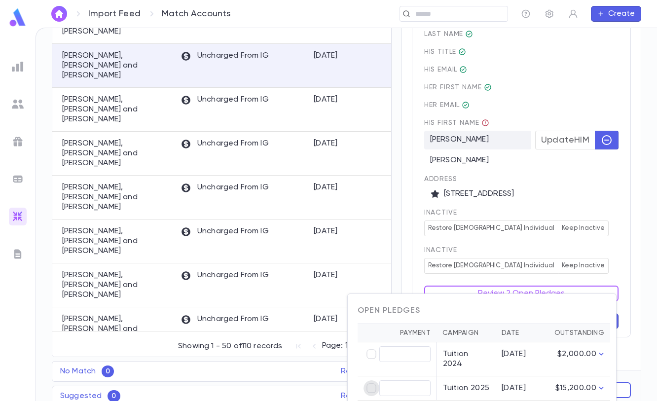
type input "********"
click at [627, 211] on div at bounding box center [328, 200] width 657 height 401
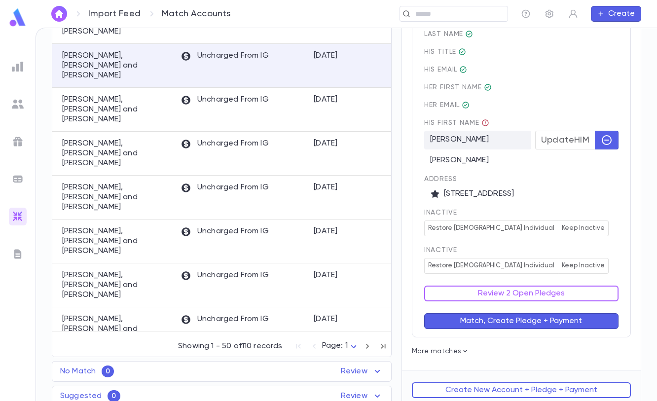
click at [569, 278] on div "Review 2 Open Pledges" at bounding box center [516, 288] width 206 height 28
click at [567, 289] on button "Review 2 Open Pledges" at bounding box center [521, 294] width 194 height 16
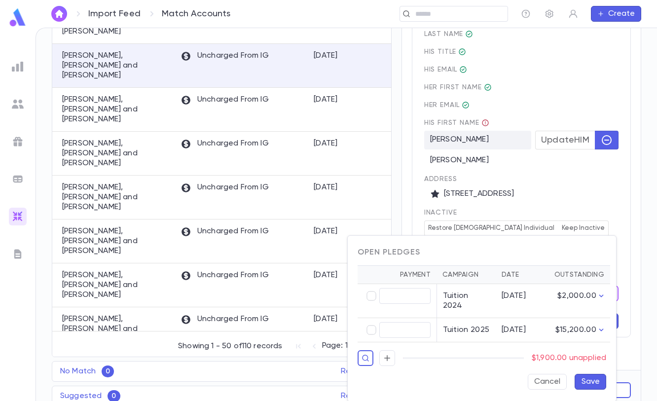
type input "********"
click at [584, 374] on button "Save" at bounding box center [591, 382] width 32 height 16
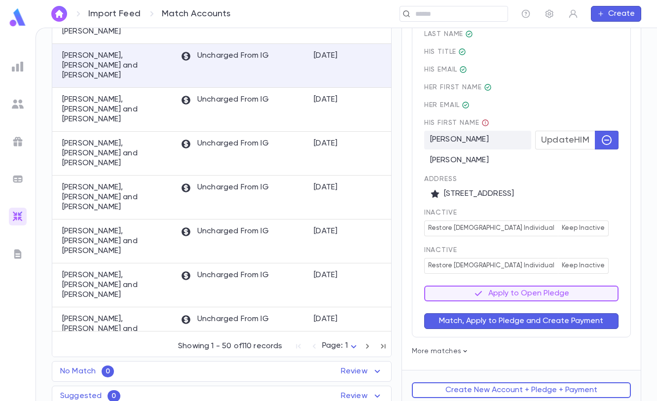
click at [573, 317] on button "Match, Apply to Pledge and Create Payment" at bounding box center [521, 321] width 194 height 16
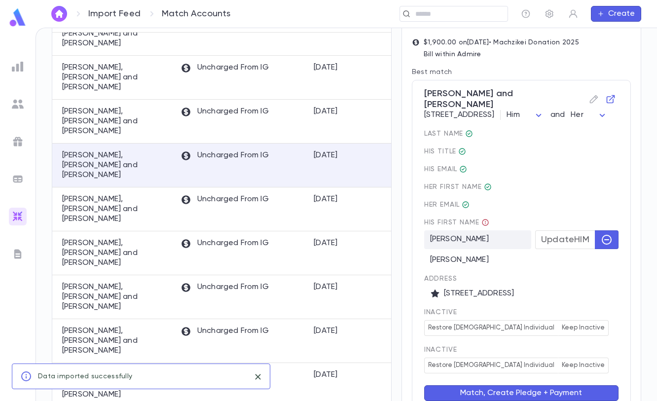
scroll to position [187, 0]
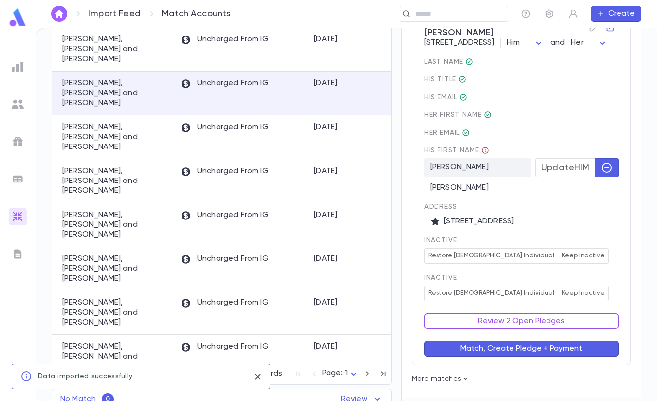
click at [571, 313] on button "Review 2 Open Pledges" at bounding box center [521, 321] width 194 height 16
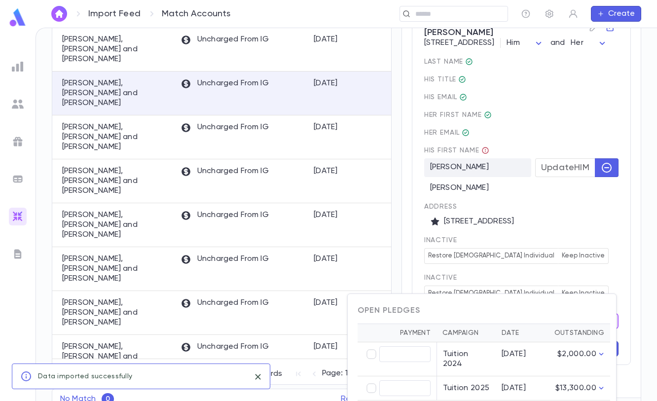
click at [633, 231] on div at bounding box center [328, 200] width 657 height 401
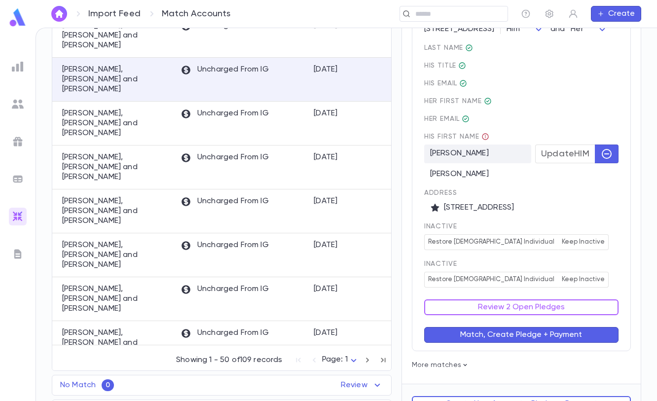
scroll to position [215, 0]
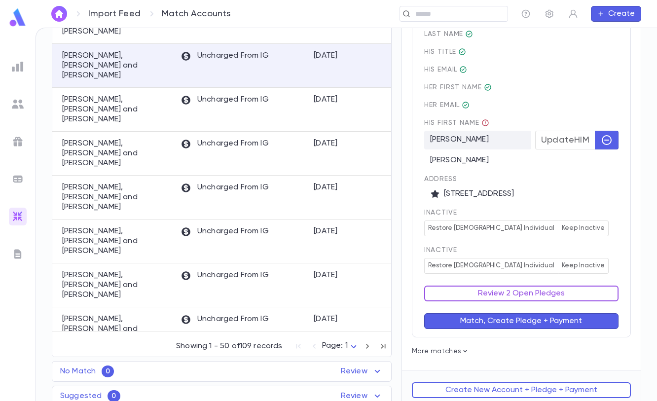
click at [546, 291] on button "Review 2 Open Pledges" at bounding box center [521, 294] width 194 height 16
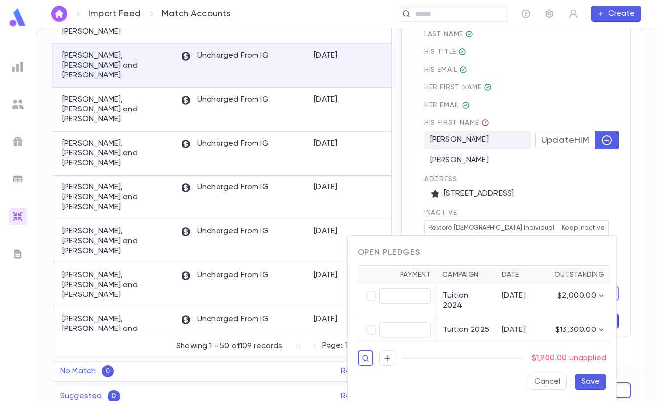
type input "********"
click at [580, 374] on button "Save" at bounding box center [591, 382] width 32 height 16
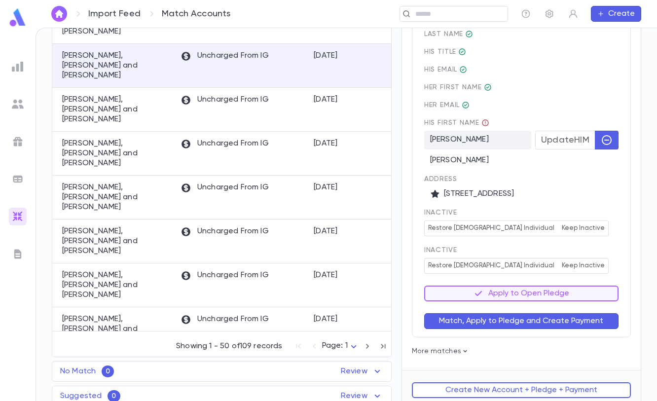
click at [567, 320] on button "Match, Apply to Pledge and Create Payment" at bounding box center [521, 321] width 194 height 16
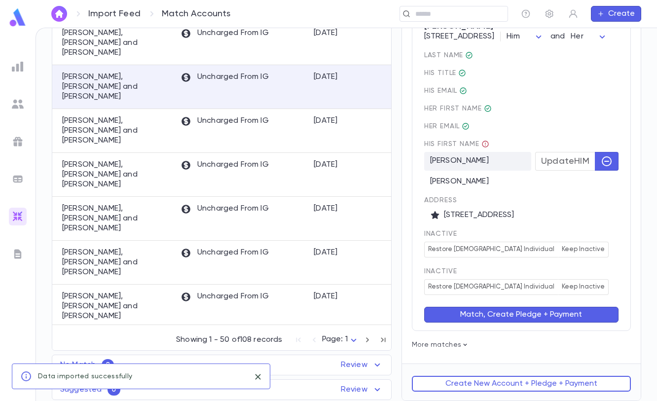
scroll to position [0, 0]
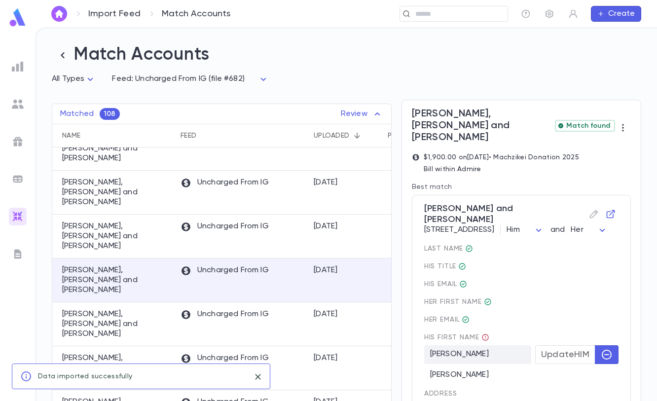
click at [577, 252] on div "last Name His title His email Her first Name Her email His first Name Adam Cohe…" at bounding box center [521, 367] width 194 height 244
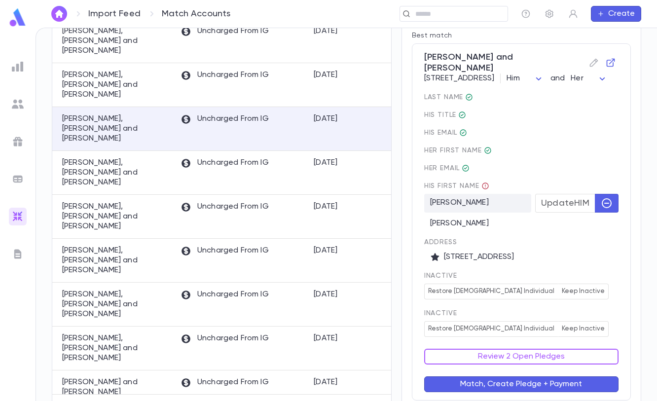
scroll to position [215, 0]
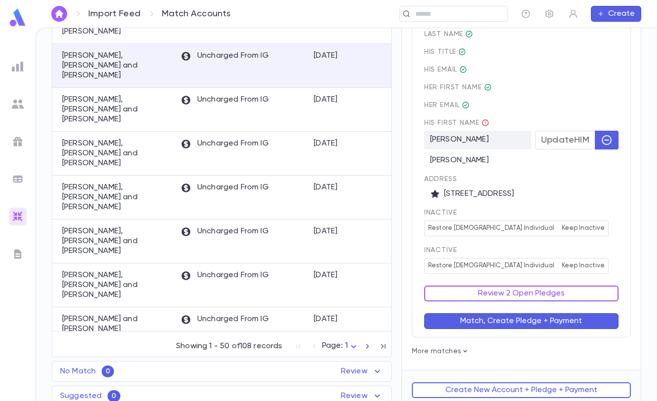
click at [550, 286] on button "Review 2 Open Pledges" at bounding box center [521, 294] width 194 height 16
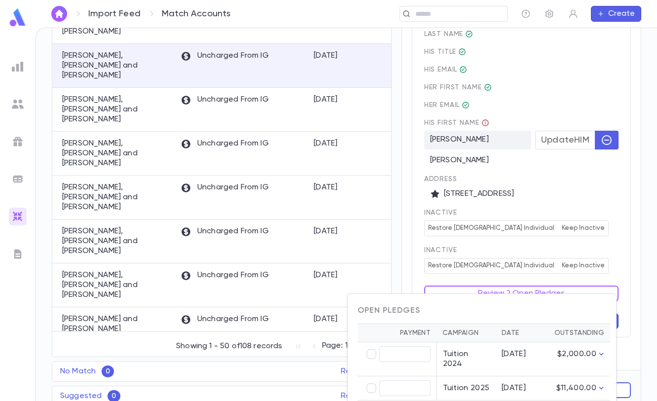
click at [591, 255] on div at bounding box center [328, 200] width 657 height 401
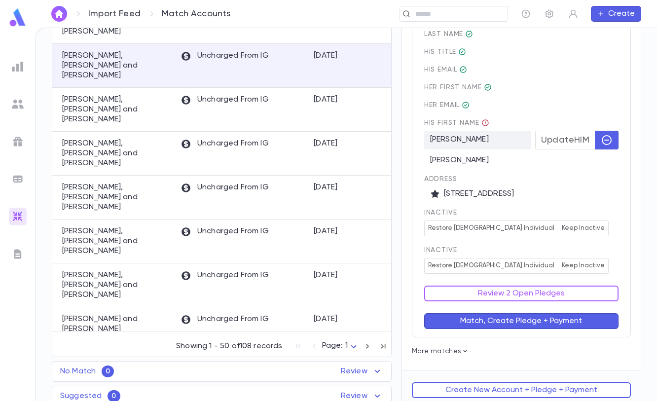
click at [591, 255] on div "inactive Restore Female Individual Keep Inactive" at bounding box center [521, 260] width 194 height 28
click at [584, 302] on div "Match, Create Pledge + Payment" at bounding box center [516, 316] width 206 height 28
click at [582, 286] on button "Review 2 Open Pledges" at bounding box center [521, 294] width 194 height 16
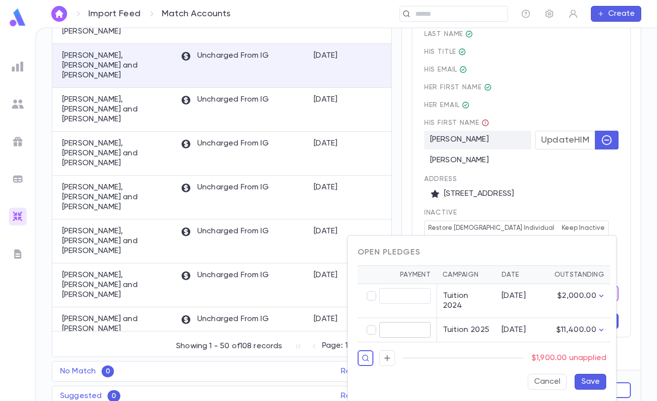
type input "********"
click at [590, 374] on button "Save" at bounding box center [591, 382] width 32 height 16
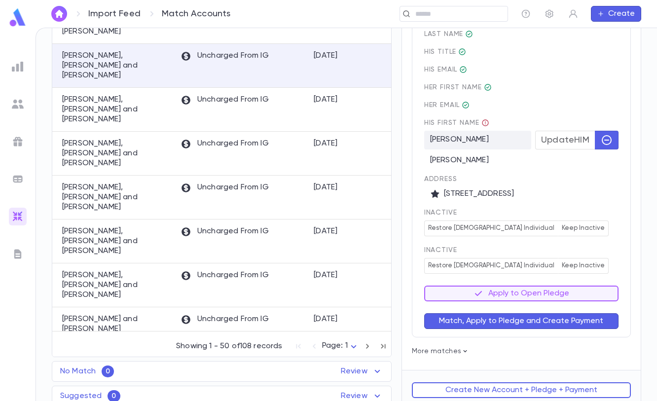
click at [573, 322] on button "Match, Apply to Pledge and Create Payment" at bounding box center [521, 321] width 194 height 16
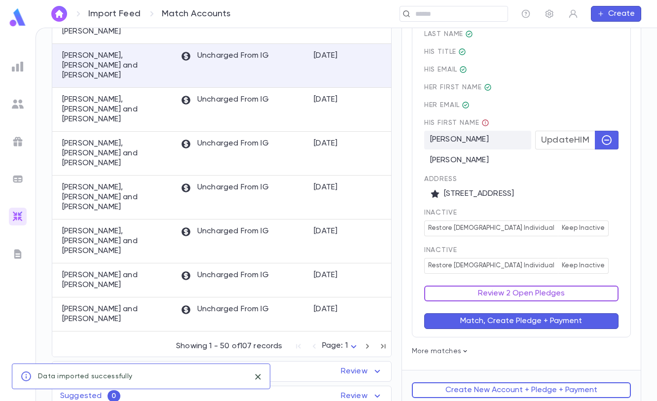
click at [559, 294] on button "Review 2 Open Pledges" at bounding box center [521, 294] width 194 height 16
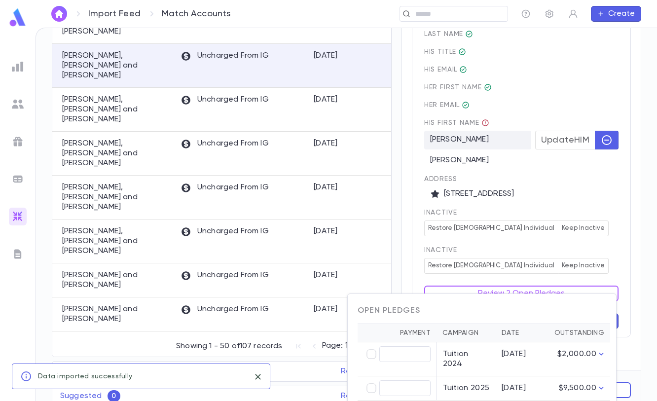
click at [579, 267] on div at bounding box center [328, 200] width 657 height 401
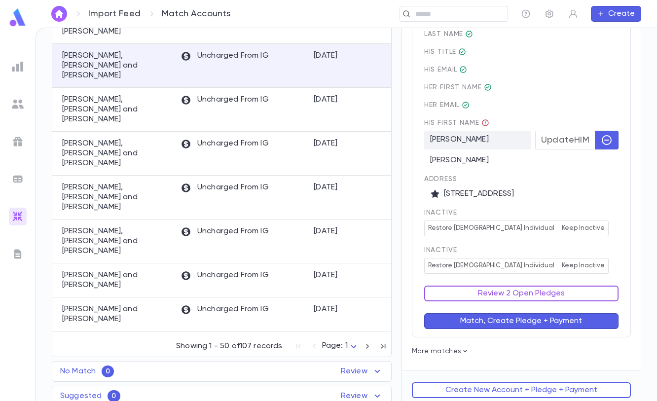
click at [560, 293] on button "Review 2 Open Pledges" at bounding box center [521, 294] width 194 height 16
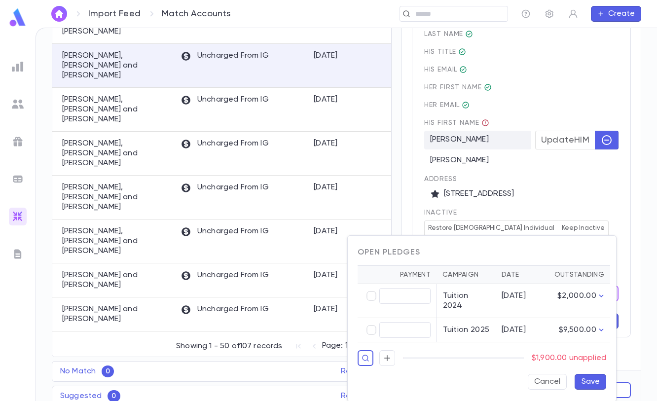
type input "********"
click at [584, 374] on button "Save" at bounding box center [591, 382] width 32 height 16
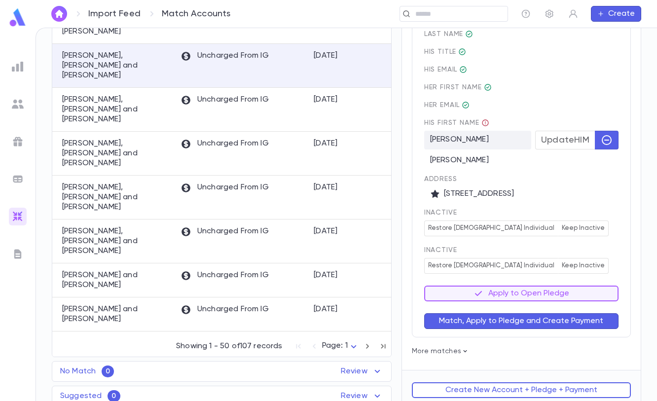
click at [588, 318] on button "Match, Apply to Pledge and Create Payment" at bounding box center [521, 321] width 194 height 16
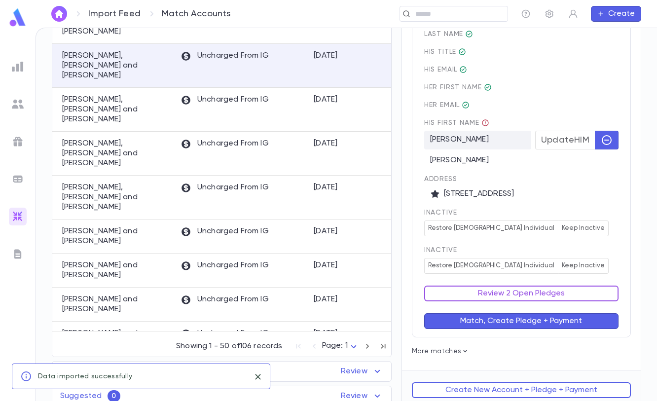
click at [586, 290] on button "Review 2 Open Pledges" at bounding box center [521, 294] width 194 height 16
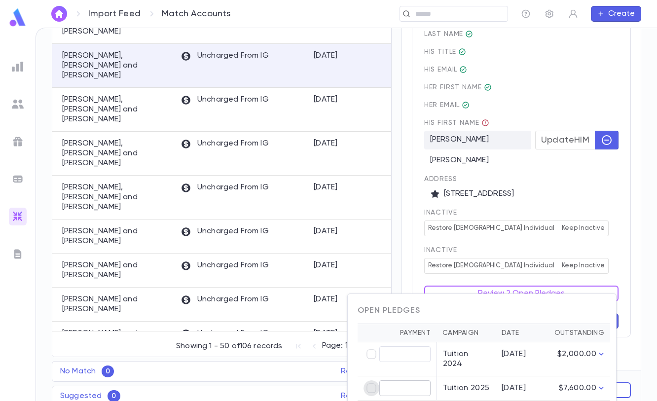
type input "********"
click at [597, 239] on div at bounding box center [328, 200] width 657 height 401
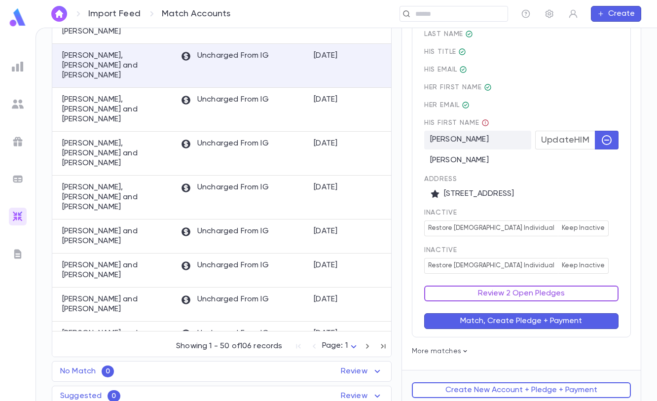
click at [571, 287] on button "Review 2 Open Pledges" at bounding box center [521, 294] width 194 height 16
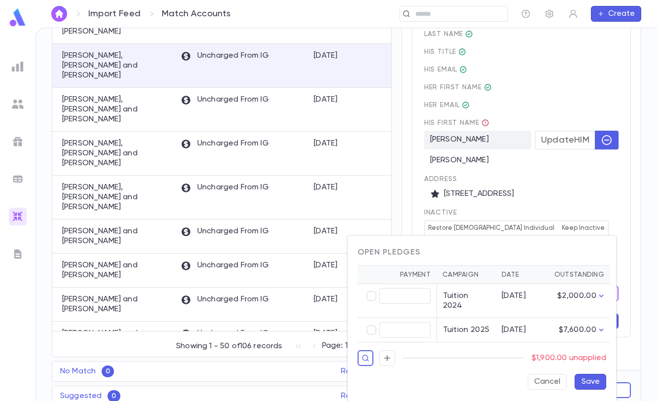
type input "********"
click at [598, 374] on button "Save" at bounding box center [591, 382] width 32 height 16
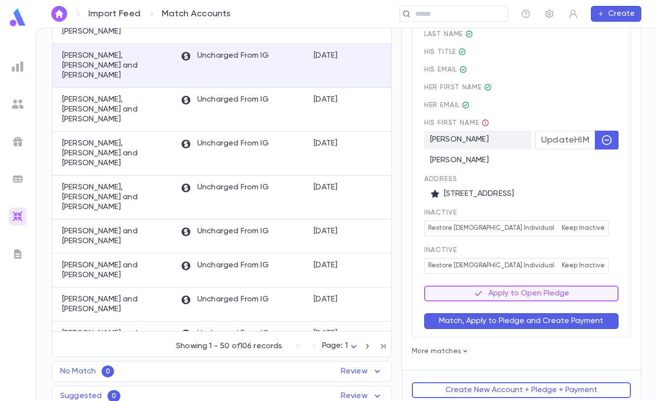
click at [593, 317] on button "Match, Apply to Pledge and Create Payment" at bounding box center [521, 321] width 194 height 16
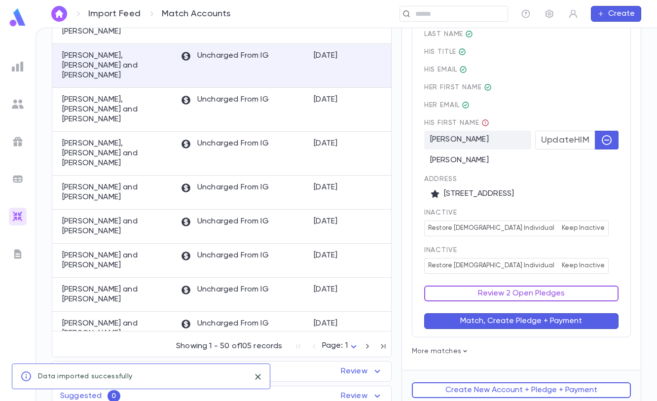
click at [576, 286] on button "Review 2 Open Pledges" at bounding box center [521, 294] width 194 height 16
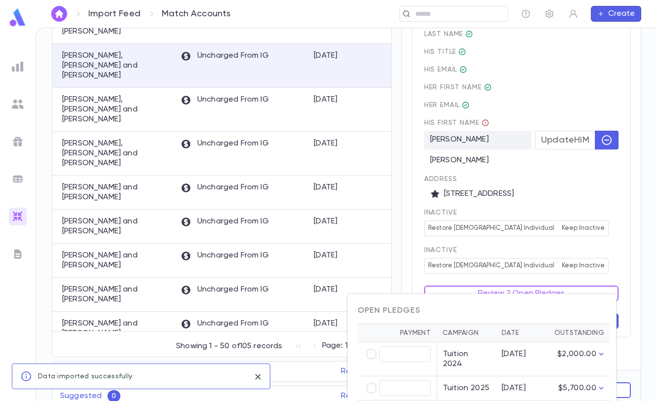
click at [592, 225] on div at bounding box center [328, 200] width 657 height 401
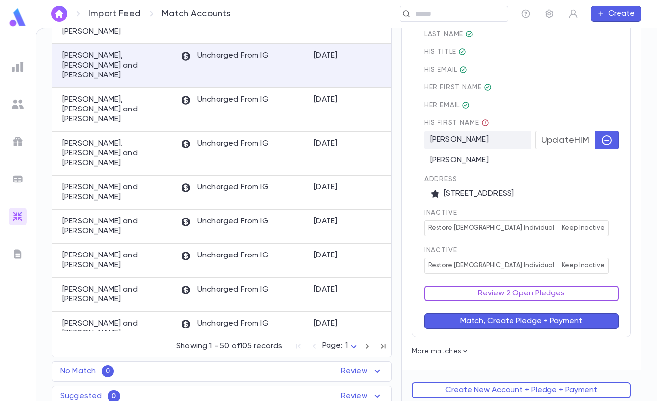
click at [580, 286] on button "Review 2 Open Pledges" at bounding box center [521, 294] width 194 height 16
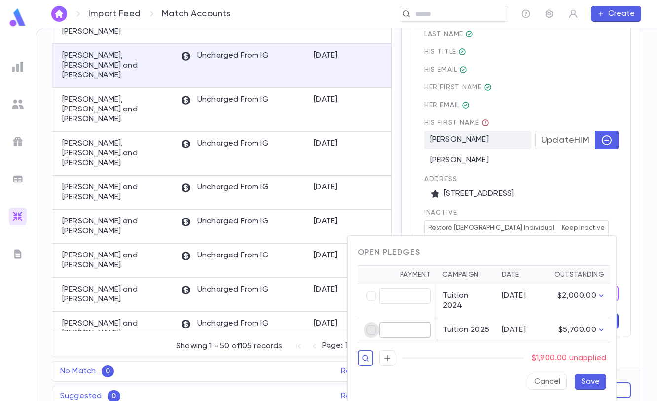
type input "********"
click at [594, 374] on button "Save" at bounding box center [591, 382] width 32 height 16
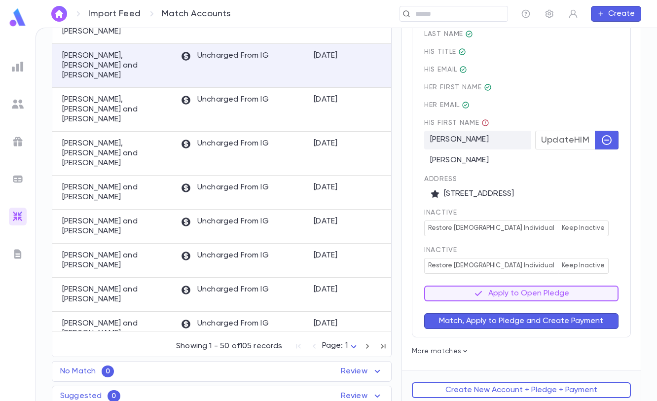
click at [577, 319] on button "Match, Apply to Pledge and Create Payment" at bounding box center [521, 321] width 194 height 16
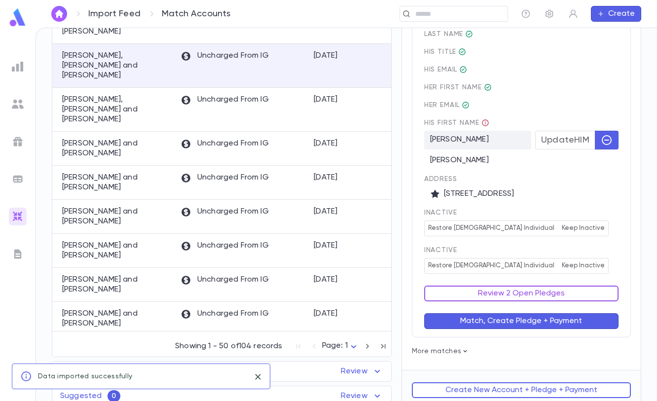
click at [495, 289] on button "Review 2 Open Pledges" at bounding box center [521, 294] width 194 height 16
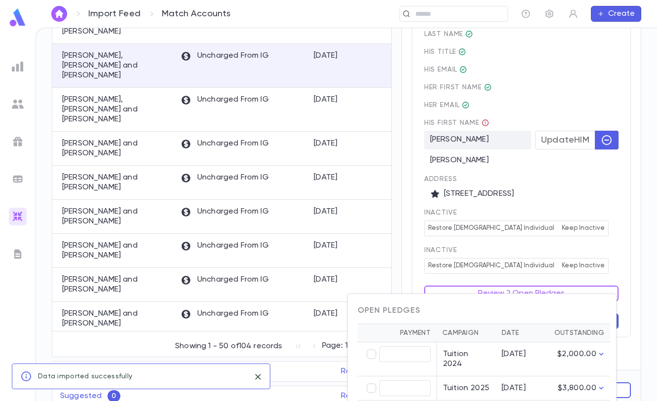
click at [572, 262] on div at bounding box center [328, 200] width 657 height 401
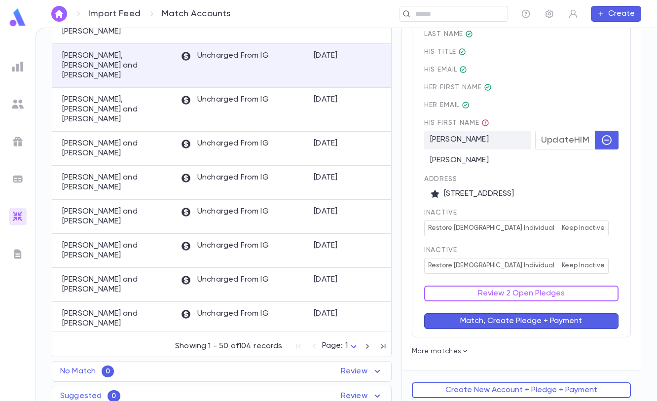
click at [548, 286] on button "Review 2 Open Pledges" at bounding box center [521, 294] width 194 height 16
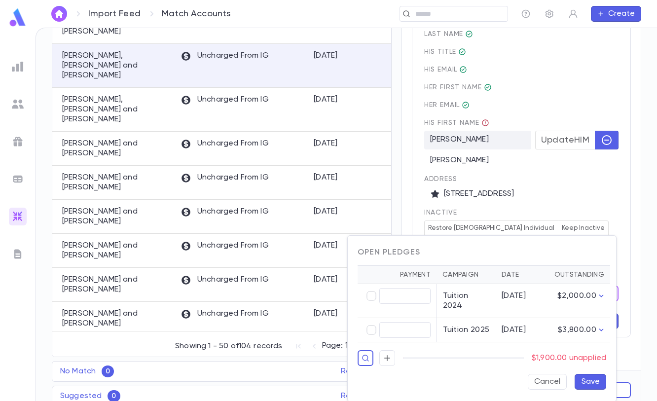
type input "********"
click at [596, 376] on button "Save" at bounding box center [591, 382] width 32 height 16
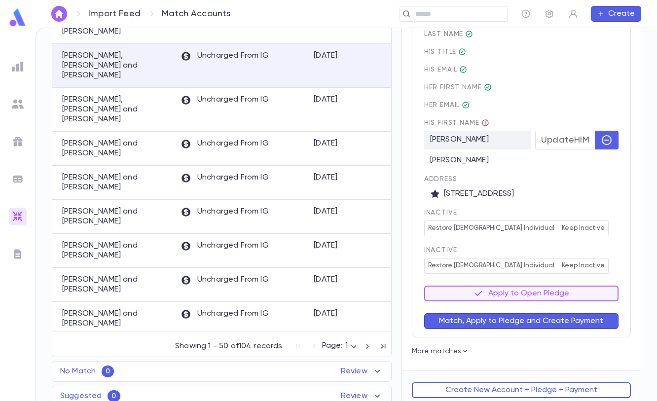
click at [577, 319] on button "Match, Apply to Pledge and Create Payment" at bounding box center [521, 321] width 194 height 16
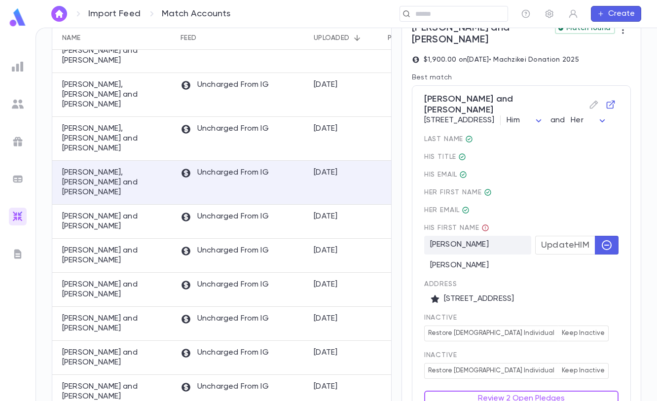
scroll to position [203, 0]
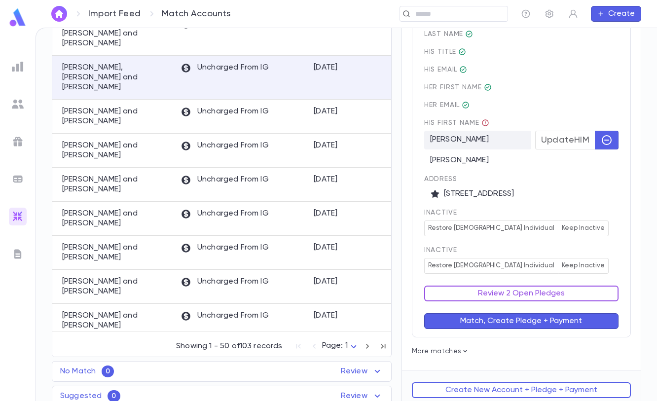
click at [505, 287] on button "Review 2 Open Pledges" at bounding box center [521, 294] width 194 height 16
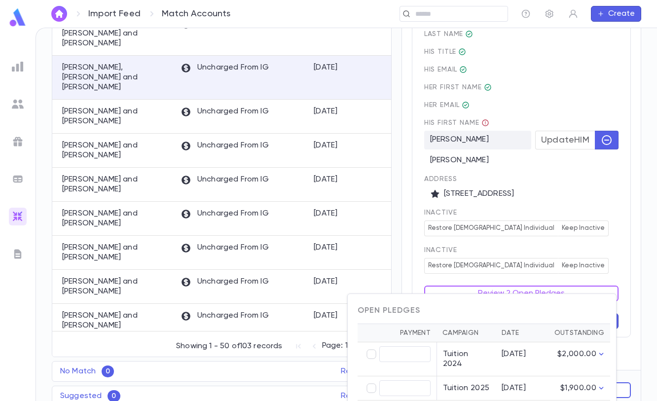
click at [595, 214] on div at bounding box center [328, 200] width 657 height 401
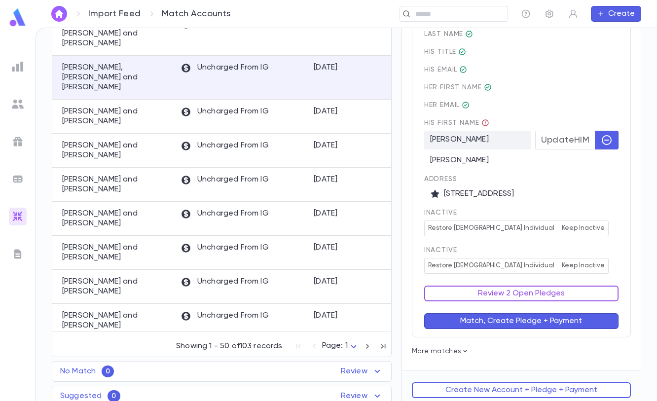
click at [549, 286] on button "Review 2 Open Pledges" at bounding box center [521, 294] width 194 height 16
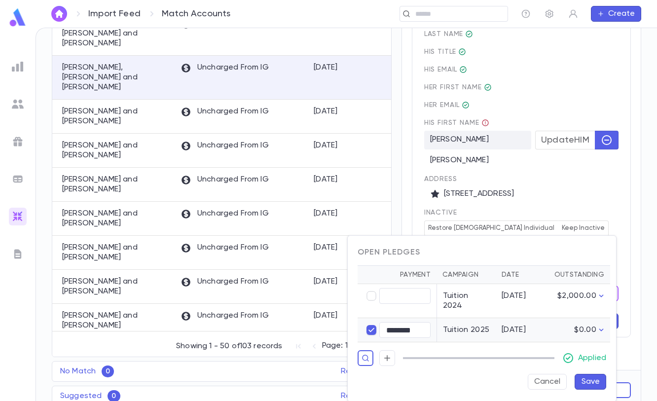
type input "********"
click at [588, 374] on button "Save" at bounding box center [591, 382] width 32 height 16
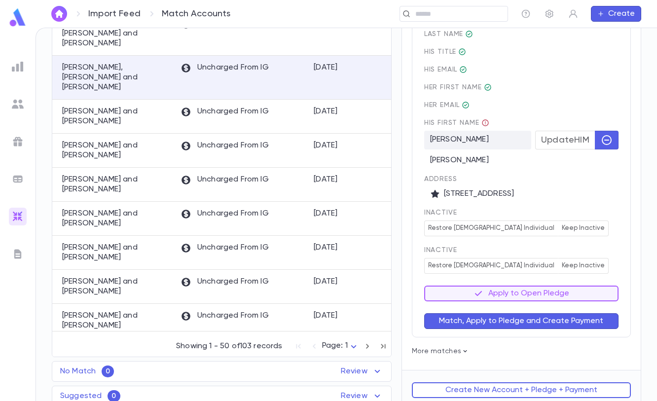
click at [564, 314] on button "Match, Apply to Pledge and Create Payment" at bounding box center [521, 321] width 194 height 16
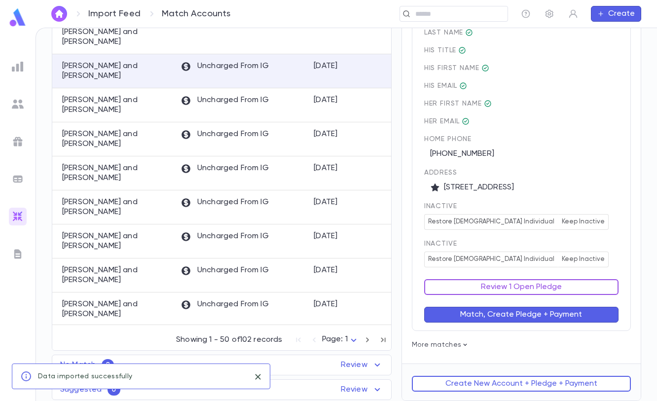
scroll to position [220, 0]
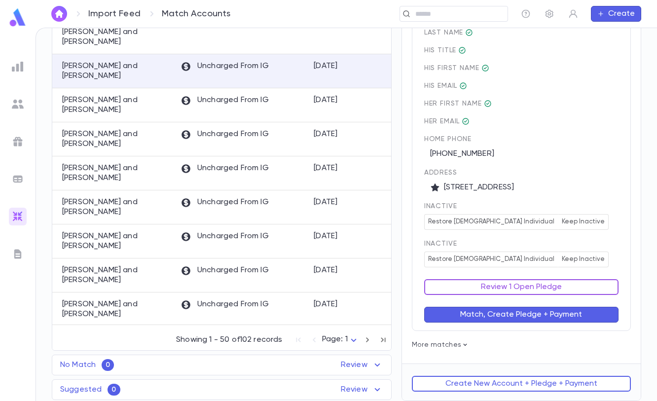
click at [556, 288] on button "Review 1 Open Pledge" at bounding box center [521, 287] width 194 height 16
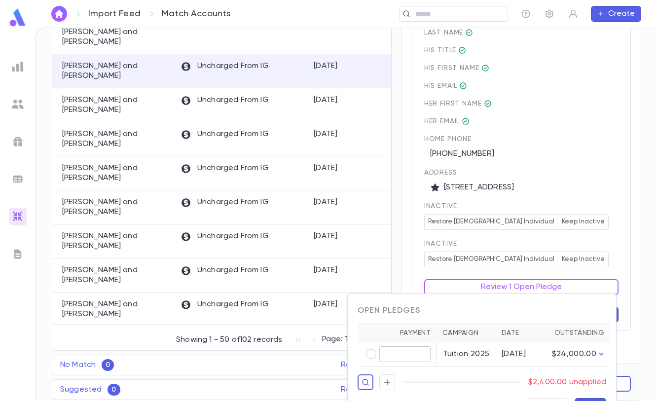
type input "********"
click at [592, 398] on div "Cancel Save" at bounding box center [478, 402] width 257 height 24
click at [592, 400] on button "Save" at bounding box center [591, 406] width 32 height 16
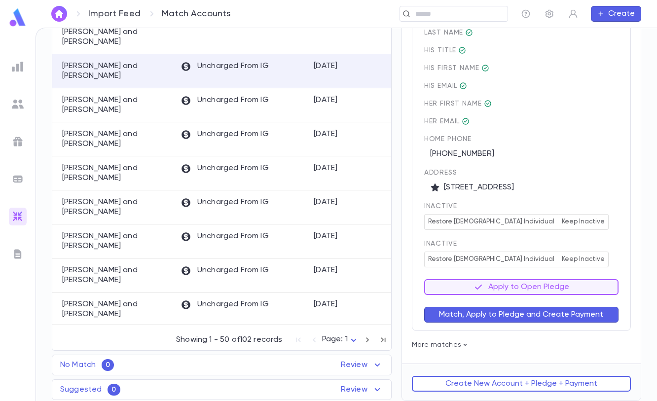
click at [528, 317] on button "Match, Apply to Pledge and Create Payment" at bounding box center [521, 315] width 194 height 16
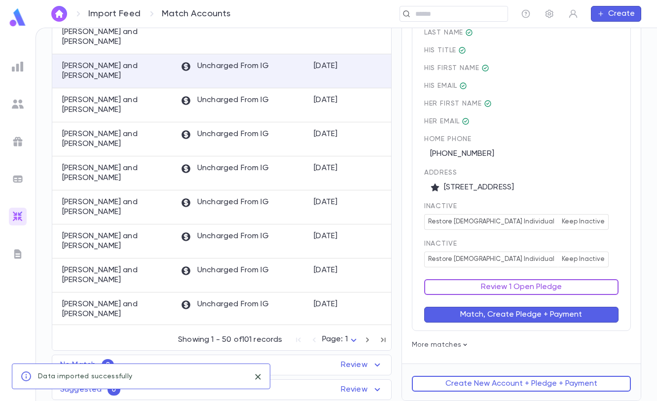
click at [551, 282] on button "Review 1 Open Pledge" at bounding box center [521, 287] width 194 height 16
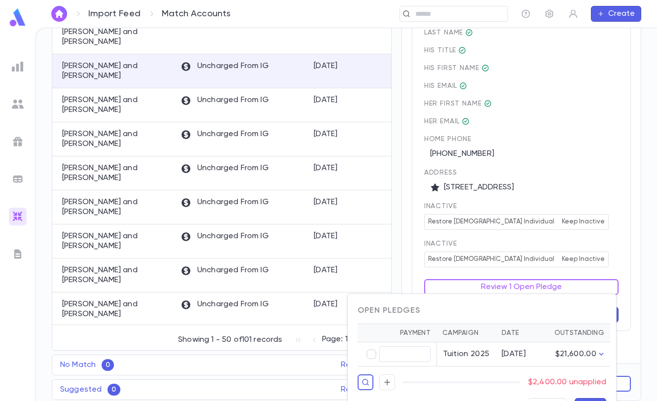
click at [575, 244] on div at bounding box center [328, 200] width 657 height 401
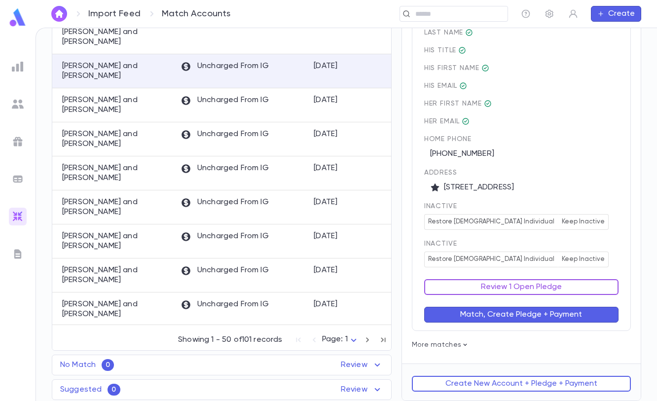
click at [565, 289] on button "Review 1 Open Pledge" at bounding box center [521, 287] width 194 height 16
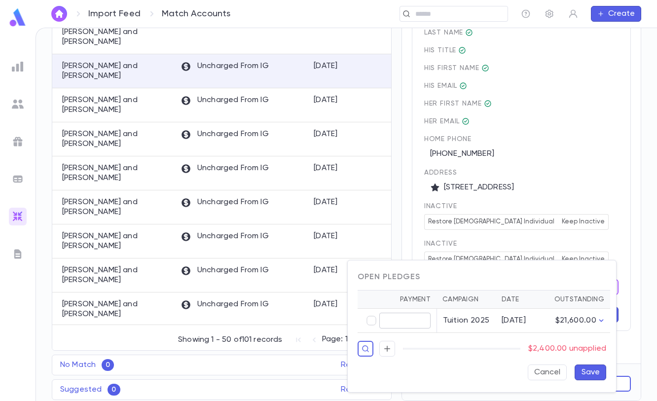
type input "********"
click at [595, 370] on button "Save" at bounding box center [591, 373] width 32 height 16
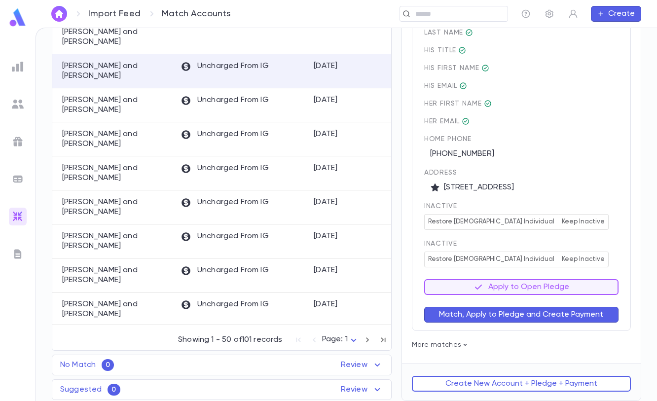
click at [568, 318] on button "Match, Apply to Pledge and Create Payment" at bounding box center [521, 315] width 194 height 16
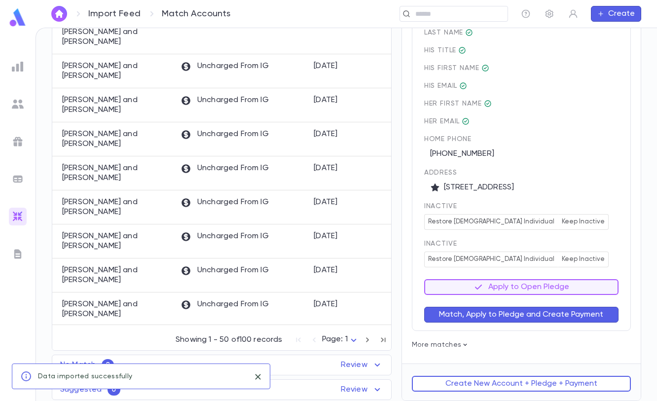
click at [582, 243] on span "inactive" at bounding box center [521, 244] width 194 height 8
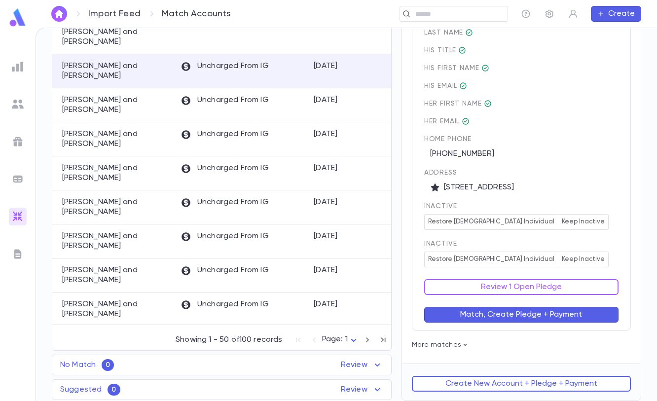
click at [554, 313] on button "Match, Create Pledge + Payment" at bounding box center [521, 315] width 194 height 16
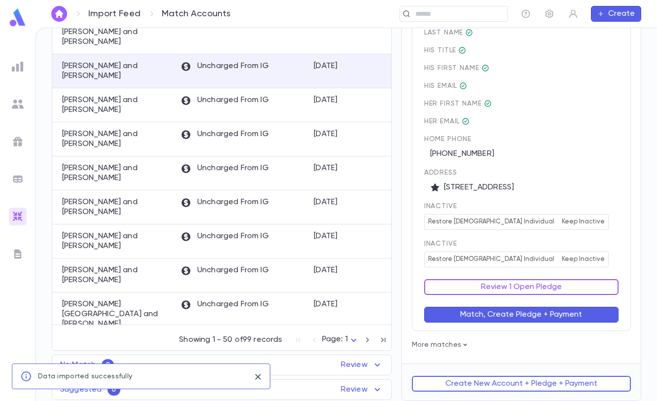
click at [538, 285] on button "Review 1 Open Pledge" at bounding box center [521, 287] width 194 height 16
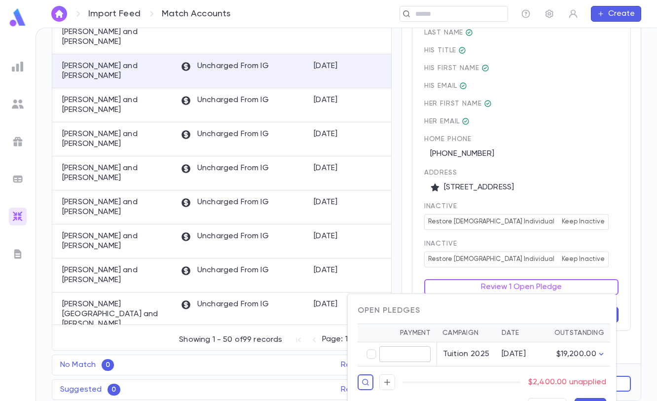
type input "********"
click at [580, 399] on button "Save" at bounding box center [591, 406] width 32 height 16
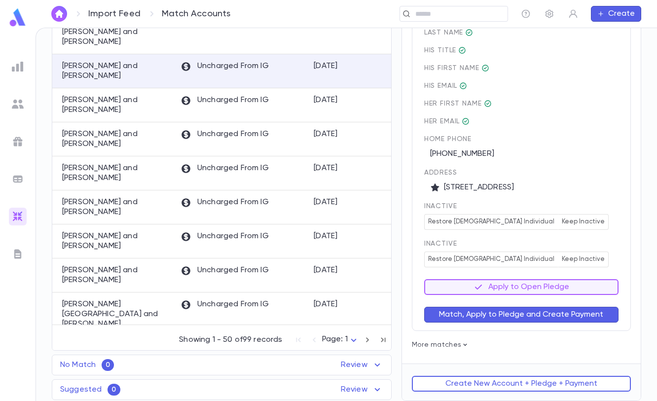
click at [592, 313] on button "Match, Apply to Pledge and Create Payment" at bounding box center [521, 315] width 194 height 16
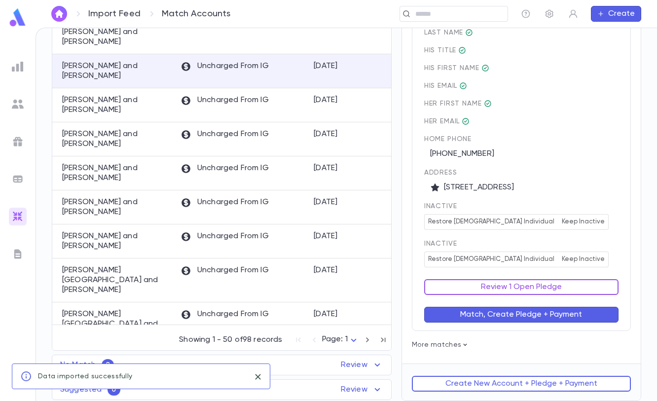
click at [571, 281] on button "Review 1 Open Pledge" at bounding box center [521, 287] width 194 height 16
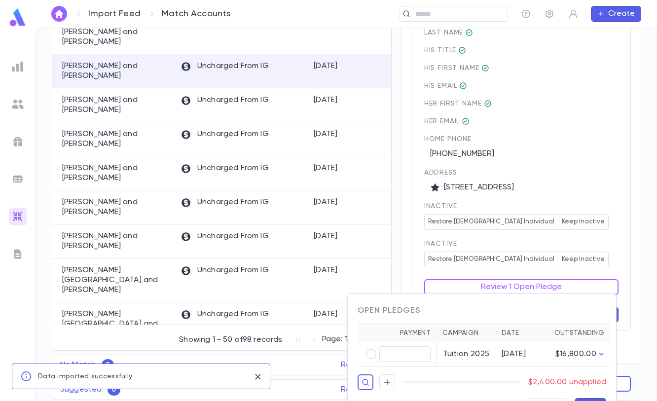
click at [601, 258] on div at bounding box center [328, 200] width 657 height 401
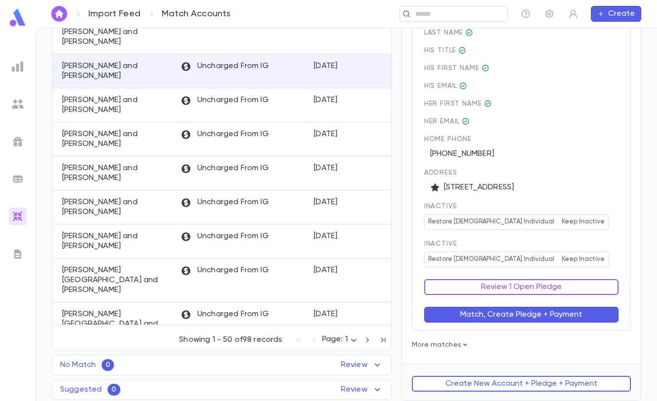
click at [583, 281] on button "Review 1 Open Pledge" at bounding box center [521, 287] width 194 height 16
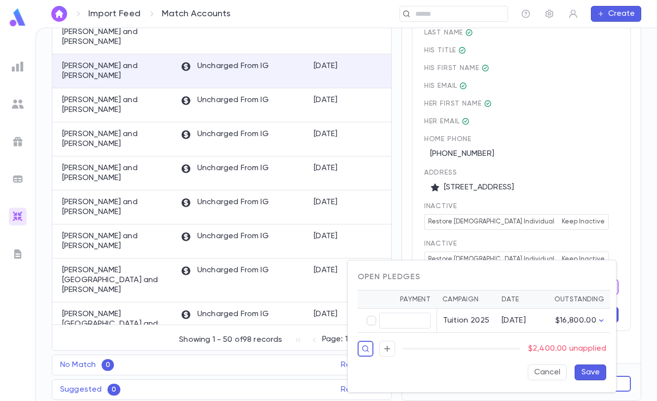
type input "********"
click at [592, 369] on button "Save" at bounding box center [591, 373] width 32 height 16
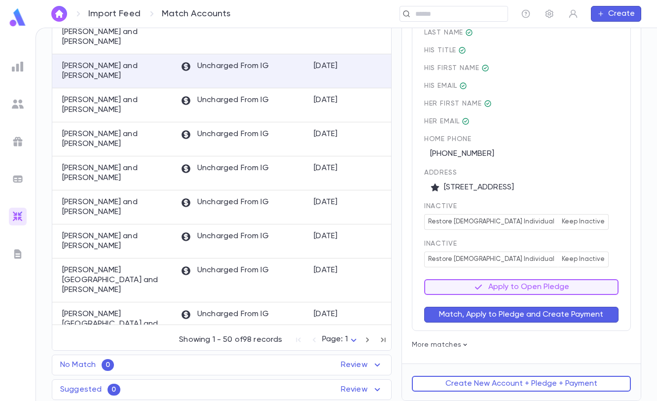
click at [555, 318] on button "Match, Apply to Pledge and Create Payment" at bounding box center [521, 315] width 194 height 16
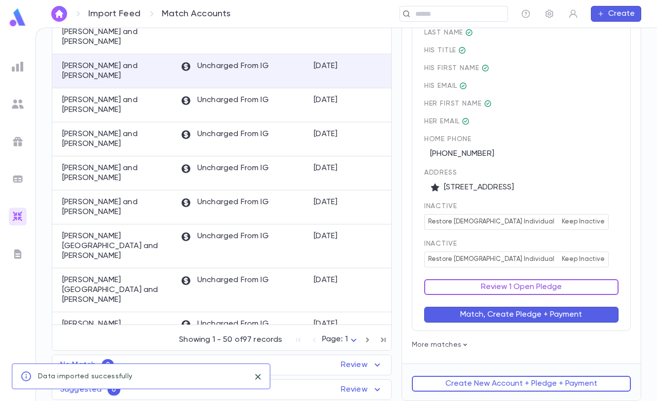
click at [542, 289] on button "Review 1 Open Pledge" at bounding box center [521, 287] width 194 height 16
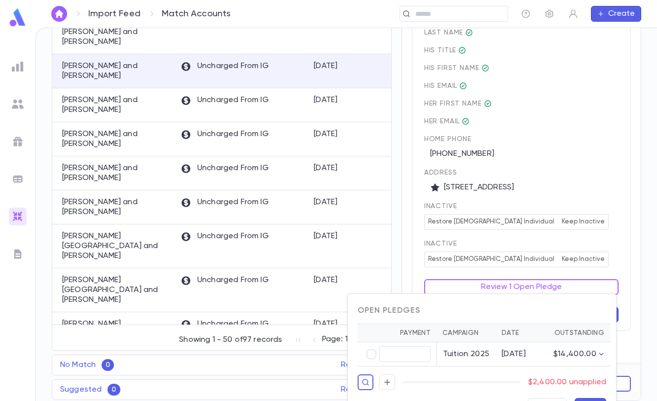
type input "********"
click at [587, 398] on div "Cancel Save" at bounding box center [478, 402] width 257 height 24
click at [587, 399] on button "Save" at bounding box center [591, 406] width 32 height 16
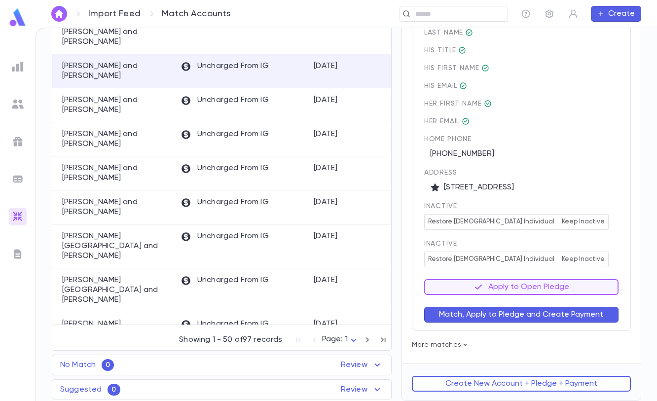
click at [568, 318] on button "Match, Apply to Pledge and Create Payment" at bounding box center [521, 315] width 194 height 16
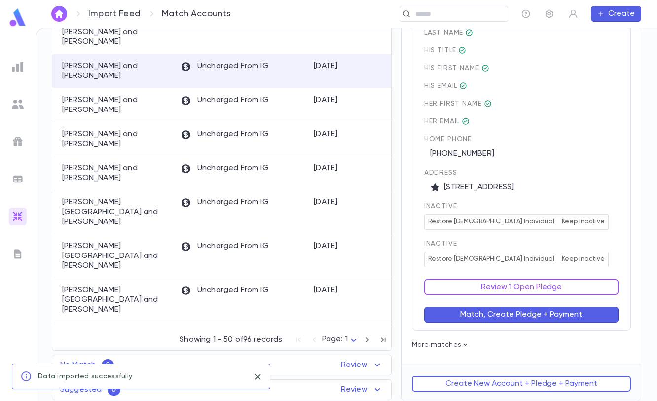
click at [551, 288] on button "Review 1 Open Pledge" at bounding box center [521, 287] width 194 height 16
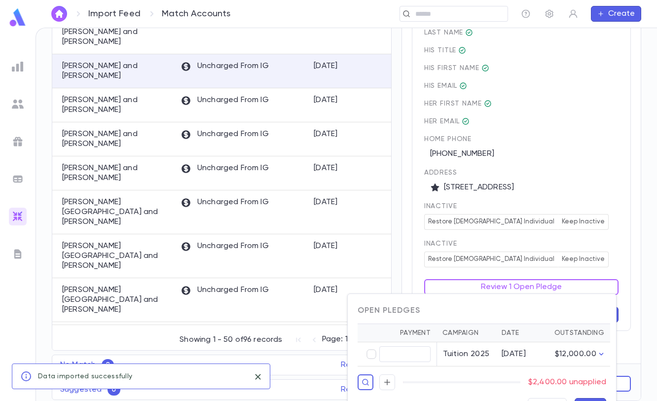
type input "********"
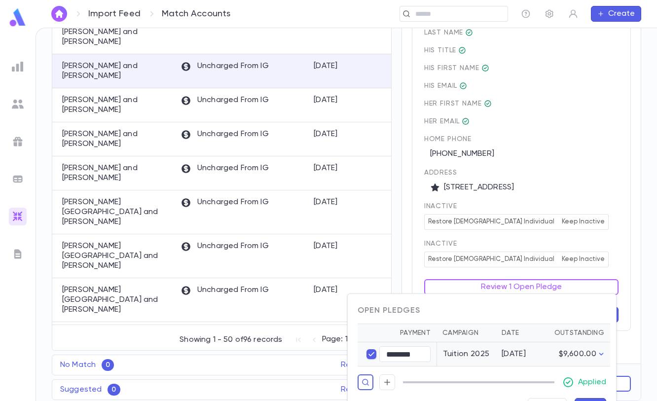
click at [586, 399] on button "Save" at bounding box center [591, 406] width 32 height 16
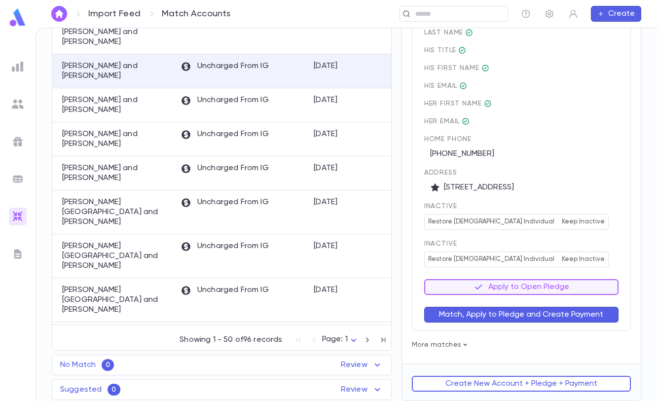
click at [566, 317] on button "Match, Apply to Pledge and Create Payment" at bounding box center [521, 315] width 194 height 16
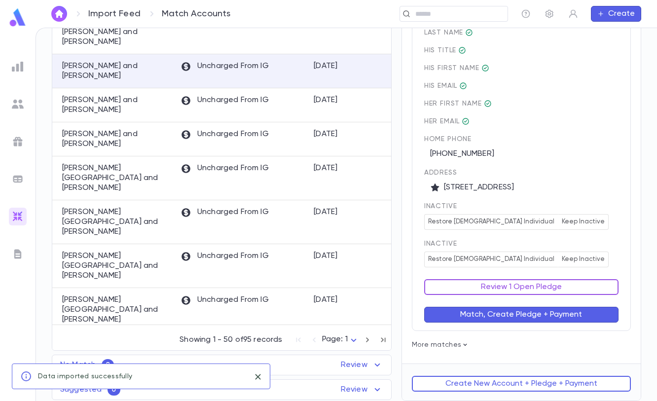
click at [574, 285] on button "Review 1 Open Pledge" at bounding box center [521, 287] width 194 height 16
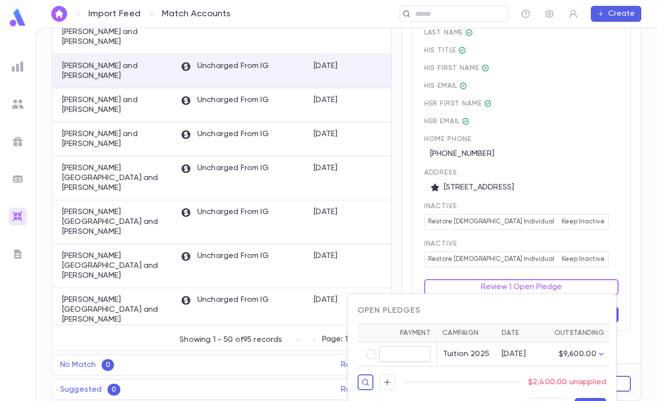
type input "********"
click at [600, 400] on button "Save" at bounding box center [591, 406] width 32 height 16
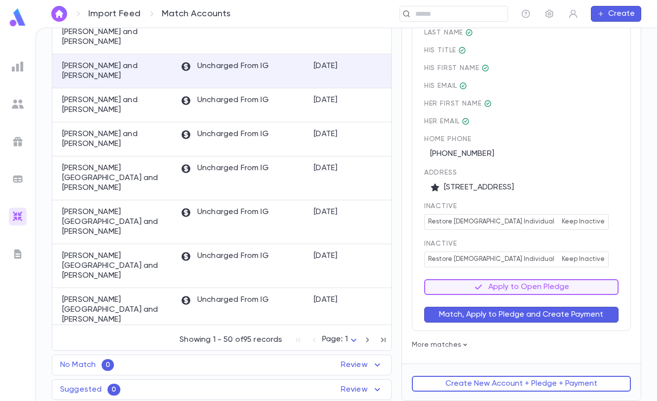
click at [582, 314] on button "Match, Apply to Pledge and Create Payment" at bounding box center [521, 315] width 194 height 16
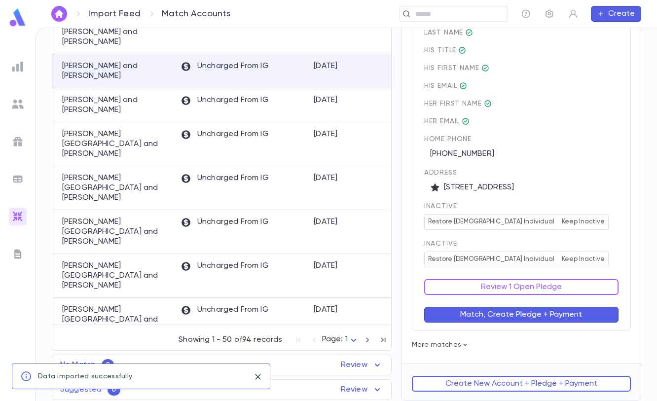
click at [590, 263] on div "inactive Restore Female Individual Keep Inactive" at bounding box center [521, 254] width 194 height 28
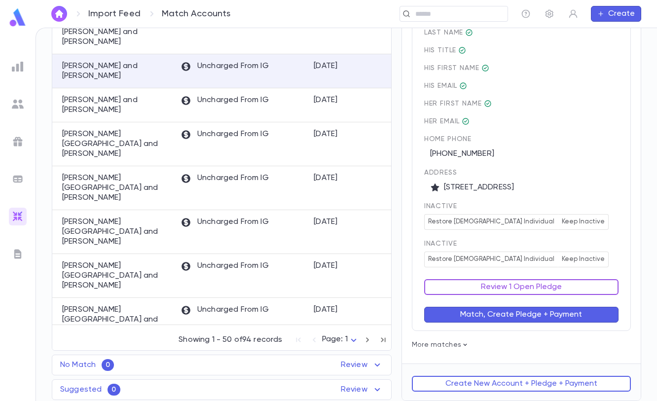
click at [559, 288] on button "Review 1 Open Pledge" at bounding box center [521, 287] width 194 height 16
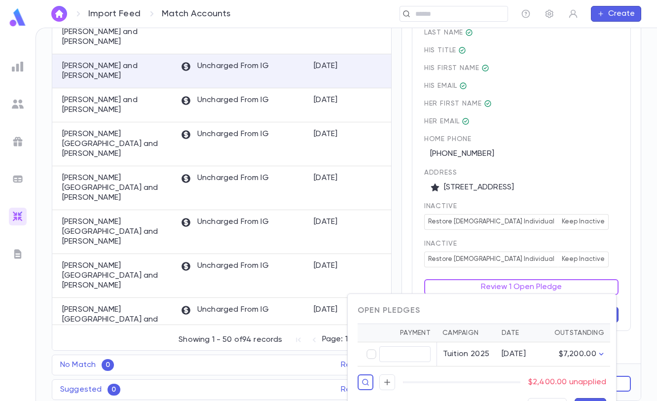
click at [595, 259] on div at bounding box center [328, 200] width 657 height 401
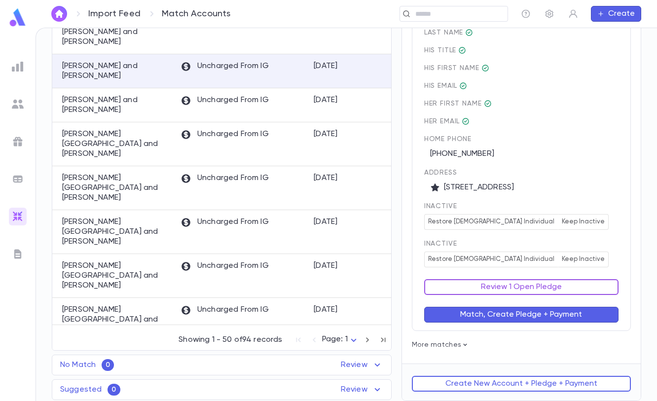
click at [582, 284] on button "Review 1 Open Pledge" at bounding box center [521, 287] width 194 height 16
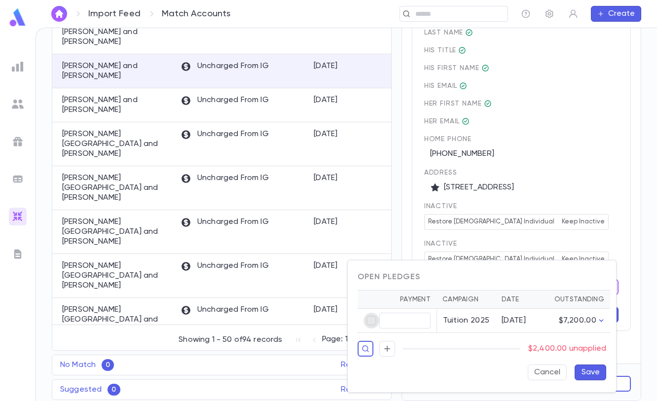
type input "********"
click at [595, 372] on button "Save" at bounding box center [591, 373] width 32 height 16
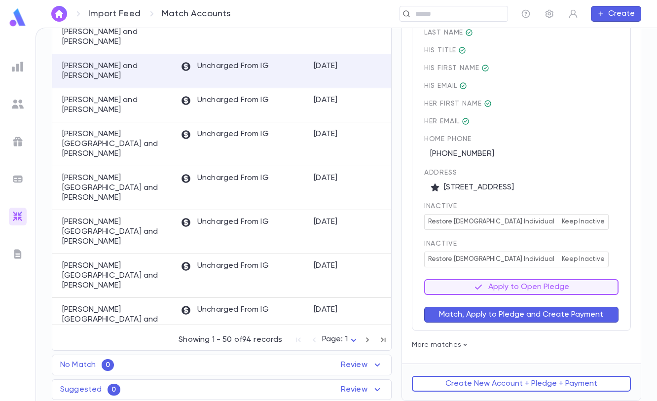
click at [567, 312] on button "Match, Apply to Pledge and Create Payment" at bounding box center [521, 315] width 194 height 16
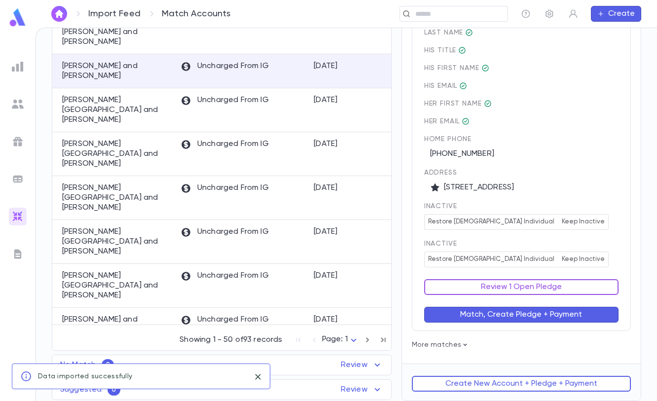
click at [576, 290] on button "Review 1 Open Pledge" at bounding box center [521, 287] width 194 height 16
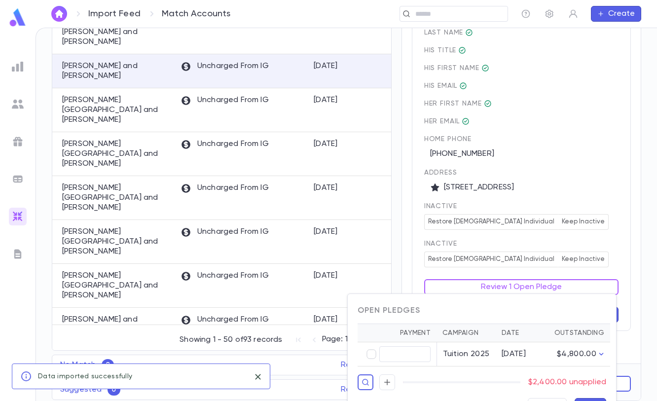
type input "********"
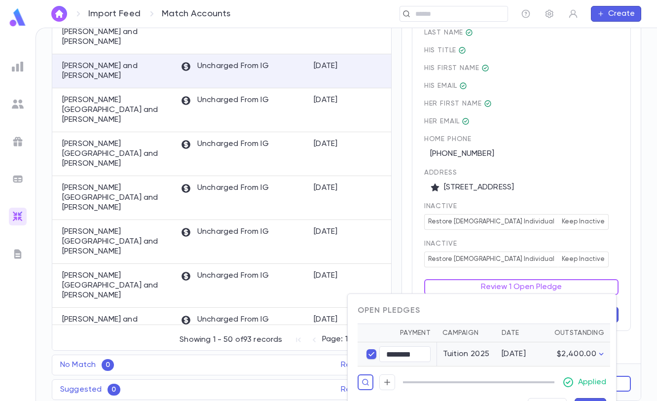
click at [582, 397] on div "Cancel Save" at bounding box center [478, 402] width 257 height 24
click at [583, 397] on div "Cancel Save" at bounding box center [478, 402] width 257 height 24
click at [585, 400] on button "Save" at bounding box center [591, 406] width 32 height 16
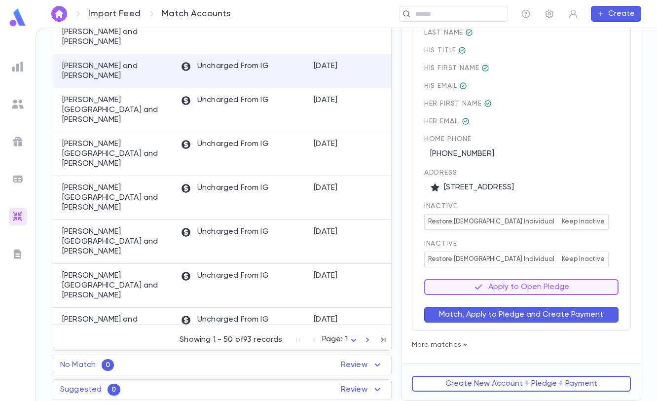
click at [569, 317] on button "Match, Apply to Pledge and Create Payment" at bounding box center [521, 315] width 194 height 16
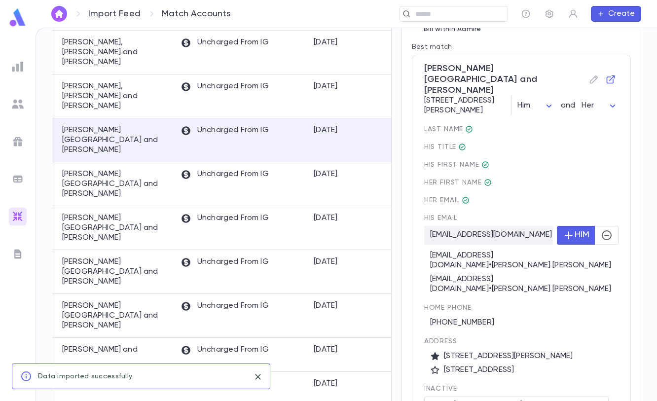
scroll to position [227, 0]
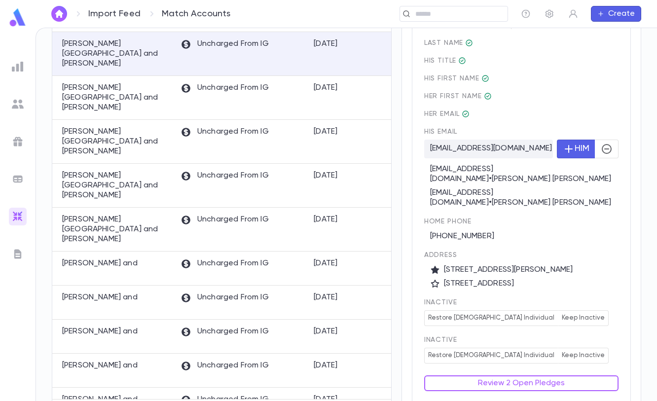
click at [574, 140] on button "HIM" at bounding box center [576, 149] width 38 height 19
click at [608, 336] on div "inactive Restore Female Individual Keep Inactive" at bounding box center [521, 350] width 194 height 28
click at [567, 376] on button "Review 2 Open Pledges" at bounding box center [521, 384] width 194 height 16
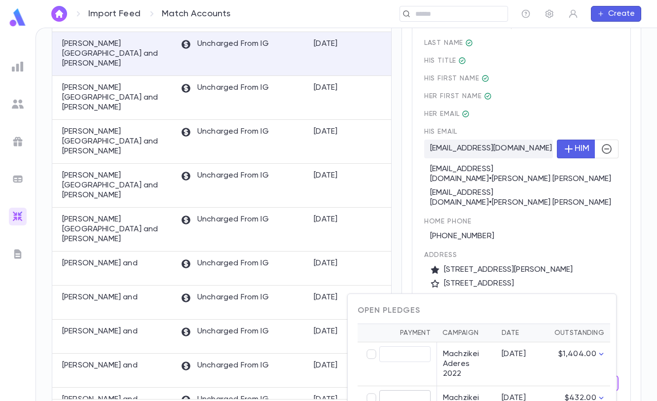
type input "*****"
click at [586, 267] on div at bounding box center [328, 200] width 657 height 401
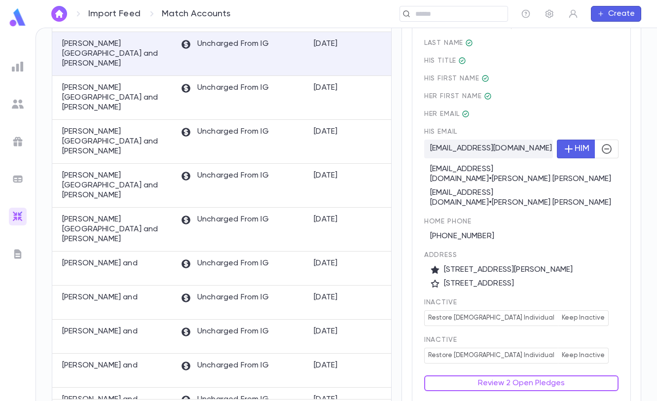
scroll to position [254, 0]
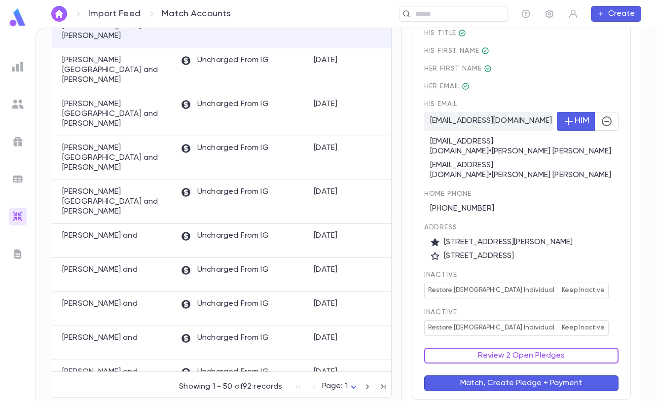
click at [513, 348] on button "Review 2 Open Pledges" at bounding box center [521, 356] width 194 height 16
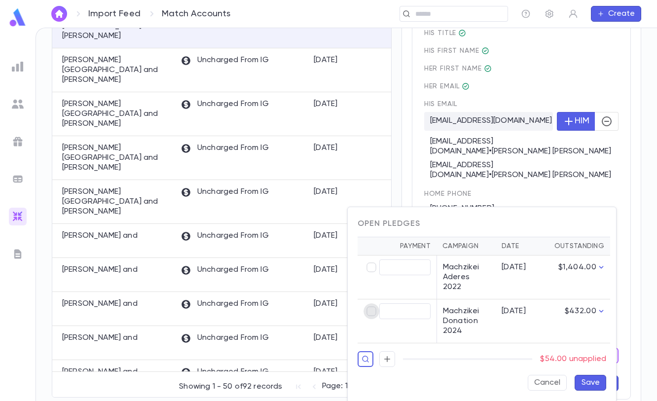
type input "*****"
click at [591, 375] on button "Save" at bounding box center [591, 383] width 32 height 16
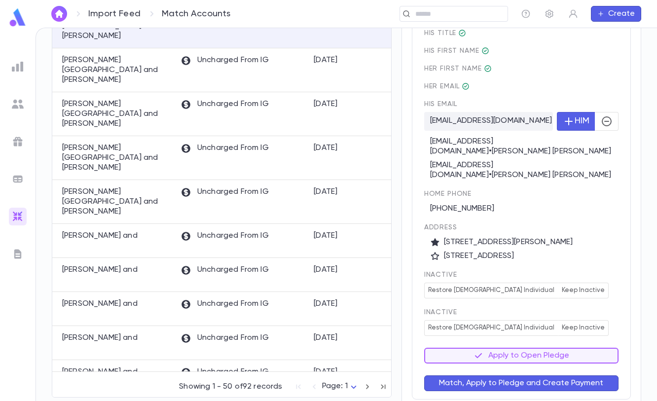
click at [572, 376] on button "Match, Apply to Pledge and Create Payment" at bounding box center [521, 384] width 194 height 16
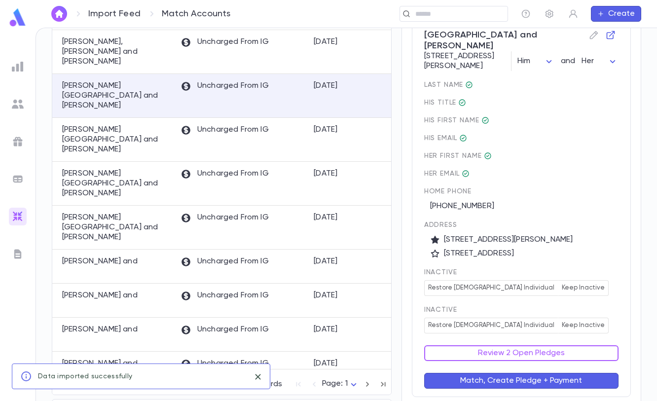
scroll to position [202, 0]
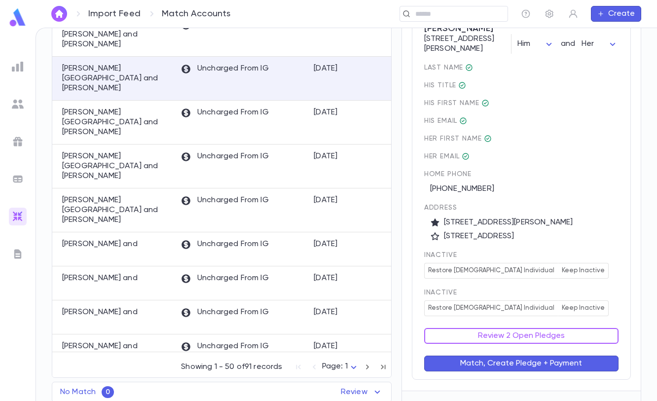
click at [603, 289] on div "inactive Restore Female Individual Keep Inactive" at bounding box center [521, 303] width 194 height 28
click at [585, 328] on button "Review 2 Open Pledges" at bounding box center [521, 336] width 194 height 16
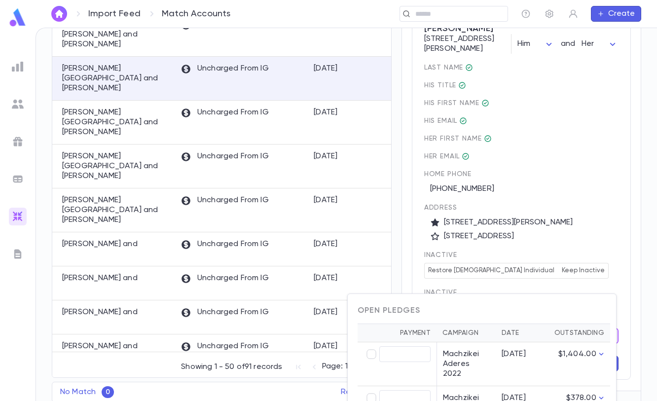
click at [598, 256] on div at bounding box center [328, 200] width 657 height 401
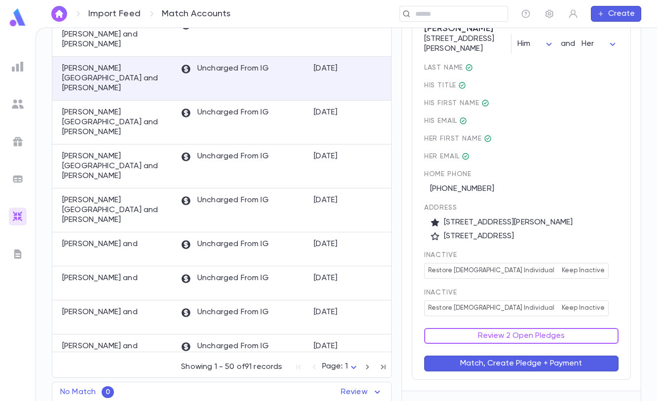
click at [589, 328] on button "Review 2 Open Pledges" at bounding box center [521, 336] width 194 height 16
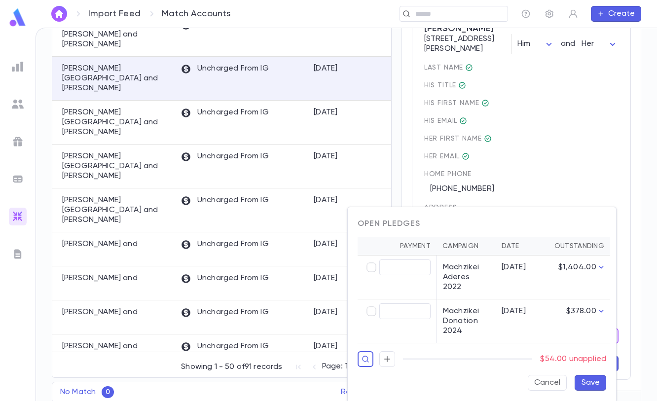
type input "*****"
click at [590, 375] on button "Save" at bounding box center [591, 383] width 32 height 16
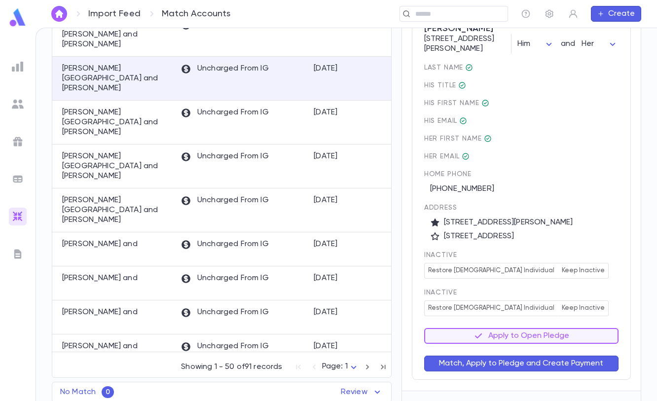
click at [573, 356] on button "Match, Apply to Pledge and Create Payment" at bounding box center [521, 364] width 194 height 16
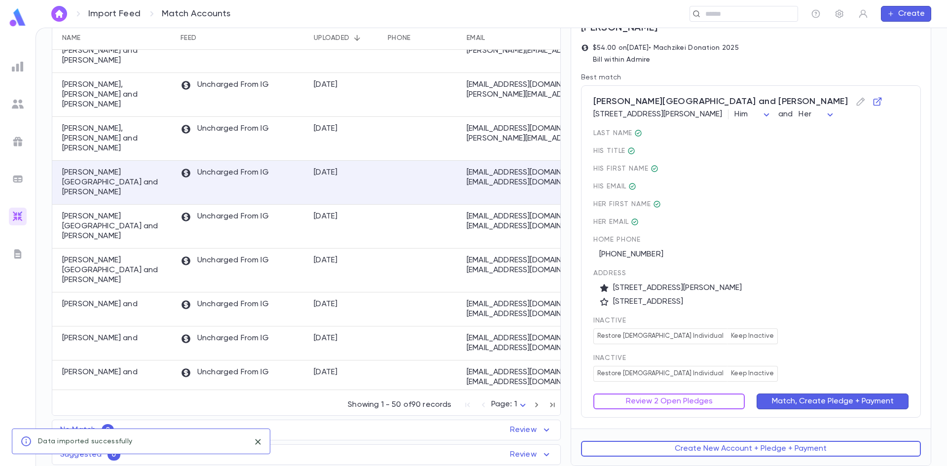
scroll to position [87, 0]
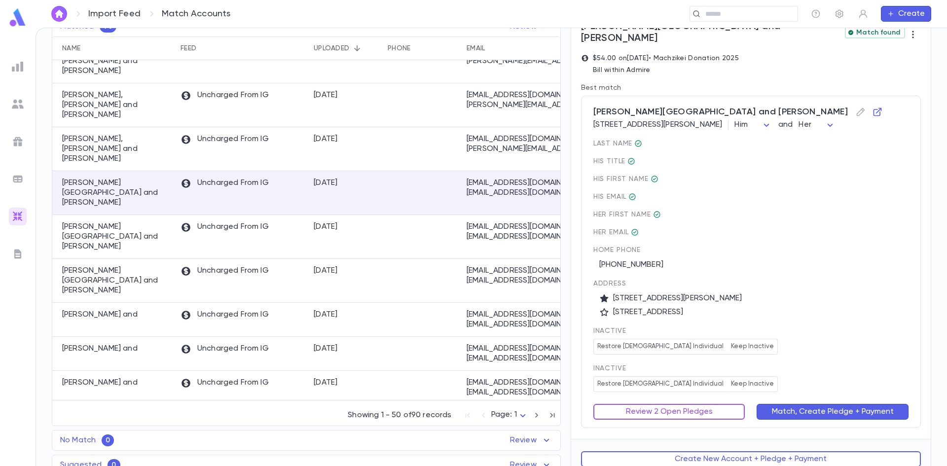
click at [676, 404] on button "Review 2 Open Pledges" at bounding box center [670, 412] width 152 height 16
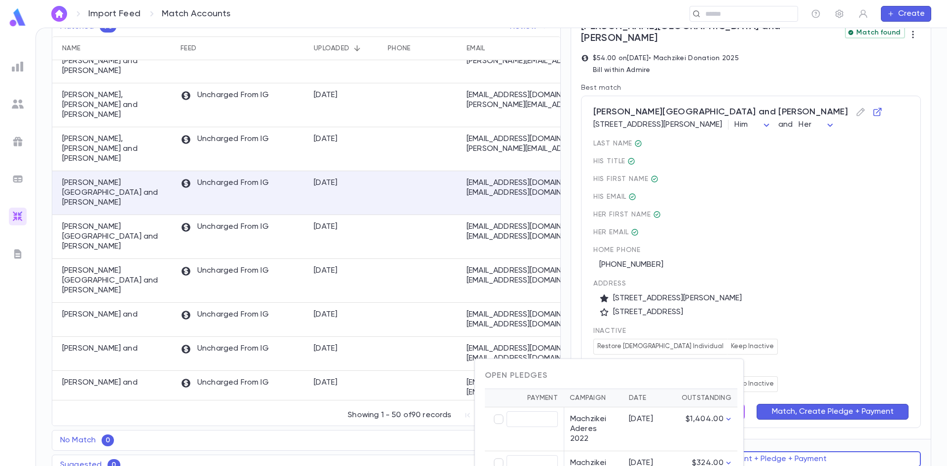
click at [825, 272] on div at bounding box center [473, 233] width 947 height 466
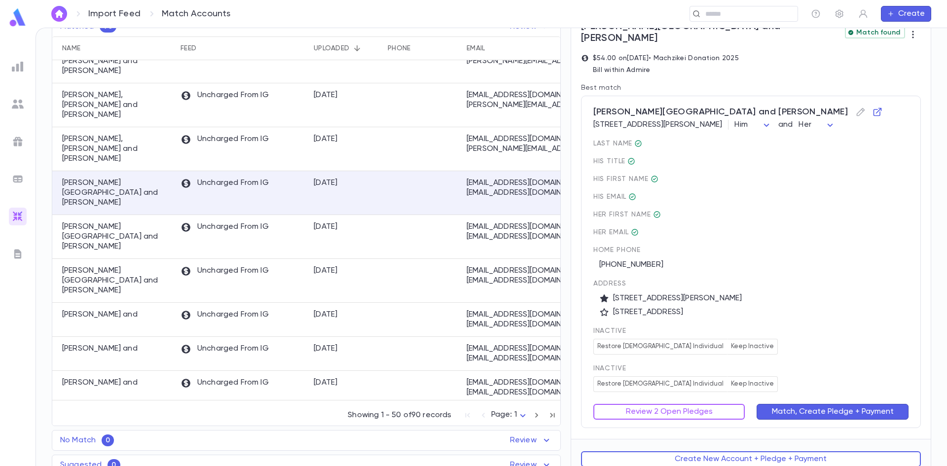
click at [721, 404] on button "Review 2 Open Pledges" at bounding box center [670, 412] width 152 height 16
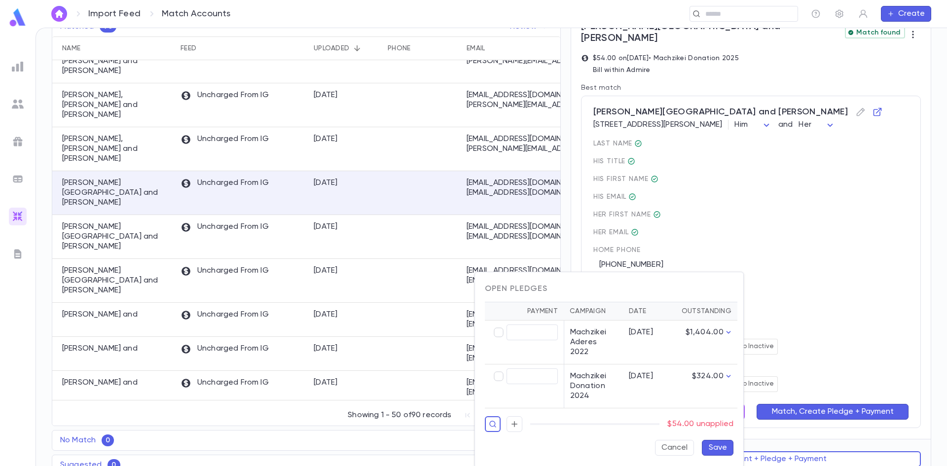
type input "*****"
click at [708, 440] on button "Save" at bounding box center [718, 448] width 32 height 16
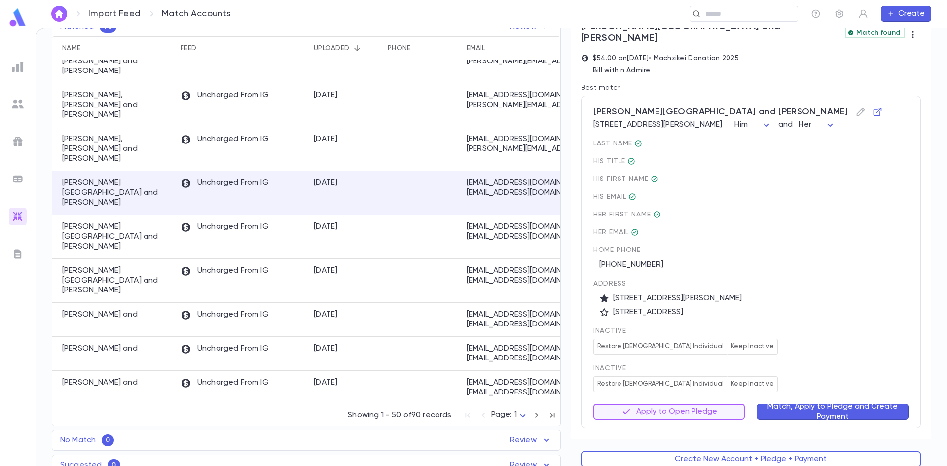
click at [805, 404] on button "Match, Apply to Pledge and Create Payment" at bounding box center [833, 412] width 152 height 16
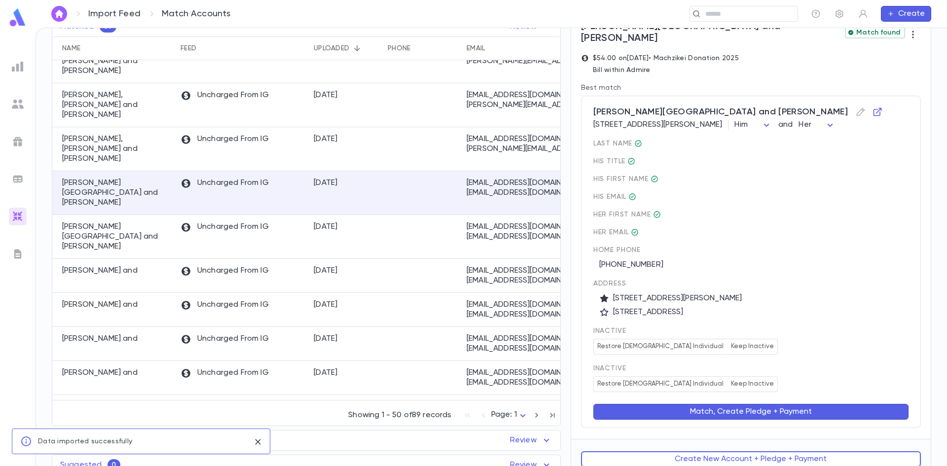
scroll to position [0, 0]
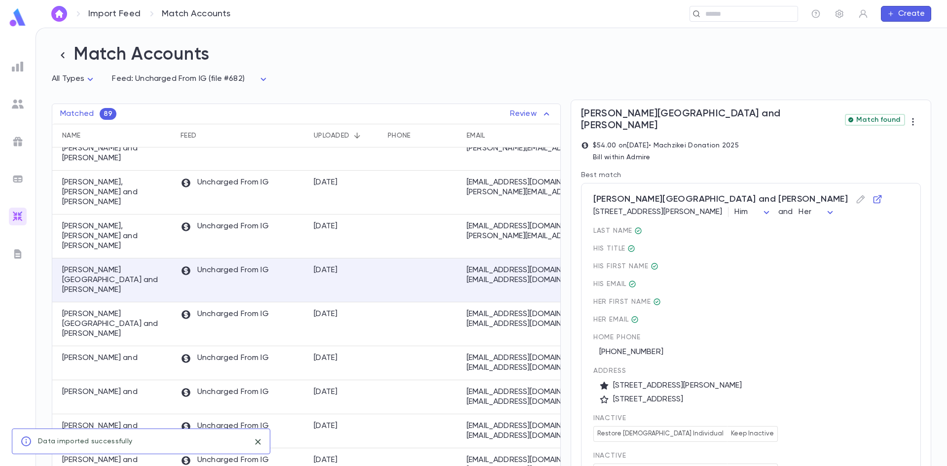
click at [815, 315] on div "last Name His title His first Name His email Her first Name Her email home Phon…" at bounding box center [751, 353] width 315 height 253
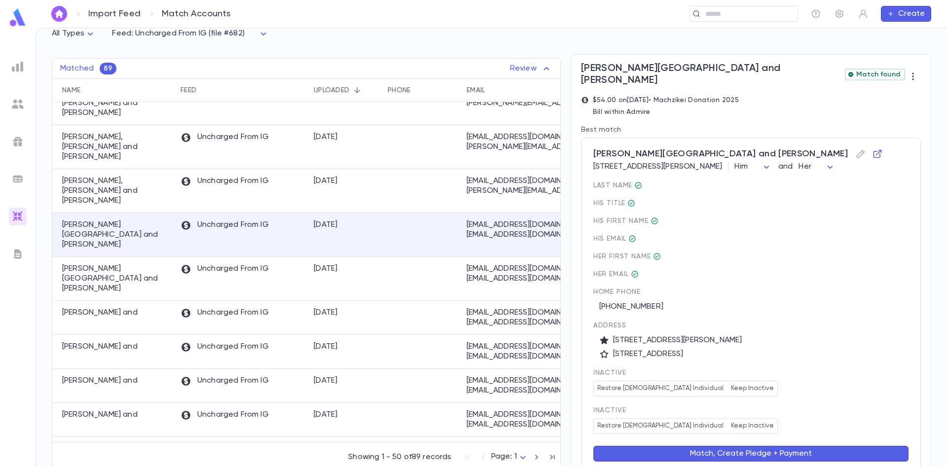
scroll to position [87, 0]
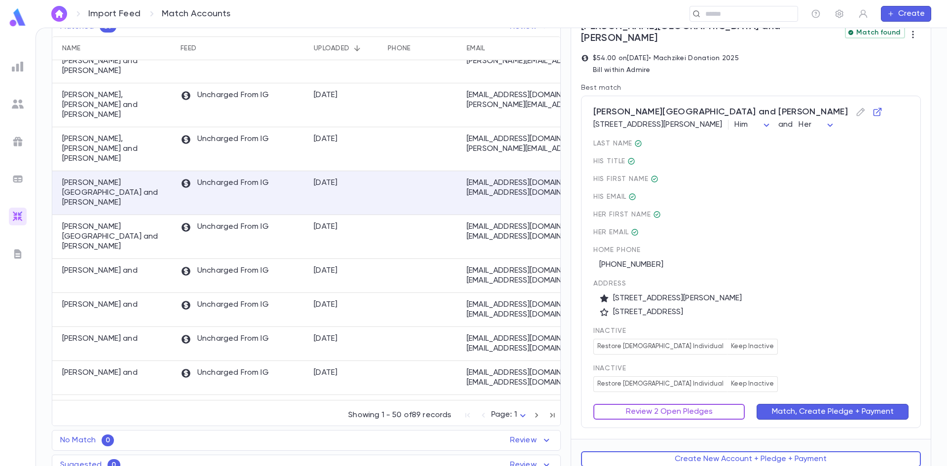
click at [656, 409] on button "Review 2 Open Pledges" at bounding box center [670, 412] width 152 height 16
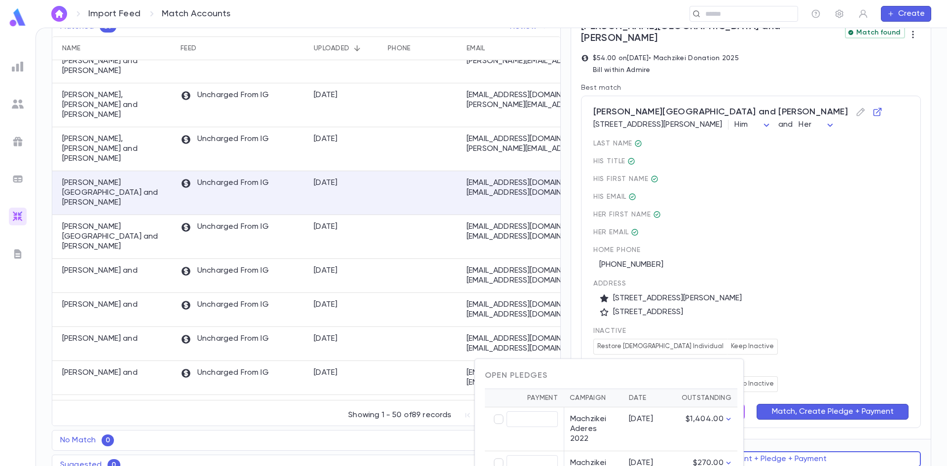
click at [842, 310] on div at bounding box center [473, 233] width 947 height 466
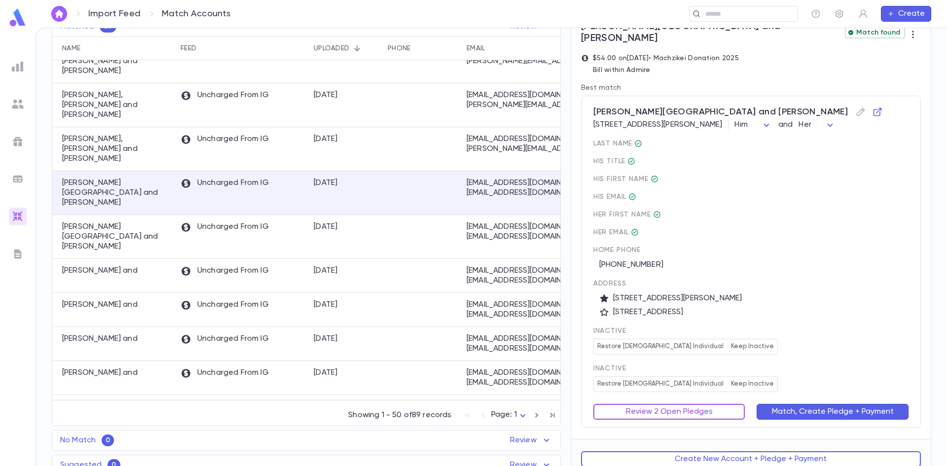
click at [675, 404] on button "Review 2 Open Pledges" at bounding box center [670, 412] width 152 height 16
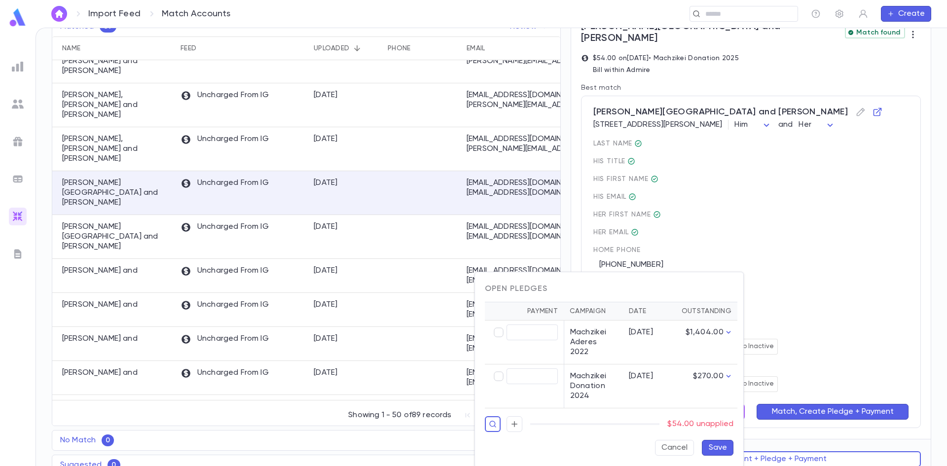
type input "*****"
click at [714, 440] on button "Save" at bounding box center [718, 448] width 32 height 16
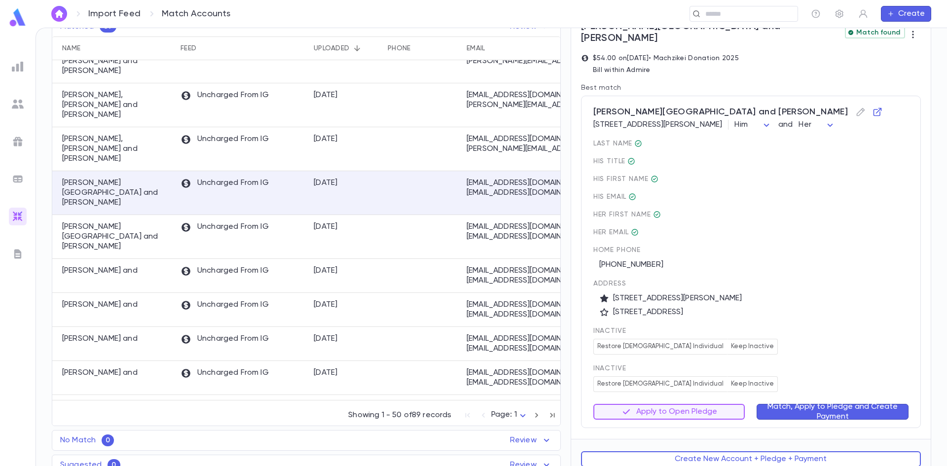
click at [816, 392] on div "Match, Apply to Pledge and Create Payment" at bounding box center [827, 406] width 164 height 28
click at [823, 404] on button "Match, Apply to Pledge and Create Payment" at bounding box center [833, 412] width 152 height 16
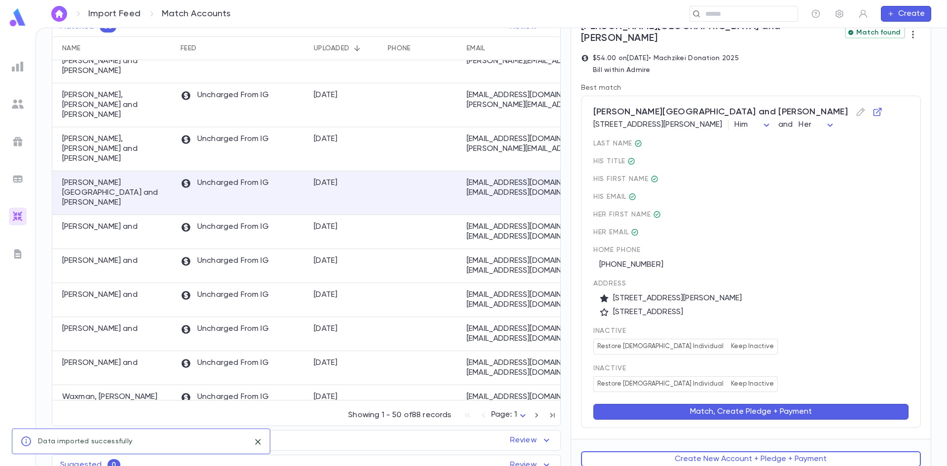
scroll to position [0, 0]
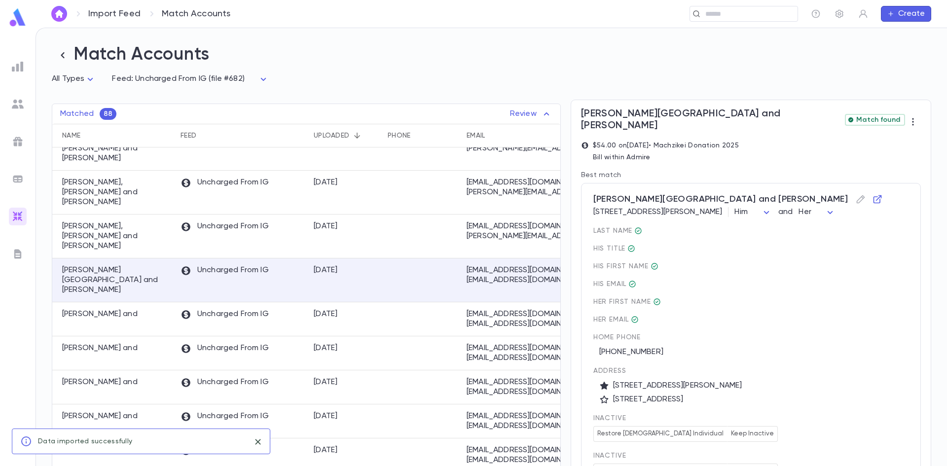
click at [836, 352] on div "last Name His title His first Name His email Her first Name Her email home Phon…" at bounding box center [751, 353] width 315 height 253
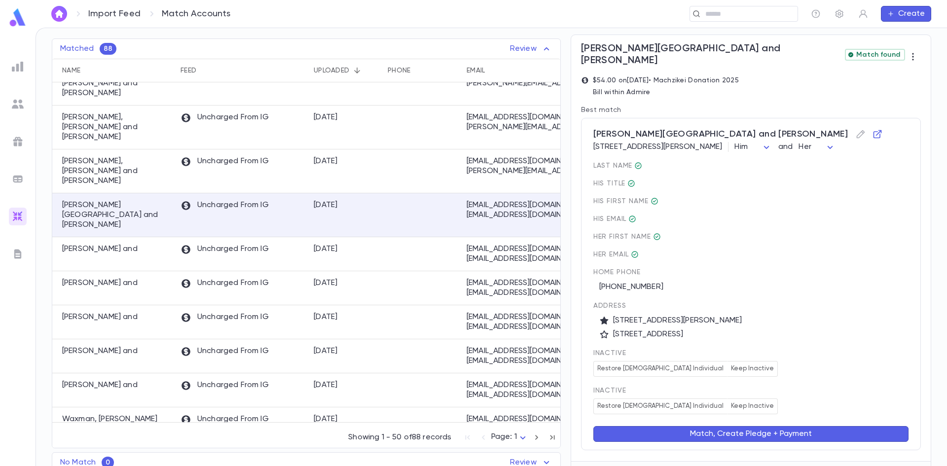
scroll to position [87, 0]
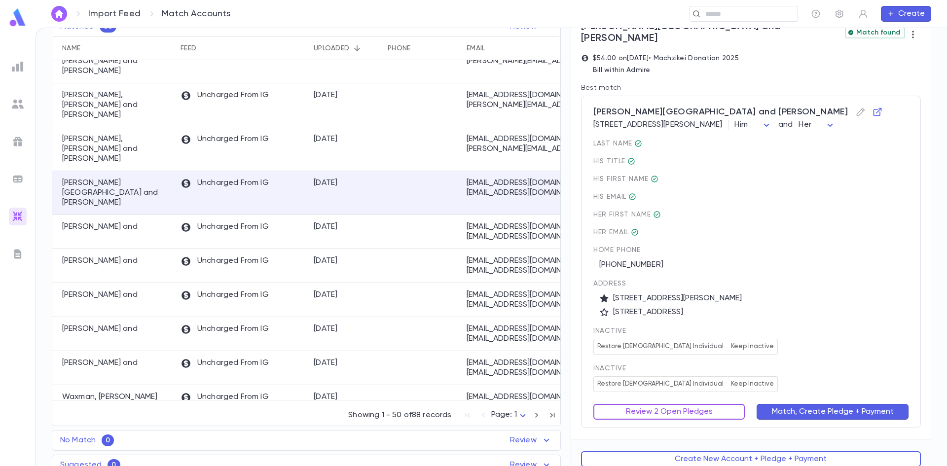
click at [673, 404] on button "Review 2 Open Pledges" at bounding box center [670, 412] width 152 height 16
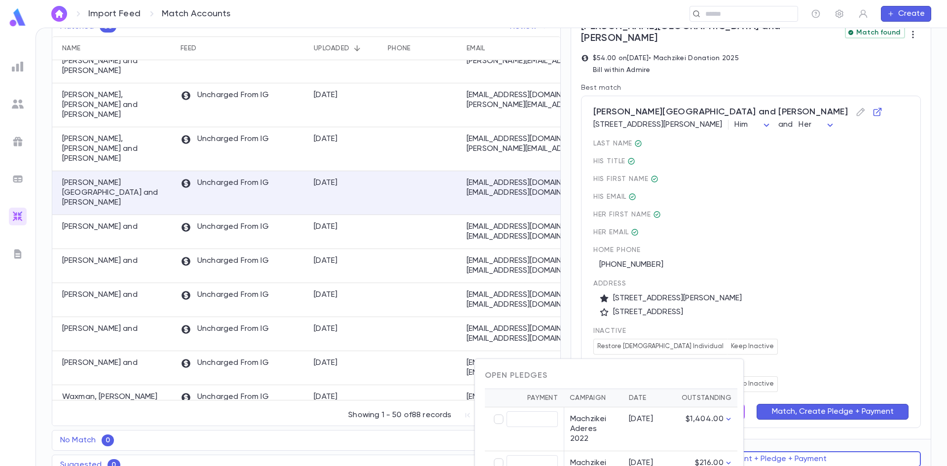
click at [795, 352] on div at bounding box center [473, 233] width 947 height 466
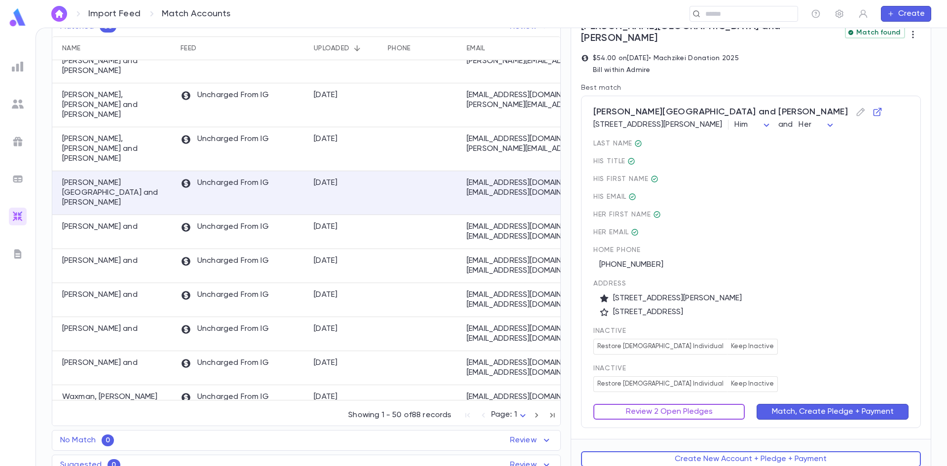
click at [721, 404] on button "Review 2 Open Pledges" at bounding box center [670, 412] width 152 height 16
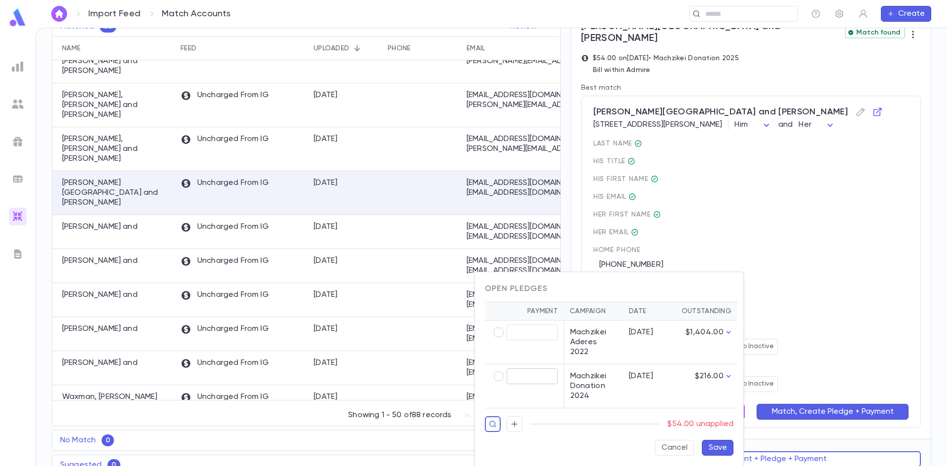
type input "*****"
click at [716, 440] on button "Save" at bounding box center [718, 448] width 32 height 16
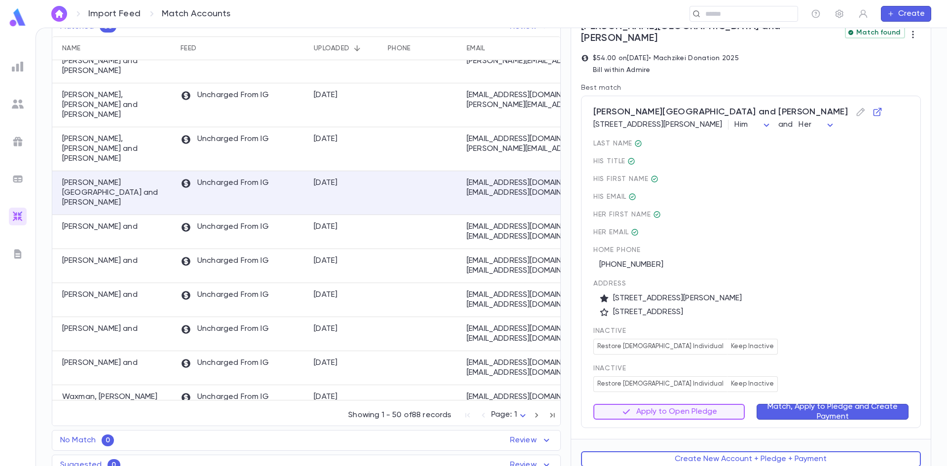
click at [799, 404] on button "Match, Apply to Pledge and Create Payment" at bounding box center [833, 412] width 152 height 16
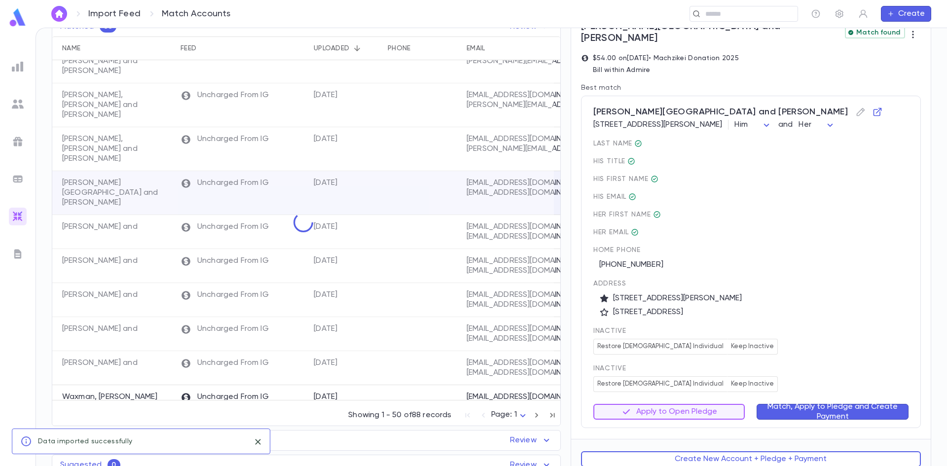
scroll to position [0, 0]
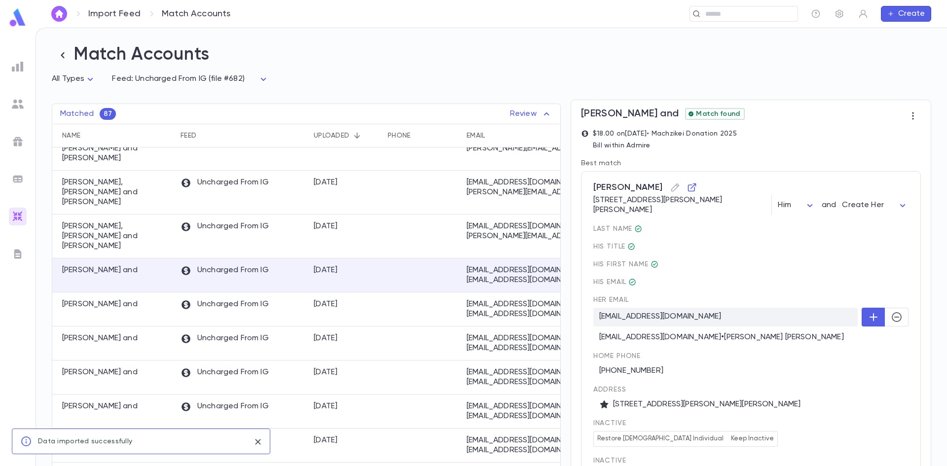
click at [840, 360] on div "(845) 729-9412" at bounding box center [751, 368] width 315 height 16
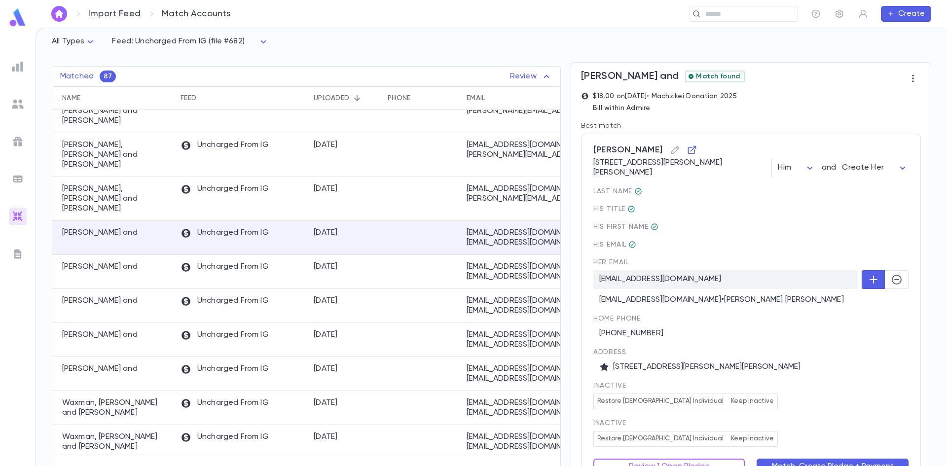
scroll to position [94, 0]
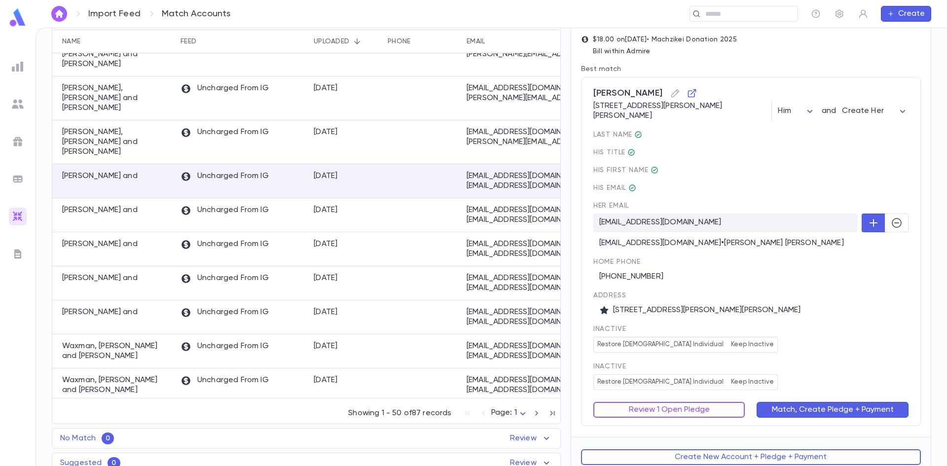
click at [696, 405] on button "Review 1 Open Pledge" at bounding box center [670, 410] width 152 height 16
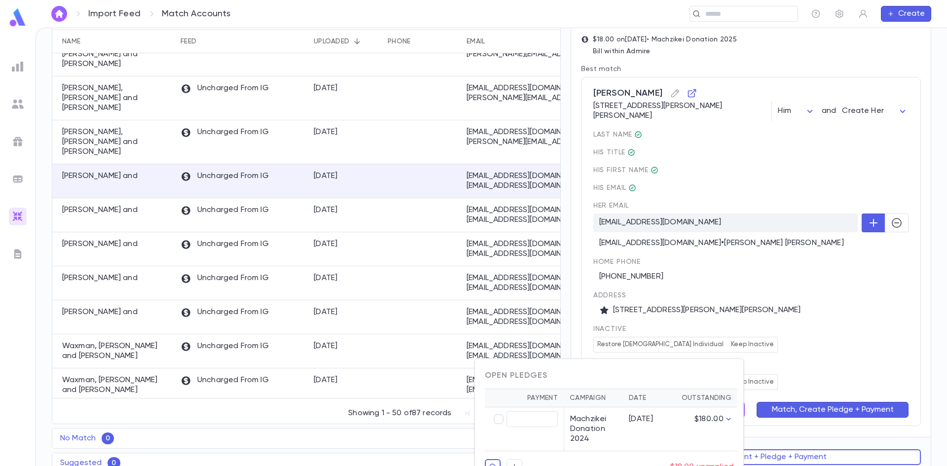
click at [785, 340] on div at bounding box center [473, 233] width 947 height 466
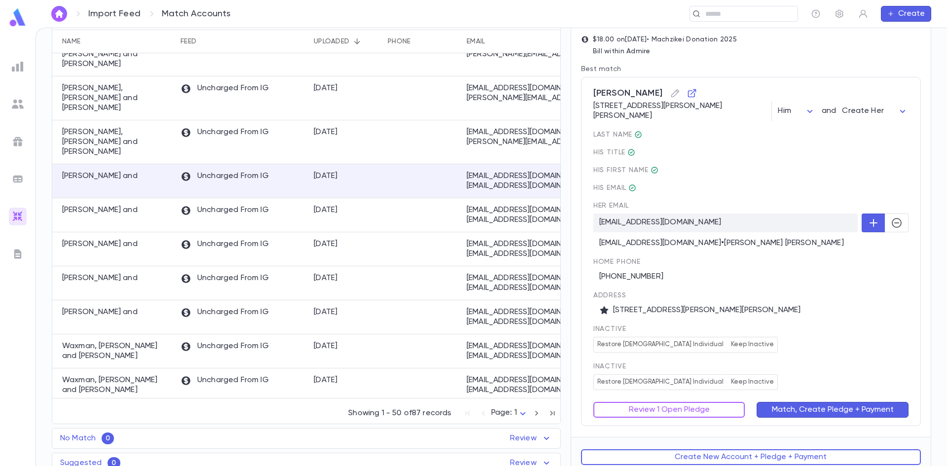
click at [637, 412] on div "Snyder, Menachem 18 Andrew Dr, Monsey NY 10952 Him *** and Create Her *********…" at bounding box center [751, 251] width 340 height 349
click at [650, 402] on button "Review 1 Open Pledge" at bounding box center [670, 410] width 152 height 16
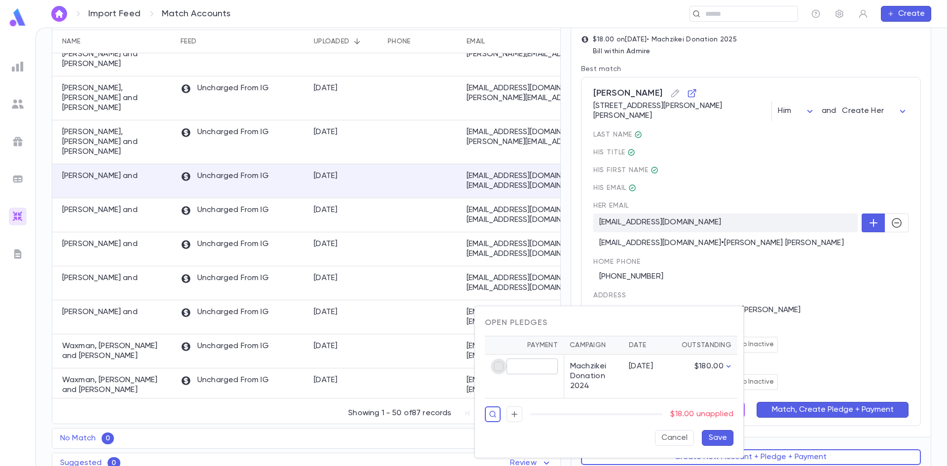
type input "*****"
click at [720, 438] on button "Save" at bounding box center [718, 438] width 32 height 16
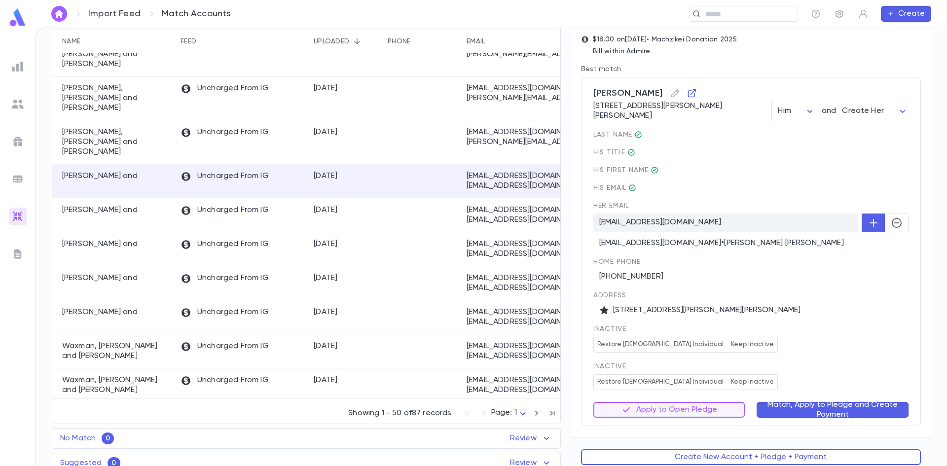
click at [820, 402] on button "Match, Apply to Pledge and Create Payment" at bounding box center [833, 410] width 152 height 16
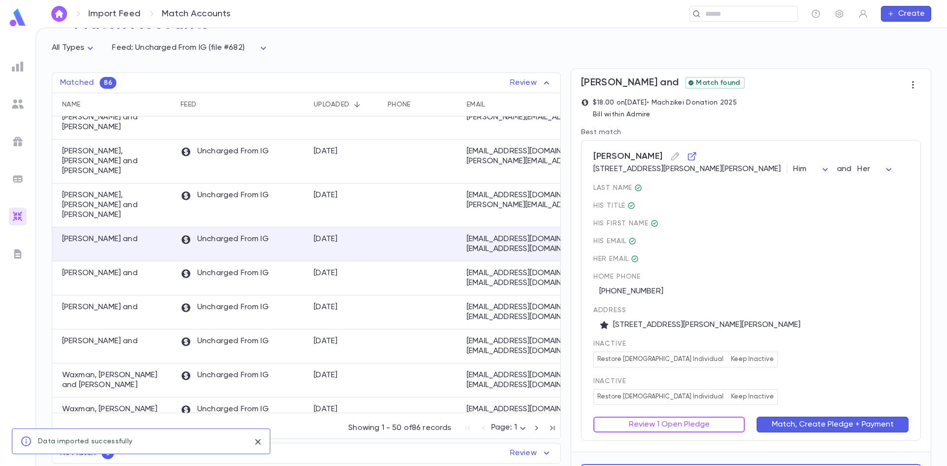
scroll to position [56, 0]
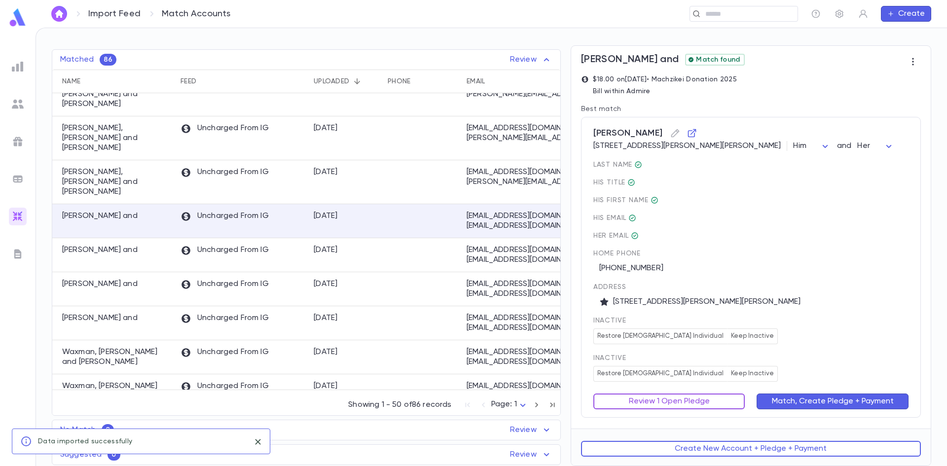
click at [686, 405] on button "Review 1 Open Pledge" at bounding box center [670, 402] width 152 height 16
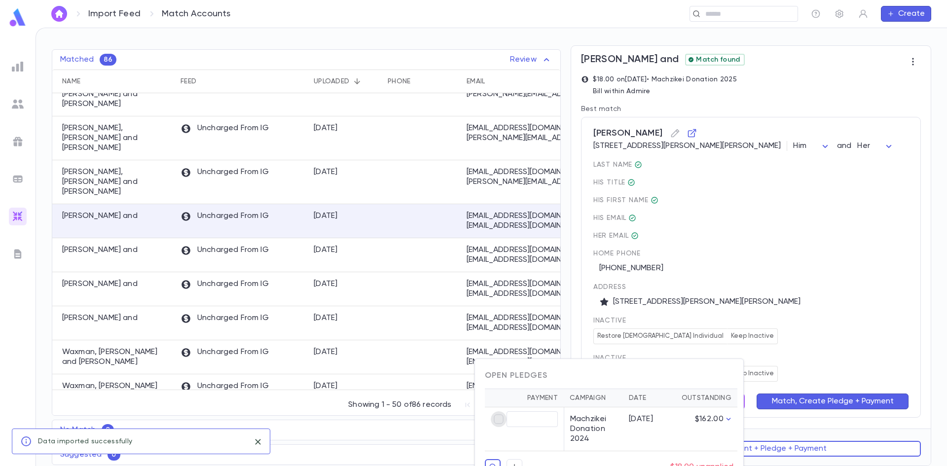
type input "*****"
click at [777, 331] on div at bounding box center [473, 233] width 947 height 466
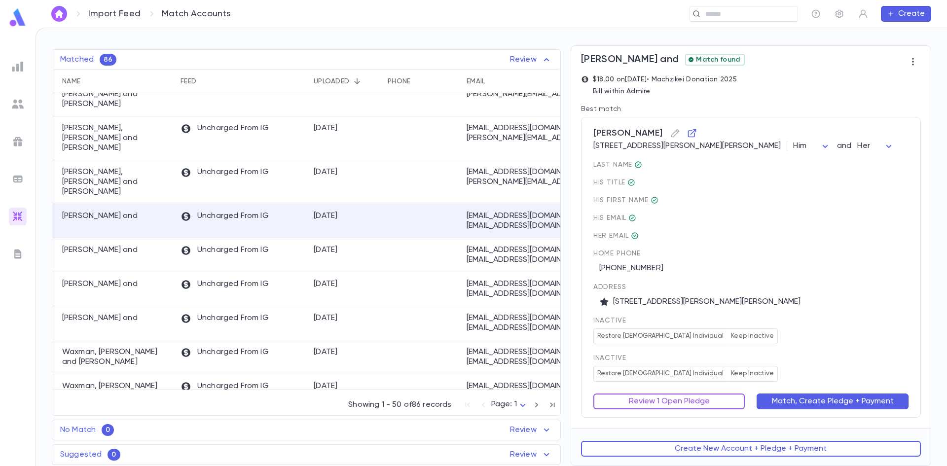
click at [644, 400] on button "Review 1 Open Pledge" at bounding box center [670, 402] width 152 height 16
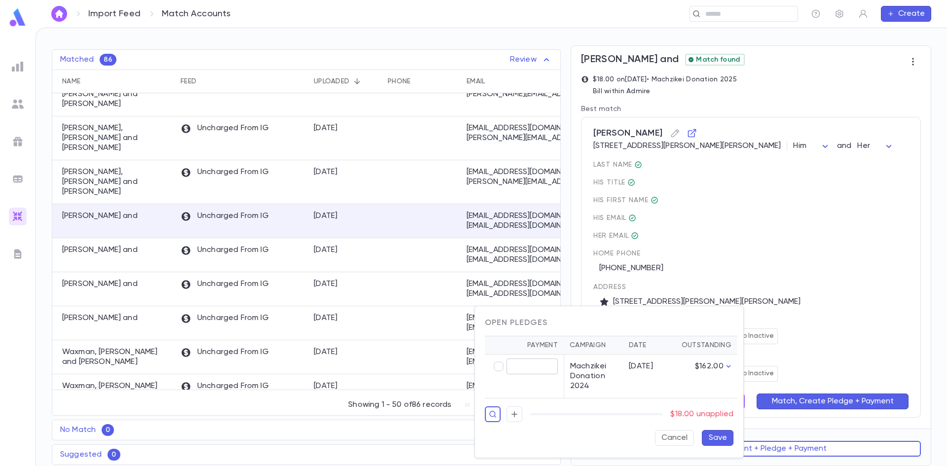
type input "*****"
click at [723, 435] on button "Save" at bounding box center [718, 438] width 32 height 16
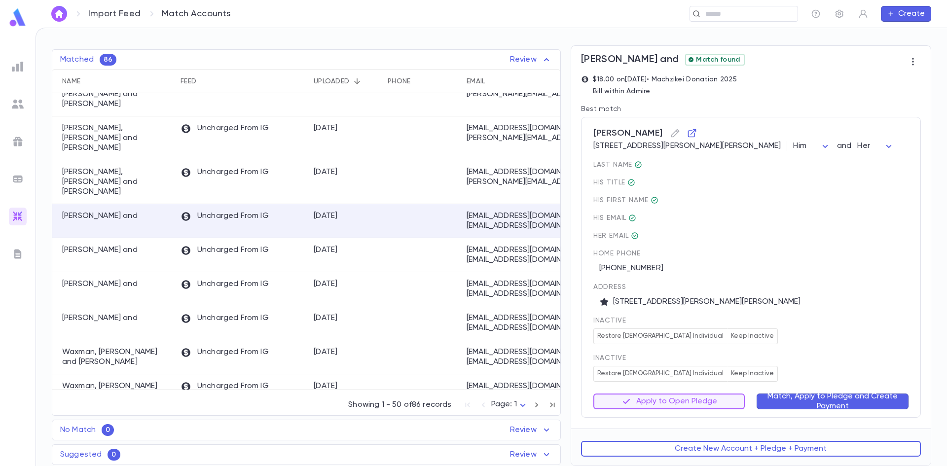
click at [810, 404] on button "Match, Apply to Pledge and Create Payment" at bounding box center [833, 402] width 152 height 16
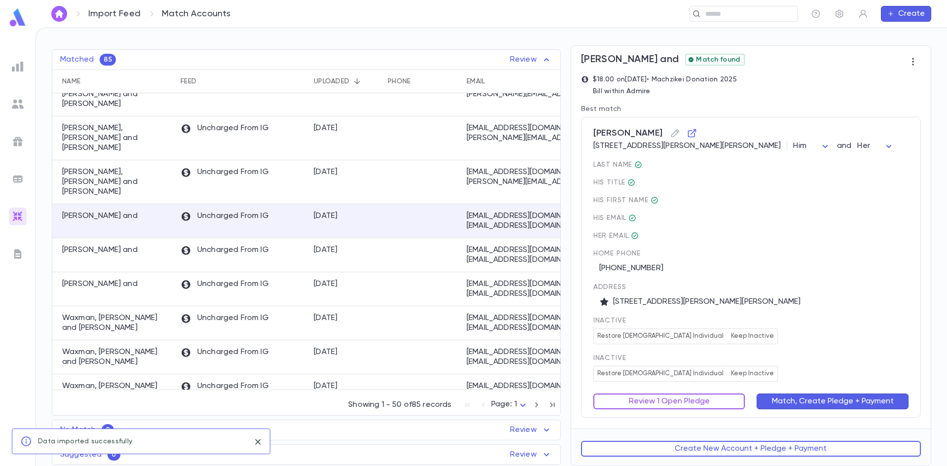
click at [689, 402] on button "Review 1 Open Pledge" at bounding box center [670, 402] width 152 height 16
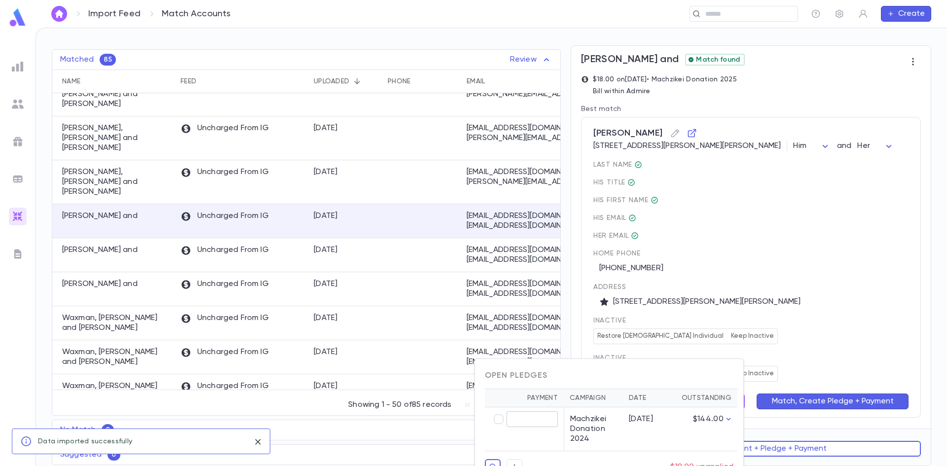
type input "*****"
click at [785, 370] on div at bounding box center [473, 233] width 947 height 466
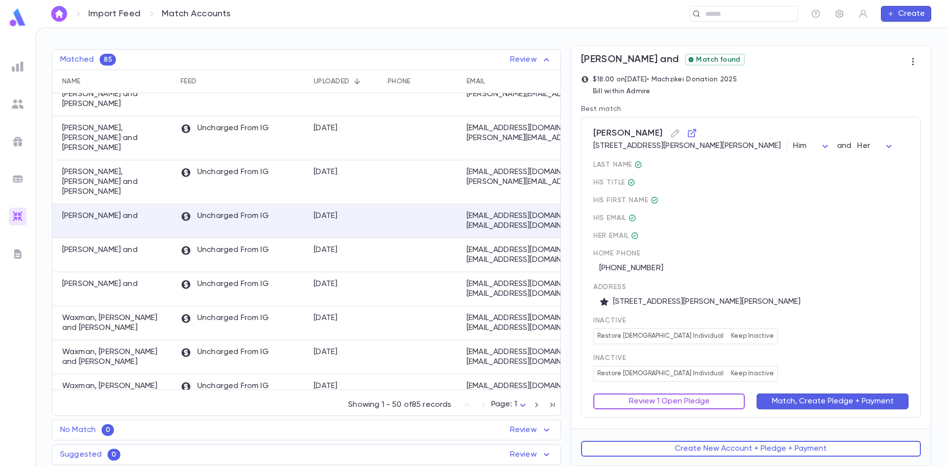
click at [688, 406] on button "Review 1 Open Pledge" at bounding box center [670, 402] width 152 height 16
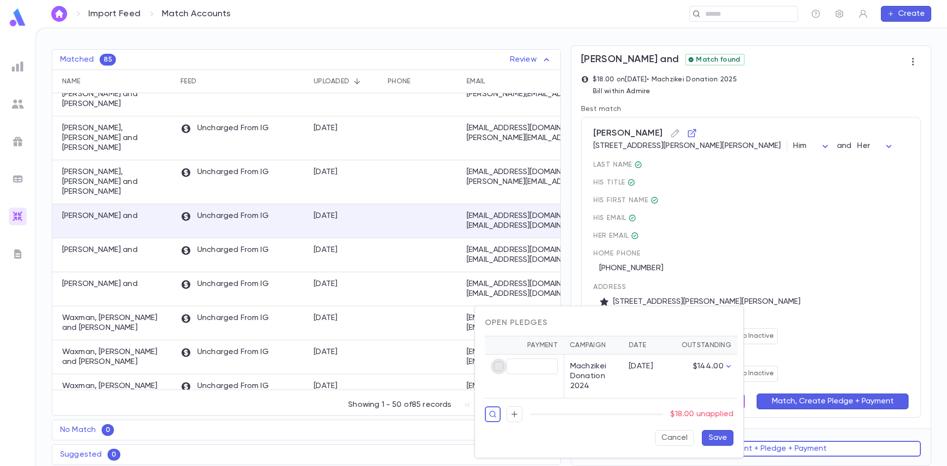
type input "*****"
click at [725, 437] on button "Save" at bounding box center [718, 438] width 32 height 16
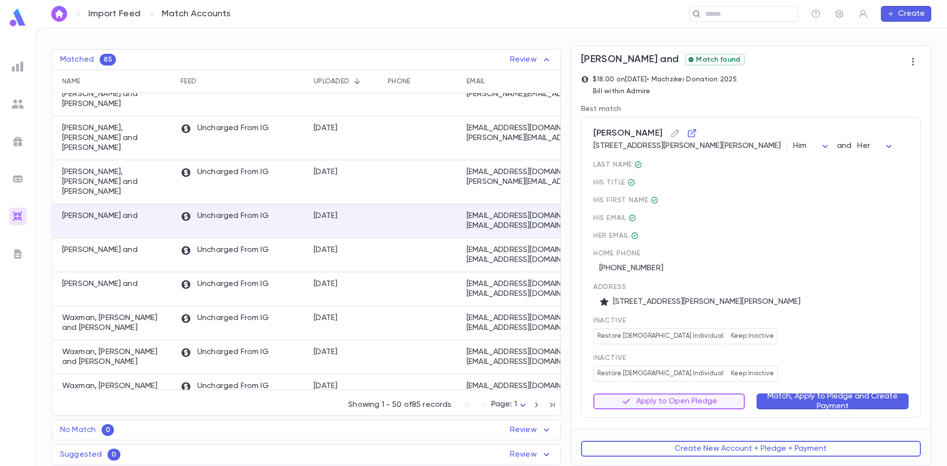
click at [825, 394] on button "Match, Apply to Pledge and Create Payment" at bounding box center [833, 402] width 152 height 16
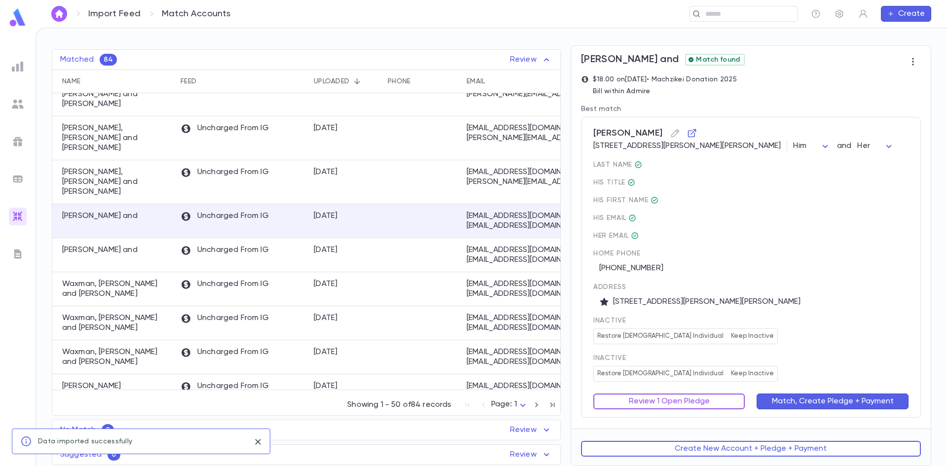
click at [673, 402] on button "Review 1 Open Pledge" at bounding box center [670, 402] width 152 height 16
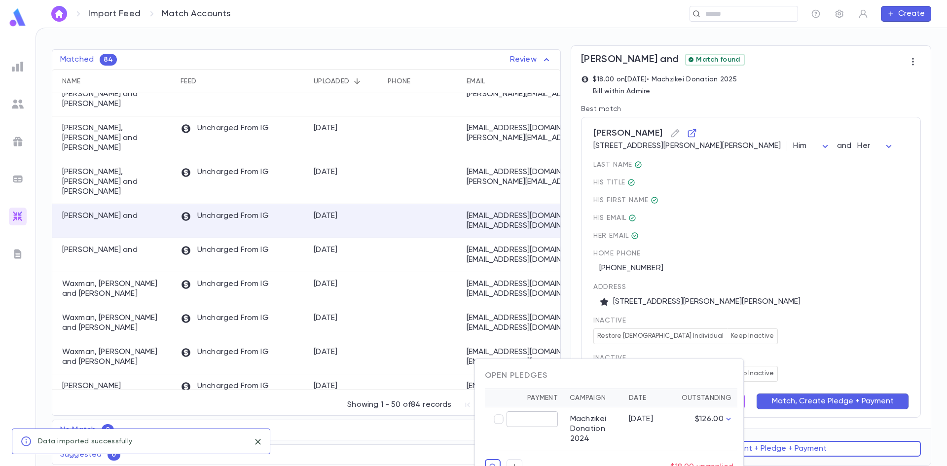
type input "*****"
click at [775, 304] on div at bounding box center [473, 233] width 947 height 466
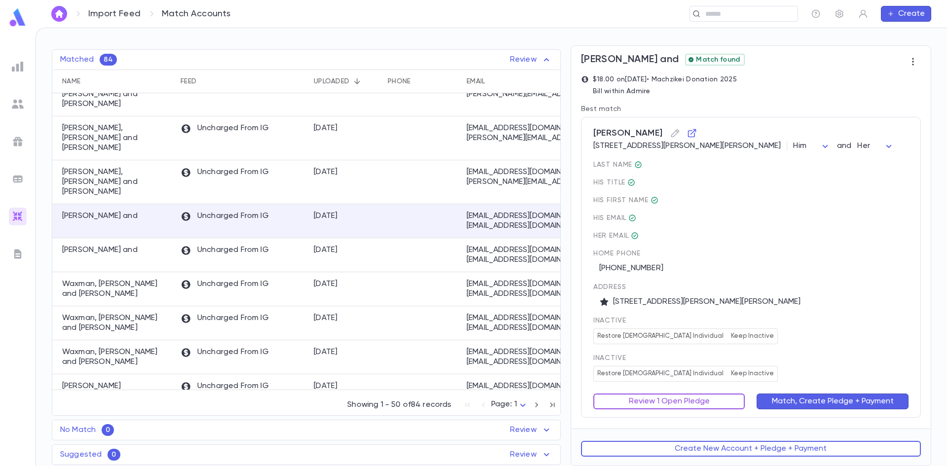
click at [685, 399] on button "Review 1 Open Pledge" at bounding box center [670, 402] width 152 height 16
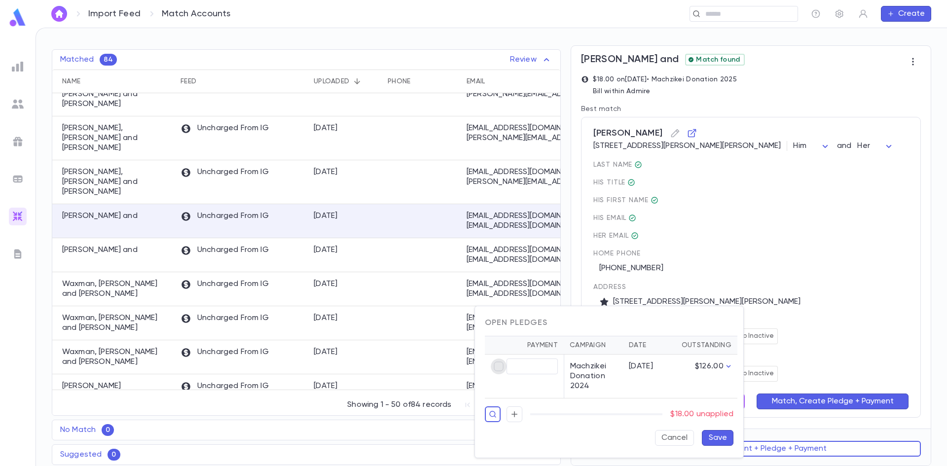
type input "*****"
click at [720, 439] on button "Save" at bounding box center [718, 438] width 32 height 16
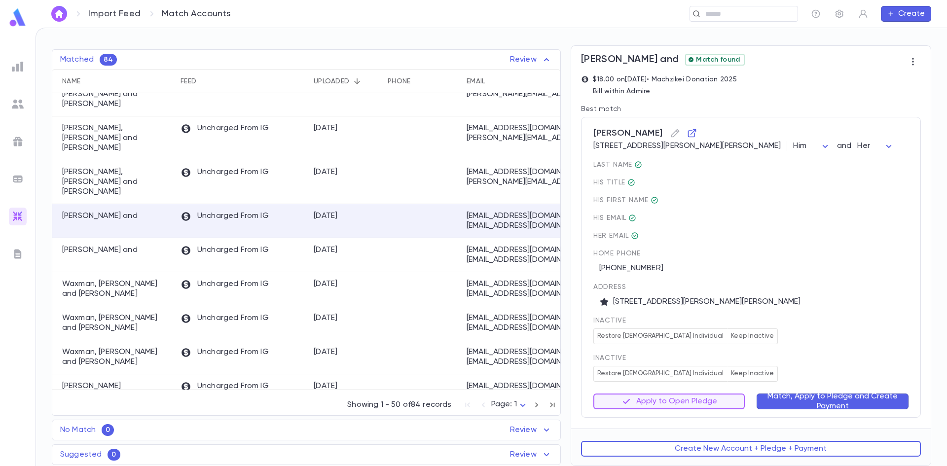
click at [830, 401] on button "Match, Apply to Pledge and Create Payment" at bounding box center [833, 402] width 152 height 16
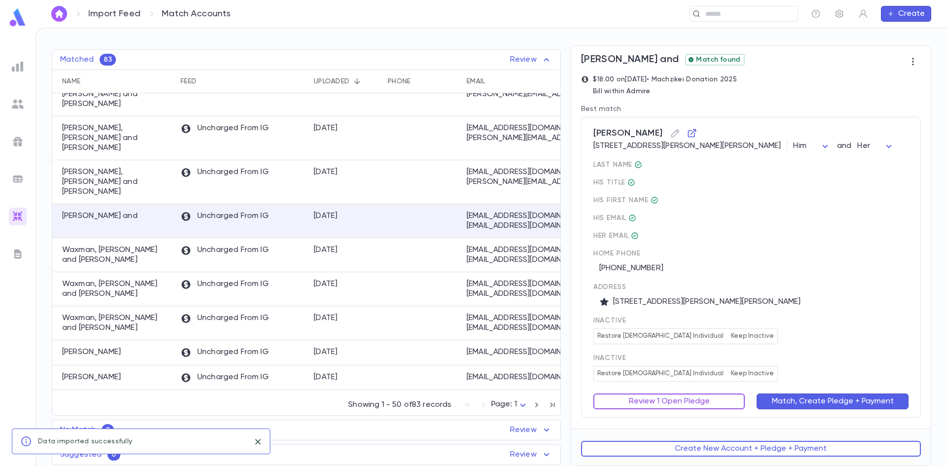
click at [626, 408] on button "Review 1 Open Pledge" at bounding box center [670, 402] width 152 height 16
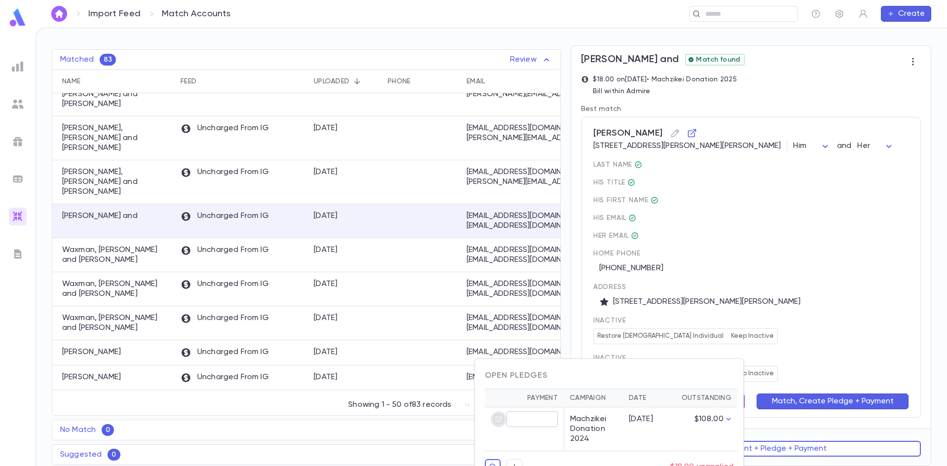
type input "*****"
click at [759, 296] on div at bounding box center [473, 233] width 947 height 466
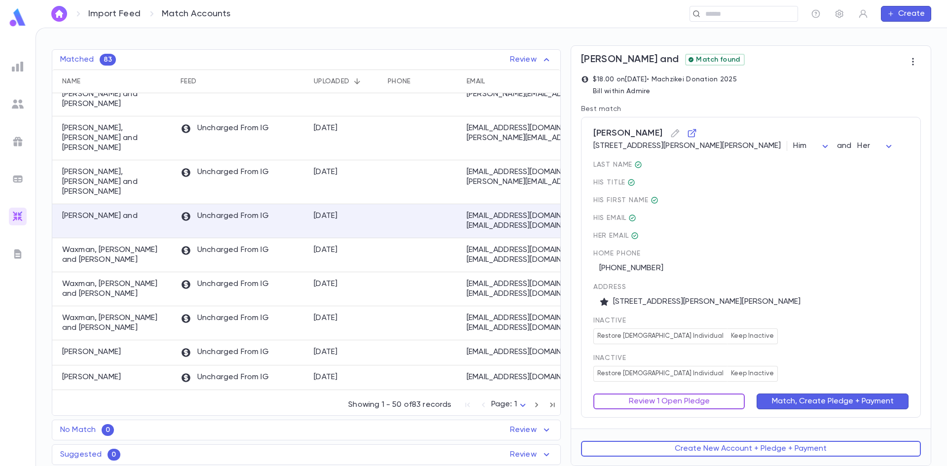
click at [616, 394] on button "Review 1 Open Pledge" at bounding box center [670, 402] width 152 height 16
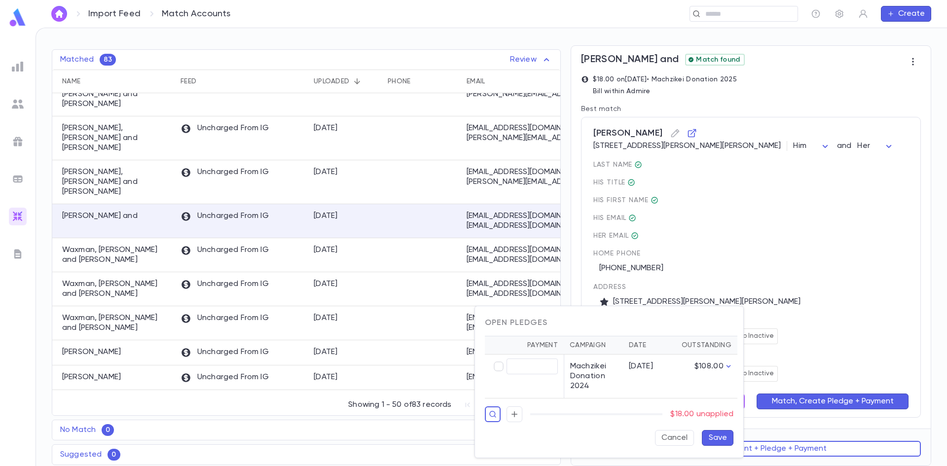
type input "*****"
click at [710, 433] on button "Save" at bounding box center [718, 438] width 32 height 16
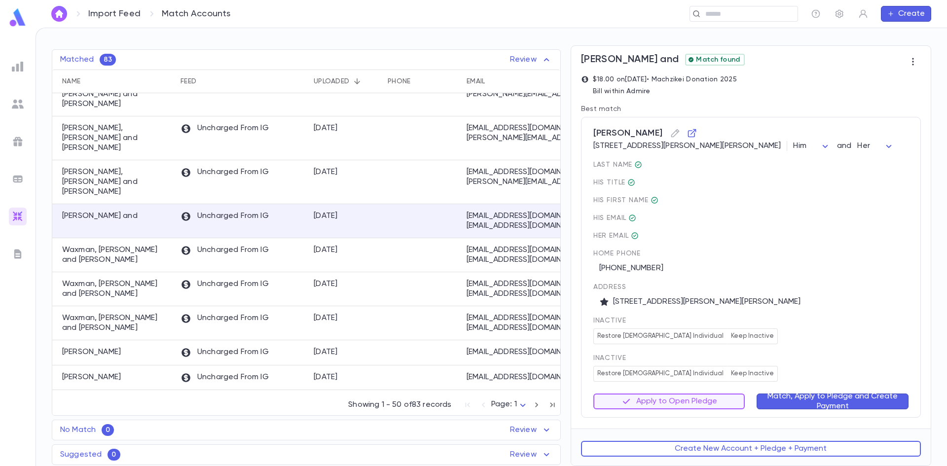
click at [838, 400] on button "Match, Apply to Pledge and Create Payment" at bounding box center [833, 402] width 152 height 16
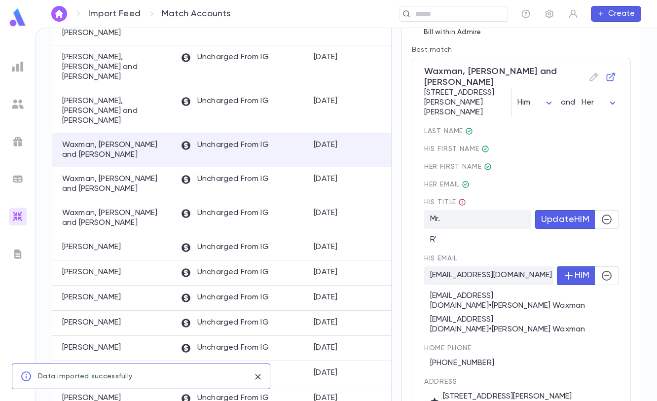
scroll to position [267, 0]
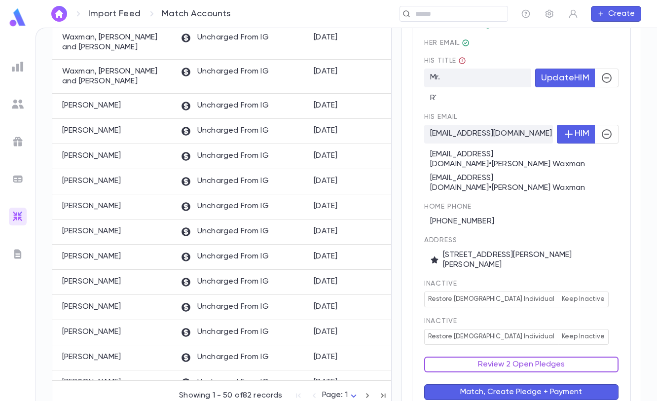
click at [527, 357] on button "Review 2 Open Pledges" at bounding box center [521, 365] width 194 height 16
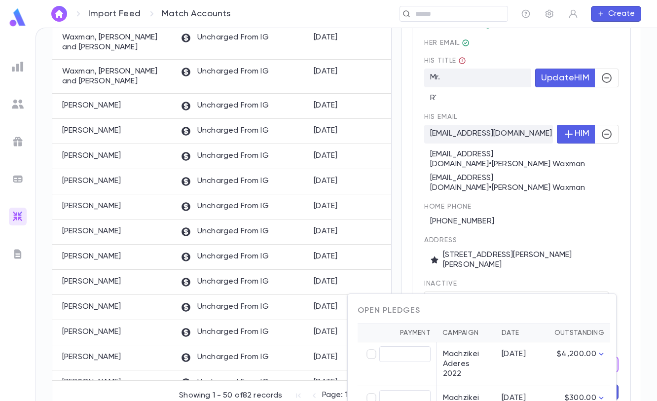
click at [557, 260] on div at bounding box center [328, 200] width 657 height 401
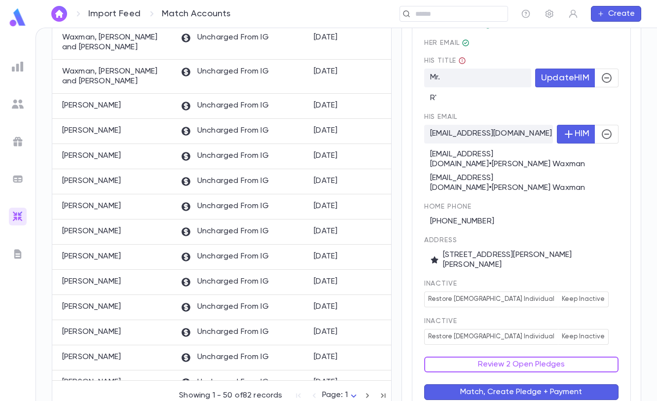
click at [572, 345] on div "Review 2 Open Pledges" at bounding box center [516, 359] width 206 height 28
click at [568, 357] on button "Review 2 Open Pledges" at bounding box center [521, 365] width 194 height 16
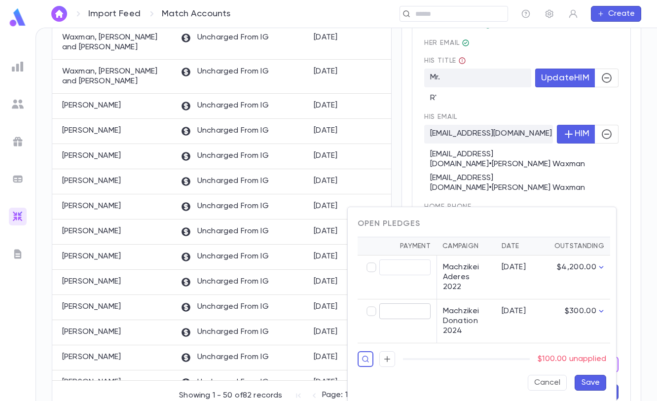
type input "******"
click at [598, 375] on button "Save" at bounding box center [591, 383] width 32 height 16
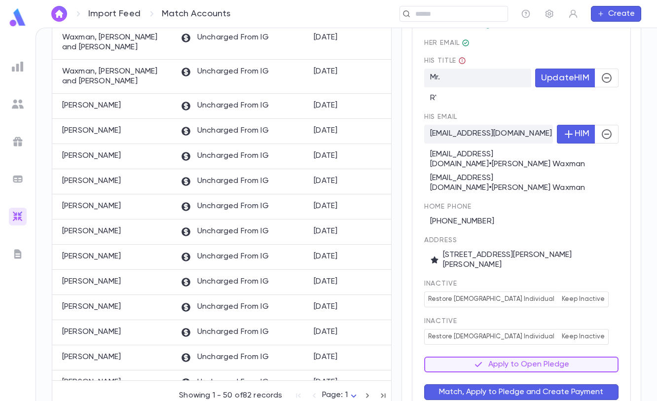
click at [563, 384] on button "Match, Apply to Pledge and Create Payment" at bounding box center [521, 392] width 194 height 16
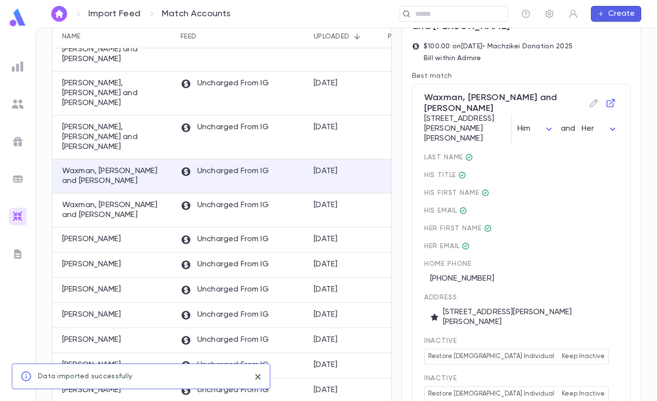
scroll to position [149, 0]
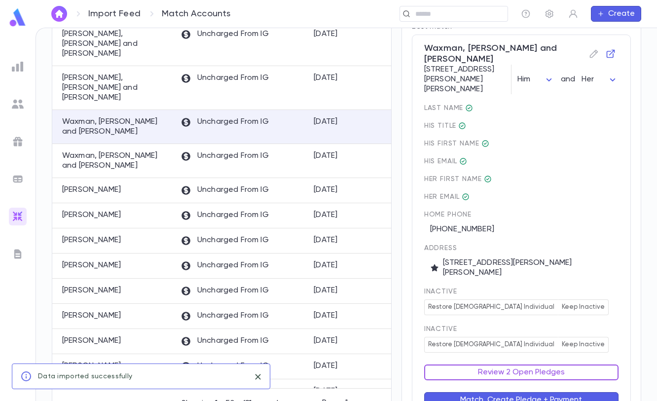
click at [561, 365] on button "Review 2 Open Pledges" at bounding box center [521, 373] width 194 height 16
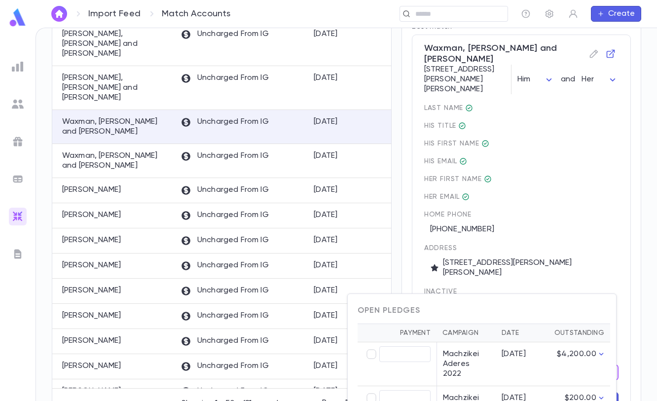
click at [647, 251] on div at bounding box center [328, 200] width 657 height 401
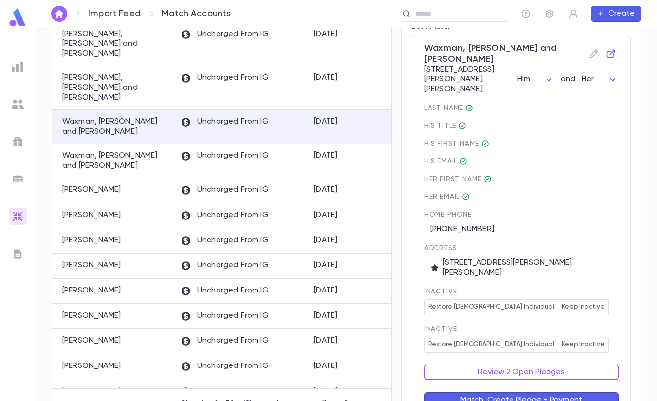
click at [586, 365] on button "Review 2 Open Pledges" at bounding box center [521, 373] width 194 height 16
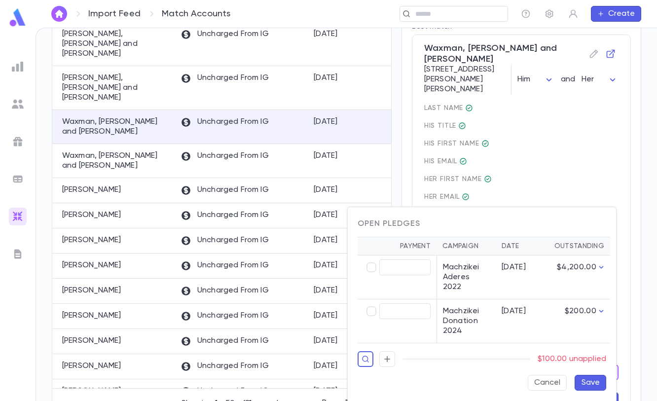
type input "******"
click at [597, 377] on button "Save" at bounding box center [591, 383] width 32 height 16
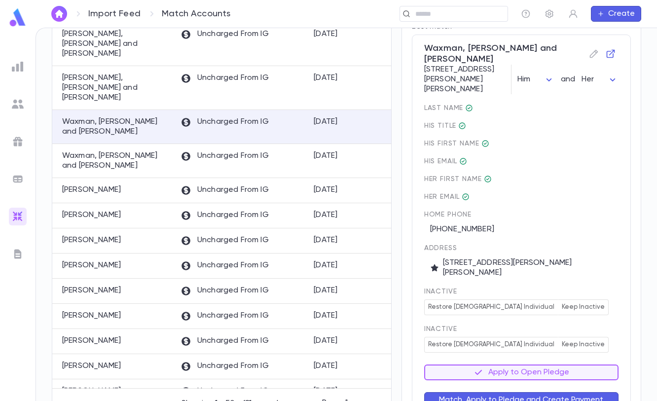
click at [589, 392] on button "Match, Apply to Pledge and Create Payment" at bounding box center [521, 400] width 194 height 16
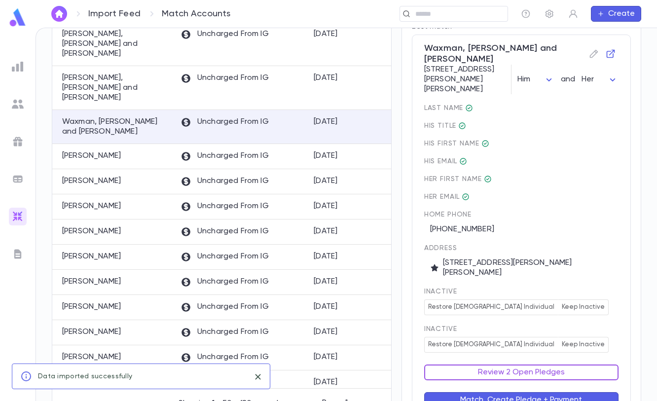
click at [580, 365] on button "Review 2 Open Pledges" at bounding box center [521, 373] width 194 height 16
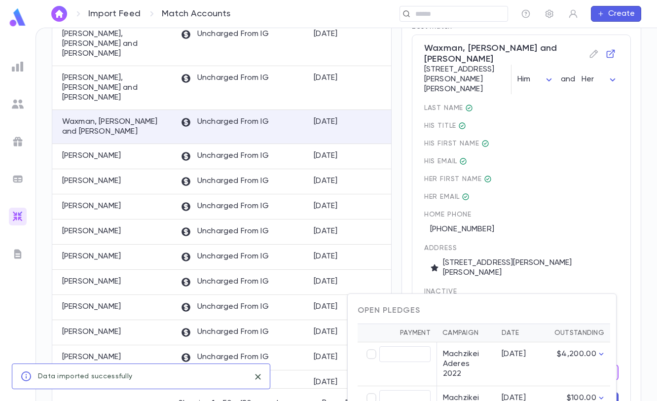
click at [589, 309] on div "Open Pledges" at bounding box center [482, 311] width 249 height 10
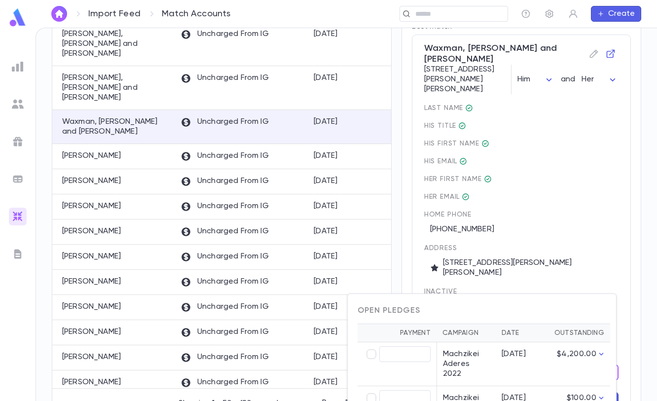
click at [590, 284] on div at bounding box center [328, 200] width 657 height 401
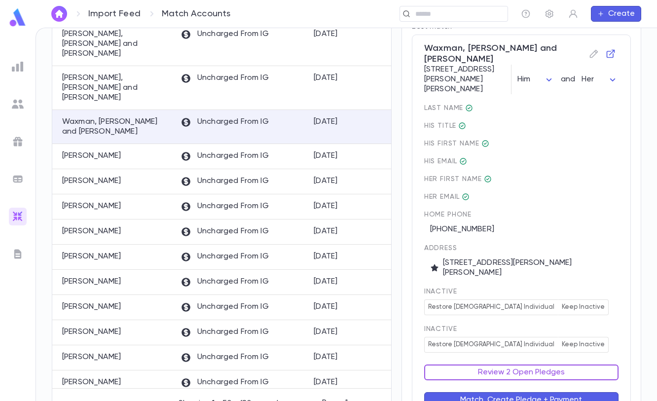
click at [578, 365] on button "Review 2 Open Pledges" at bounding box center [521, 373] width 194 height 16
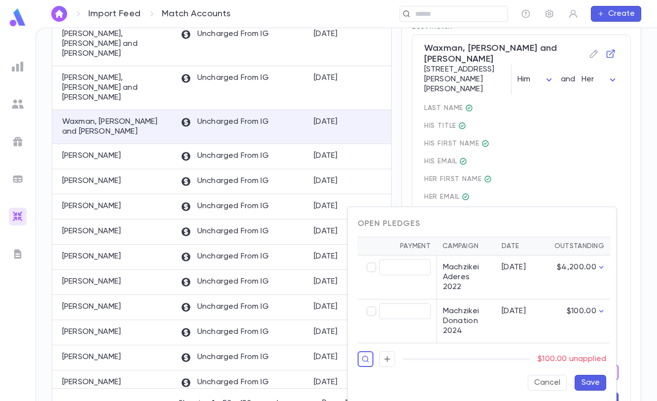
type input "******"
click at [589, 375] on button "Save" at bounding box center [591, 383] width 32 height 16
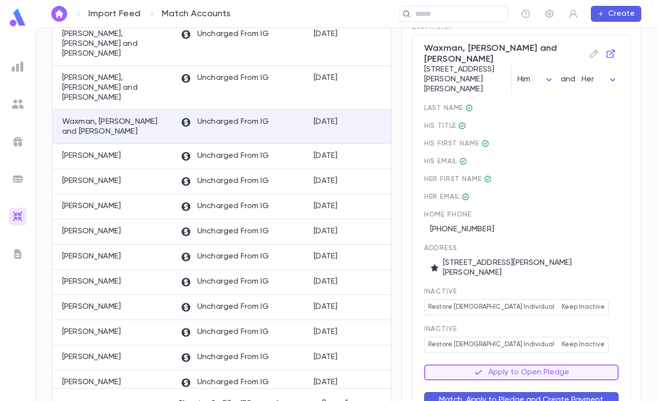
click at [598, 392] on button "Match, Apply to Pledge and Create Payment" at bounding box center [521, 400] width 194 height 16
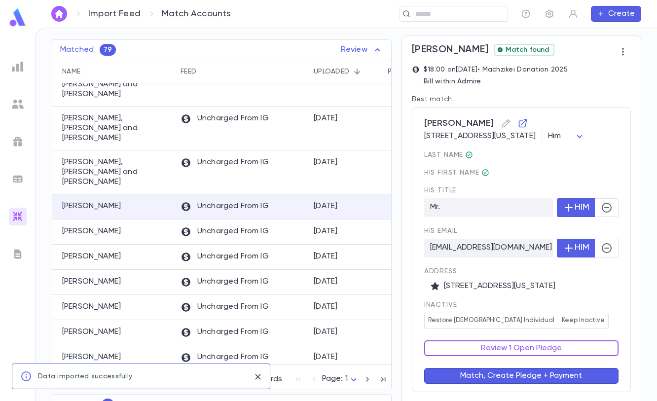
scroll to position [115, 0]
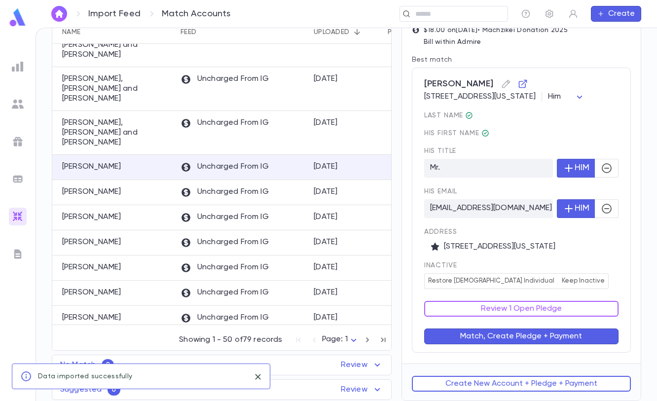
click at [616, 292] on div "Smilow, Samuel 1351 Bay 28th Street, Queens New York 11691 Him *** last Name Hi…" at bounding box center [521, 210] width 219 height 285
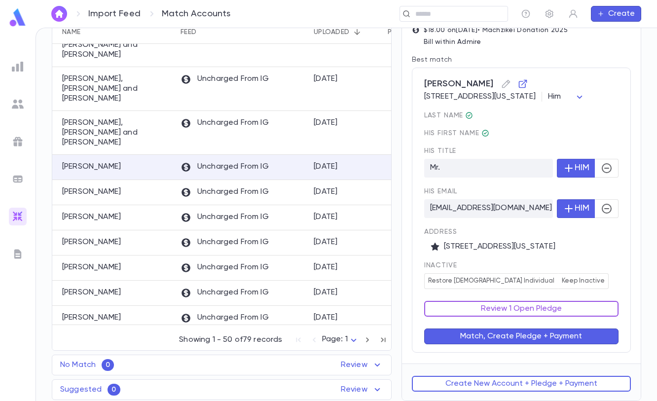
click at [586, 312] on button "Review 1 Open Pledge" at bounding box center [521, 309] width 194 height 16
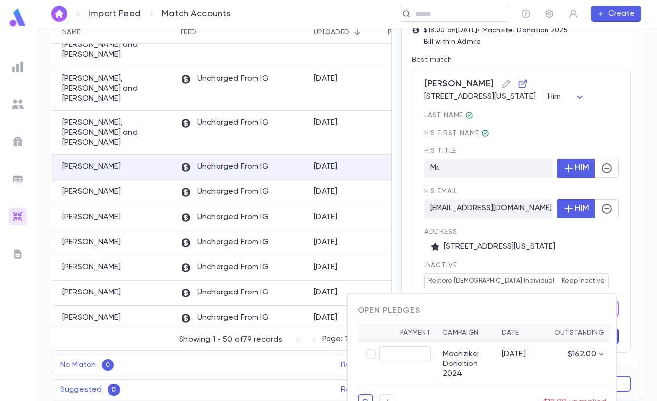
click at [601, 285] on div at bounding box center [328, 200] width 657 height 401
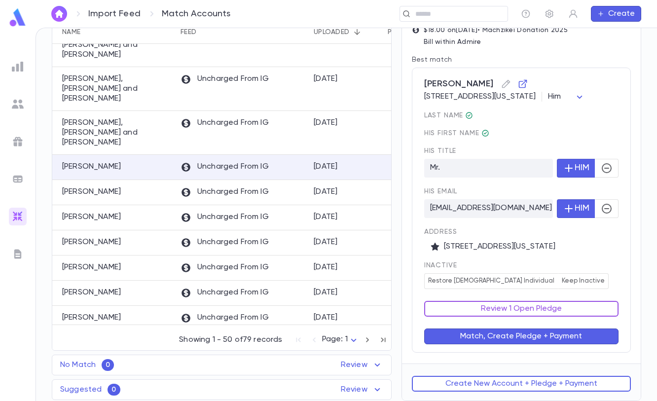
click at [576, 311] on button "Review 1 Open Pledge" at bounding box center [521, 309] width 194 height 16
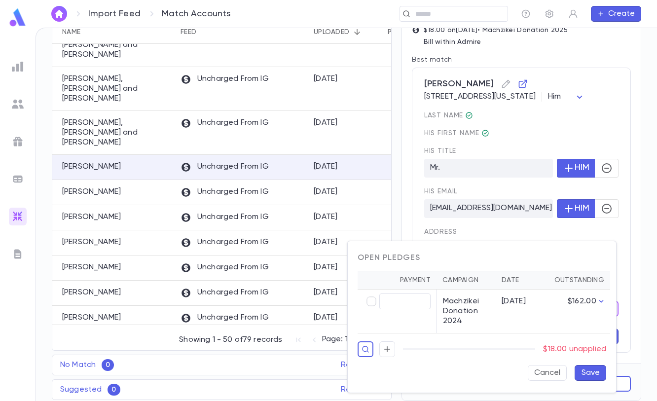
type input "*****"
click at [589, 373] on button "Save" at bounding box center [591, 373] width 32 height 16
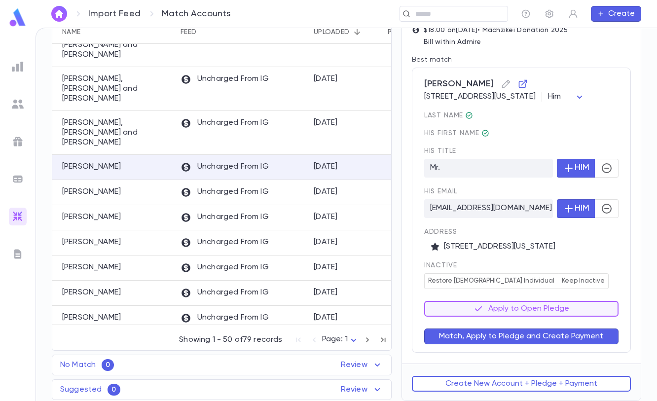
click at [587, 344] on button "Match, Apply to Pledge and Create Payment" at bounding box center [521, 337] width 194 height 16
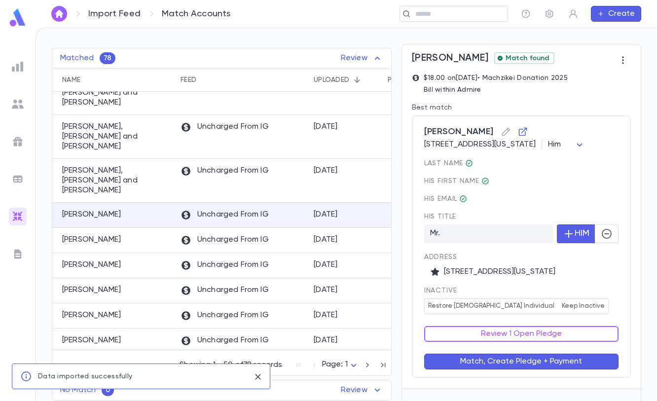
scroll to position [92, 0]
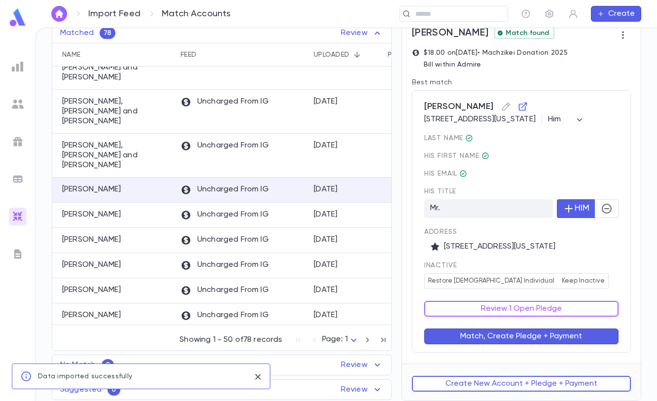
click at [603, 284] on div "inactive Restore Male Individual Keep Inactive" at bounding box center [521, 276] width 194 height 28
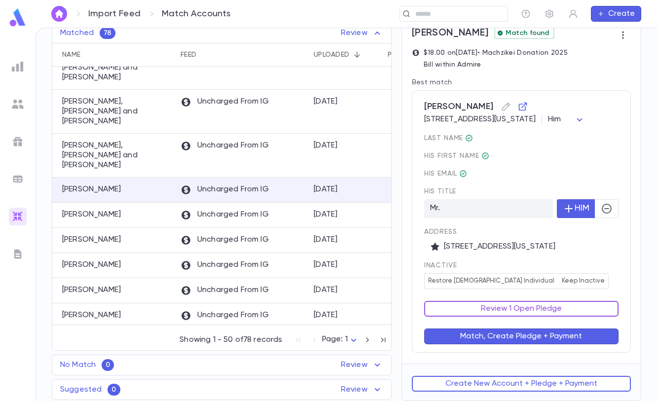
click at [589, 304] on button "Review 1 Open Pledge" at bounding box center [521, 309] width 194 height 16
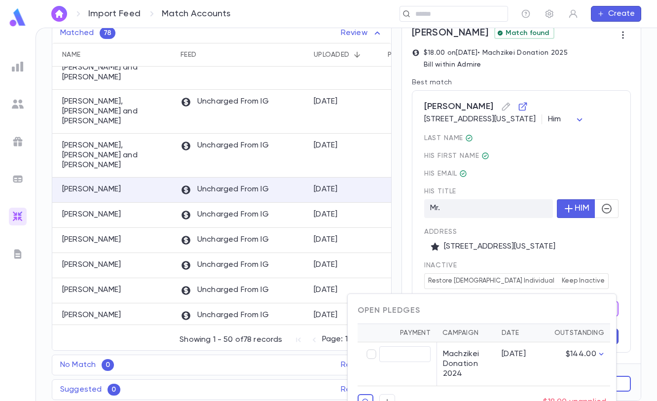
click at [551, 276] on div at bounding box center [328, 200] width 657 height 401
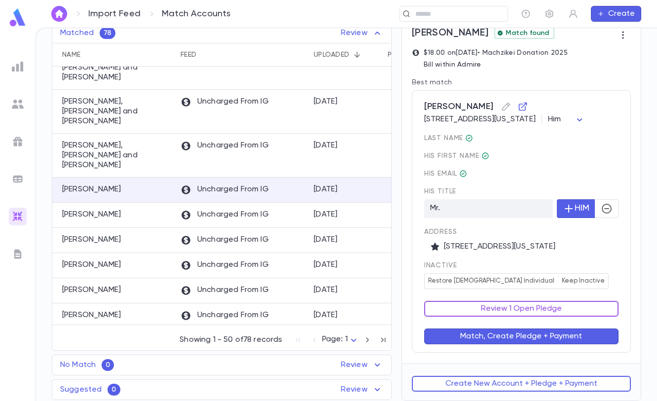
click at [552, 303] on button "Review 1 Open Pledge" at bounding box center [521, 309] width 194 height 16
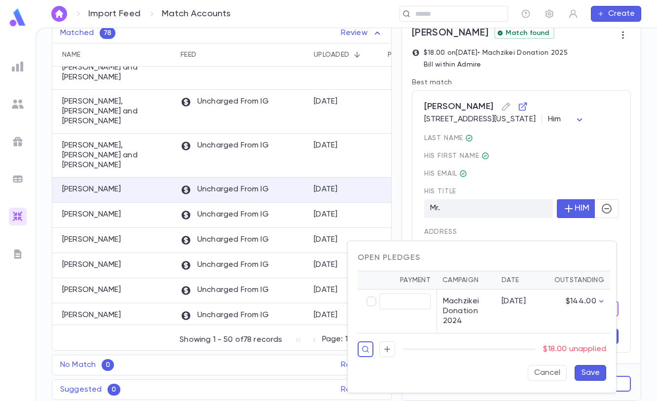
type input "*****"
click at [585, 369] on button "Save" at bounding box center [591, 373] width 32 height 16
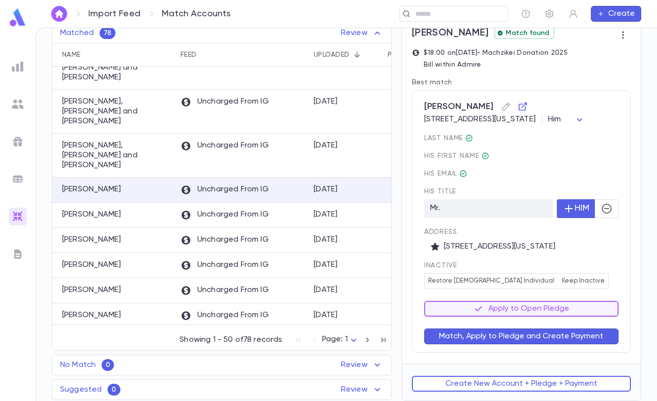
click at [572, 340] on button "Match, Apply to Pledge and Create Payment" at bounding box center [521, 337] width 194 height 16
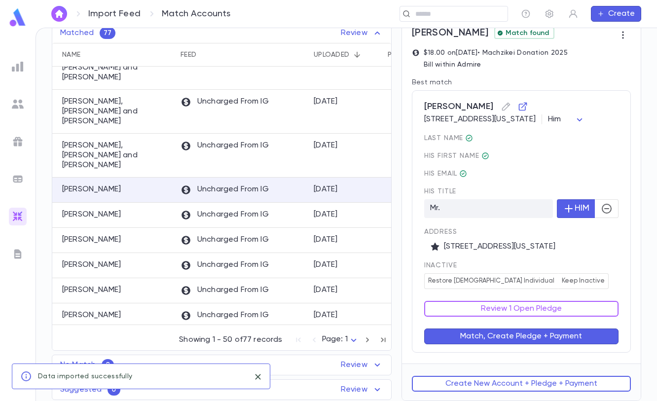
click at [596, 286] on div "inactive Restore Male Individual Keep Inactive" at bounding box center [521, 276] width 194 height 28
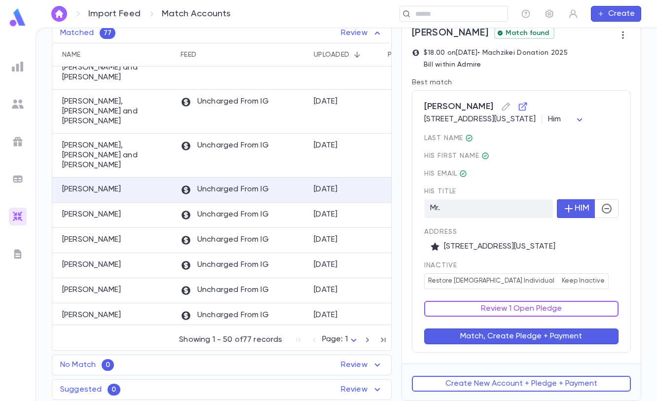
click at [568, 312] on button "Review 1 Open Pledge" at bounding box center [521, 309] width 194 height 16
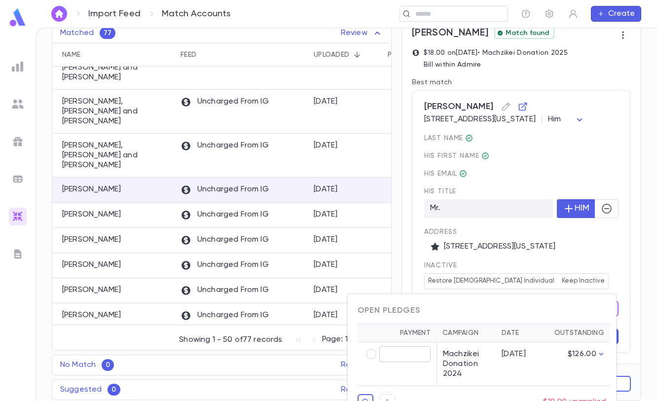
type input "*****"
click at [560, 287] on div at bounding box center [328, 200] width 657 height 401
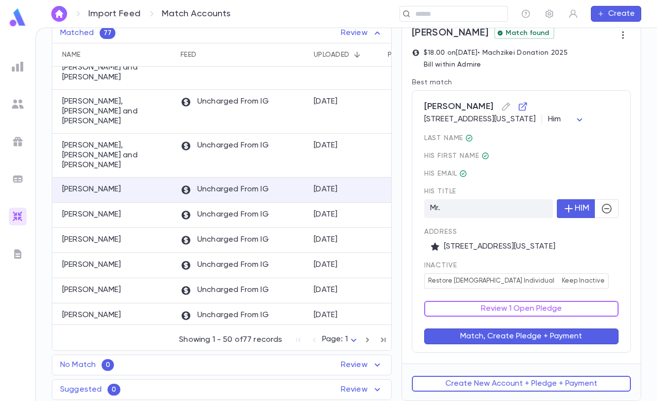
click at [497, 297] on div "Review 1 Open Pledge" at bounding box center [516, 303] width 206 height 28
click at [498, 314] on button "Review 1 Open Pledge" at bounding box center [521, 309] width 194 height 16
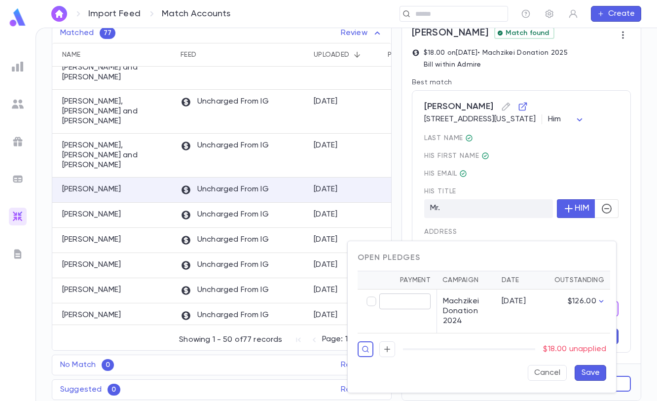
type input "*****"
click at [587, 375] on button "Save" at bounding box center [591, 373] width 32 height 16
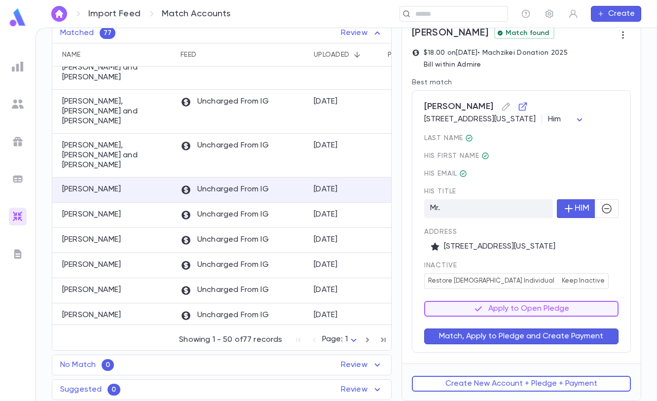
click at [591, 336] on button "Match, Apply to Pledge and Create Payment" at bounding box center [521, 337] width 194 height 16
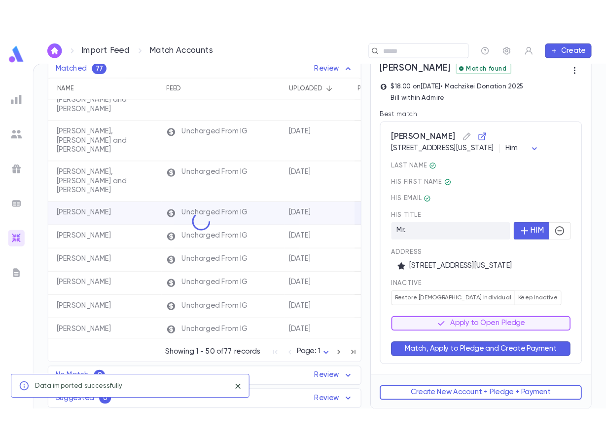
scroll to position [0, 0]
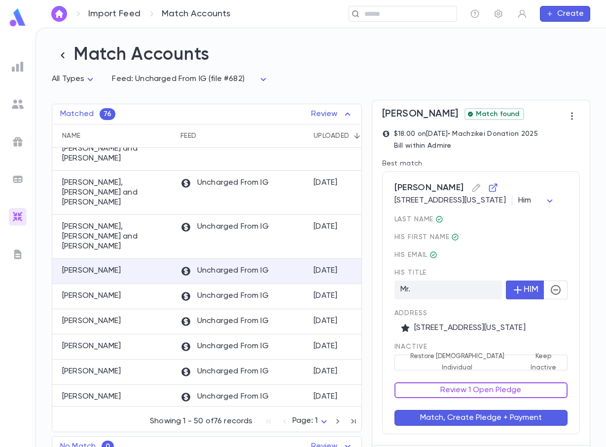
click at [544, 398] on button "Review 1 Open Pledge" at bounding box center [481, 390] width 173 height 16
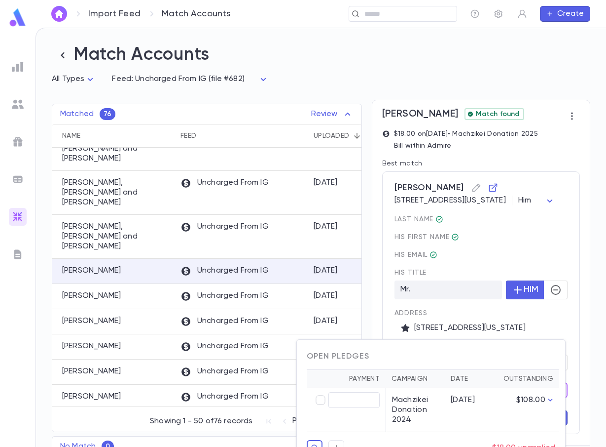
click at [595, 294] on div at bounding box center [303, 223] width 606 height 447
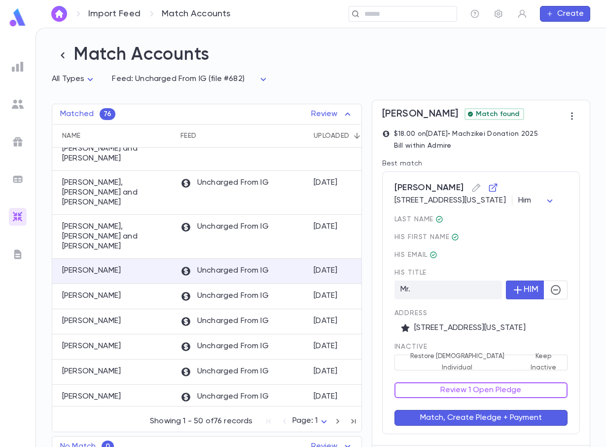
scroll to position [57, 0]
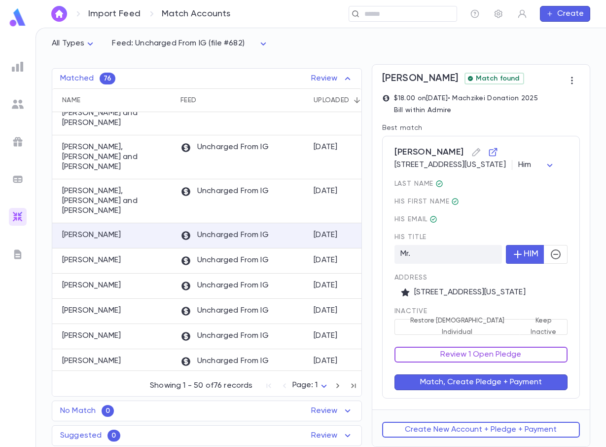
click at [523, 358] on button "Review 1 Open Pledge" at bounding box center [481, 354] width 173 height 16
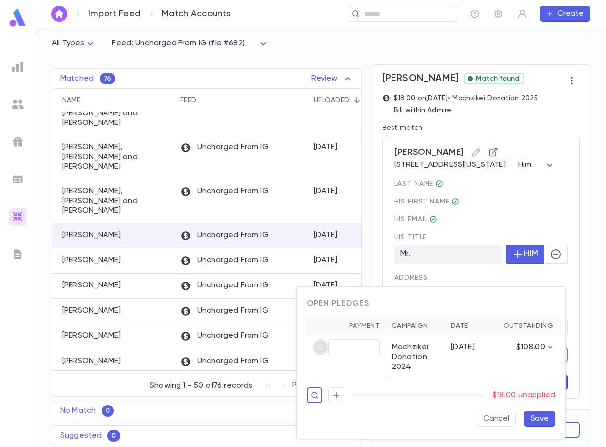
type input "*****"
click at [545, 417] on button "Save" at bounding box center [540, 419] width 32 height 16
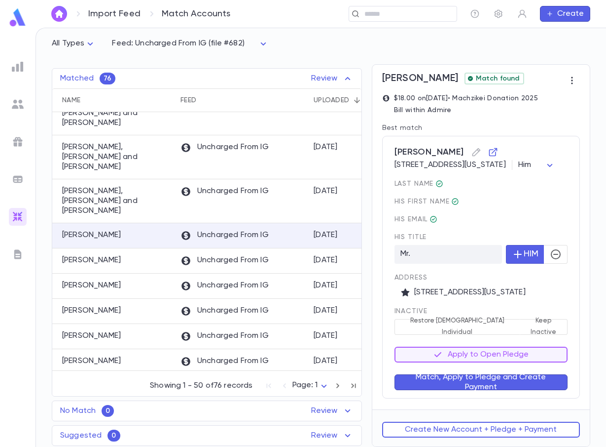
click at [527, 378] on button "Match, Apply to Pledge and Create Payment" at bounding box center [481, 382] width 173 height 16
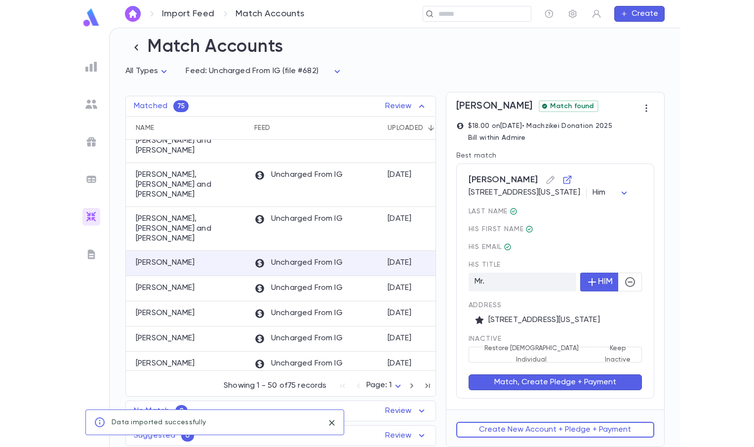
scroll to position [0, 0]
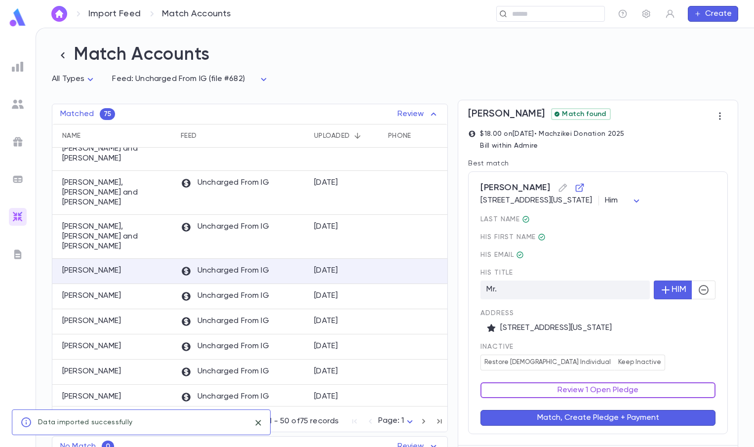
click at [657, 387] on button "Review 1 Open Pledge" at bounding box center [597, 390] width 235 height 16
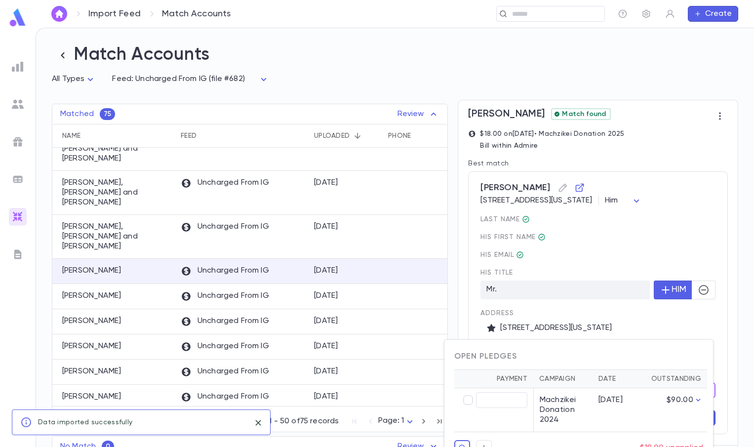
click at [708, 340] on div "Open Pledges Payment Campaign Date Outstanding ​ Machzikei Donation 2024 5/26/2…" at bounding box center [578, 415] width 268 height 151
click at [711, 319] on div at bounding box center [377, 223] width 754 height 447
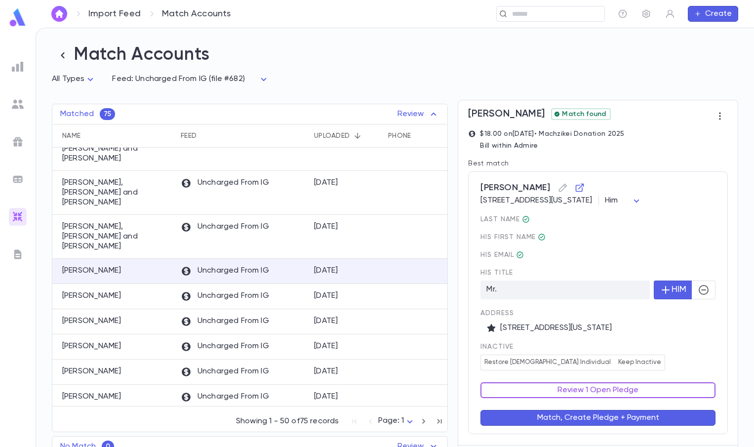
click at [511, 398] on button "Review 1 Open Pledge" at bounding box center [597, 390] width 235 height 16
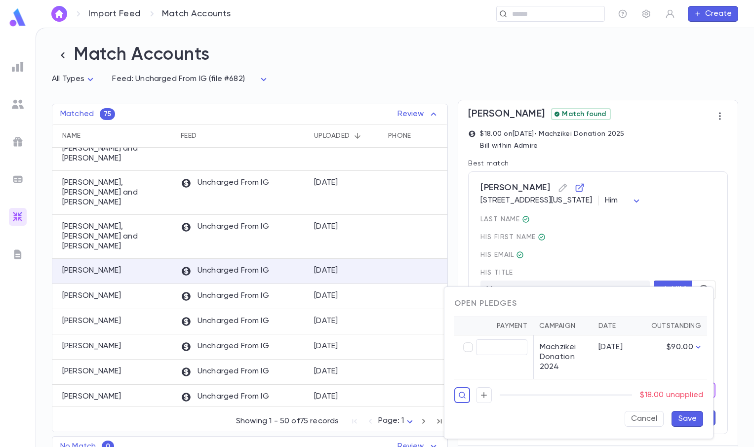
type input "*****"
click at [677, 419] on button "Save" at bounding box center [687, 419] width 32 height 16
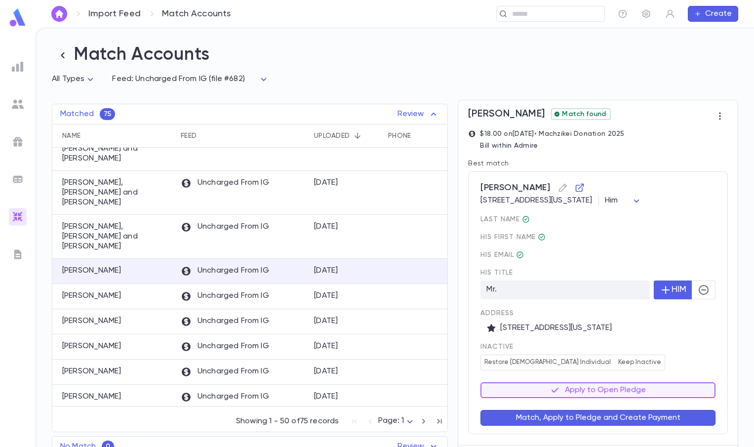
click at [618, 411] on button "Match, Apply to Pledge and Create Payment" at bounding box center [597, 418] width 235 height 16
click at [627, 396] on button "Review 1 Open Pledge" at bounding box center [597, 390] width 235 height 16
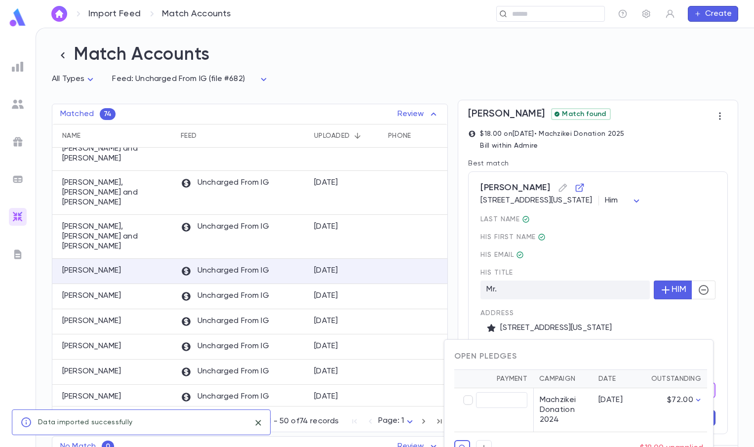
click at [693, 323] on div at bounding box center [377, 223] width 754 height 447
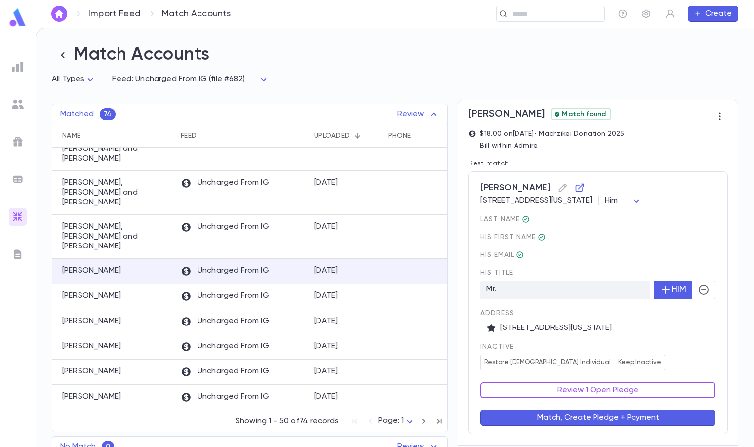
click at [673, 387] on button "Review 1 Open Pledge" at bounding box center [597, 390] width 235 height 16
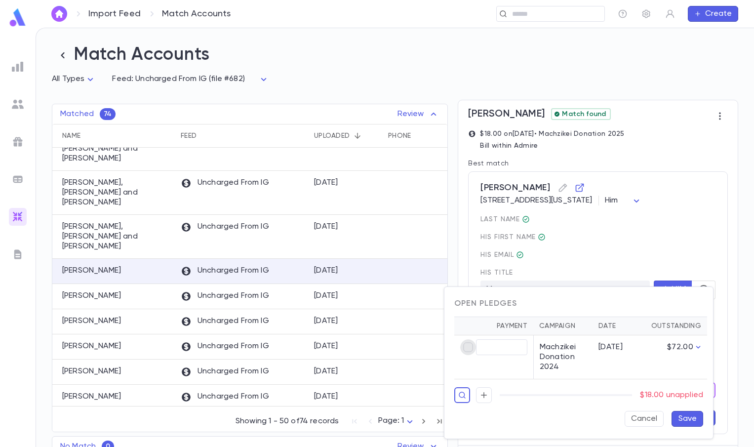
type input "*****"
click at [694, 413] on button "Save" at bounding box center [687, 419] width 32 height 16
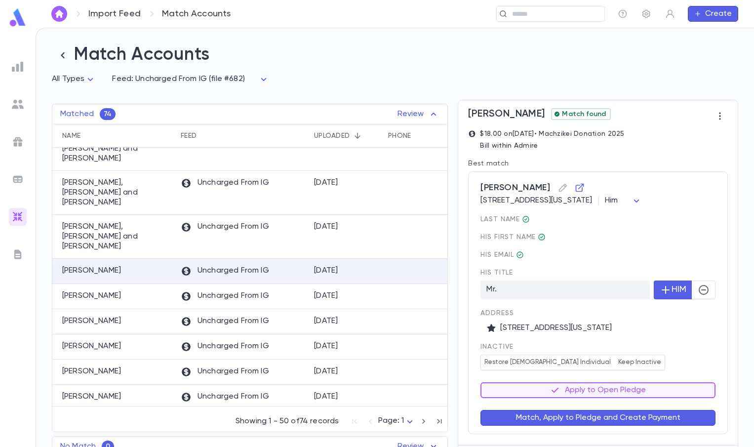
click at [691, 413] on button "Match, Apply to Pledge and Create Payment" at bounding box center [597, 418] width 235 height 16
click at [688, 370] on div "inactive Restore Male Individual Keep Inactive" at bounding box center [597, 356] width 235 height 28
click at [654, 397] on button "Review 1 Open Pledge" at bounding box center [597, 390] width 235 height 16
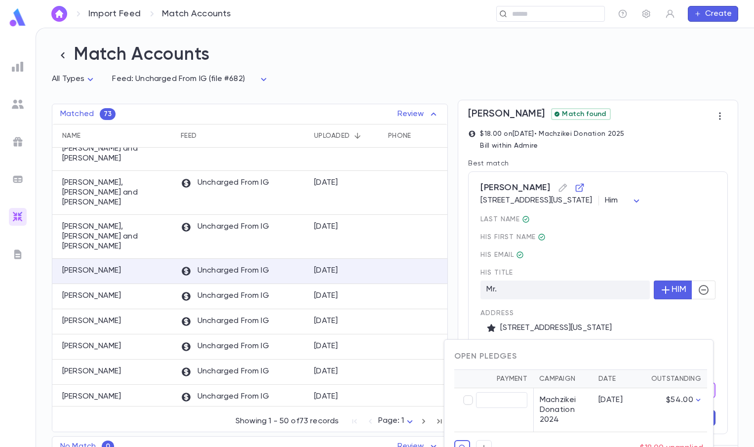
click at [666, 357] on div "Open Pledges" at bounding box center [578, 356] width 249 height 10
click at [721, 338] on div at bounding box center [377, 223] width 754 height 447
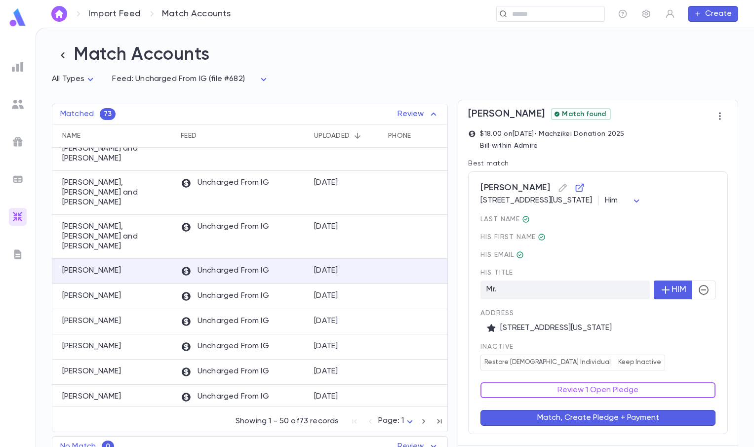
click at [673, 382] on div "Review 1 Open Pledge" at bounding box center [591, 384] width 247 height 28
click at [670, 387] on button "Review 1 Open Pledge" at bounding box center [597, 390] width 235 height 16
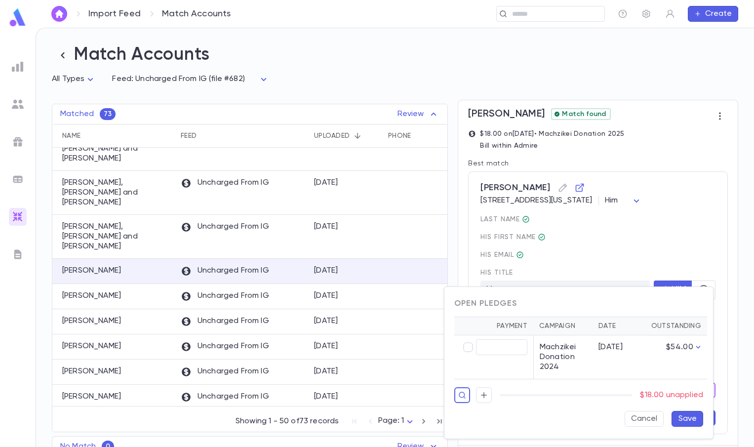
type input "*****"
click at [691, 419] on button "Save" at bounding box center [687, 419] width 32 height 16
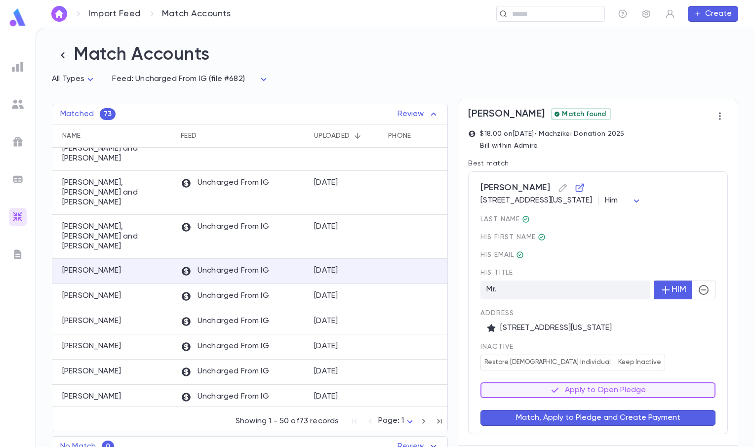
click at [674, 421] on button "Match, Apply to Pledge and Create Payment" at bounding box center [597, 418] width 235 height 16
click at [684, 367] on div "inactive Restore Male Individual Keep Inactive" at bounding box center [597, 356] width 235 height 28
click at [627, 398] on button "Review 1 Open Pledge" at bounding box center [597, 390] width 235 height 16
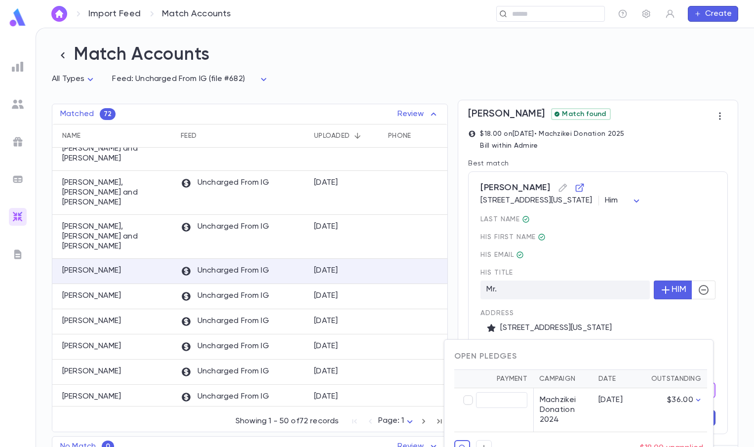
click at [635, 352] on div "Open Pledges" at bounding box center [578, 356] width 249 height 10
click at [701, 324] on div at bounding box center [377, 223] width 754 height 447
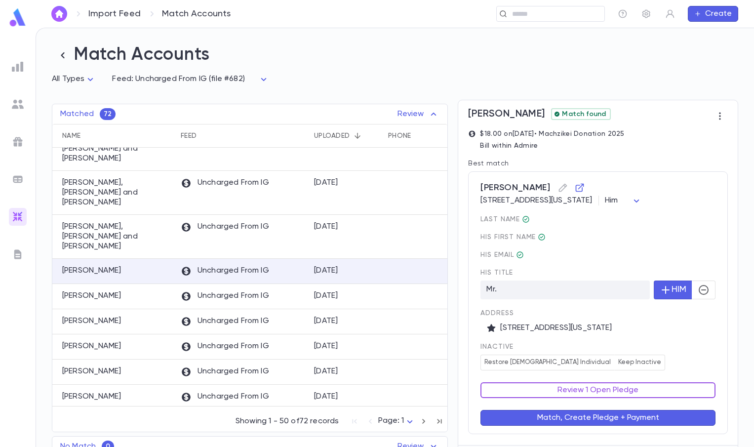
click at [653, 388] on button "Review 1 Open Pledge" at bounding box center [597, 390] width 235 height 16
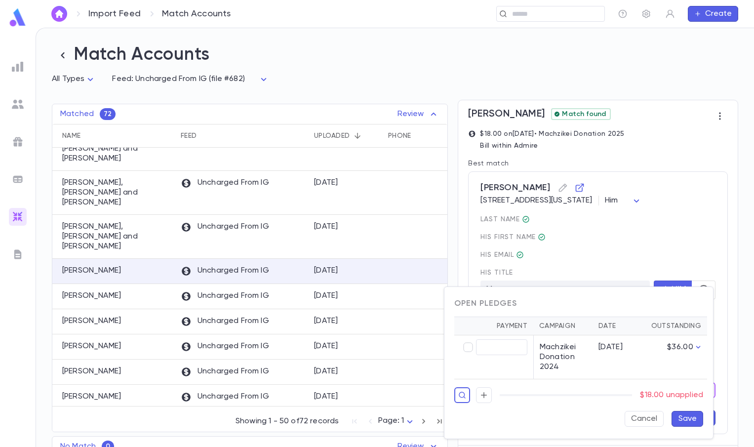
type input "*****"
click at [692, 425] on button "Save" at bounding box center [687, 419] width 32 height 16
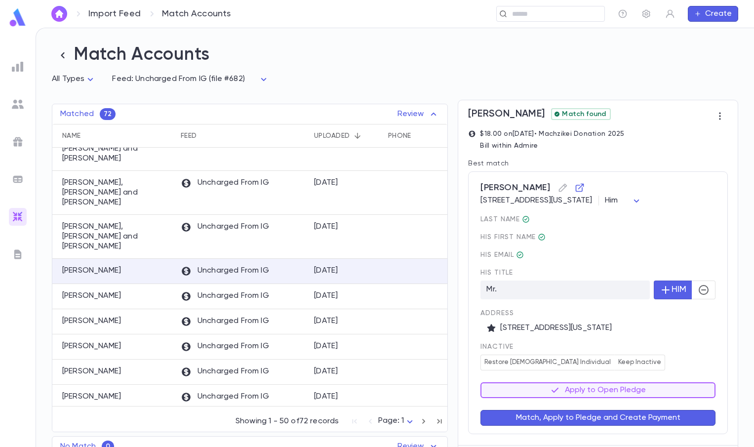
click at [677, 417] on button "Match, Apply to Pledge and Create Payment" at bounding box center [597, 418] width 235 height 16
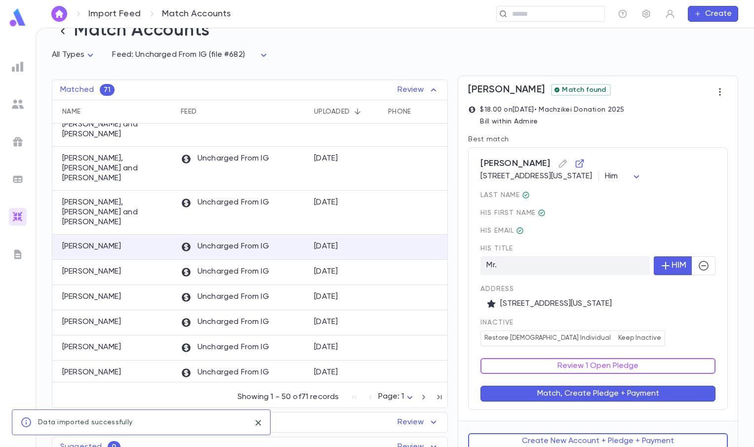
scroll to position [37, 0]
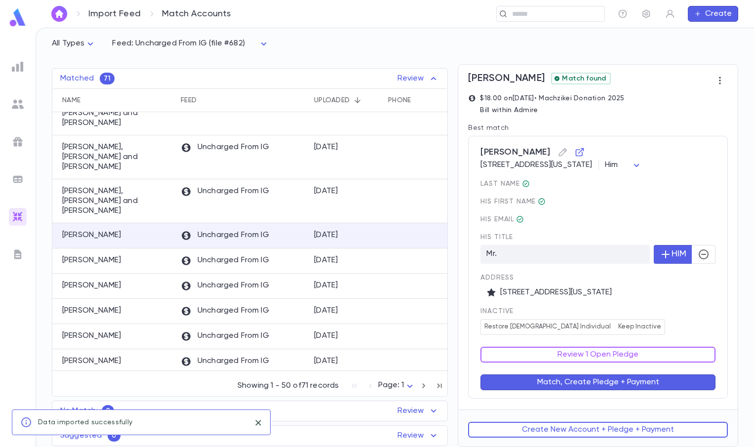
click at [691, 340] on div "Review 1 Open Pledge" at bounding box center [591, 349] width 247 height 28
click at [642, 352] on button "Review 1 Open Pledge" at bounding box center [597, 354] width 235 height 16
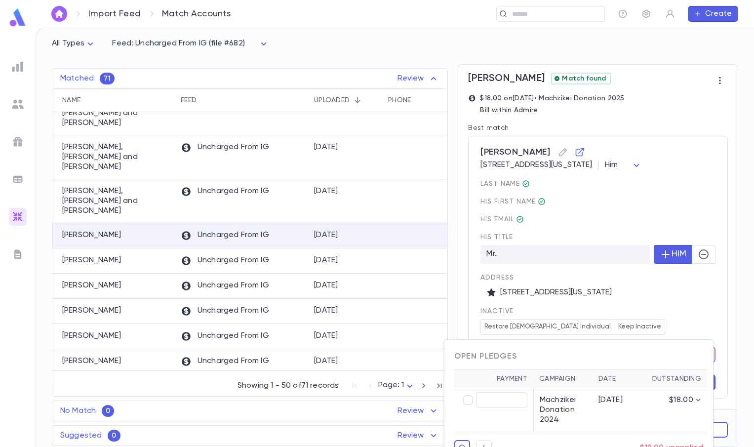
type input "*****"
click at [713, 329] on div at bounding box center [377, 223] width 754 height 447
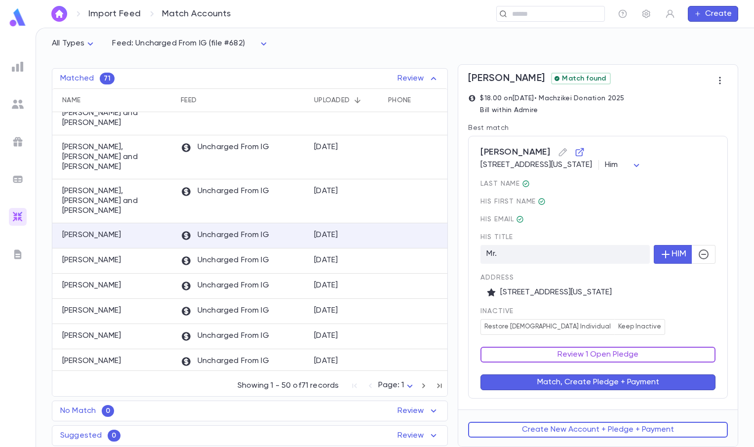
click at [656, 351] on button "Review 1 Open Pledge" at bounding box center [597, 354] width 235 height 16
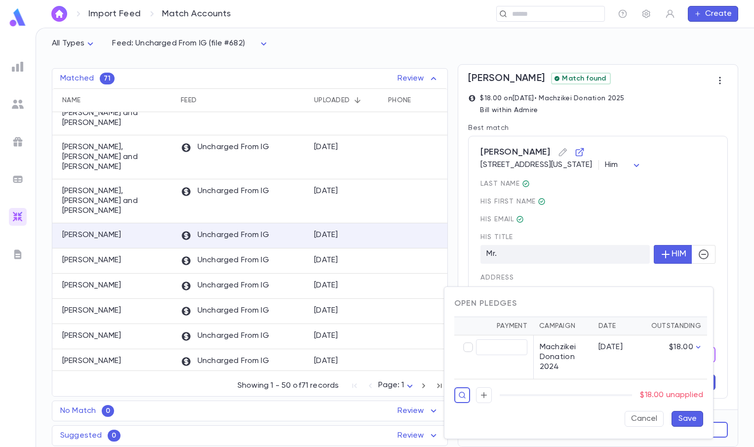
type input "*****"
click at [685, 409] on div "Cancel Save" at bounding box center [574, 415] width 257 height 24
click at [685, 416] on button "Save" at bounding box center [687, 419] width 32 height 16
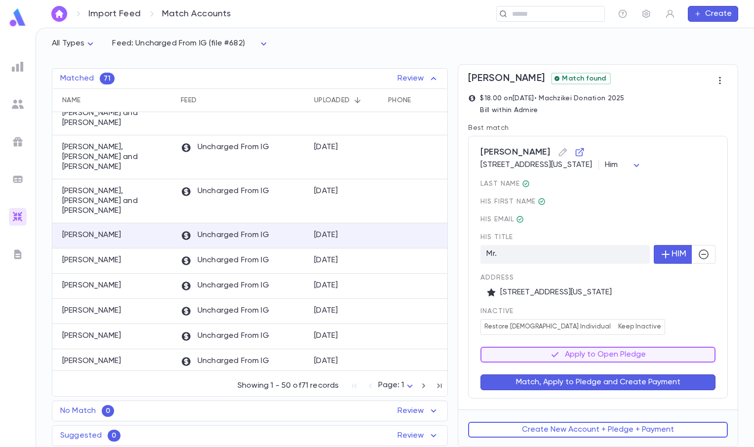
click at [673, 388] on button "Match, Apply to Pledge and Create Payment" at bounding box center [597, 382] width 235 height 16
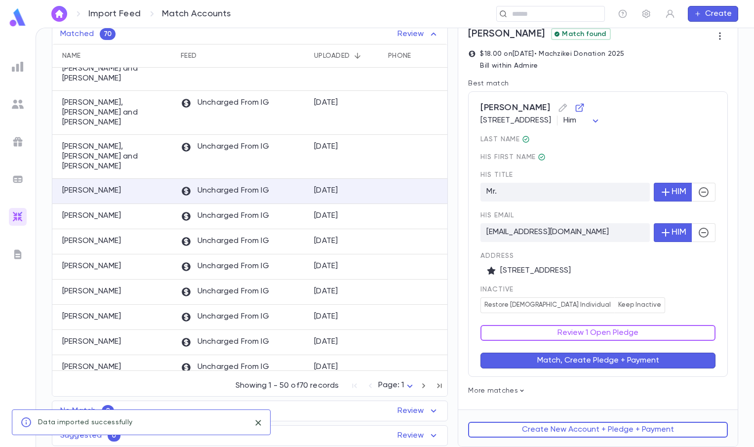
scroll to position [81, 0]
click at [686, 296] on div "inactive Restore Male Individual Keep Inactive" at bounding box center [597, 299] width 235 height 28
click at [670, 334] on button "Review 1 Open Pledge" at bounding box center [597, 333] width 235 height 16
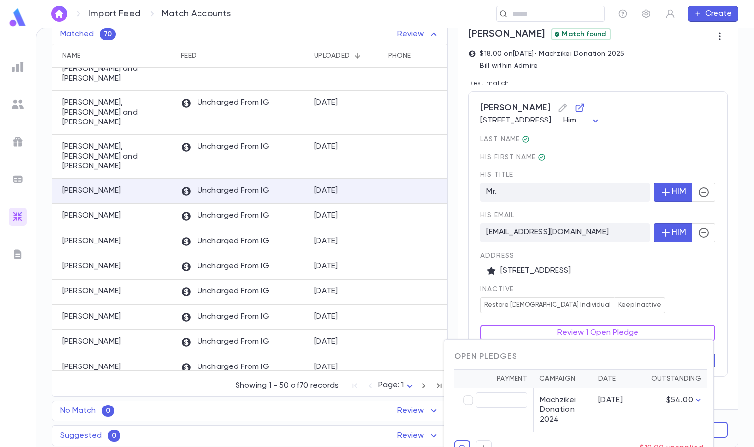
click at [674, 306] on div at bounding box center [377, 223] width 754 height 447
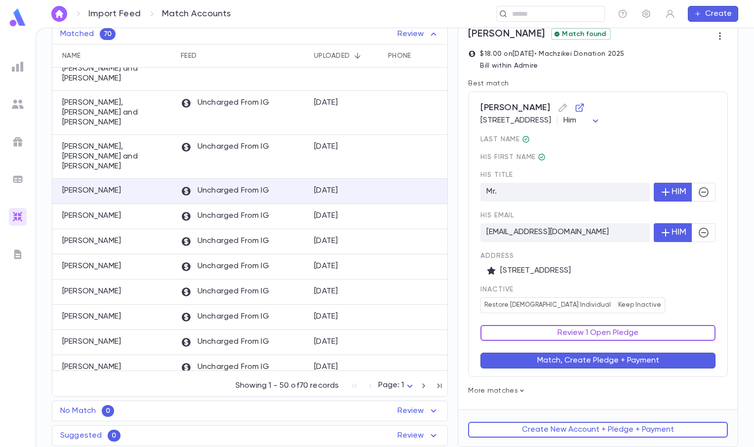
click at [607, 331] on button "Review 1 Open Pledge" at bounding box center [597, 333] width 235 height 16
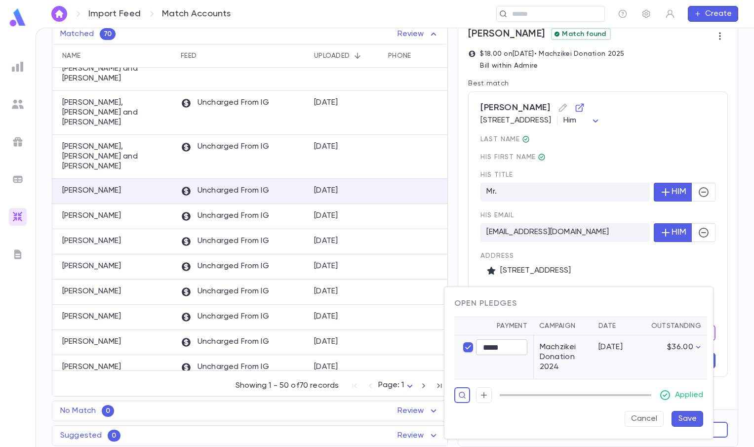
type input "*****"
click at [675, 415] on button "Save" at bounding box center [687, 419] width 32 height 16
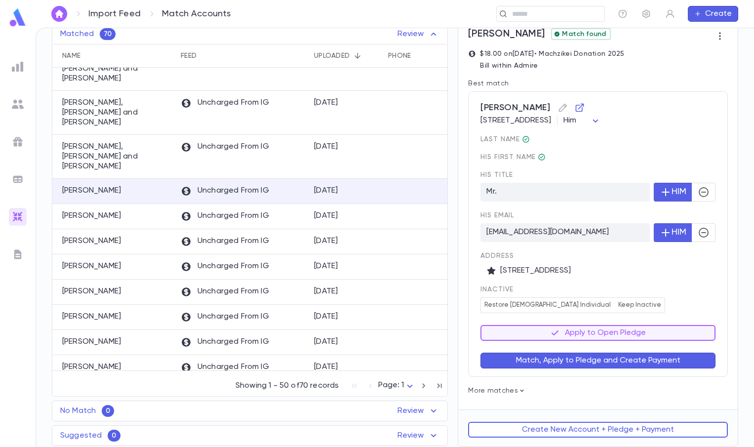
click at [674, 366] on button "Match, Apply to Pledge and Create Payment" at bounding box center [597, 360] width 235 height 16
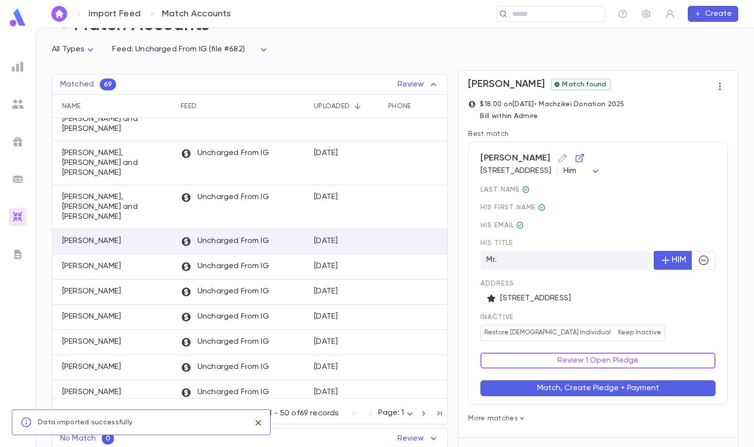
scroll to position [59, 0]
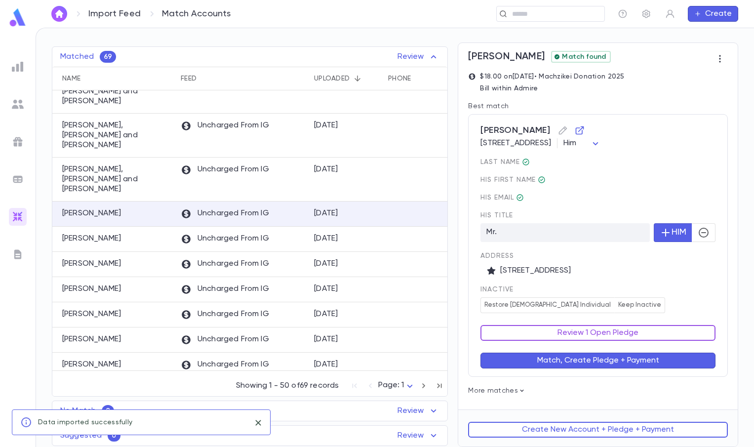
click at [661, 327] on button "Review 1 Open Pledge" at bounding box center [597, 333] width 235 height 16
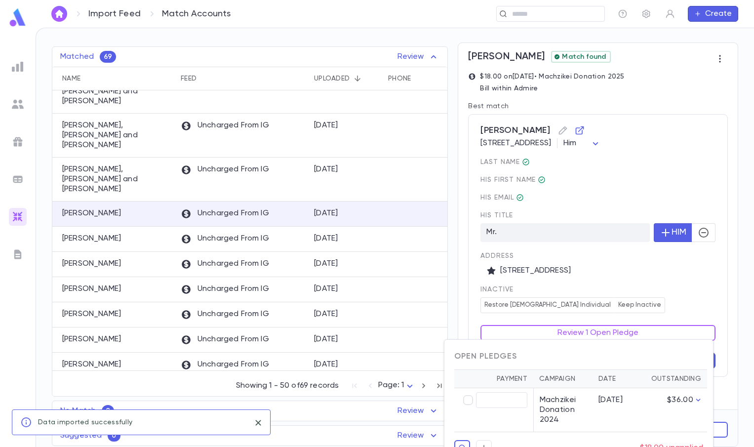
click at [639, 307] on div at bounding box center [377, 223] width 754 height 447
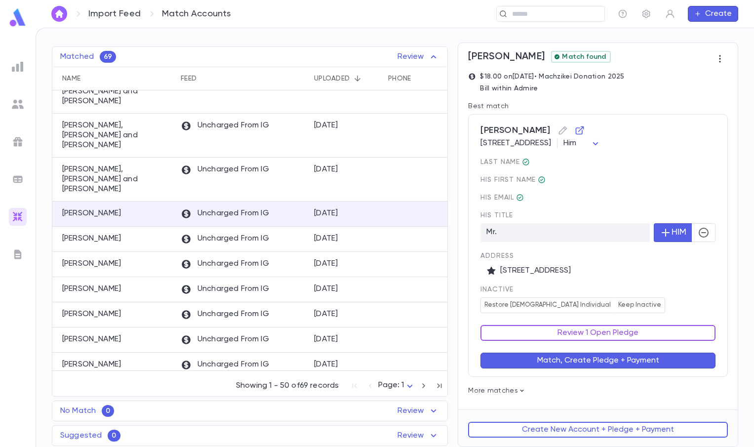
click at [634, 333] on button "Review 1 Open Pledge" at bounding box center [597, 333] width 235 height 16
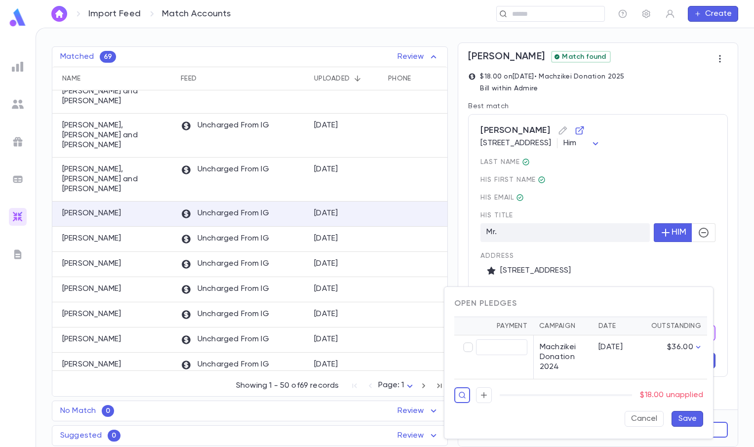
type input "*****"
click at [684, 422] on button "Save" at bounding box center [687, 419] width 32 height 16
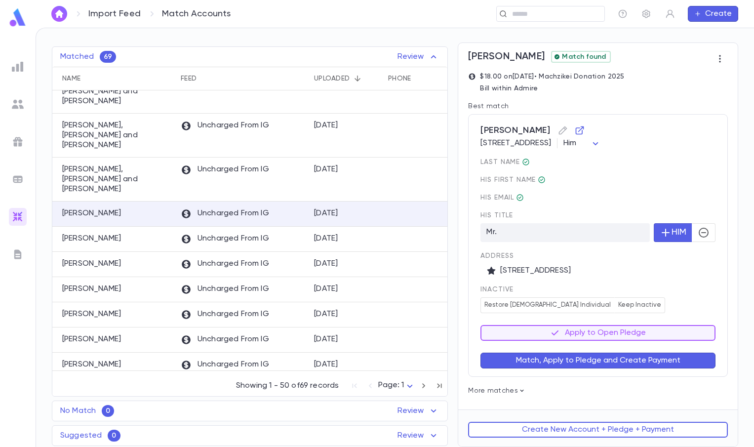
click at [589, 361] on button "Match, Apply to Pledge and Create Payment" at bounding box center [597, 360] width 235 height 16
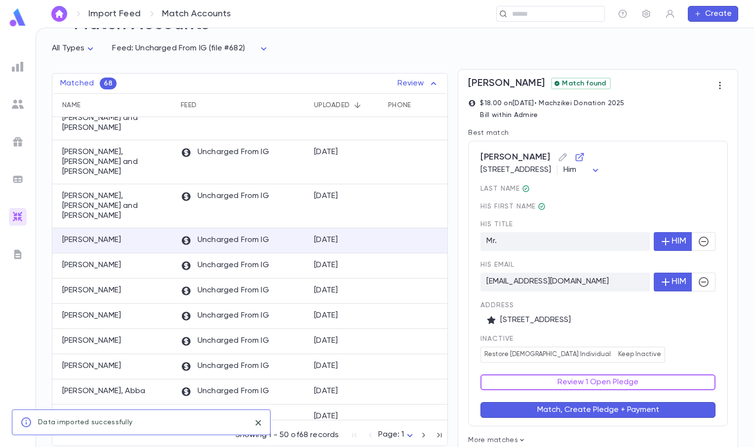
scroll to position [81, 0]
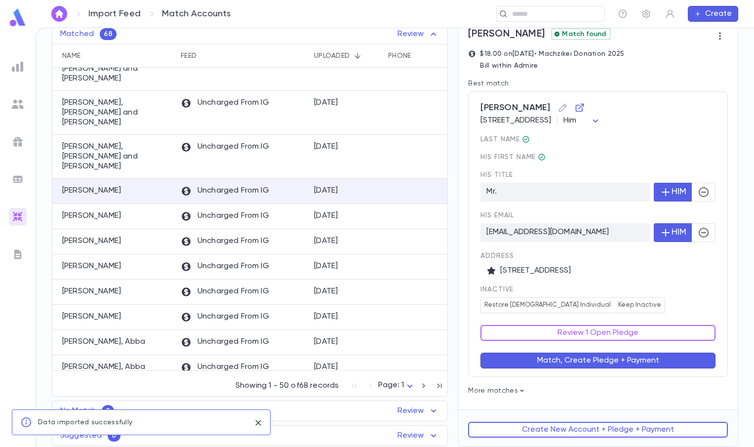
click at [680, 296] on div "inactive Restore Male Individual Keep Inactive" at bounding box center [597, 299] width 235 height 28
click at [653, 333] on button "Review 1 Open Pledge" at bounding box center [597, 333] width 235 height 16
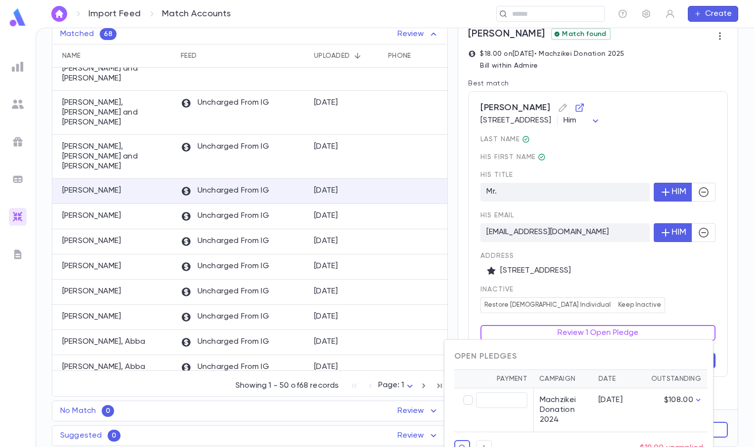
click at [626, 308] on div at bounding box center [377, 223] width 754 height 447
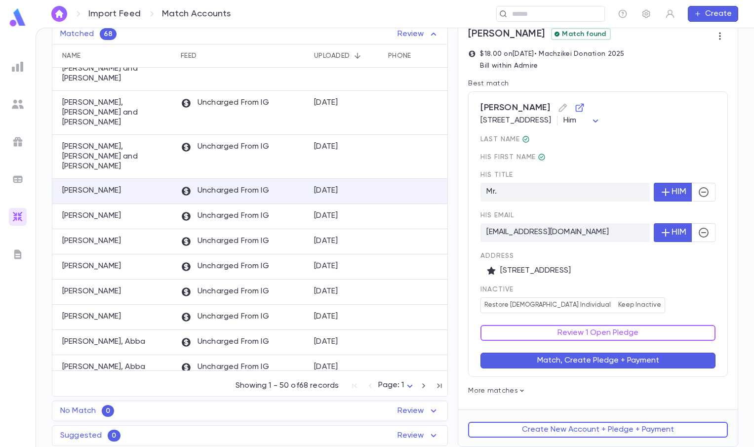
click at [625, 335] on button "Review 1 Open Pledge" at bounding box center [597, 333] width 235 height 16
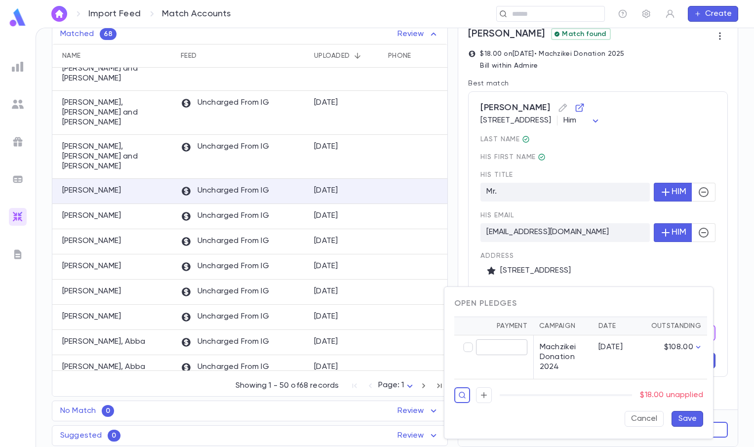
type input "*****"
click at [691, 419] on button "Save" at bounding box center [687, 419] width 32 height 16
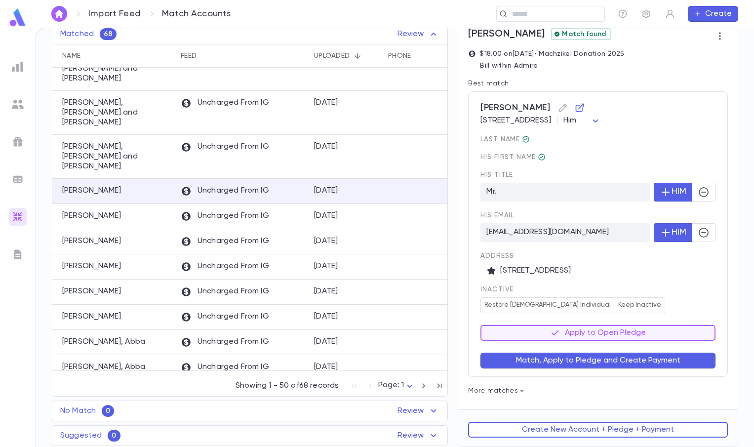
click at [662, 366] on button "Match, Apply to Pledge and Create Payment" at bounding box center [597, 360] width 235 height 16
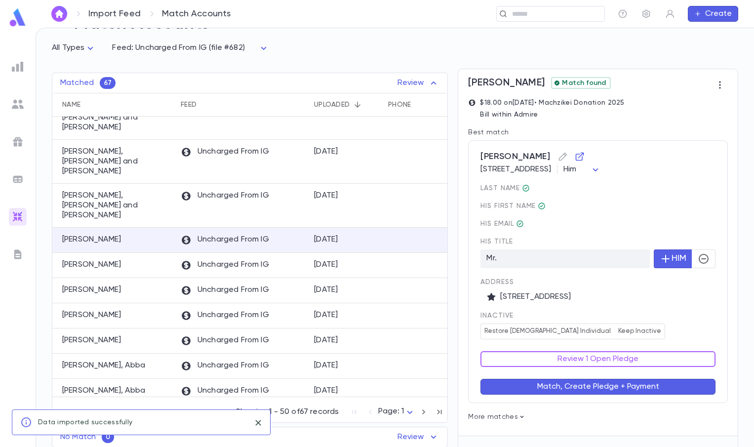
scroll to position [59, 0]
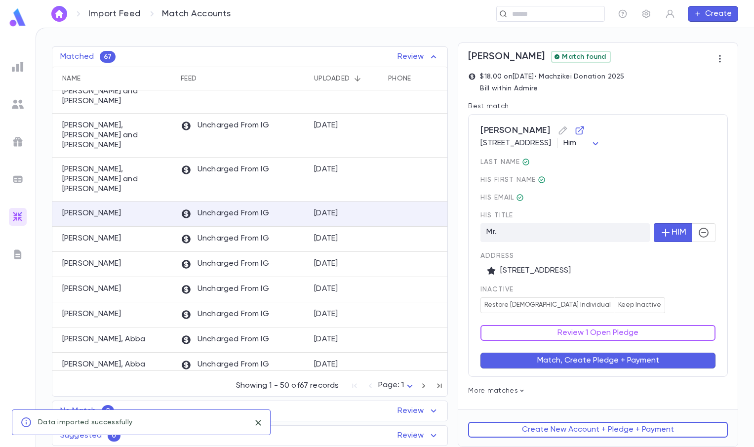
click at [704, 307] on div "inactive Restore Male Individual Keep Inactive" at bounding box center [597, 299] width 235 height 28
click at [673, 302] on div "inactive Restore Male Individual Keep Inactive" at bounding box center [597, 299] width 235 height 28
click at [640, 332] on button "Review 1 Open Pledge" at bounding box center [597, 333] width 235 height 16
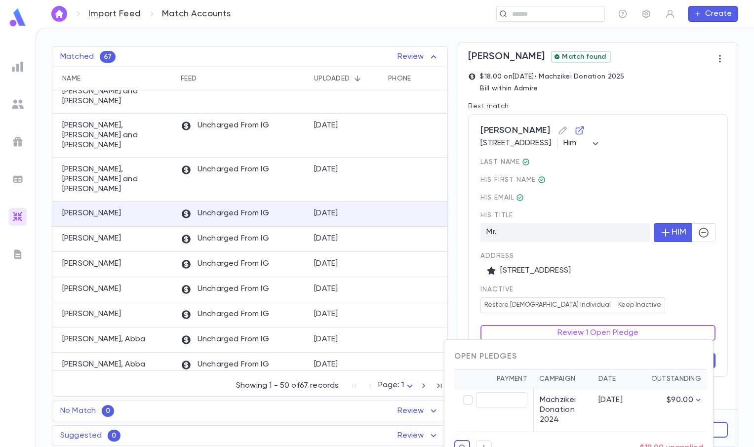
click at [685, 302] on div at bounding box center [377, 223] width 754 height 447
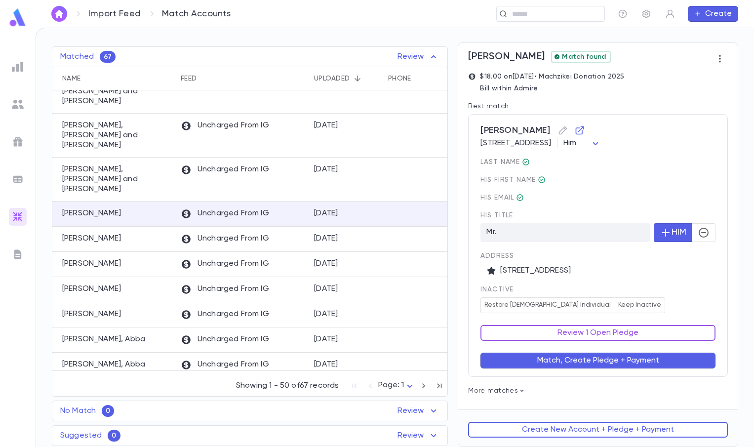
click at [650, 326] on button "Review 1 Open Pledge" at bounding box center [597, 333] width 235 height 16
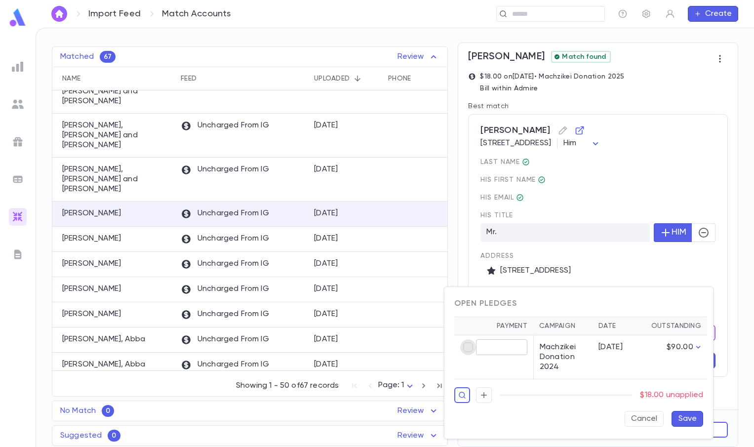
type input "*****"
click at [693, 416] on button "Save" at bounding box center [687, 419] width 32 height 16
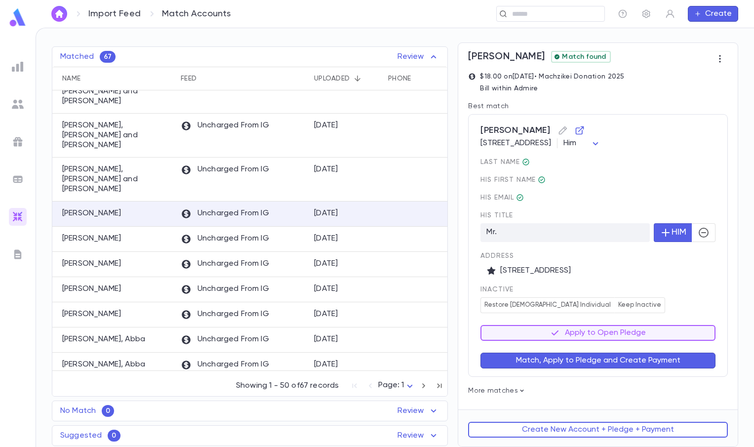
click at [662, 363] on button "Match, Apply to Pledge and Create Payment" at bounding box center [597, 360] width 235 height 16
click at [661, 334] on button "Review 1 Open Pledge" at bounding box center [597, 333] width 235 height 16
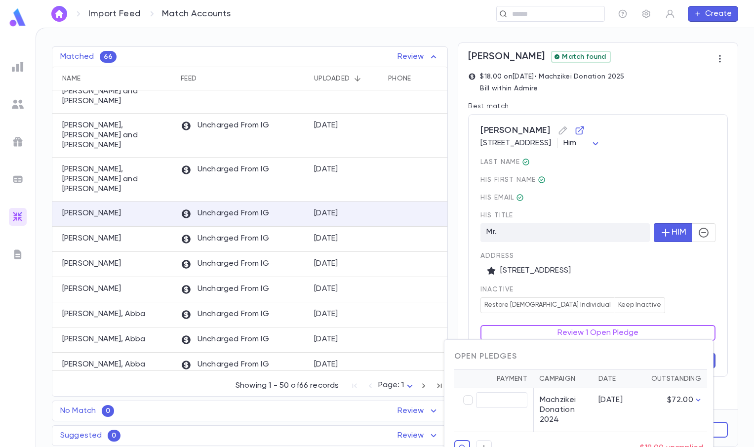
click at [661, 303] on div at bounding box center [377, 223] width 754 height 447
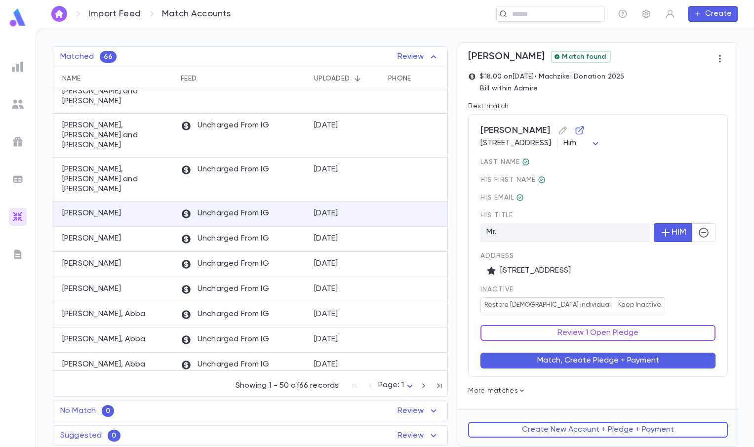
click at [641, 339] on button "Review 1 Open Pledge" at bounding box center [597, 333] width 235 height 16
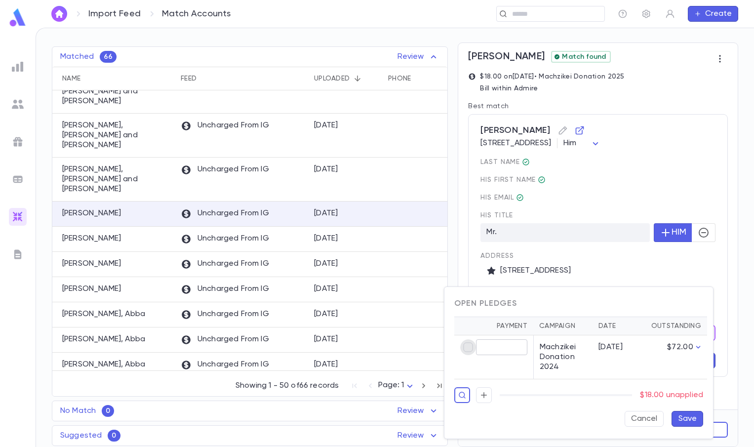
type input "*****"
click at [687, 417] on button "Save" at bounding box center [687, 419] width 32 height 16
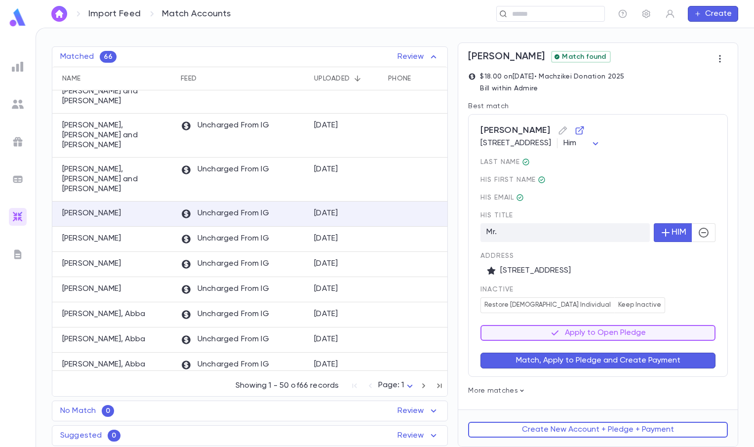
click at [638, 365] on button "Match, Apply to Pledge and Create Payment" at bounding box center [597, 360] width 235 height 16
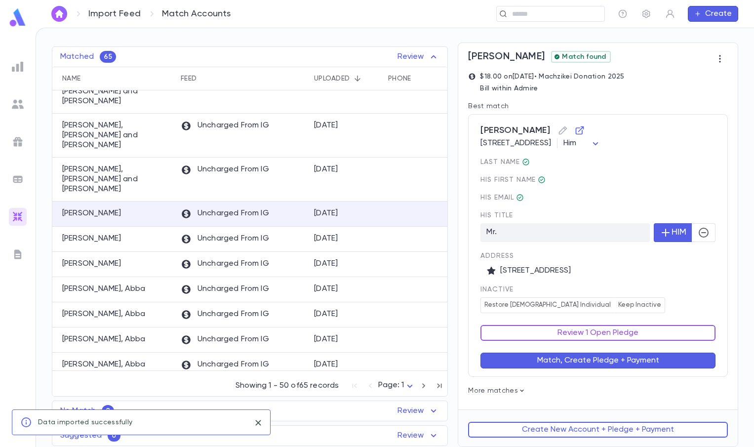
click at [634, 331] on button "Review 1 Open Pledge" at bounding box center [597, 333] width 235 height 16
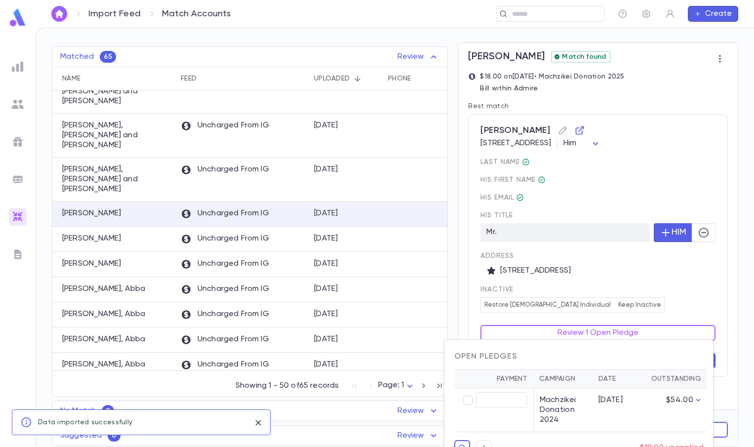
click at [681, 287] on div at bounding box center [377, 223] width 754 height 447
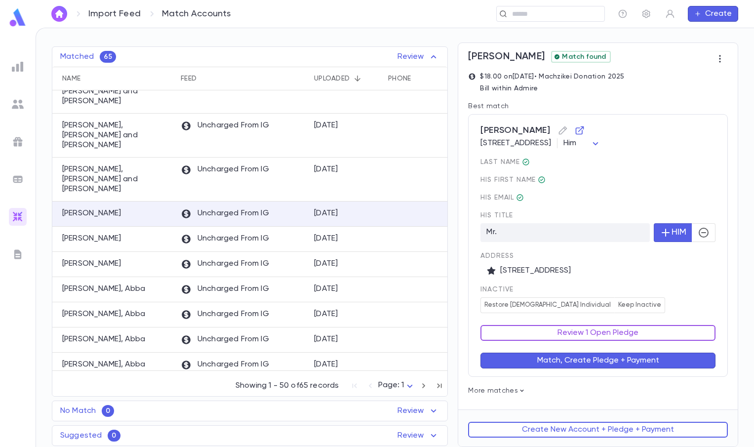
click at [637, 327] on button "Review 1 Open Pledge" at bounding box center [597, 333] width 235 height 16
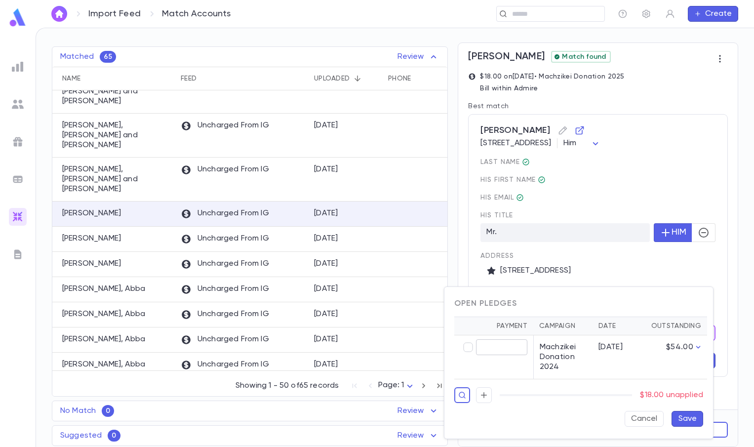
type input "*****"
click at [690, 417] on button "Save" at bounding box center [687, 419] width 32 height 16
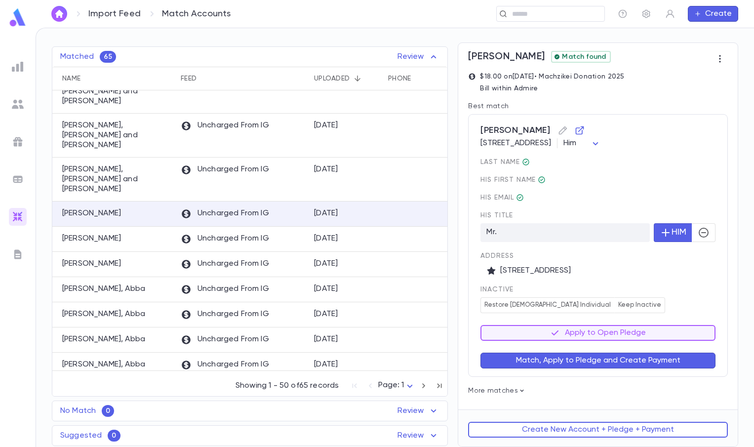
click at [643, 367] on button "Match, Apply to Pledge and Create Payment" at bounding box center [597, 360] width 235 height 16
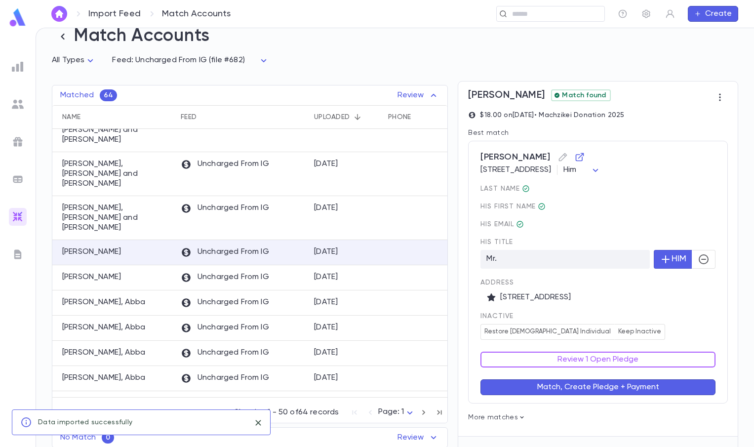
scroll to position [47, 0]
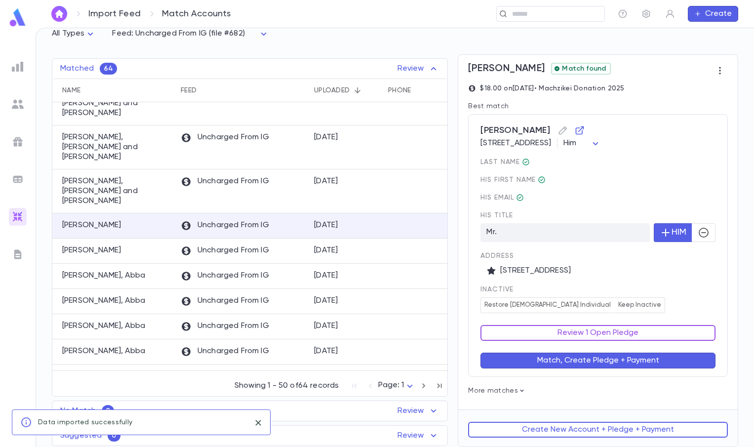
click at [637, 327] on button "Review 1 Open Pledge" at bounding box center [597, 333] width 235 height 16
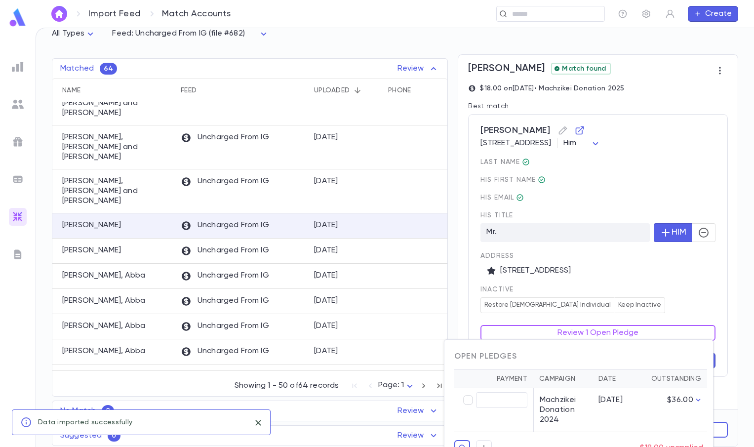
click at [630, 303] on div at bounding box center [377, 223] width 754 height 447
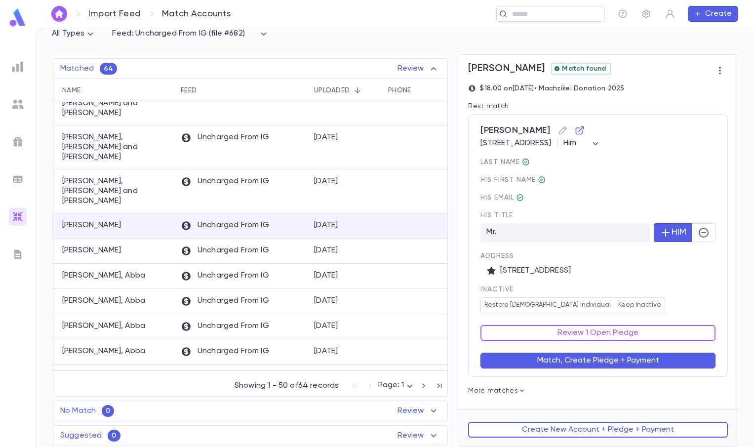
click at [586, 336] on button "Review 1 Open Pledge" at bounding box center [597, 333] width 235 height 16
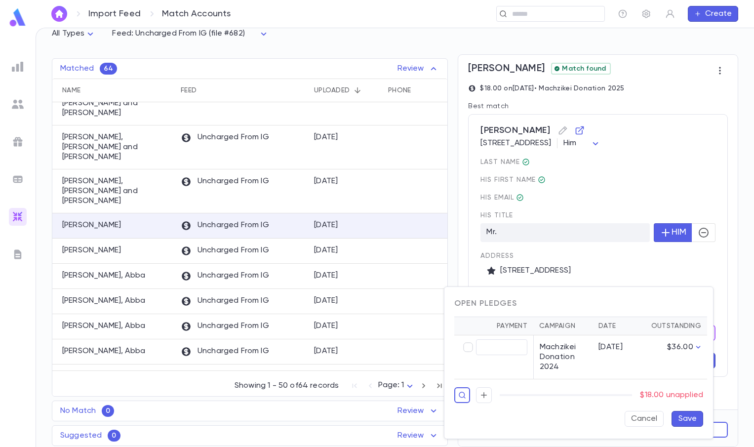
type input "*****"
click at [688, 422] on button "Save" at bounding box center [687, 419] width 32 height 16
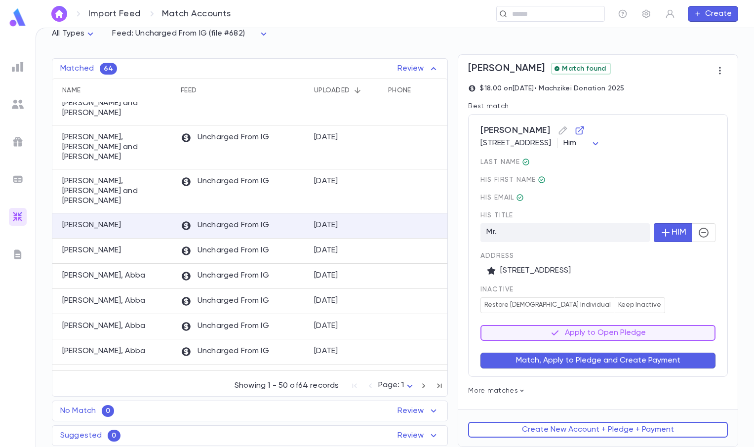
click at [631, 362] on button "Match, Apply to Pledge and Create Payment" at bounding box center [597, 360] width 235 height 16
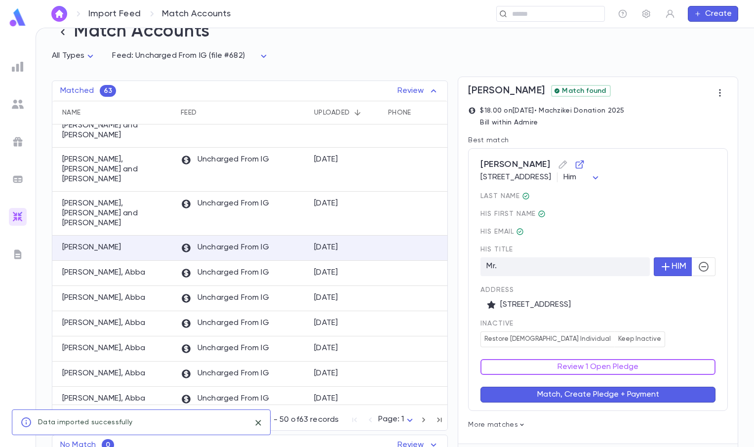
scroll to position [59, 0]
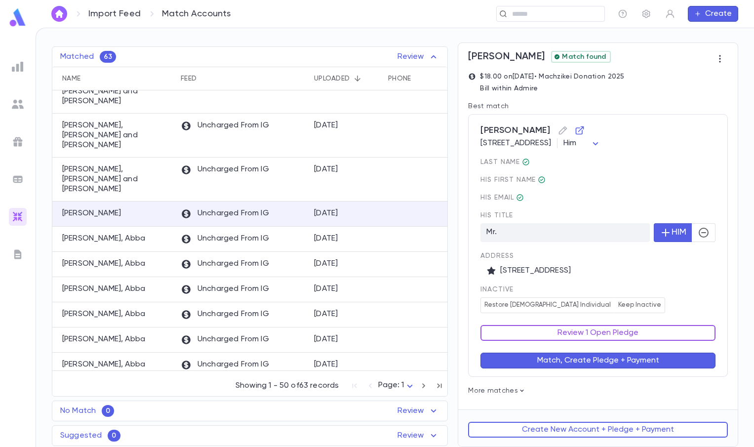
click at [659, 330] on button "Review 1 Open Pledge" at bounding box center [597, 333] width 235 height 16
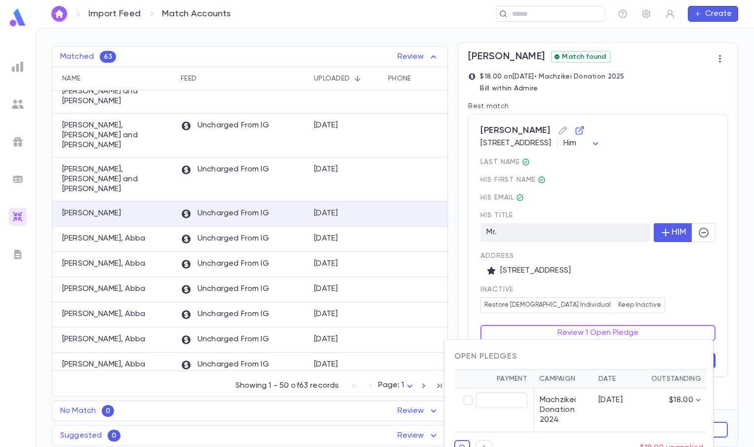
click at [681, 308] on div at bounding box center [377, 223] width 754 height 447
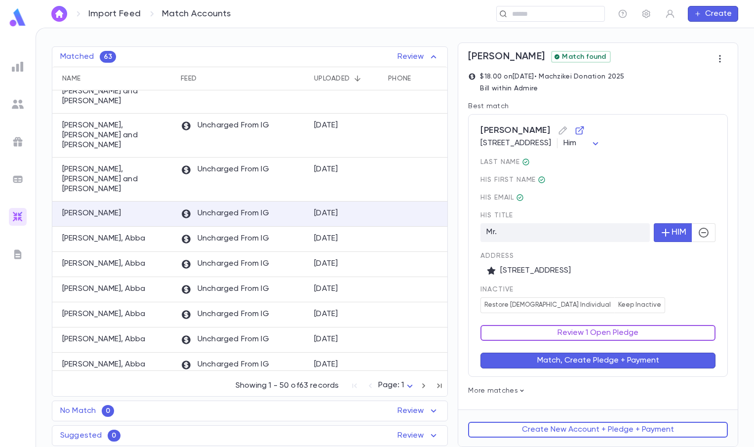
click at [670, 336] on button "Review 1 Open Pledge" at bounding box center [597, 333] width 235 height 16
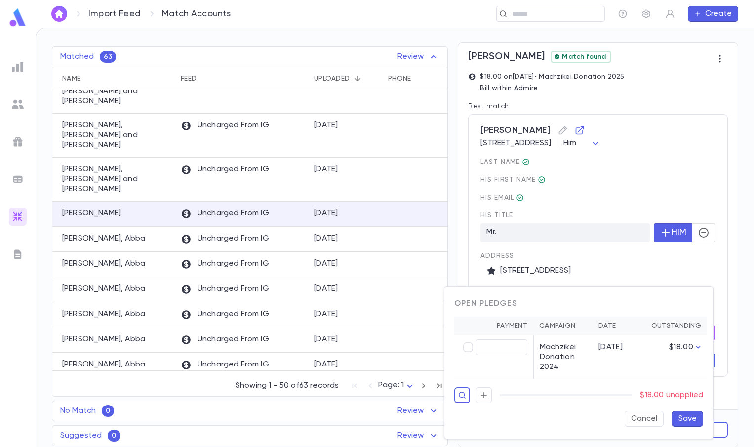
type input "*****"
click at [701, 417] on button "Save" at bounding box center [687, 419] width 32 height 16
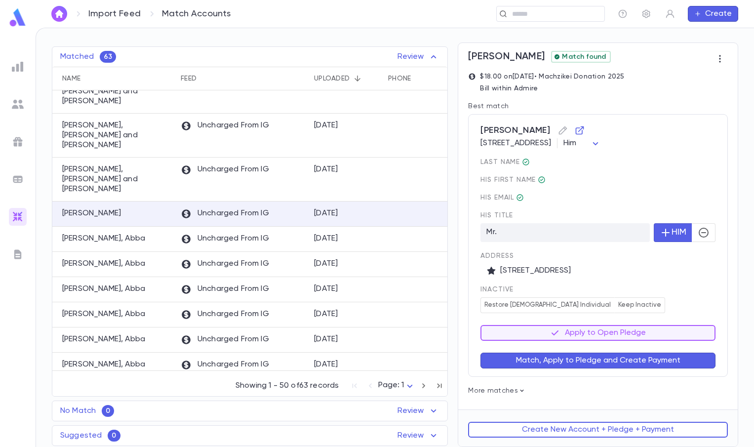
click at [669, 367] on button "Match, Apply to Pledge and Create Payment" at bounding box center [597, 360] width 235 height 16
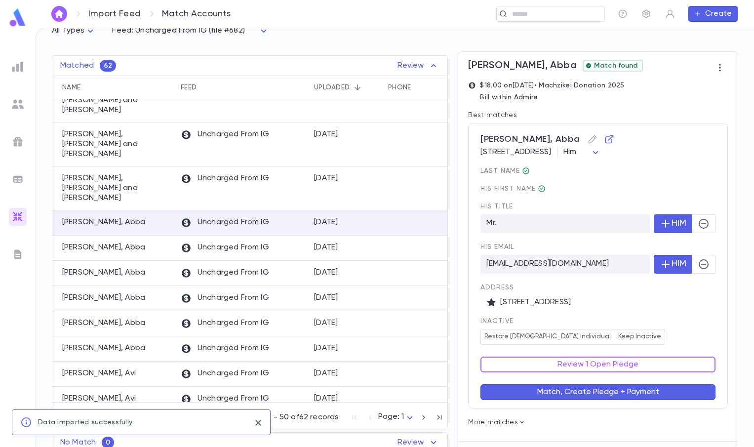
scroll to position [81, 0]
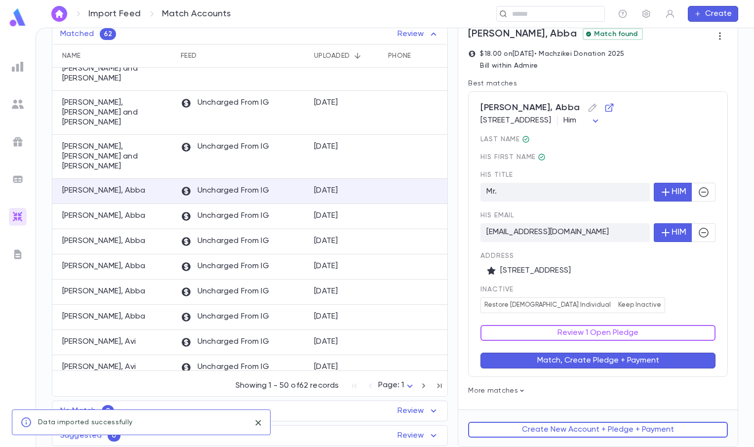
click at [671, 288] on span "inactive" at bounding box center [597, 289] width 235 height 8
click at [622, 337] on button "Review 1 Open Pledge" at bounding box center [597, 333] width 235 height 16
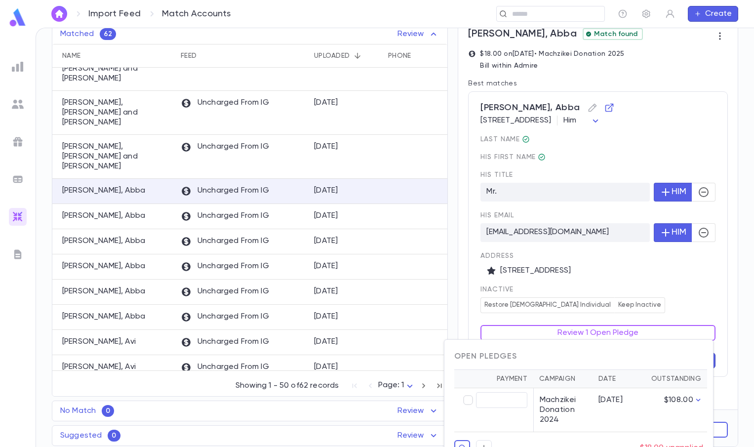
click at [672, 299] on div at bounding box center [377, 223] width 754 height 447
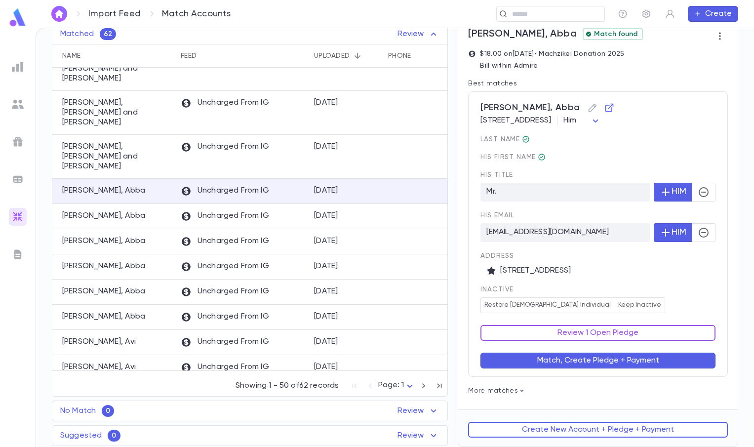
click at [649, 330] on button "Review 1 Open Pledge" at bounding box center [597, 333] width 235 height 16
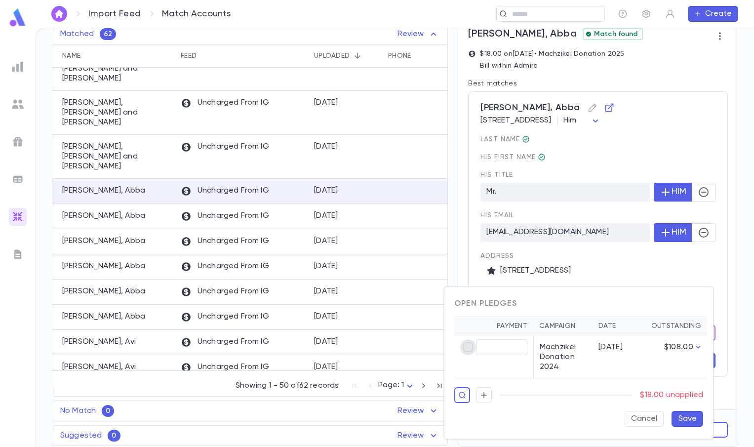
type input "*****"
click at [700, 419] on button "Save" at bounding box center [687, 419] width 32 height 16
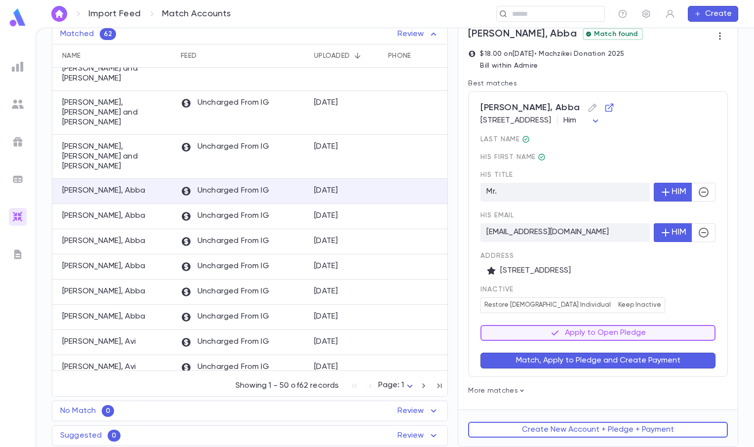
click at [647, 360] on button "Match, Apply to Pledge and Create Payment" at bounding box center [597, 360] width 235 height 16
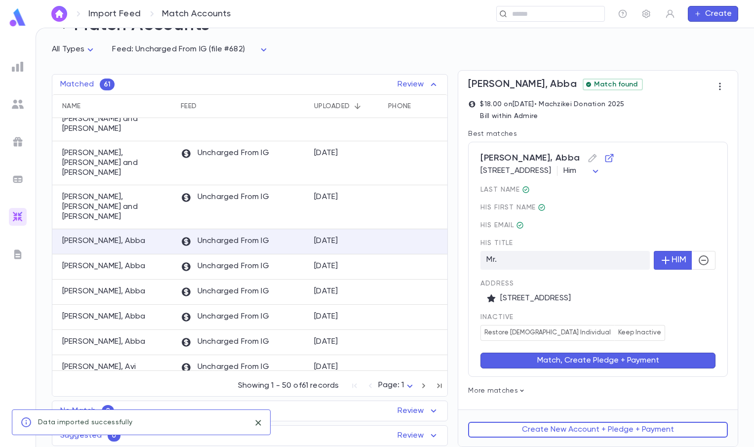
scroll to position [0, 0]
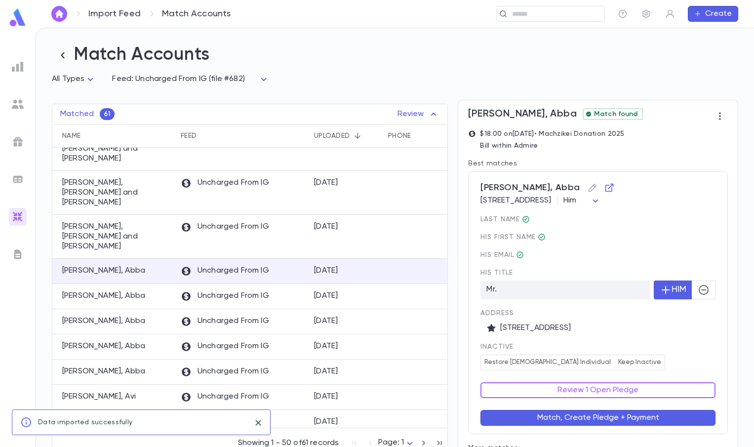
click at [679, 338] on div "last Name His first Name His email His title Mr. HIM Address 204 Stratford Ave,…" at bounding box center [597, 292] width 235 height 155
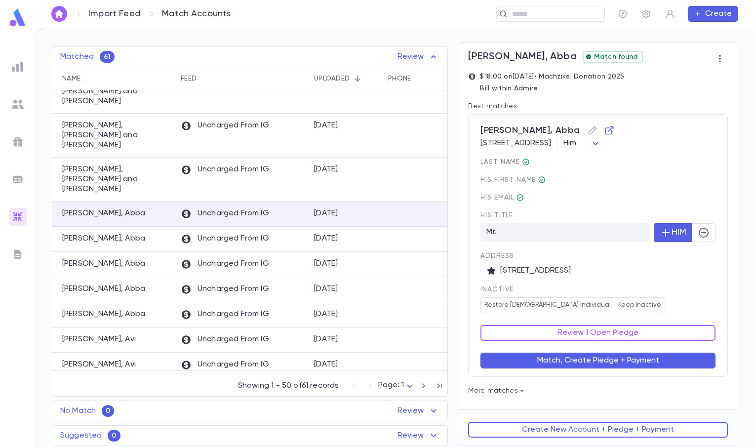
scroll to position [59, 0]
click at [611, 333] on button "Review 1 Open Pledge" at bounding box center [597, 333] width 235 height 16
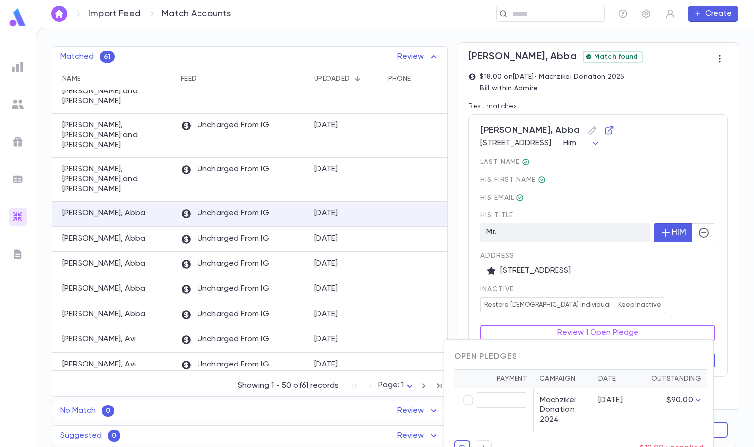
click at [648, 301] on div at bounding box center [377, 223] width 754 height 447
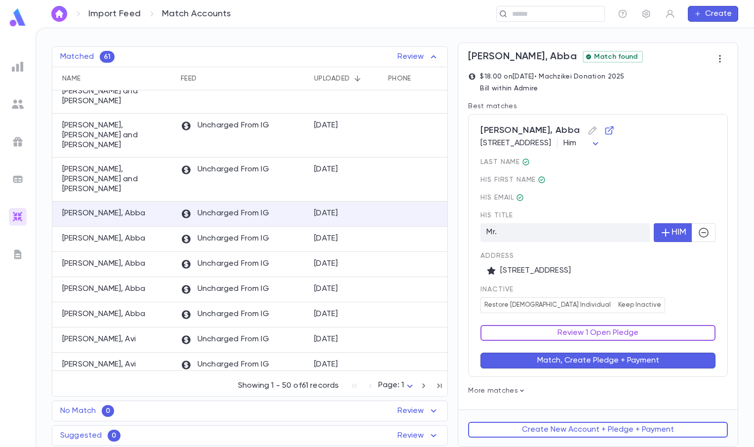
click at [594, 328] on button "Review 1 Open Pledge" at bounding box center [597, 333] width 235 height 16
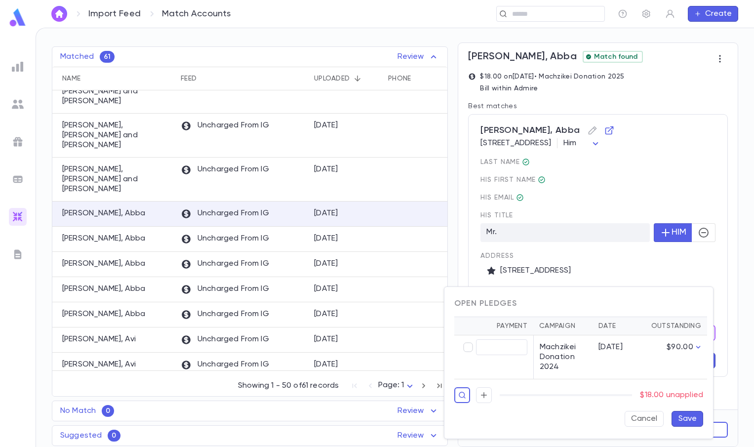
type input "*****"
click at [696, 415] on button "Save" at bounding box center [687, 419] width 32 height 16
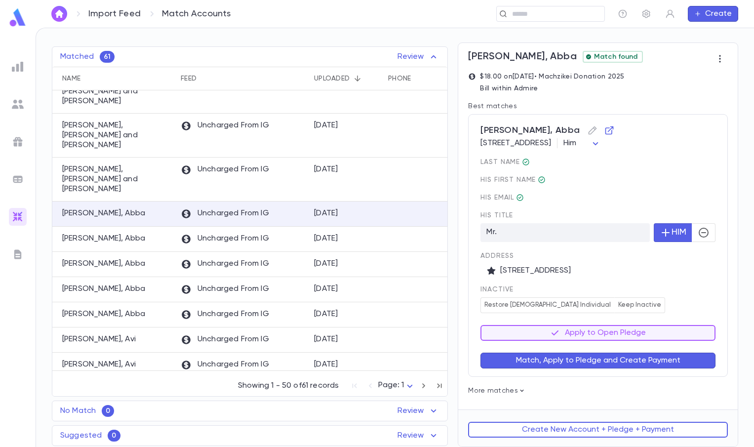
click at [646, 362] on button "Match, Apply to Pledge and Create Payment" at bounding box center [597, 360] width 235 height 16
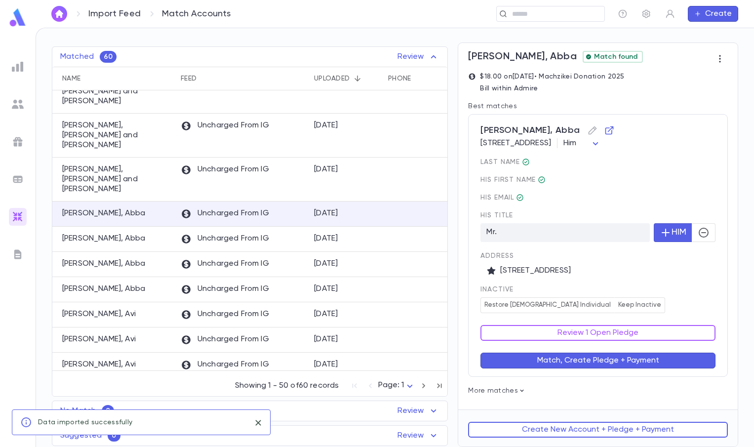
click at [682, 293] on div "inactive Restore Male Individual Keep Inactive" at bounding box center [597, 299] width 235 height 28
click at [664, 335] on button "Review 1 Open Pledge" at bounding box center [597, 333] width 235 height 16
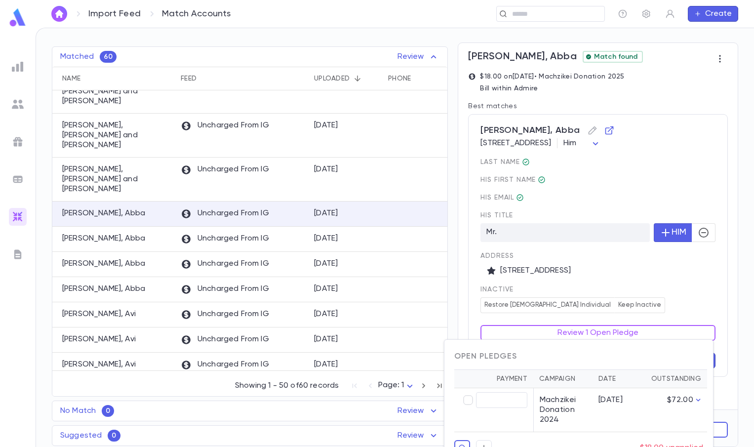
click at [675, 296] on div at bounding box center [377, 223] width 754 height 447
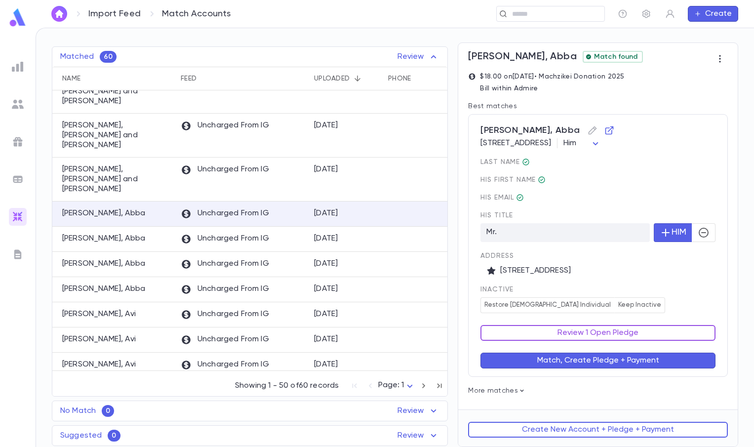
click at [662, 334] on button "Review 1 Open Pledge" at bounding box center [597, 333] width 235 height 16
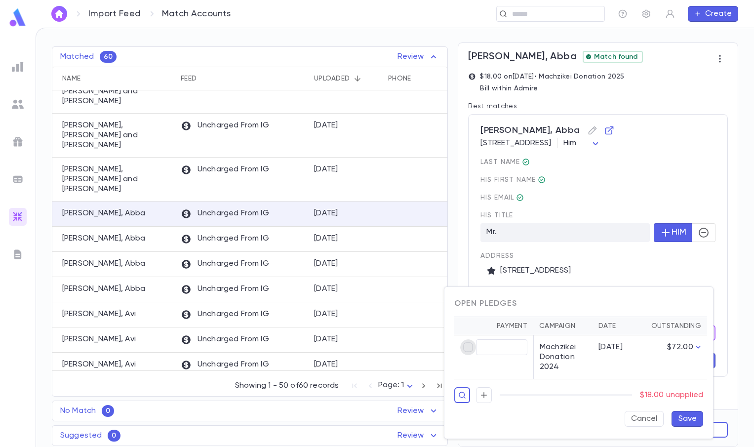
type input "*****"
click at [691, 415] on button "Save" at bounding box center [687, 419] width 32 height 16
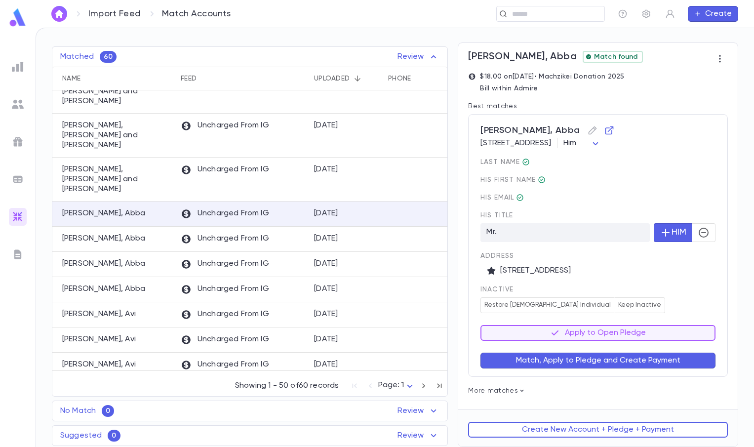
click at [648, 368] on div "Schik, Abba 204 Stratford Ave, Lakewood NJ Him *** last Name His first Name His…" at bounding box center [598, 245] width 260 height 263
click at [648, 363] on button "Match, Apply to Pledge and Create Payment" at bounding box center [597, 360] width 235 height 16
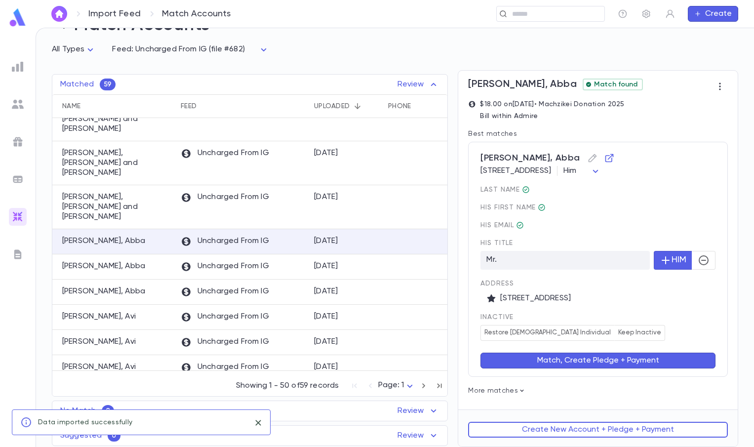
scroll to position [0, 0]
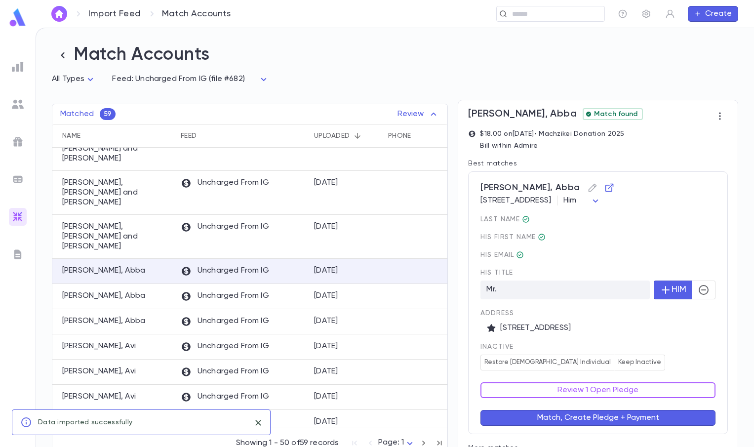
click at [673, 326] on p "204 Stratford Ave, Lakewood NJ" at bounding box center [597, 328] width 223 height 10
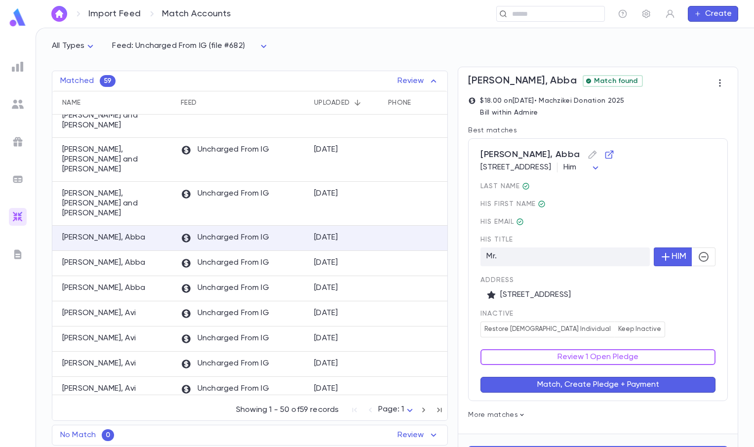
scroll to position [59, 0]
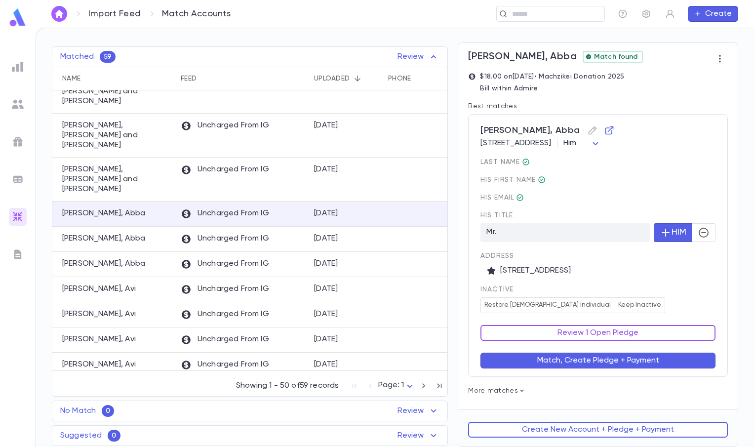
click at [672, 329] on button "Review 1 Open Pledge" at bounding box center [597, 333] width 235 height 16
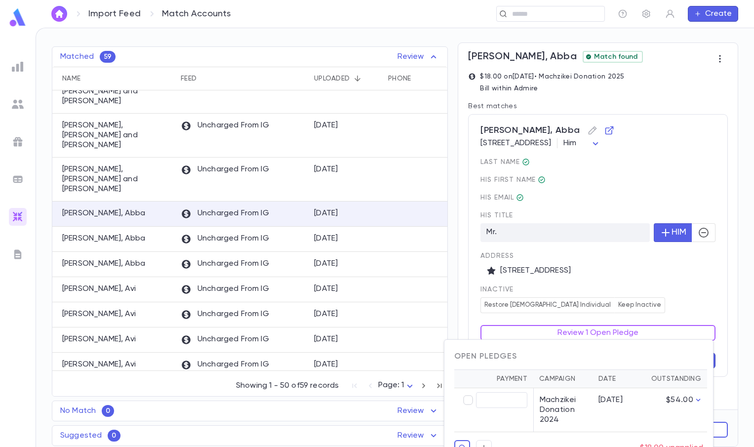
click at [660, 311] on div at bounding box center [377, 223] width 754 height 447
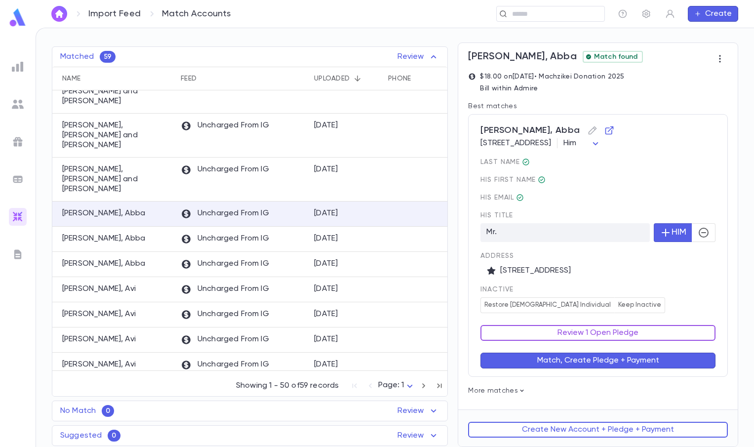
click at [645, 330] on button "Review 1 Open Pledge" at bounding box center [597, 333] width 235 height 16
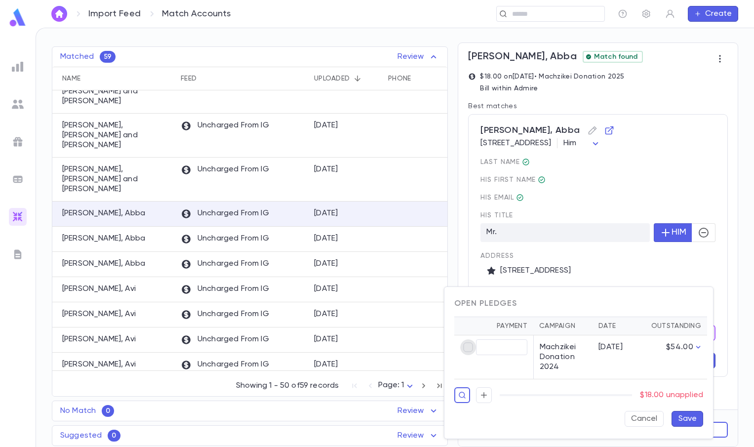
type input "*****"
click at [693, 416] on button "Save" at bounding box center [687, 419] width 32 height 16
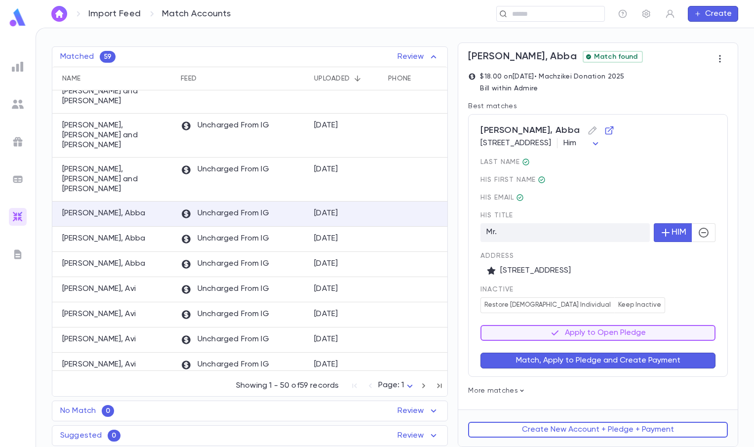
click at [643, 361] on button "Match, Apply to Pledge and Create Payment" at bounding box center [597, 360] width 235 height 16
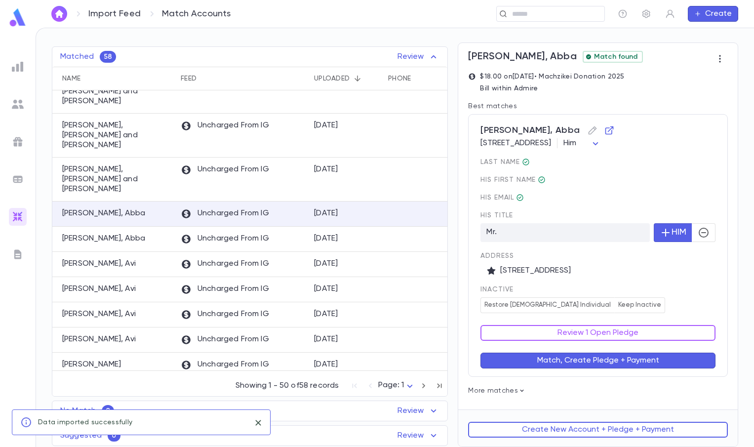
click at [678, 292] on span "inactive" at bounding box center [597, 289] width 235 height 8
click at [655, 332] on button "Review 1 Open Pledge" at bounding box center [597, 333] width 235 height 16
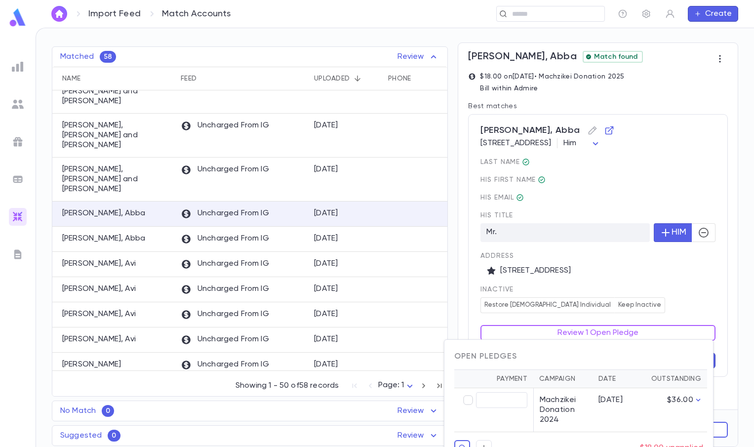
click at [627, 295] on div at bounding box center [377, 223] width 754 height 447
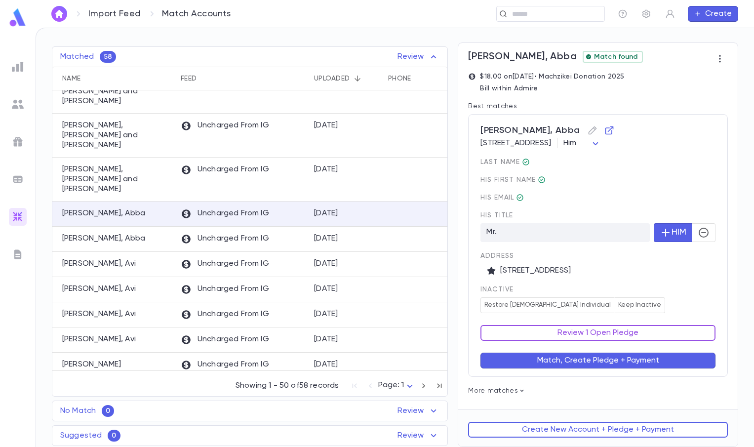
click at [623, 330] on button "Review 1 Open Pledge" at bounding box center [597, 333] width 235 height 16
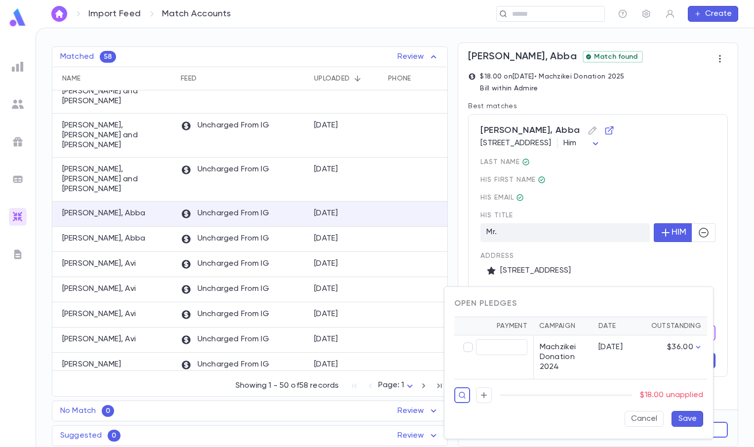
type input "*****"
click at [684, 417] on button "Save" at bounding box center [687, 419] width 32 height 16
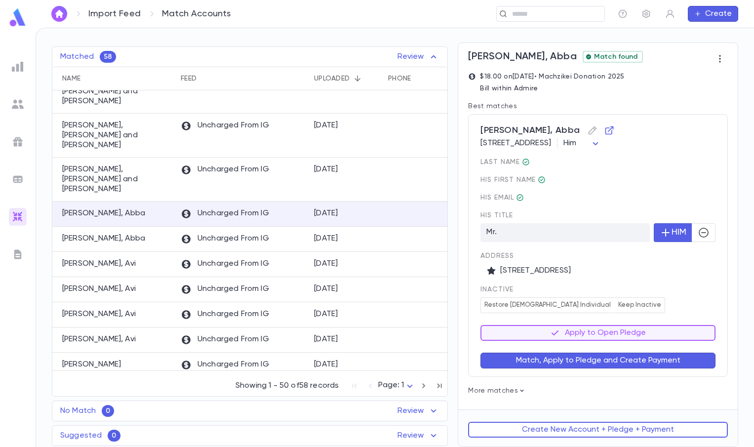
click at [640, 365] on button "Match, Apply to Pledge and Create Payment" at bounding box center [597, 360] width 235 height 16
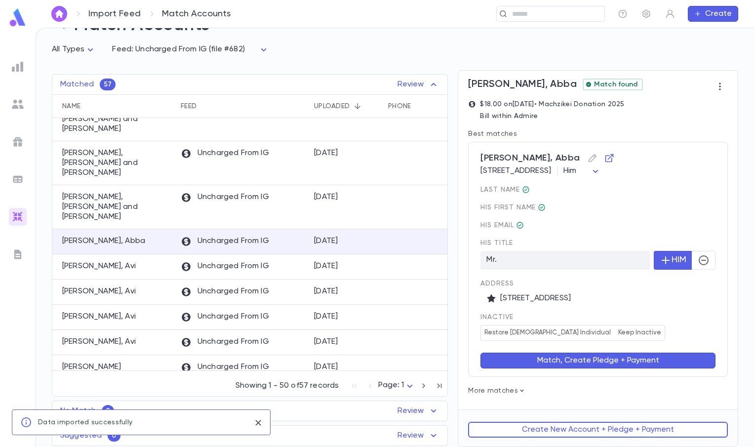
scroll to position [0, 0]
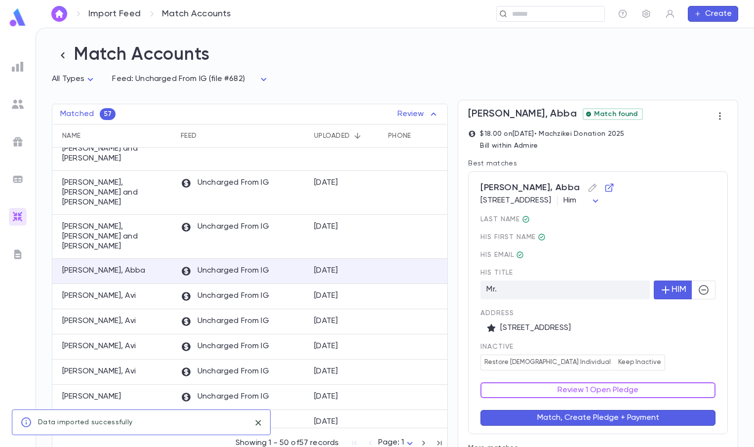
click at [682, 344] on span "inactive" at bounding box center [597, 346] width 235 height 8
click at [651, 398] on button "Review 1 Open Pledge" at bounding box center [597, 390] width 235 height 16
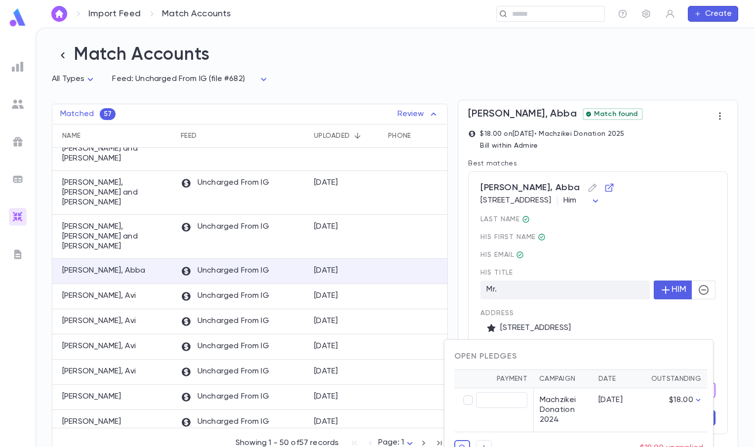
click at [682, 338] on div at bounding box center [377, 223] width 754 height 447
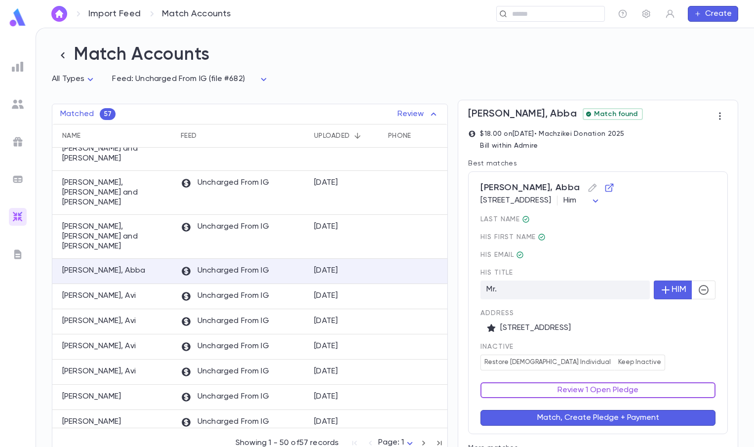
click at [664, 388] on button "Review 1 Open Pledge" at bounding box center [597, 390] width 235 height 16
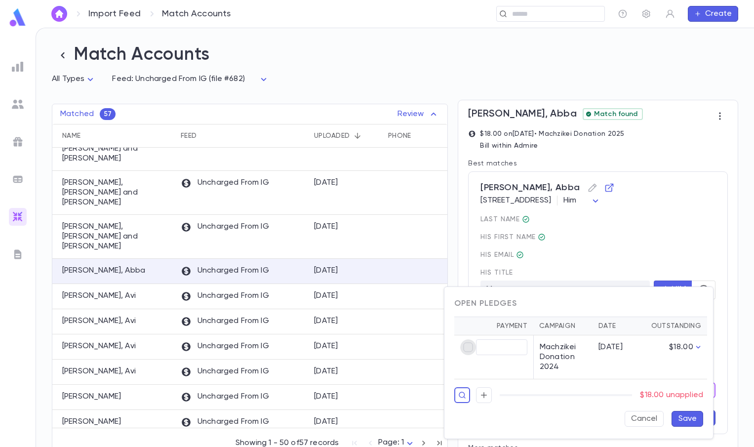
type input "*****"
click at [686, 419] on button "Save" at bounding box center [687, 419] width 32 height 16
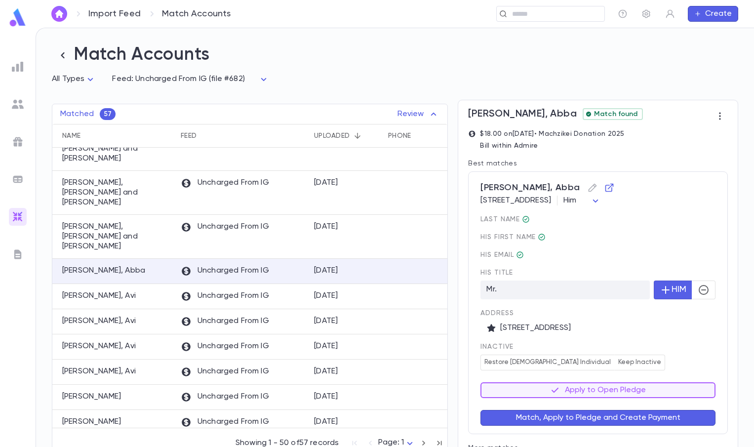
click at [649, 419] on button "Match, Apply to Pledge and Create Payment" at bounding box center [597, 418] width 235 height 16
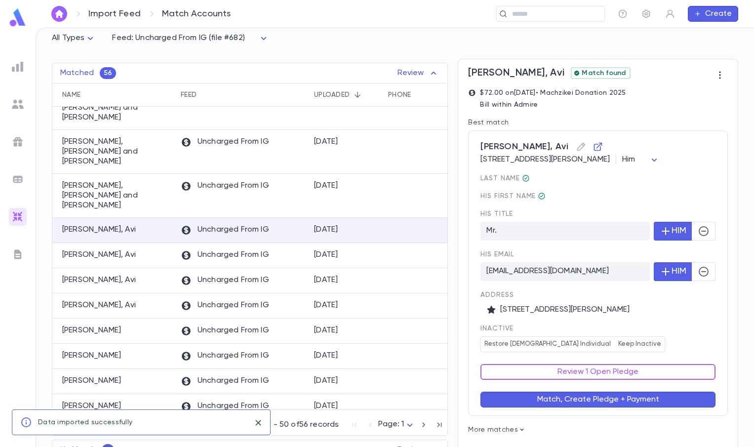
scroll to position [81, 0]
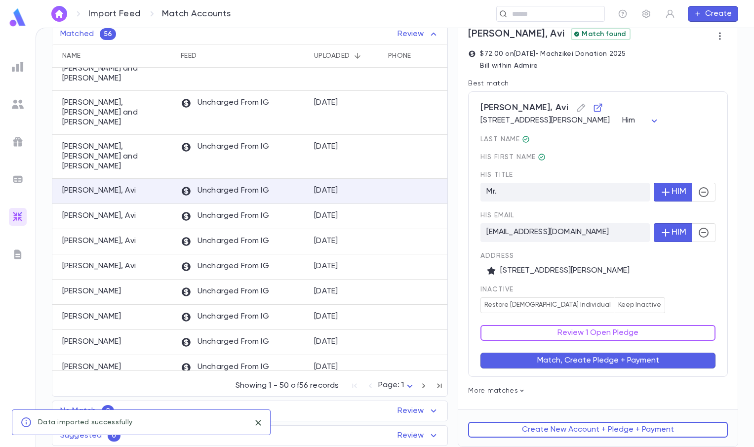
click at [675, 310] on div "inactive Restore Male Individual Keep Inactive" at bounding box center [597, 299] width 235 height 28
click at [637, 338] on button "Review 1 Open Pledge" at bounding box center [597, 333] width 235 height 16
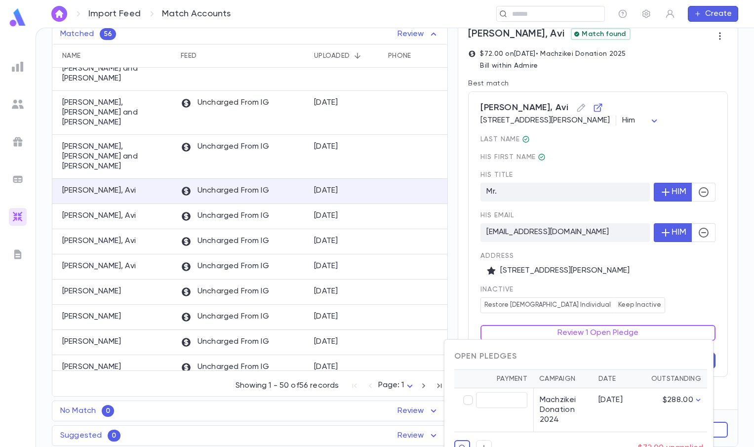
click at [682, 305] on div at bounding box center [377, 223] width 754 height 447
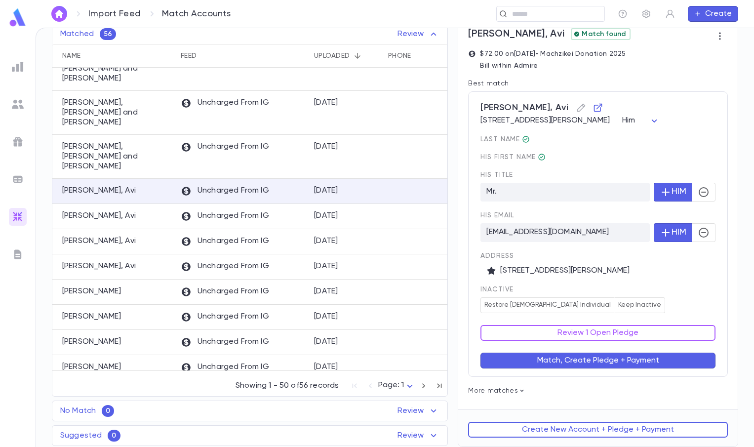
click at [656, 339] on button "Review 1 Open Pledge" at bounding box center [597, 333] width 235 height 16
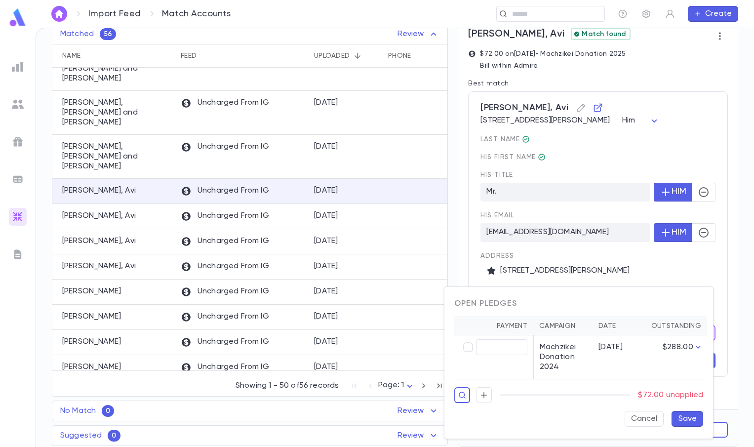
type input "*****"
click at [680, 418] on button "Save" at bounding box center [687, 419] width 32 height 16
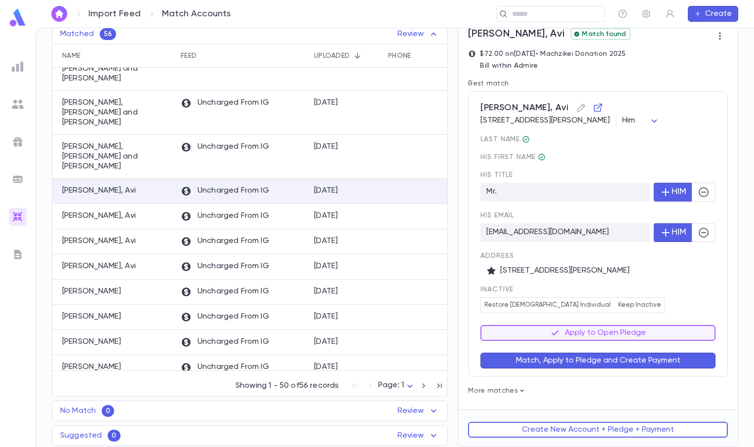
click at [664, 365] on button "Match, Apply to Pledge and Create Payment" at bounding box center [597, 360] width 235 height 16
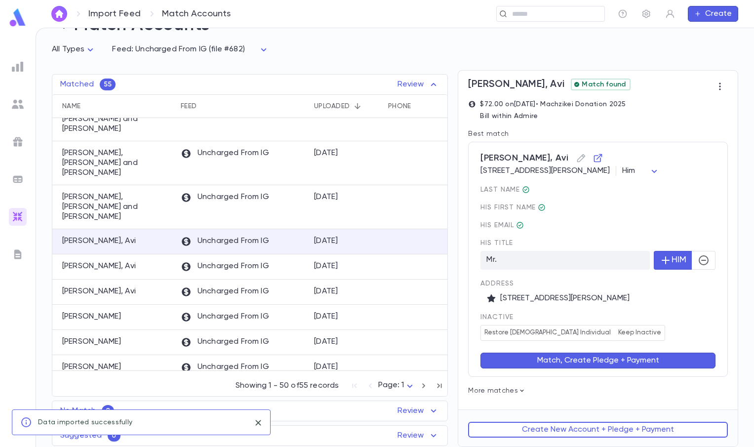
scroll to position [0, 0]
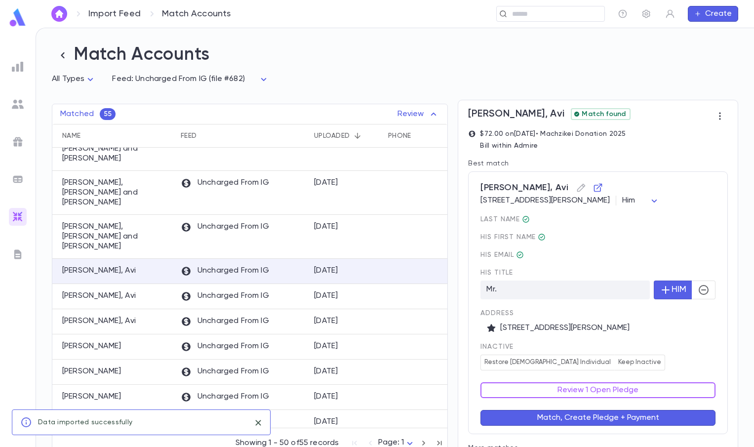
click at [678, 350] on span "inactive" at bounding box center [597, 346] width 235 height 8
click at [668, 386] on button "Review 1 Open Pledge" at bounding box center [597, 390] width 235 height 16
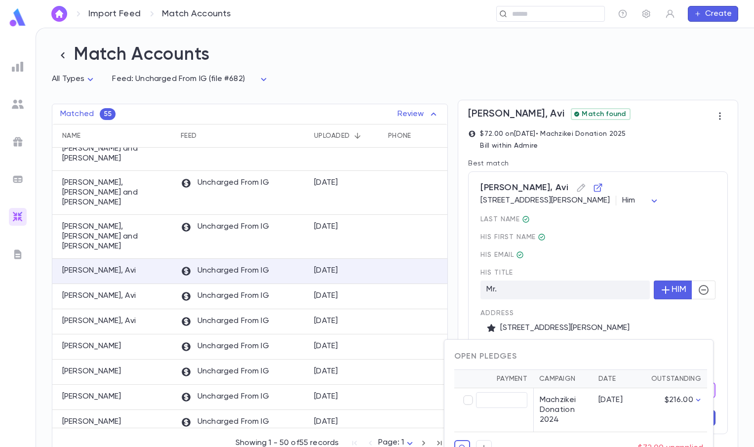
click at [700, 334] on div at bounding box center [377, 223] width 754 height 447
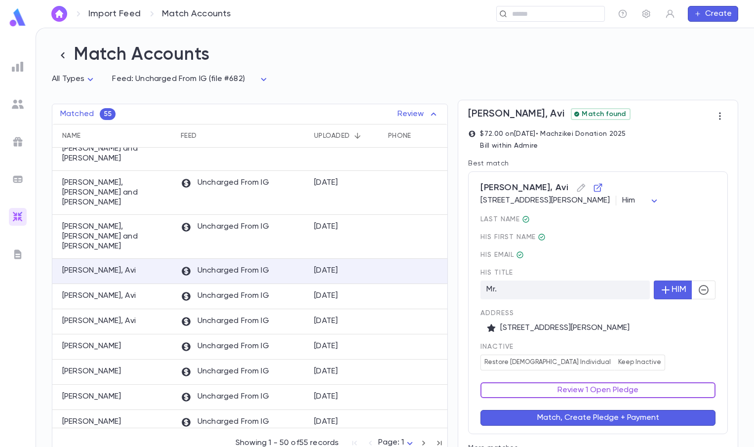
click at [673, 398] on button "Review 1 Open Pledge" at bounding box center [597, 390] width 235 height 16
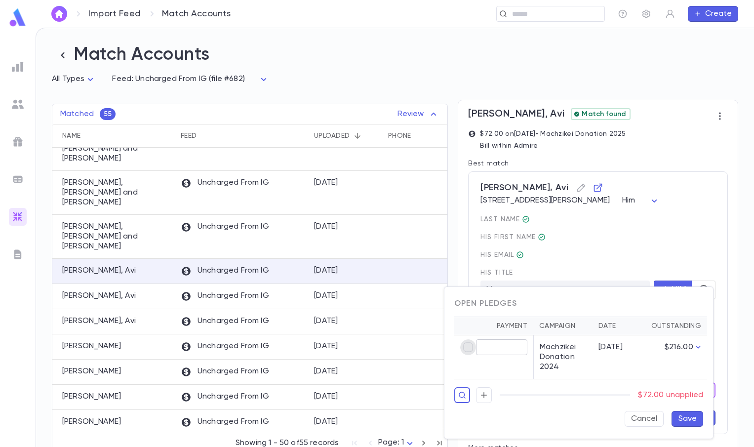
type input "*****"
click at [692, 420] on button "Save" at bounding box center [687, 419] width 32 height 16
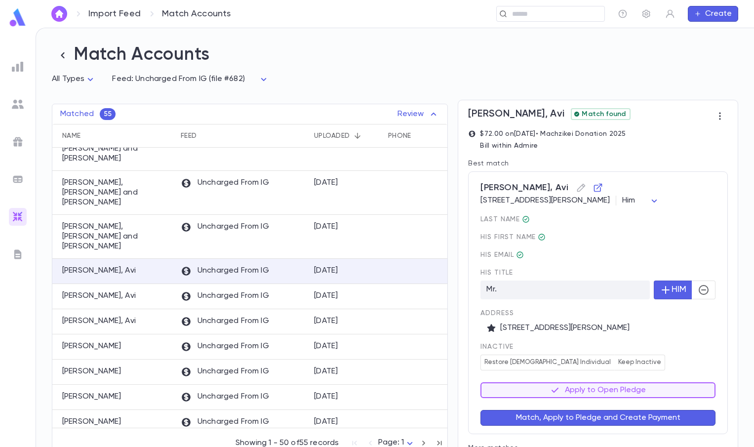
click at [683, 424] on button "Match, Apply to Pledge and Create Payment" at bounding box center [597, 418] width 235 height 16
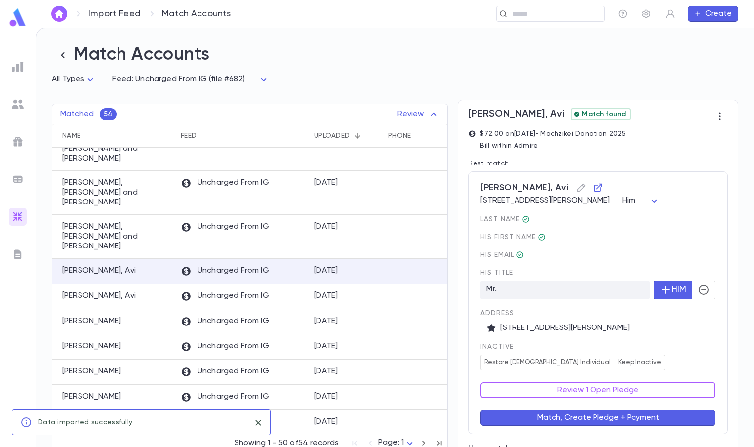
click at [701, 360] on div "inactive Restore Male Individual Keep Inactive" at bounding box center [597, 356] width 235 height 28
click at [658, 391] on button "Review 1 Open Pledge" at bounding box center [597, 390] width 235 height 16
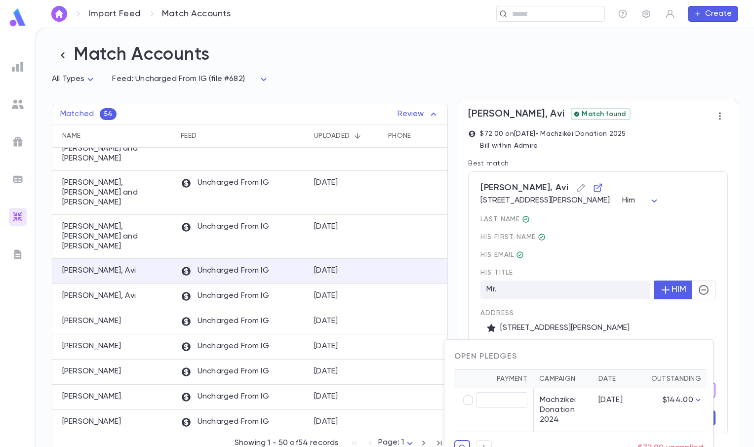
click at [701, 330] on div at bounding box center [377, 223] width 754 height 447
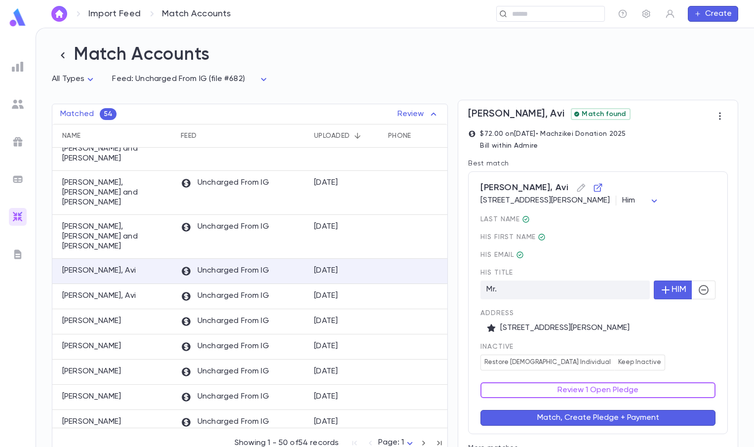
click at [672, 388] on button "Review 1 Open Pledge" at bounding box center [597, 390] width 235 height 16
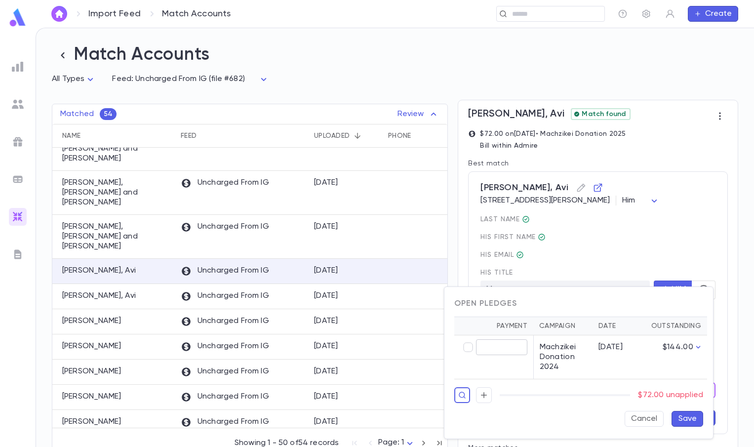
type input "*****"
click at [686, 419] on button "Save" at bounding box center [687, 419] width 32 height 16
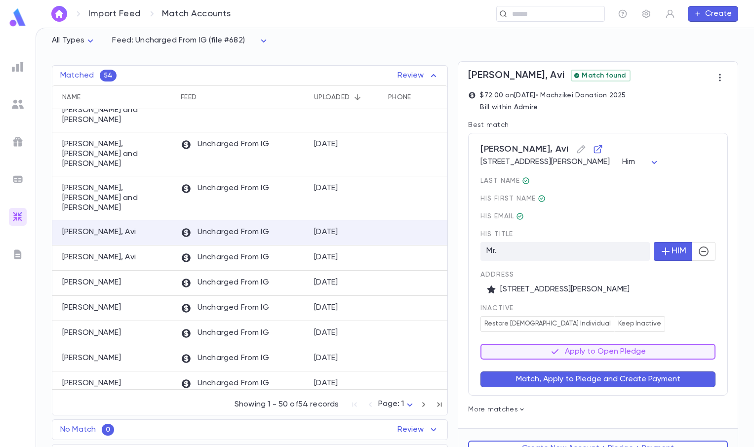
scroll to position [59, 0]
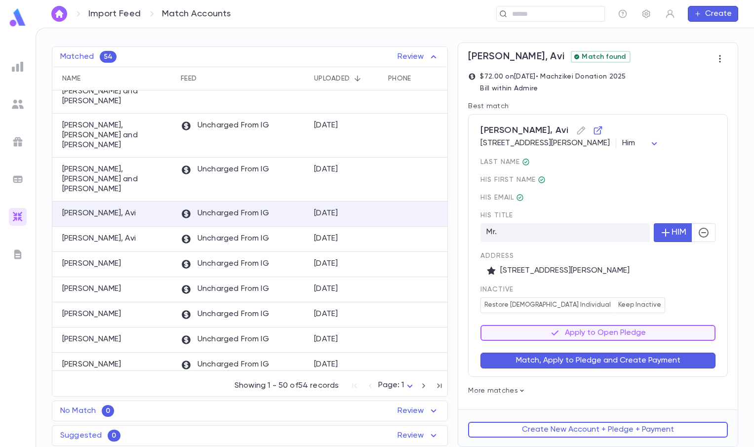
click at [642, 359] on button "Match, Apply to Pledge and Create Payment" at bounding box center [597, 360] width 235 height 16
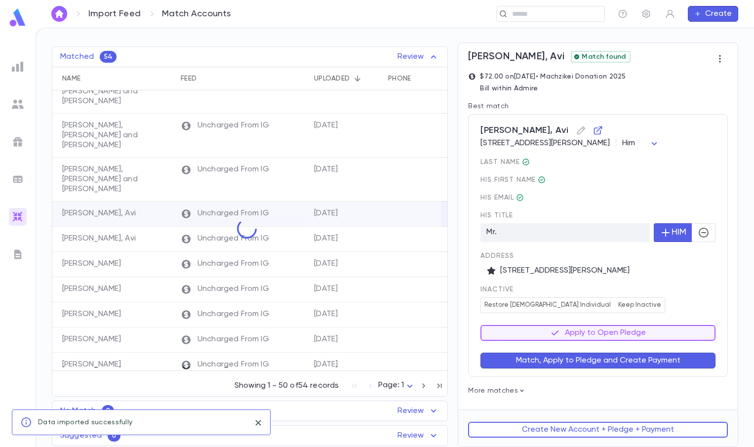
scroll to position [0, 0]
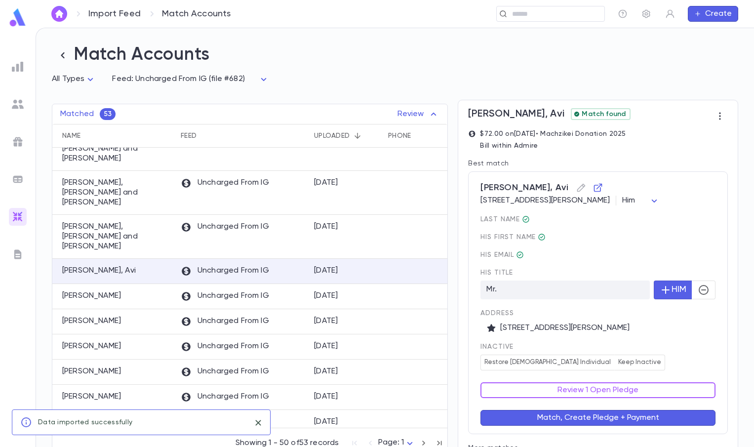
click at [637, 349] on span "inactive" at bounding box center [597, 346] width 235 height 8
click at [632, 390] on button "Review 1 Open Pledge" at bounding box center [597, 390] width 235 height 16
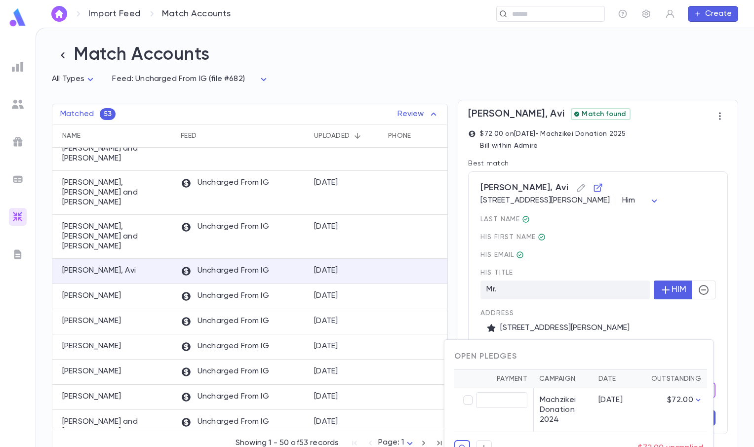
click at [664, 329] on div at bounding box center [377, 223] width 754 height 447
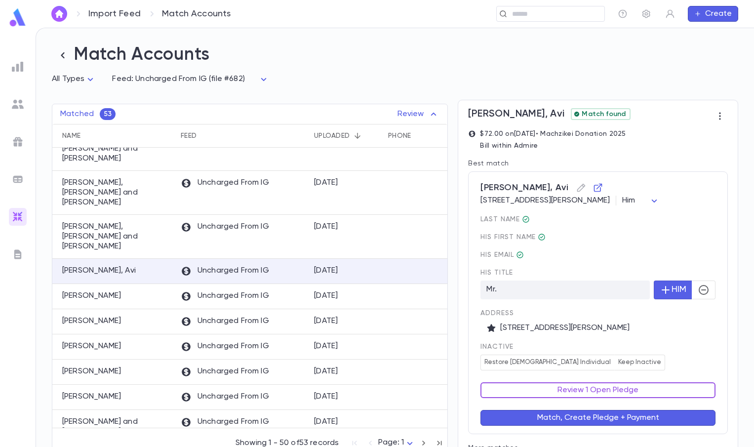
click at [616, 391] on button "Review 1 Open Pledge" at bounding box center [597, 390] width 235 height 16
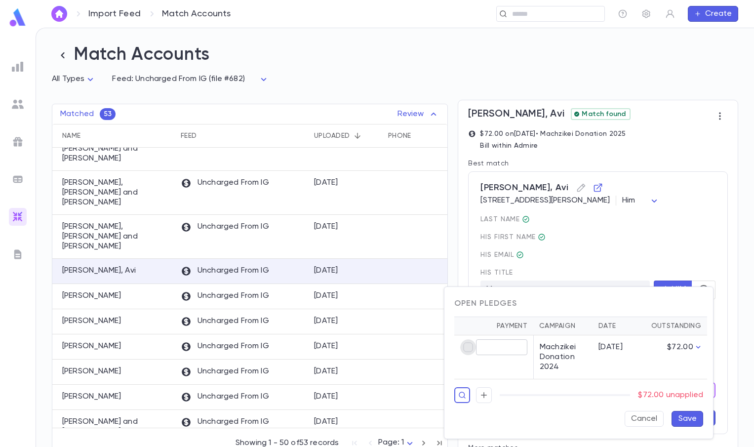
type input "*****"
click at [695, 415] on button "Save" at bounding box center [687, 419] width 32 height 16
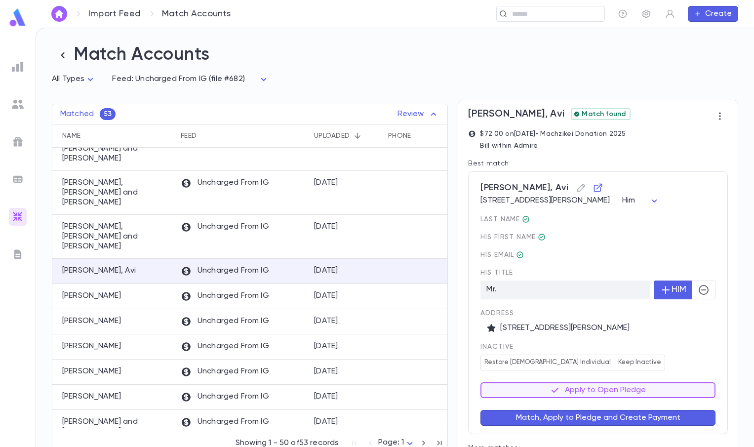
scroll to position [59, 0]
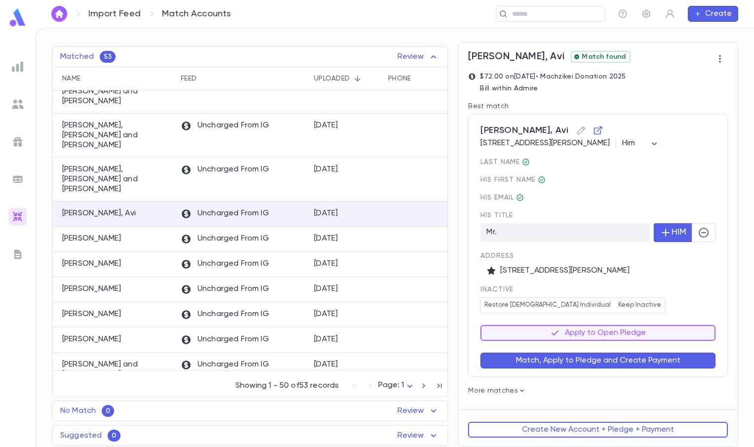
click at [537, 363] on button "Match, Apply to Pledge and Create Payment" at bounding box center [597, 360] width 235 height 16
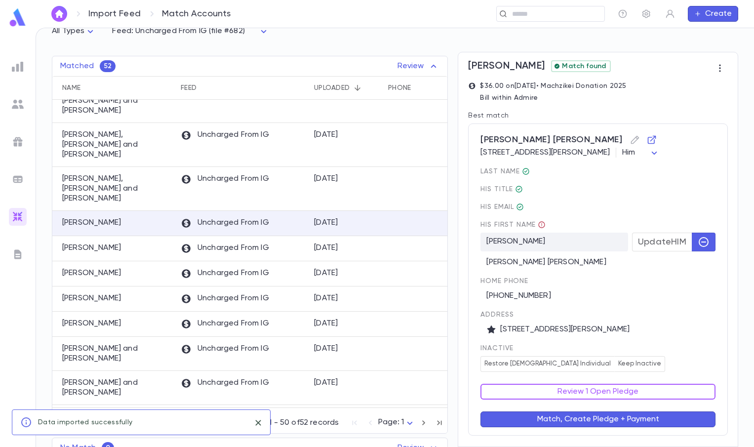
scroll to position [86, 0]
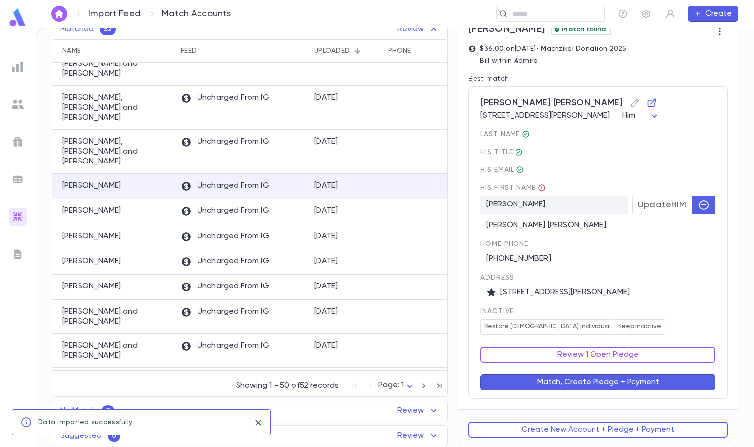
click at [619, 353] on button "Review 1 Open Pledge" at bounding box center [597, 354] width 235 height 16
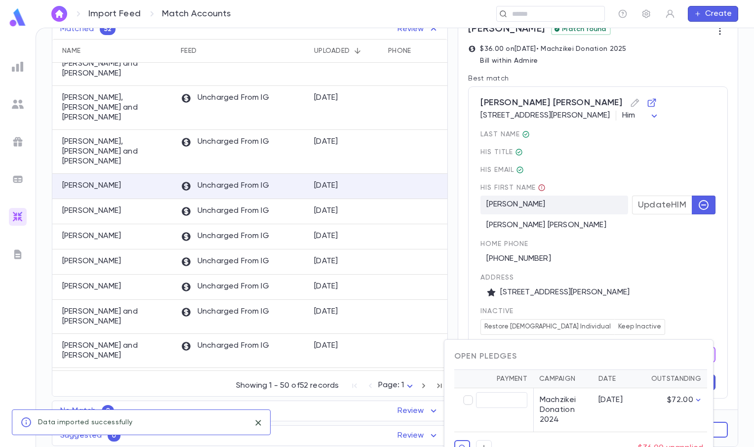
click at [672, 270] on div at bounding box center [377, 223] width 754 height 447
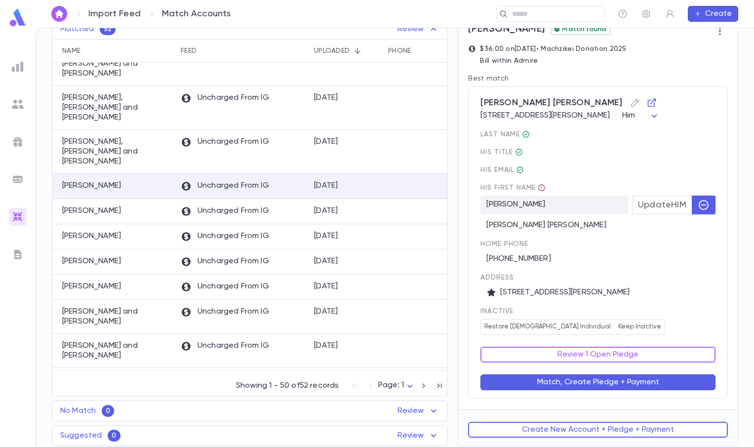
click at [617, 354] on button "Review 1 Open Pledge" at bounding box center [597, 354] width 235 height 16
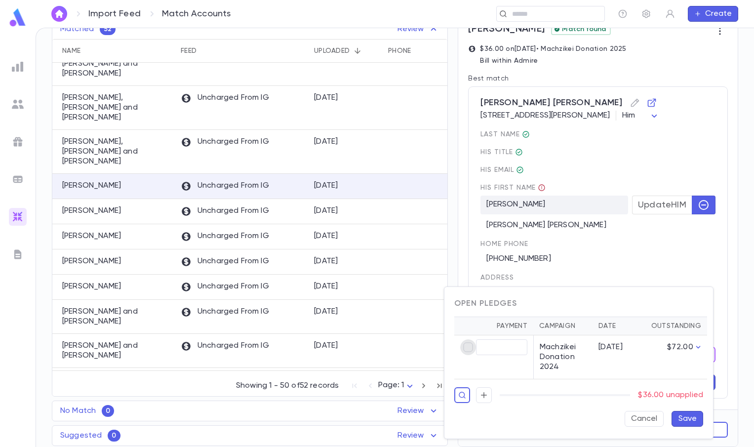
type input "*****"
click at [676, 418] on button "Save" at bounding box center [687, 419] width 32 height 16
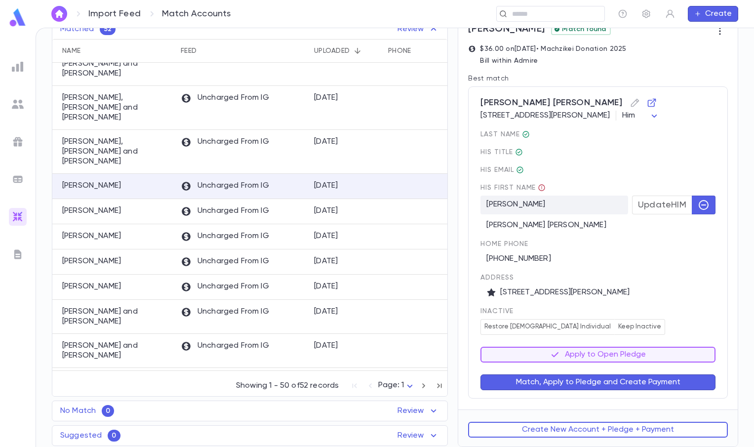
click at [681, 299] on div "last Name His title His email His first Name Chaim Dovid Update HIM Moshe Chaim…" at bounding box center [597, 232] width 235 height 204
click at [649, 381] on button "Match, Apply to Pledge and Create Payment" at bounding box center [597, 382] width 235 height 16
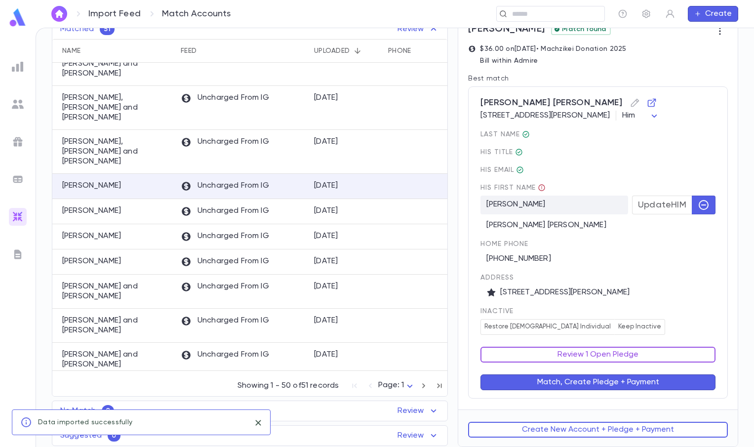
click at [664, 353] on button "Review 1 Open Pledge" at bounding box center [597, 354] width 235 height 16
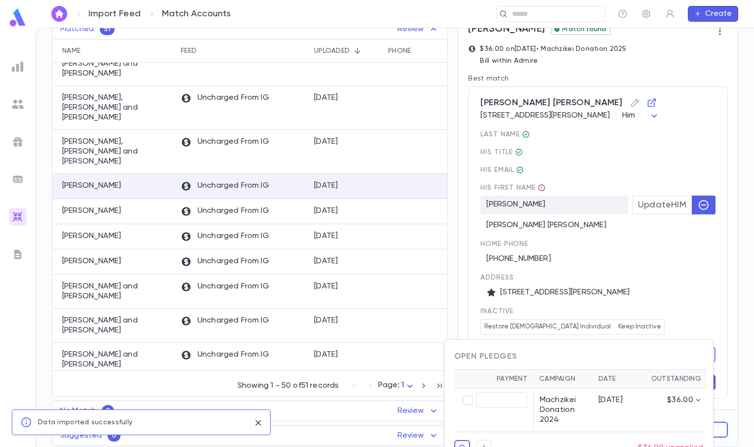
click at [683, 307] on div at bounding box center [377, 223] width 754 height 447
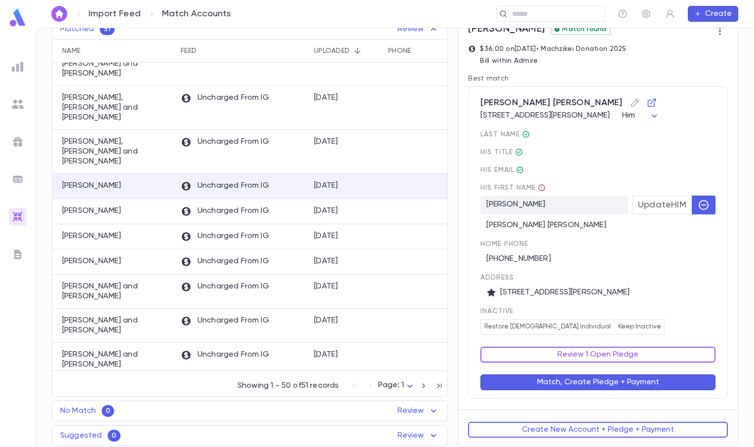
click at [639, 359] on button "Review 1 Open Pledge" at bounding box center [597, 354] width 235 height 16
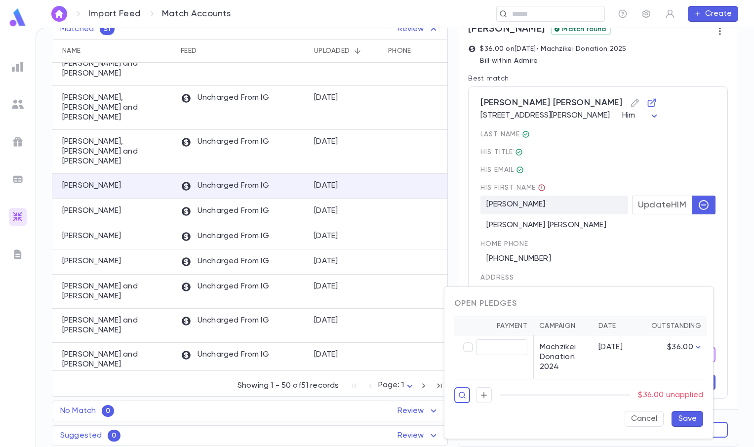
type input "*****"
click at [679, 422] on button "Save" at bounding box center [687, 419] width 32 height 16
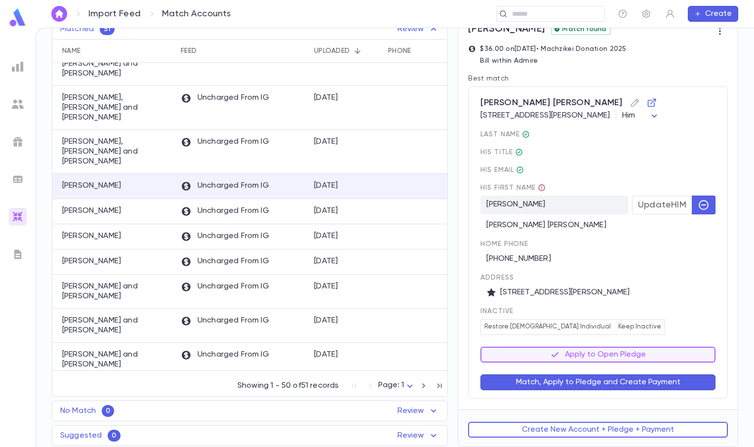
click at [668, 386] on button "Match, Apply to Pledge and Create Payment" at bounding box center [597, 382] width 235 height 16
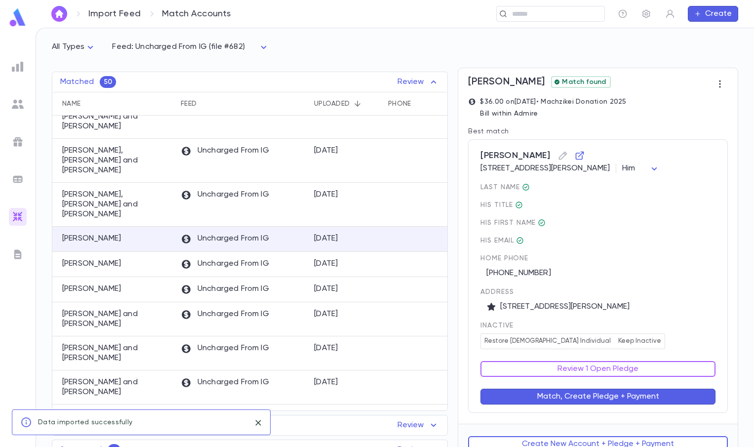
scroll to position [48, 0]
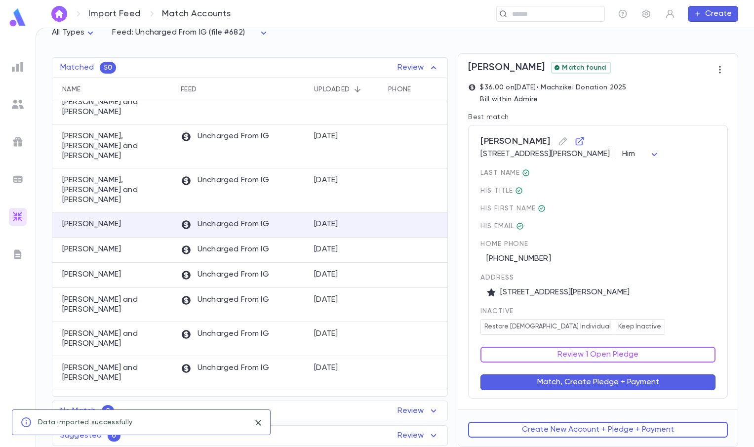
click at [672, 362] on div "Match, Create Pledge + Payment" at bounding box center [591, 376] width 247 height 28
click at [662, 359] on button "Review 1 Open Pledge" at bounding box center [597, 354] width 235 height 16
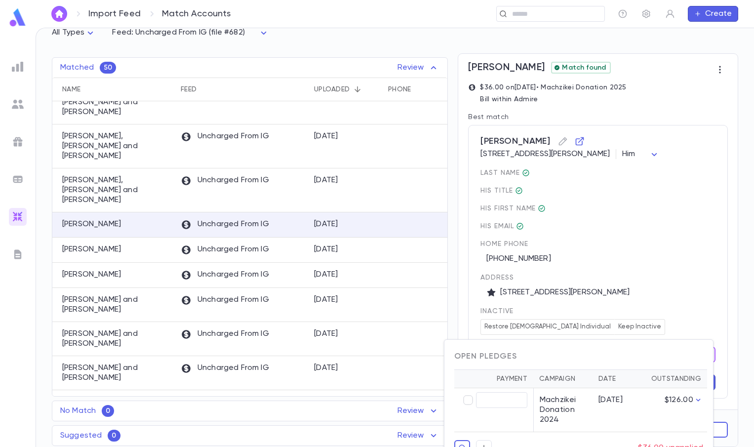
click at [683, 312] on div at bounding box center [377, 223] width 754 height 447
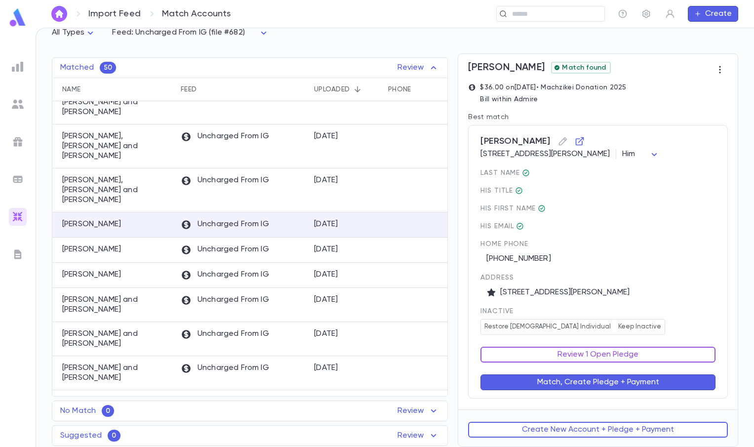
click at [676, 351] on button "Review 1 Open Pledge" at bounding box center [597, 354] width 235 height 16
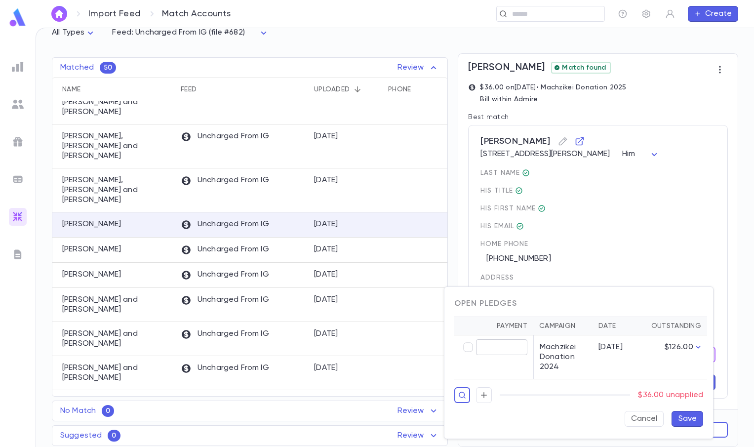
type input "*****"
click at [690, 419] on button "Save" at bounding box center [687, 419] width 32 height 16
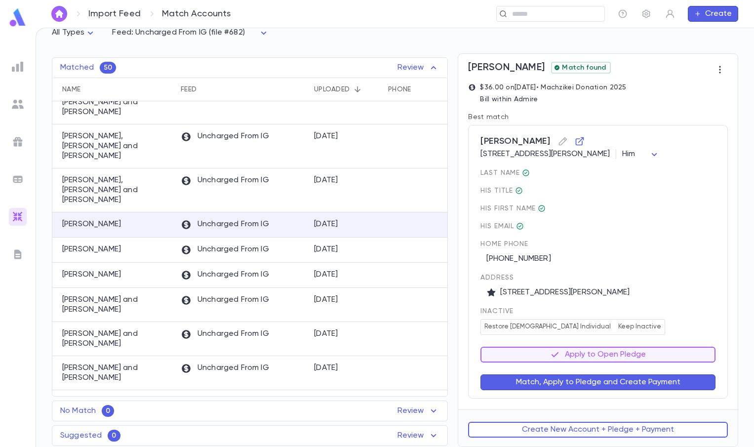
click at [656, 379] on button "Match, Apply to Pledge and Create Payment" at bounding box center [597, 382] width 235 height 16
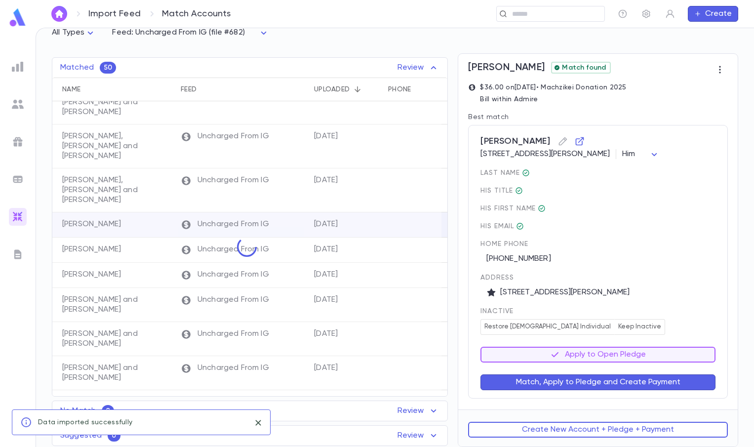
scroll to position [0, 0]
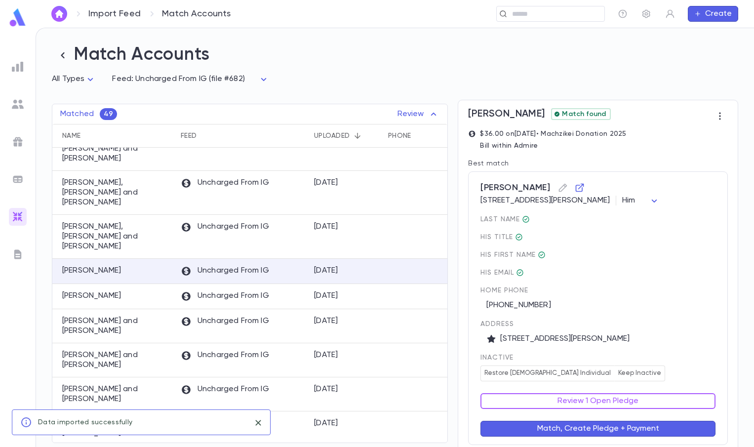
click at [723, 331] on div "Olswang, Yisroel 2954 W Coyle Avenue, Chicago IL 60645 Him *** last Name His ti…" at bounding box center [598, 307] width 260 height 273
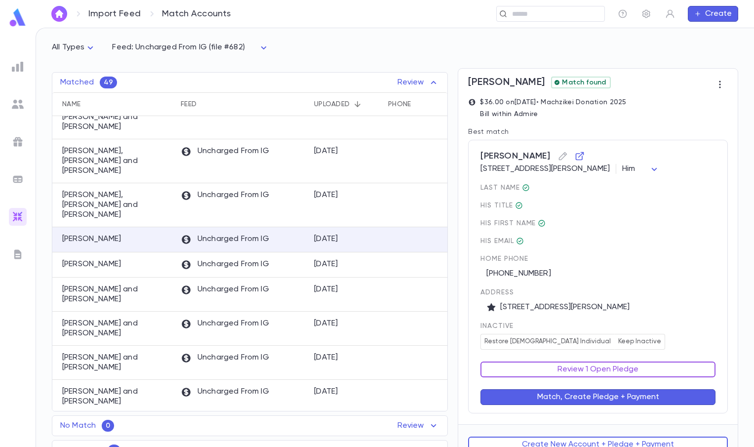
scroll to position [48, 0]
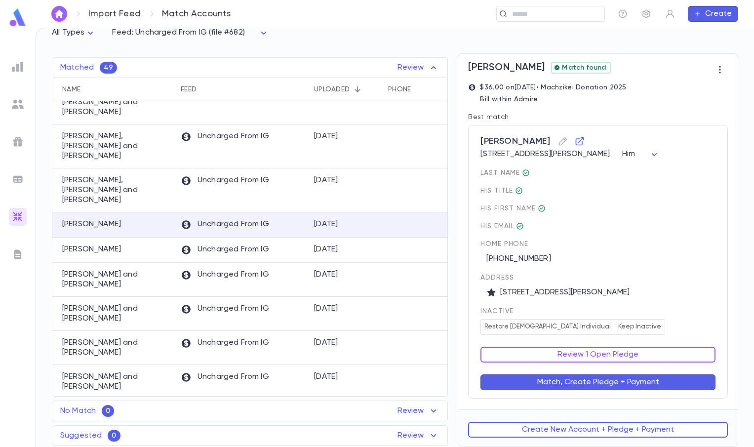
click at [670, 359] on button "Review 1 Open Pledge" at bounding box center [597, 354] width 235 height 16
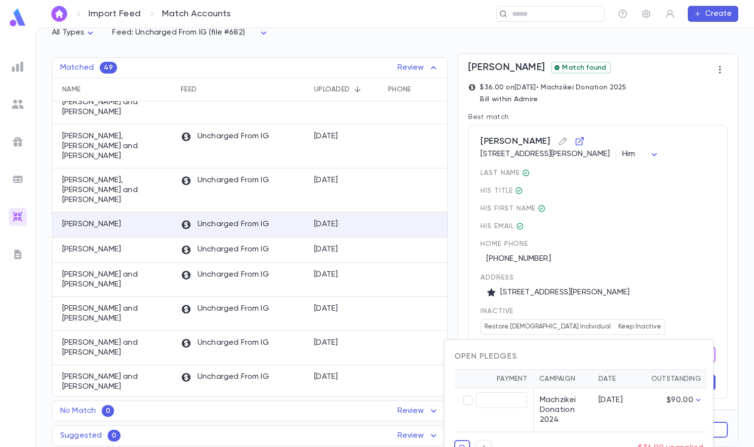
click at [750, 224] on div at bounding box center [377, 223] width 754 height 447
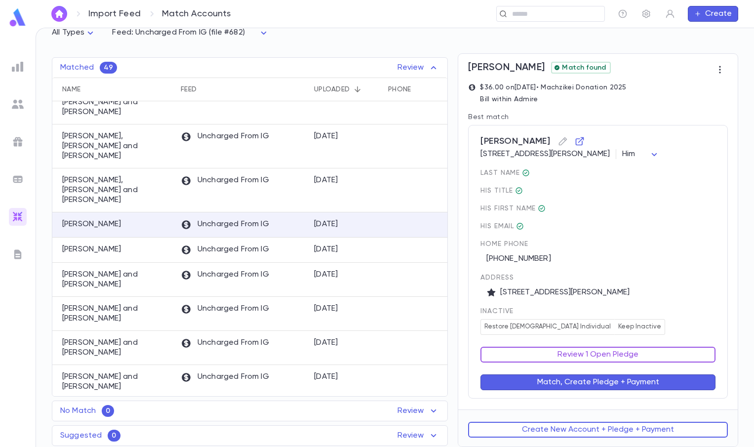
click at [646, 354] on button "Review 1 Open Pledge" at bounding box center [597, 354] width 235 height 16
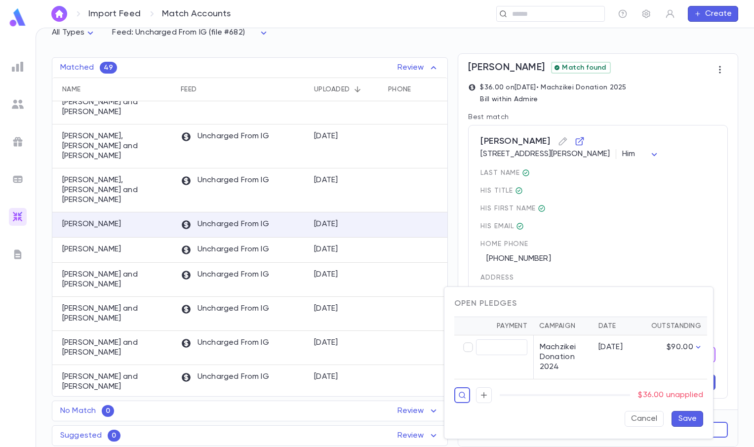
type input "*****"
click at [679, 419] on button "Save" at bounding box center [687, 419] width 32 height 16
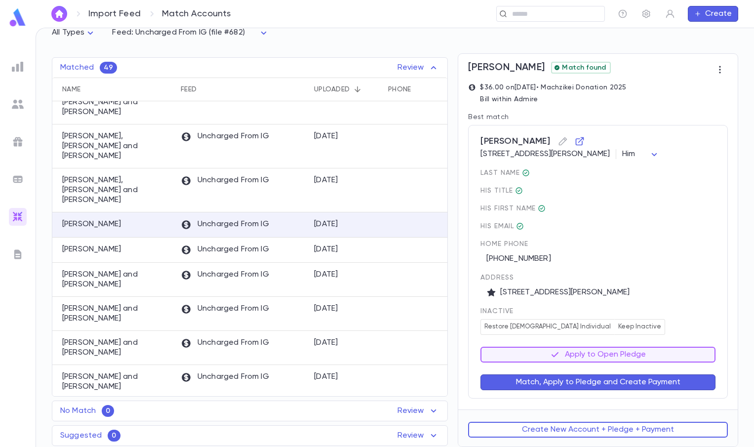
click at [660, 383] on button "Match, Apply to Pledge and Create Payment" at bounding box center [597, 382] width 235 height 16
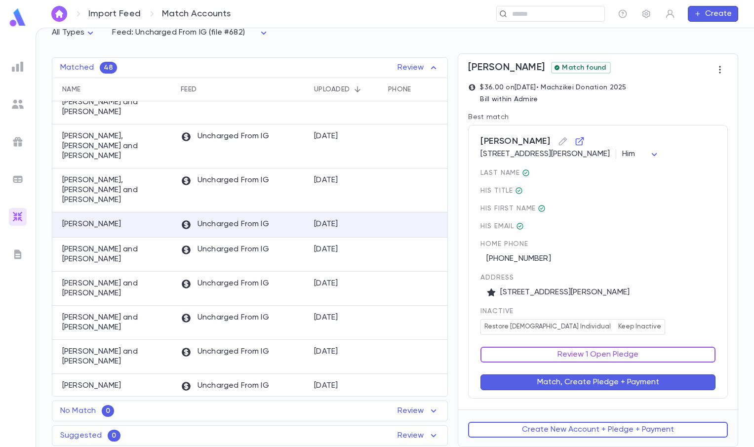
click at [556, 354] on button "Review 1 Open Pledge" at bounding box center [597, 354] width 235 height 16
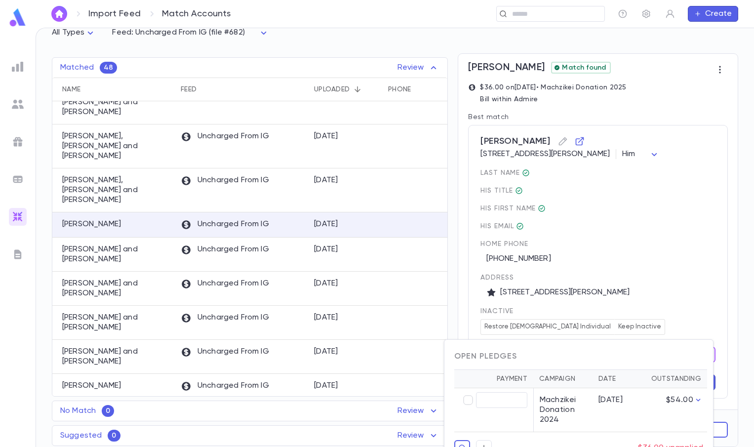
click at [635, 297] on div at bounding box center [377, 223] width 754 height 447
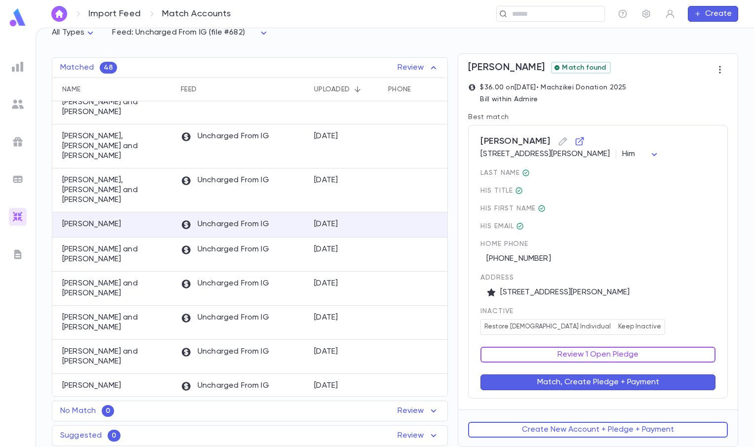
click at [600, 351] on button "Review 1 Open Pledge" at bounding box center [597, 354] width 235 height 16
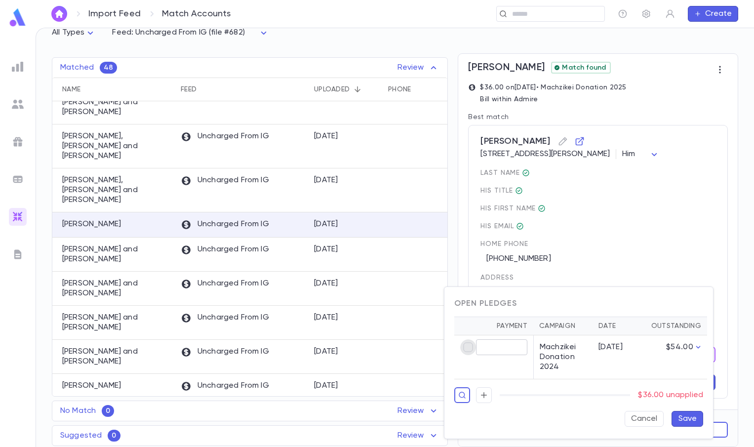
type input "*****"
click at [681, 419] on button "Save" at bounding box center [687, 419] width 32 height 16
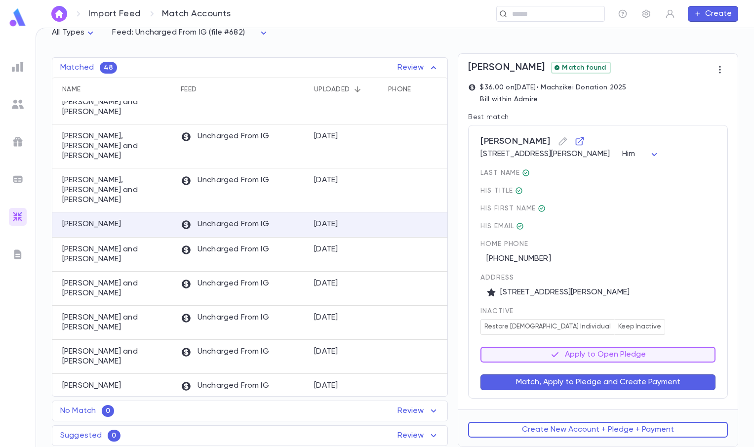
click at [624, 371] on div "Match, Apply to Pledge and Create Payment" at bounding box center [591, 376] width 247 height 28
click at [619, 378] on button "Match, Apply to Pledge and Create Payment" at bounding box center [597, 382] width 235 height 16
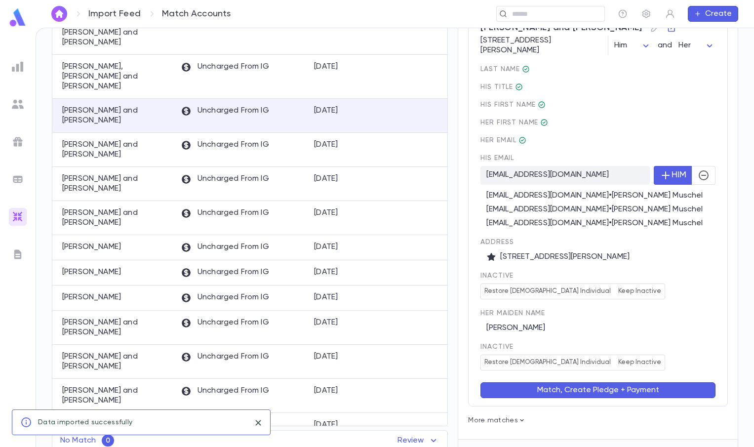
scroll to position [191, 0]
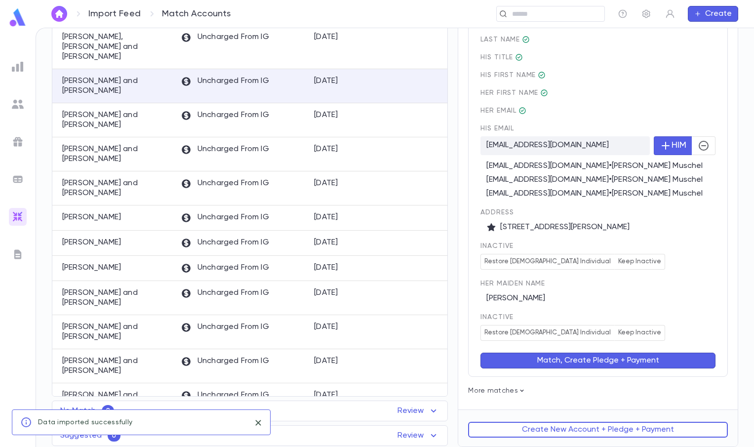
click at [668, 286] on span "Her maiden Name" at bounding box center [597, 283] width 235 height 8
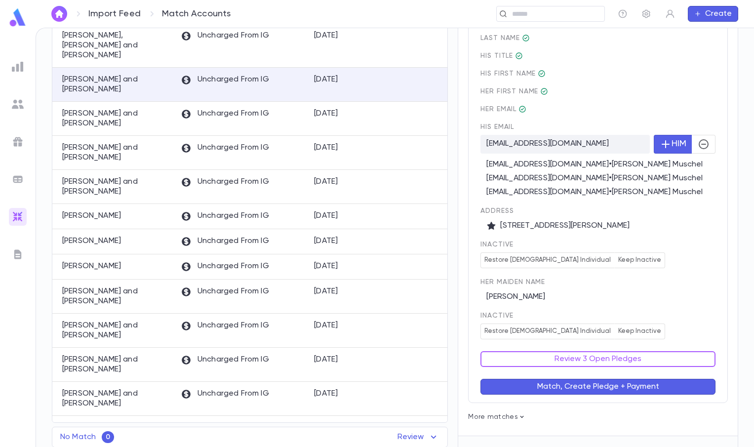
click at [645, 362] on button "Review 3 Open Pledges" at bounding box center [597, 359] width 235 height 16
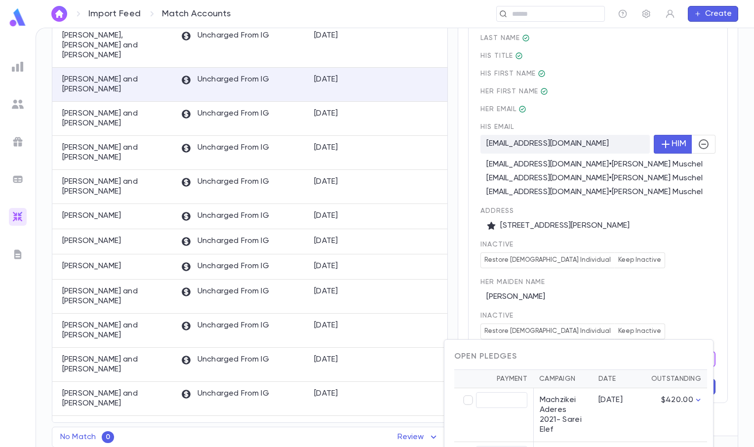
click at [680, 295] on div at bounding box center [377, 223] width 754 height 447
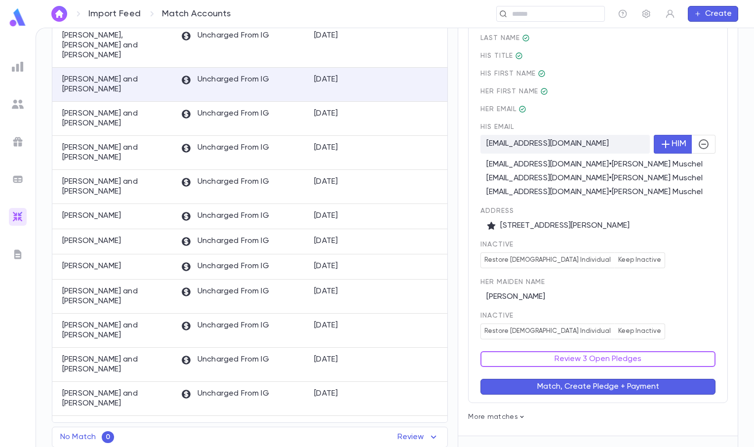
click at [634, 347] on div "Review 3 Open Pledges" at bounding box center [591, 353] width 247 height 28
click at [626, 357] on button "Review 3 Open Pledges" at bounding box center [597, 359] width 235 height 16
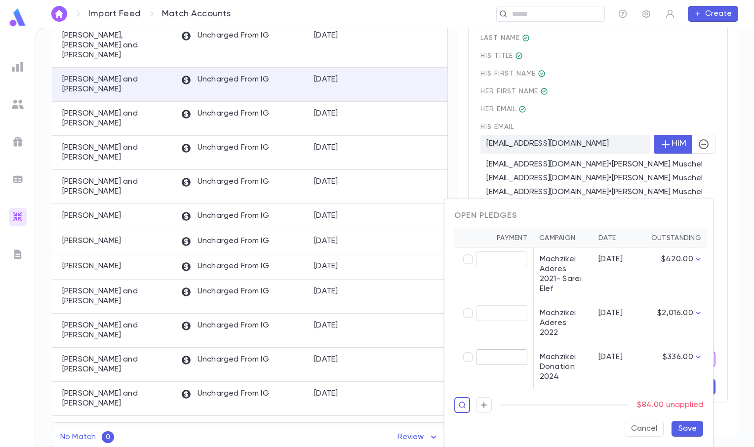
type input "*****"
click at [682, 420] on button "Save" at bounding box center [687, 428] width 32 height 16
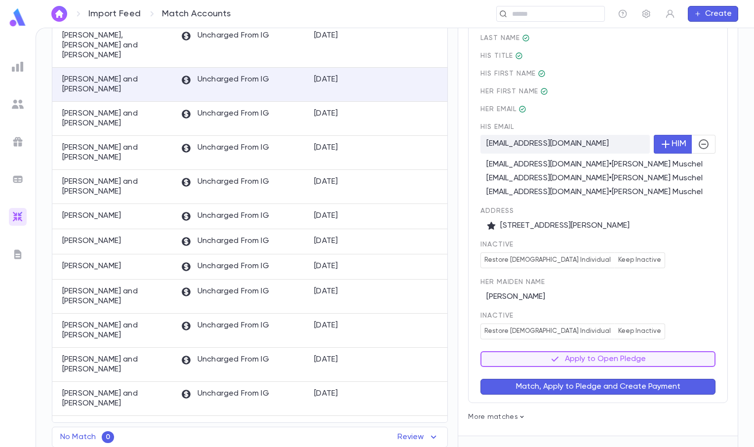
click at [667, 383] on button "Match, Apply to Pledge and Create Payment" at bounding box center [597, 386] width 235 height 16
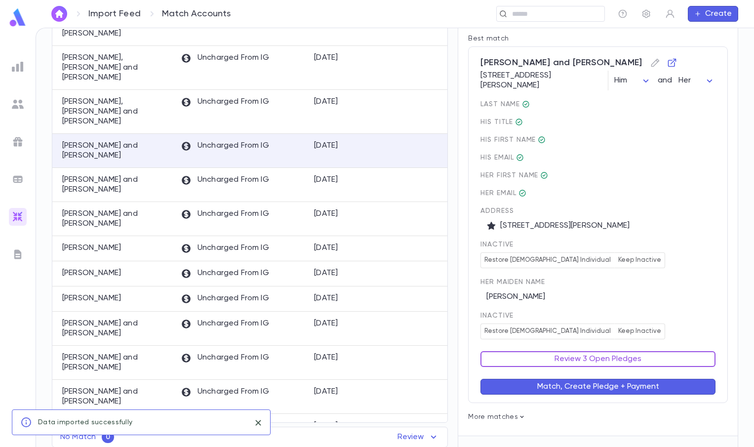
scroll to position [152, 0]
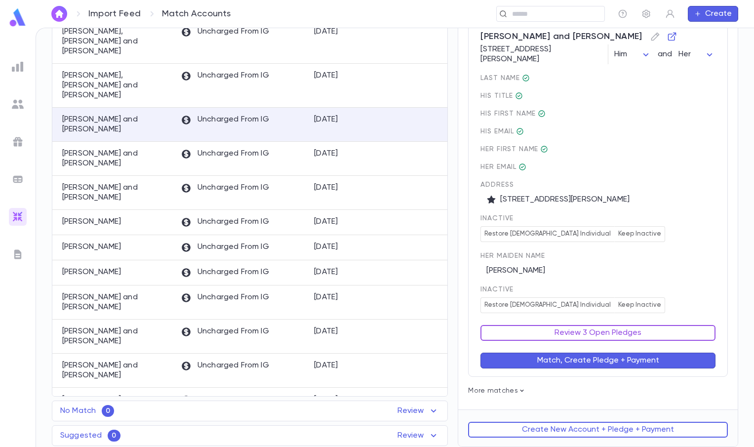
click at [630, 328] on button "Review 3 Open Pledges" at bounding box center [597, 333] width 235 height 16
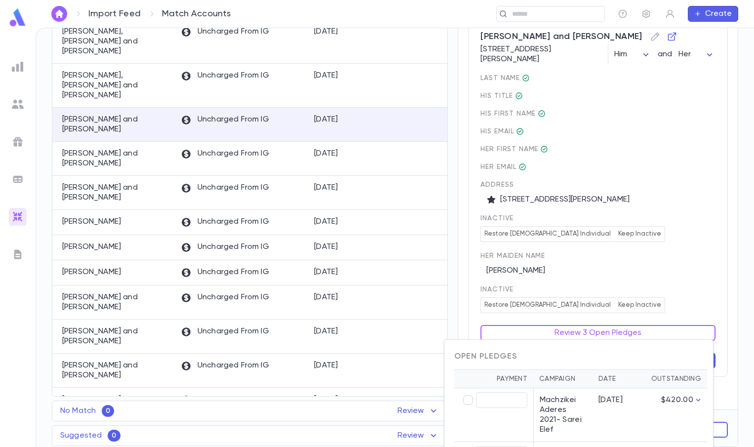
click at [668, 290] on div at bounding box center [377, 223] width 754 height 447
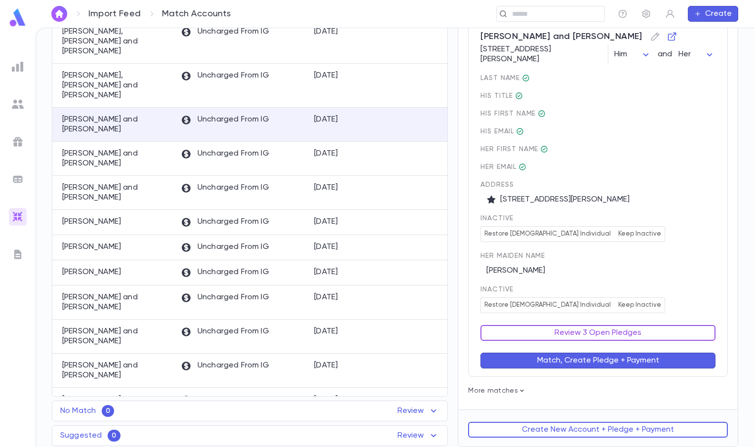
click at [645, 333] on button "Review 3 Open Pledges" at bounding box center [597, 333] width 235 height 16
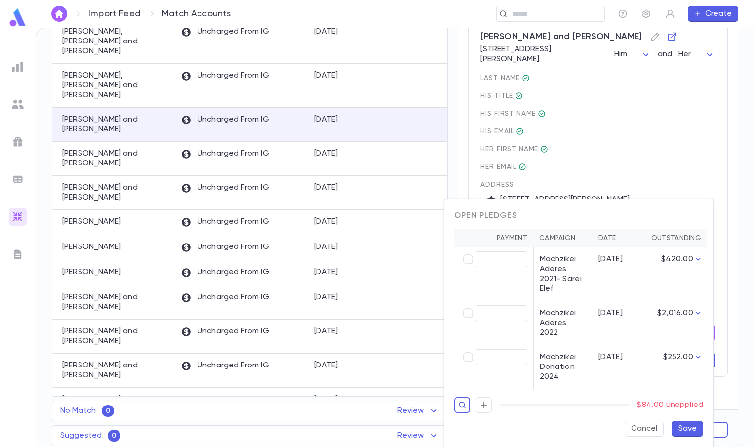
type input "*****"
click at [685, 420] on button "Save" at bounding box center [687, 428] width 32 height 16
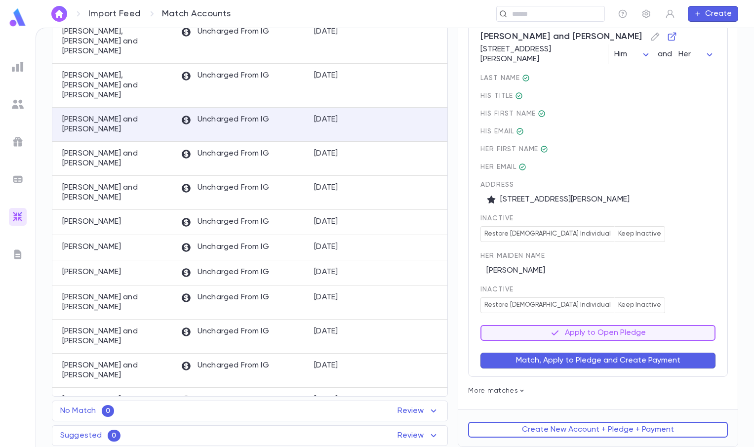
click at [658, 363] on button "Match, Apply to Pledge and Create Payment" at bounding box center [597, 360] width 235 height 16
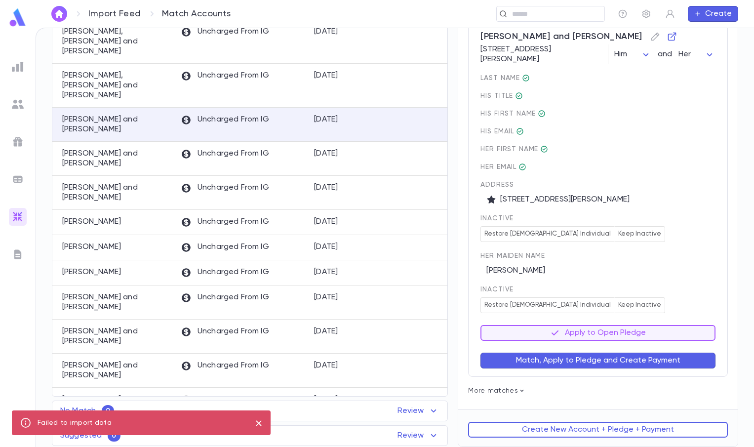
click at [640, 362] on button "Match, Apply to Pledge and Create Payment" at bounding box center [597, 360] width 235 height 16
click at [658, 317] on div "Apply to Open Pledge" at bounding box center [591, 327] width 247 height 28
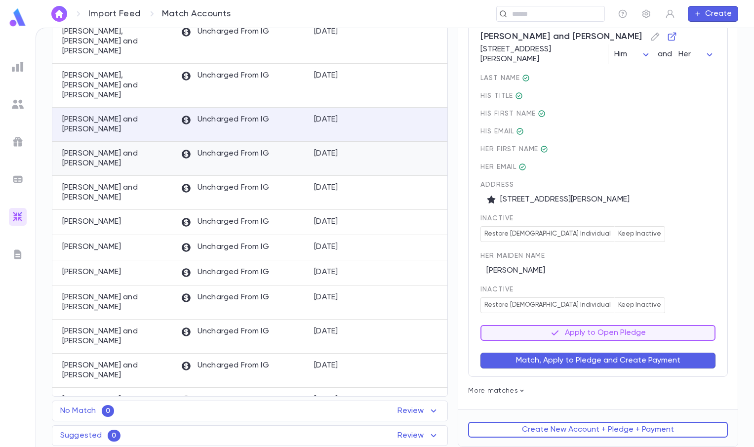
click at [376, 142] on div "9/10/2025" at bounding box center [346, 159] width 74 height 34
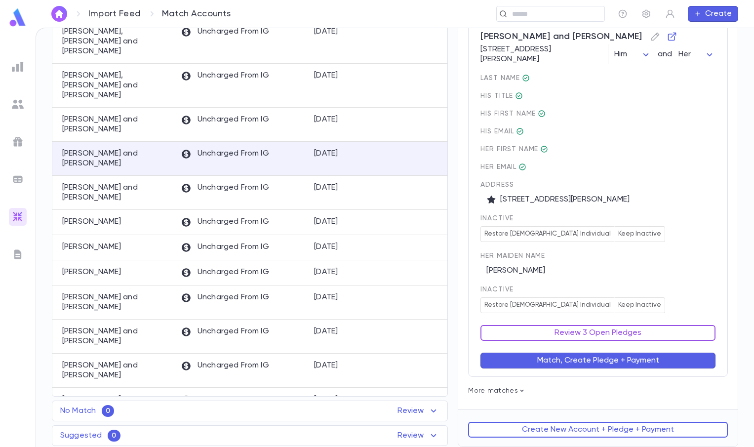
click at [625, 336] on button "Review 3 Open Pledges" at bounding box center [597, 333] width 235 height 16
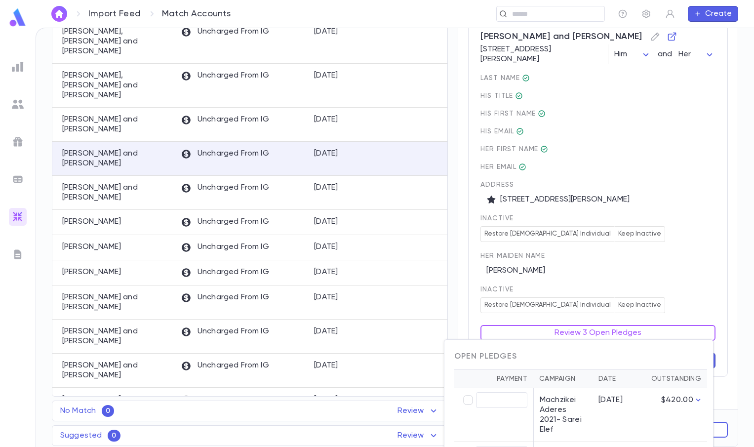
click at [677, 224] on div at bounding box center [377, 223] width 754 height 447
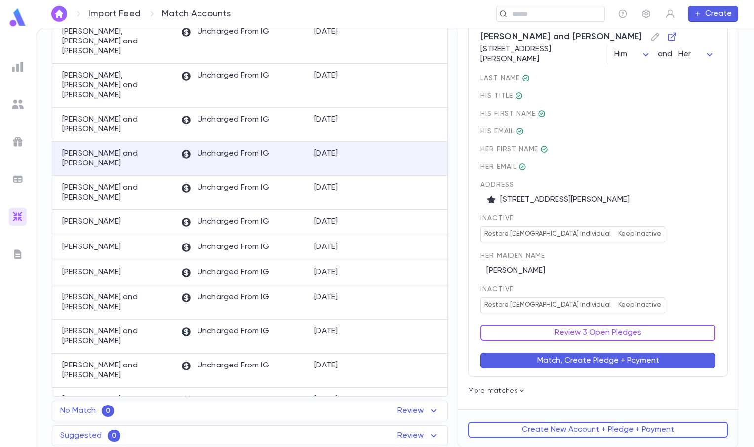
click at [611, 333] on button "Review 3 Open Pledges" at bounding box center [597, 333] width 235 height 16
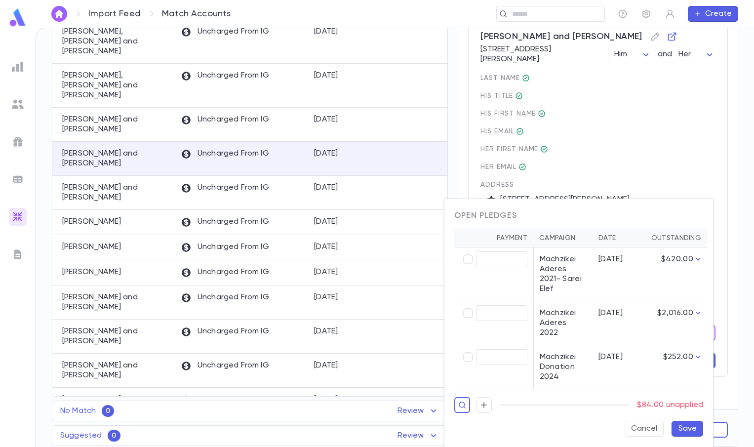
type input "*****"
click at [677, 420] on button "Save" at bounding box center [687, 428] width 32 height 16
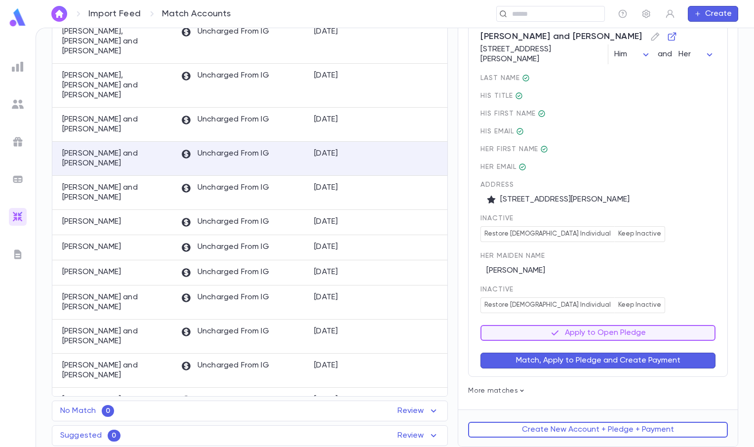
click at [634, 361] on button "Match, Apply to Pledge and Create Payment" at bounding box center [597, 360] width 235 height 16
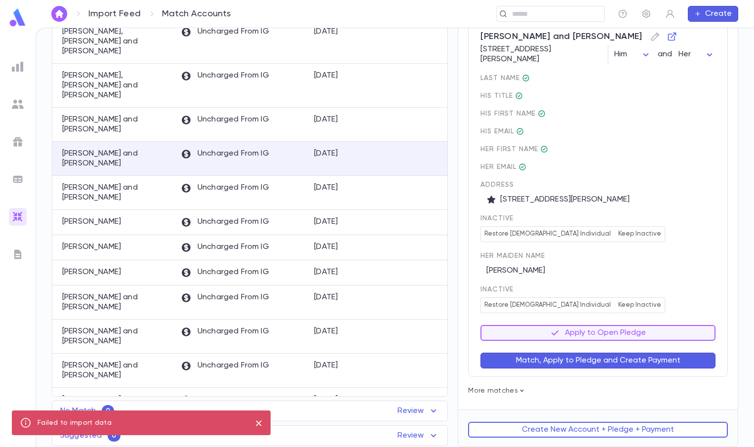
click at [644, 249] on div "last Name His title His first Name His email Her first Name Her email Address 1…" at bounding box center [597, 193] width 235 height 239
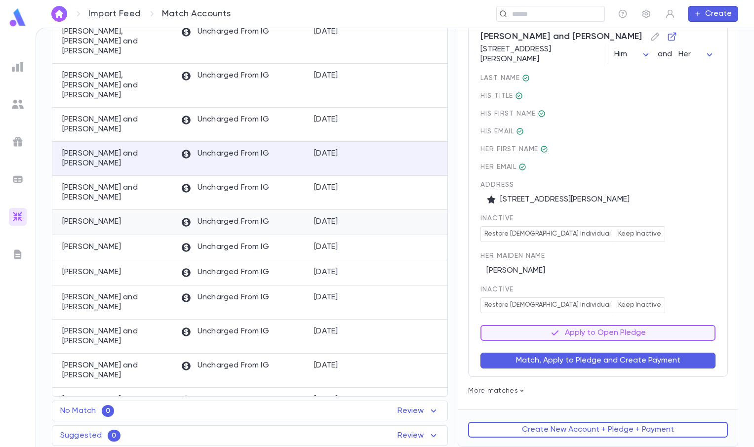
click at [122, 210] on div "Markowitz, Eli" at bounding box center [113, 222] width 123 height 25
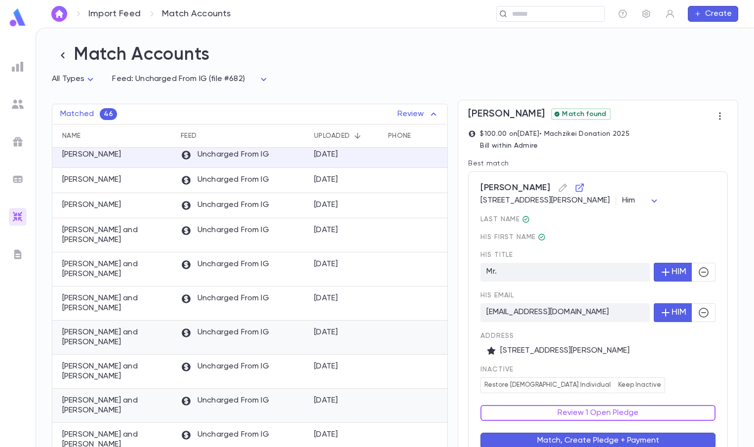
scroll to position [213, 0]
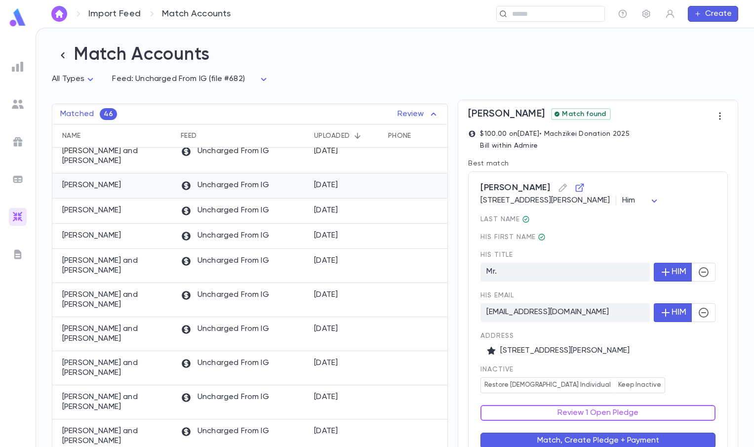
click at [148, 194] on div "Markowitz, Eli" at bounding box center [113, 185] width 123 height 25
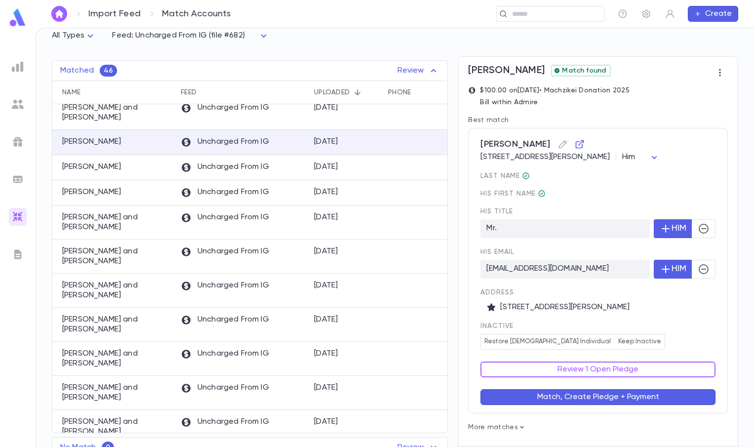
scroll to position [81, 0]
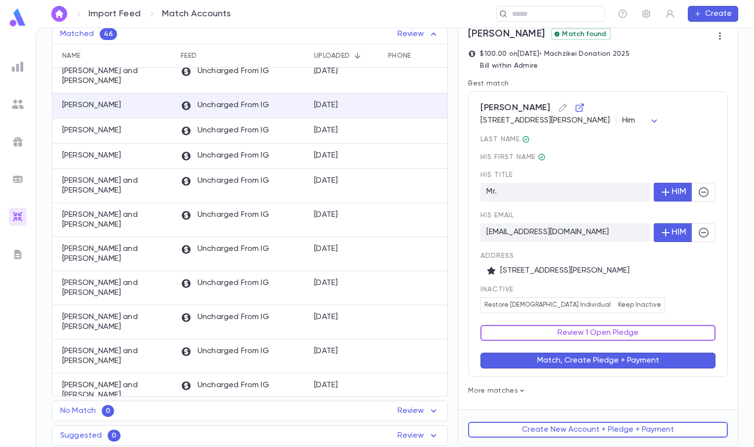
click at [625, 327] on button "Review 1 Open Pledge" at bounding box center [597, 333] width 235 height 16
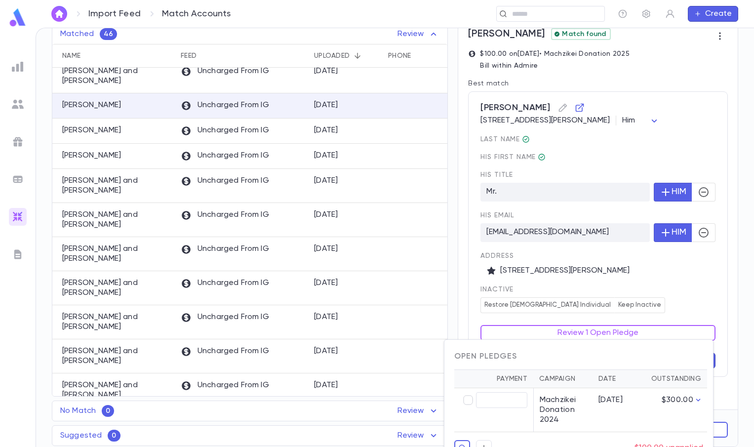
click at [679, 259] on div at bounding box center [377, 223] width 754 height 447
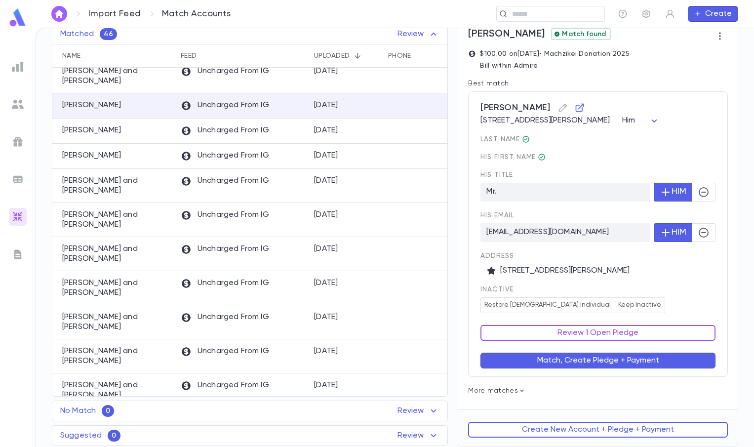
click at [636, 335] on button "Review 1 Open Pledge" at bounding box center [597, 333] width 235 height 16
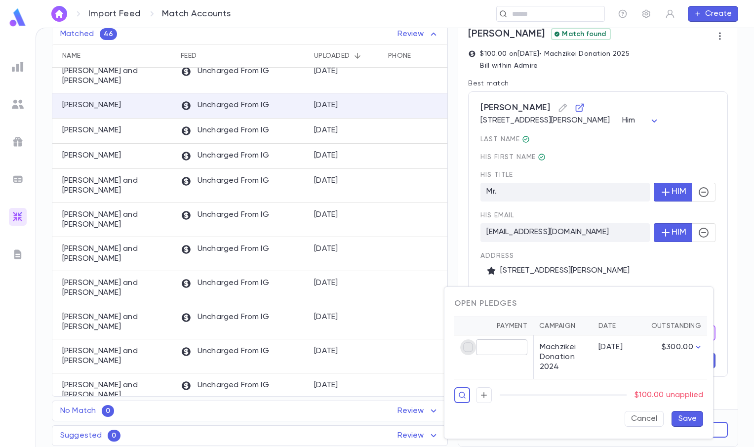
type input "******"
click at [682, 419] on button "Save" at bounding box center [687, 419] width 32 height 16
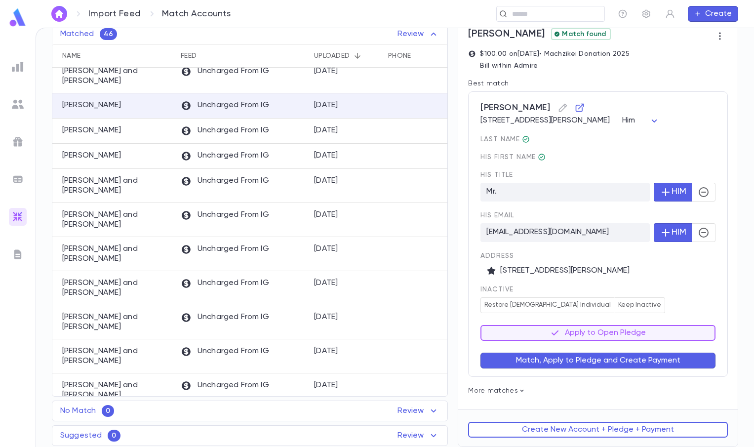
click at [628, 366] on button "Match, Apply to Pledge and Create Payment" at bounding box center [597, 360] width 235 height 16
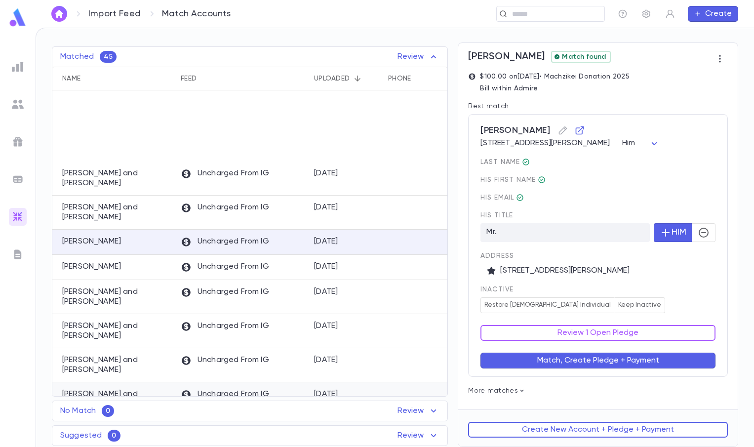
scroll to position [99, 0]
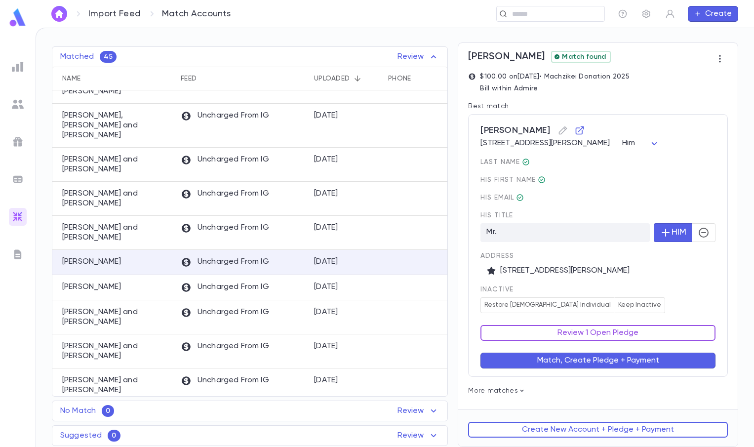
click at [581, 335] on button "Review 1 Open Pledge" at bounding box center [597, 333] width 235 height 16
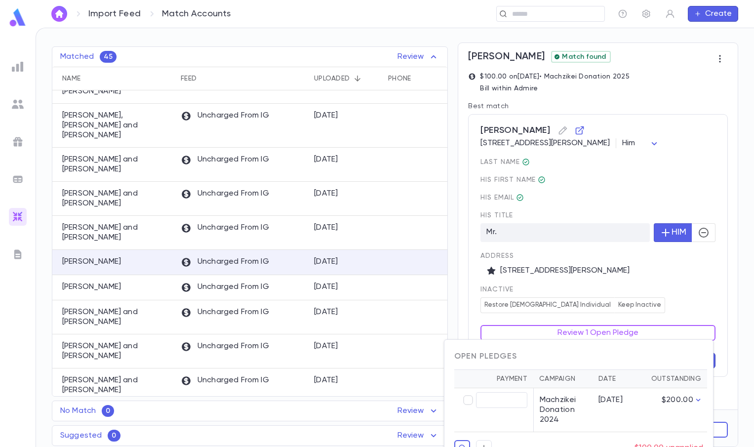
click at [650, 292] on div at bounding box center [377, 223] width 754 height 447
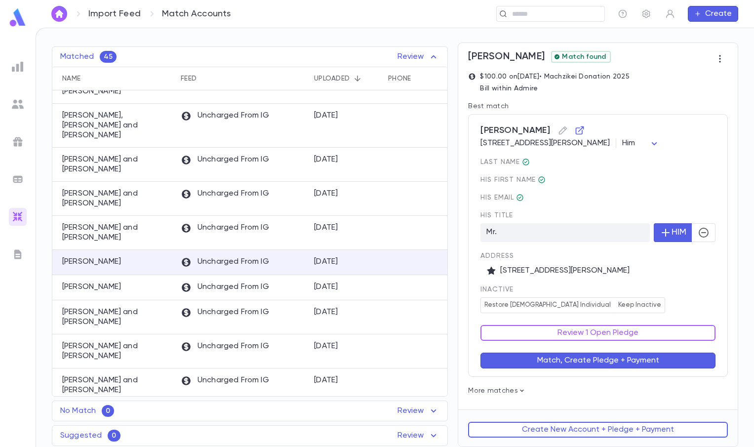
click at [620, 332] on button "Review 1 Open Pledge" at bounding box center [597, 333] width 235 height 16
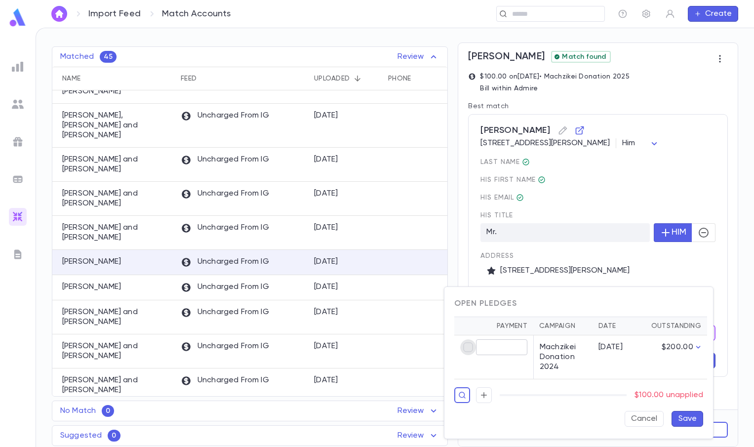
type input "******"
click at [684, 414] on button "Save" at bounding box center [687, 419] width 32 height 16
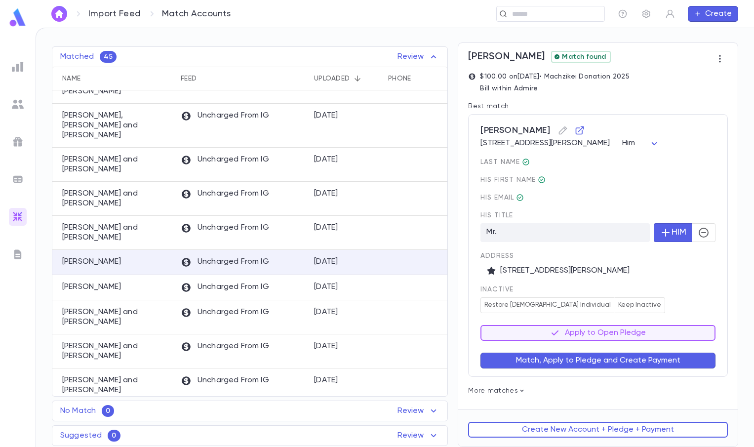
click at [658, 370] on div "Markowitz, Eli 2713 Quentin Ave, Minneapolis MN 55416 Him *** last Name His fir…" at bounding box center [598, 245] width 260 height 263
click at [656, 359] on button "Match, Apply to Pledge and Create Payment" at bounding box center [597, 360] width 235 height 16
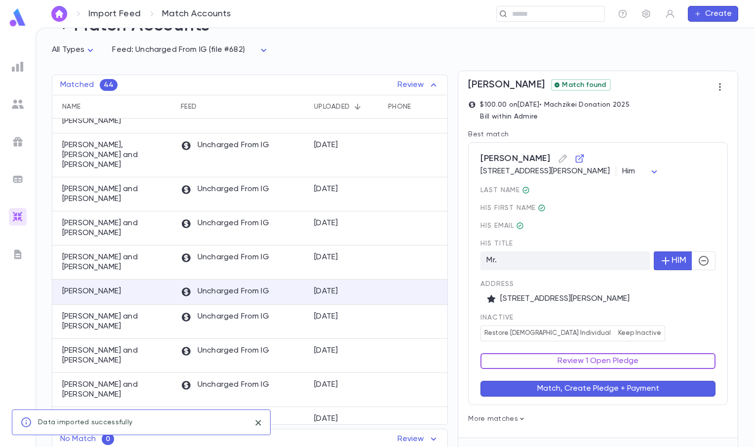
scroll to position [59, 0]
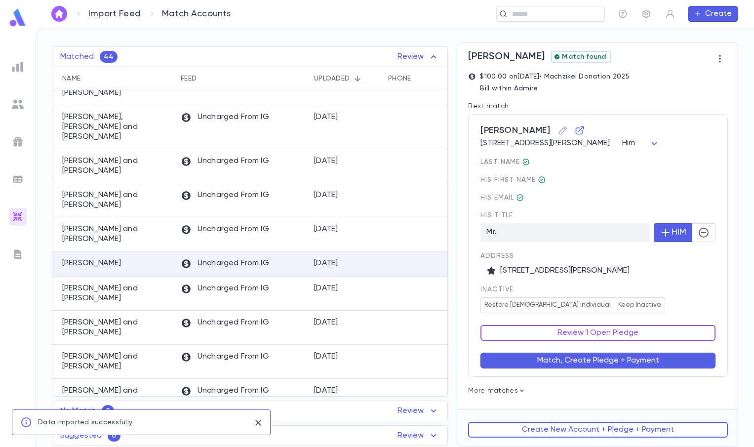
click at [590, 335] on button "Review 1 Open Pledge" at bounding box center [597, 333] width 235 height 16
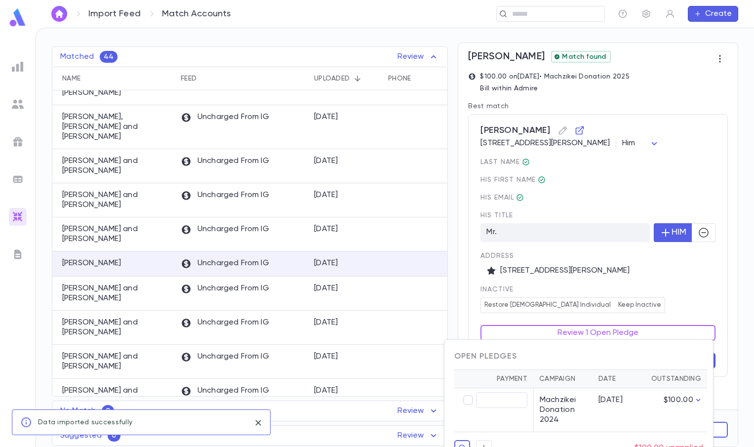
click at [643, 298] on div at bounding box center [377, 223] width 754 height 447
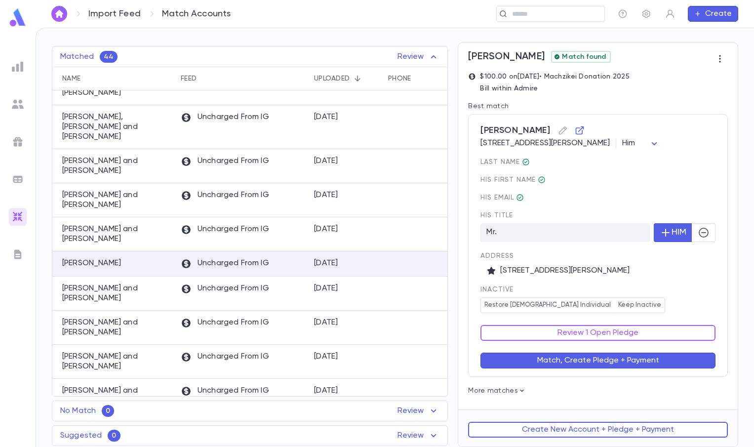
click at [626, 326] on button "Review 1 Open Pledge" at bounding box center [597, 333] width 235 height 16
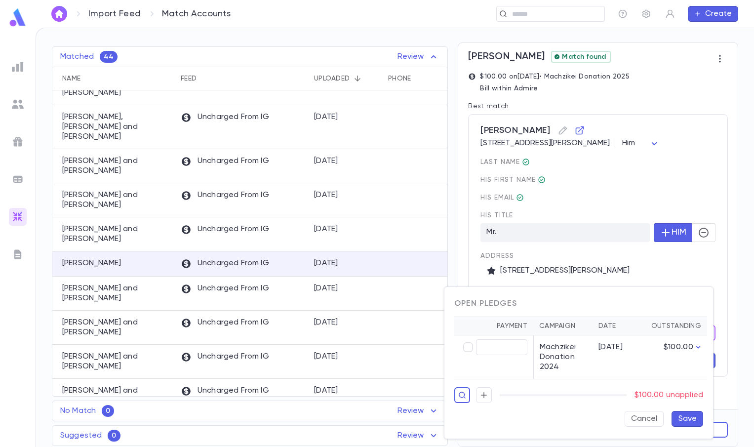
type input "******"
click at [680, 418] on button "Save" at bounding box center [687, 419] width 32 height 16
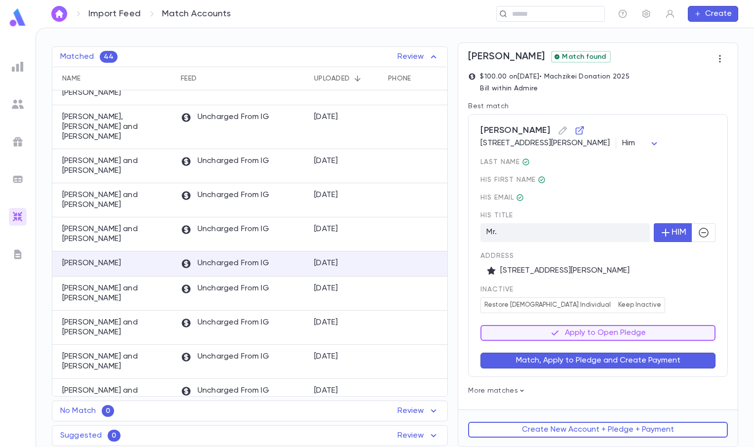
click at [584, 359] on button "Match, Apply to Pledge and Create Payment" at bounding box center [597, 360] width 235 height 16
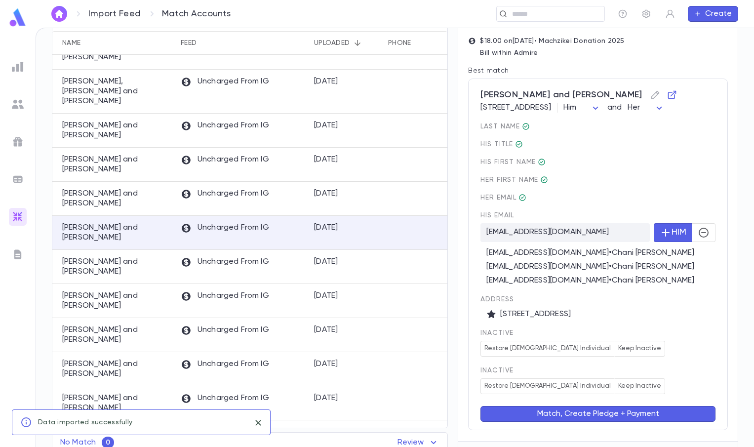
scroll to position [136, 0]
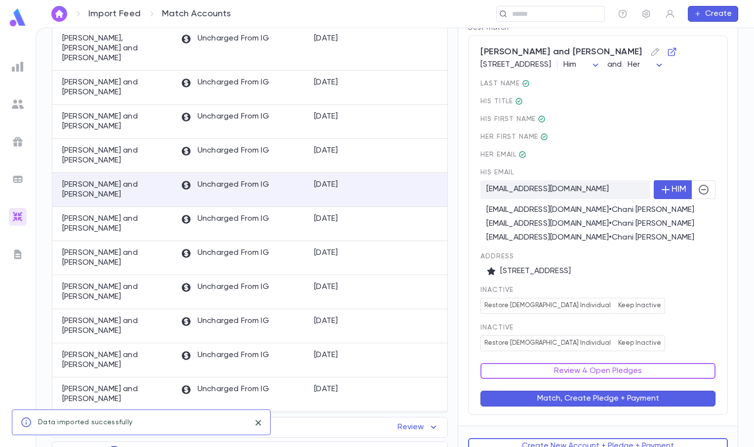
click at [651, 342] on div "inactive Restore Female Individual Keep Inactive" at bounding box center [597, 337] width 235 height 28
click at [629, 378] on button "Review 4 Open Pledges" at bounding box center [597, 371] width 235 height 16
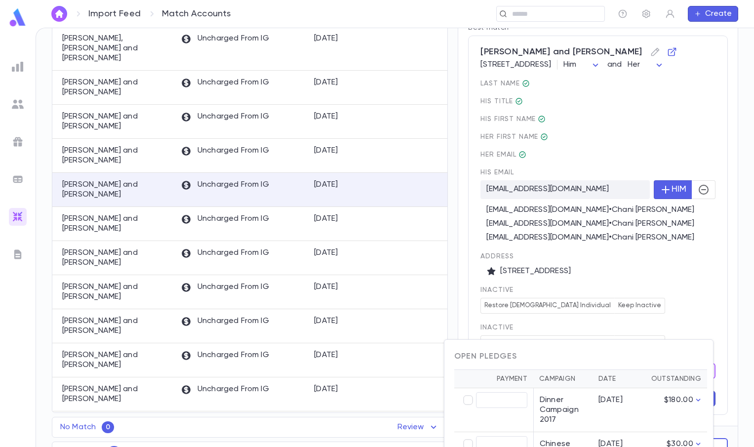
click at [663, 293] on div at bounding box center [377, 223] width 754 height 447
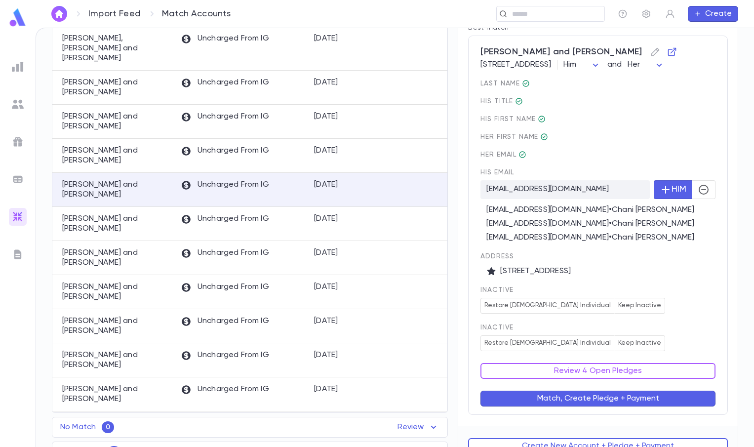
click at [614, 392] on div "Match, Create Pledge + Payment" at bounding box center [591, 392] width 247 height 28
click at [616, 378] on button "Review 4 Open Pledges" at bounding box center [597, 371] width 235 height 16
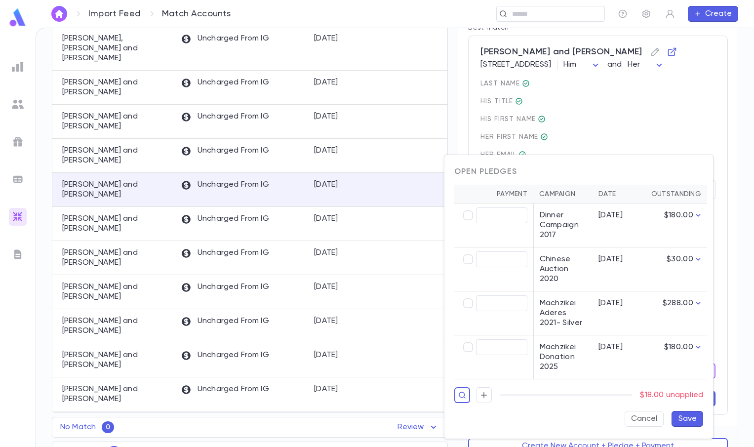
type input "*****"
click at [693, 416] on button "Save" at bounding box center [687, 419] width 32 height 16
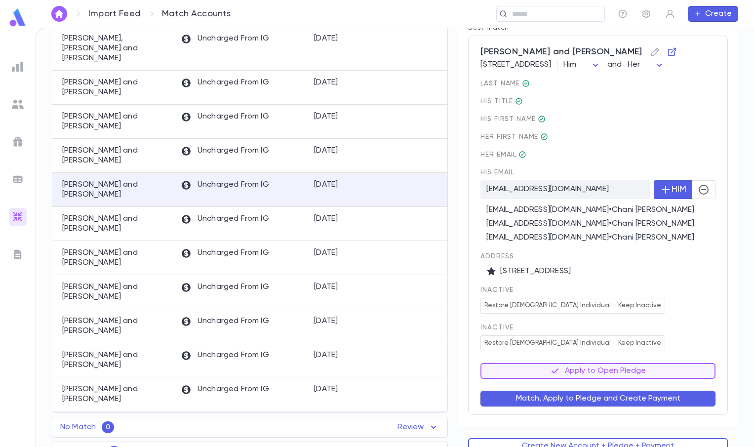
click at [640, 406] on button "Match, Apply to Pledge and Create Payment" at bounding box center [597, 398] width 235 height 16
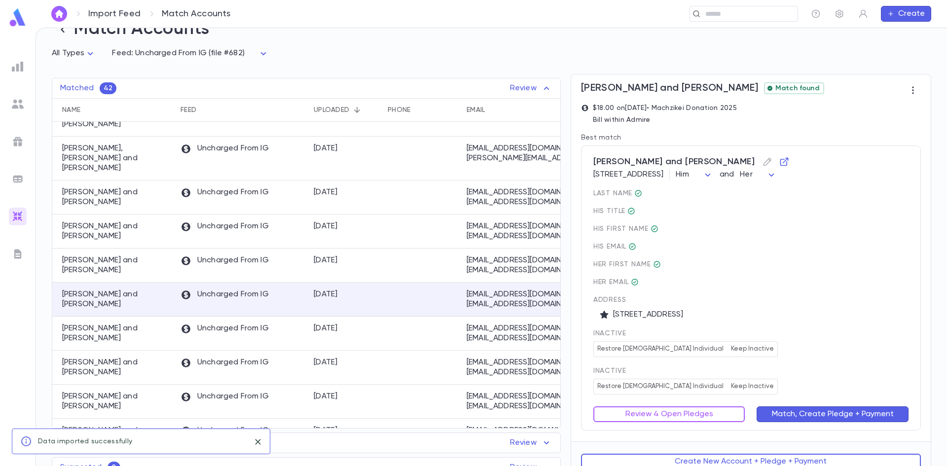
scroll to position [40, 0]
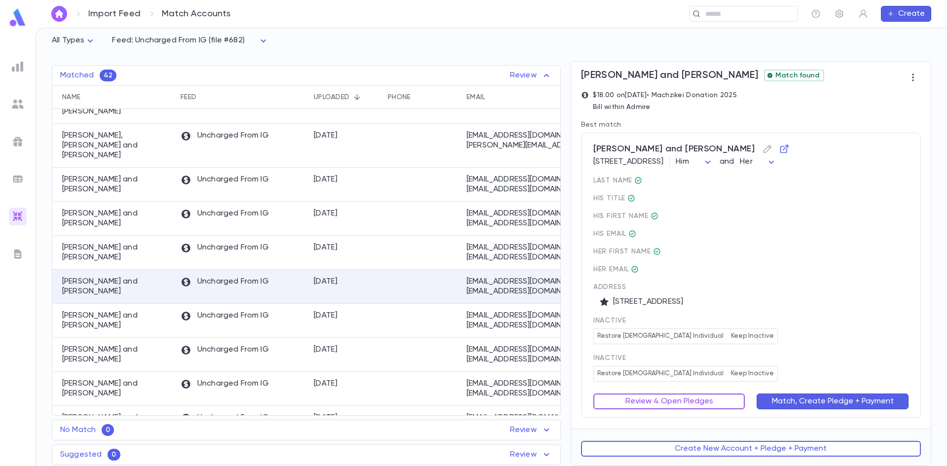
click at [704, 406] on button "Review 4 Open Pledges" at bounding box center [670, 402] width 152 height 16
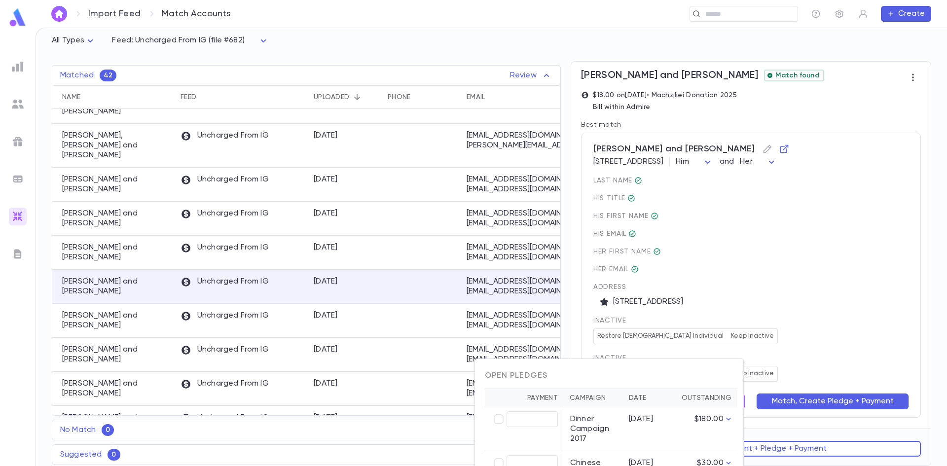
click at [757, 321] on div at bounding box center [473, 233] width 947 height 466
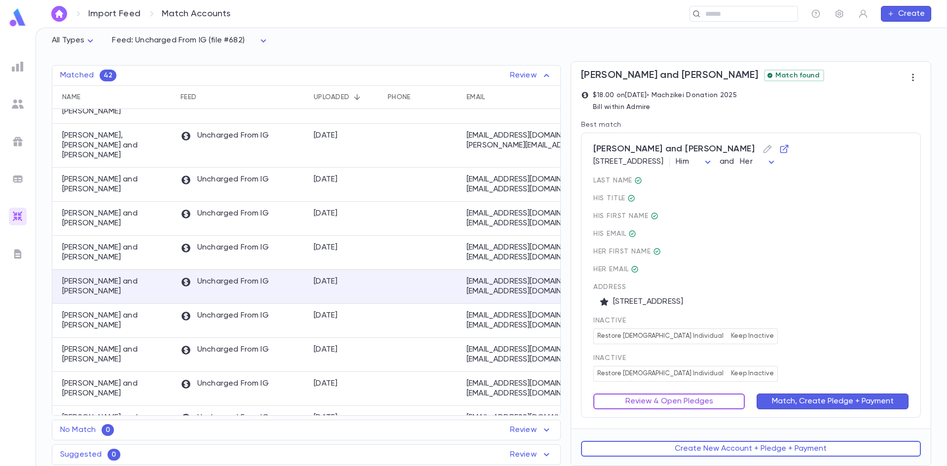
click at [728, 396] on button "Review 4 Open Pledges" at bounding box center [670, 402] width 152 height 16
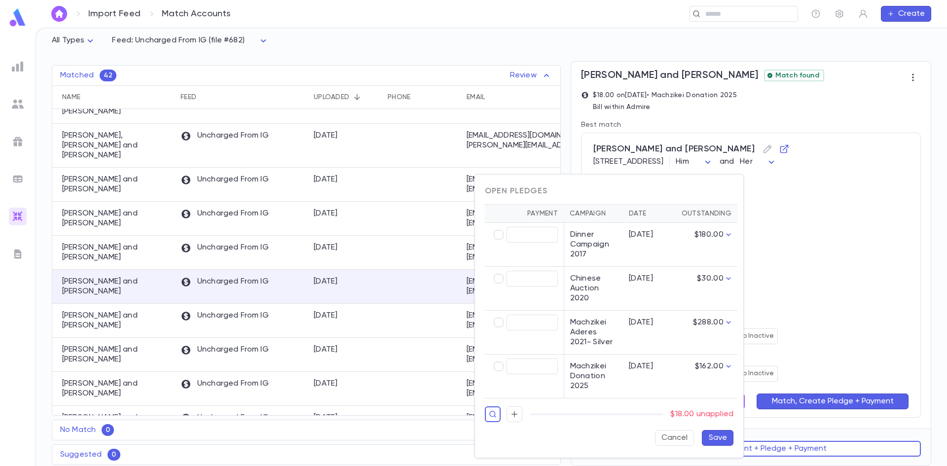
type input "*****"
click at [731, 437] on button "Save" at bounding box center [718, 438] width 32 height 16
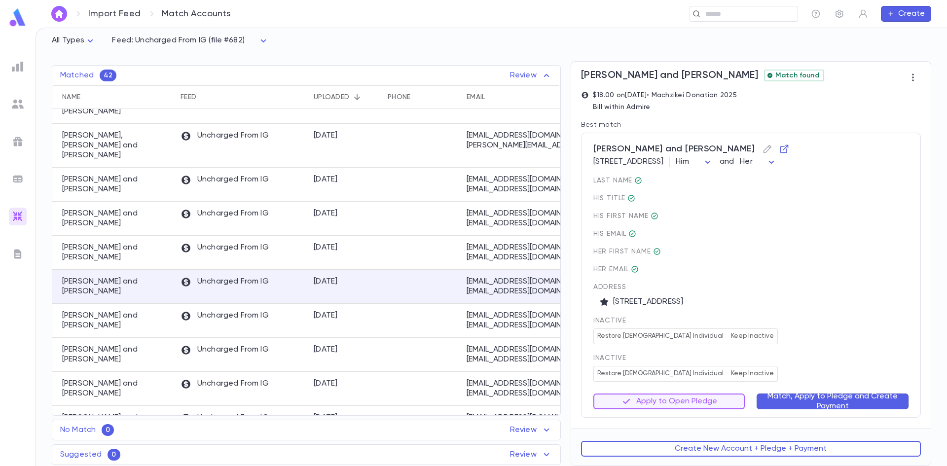
click at [794, 397] on button "Match, Apply to Pledge and Create Payment" at bounding box center [833, 402] width 152 height 16
click at [706, 405] on button "Review 4 Open Pledges" at bounding box center [670, 402] width 152 height 16
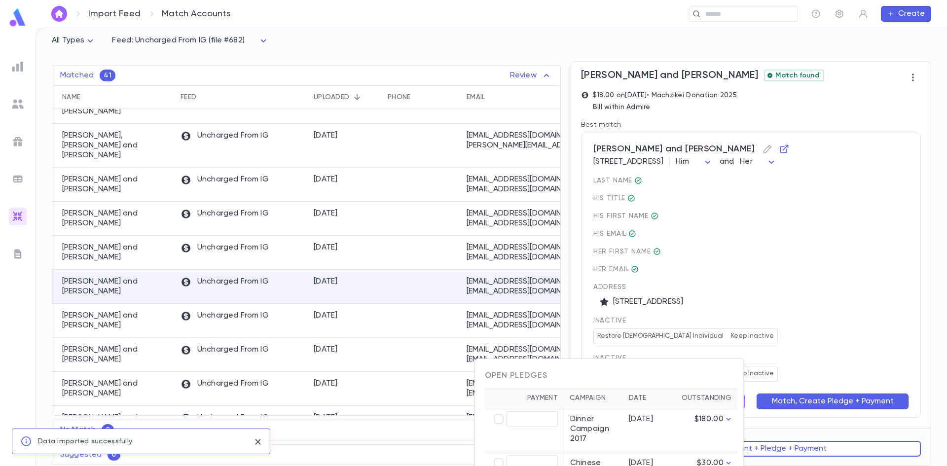
click at [788, 360] on div at bounding box center [473, 233] width 947 height 466
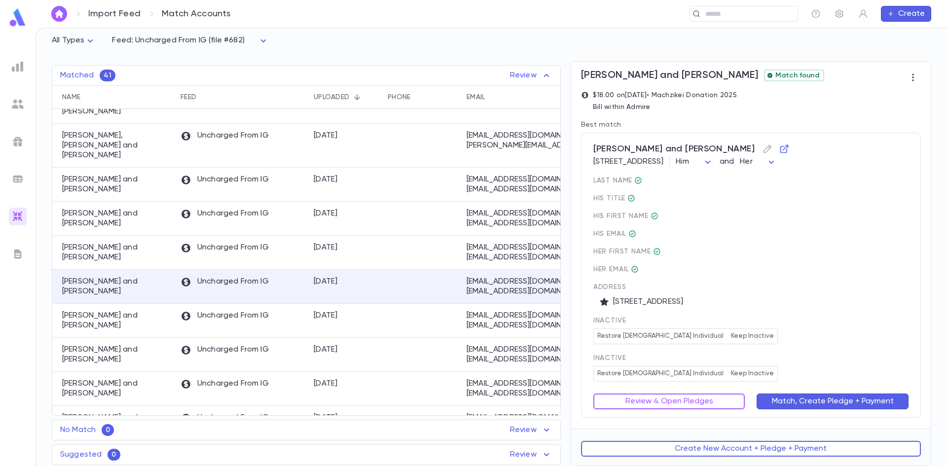
click at [703, 403] on button "Review 4 Open Pledges" at bounding box center [670, 402] width 152 height 16
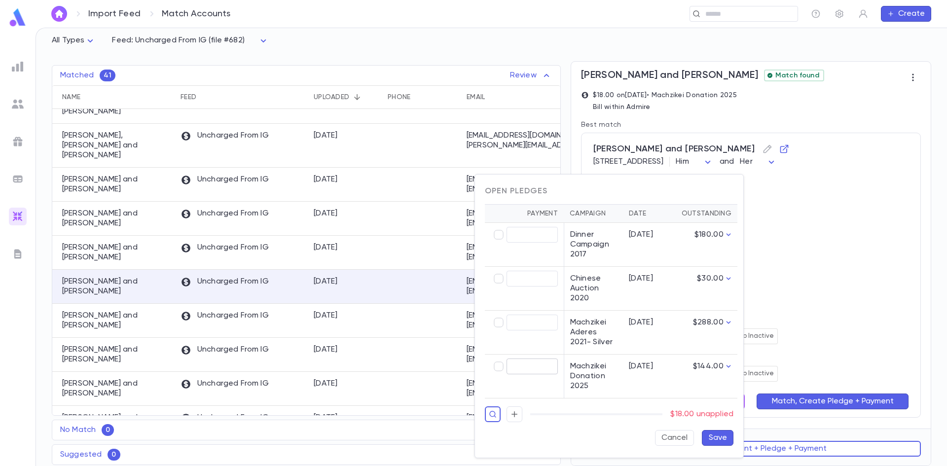
type input "*****"
click at [723, 437] on button "Save" at bounding box center [718, 438] width 32 height 16
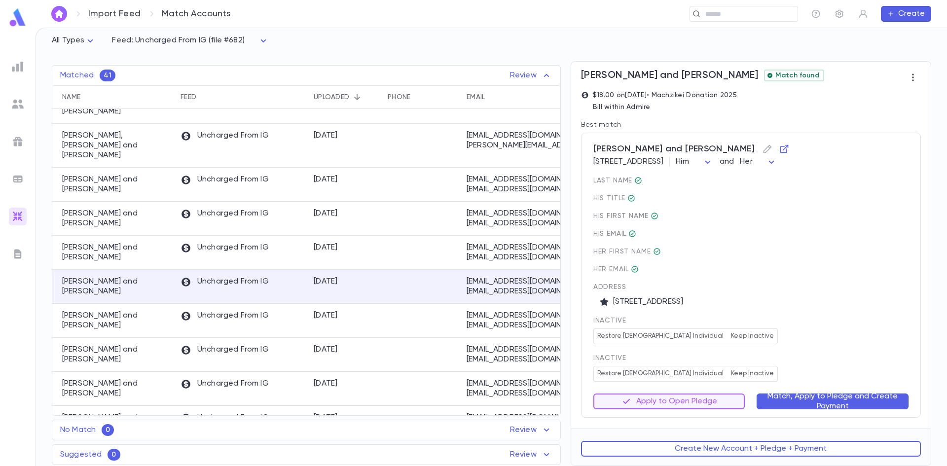
click at [782, 401] on button "Match, Apply to Pledge and Create Payment" at bounding box center [833, 402] width 152 height 16
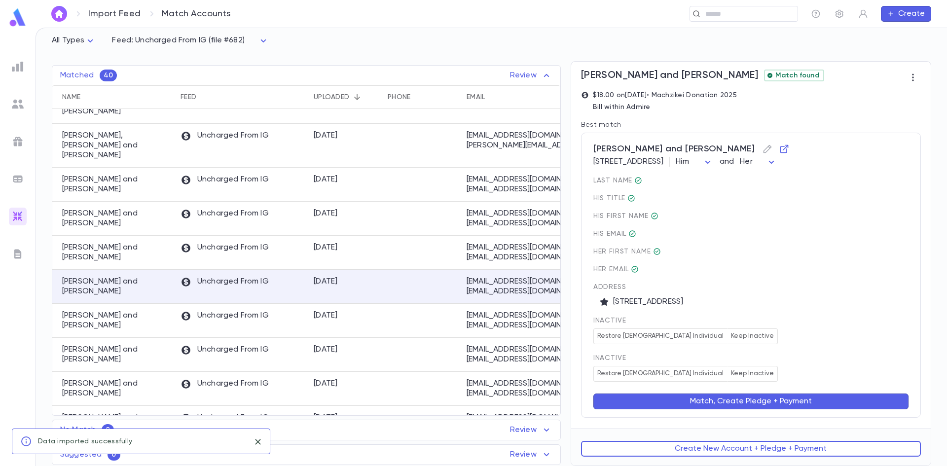
scroll to position [0, 0]
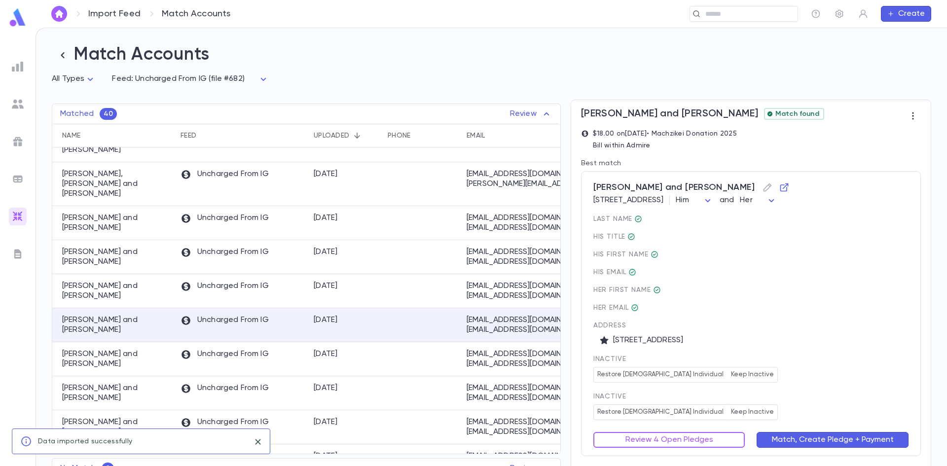
click at [796, 367] on div "inactive Restore Male Individual Keep Inactive" at bounding box center [751, 369] width 315 height 28
click at [761, 410] on div "inactive Restore Female Individual Keep Inactive" at bounding box center [751, 407] width 315 height 28
click at [702, 443] on button "Review 4 Open Pledges" at bounding box center [670, 440] width 152 height 16
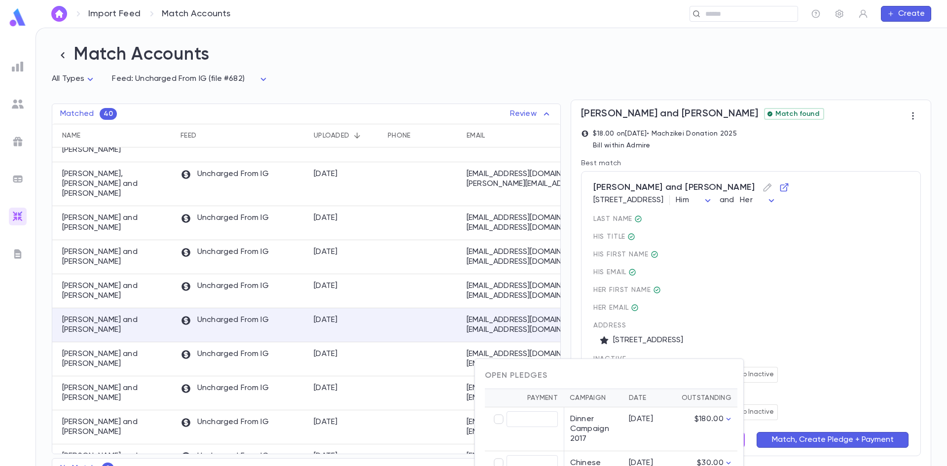
click at [800, 390] on div at bounding box center [473, 233] width 947 height 466
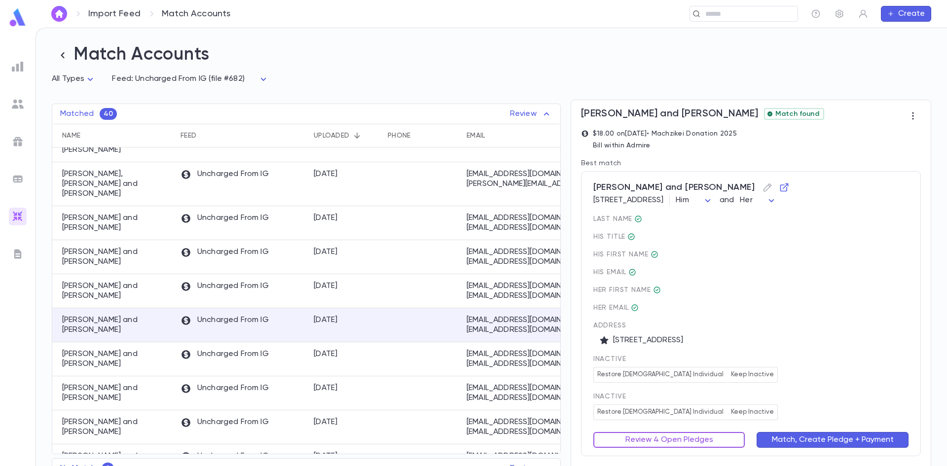
click at [727, 439] on button "Review 4 Open Pledges" at bounding box center [670, 440] width 152 height 16
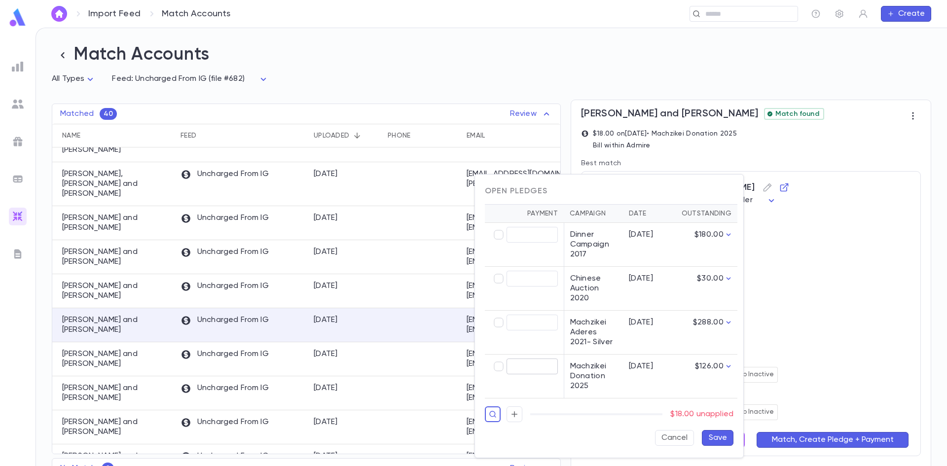
type input "*****"
click at [718, 439] on button "Save" at bounding box center [718, 438] width 32 height 16
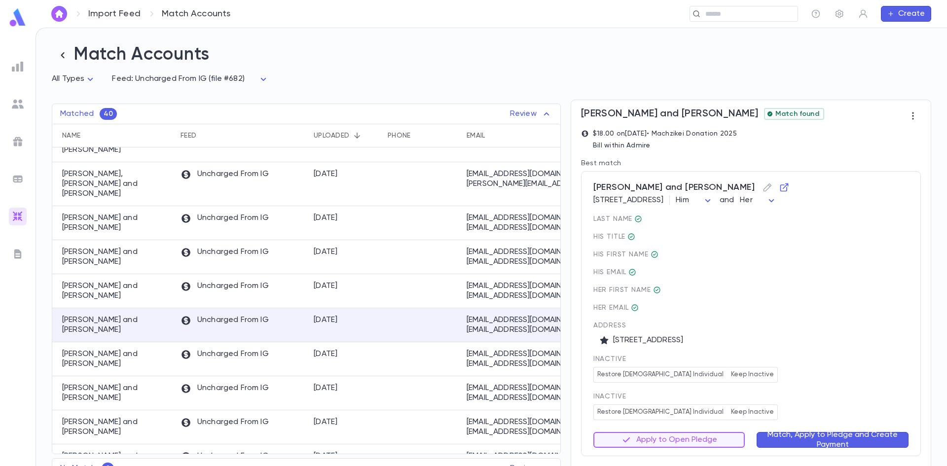
click at [856, 434] on button "Match, Apply to Pledge and Create Payment" at bounding box center [833, 440] width 152 height 16
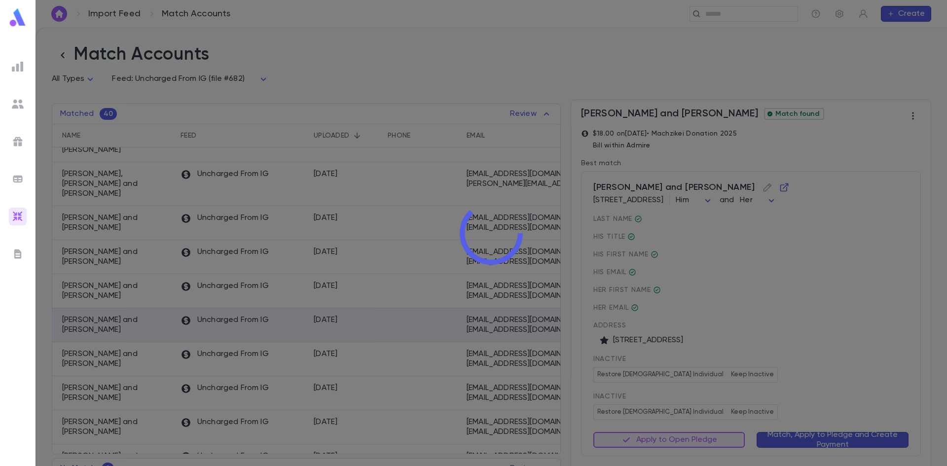
click at [874, 391] on div at bounding box center [492, 233] width 912 height 466
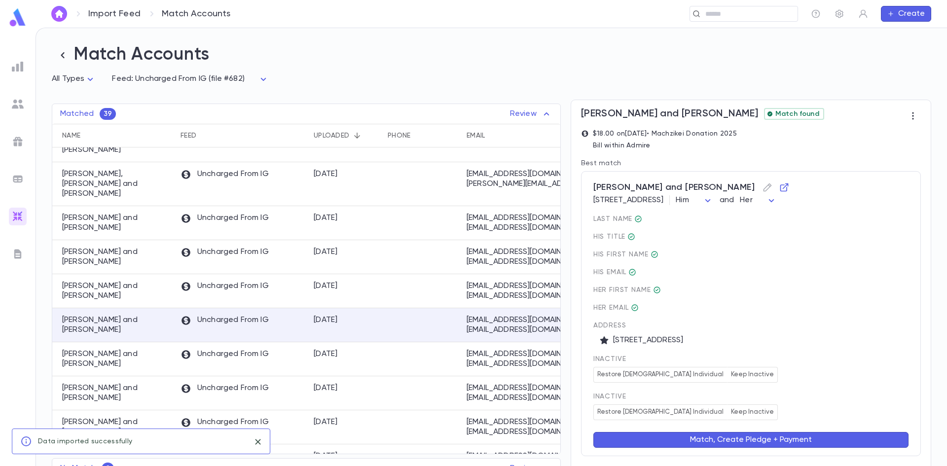
scroll to position [40, 0]
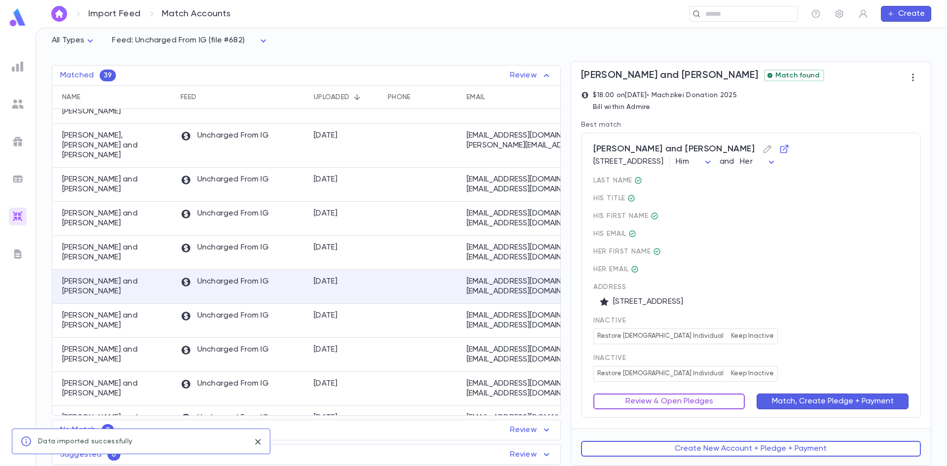
click at [664, 404] on button "Review 4 Open Pledges" at bounding box center [670, 402] width 152 height 16
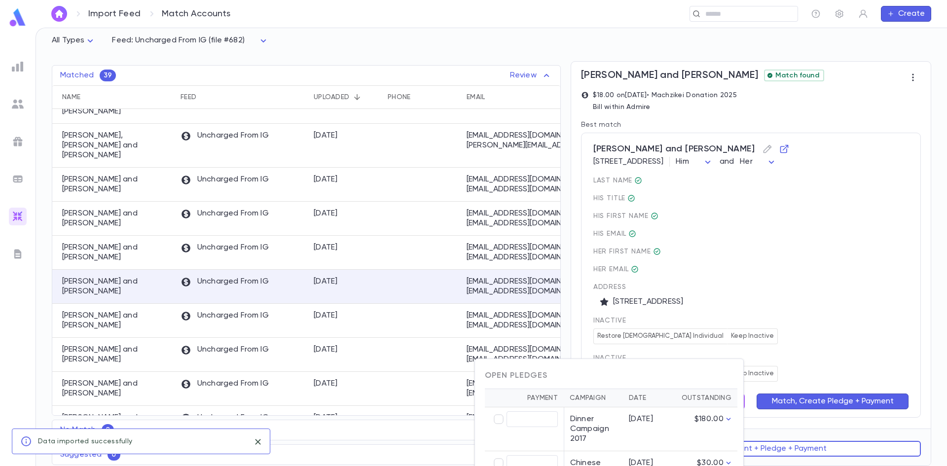
click at [886, 326] on div at bounding box center [473, 233] width 947 height 466
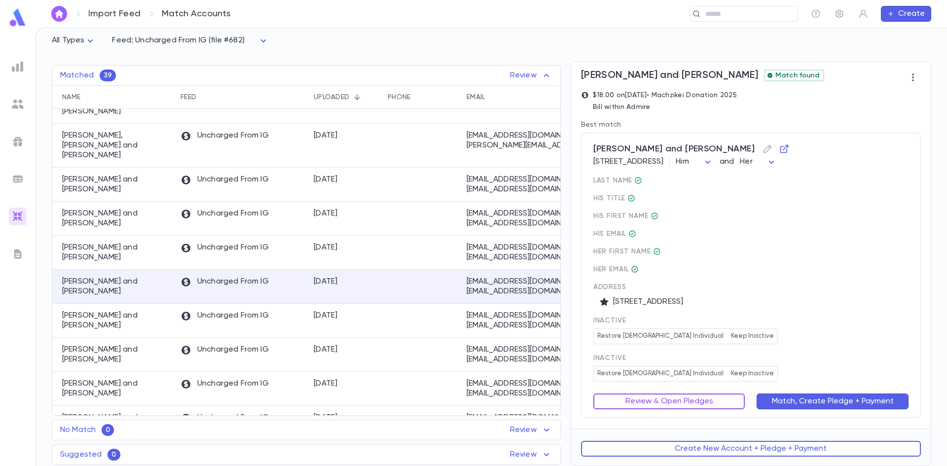
click at [669, 404] on button "Review 4 Open Pledges" at bounding box center [670, 402] width 152 height 16
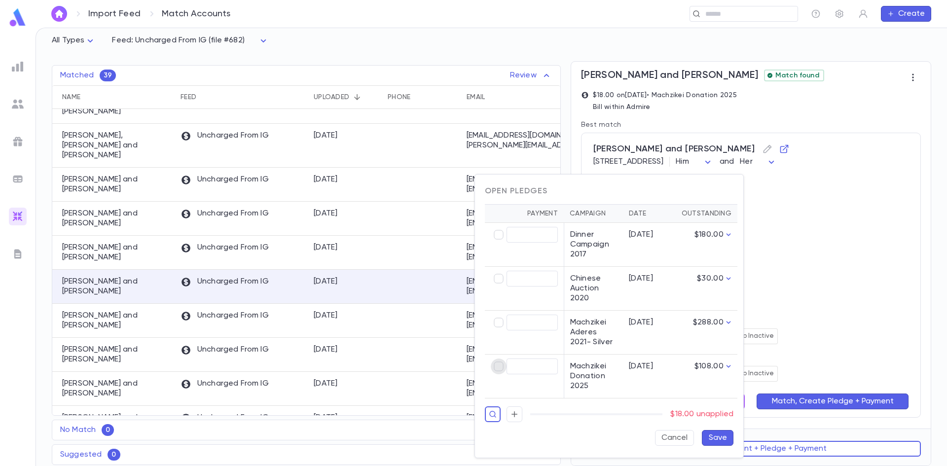
type input "*****"
click at [721, 437] on button "Save" at bounding box center [718, 438] width 32 height 16
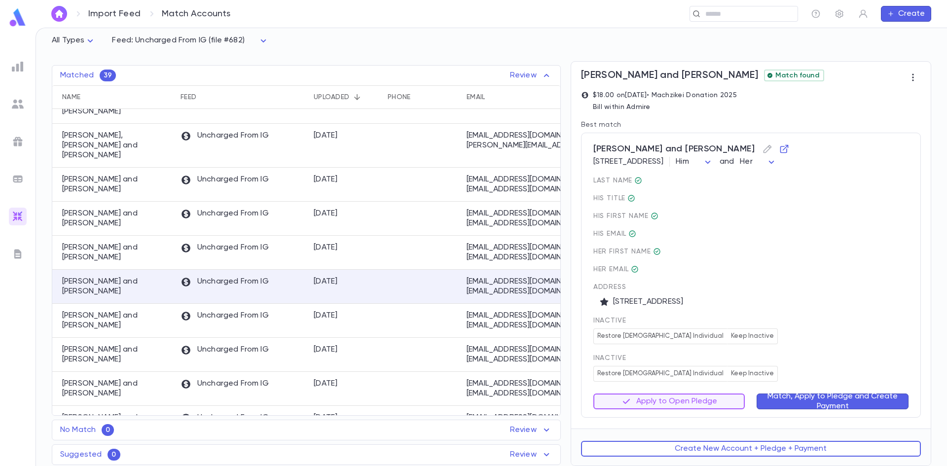
click at [872, 398] on button "Match, Apply to Pledge and Create Payment" at bounding box center [833, 402] width 152 height 16
click at [770, 341] on div "inactive Restore Male Individual Keep Inactive" at bounding box center [751, 331] width 315 height 28
click at [710, 404] on button "Review 4 Open Pledges" at bounding box center [670, 402] width 152 height 16
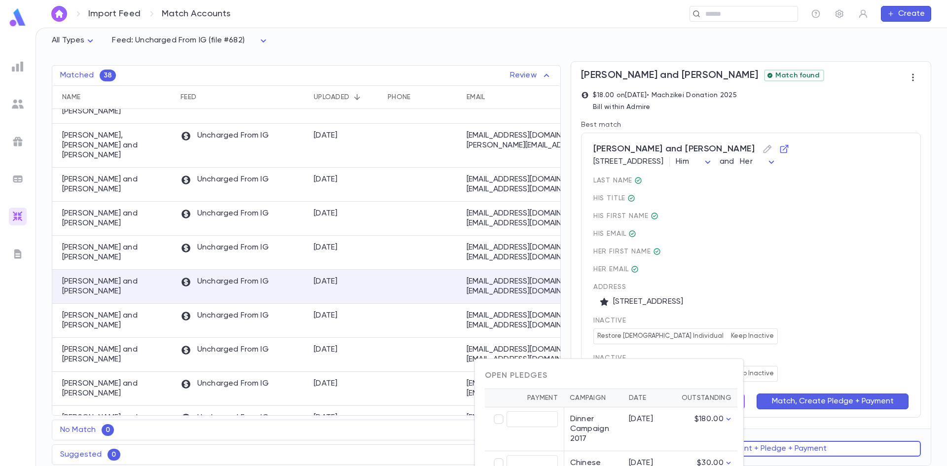
click at [824, 284] on div at bounding box center [473, 233] width 947 height 466
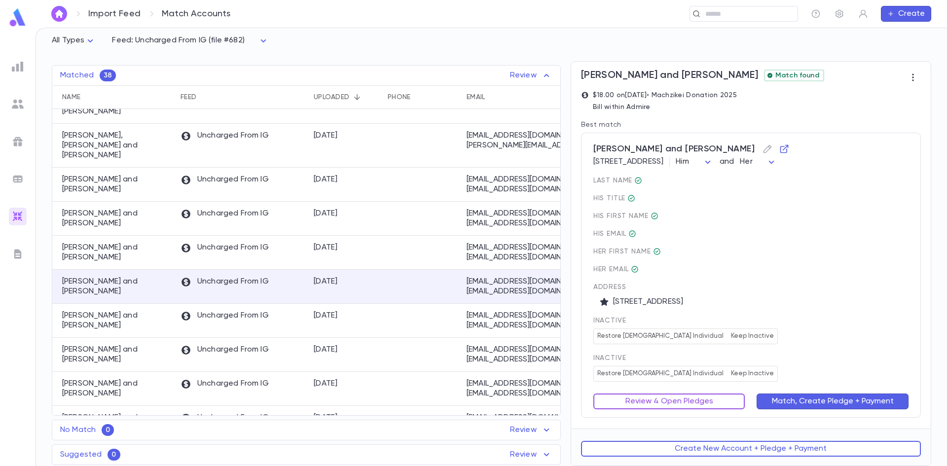
click at [706, 404] on button "Review 4 Open Pledges" at bounding box center [670, 402] width 152 height 16
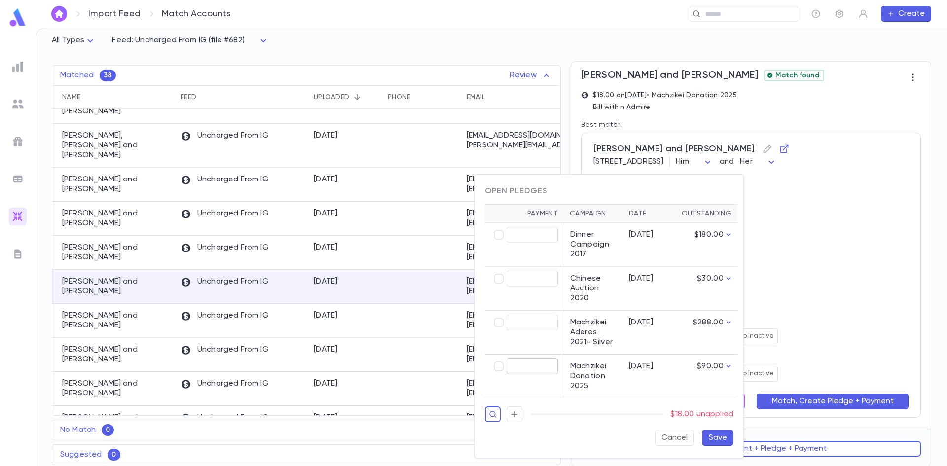
type input "*****"
click at [715, 443] on button "Save" at bounding box center [718, 438] width 32 height 16
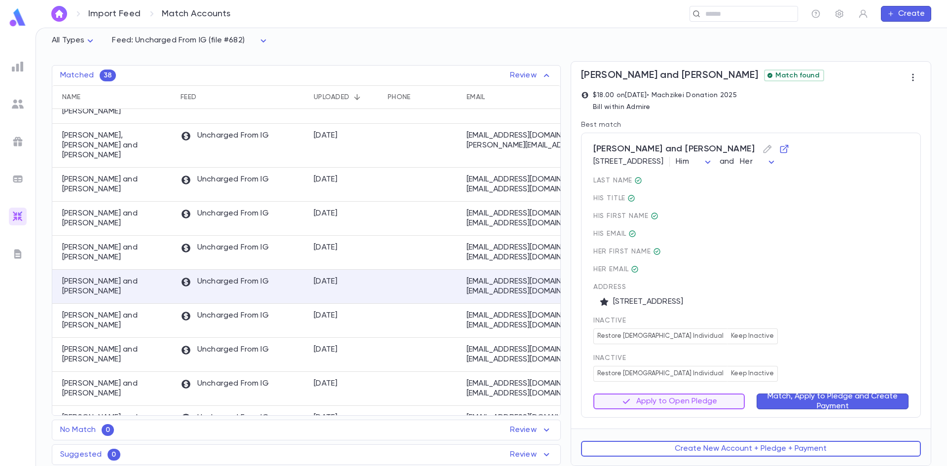
click at [791, 397] on button "Match, Apply to Pledge and Create Payment" at bounding box center [833, 402] width 152 height 16
click at [648, 399] on button "Review 4 Open Pledges" at bounding box center [670, 402] width 152 height 16
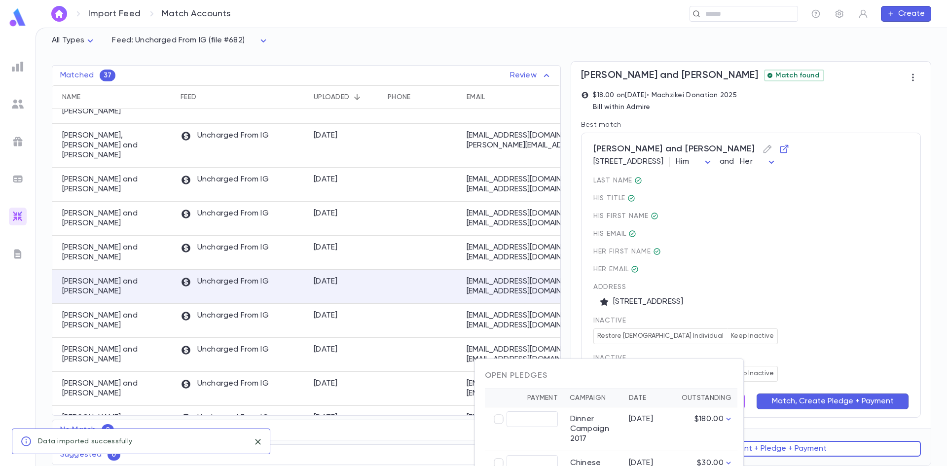
click at [796, 344] on div at bounding box center [473, 233] width 947 height 466
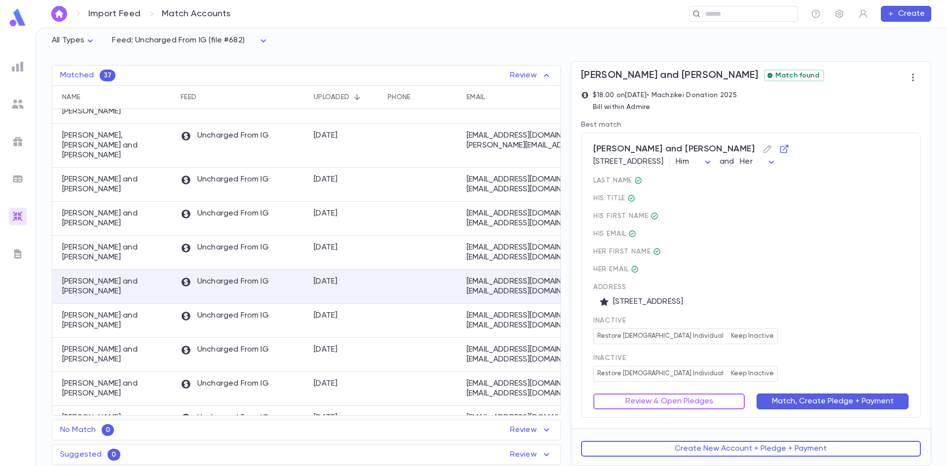
click at [734, 393] on div "Review 4 Open Pledges" at bounding box center [664, 396] width 164 height 28
click at [711, 406] on button "Review 4 Open Pledges" at bounding box center [670, 402] width 152 height 16
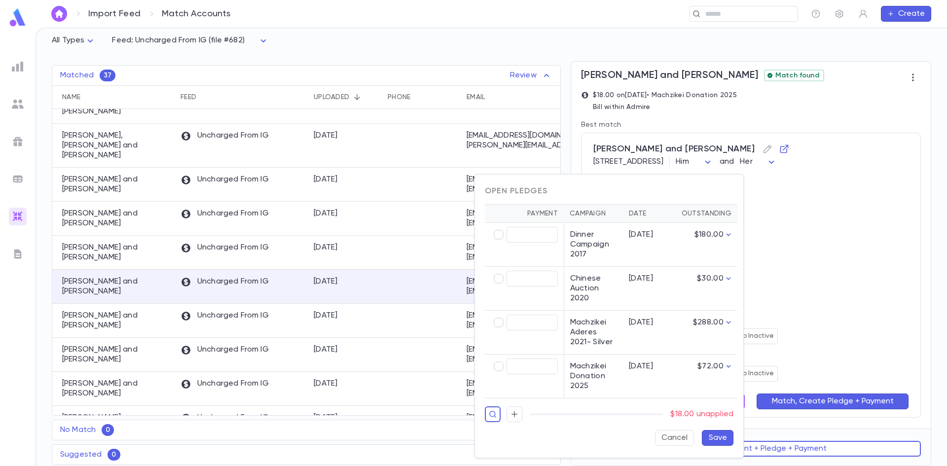
click at [487, 370] on td "​" at bounding box center [524, 377] width 79 height 44
type input "*****"
click at [705, 434] on button "Save" at bounding box center [718, 438] width 32 height 16
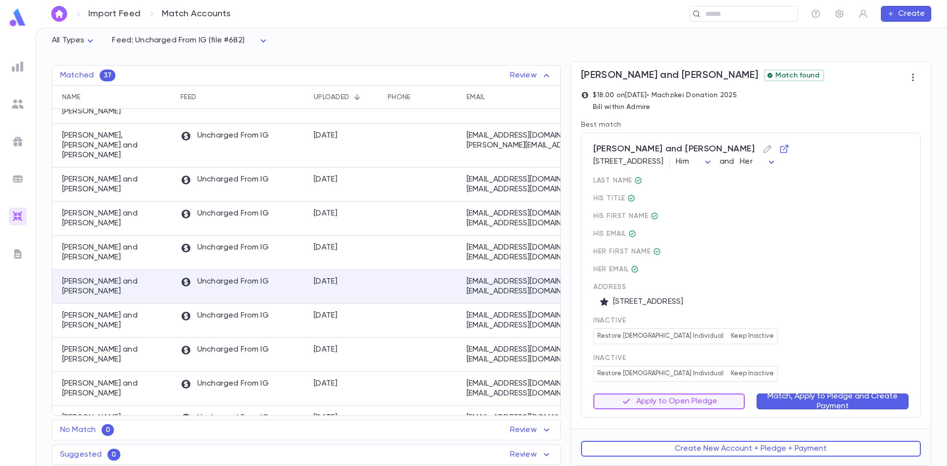
click at [788, 403] on button "Match, Apply to Pledge and Create Payment" at bounding box center [833, 402] width 152 height 16
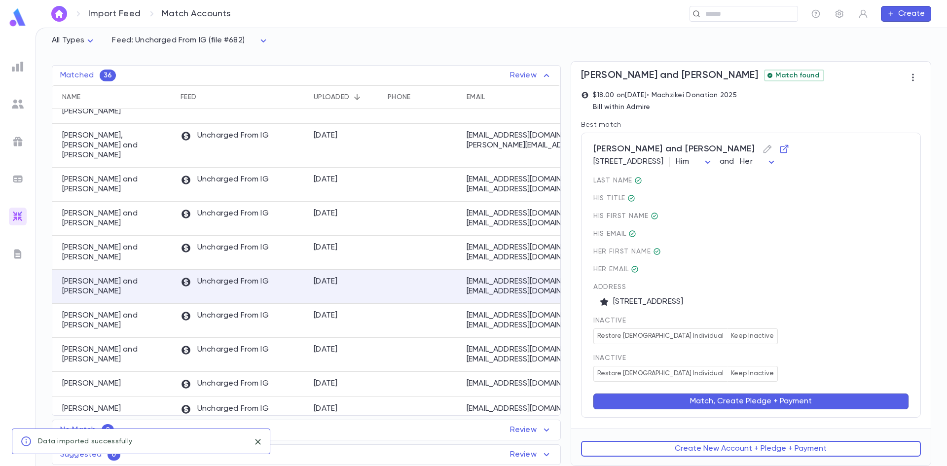
scroll to position [0, 0]
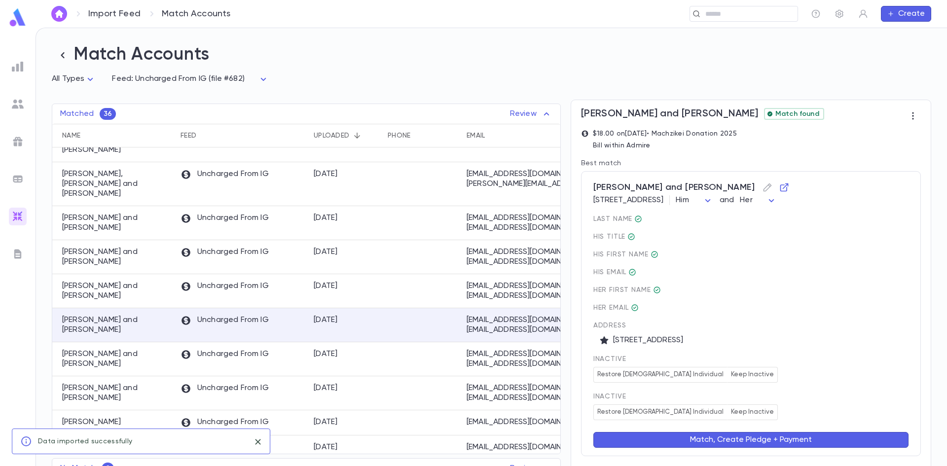
click at [821, 347] on div "last Name His title His first Name His email Her first Name Her email Address 7…" at bounding box center [751, 317] width 315 height 205
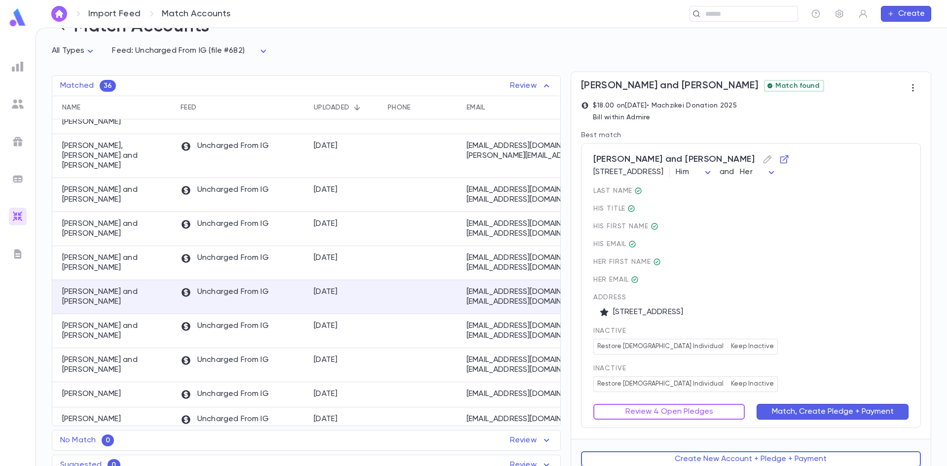
scroll to position [40, 0]
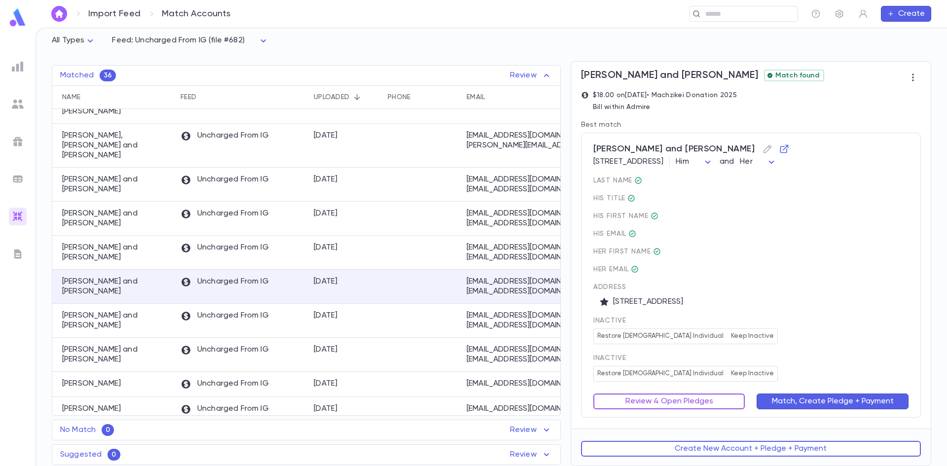
click at [666, 402] on button "Review 4 Open Pledges" at bounding box center [670, 402] width 152 height 16
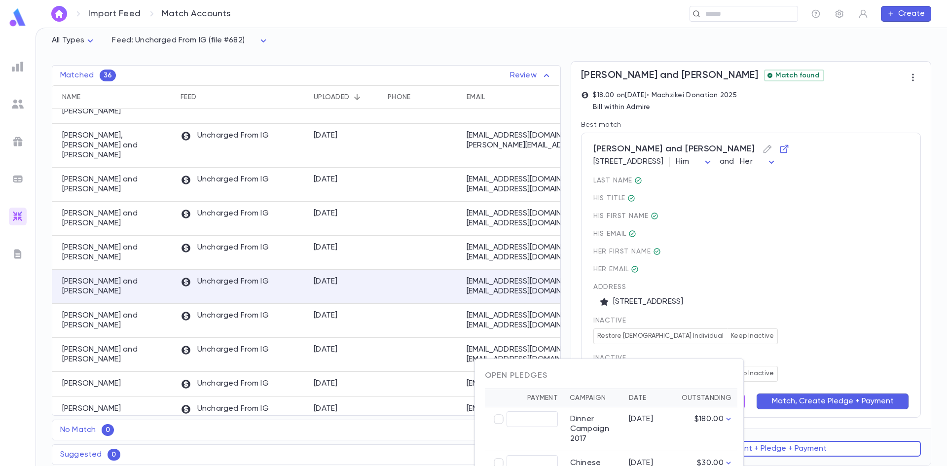
click at [839, 327] on div at bounding box center [473, 233] width 947 height 466
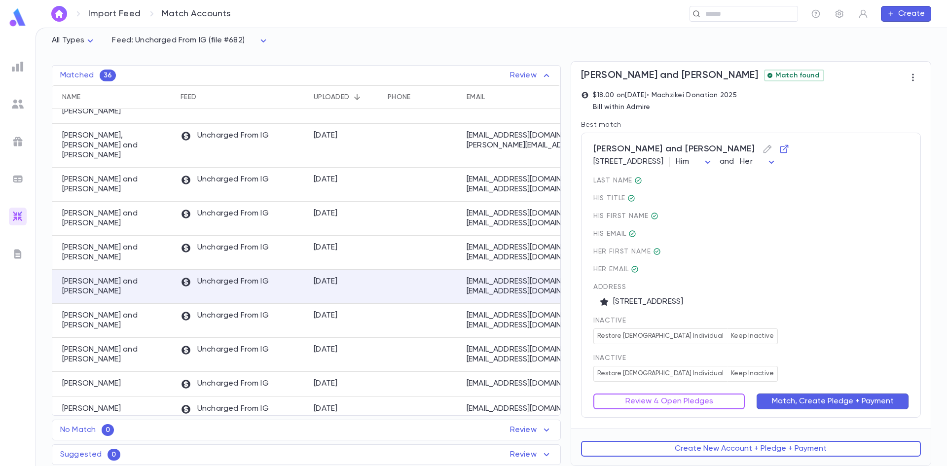
click at [695, 393] on div "Review 4 Open Pledges" at bounding box center [664, 396] width 164 height 28
click at [692, 400] on button "Review 4 Open Pledges" at bounding box center [670, 402] width 152 height 16
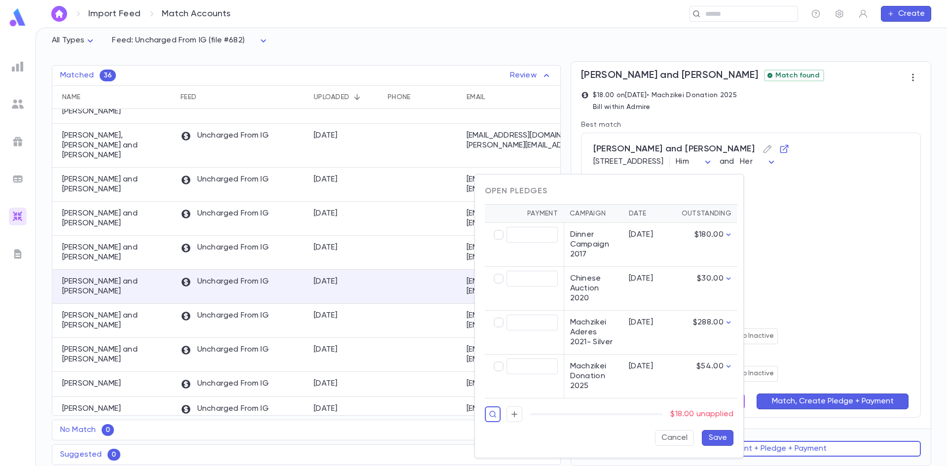
type input "*****"
click at [712, 439] on button "Save" at bounding box center [718, 438] width 32 height 16
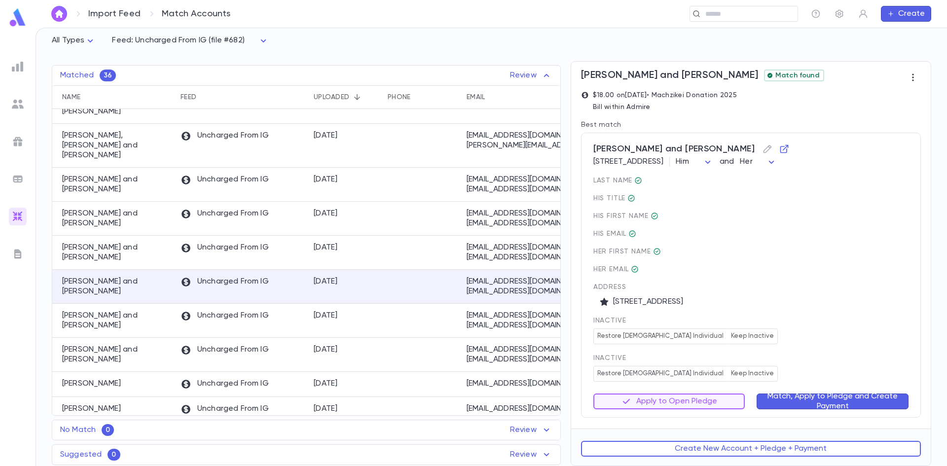
click at [828, 394] on button "Match, Apply to Pledge and Create Payment" at bounding box center [833, 402] width 152 height 16
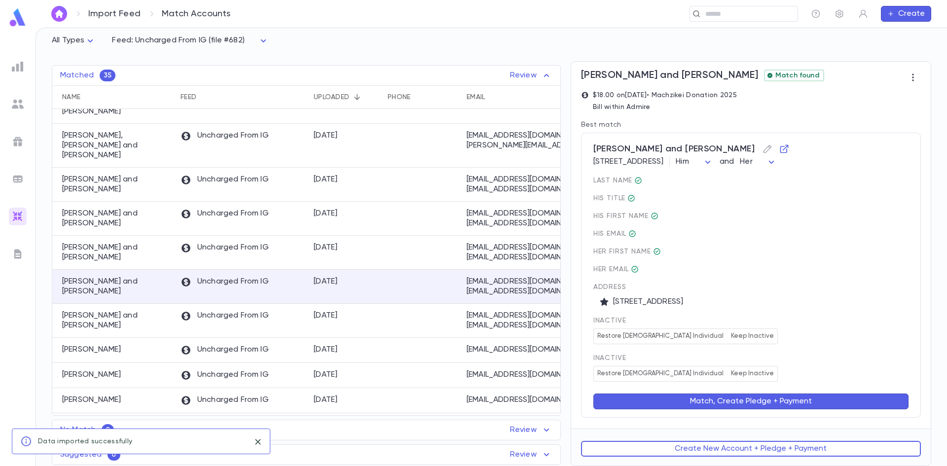
scroll to position [0, 0]
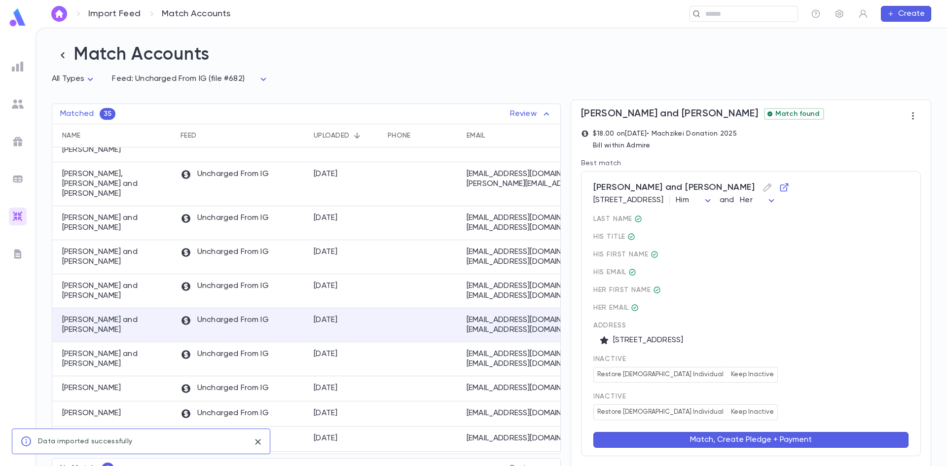
click at [813, 366] on div "inactive Restore Male Individual Keep Inactive" at bounding box center [751, 369] width 315 height 28
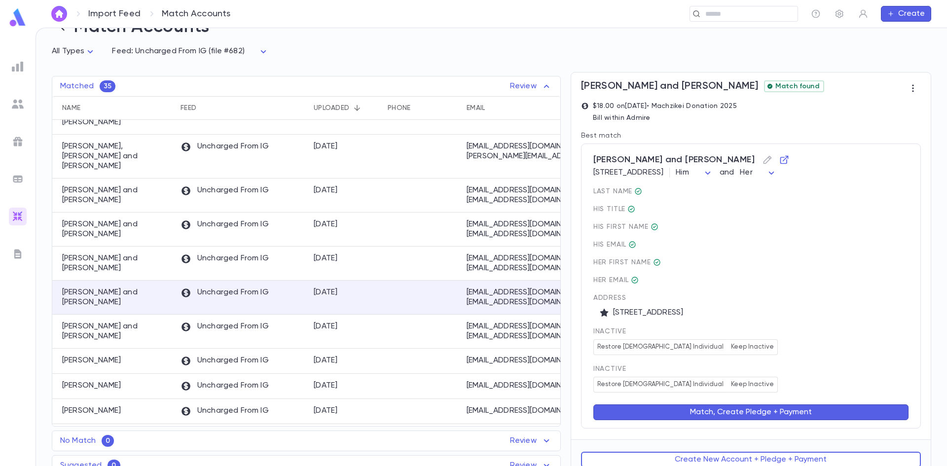
scroll to position [40, 0]
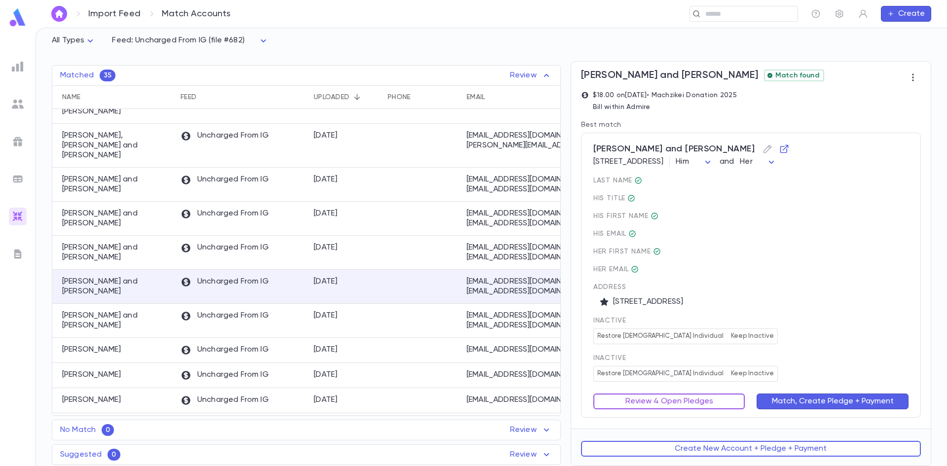
click at [654, 399] on button "Review 4 Open Pledges" at bounding box center [670, 402] width 152 height 16
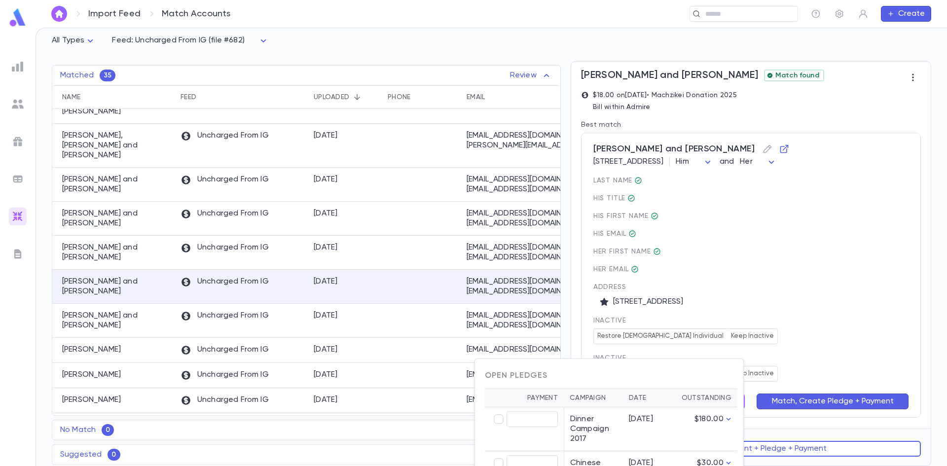
click at [850, 351] on div at bounding box center [473, 233] width 947 height 466
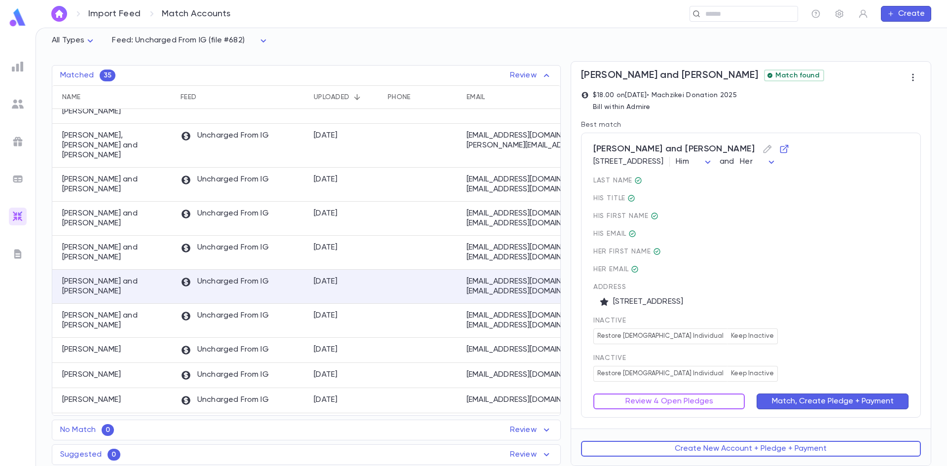
click at [721, 396] on button "Review 4 Open Pledges" at bounding box center [670, 402] width 152 height 16
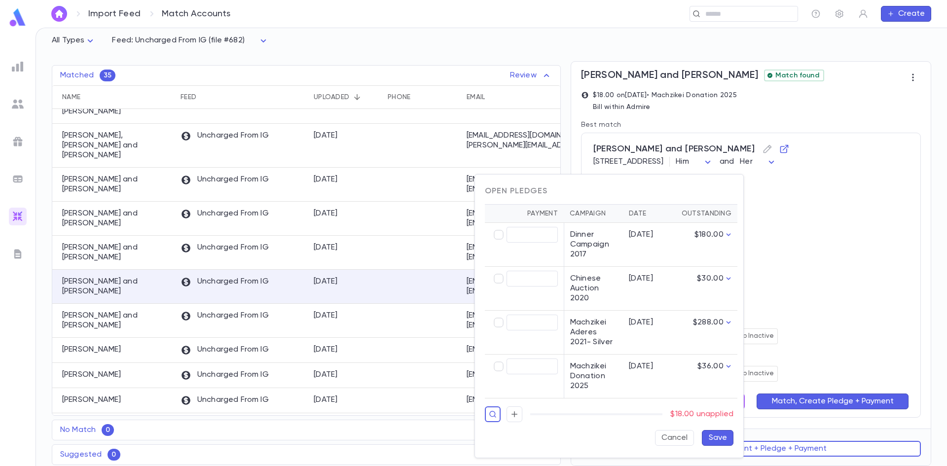
type input "*****"
click at [710, 439] on button "Save" at bounding box center [718, 438] width 32 height 16
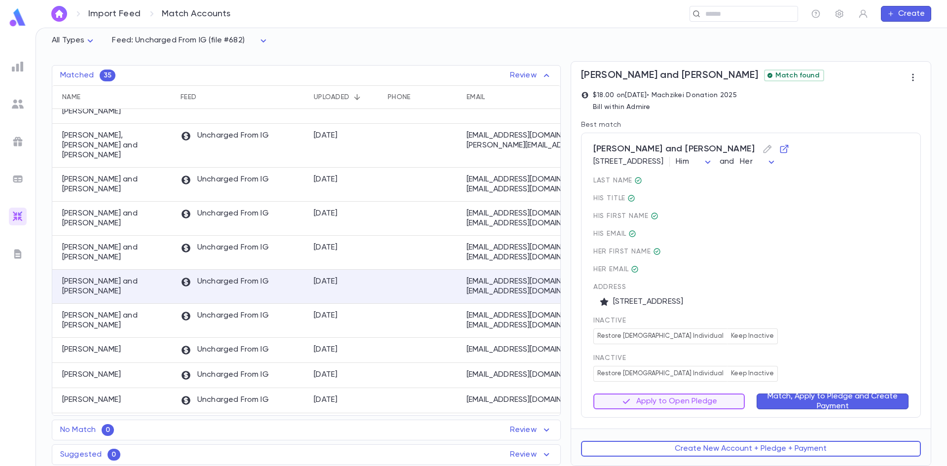
click at [817, 397] on button "Match, Apply to Pledge and Create Payment" at bounding box center [833, 402] width 152 height 16
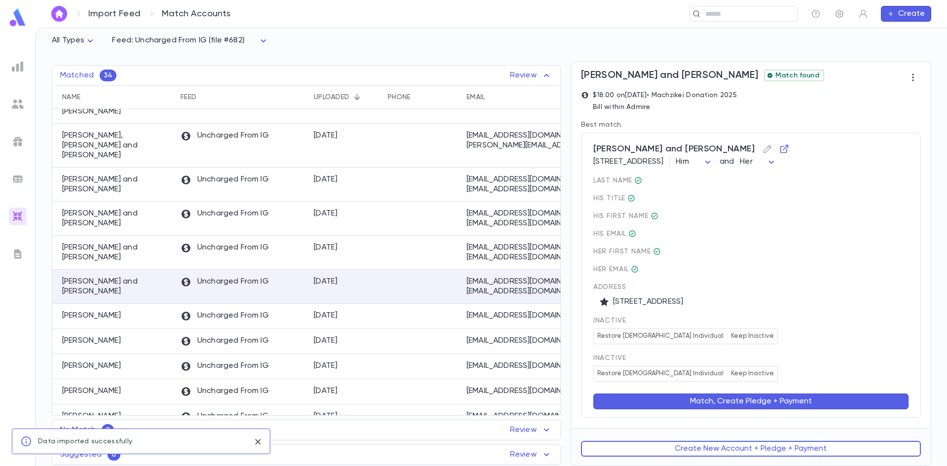
scroll to position [0, 0]
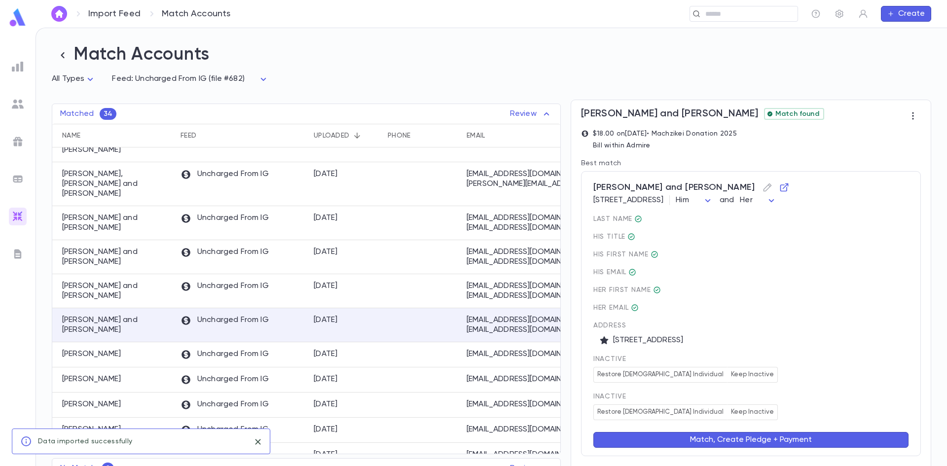
click at [823, 363] on span "inactive" at bounding box center [751, 359] width 315 height 8
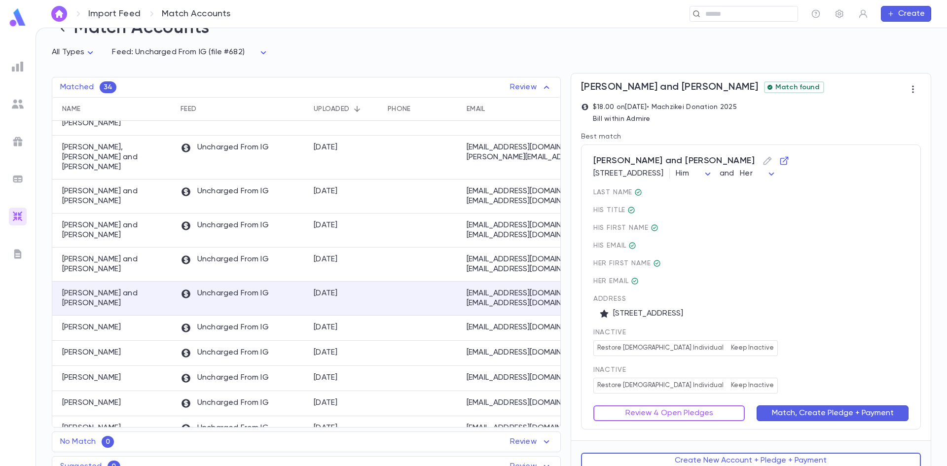
scroll to position [40, 0]
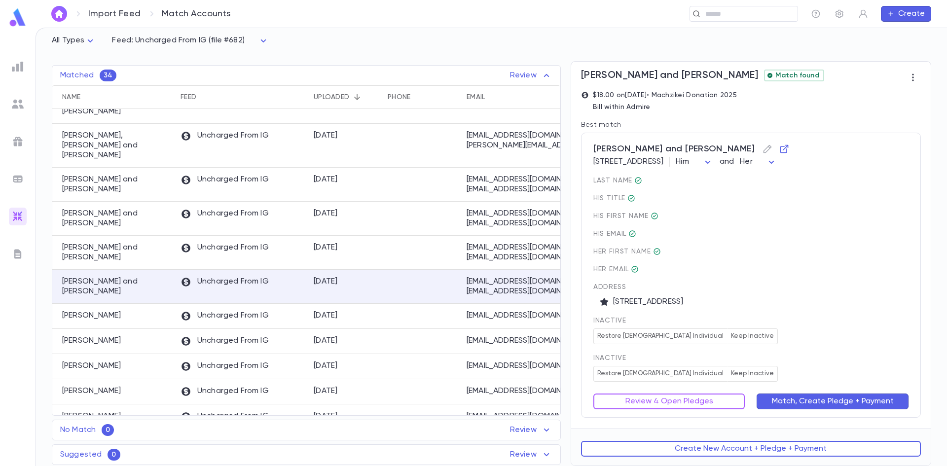
click at [758, 378] on div "inactive Restore Female Individual Keep Inactive" at bounding box center [751, 368] width 315 height 28
click at [708, 397] on button "Review 4 Open Pledges" at bounding box center [670, 402] width 152 height 16
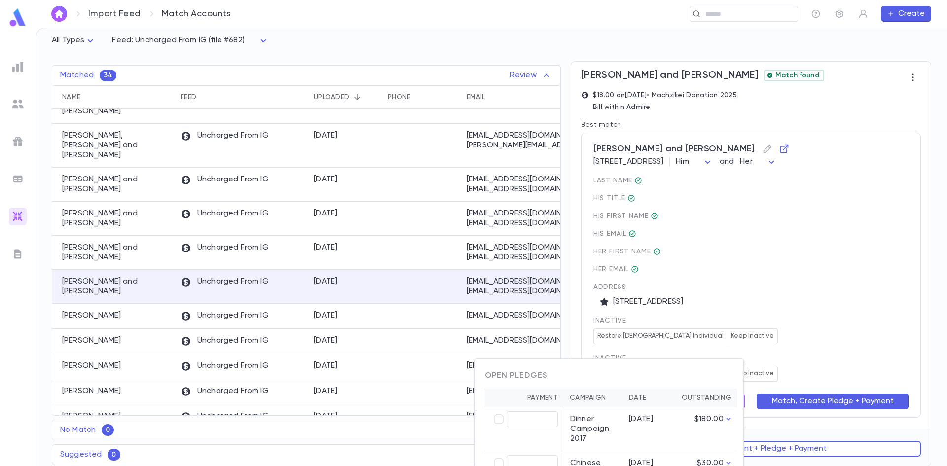
click at [857, 319] on div at bounding box center [473, 233] width 947 height 466
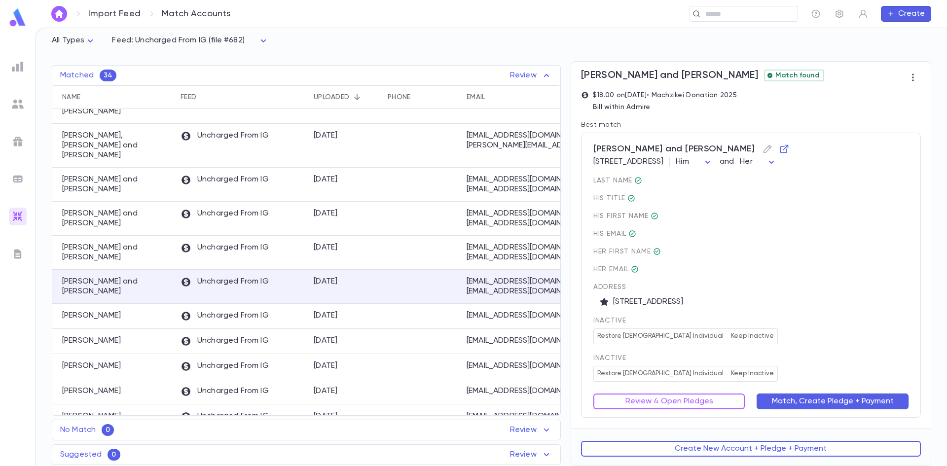
click at [723, 393] on div "Review 4 Open Pledges" at bounding box center [664, 396] width 164 height 28
click at [680, 402] on button "Review 4 Open Pledges" at bounding box center [670, 402] width 152 height 16
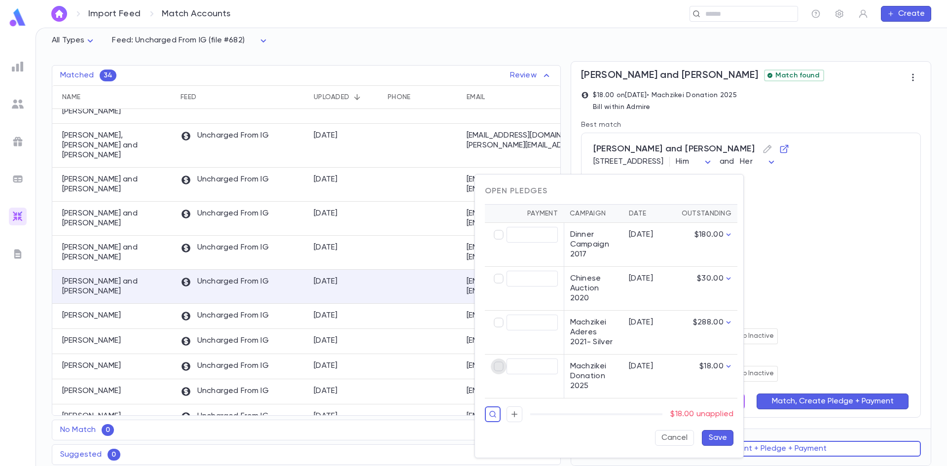
type input "*****"
click at [717, 440] on button "Save" at bounding box center [718, 438] width 32 height 16
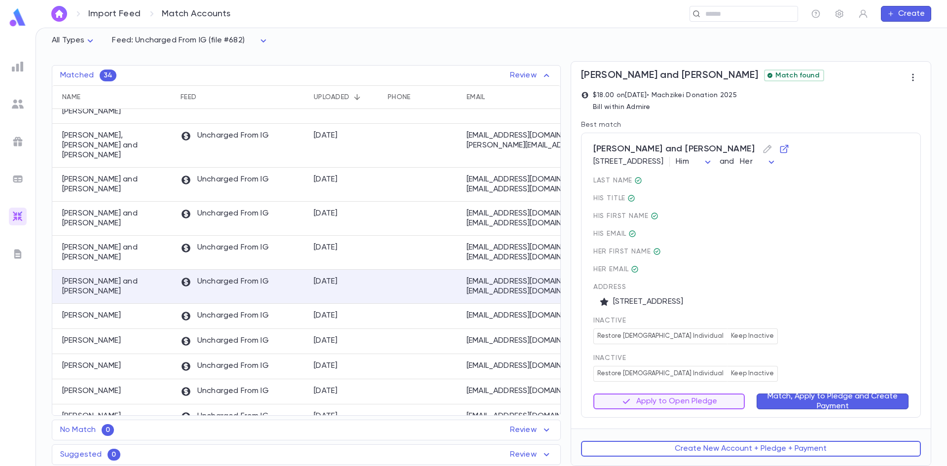
click at [832, 403] on button "Match, Apply to Pledge and Create Payment" at bounding box center [833, 402] width 152 height 16
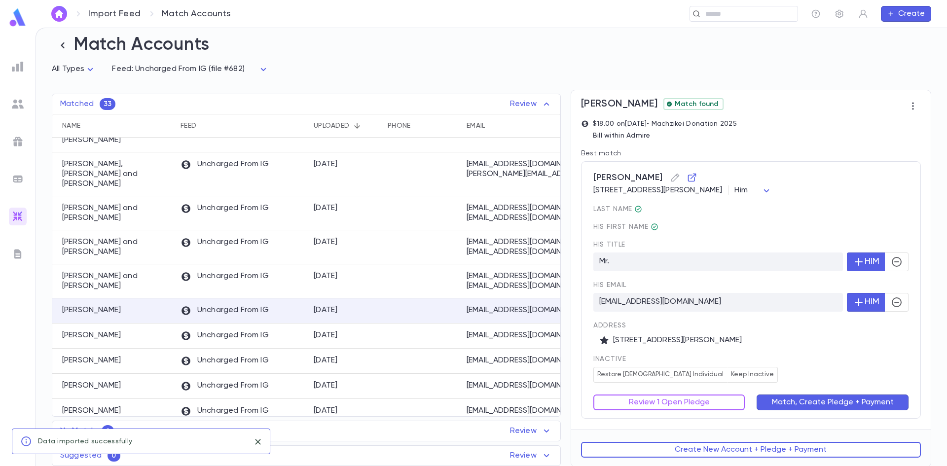
scroll to position [12, 0]
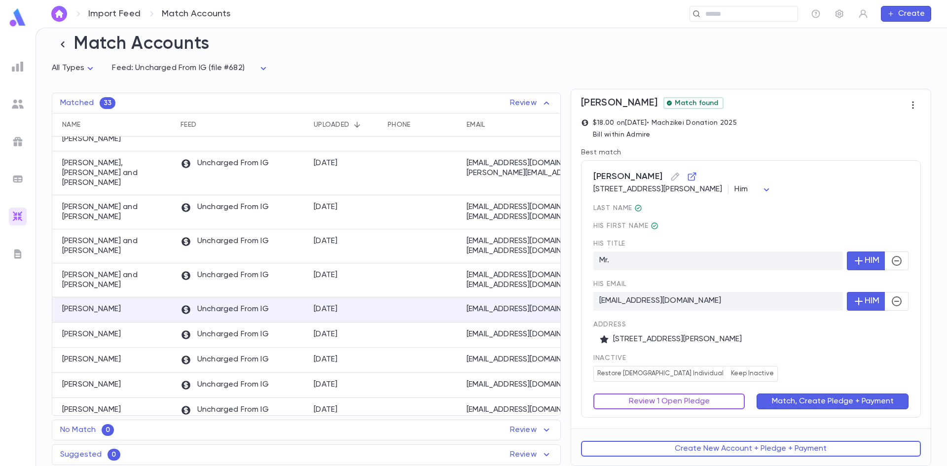
click at [703, 403] on button "Review 1 Open Pledge" at bounding box center [670, 402] width 152 height 16
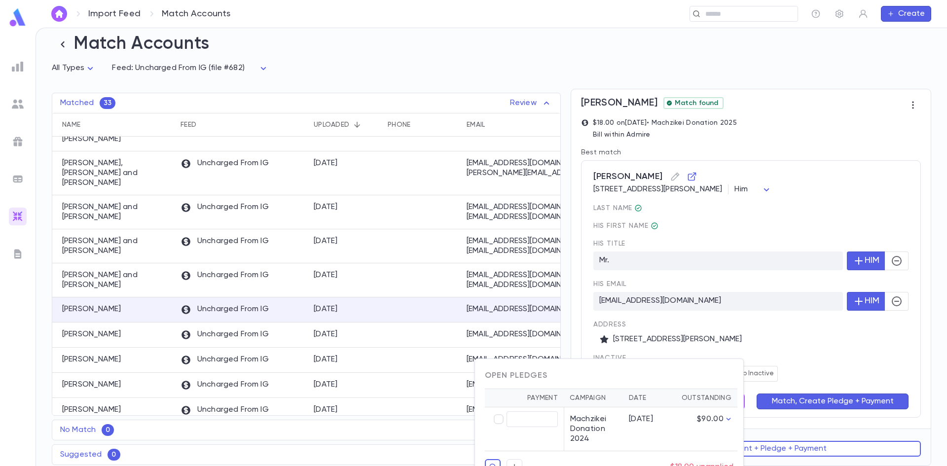
click at [760, 359] on div at bounding box center [473, 233] width 947 height 466
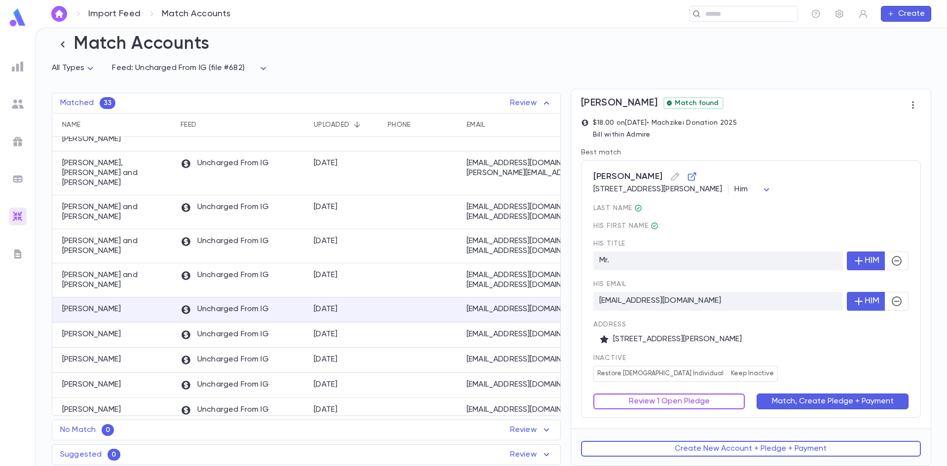
click at [708, 398] on button "Review 1 Open Pledge" at bounding box center [670, 402] width 152 height 16
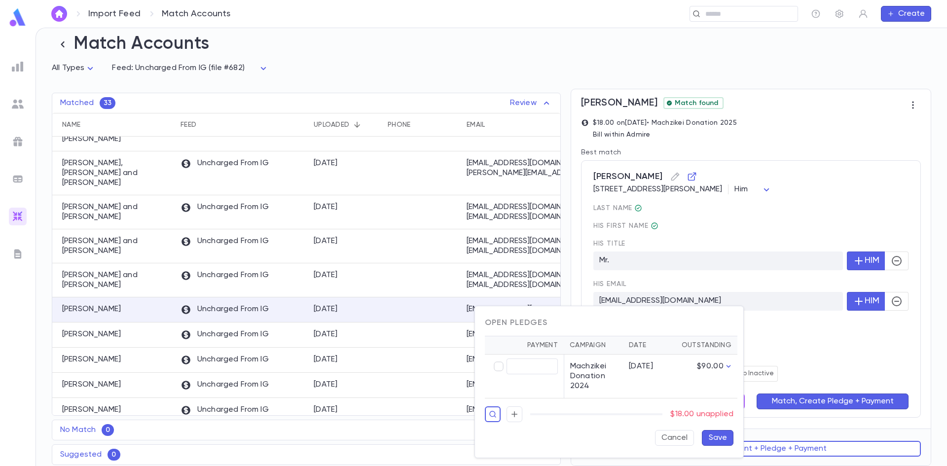
type input "*****"
click at [722, 436] on button "Save" at bounding box center [718, 438] width 32 height 16
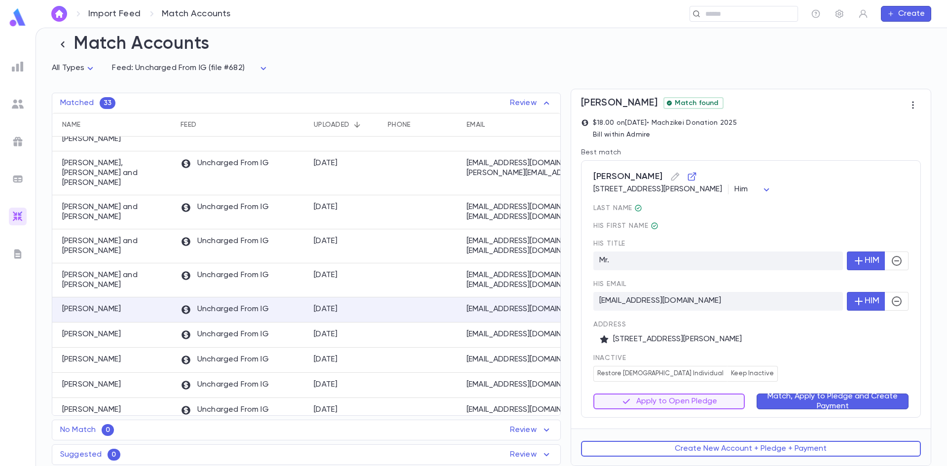
click at [805, 404] on button "Match, Apply to Pledge and Create Payment" at bounding box center [833, 402] width 152 height 16
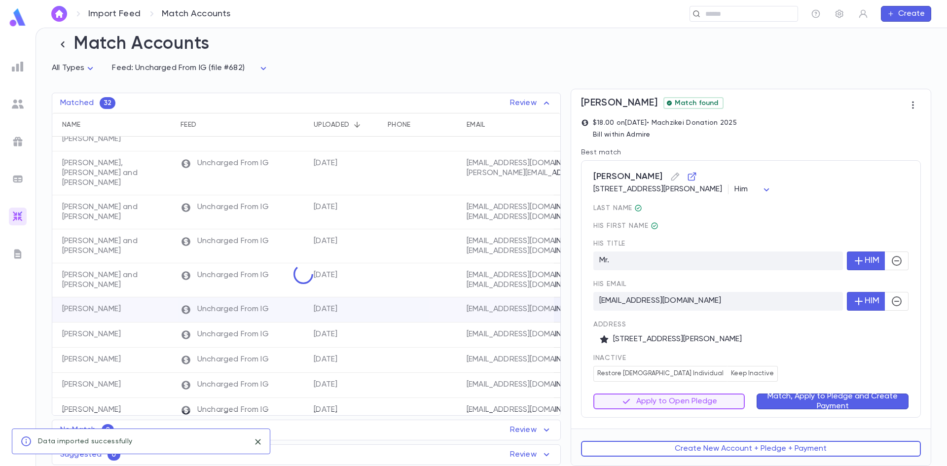
scroll to position [0, 0]
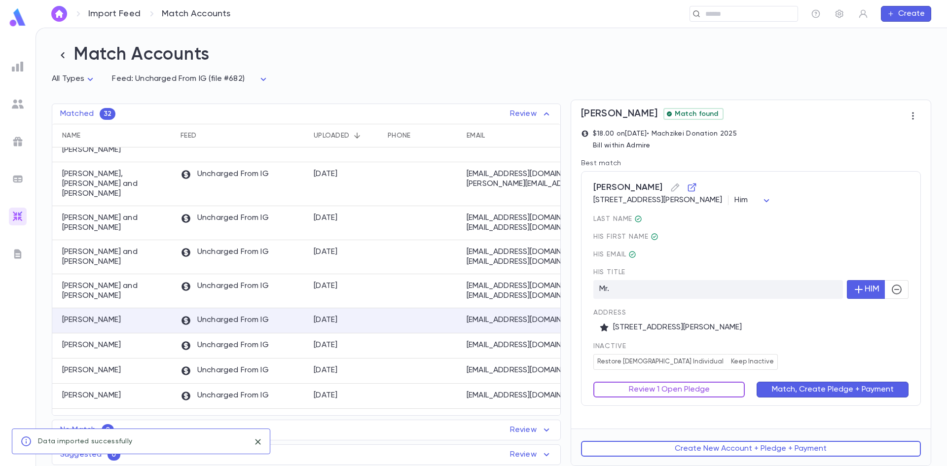
click at [718, 394] on button "Review 1 Open Pledge" at bounding box center [670, 390] width 152 height 16
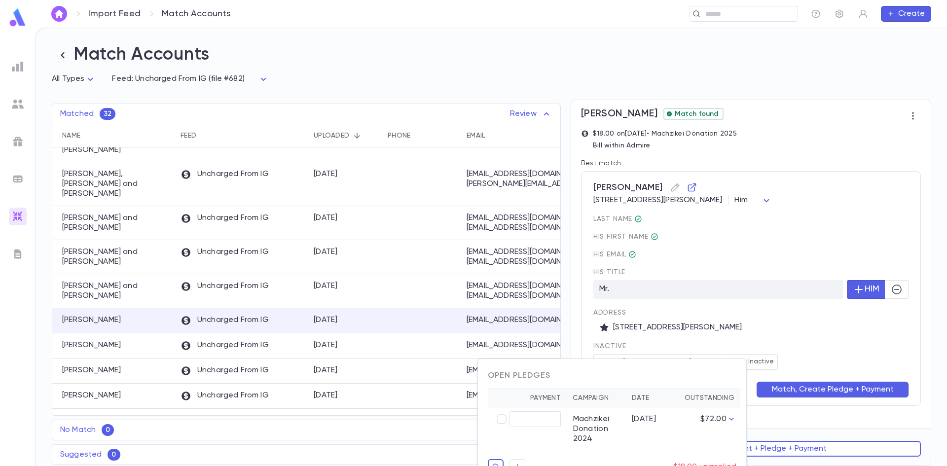
click at [706, 359] on div "Open Pledges Payment Campaign Date Outstanding ​ Machzikei Donation 2024 12/26/…" at bounding box center [612, 435] width 269 height 152
click at [734, 344] on div at bounding box center [473, 233] width 947 height 466
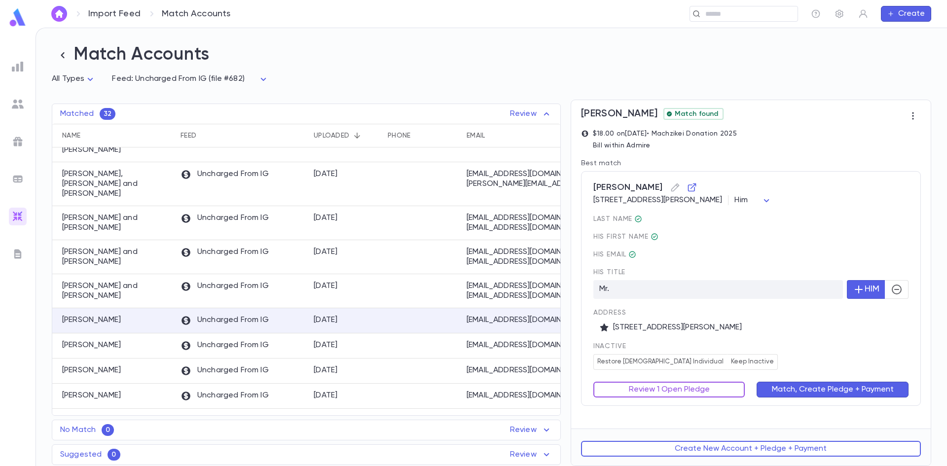
click at [689, 394] on button "Review 1 Open Pledge" at bounding box center [670, 390] width 152 height 16
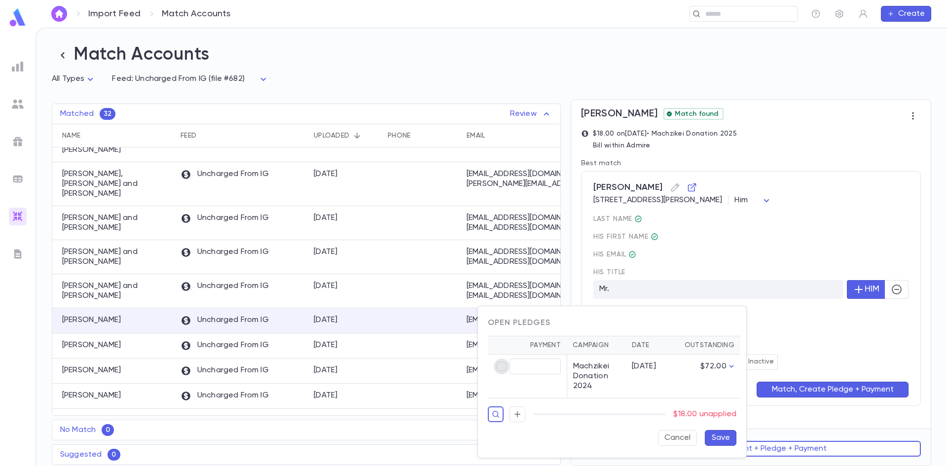
type input "*****"
click at [718, 436] on button "Save" at bounding box center [721, 438] width 32 height 16
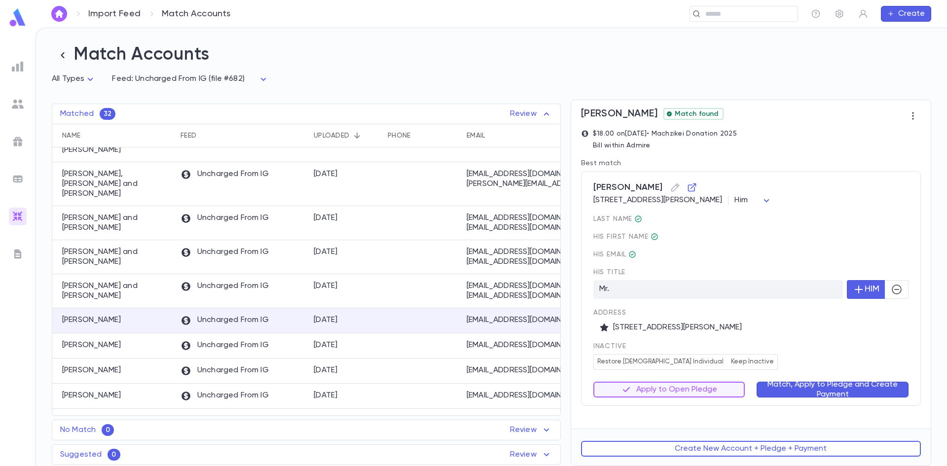
click at [807, 391] on button "Match, Apply to Pledge and Create Payment" at bounding box center [833, 390] width 152 height 16
click at [755, 360] on div "inactive Restore Male Individual Keep Inactive" at bounding box center [751, 356] width 315 height 28
click at [727, 392] on button "Review 1 Open Pledge" at bounding box center [670, 390] width 152 height 16
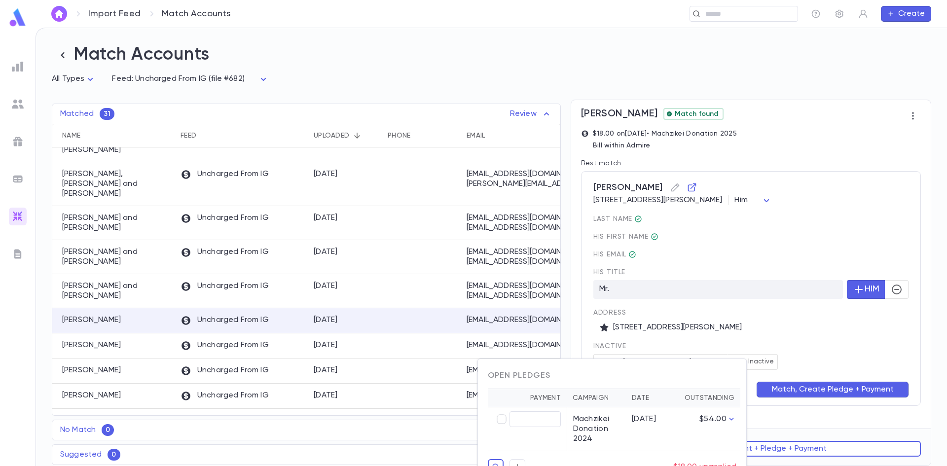
click at [766, 362] on div at bounding box center [473, 233] width 947 height 466
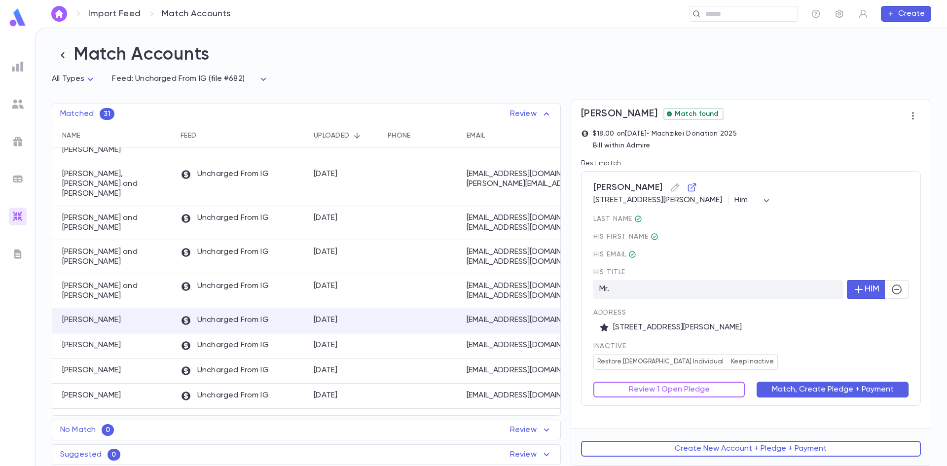
click at [731, 385] on button "Review 1 Open Pledge" at bounding box center [670, 390] width 152 height 16
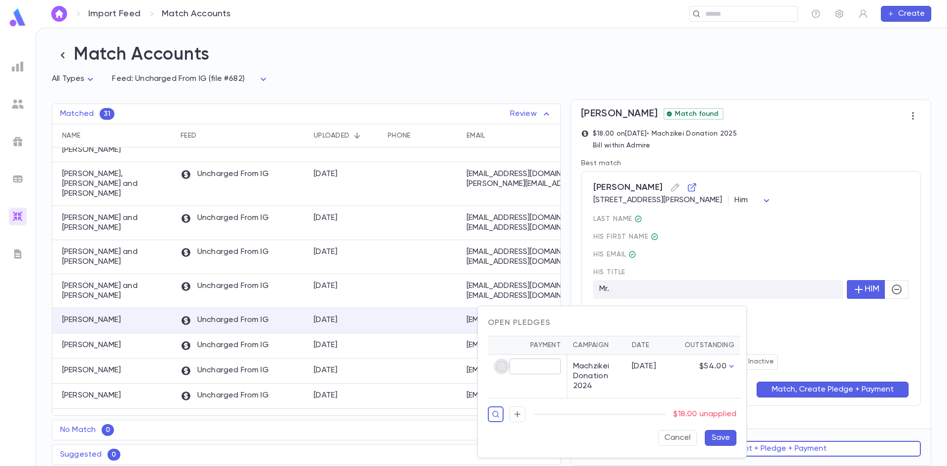
type input "*****"
click at [721, 440] on button "Save" at bounding box center [721, 438] width 32 height 16
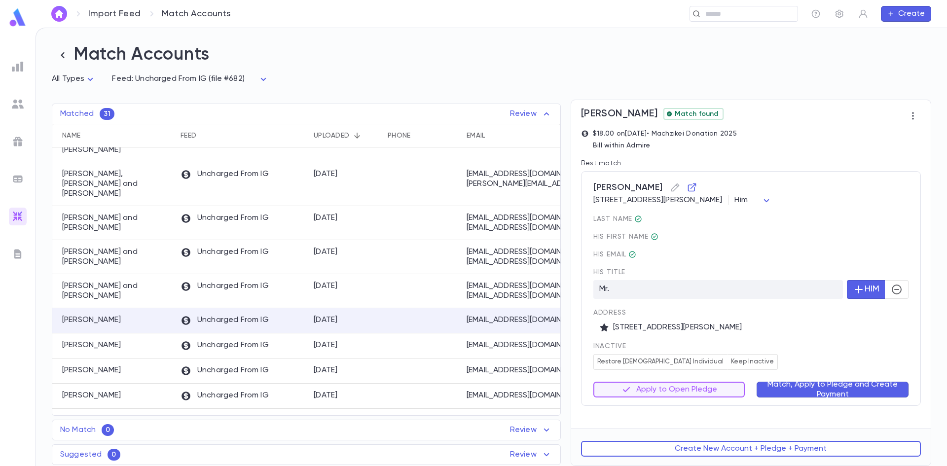
click at [797, 394] on button "Match, Apply to Pledge and Create Payment" at bounding box center [833, 390] width 152 height 16
click at [761, 338] on div "last Name His first Name His email His title Mr. HIM Address 14 Dewhurst street…" at bounding box center [751, 292] width 315 height 155
click at [719, 382] on div "Review 1 Open Pledge" at bounding box center [664, 384] width 164 height 28
click at [768, 348] on span "inactive" at bounding box center [751, 346] width 315 height 8
click at [729, 386] on button "Review 1 Open Pledge" at bounding box center [670, 390] width 152 height 16
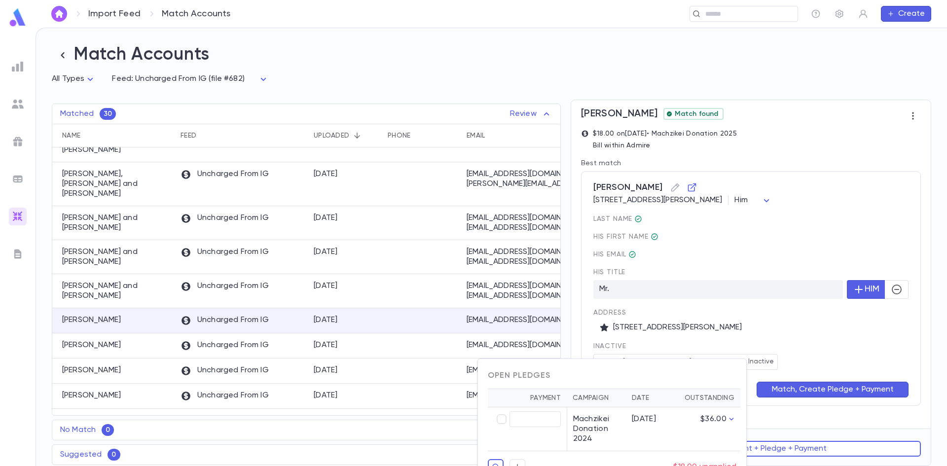
click at [754, 357] on div at bounding box center [473, 233] width 947 height 466
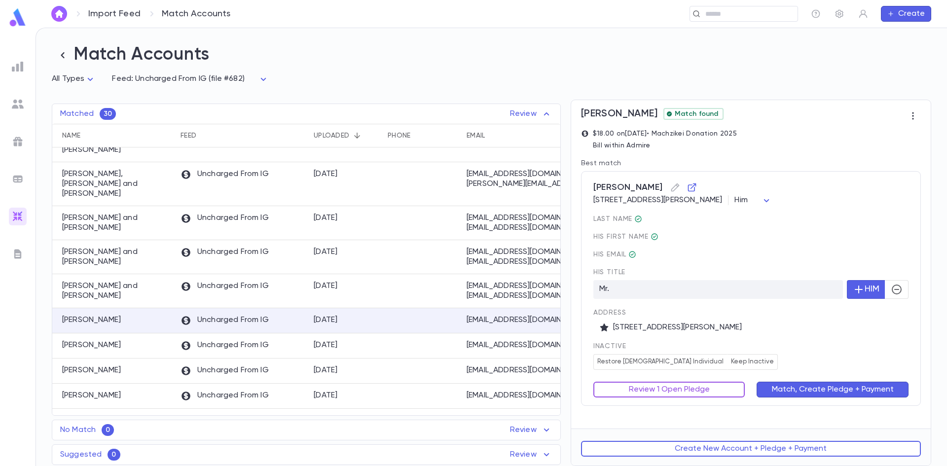
click at [727, 388] on button "Review 1 Open Pledge" at bounding box center [670, 390] width 152 height 16
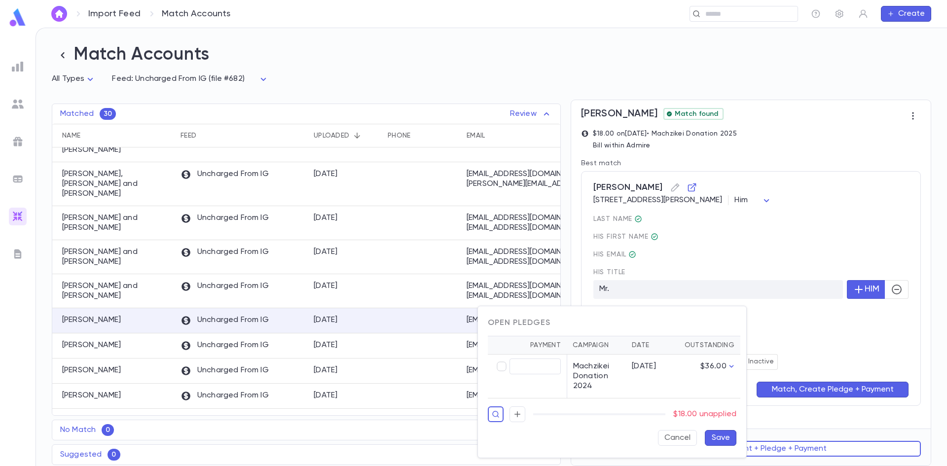
type input "*****"
click at [714, 436] on button "Save" at bounding box center [721, 438] width 32 height 16
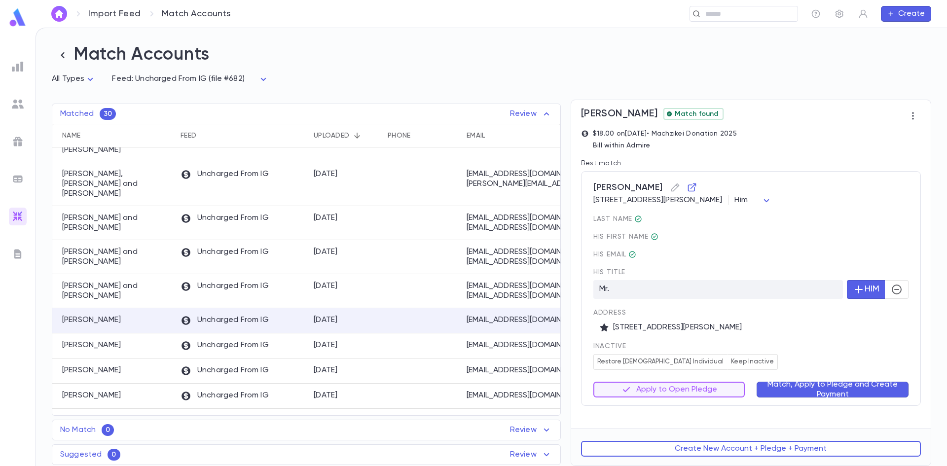
click at [796, 394] on button "Match, Apply to Pledge and Create Payment" at bounding box center [833, 390] width 152 height 16
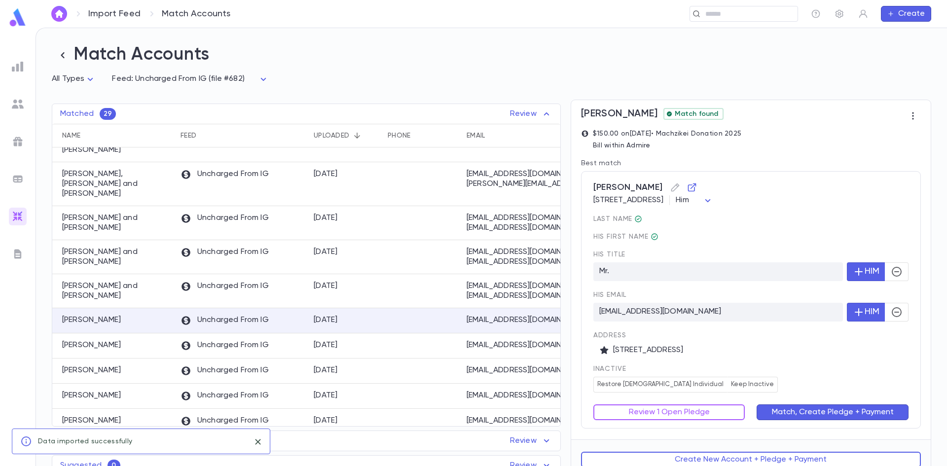
click at [778, 362] on div "last Name His first Name His title Mr. HIM His email malkamiz94@gmail.com HIM A…" at bounding box center [751, 304] width 315 height 178
click at [710, 416] on button "Review 1 Open Pledge" at bounding box center [670, 413] width 152 height 16
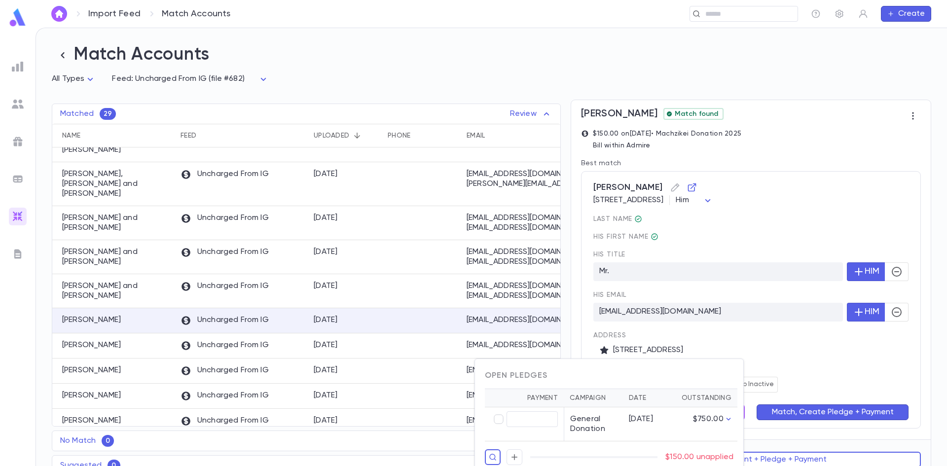
drag, startPoint x: 749, startPoint y: 375, endPoint x: 715, endPoint y: 399, distance: 42.5
click at [748, 377] on div at bounding box center [473, 233] width 947 height 466
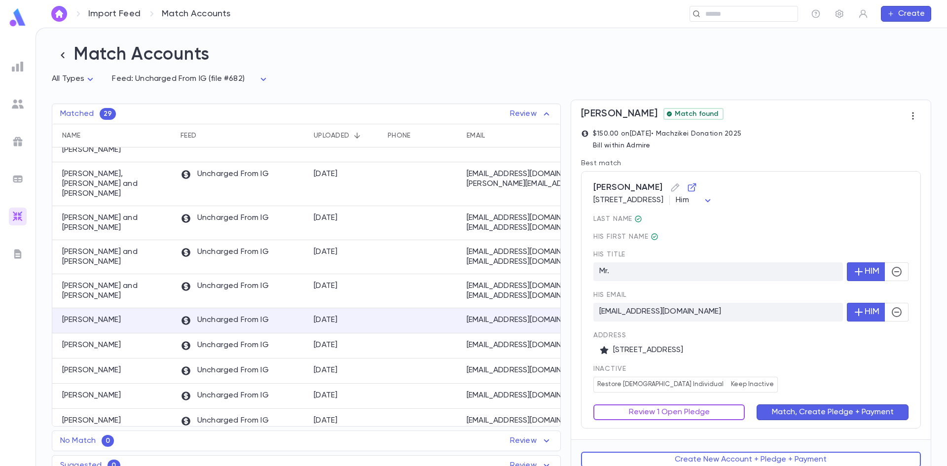
click at [696, 417] on button "Review 1 Open Pledge" at bounding box center [670, 413] width 152 height 16
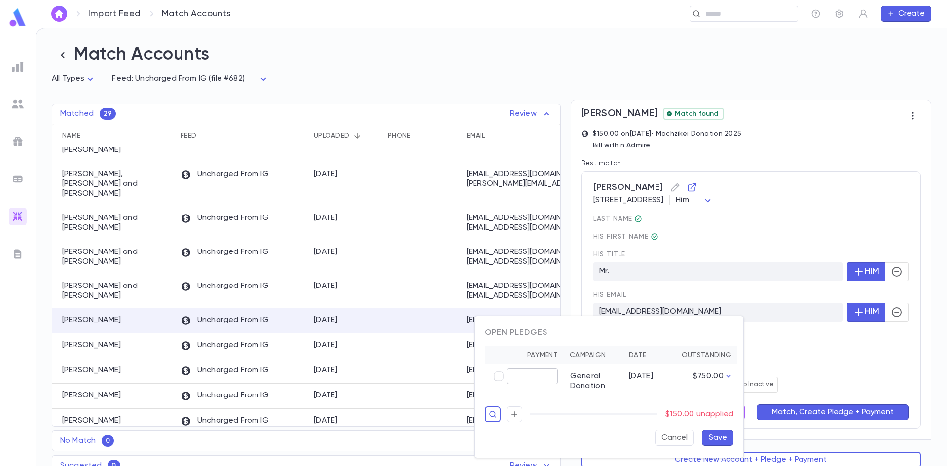
type input "******"
click at [722, 441] on button "Save" at bounding box center [718, 438] width 32 height 16
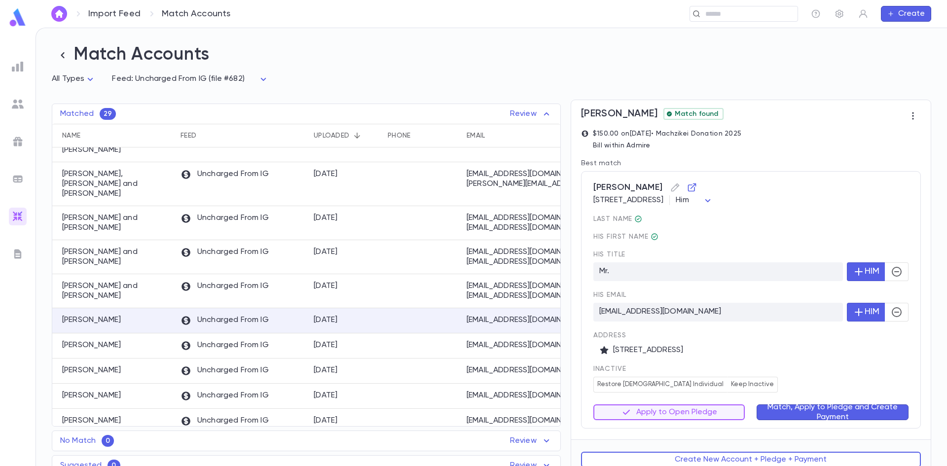
click at [779, 417] on button "Match, Apply to Pledge and Create Payment" at bounding box center [833, 413] width 152 height 16
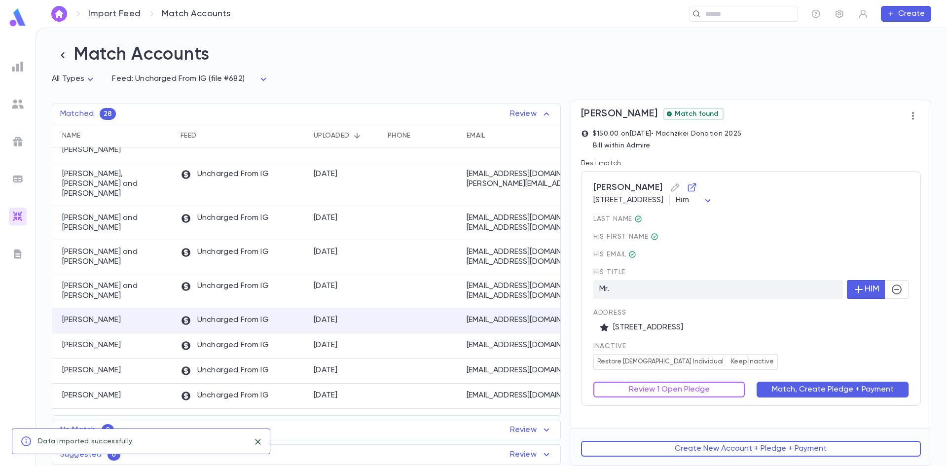
click at [761, 359] on div "inactive Restore Male Individual Keep Inactive" at bounding box center [751, 356] width 315 height 28
click at [714, 395] on button "Review 1 Open Pledge" at bounding box center [670, 390] width 152 height 16
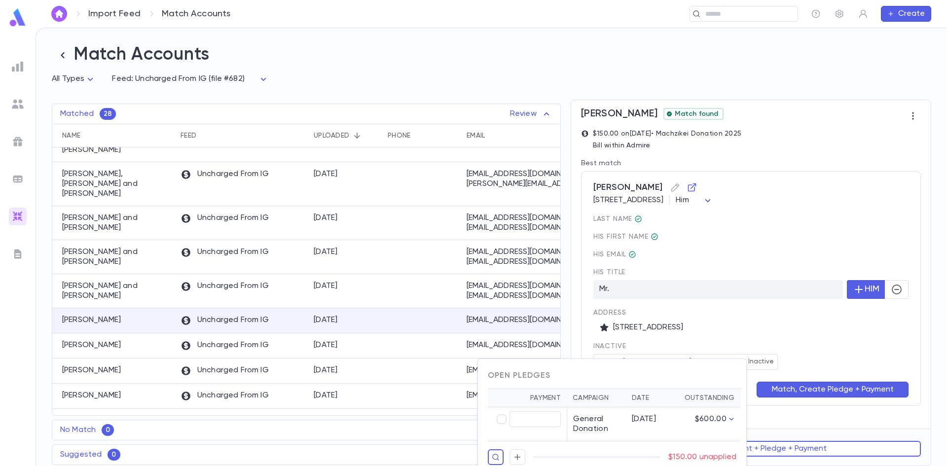
click at [749, 363] on div at bounding box center [473, 233] width 947 height 466
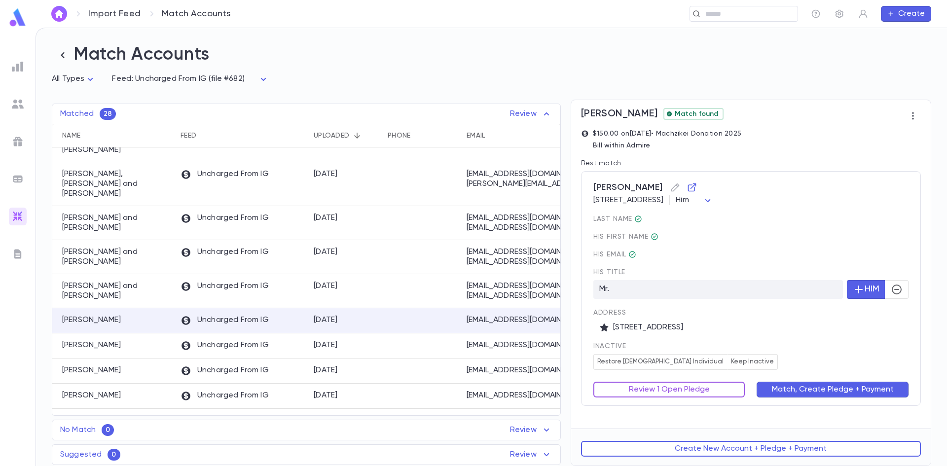
click at [714, 391] on button "Review 1 Open Pledge" at bounding box center [670, 390] width 152 height 16
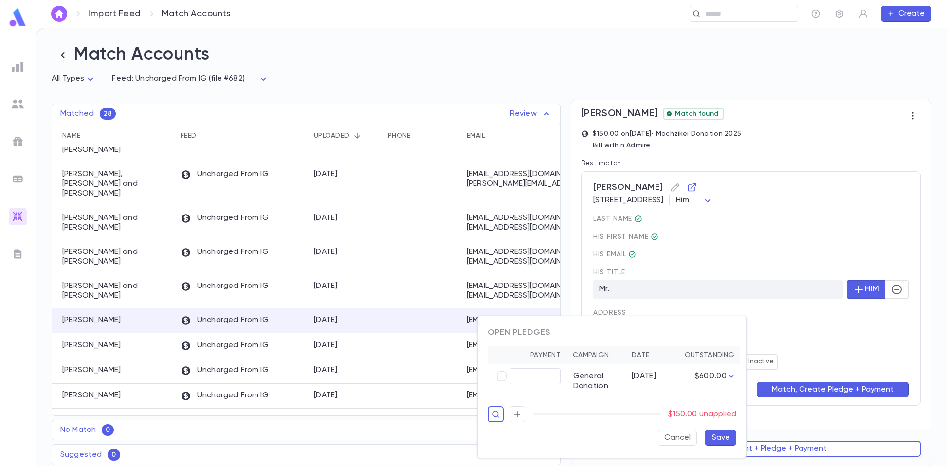
type input "******"
click at [726, 431] on button "Save" at bounding box center [721, 438] width 32 height 16
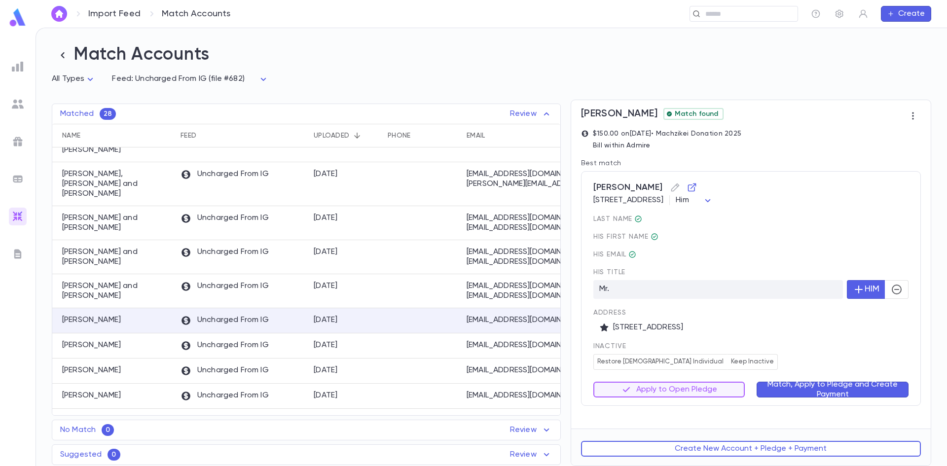
click at [785, 394] on button "Match, Apply to Pledge and Create Payment" at bounding box center [833, 390] width 152 height 16
click at [749, 374] on div "Match, Create Pledge + Payment" at bounding box center [827, 384] width 164 height 28
click at [689, 391] on button "Review 1 Open Pledge" at bounding box center [670, 390] width 152 height 16
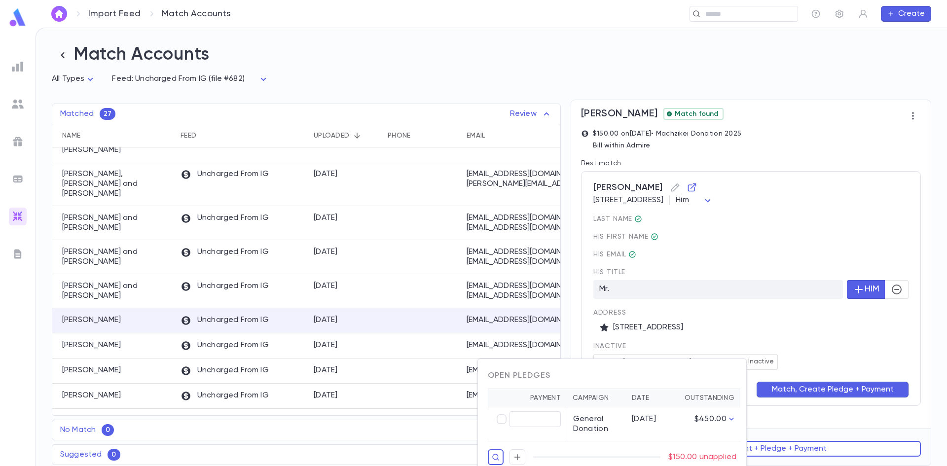
click at [762, 350] on div at bounding box center [473, 233] width 947 height 466
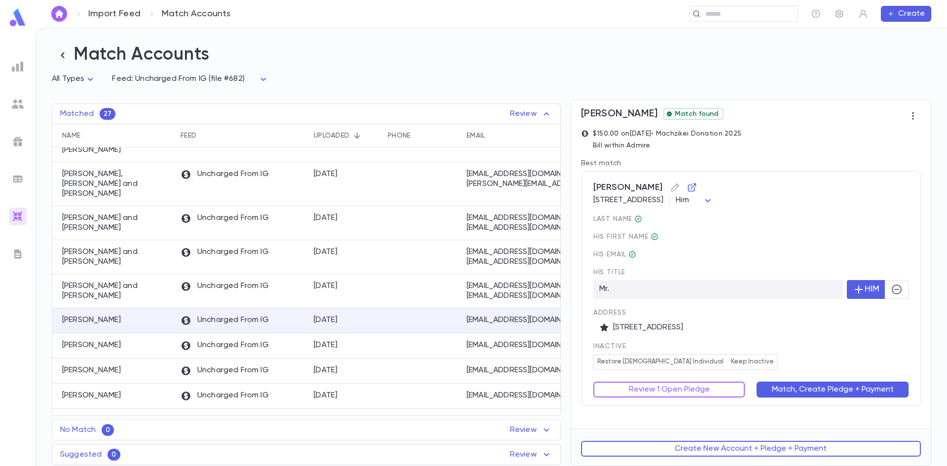
click at [710, 397] on button "Review 1 Open Pledge" at bounding box center [670, 390] width 152 height 16
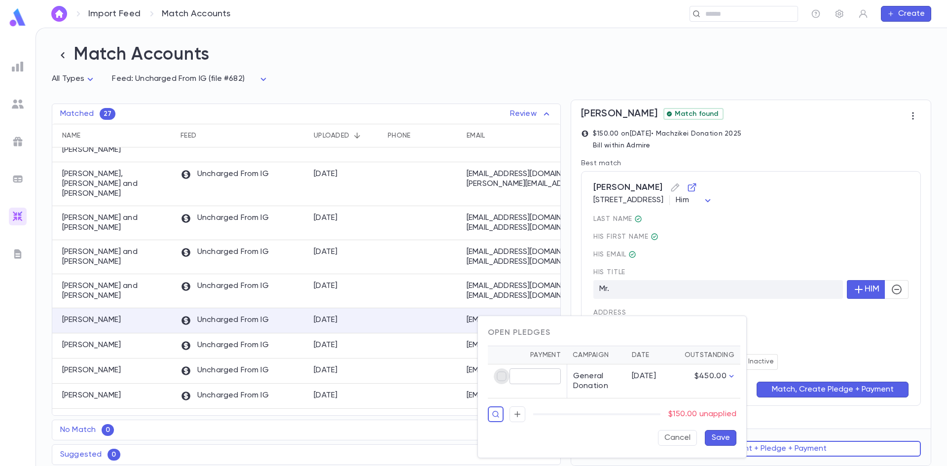
type input "******"
click at [716, 437] on button "Save" at bounding box center [721, 438] width 32 height 16
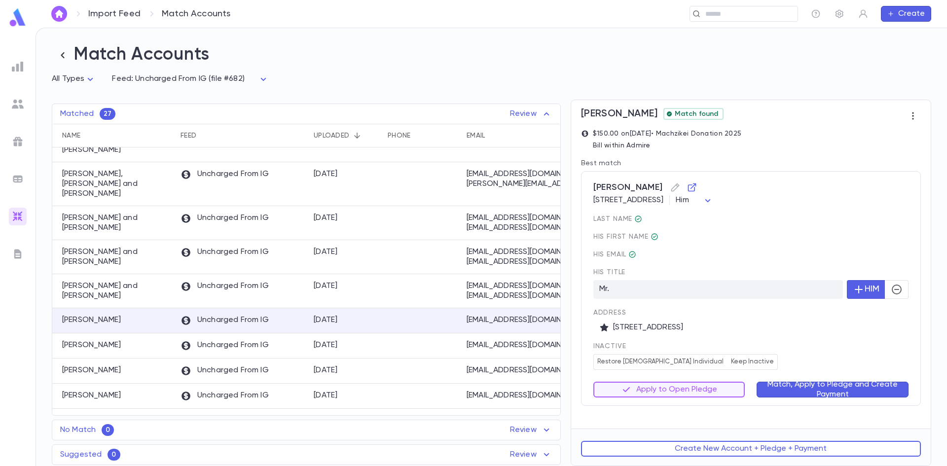
click at [826, 391] on button "Match, Apply to Pledge and Create Payment" at bounding box center [833, 390] width 152 height 16
click at [754, 353] on div "inactive Restore Male Individual Keep Inactive" at bounding box center [751, 356] width 315 height 28
click at [705, 398] on button "Review 1 Open Pledge" at bounding box center [670, 390] width 152 height 16
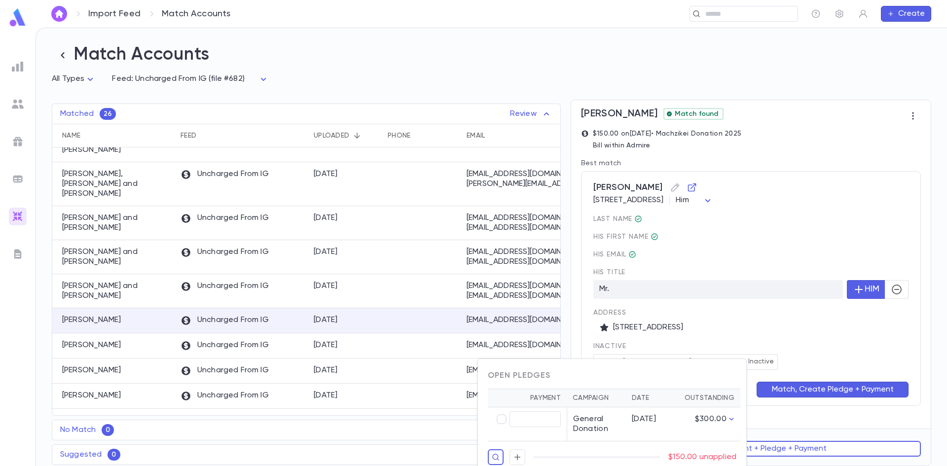
drag, startPoint x: 776, startPoint y: 361, endPoint x: 743, endPoint y: 383, distance: 39.8
click at [776, 361] on div at bounding box center [473, 233] width 947 height 466
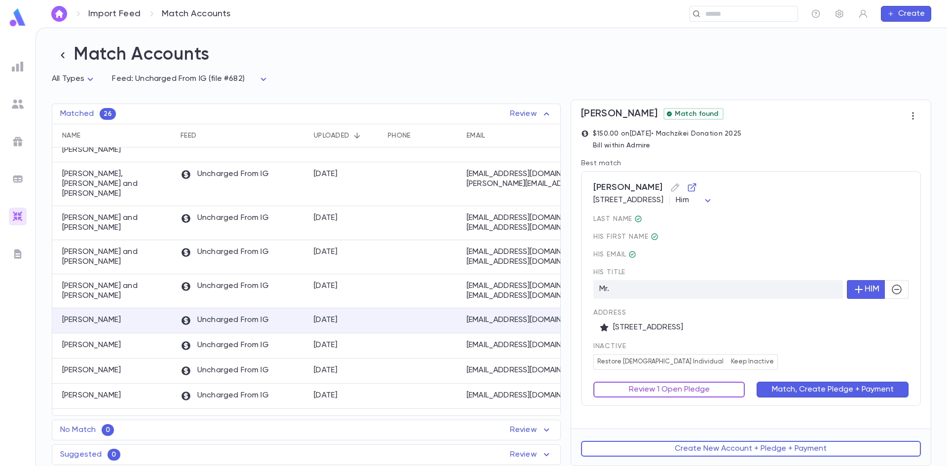
click at [734, 387] on button "Review 1 Open Pledge" at bounding box center [670, 390] width 152 height 16
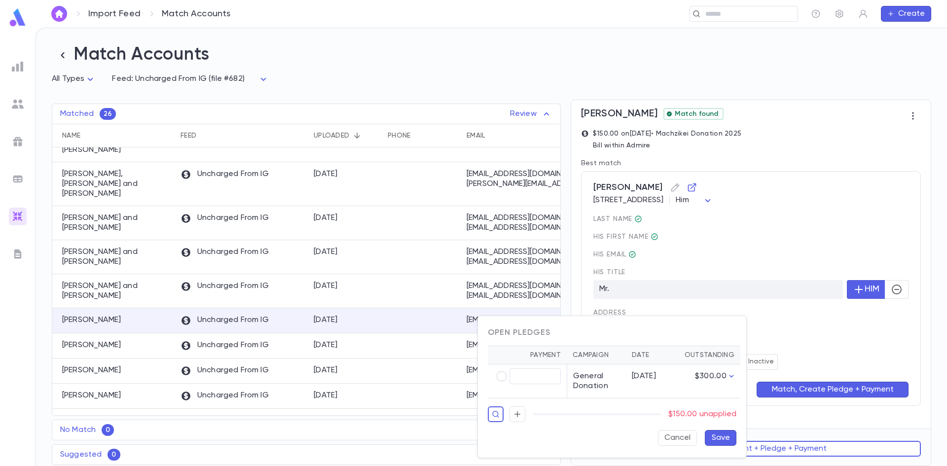
type input "******"
click at [722, 440] on button "Save" at bounding box center [721, 438] width 32 height 16
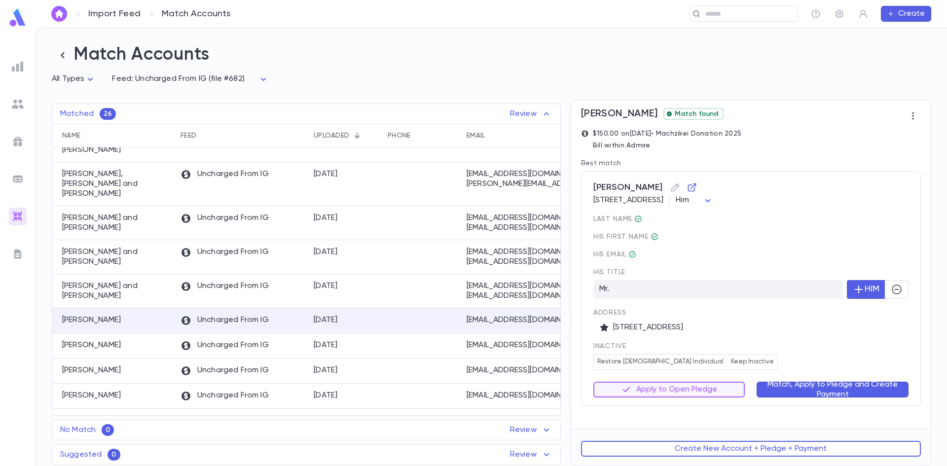
click at [791, 395] on button "Match, Apply to Pledge and Create Payment" at bounding box center [833, 390] width 152 height 16
click at [793, 370] on div "inactive Restore Male Individual Keep Inactive" at bounding box center [751, 356] width 315 height 28
click at [717, 395] on button "Review 1 Open Pledge" at bounding box center [670, 390] width 152 height 16
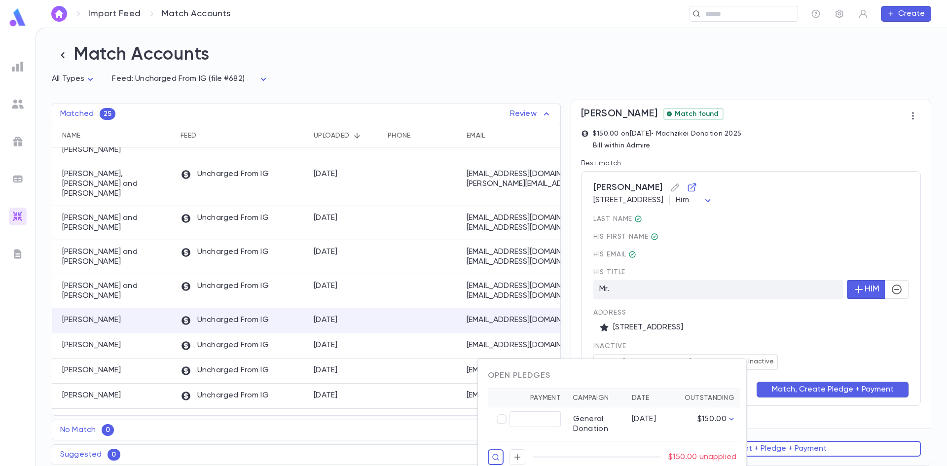
click at [791, 348] on div at bounding box center [473, 233] width 947 height 466
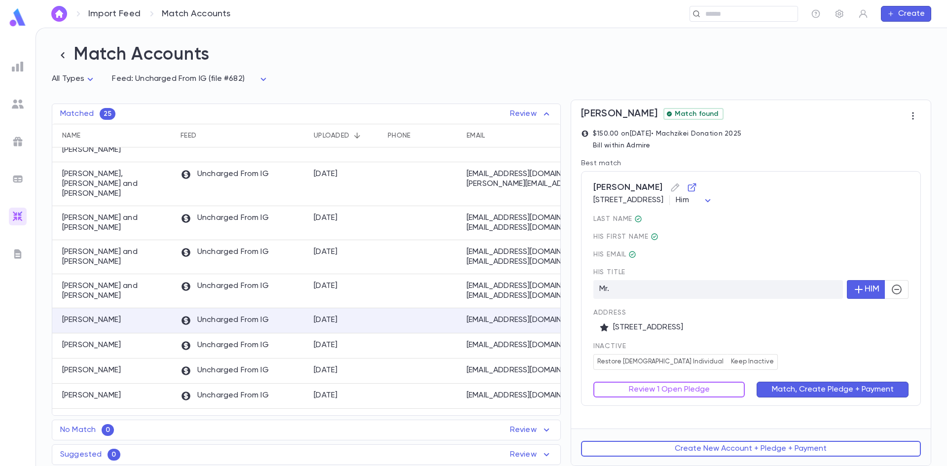
click at [701, 395] on button "Review 1 Open Pledge" at bounding box center [670, 390] width 152 height 16
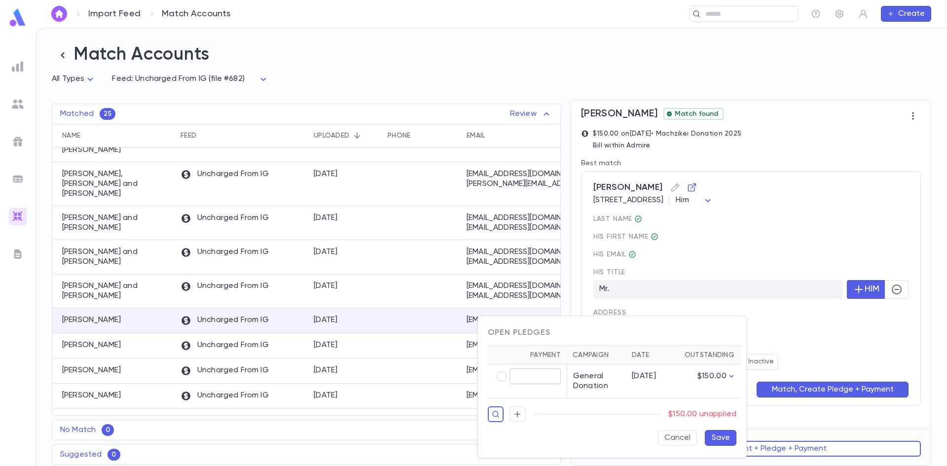
type input "******"
click at [722, 438] on button "Save" at bounding box center [721, 438] width 32 height 16
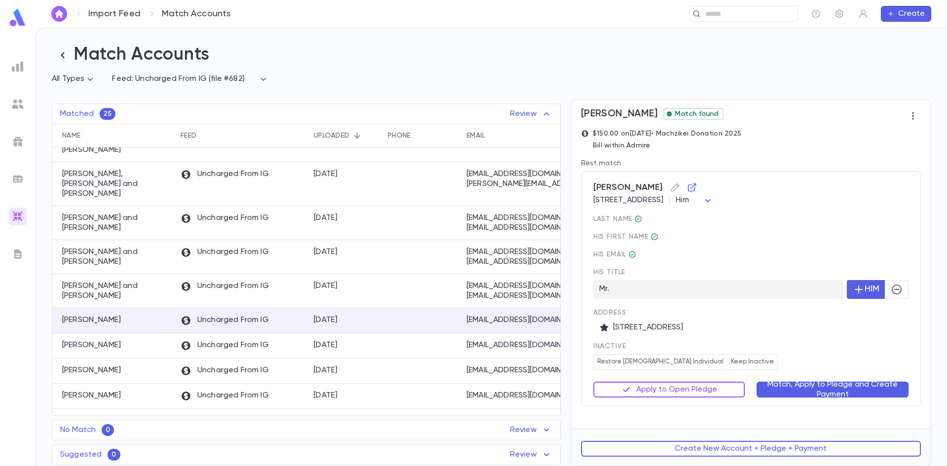
click at [630, 396] on icon "button" at bounding box center [627, 390] width 12 height 12
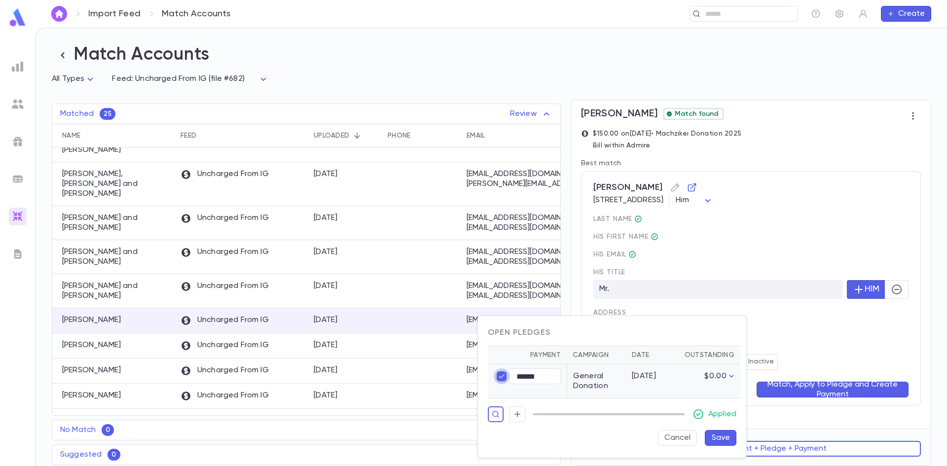
type input "****"
click at [779, 359] on div at bounding box center [473, 233] width 947 height 466
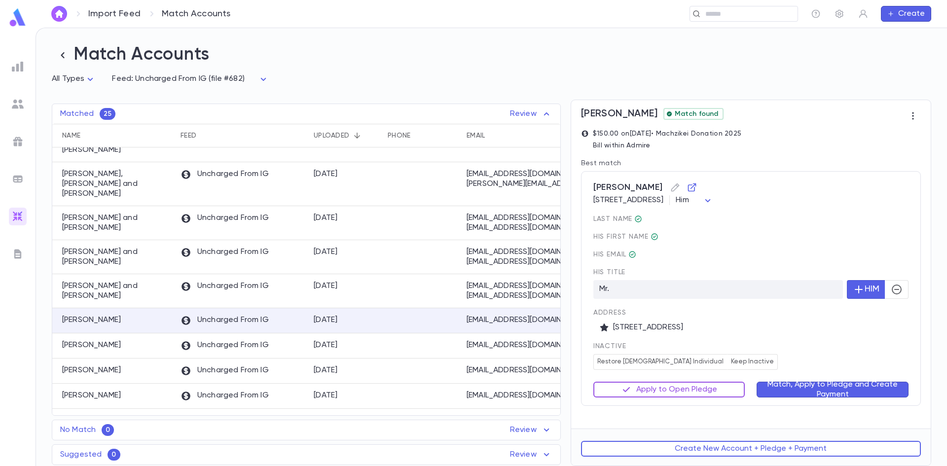
click at [697, 390] on button "Apply to Open Pledge" at bounding box center [670, 390] width 152 height 16
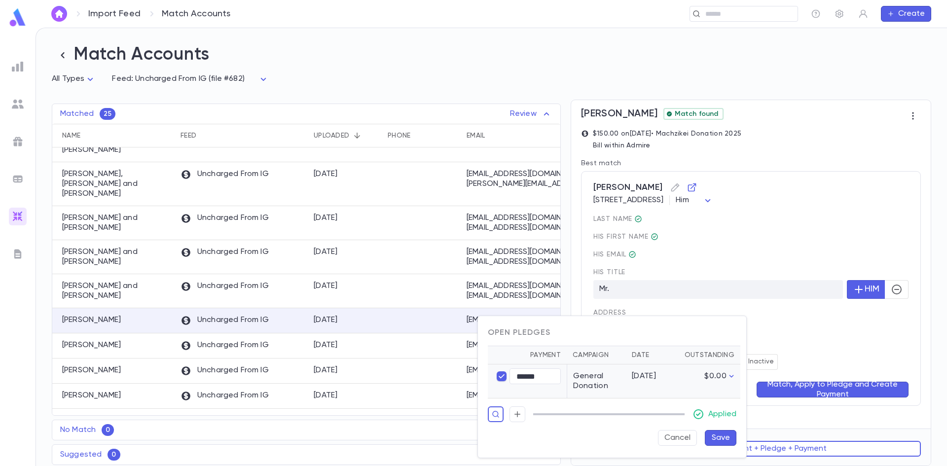
click at [722, 437] on button "Save" at bounding box center [721, 438] width 32 height 16
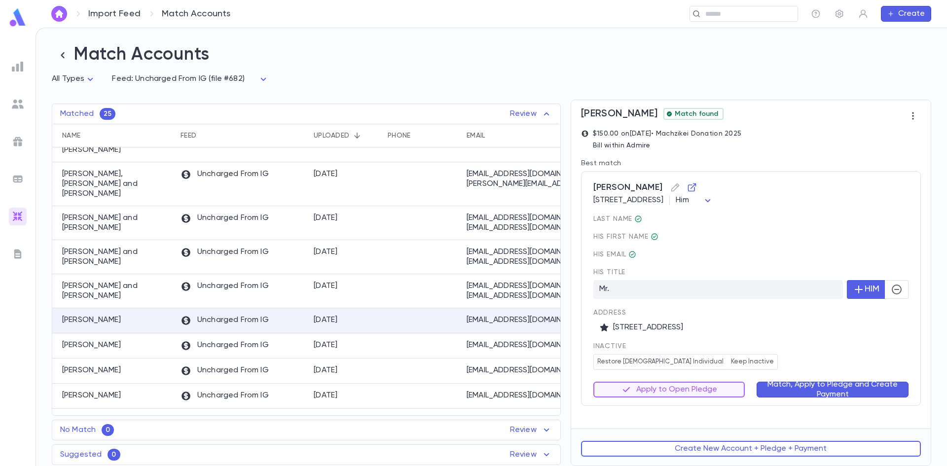
click at [823, 388] on button "Match, Apply to Pledge and Create Payment" at bounding box center [833, 390] width 152 height 16
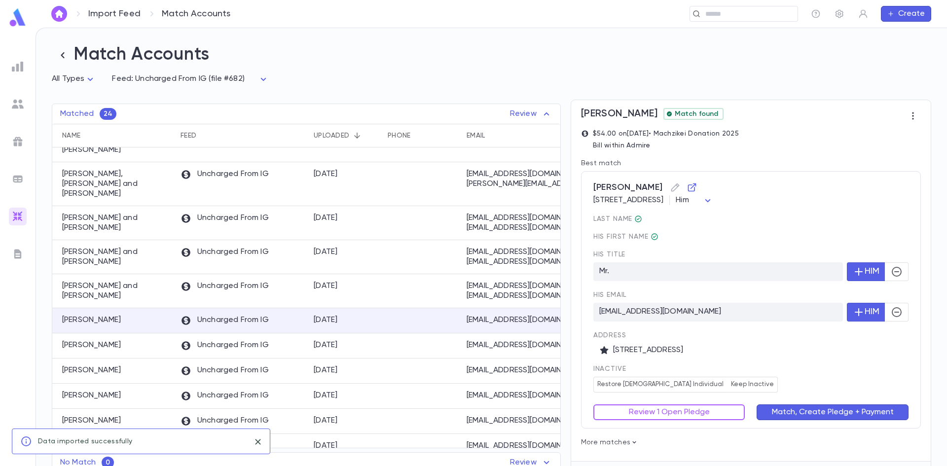
scroll to position [34, 0]
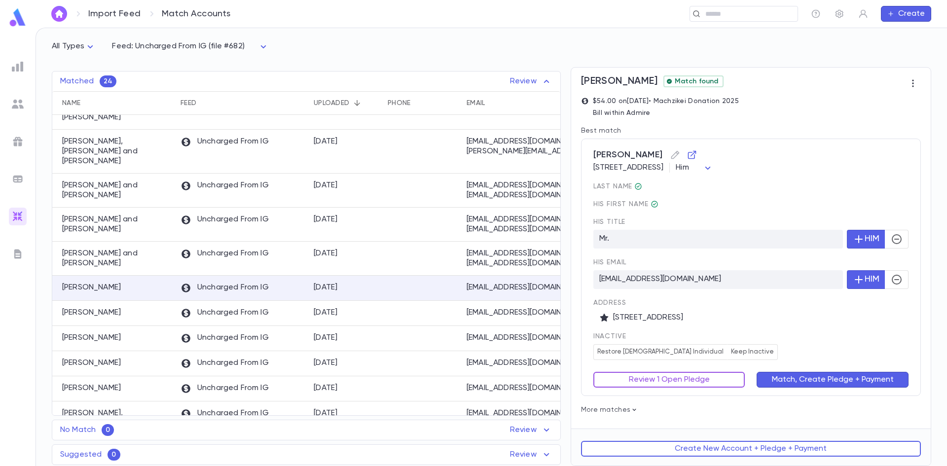
click at [673, 377] on button "Review 1 Open Pledge" at bounding box center [670, 380] width 152 height 16
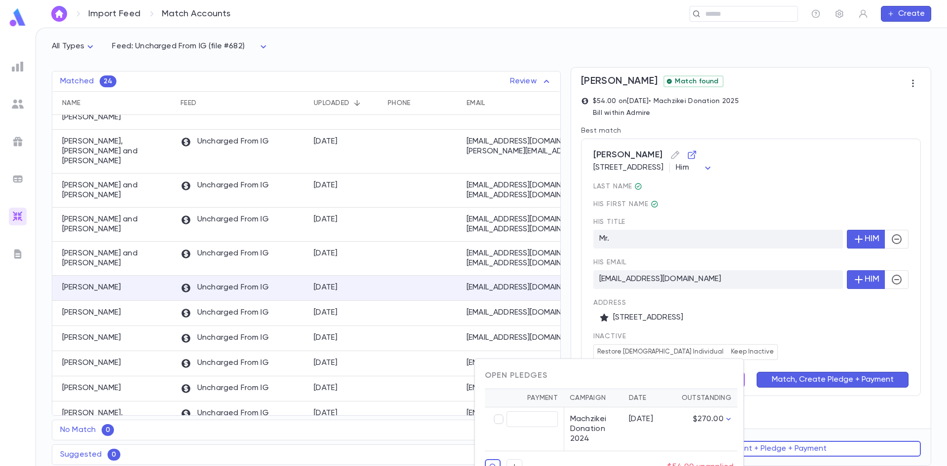
click at [748, 315] on div at bounding box center [473, 233] width 947 height 466
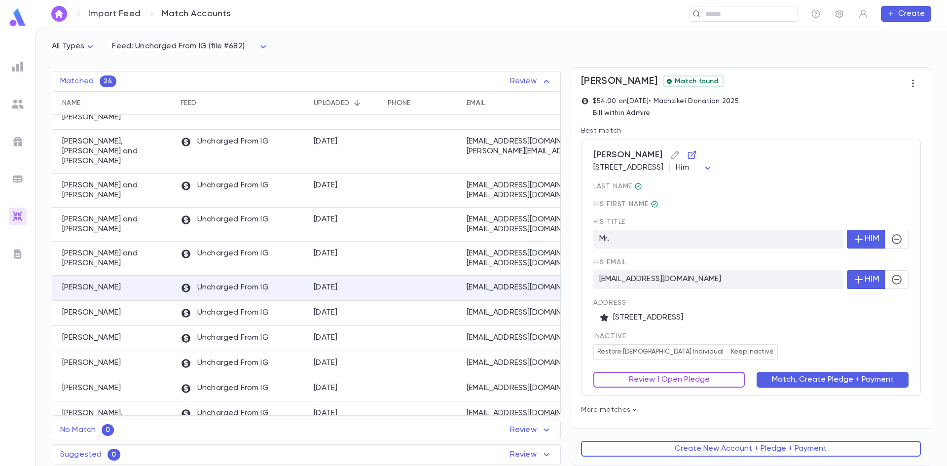
click at [701, 377] on button "Review 1 Open Pledge" at bounding box center [670, 380] width 152 height 16
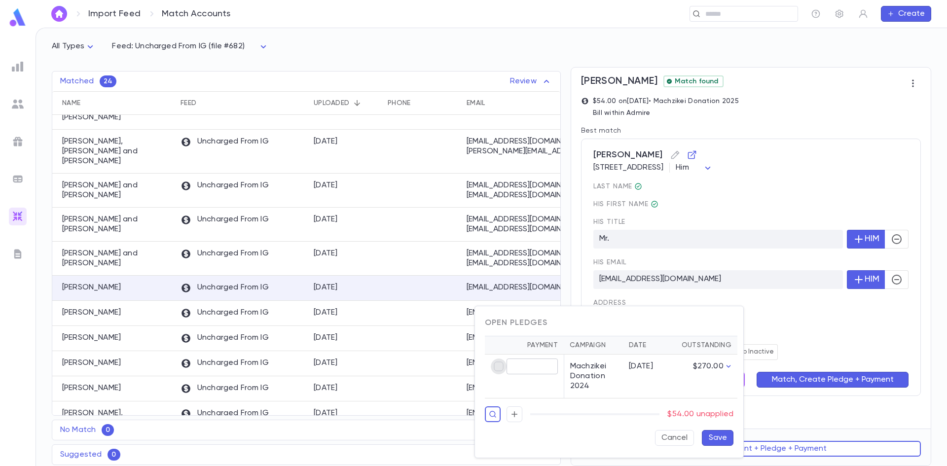
type input "*****"
click at [713, 438] on button "Save" at bounding box center [718, 438] width 32 height 16
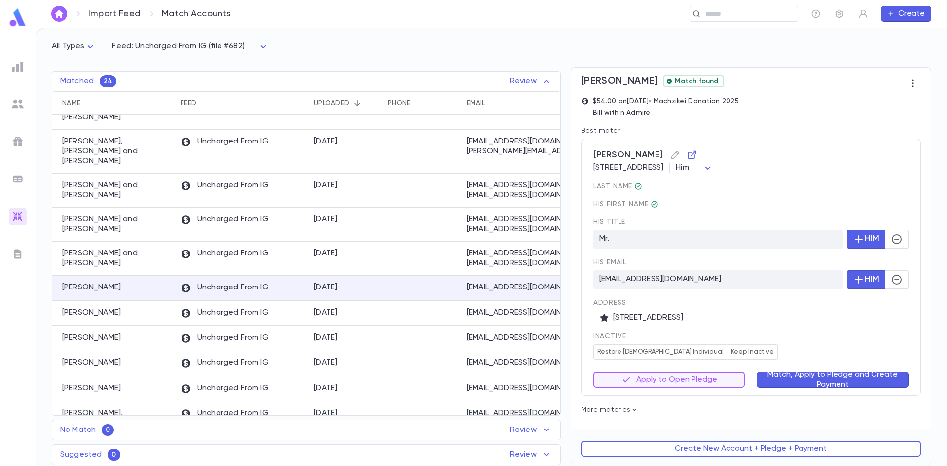
click at [799, 376] on button "Match, Apply to Pledge and Create Payment" at bounding box center [833, 380] width 152 height 16
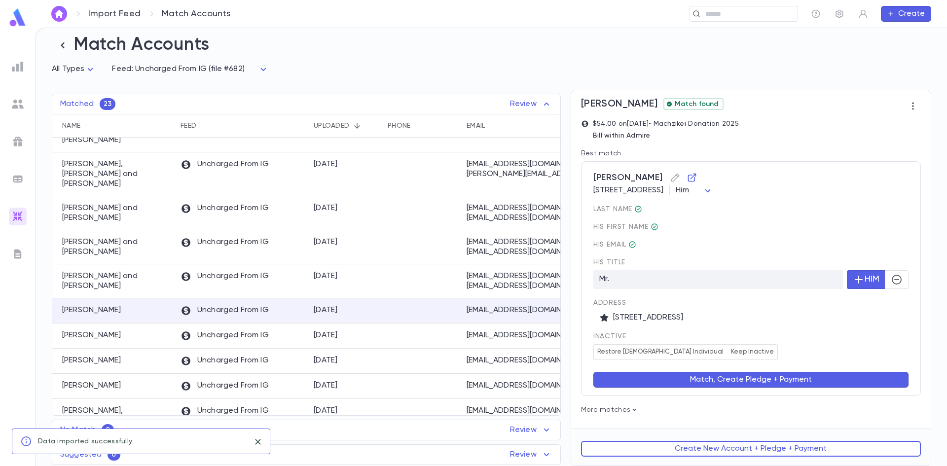
scroll to position [0, 0]
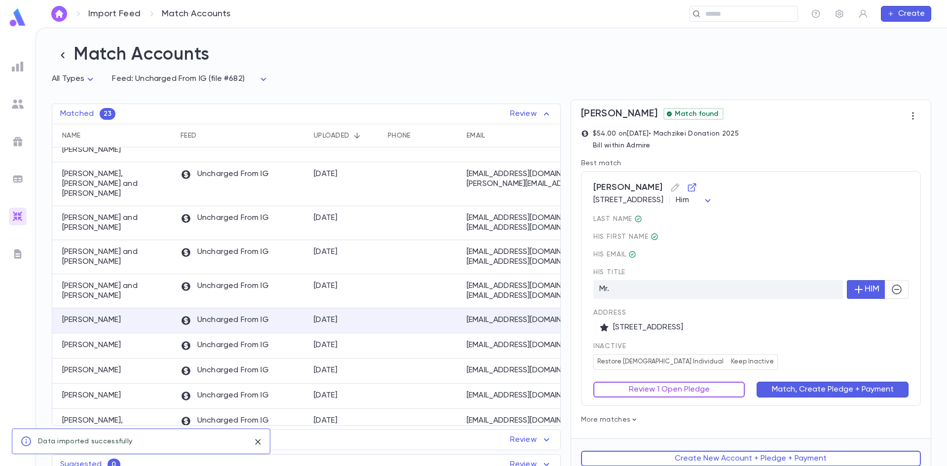
click at [732, 390] on button "Review 1 Open Pledge" at bounding box center [670, 390] width 152 height 16
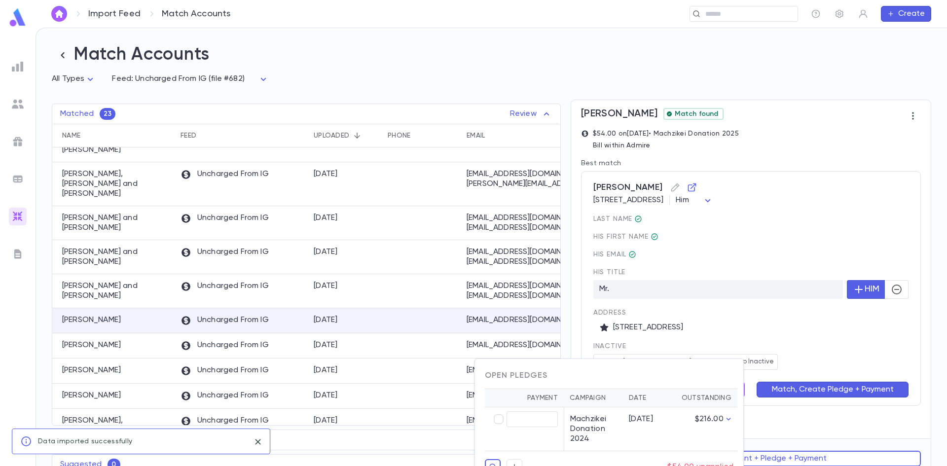
click at [773, 338] on div at bounding box center [473, 233] width 947 height 466
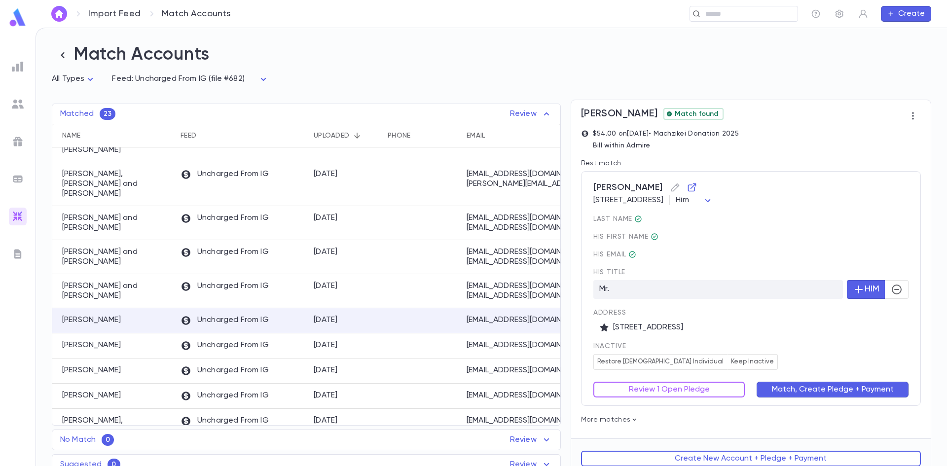
click at [737, 387] on button "Review 1 Open Pledge" at bounding box center [670, 390] width 152 height 16
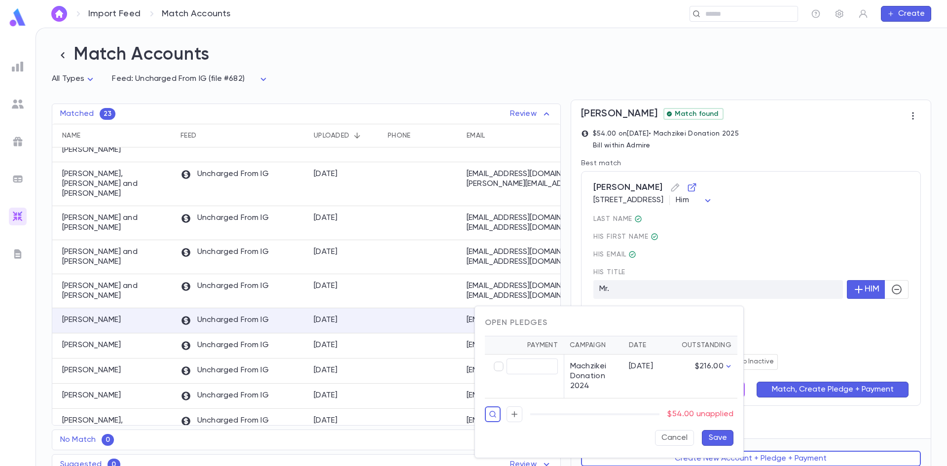
type input "*****"
click at [727, 437] on button "Save" at bounding box center [718, 438] width 32 height 16
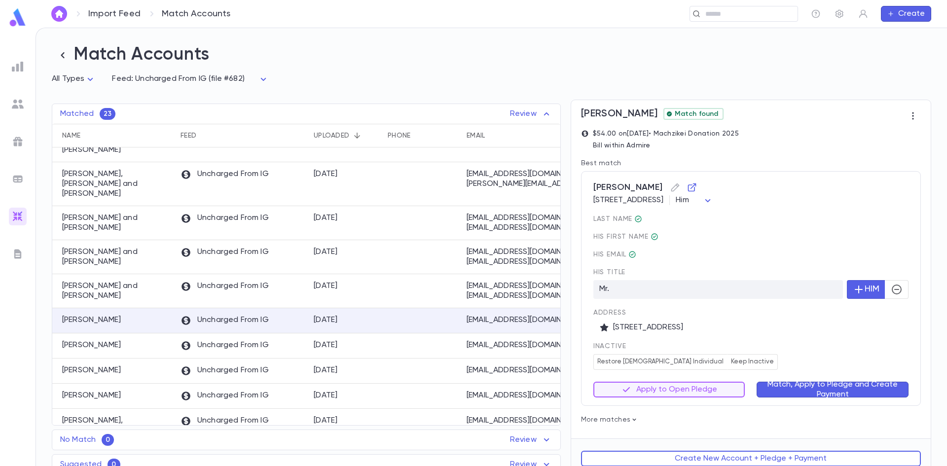
click at [784, 393] on button "Match, Apply to Pledge and Create Payment" at bounding box center [833, 390] width 152 height 16
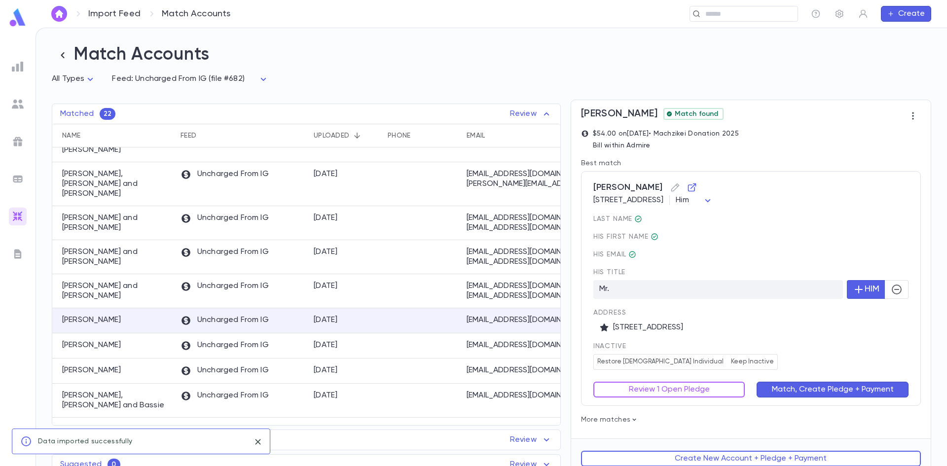
click at [791, 360] on div "inactive Restore Male Individual Keep Inactive" at bounding box center [751, 356] width 315 height 28
click at [724, 387] on button "Review 1 Open Pledge" at bounding box center [670, 390] width 152 height 16
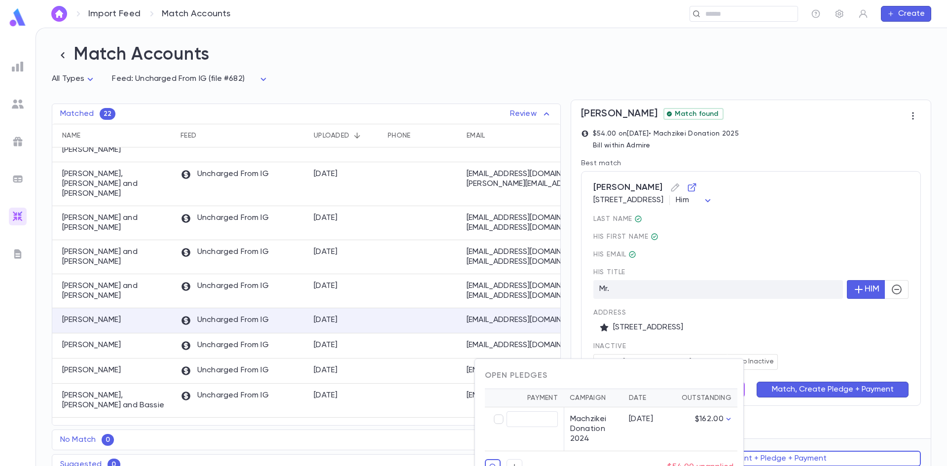
click at [762, 357] on div at bounding box center [473, 233] width 947 height 466
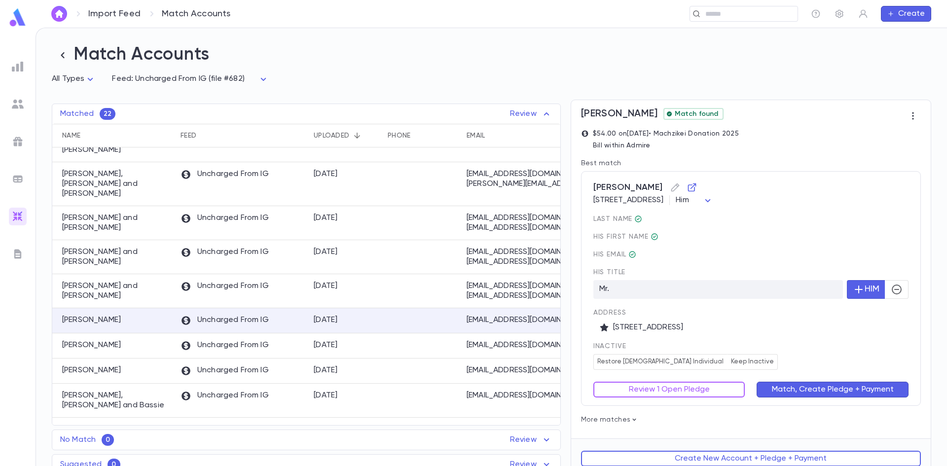
click at [709, 385] on button "Review 1 Open Pledge" at bounding box center [670, 390] width 152 height 16
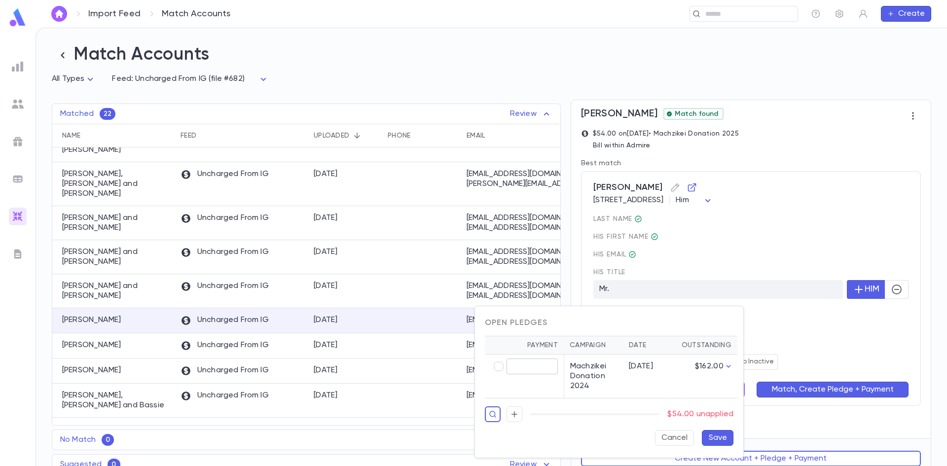
type input "*****"
click at [721, 436] on button "Save" at bounding box center [718, 438] width 32 height 16
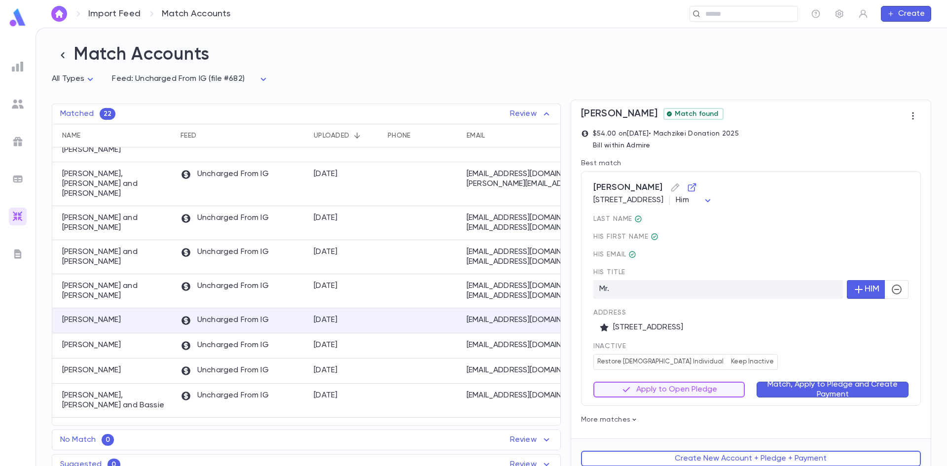
click at [809, 393] on button "Match, Apply to Pledge and Create Payment" at bounding box center [833, 390] width 152 height 16
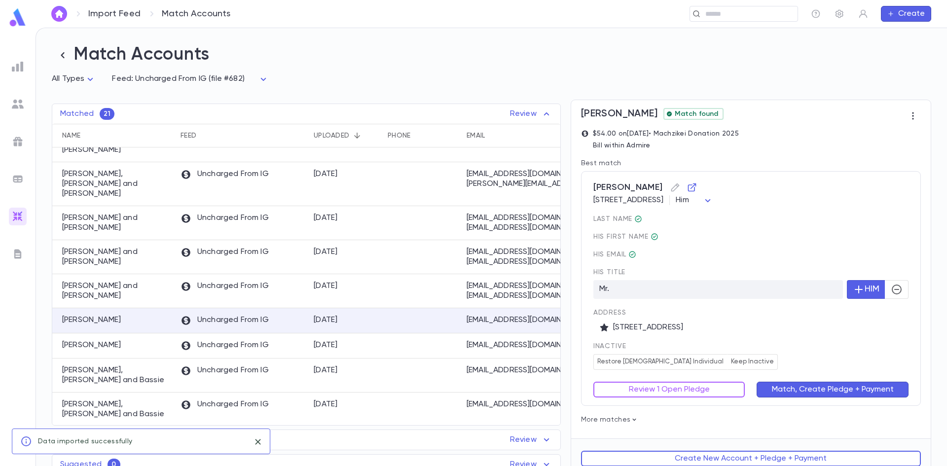
click at [814, 343] on div "last Name His first Name His email His title Mr. HIM Address 147-46 71st Avenue…" at bounding box center [751, 292] width 315 height 155
click at [706, 383] on div "Review 1 Open Pledge" at bounding box center [664, 384] width 164 height 28
click at [723, 388] on button "Review 1 Open Pledge" at bounding box center [670, 390] width 152 height 16
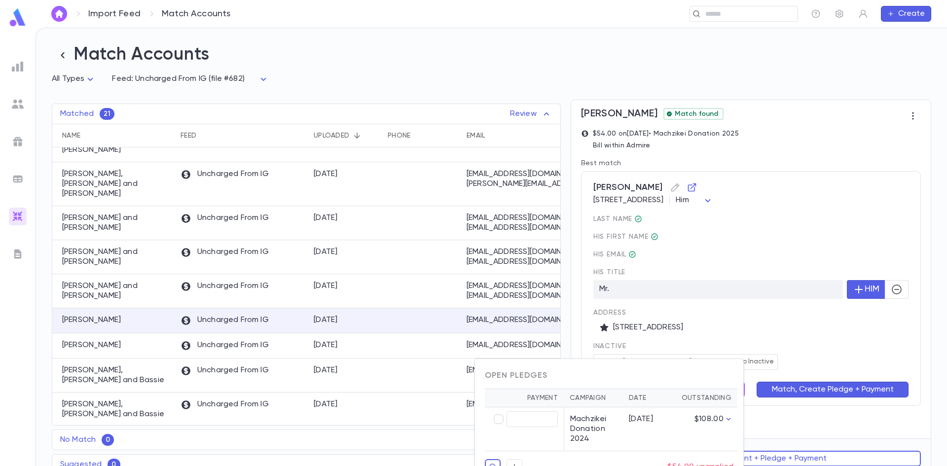
click at [758, 367] on div at bounding box center [473, 233] width 947 height 466
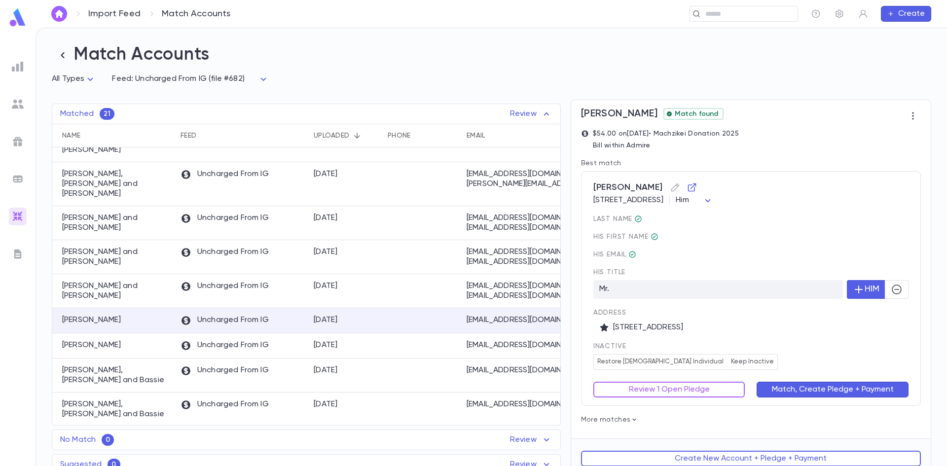
click at [724, 394] on button "Review 1 Open Pledge" at bounding box center [670, 390] width 152 height 16
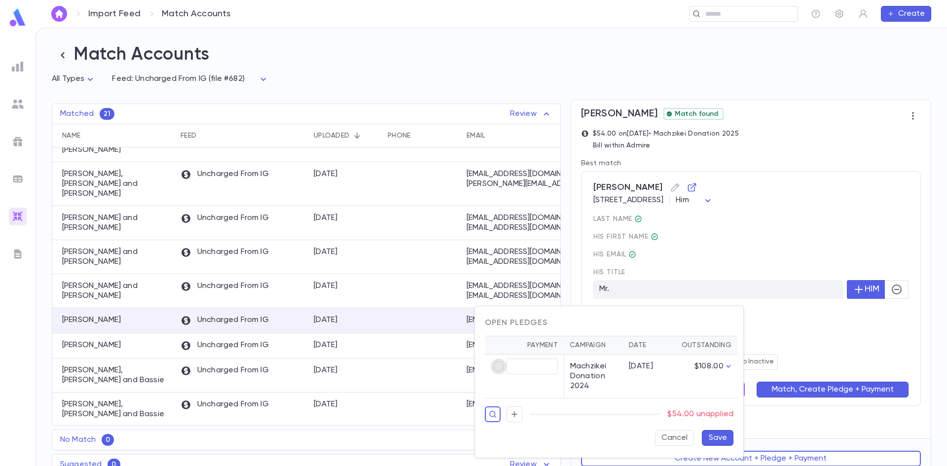
type input "*****"
click at [730, 438] on button "Save" at bounding box center [718, 438] width 32 height 16
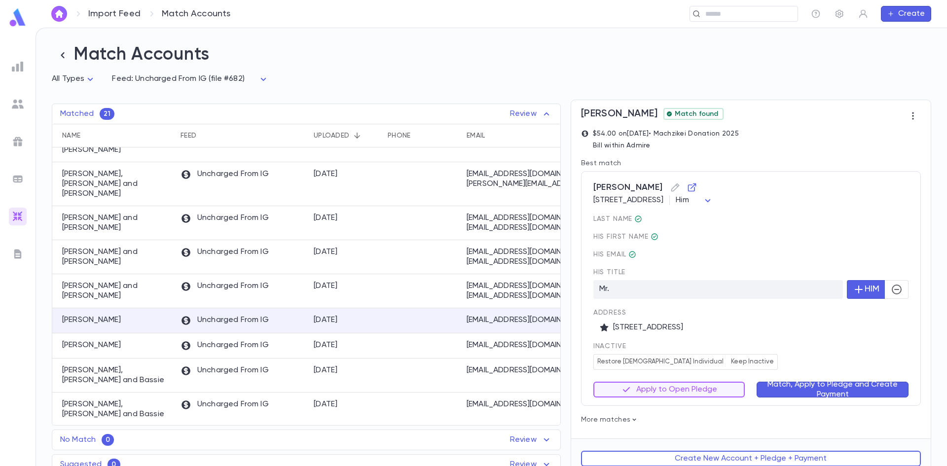
click at [829, 398] on button "Match, Apply to Pledge and Create Payment" at bounding box center [833, 390] width 152 height 16
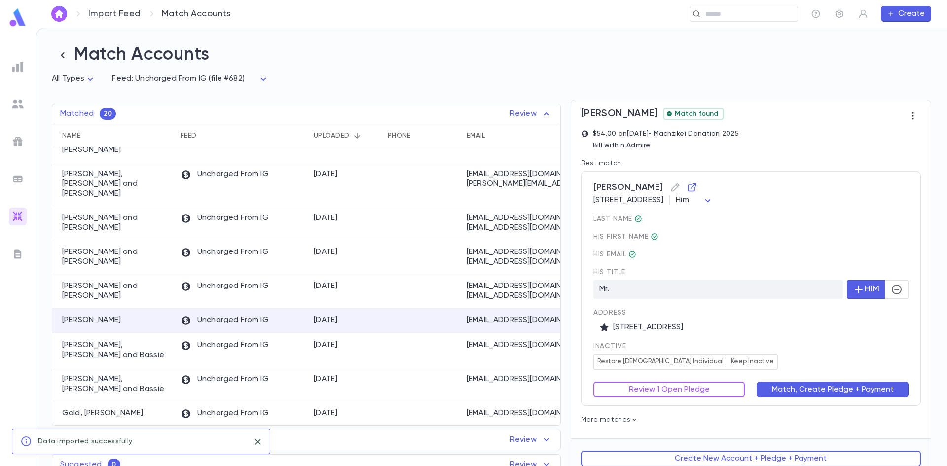
click at [811, 363] on div "inactive Restore Male Individual Keep Inactive" at bounding box center [751, 356] width 315 height 28
click at [705, 396] on button "Review 1 Open Pledge" at bounding box center [670, 390] width 152 height 16
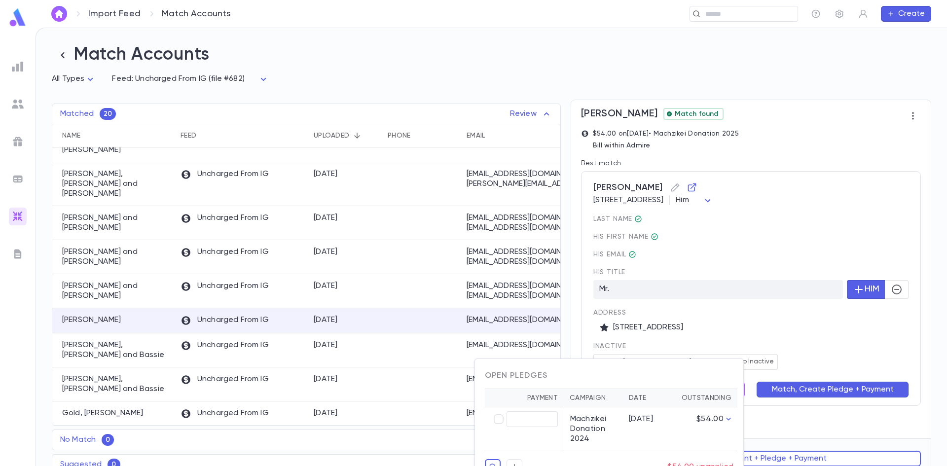
click at [780, 355] on div at bounding box center [473, 233] width 947 height 466
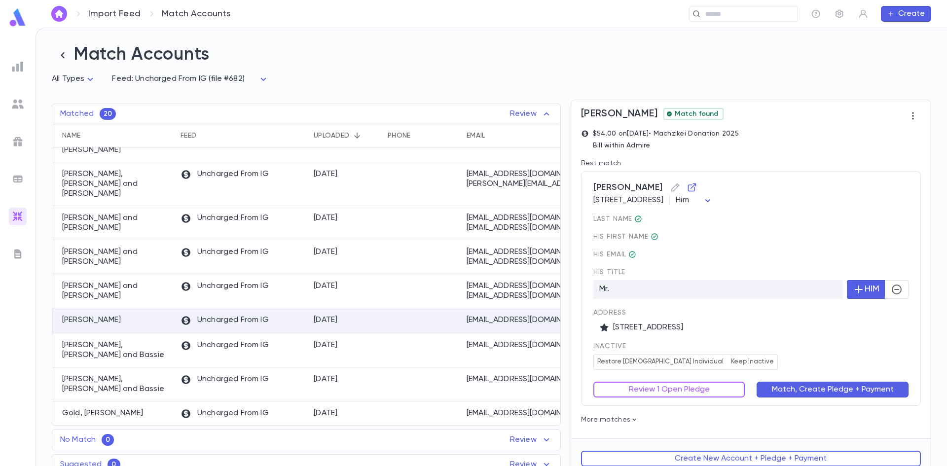
click at [719, 382] on div "Review 1 Open Pledge" at bounding box center [664, 384] width 164 height 28
click at [717, 388] on button "Review 1 Open Pledge" at bounding box center [670, 390] width 152 height 16
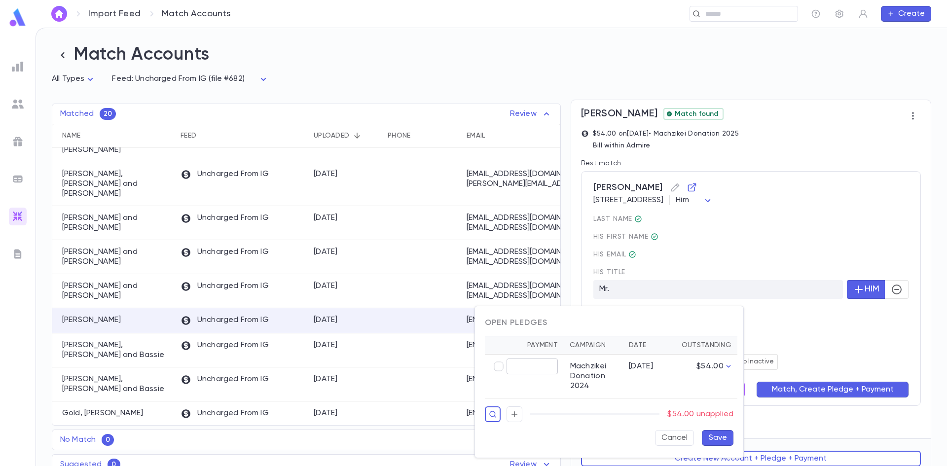
type input "*****"
click at [719, 441] on button "Save" at bounding box center [718, 438] width 32 height 16
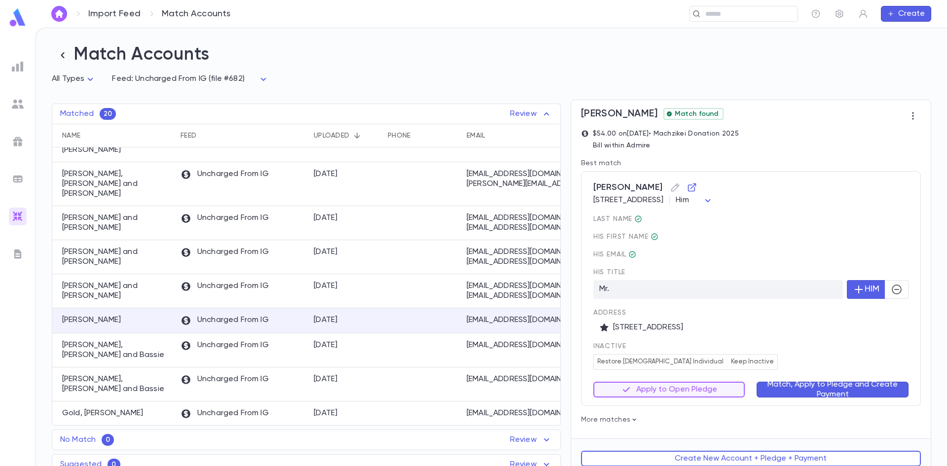
click at [783, 391] on button "Match, Apply to Pledge and Create Payment" at bounding box center [833, 390] width 152 height 16
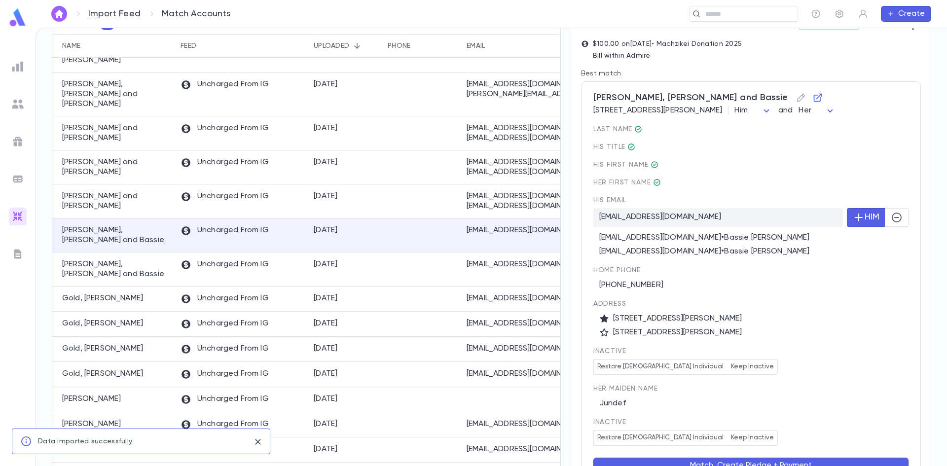
scroll to position [155, 0]
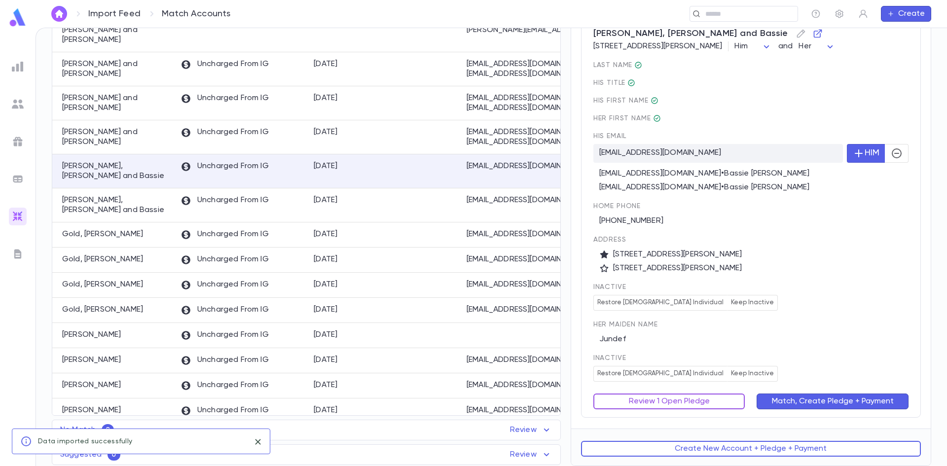
click at [685, 398] on button "Review 1 Open Pledge" at bounding box center [670, 402] width 152 height 16
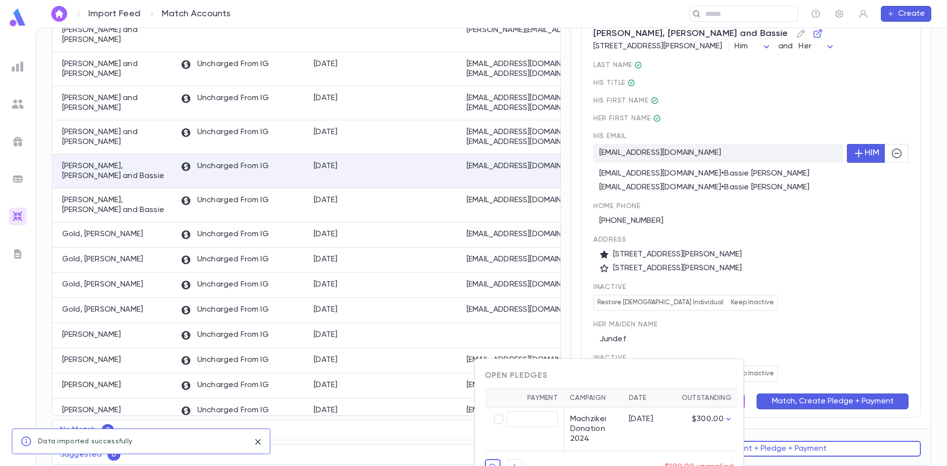
click at [772, 363] on div at bounding box center [473, 233] width 947 height 466
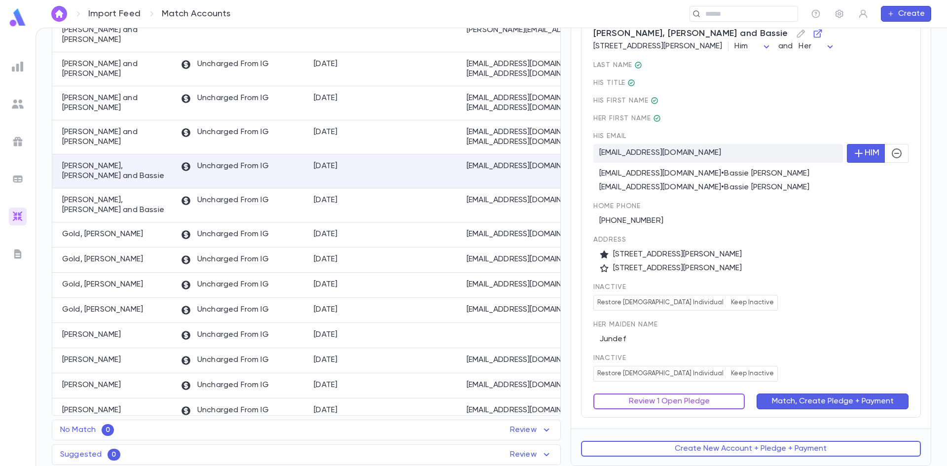
click at [713, 401] on button "Review 1 Open Pledge" at bounding box center [670, 402] width 152 height 16
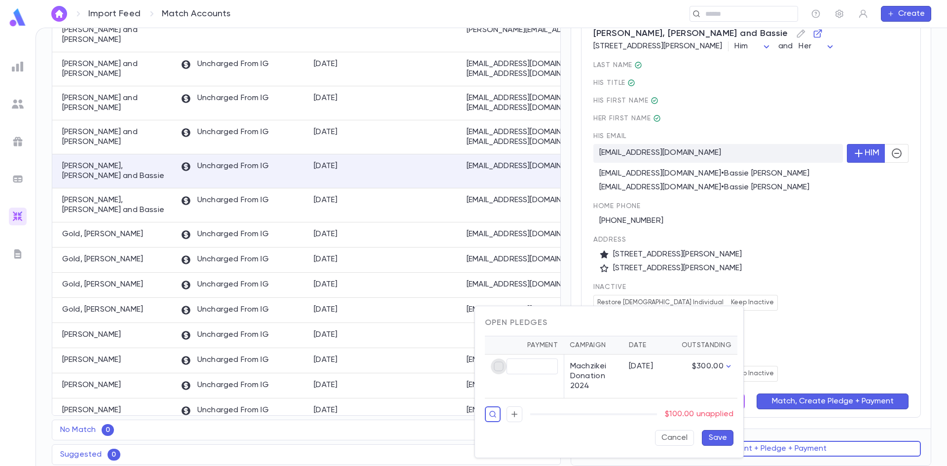
type input "******"
click at [736, 444] on div "Open Pledges Payment Campaign Date Outstanding ****** ​ Machzikei Donation 2024…" at bounding box center [609, 381] width 268 height 151
click at [719, 438] on button "Save" at bounding box center [718, 438] width 32 height 16
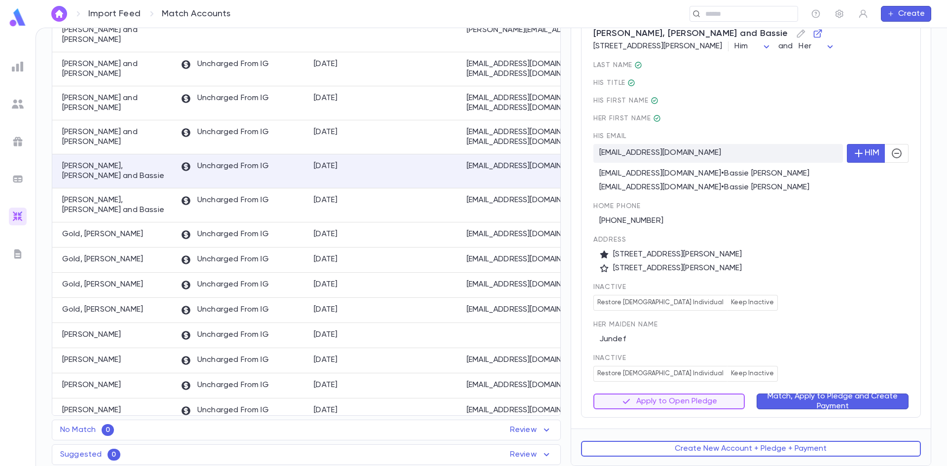
click at [797, 400] on button "Match, Apply to Pledge and Create Payment" at bounding box center [833, 402] width 152 height 16
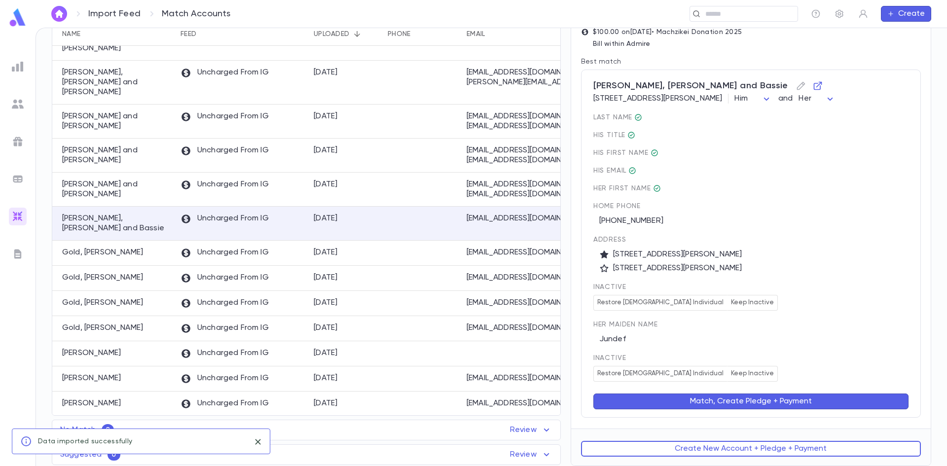
scroll to position [103, 0]
click at [711, 401] on button "Review 1 Open Pledge" at bounding box center [670, 402] width 152 height 16
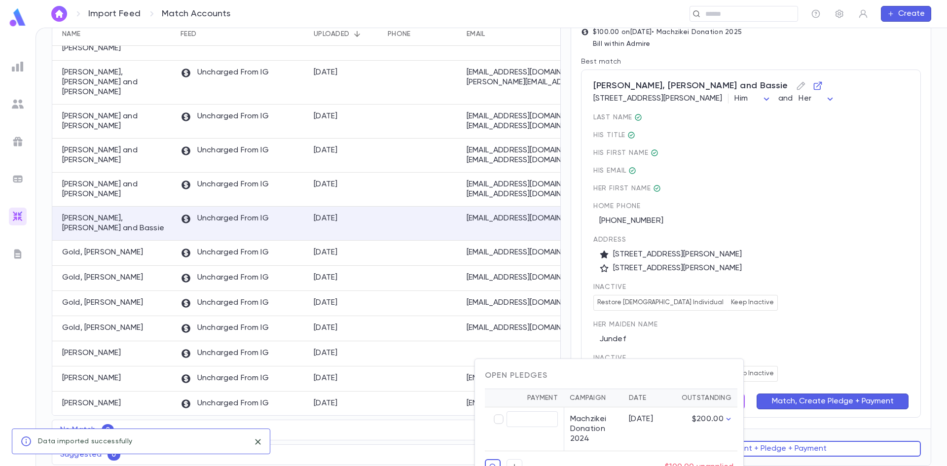
click at [788, 339] on div at bounding box center [473, 233] width 947 height 466
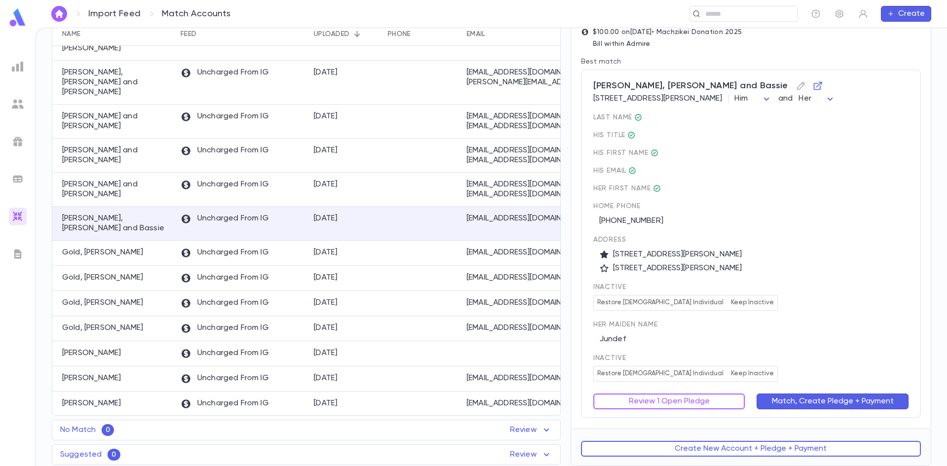
click at [674, 410] on div "Goldfeder, Yeruchem Fishel and Bassie 6137 N Bernard St, Chicago IL 60659 Him *…" at bounding box center [751, 244] width 340 height 348
click at [636, 401] on button "Review 1 Open Pledge" at bounding box center [670, 402] width 152 height 16
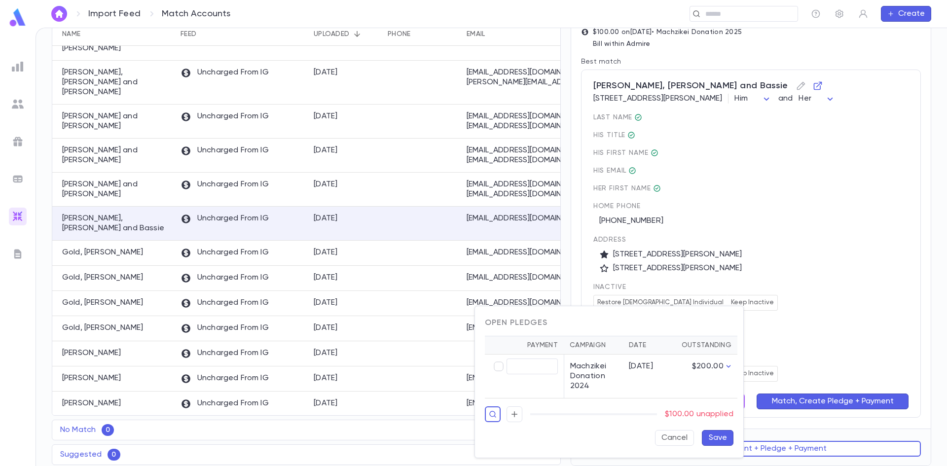
type input "******"
click at [717, 437] on button "Save" at bounding box center [718, 438] width 32 height 16
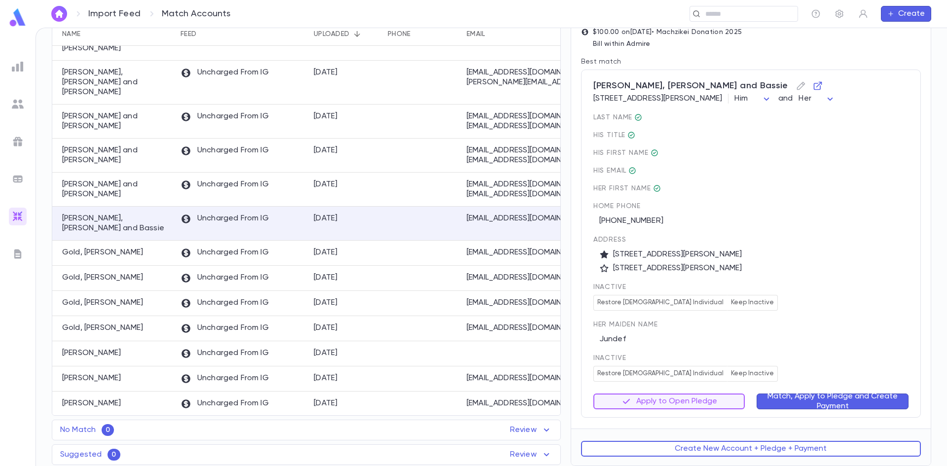
click at [816, 404] on button "Match, Apply to Pledge and Create Payment" at bounding box center [833, 402] width 152 height 16
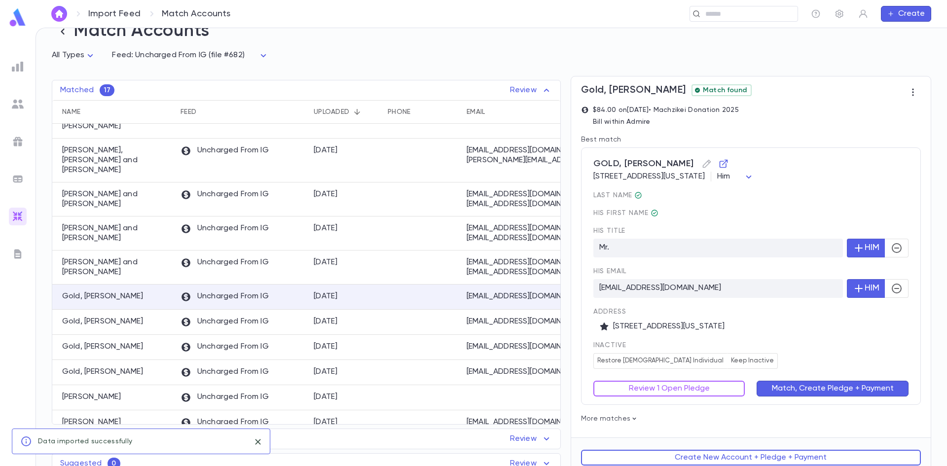
scroll to position [34, 0]
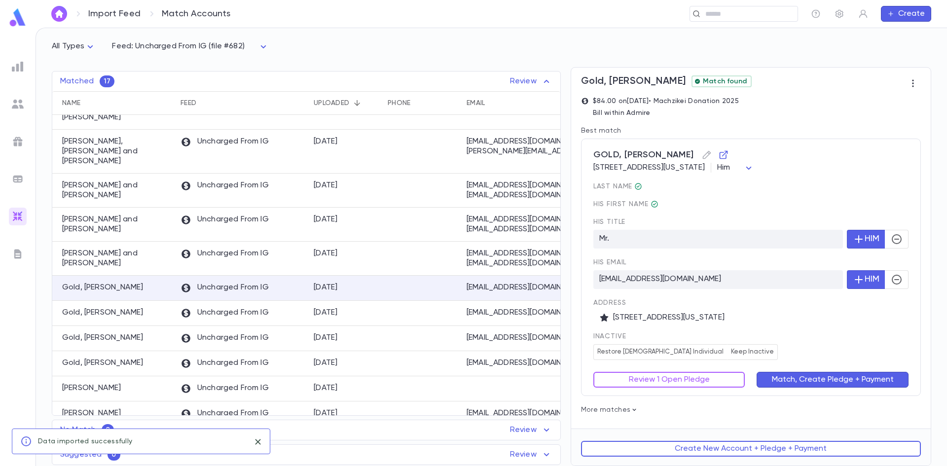
click at [803, 346] on div "inactive Restore Male Individual Keep Inactive" at bounding box center [751, 347] width 315 height 28
click at [727, 380] on button "Review 1 Open Pledge" at bounding box center [670, 380] width 152 height 16
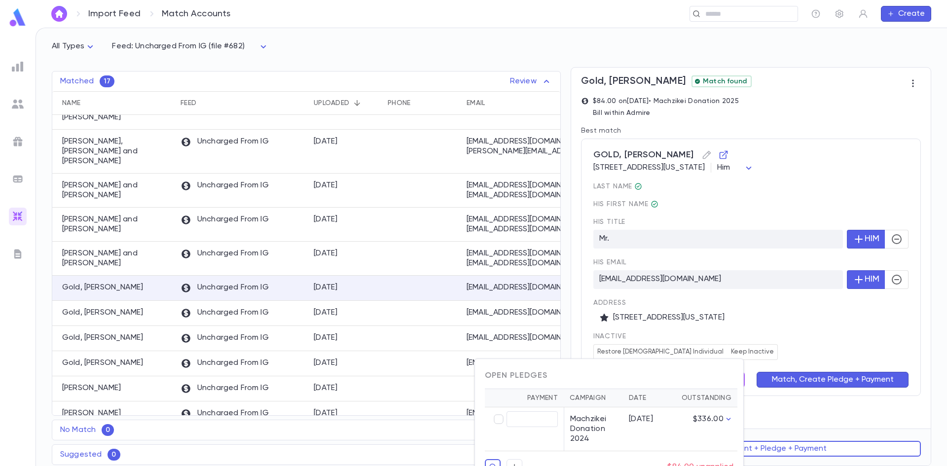
click at [795, 343] on div at bounding box center [473, 233] width 947 height 466
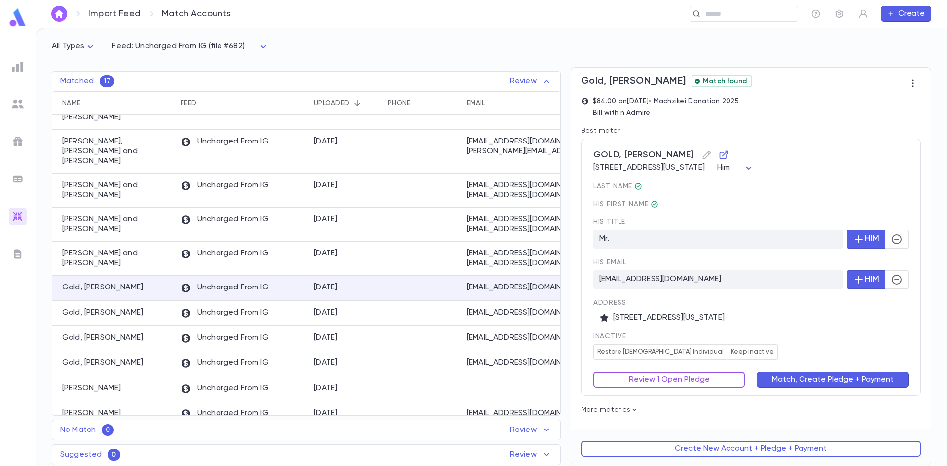
click at [720, 381] on button "Review 1 Open Pledge" at bounding box center [670, 380] width 152 height 16
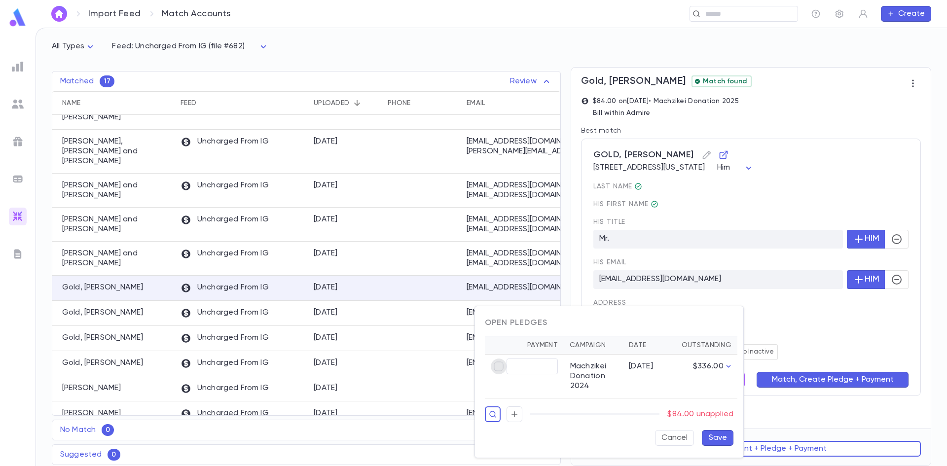
type input "*****"
click at [710, 437] on button "Save" at bounding box center [718, 438] width 32 height 16
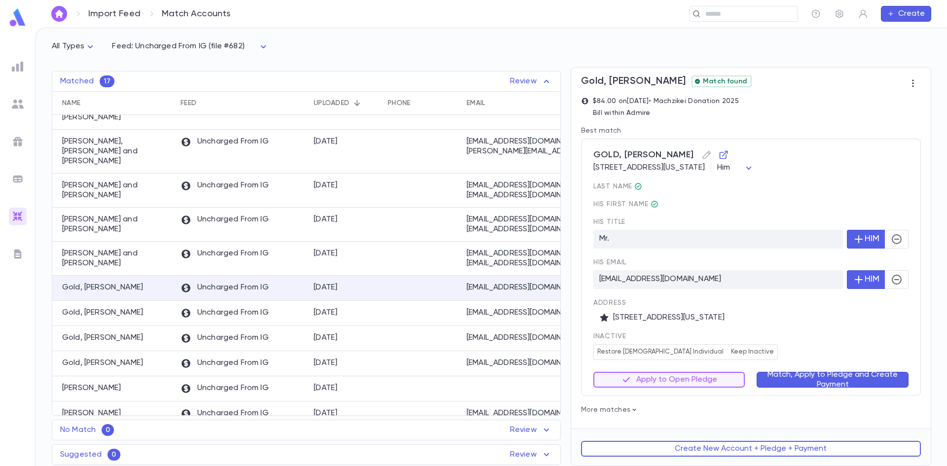
click at [782, 387] on button "Match, Apply to Pledge and Create Payment" at bounding box center [833, 380] width 152 height 16
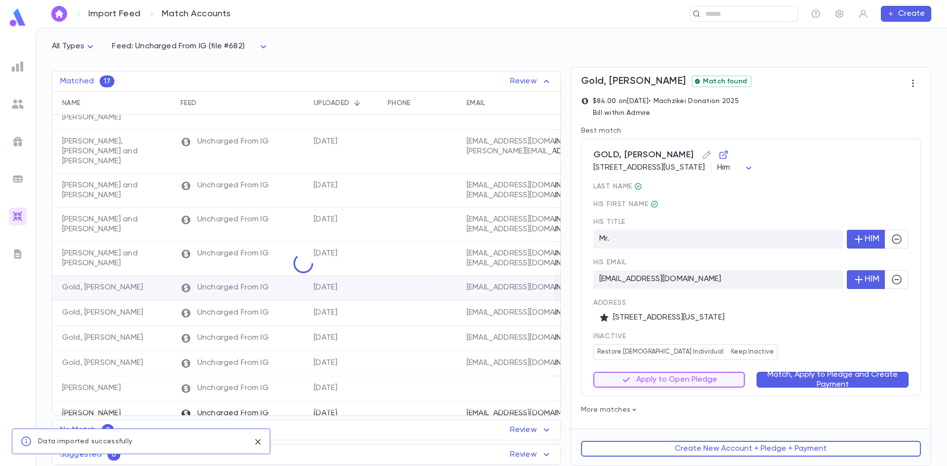
scroll to position [0, 0]
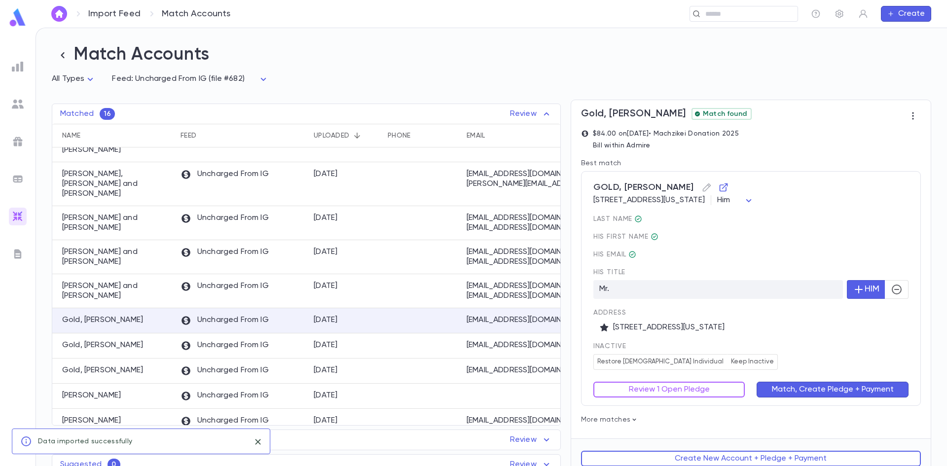
click at [745, 364] on div "inactive Restore Male Individual Keep Inactive" at bounding box center [751, 356] width 315 height 28
click at [695, 399] on div "GOLD, MOISHE 401 pinetree drive apt 1031, Miami Beach Florida 33140 Him *** las…" at bounding box center [751, 288] width 340 height 235
click at [701, 393] on button "Review 1 Open Pledge" at bounding box center [670, 390] width 152 height 16
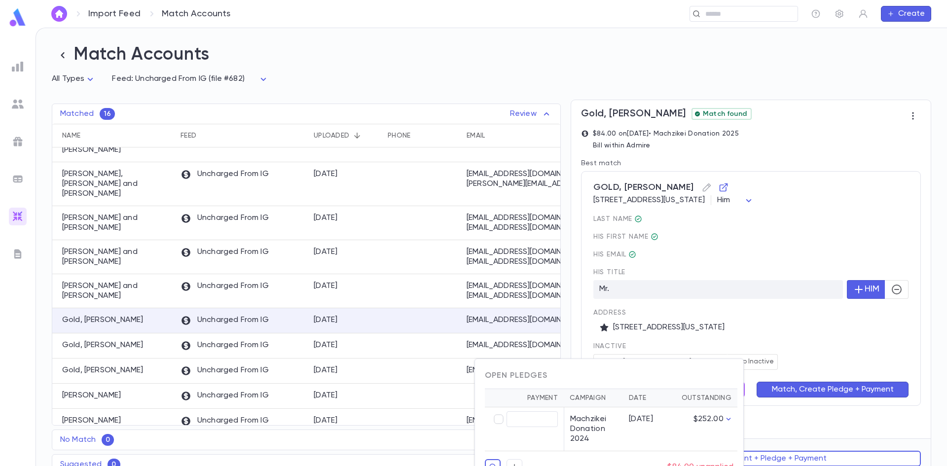
click at [785, 370] on div at bounding box center [473, 233] width 947 height 466
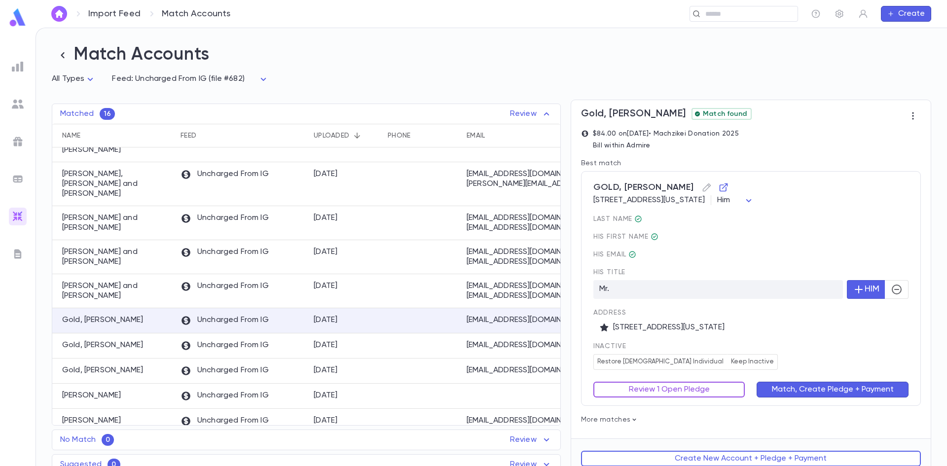
click at [648, 397] on button "Review 1 Open Pledge" at bounding box center [670, 390] width 152 height 16
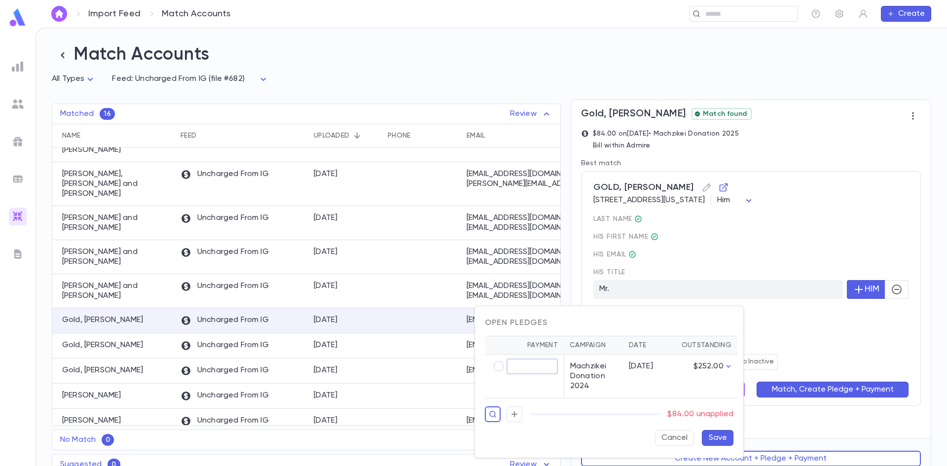
click at [522, 366] on input "text" at bounding box center [532, 366] width 51 height 15
type input "*****"
click at [714, 437] on button "Save" at bounding box center [718, 438] width 32 height 16
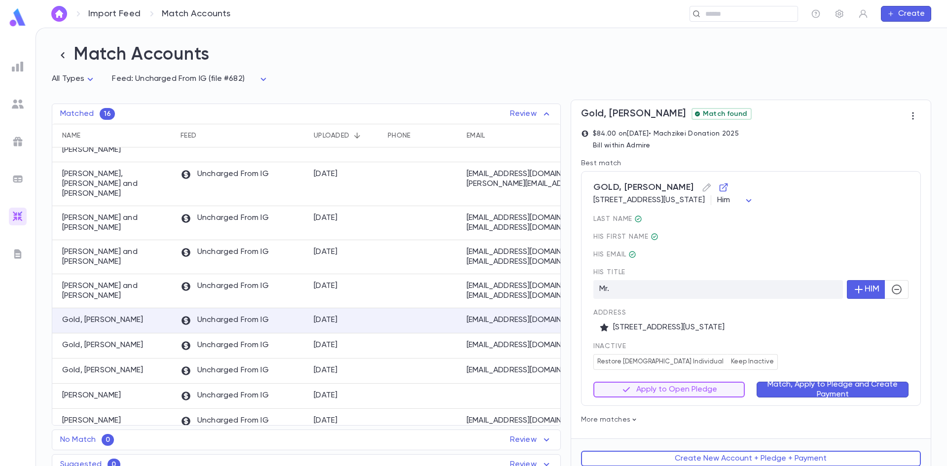
click at [851, 386] on button "Match, Apply to Pledge and Create Payment" at bounding box center [833, 390] width 152 height 16
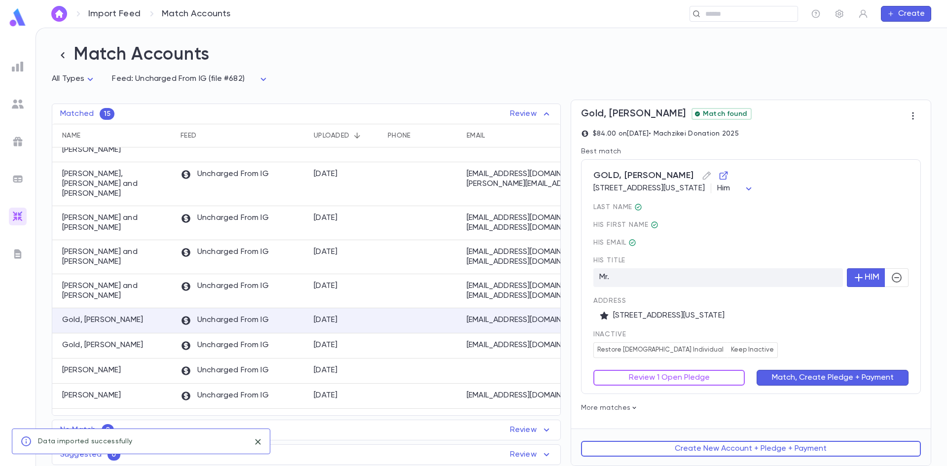
click at [839, 349] on div "inactive Restore Male Individual Keep Inactive" at bounding box center [751, 345] width 315 height 28
click at [684, 378] on button "Review 1 Open Pledge" at bounding box center [670, 378] width 152 height 16
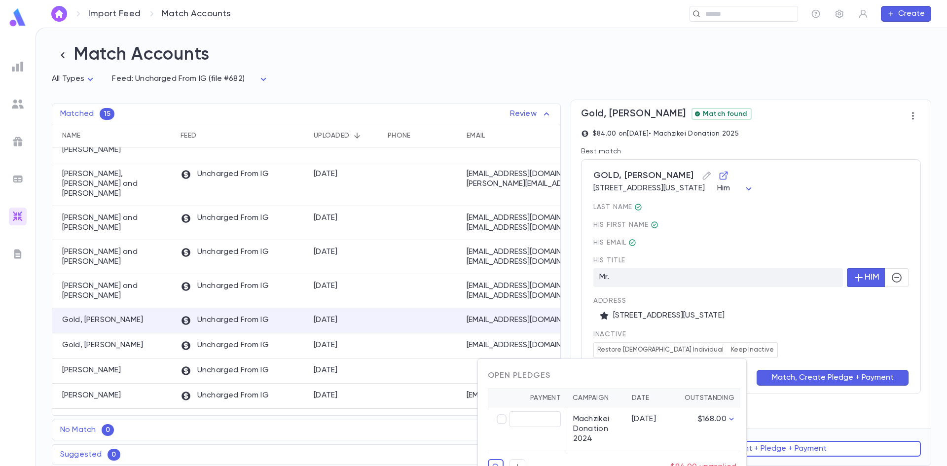
click at [829, 348] on div at bounding box center [473, 233] width 947 height 466
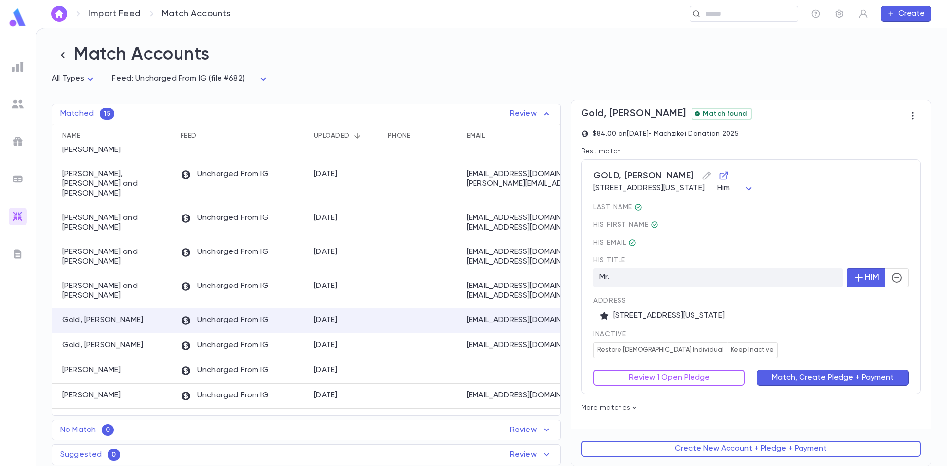
click at [705, 384] on button "Review 1 Open Pledge" at bounding box center [670, 378] width 152 height 16
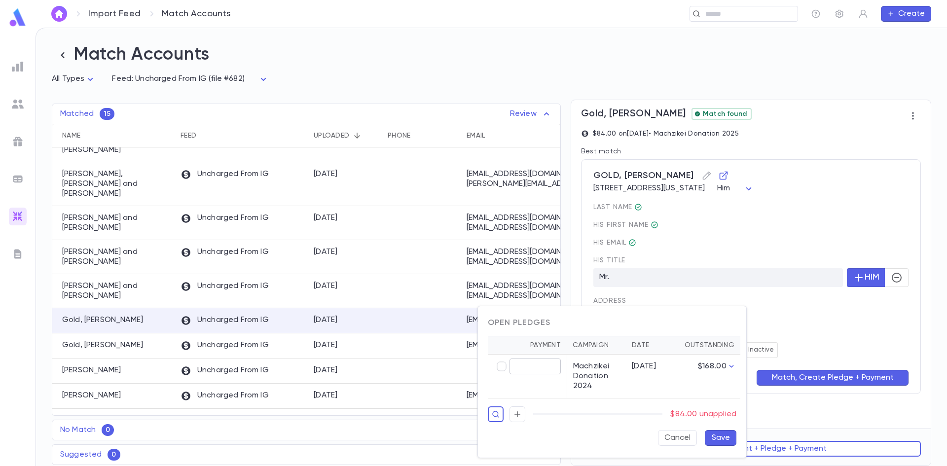
type input "*****"
click at [729, 440] on button "Save" at bounding box center [721, 438] width 32 height 16
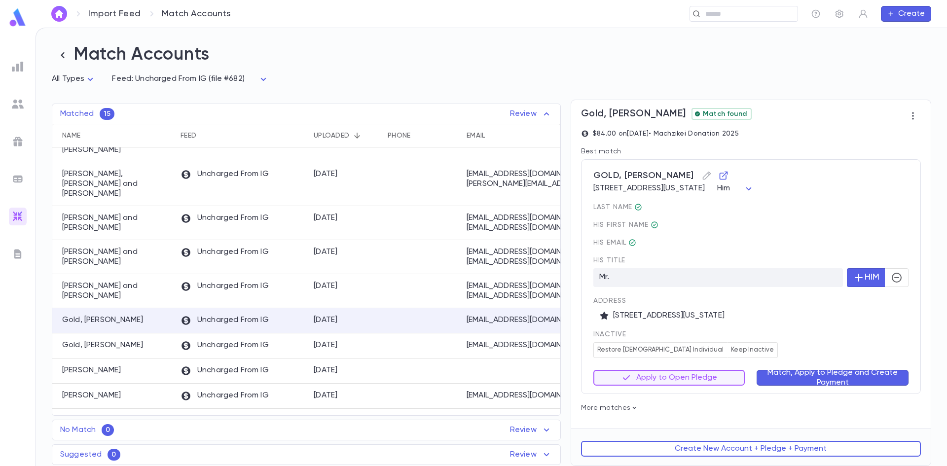
click at [810, 378] on button "Match, Apply to Pledge and Create Payment" at bounding box center [833, 378] width 152 height 16
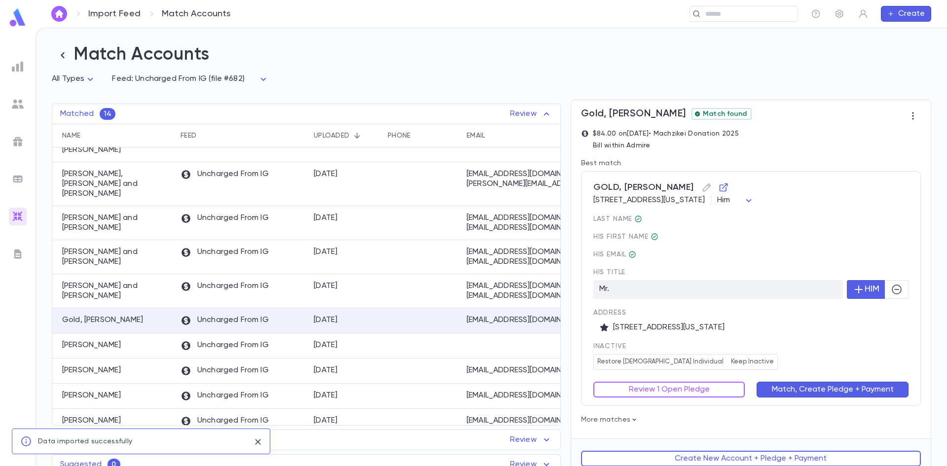
click at [729, 359] on div "inactive Restore Male Individual Keep Inactive" at bounding box center [751, 356] width 315 height 28
click at [682, 398] on button "Review 1 Open Pledge" at bounding box center [670, 390] width 152 height 16
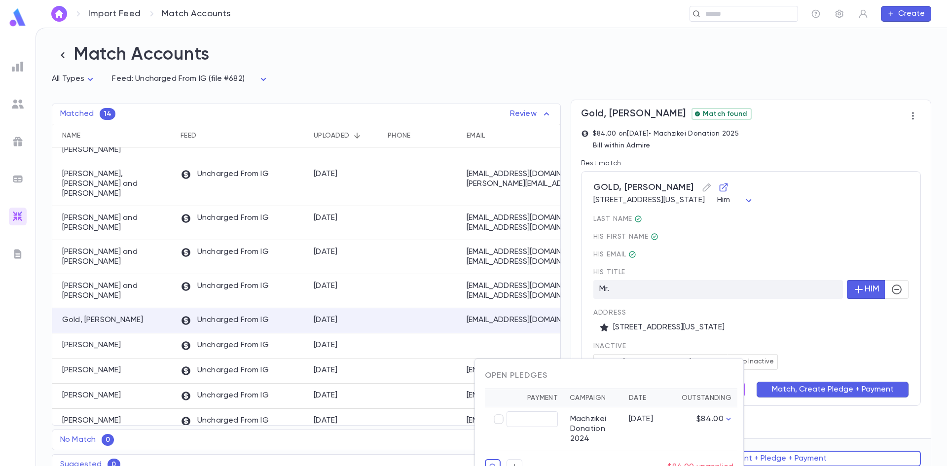
click at [774, 356] on div at bounding box center [473, 233] width 947 height 466
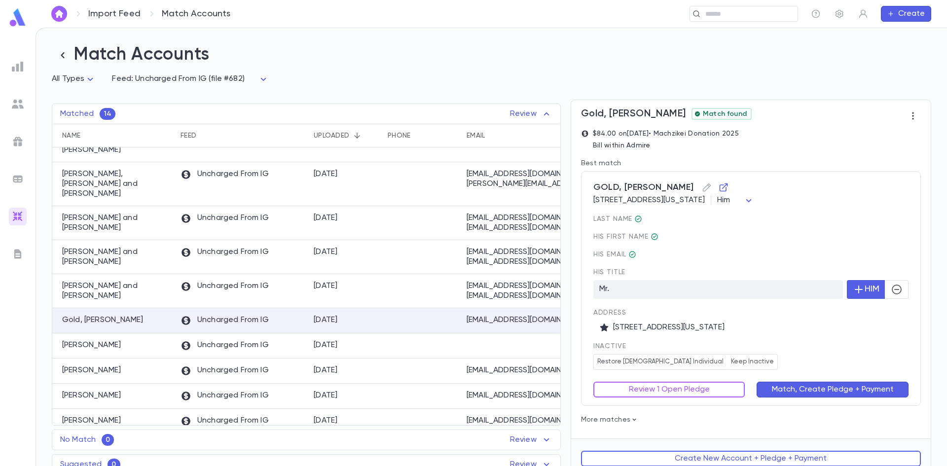
click at [700, 388] on button "Review 1 Open Pledge" at bounding box center [670, 390] width 152 height 16
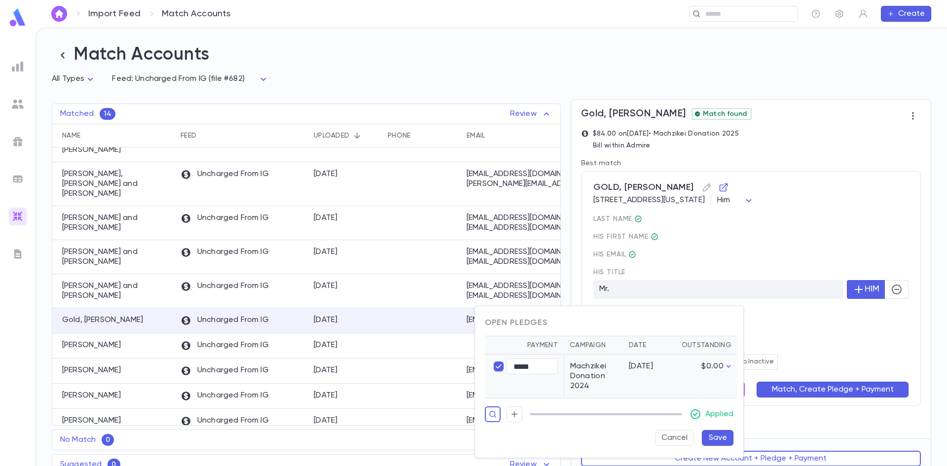
type input "*****"
click at [708, 433] on button "Save" at bounding box center [718, 438] width 32 height 16
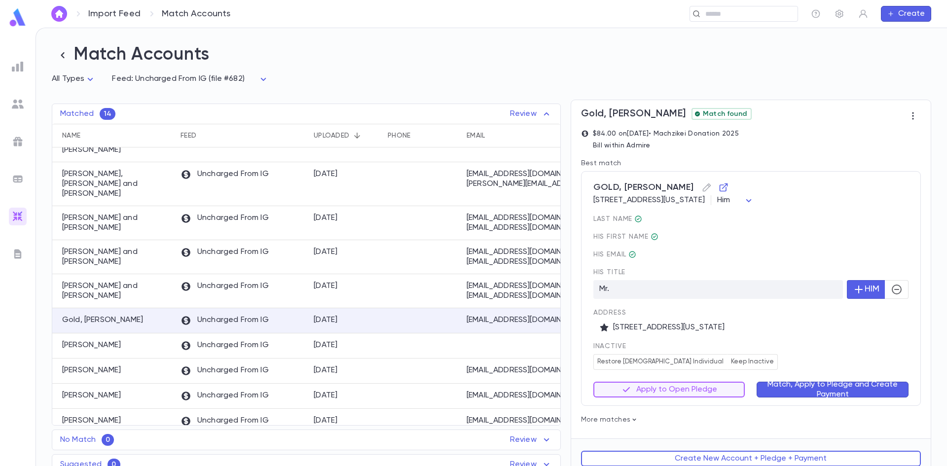
click at [804, 393] on button "Match, Apply to Pledge and Create Payment" at bounding box center [833, 390] width 152 height 16
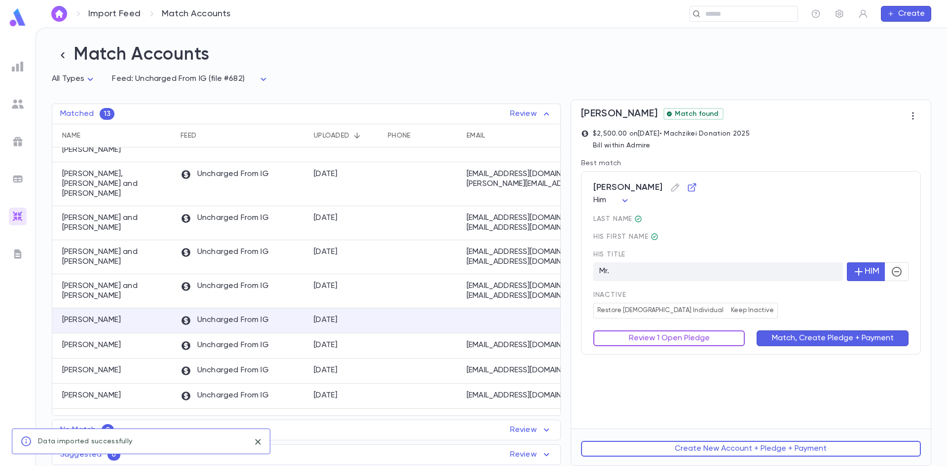
click at [665, 340] on button "Review 1 Open Pledge" at bounding box center [670, 339] width 152 height 16
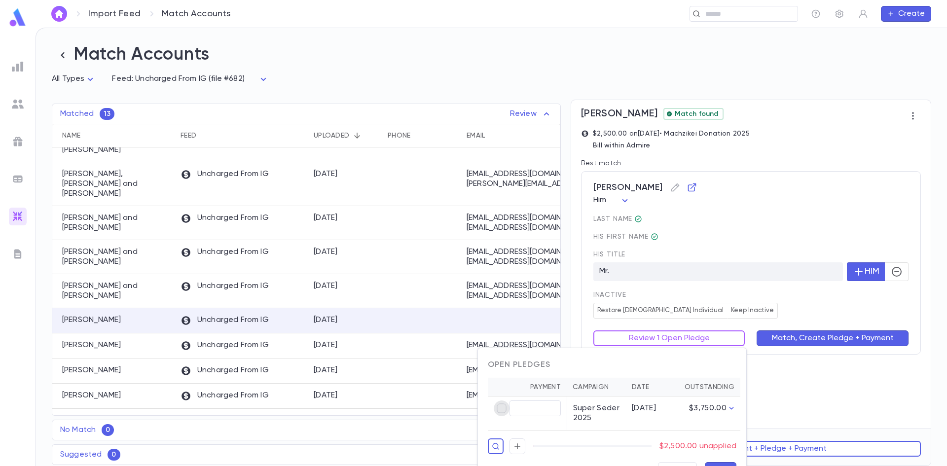
type input "********"
click at [724, 465] on button "Save" at bounding box center [721, 470] width 32 height 16
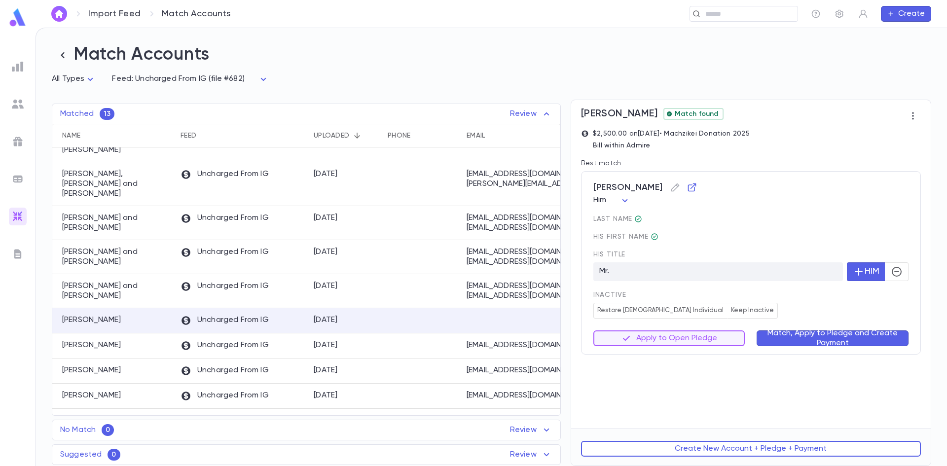
click at [790, 340] on button "Match, Apply to Pledge and Create Payment" at bounding box center [833, 339] width 152 height 16
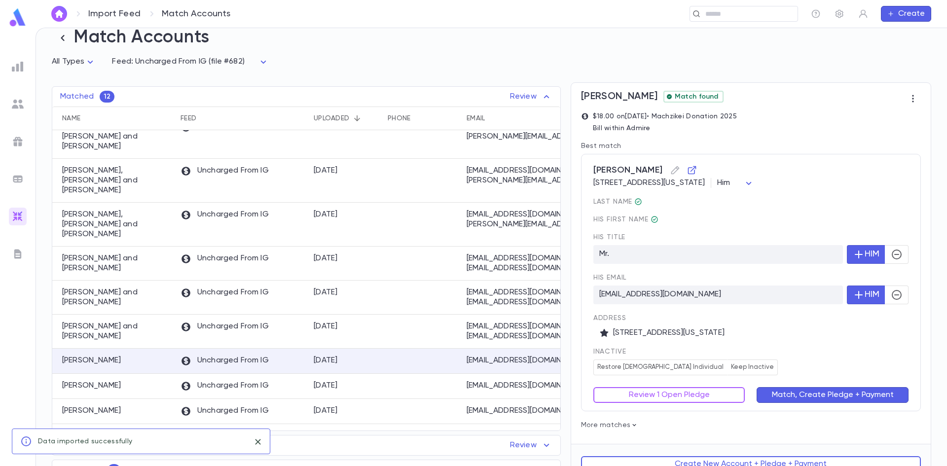
scroll to position [34, 0]
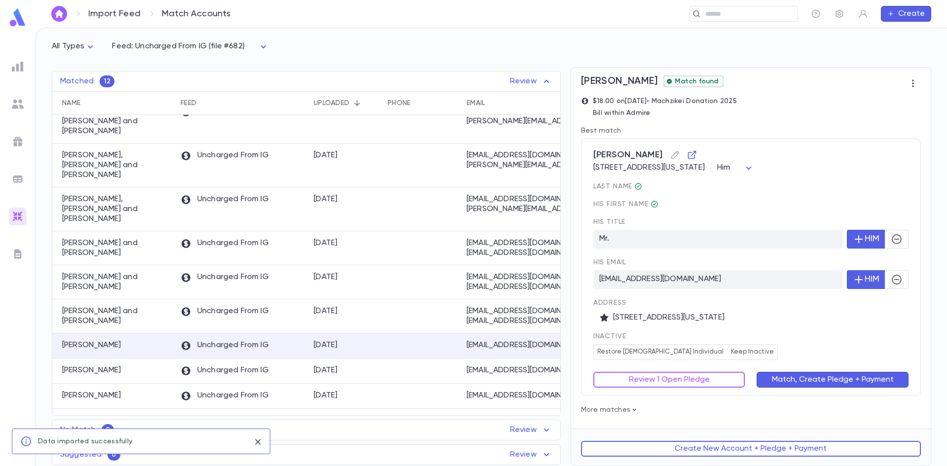
click at [776, 330] on div "last Name His first Name His title Mr. HIM His email elibasch97@gmail.com HIM A…" at bounding box center [751, 272] width 315 height 178
click at [725, 372] on div "Review 1 Open Pledge" at bounding box center [664, 374] width 164 height 28
click at [722, 378] on button "Review 1 Open Pledge" at bounding box center [670, 380] width 152 height 16
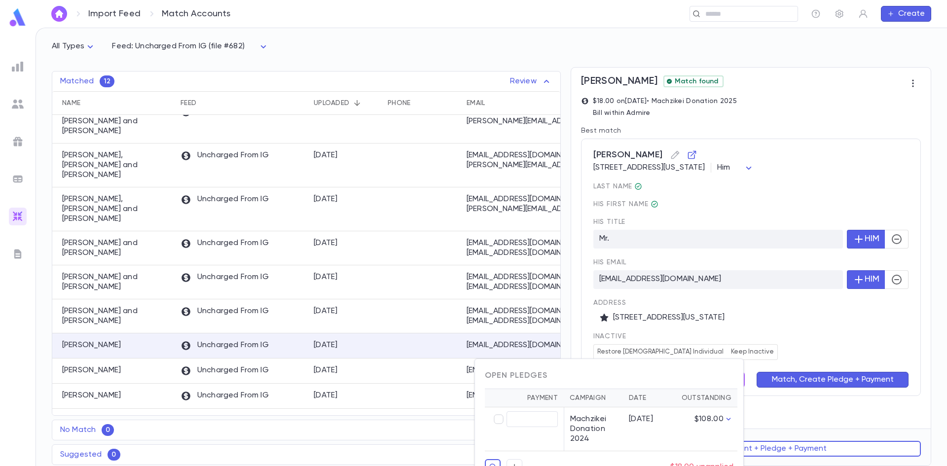
click at [762, 344] on div at bounding box center [473, 233] width 947 height 466
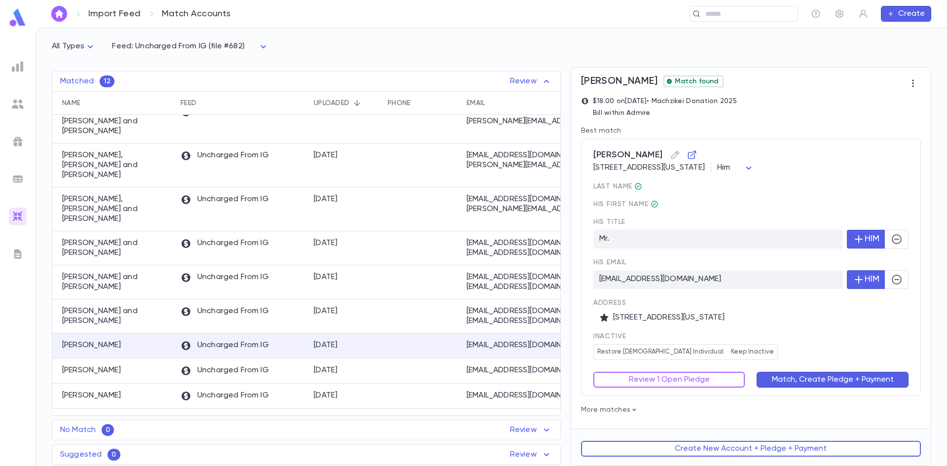
click at [721, 380] on button "Review 1 Open Pledge" at bounding box center [670, 380] width 152 height 16
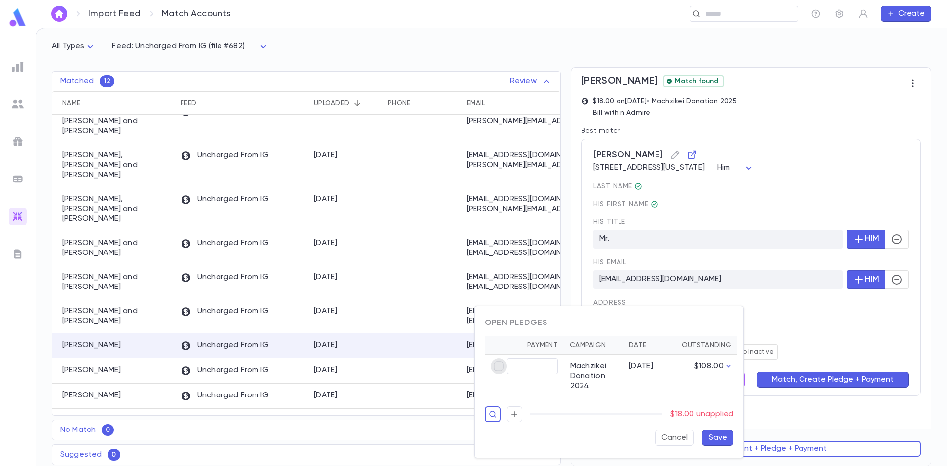
type input "*****"
click at [724, 439] on button "Save" at bounding box center [718, 438] width 32 height 16
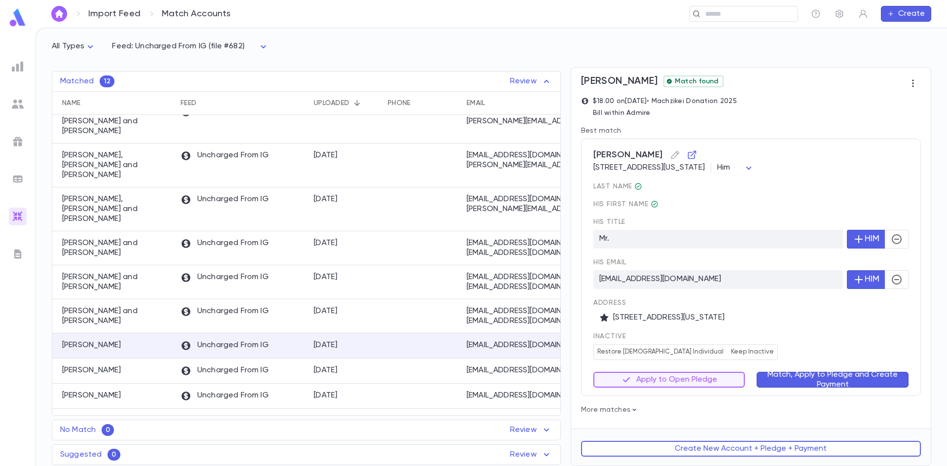
click at [820, 365] on div "Match, Apply to Pledge and Create Payment" at bounding box center [827, 374] width 164 height 28
click at [815, 378] on button "Match, Apply to Pledge and Create Payment" at bounding box center [833, 380] width 152 height 16
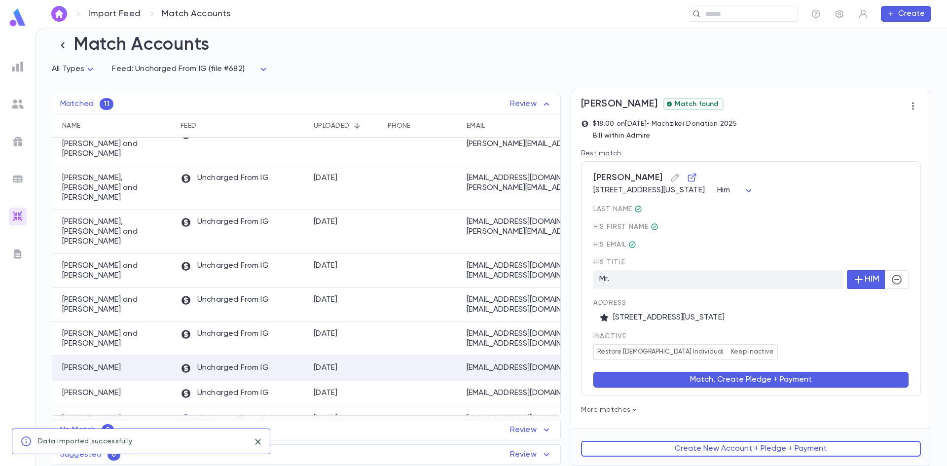
scroll to position [0, 0]
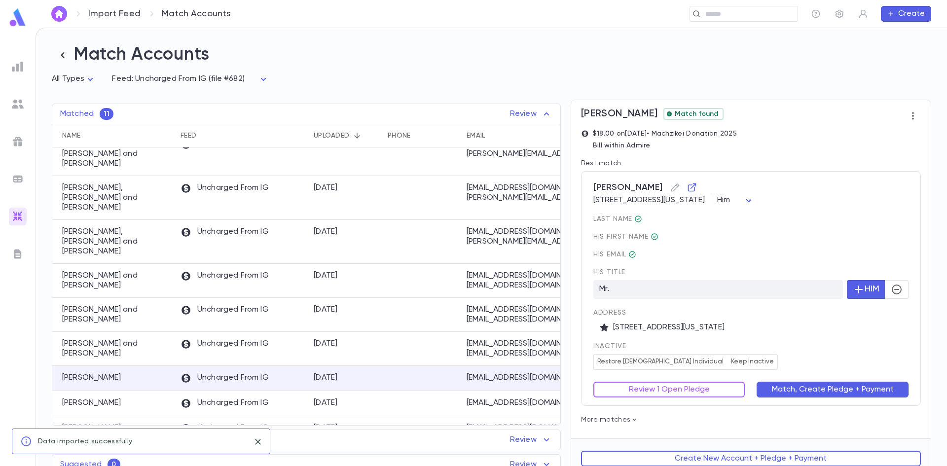
click at [790, 350] on span "inactive" at bounding box center [751, 346] width 315 height 8
click at [746, 382] on div "Match, Create Pledge + Payment" at bounding box center [827, 384] width 164 height 28
click at [729, 392] on button "Review 1 Open Pledge" at bounding box center [670, 390] width 152 height 16
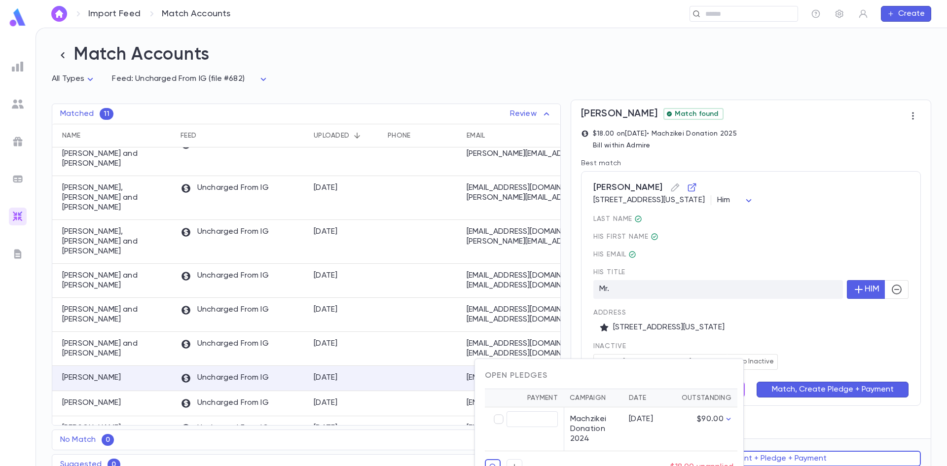
click at [803, 352] on div at bounding box center [473, 233] width 947 height 466
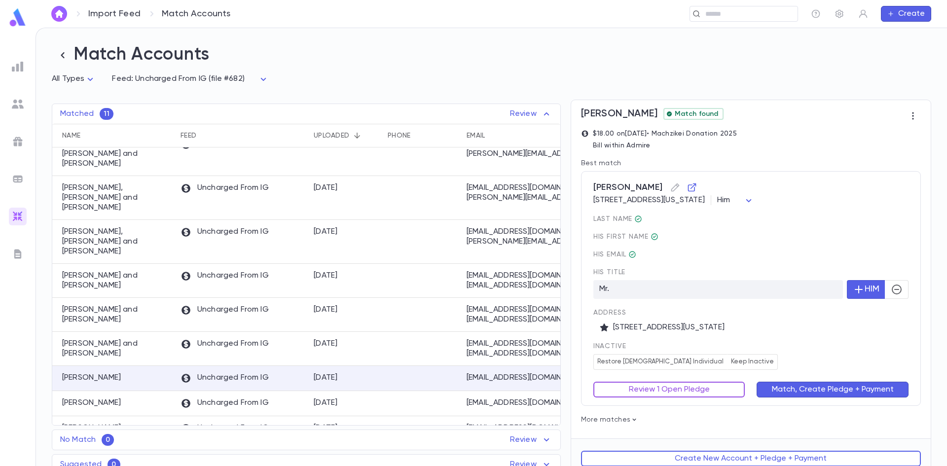
click at [633, 392] on button "Review 1 Open Pledge" at bounding box center [670, 390] width 152 height 16
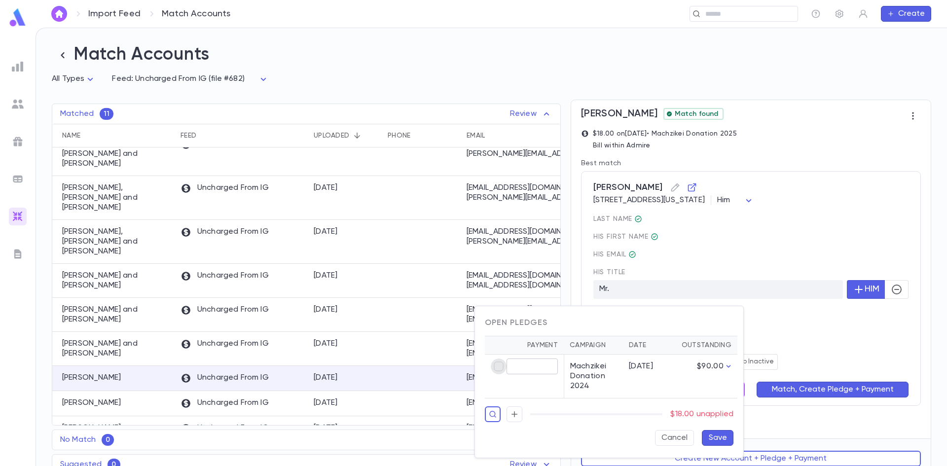
type input "*****"
click at [719, 439] on button "Save" at bounding box center [718, 438] width 32 height 16
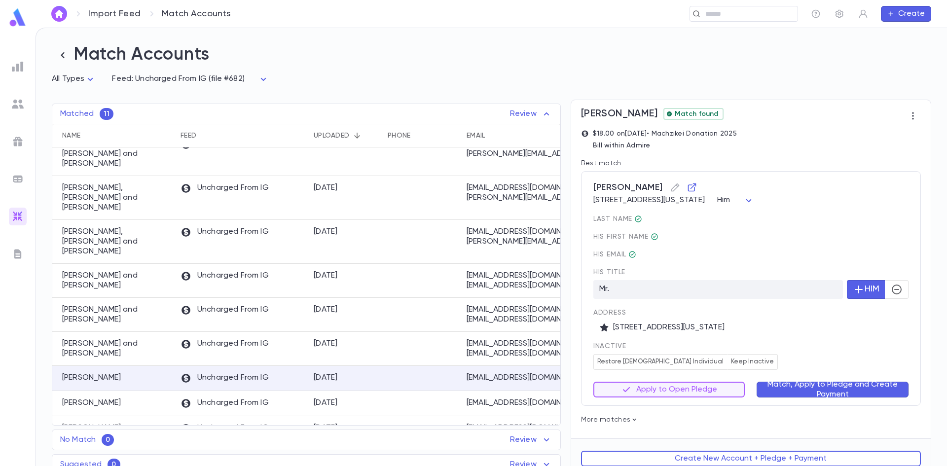
click at [800, 397] on button "Match, Apply to Pledge and Create Payment" at bounding box center [833, 390] width 152 height 16
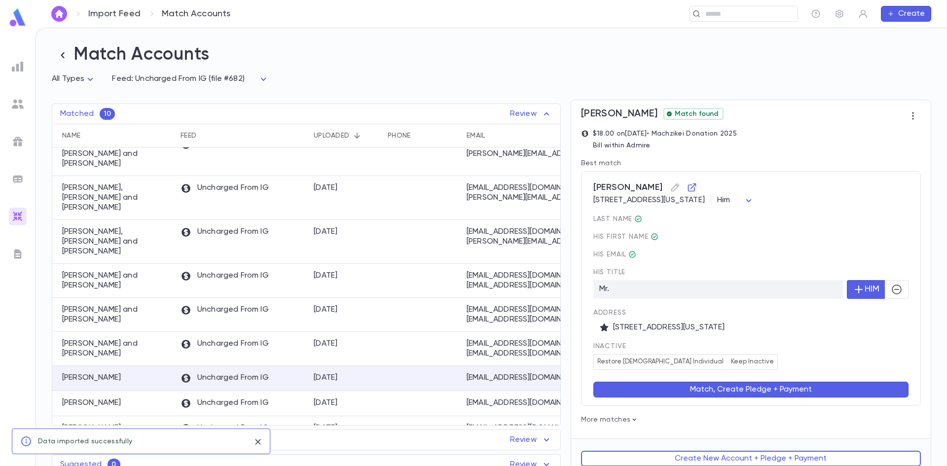
scroll to position [40, 0]
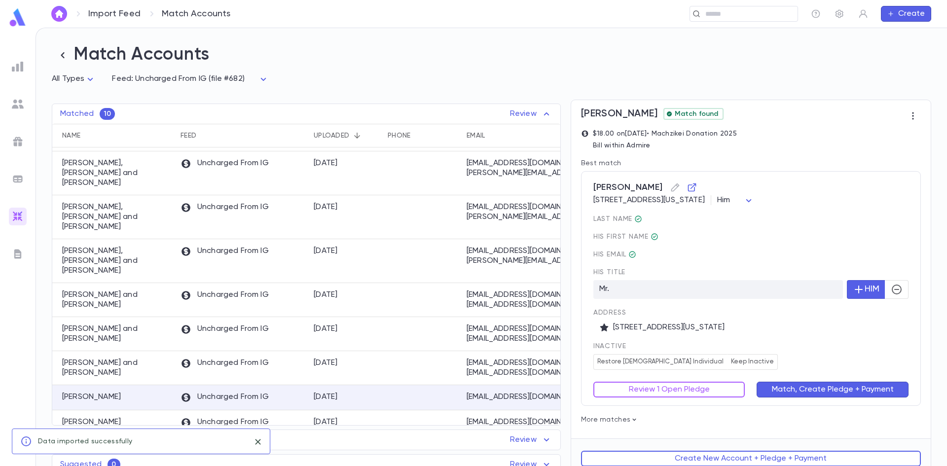
click at [755, 344] on span "inactive" at bounding box center [751, 346] width 315 height 8
click at [724, 389] on button "Review 1 Open Pledge" at bounding box center [670, 390] width 152 height 16
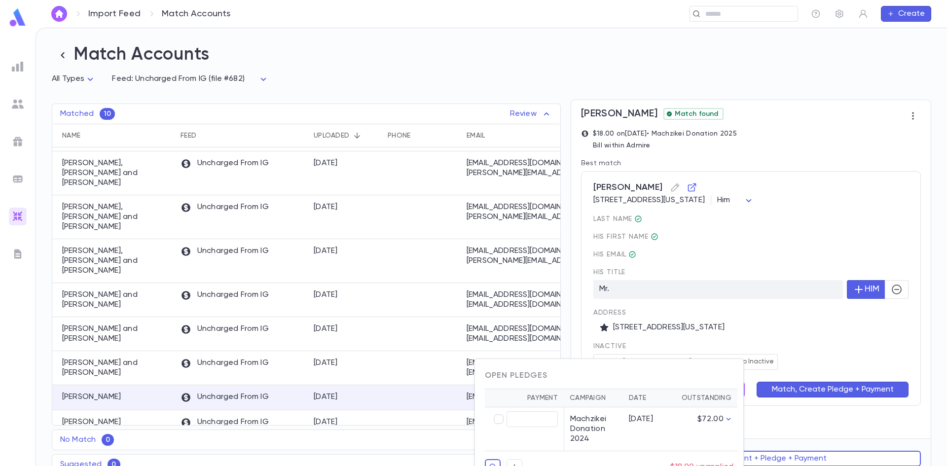
click at [756, 358] on div at bounding box center [473, 233] width 947 height 466
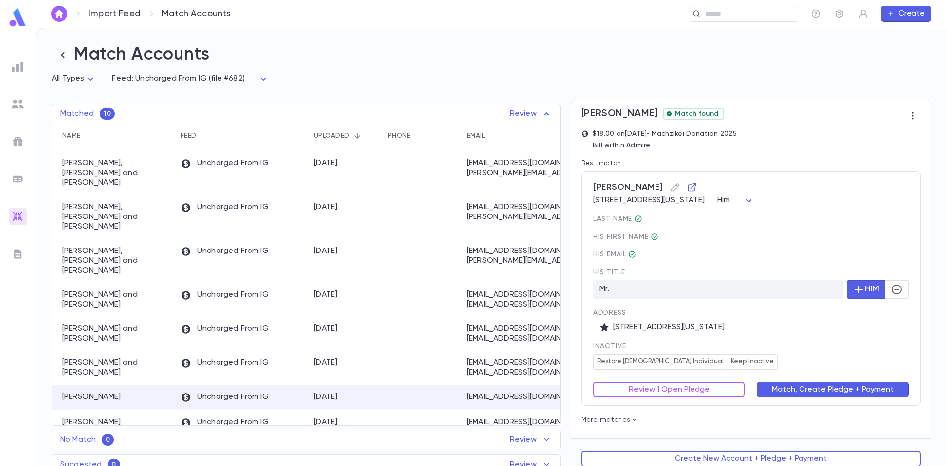
click at [718, 397] on button "Review 1 Open Pledge" at bounding box center [670, 390] width 152 height 16
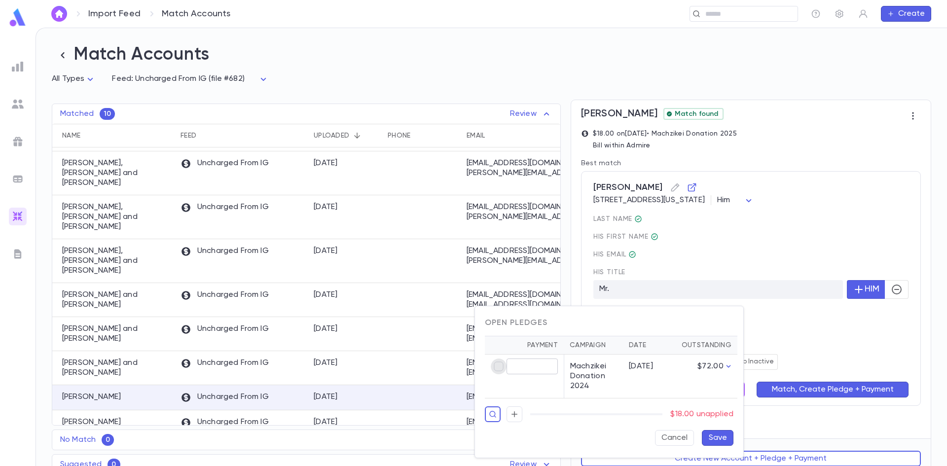
type input "*****"
click at [713, 433] on button "Save" at bounding box center [718, 438] width 32 height 16
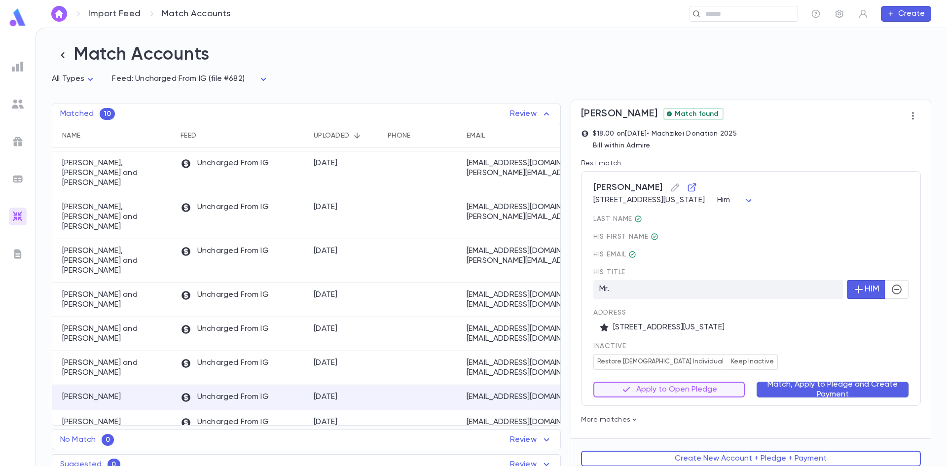
click at [792, 383] on button "Match, Apply to Pledge and Create Payment" at bounding box center [833, 390] width 152 height 16
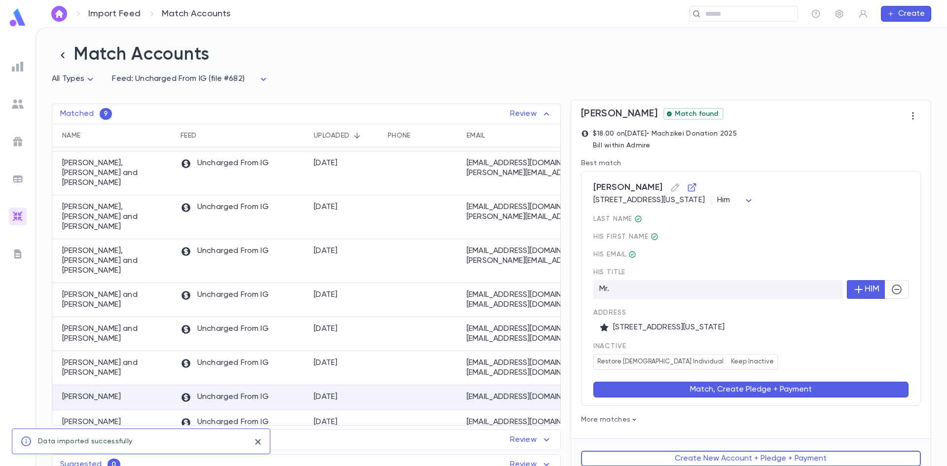
scroll to position [15, 0]
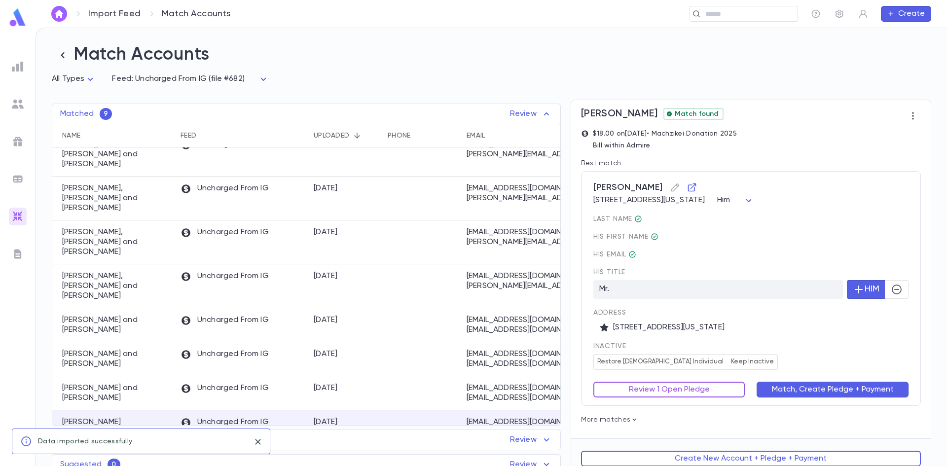
click at [702, 389] on button "Review 1 Open Pledge" at bounding box center [670, 390] width 152 height 16
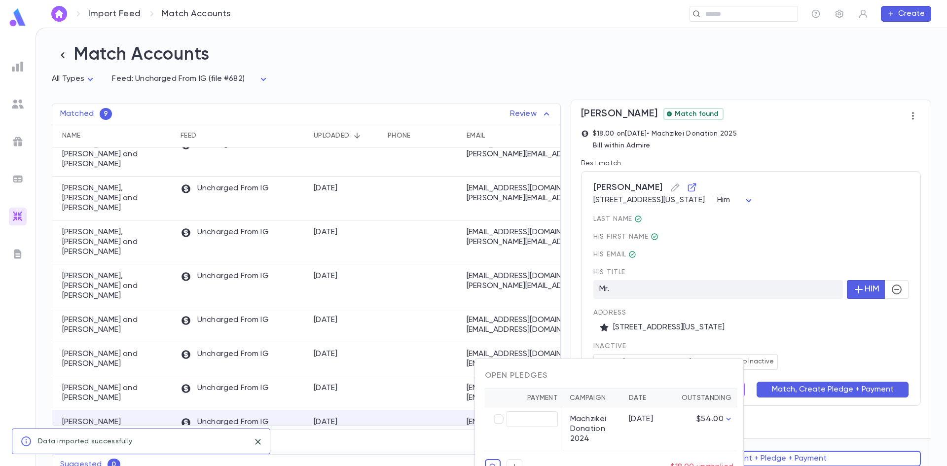
click at [781, 346] on div at bounding box center [473, 233] width 947 height 466
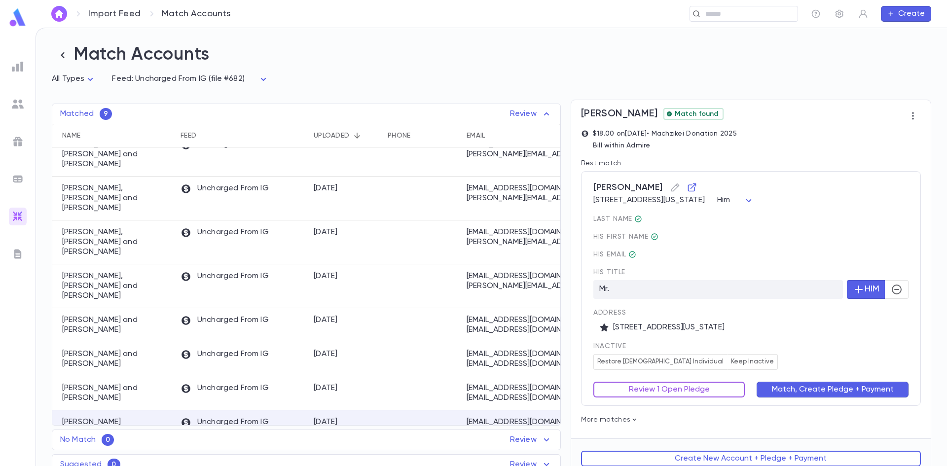
click at [615, 398] on button "Review 1 Open Pledge" at bounding box center [670, 390] width 152 height 16
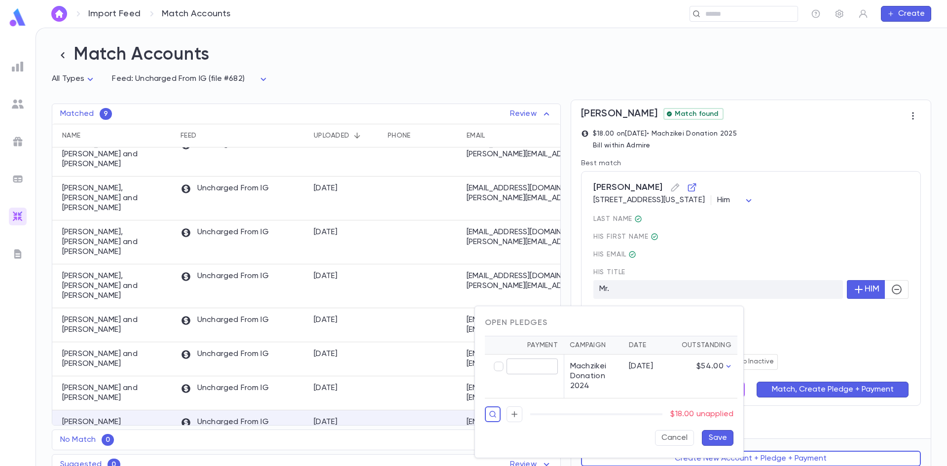
type input "*****"
click at [732, 433] on button "Save" at bounding box center [718, 438] width 32 height 16
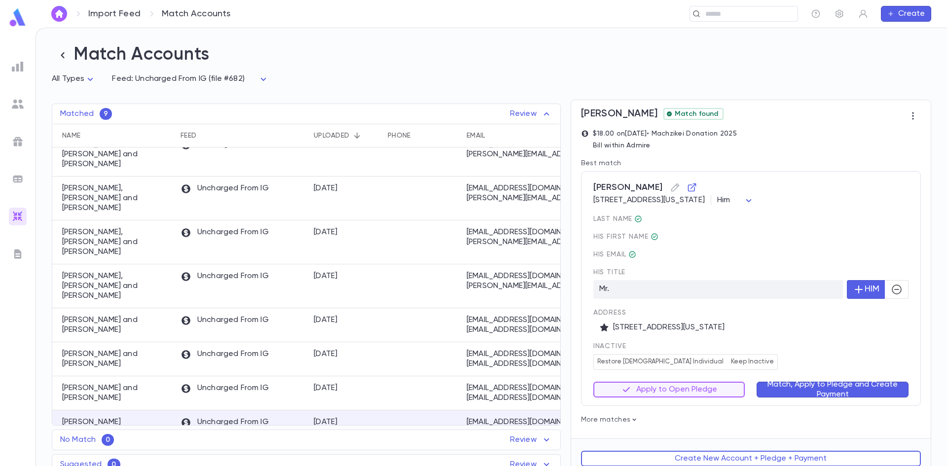
click at [791, 397] on button "Match, Apply to Pledge and Create Payment" at bounding box center [833, 390] width 152 height 16
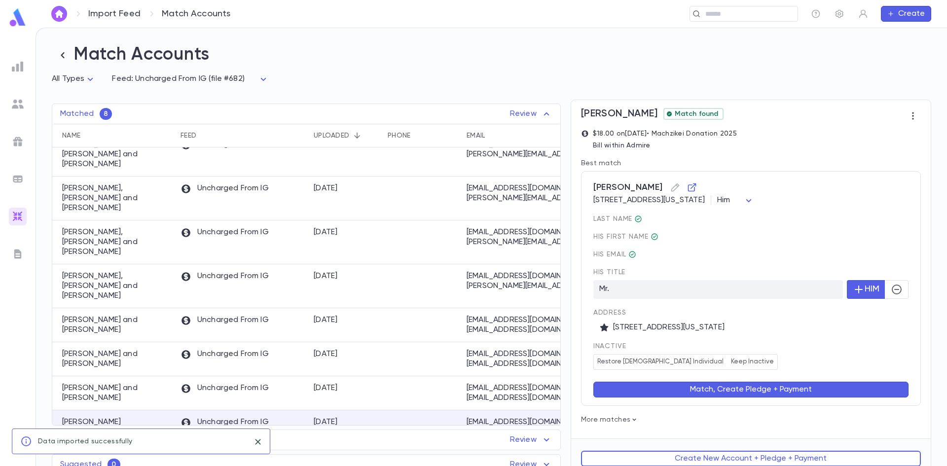
scroll to position [0, 0]
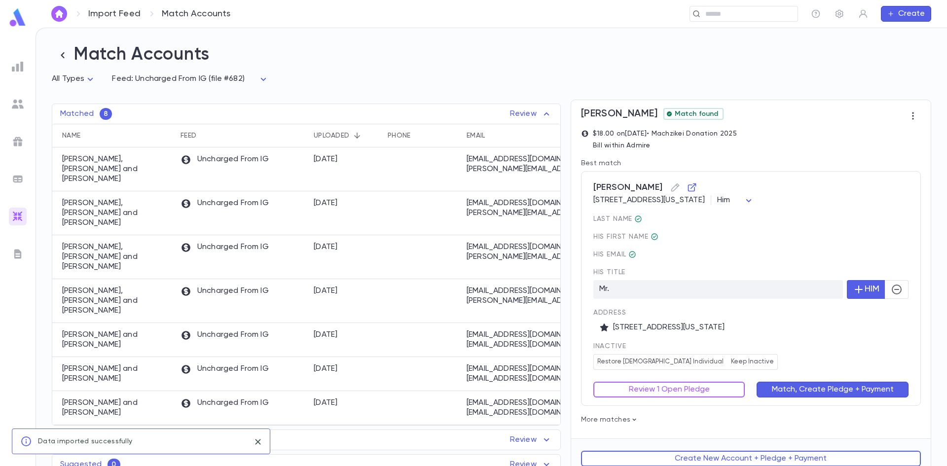
click at [762, 339] on div "last Name His first Name His email His title Mr. HIM Address 52 Leigh Dr, Lakew…" at bounding box center [751, 292] width 315 height 155
click at [712, 389] on button "Review 1 Open Pledge" at bounding box center [670, 390] width 152 height 16
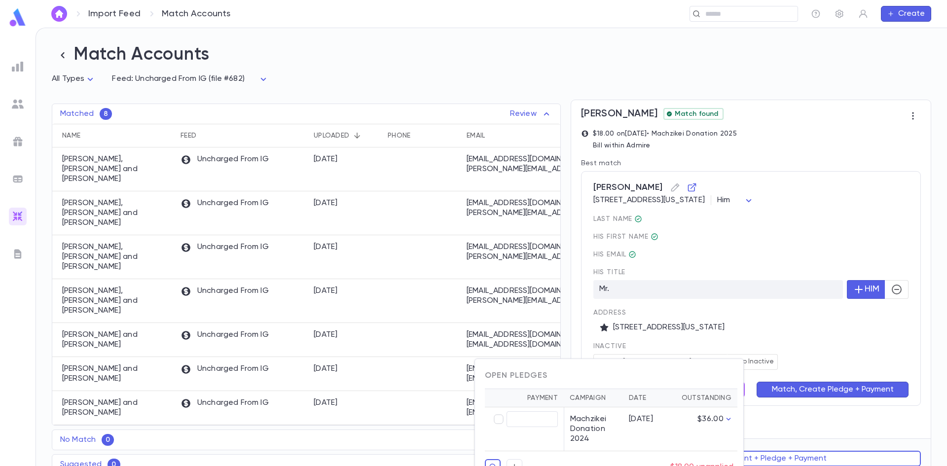
click at [755, 349] on div at bounding box center [473, 233] width 947 height 466
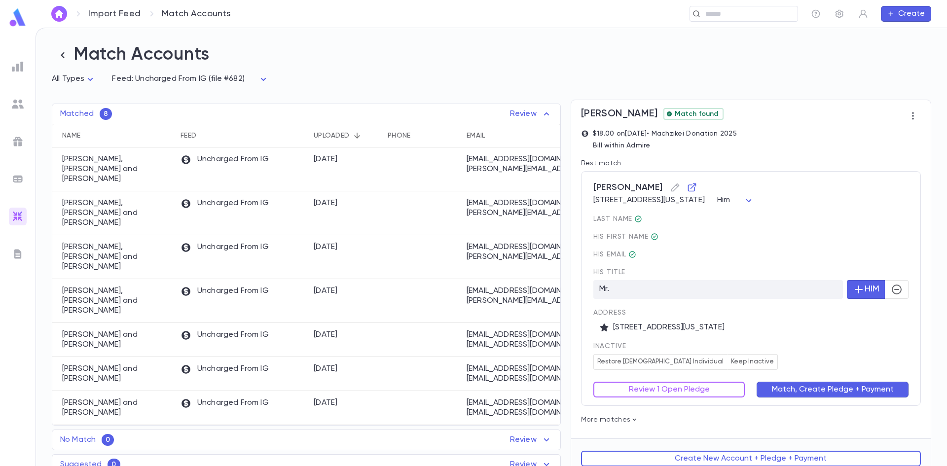
click at [711, 384] on button "Review 1 Open Pledge" at bounding box center [670, 390] width 152 height 16
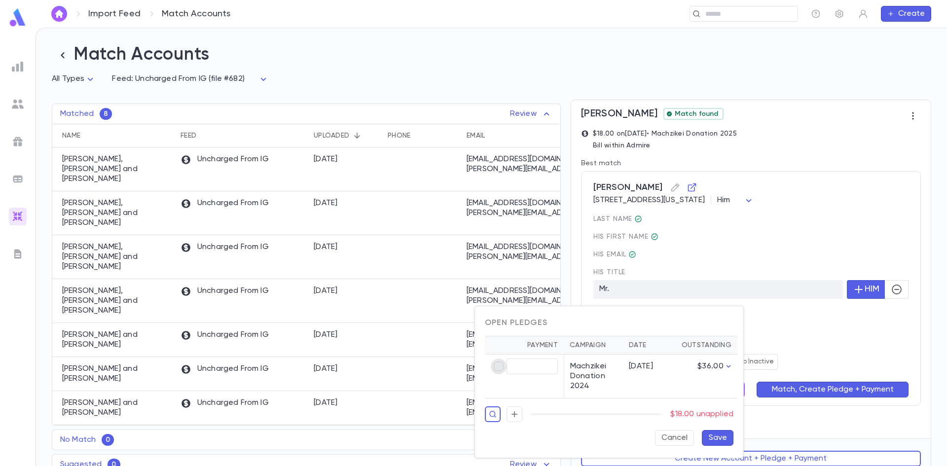
type input "*****"
click at [731, 439] on button "Save" at bounding box center [718, 438] width 32 height 16
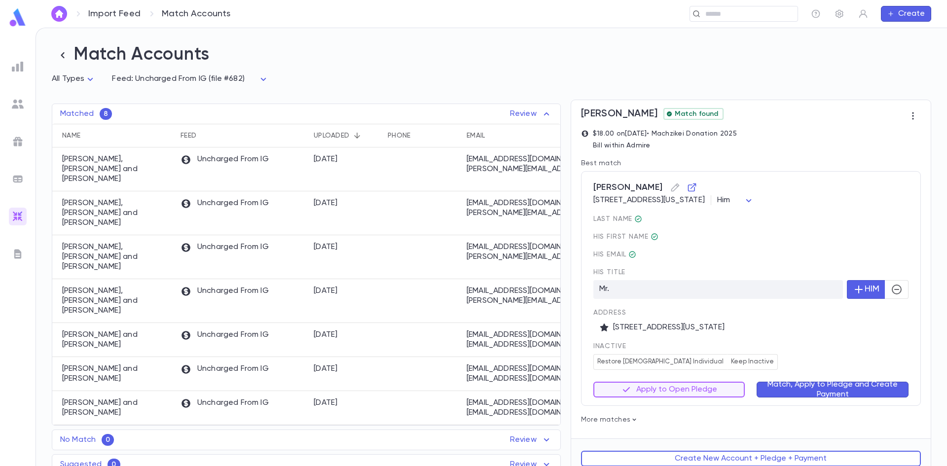
click at [788, 396] on button "Match, Apply to Pledge and Create Payment" at bounding box center [833, 390] width 152 height 16
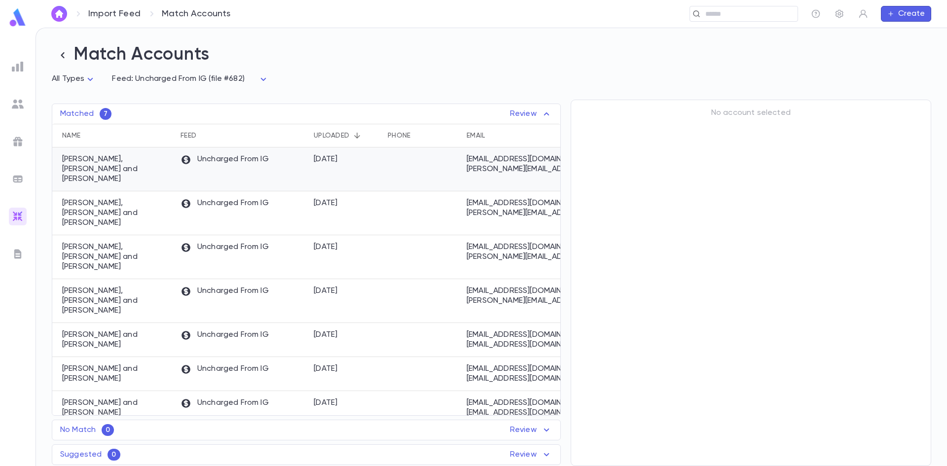
drag, startPoint x: 365, startPoint y: 162, endPoint x: 115, endPoint y: 174, distance: 250.0
click at [115, 174] on div "Davies, Avi and Malky" at bounding box center [113, 170] width 123 height 44
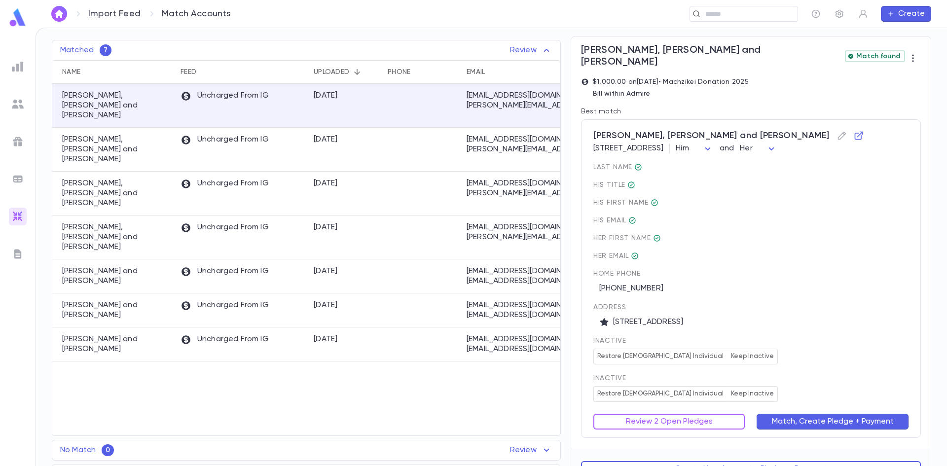
scroll to position [74, 0]
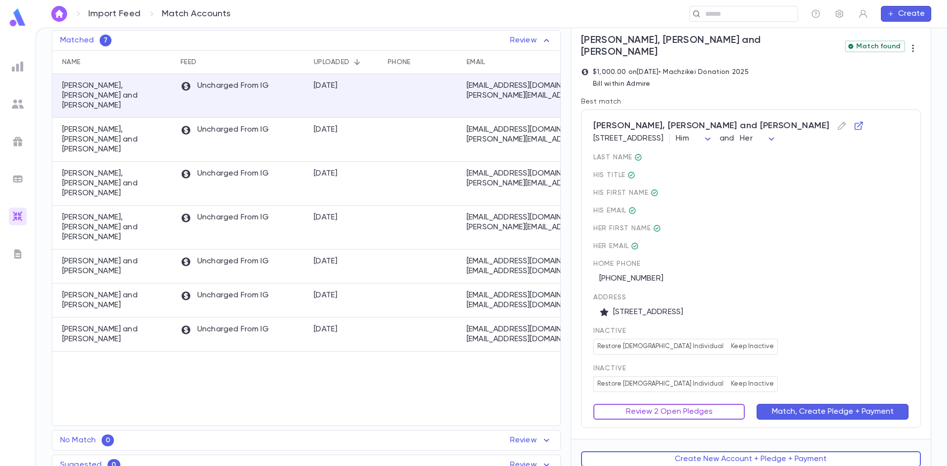
click at [691, 406] on button "Review 2 Open Pledges" at bounding box center [670, 412] width 152 height 16
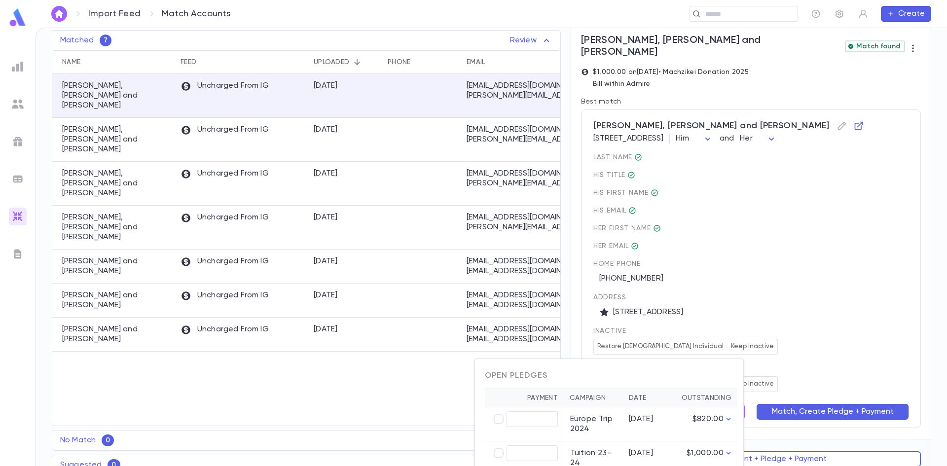
click at [766, 310] on div at bounding box center [473, 233] width 947 height 466
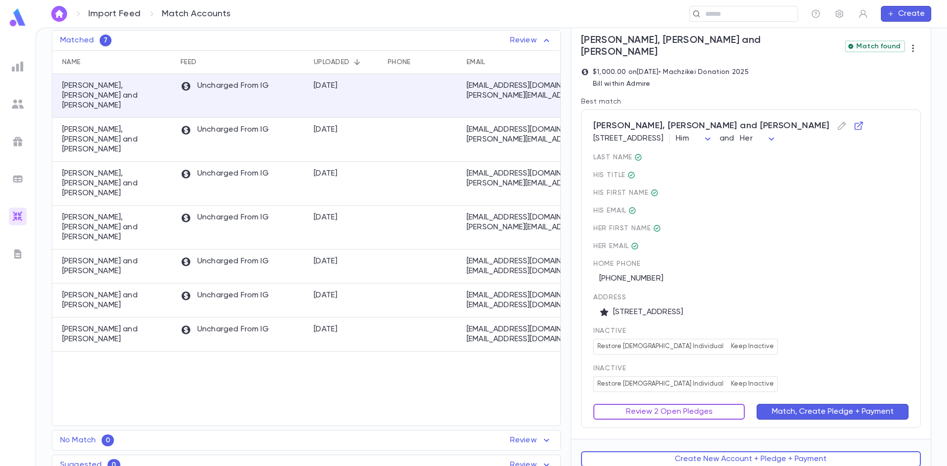
click at [697, 404] on button "Review 2 Open Pledges" at bounding box center [670, 412] width 152 height 16
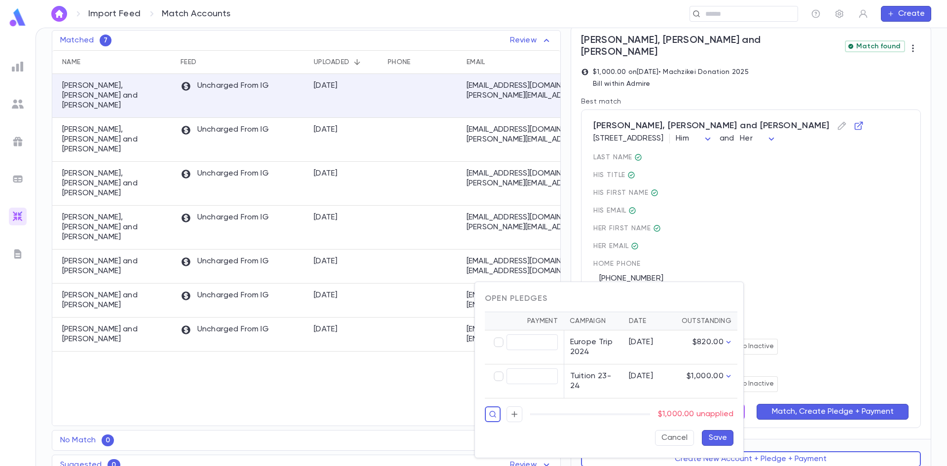
click at [784, 290] on div at bounding box center [473, 233] width 947 height 466
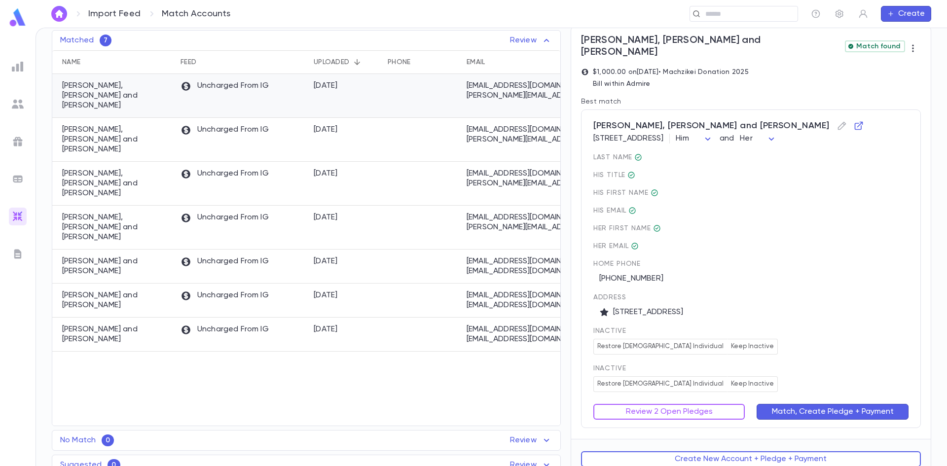
drag, startPoint x: 93, startPoint y: 104, endPoint x: 100, endPoint y: 91, distance: 15.0
click at [100, 91] on p "Davies, Avi and Malky" at bounding box center [116, 96] width 109 height 30
click at [116, 19] on link "Import Feed" at bounding box center [114, 13] width 52 height 11
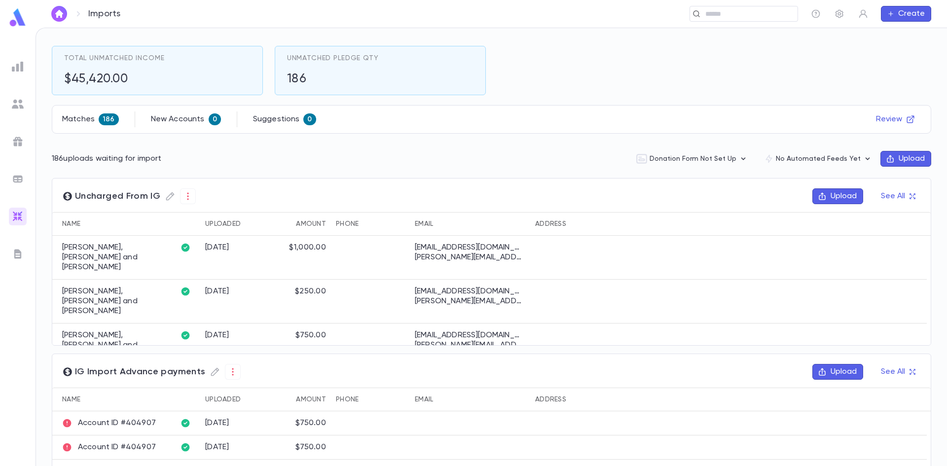
scroll to position [107, 0]
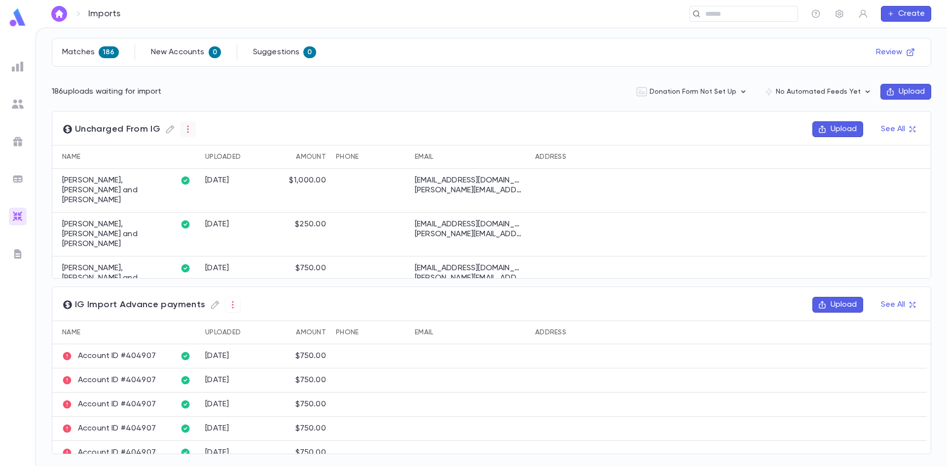
click at [190, 128] on icon "button" at bounding box center [188, 129] width 10 height 10
click at [212, 149] on li "Pending" at bounding box center [209, 149] width 59 height 16
click at [259, 167] on li "Delete" at bounding box center [270, 168] width 59 height 16
click at [187, 135] on button "button" at bounding box center [188, 129] width 16 height 16
click at [210, 182] on li "Imported" at bounding box center [209, 180] width 59 height 16
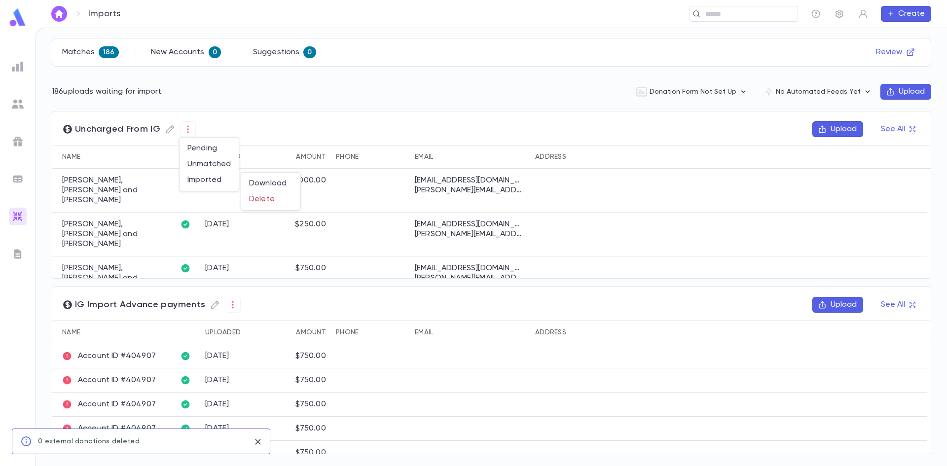
click at [304, 129] on div at bounding box center [473, 233] width 947 height 466
click at [380, 128] on div at bounding box center [473, 233] width 947 height 466
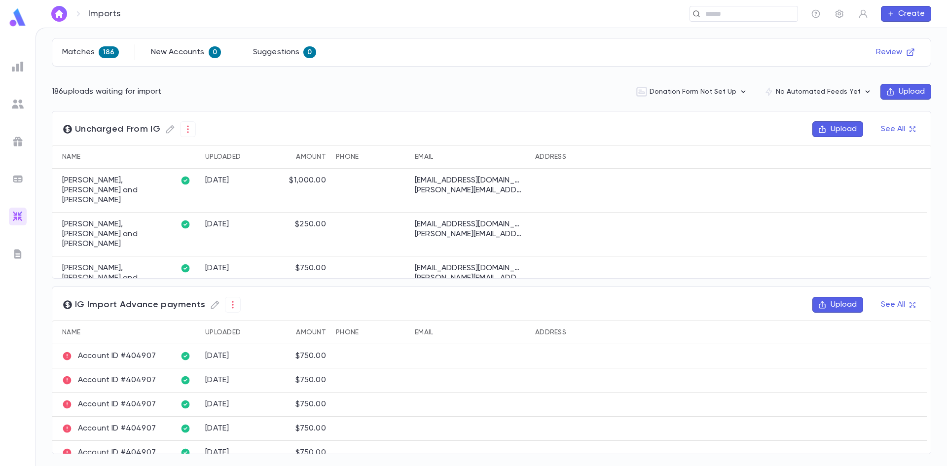
click at [22, 66] on img at bounding box center [18, 67] width 12 height 12
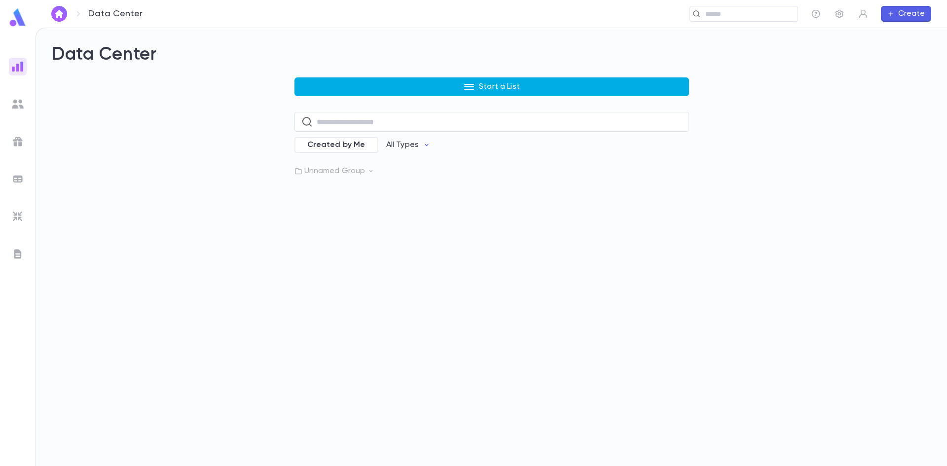
click at [443, 91] on button "Start a List" at bounding box center [492, 86] width 395 height 19
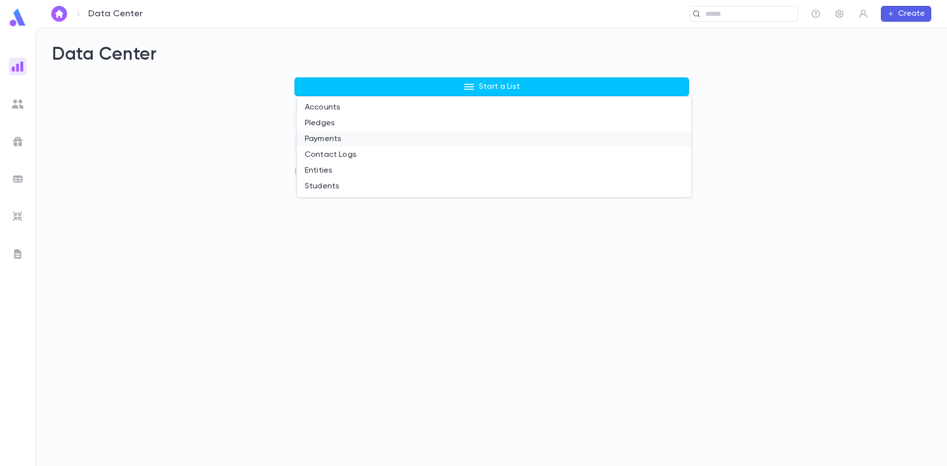
click at [322, 139] on li "Payments" at bounding box center [494, 139] width 395 height 16
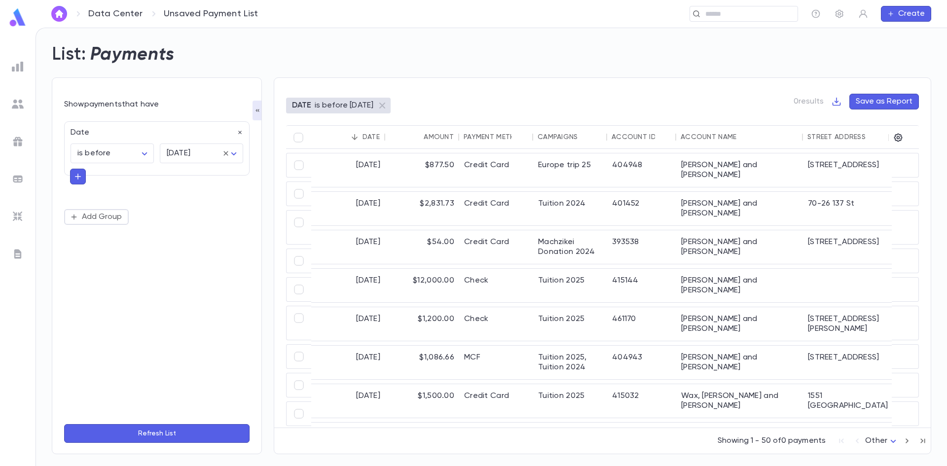
click at [77, 176] on icon "button" at bounding box center [78, 177] width 9 height 10
click at [77, 176] on icon at bounding box center [77, 176] width 8 height 8
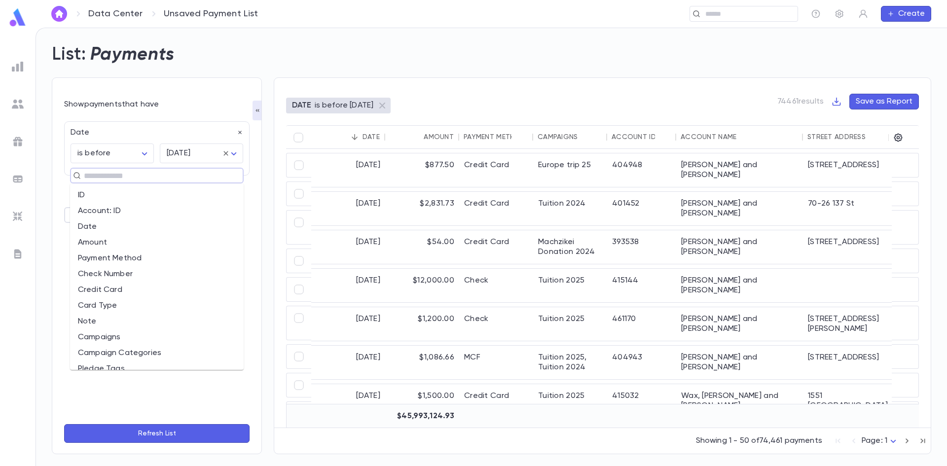
click at [96, 176] on input "text" at bounding box center [153, 176] width 144 height 14
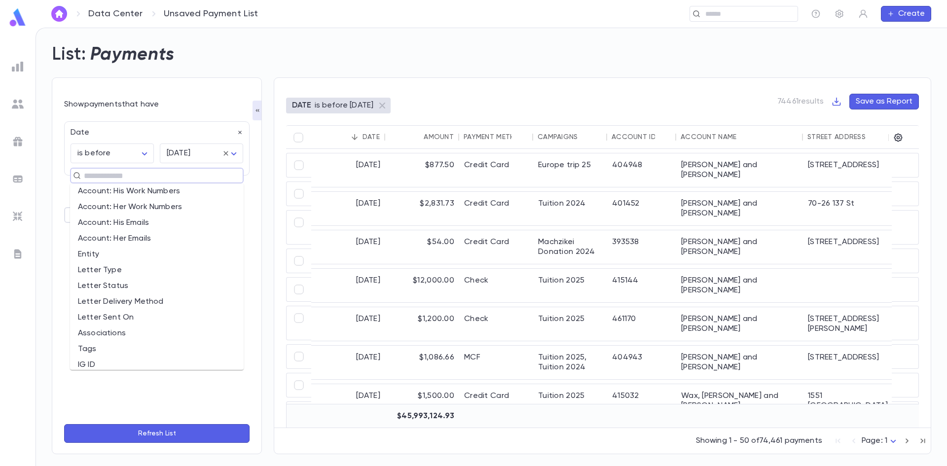
scroll to position [564, 0]
click at [113, 362] on li "IG ID" at bounding box center [157, 358] width 174 height 16
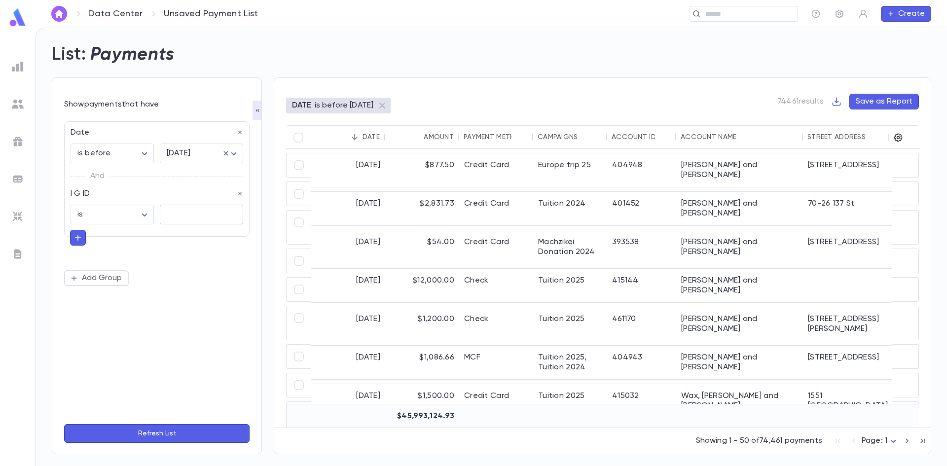
click at [182, 213] on input "text" at bounding box center [201, 214] width 83 height 19
click at [162, 213] on input "text" at bounding box center [201, 214] width 83 height 19
click at [135, 217] on body "Data Center Unsaved Payment List ​ Create List: Payments Show payments that hav…" at bounding box center [473, 247] width 947 height 439
click at [105, 274] on li "is none of" at bounding box center [114, 268] width 82 height 16
click at [140, 216] on body "Data Center Unsaved Payment List ​ Create List: Payments Show payments that hav…" at bounding box center [473, 247] width 947 height 439
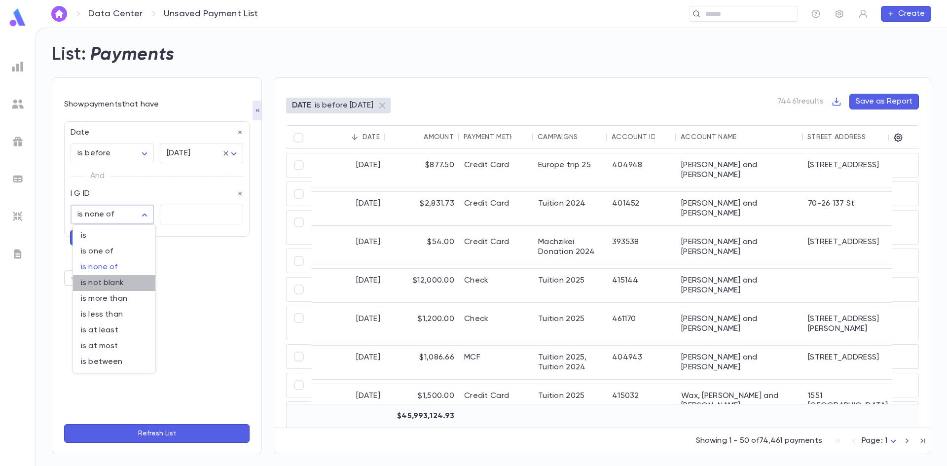
click at [104, 277] on li "is not blank" at bounding box center [114, 283] width 82 height 16
type input "**********"
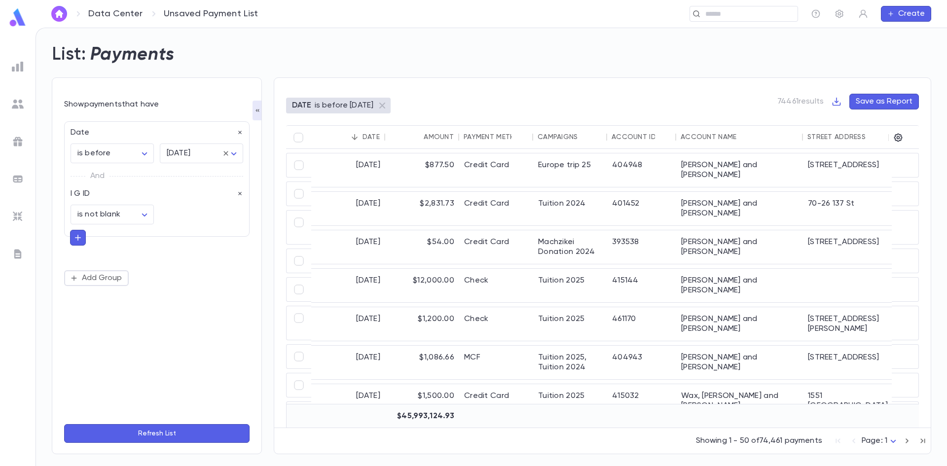
click at [77, 240] on icon "button" at bounding box center [78, 238] width 9 height 10
click at [124, 237] on input "text" at bounding box center [153, 237] width 144 height 14
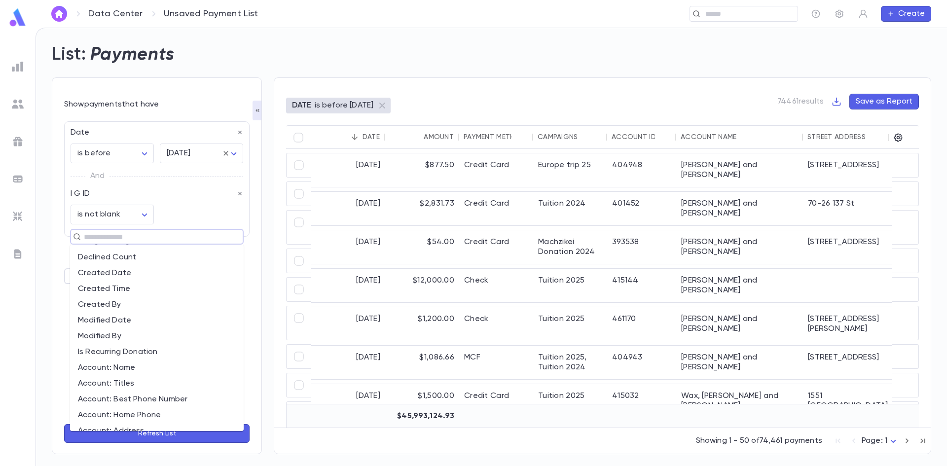
scroll to position [218, 0]
click at [139, 321] on li "Created Date" at bounding box center [157, 323] width 174 height 16
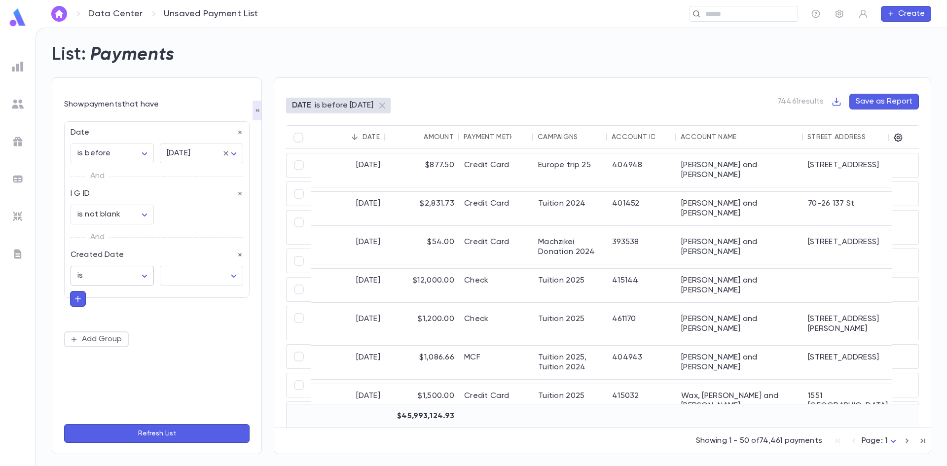
click at [149, 277] on body "**********" at bounding box center [473, 247] width 947 height 439
click at [149, 277] on div at bounding box center [473, 233] width 947 height 466
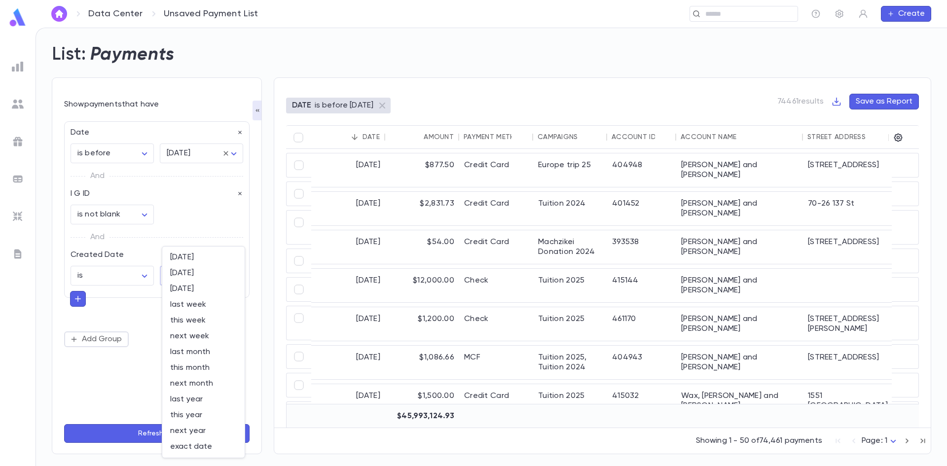
click at [173, 275] on body "**********" at bounding box center [473, 247] width 947 height 439
click at [185, 260] on span "today" at bounding box center [203, 258] width 67 height 10
type input "*****"
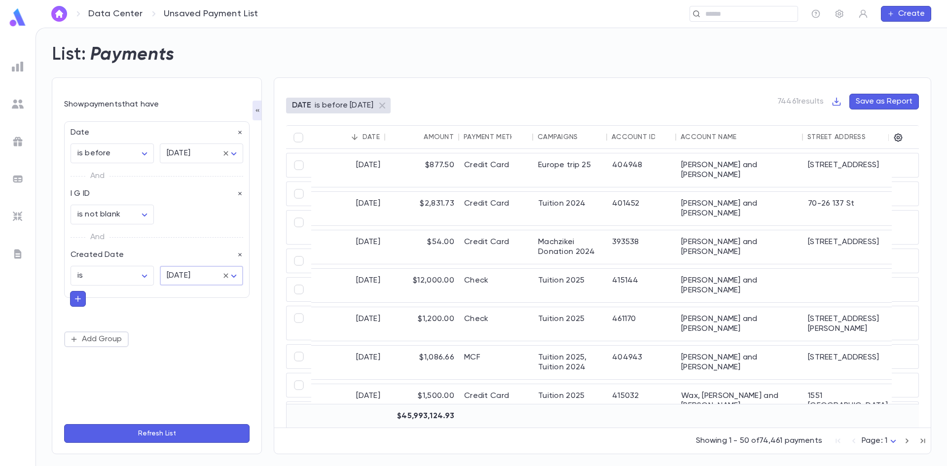
click at [186, 426] on button "Refresh List" at bounding box center [157, 433] width 186 height 19
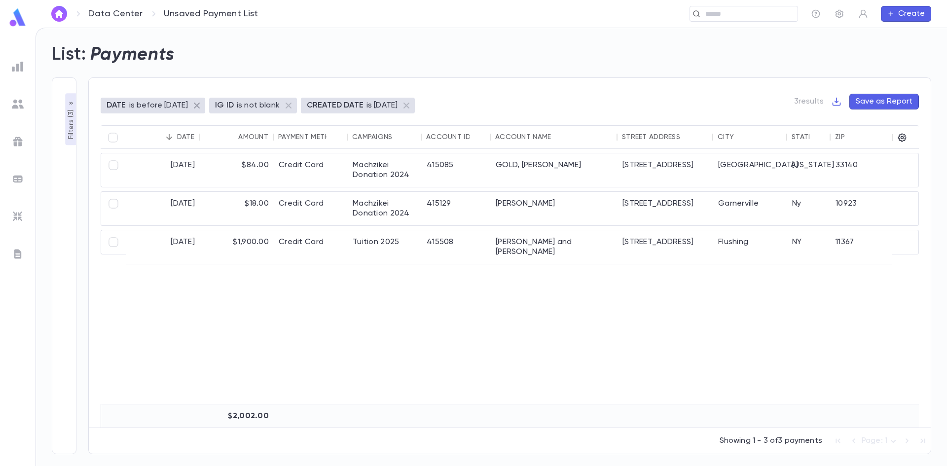
click at [203, 104] on icon at bounding box center [197, 106] width 12 height 12
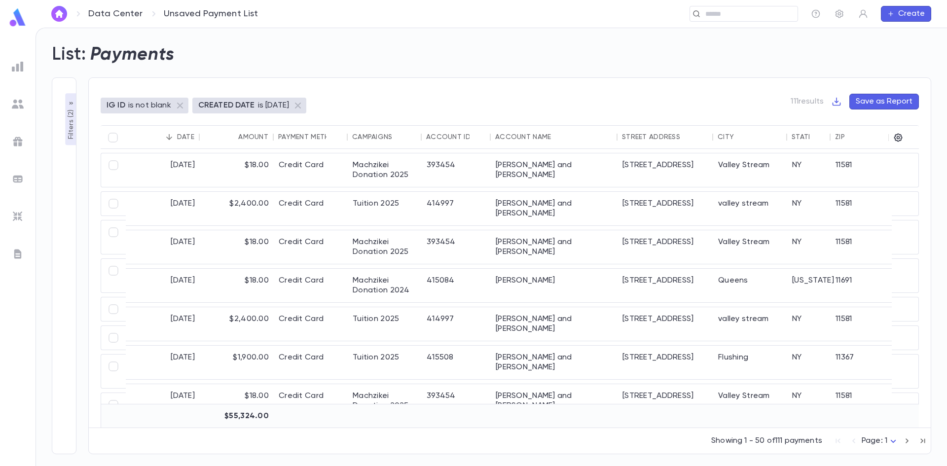
click at [190, 138] on div "Date" at bounding box center [185, 137] width 17 height 8
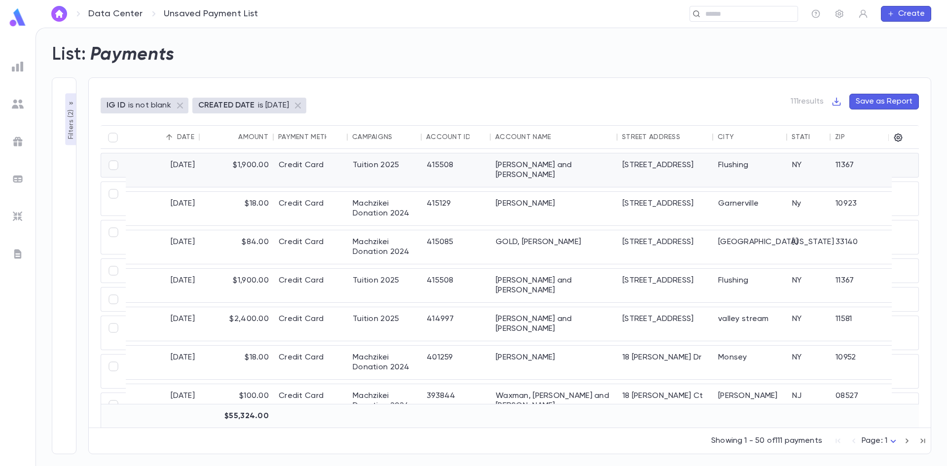
click at [206, 165] on div "$1,900.00" at bounding box center [237, 170] width 74 height 34
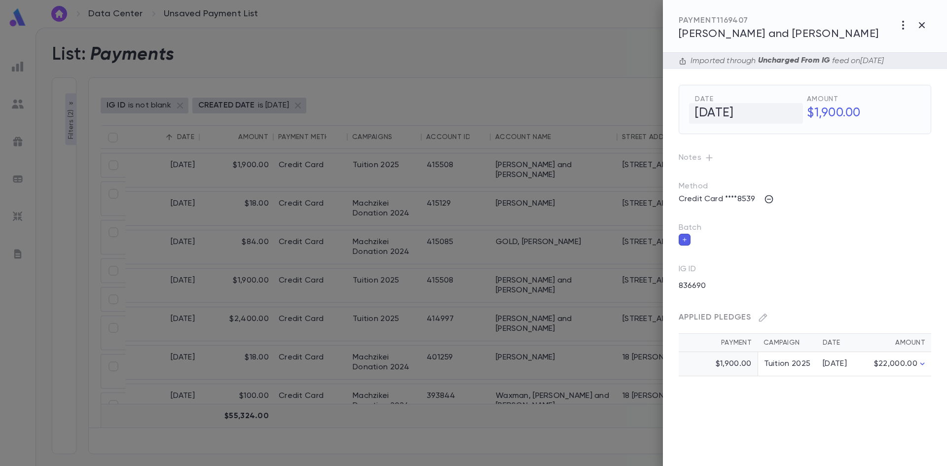
click at [748, 121] on h5 "6/1/2025" at bounding box center [746, 113] width 114 height 21
click at [714, 115] on input "**********" at bounding box center [736, 113] width 83 height 19
click at [713, 117] on input "**********" at bounding box center [736, 113] width 83 height 19
type input "**********"
click at [797, 134] on icon "button" at bounding box center [795, 135] width 5 height 4
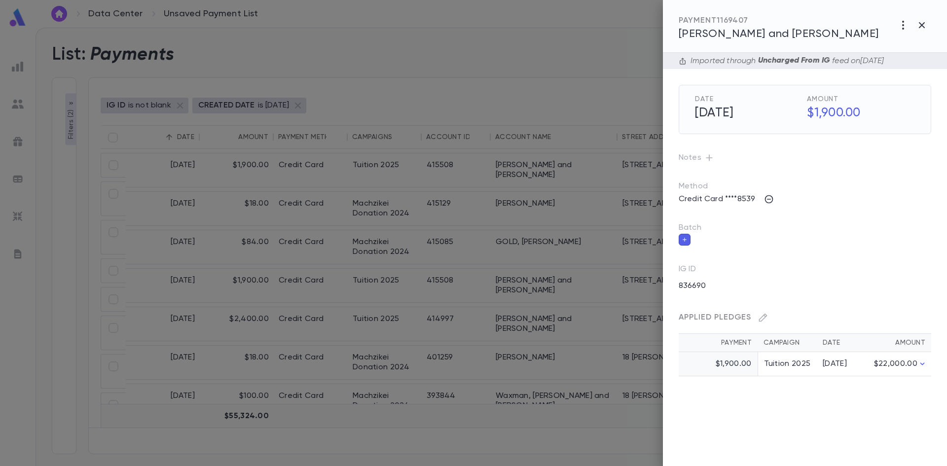
click at [684, 111] on div "Date 9/1/2025 Amount $1,900.00" at bounding box center [805, 109] width 253 height 49
click at [744, 106] on h5 "9/1/2025" at bounding box center [746, 113] width 114 height 21
click at [708, 117] on input "**********" at bounding box center [736, 113] width 83 height 19
click at [759, 113] on input "**********" at bounding box center [736, 113] width 83 height 19
type input "**********"
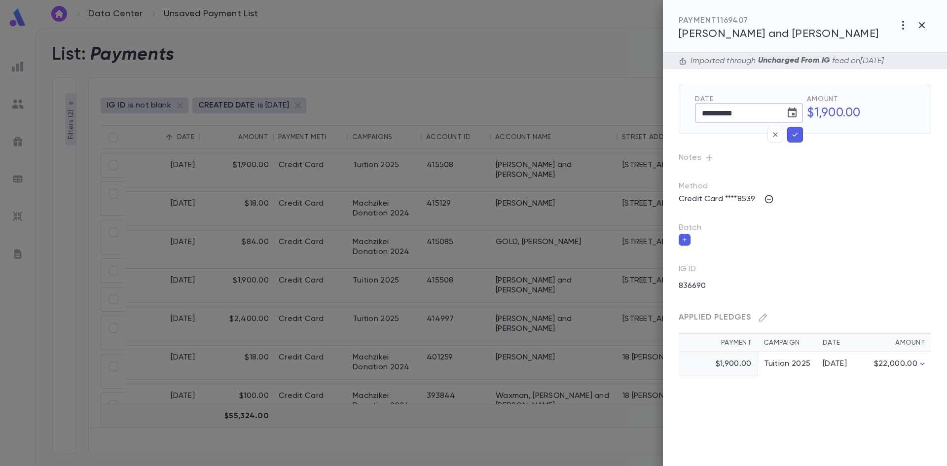
click at [798, 131] on icon "button" at bounding box center [795, 135] width 9 height 10
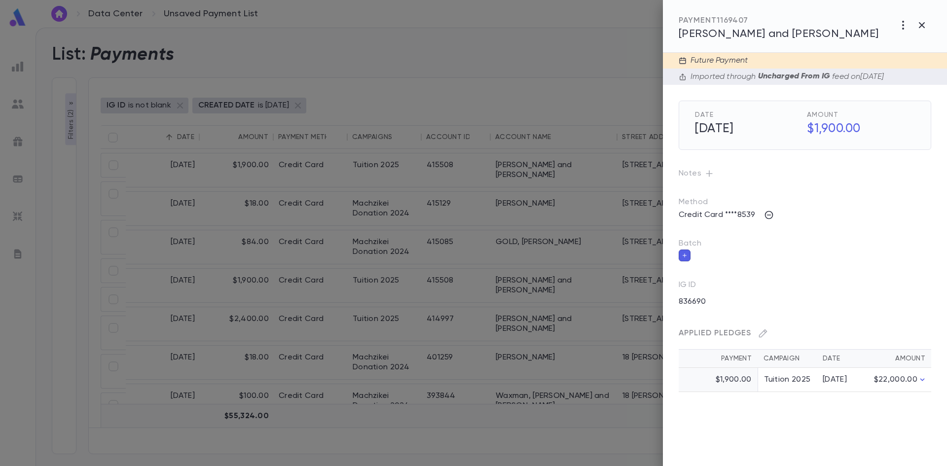
click at [211, 200] on div at bounding box center [473, 233] width 947 height 466
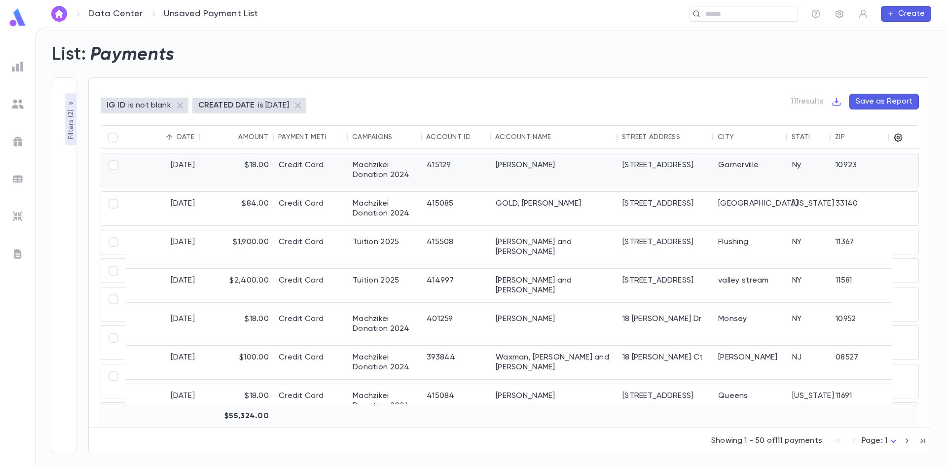
click at [202, 176] on div "$18.00" at bounding box center [237, 170] width 74 height 34
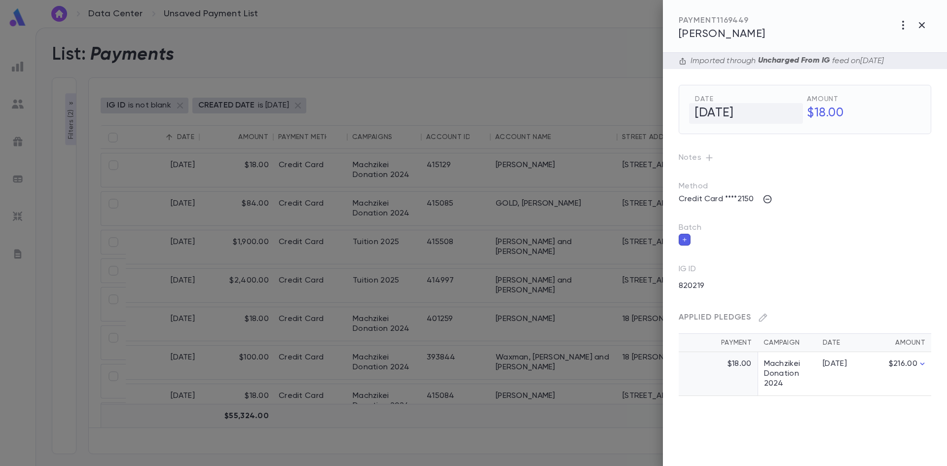
click at [717, 115] on h5 "9/1/2025" at bounding box center [746, 113] width 114 height 21
click at [724, 112] on input "**********" at bounding box center [736, 113] width 83 height 19
type input "**********"
click at [798, 135] on icon "button" at bounding box center [795, 135] width 9 height 10
drag, startPoint x: 798, startPoint y: 135, endPoint x: 710, endPoint y: 63, distance: 113.3
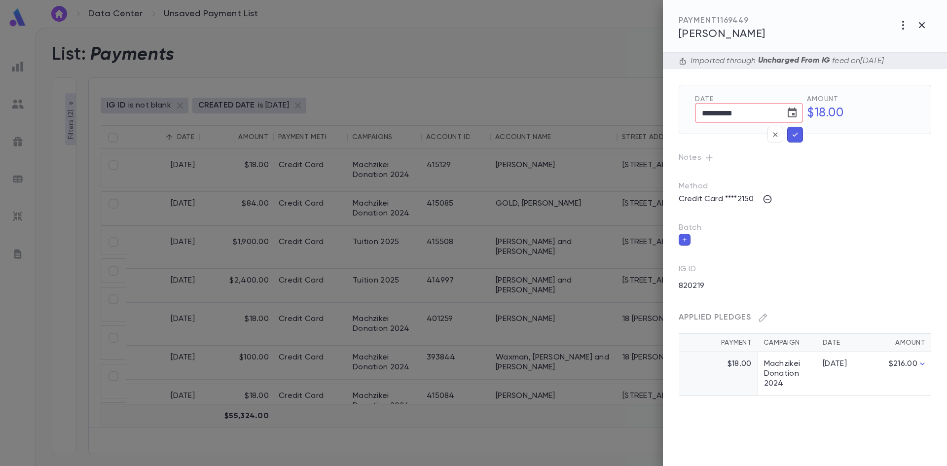
click at [713, 111] on div "**********" at bounding box center [749, 110] width 108 height 15
click at [745, 108] on input "**********" at bounding box center [736, 113] width 83 height 19
drag, startPoint x: 748, startPoint y: 114, endPoint x: 663, endPoint y: 113, distance: 85.4
click at [722, 113] on h5 "9/1/1202" at bounding box center [746, 113] width 114 height 21
click at [726, 113] on input "**********" at bounding box center [736, 113] width 83 height 19
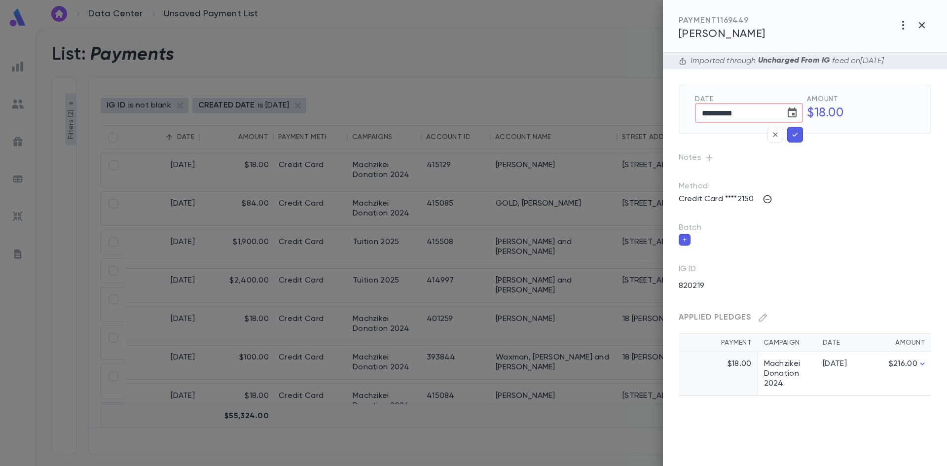
click at [720, 111] on input "**********" at bounding box center [736, 113] width 83 height 19
click at [721, 112] on input "**********" at bounding box center [736, 113] width 83 height 19
drag, startPoint x: 748, startPoint y: 114, endPoint x: 681, endPoint y: 113, distance: 66.1
click at [681, 113] on div "**********" at bounding box center [805, 109] width 253 height 49
type input "**********"
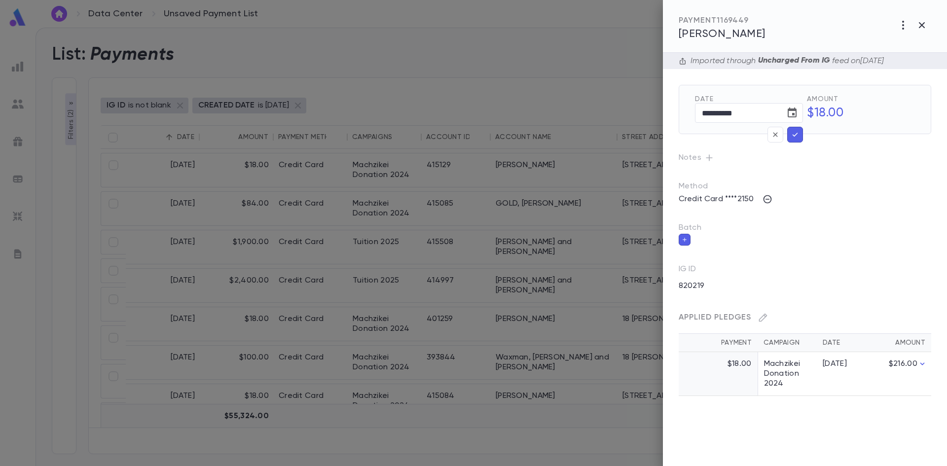
click at [792, 139] on icon "button" at bounding box center [795, 135] width 9 height 10
click at [794, 135] on icon "button" at bounding box center [795, 135] width 9 height 10
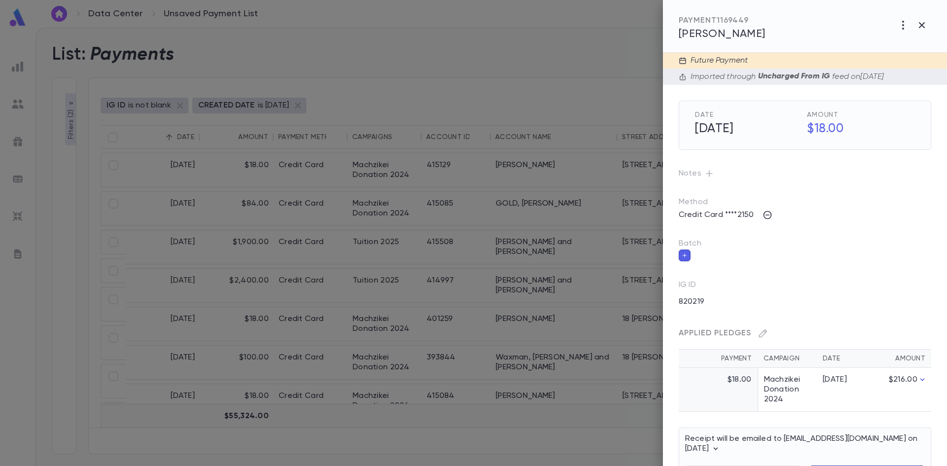
click at [224, 206] on div at bounding box center [473, 233] width 947 height 466
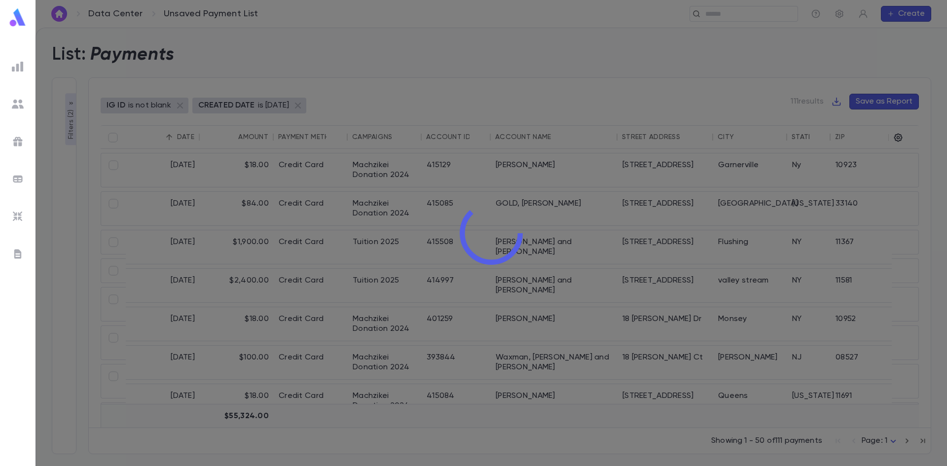
scroll to position [0, 0]
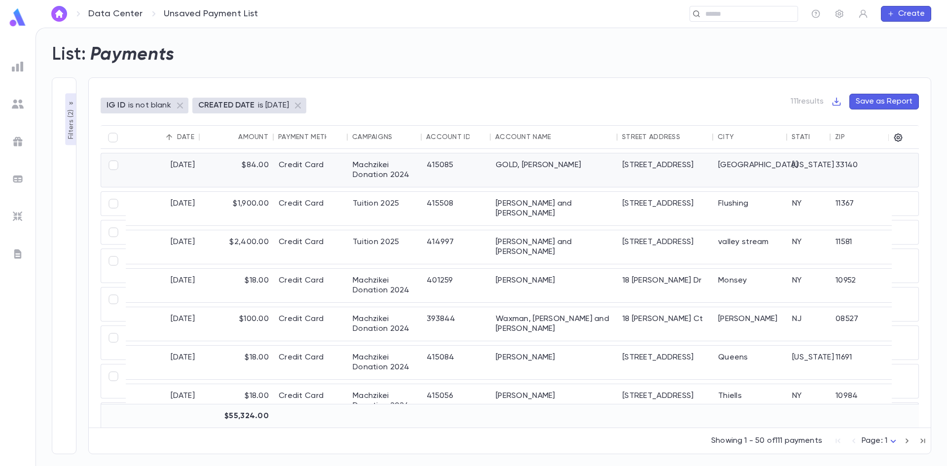
click at [233, 170] on div "$84.00" at bounding box center [237, 170] width 74 height 34
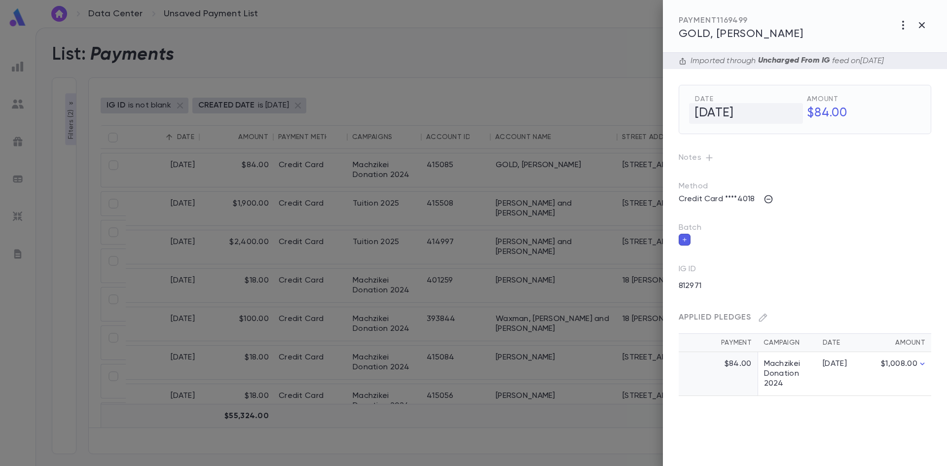
click at [728, 117] on h5 "9/1/2025" at bounding box center [746, 113] width 114 height 21
click at [721, 113] on input "**********" at bounding box center [736, 113] width 83 height 19
type input "**********"
click at [800, 134] on button "button" at bounding box center [796, 135] width 16 height 16
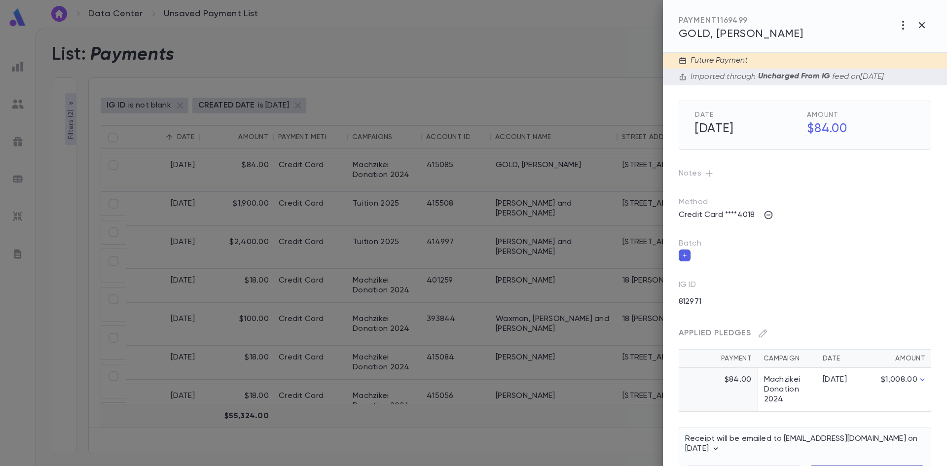
click at [405, 83] on div at bounding box center [473, 233] width 947 height 466
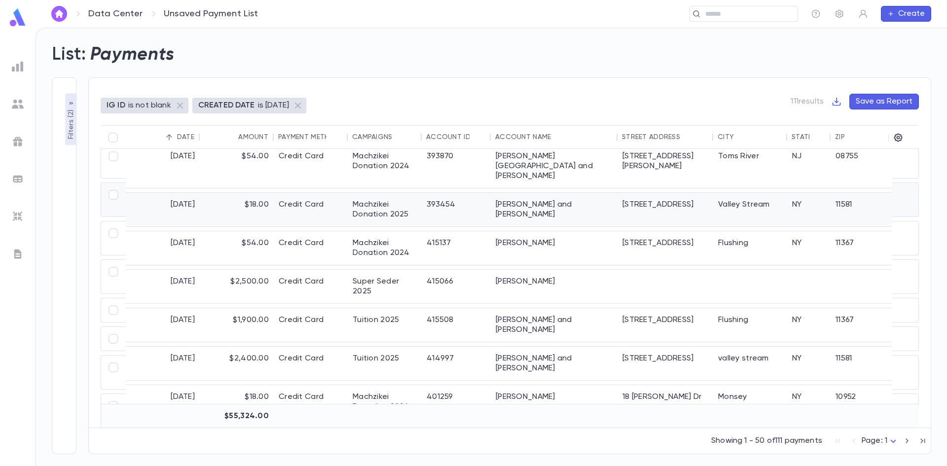
scroll to position [1271, 0]
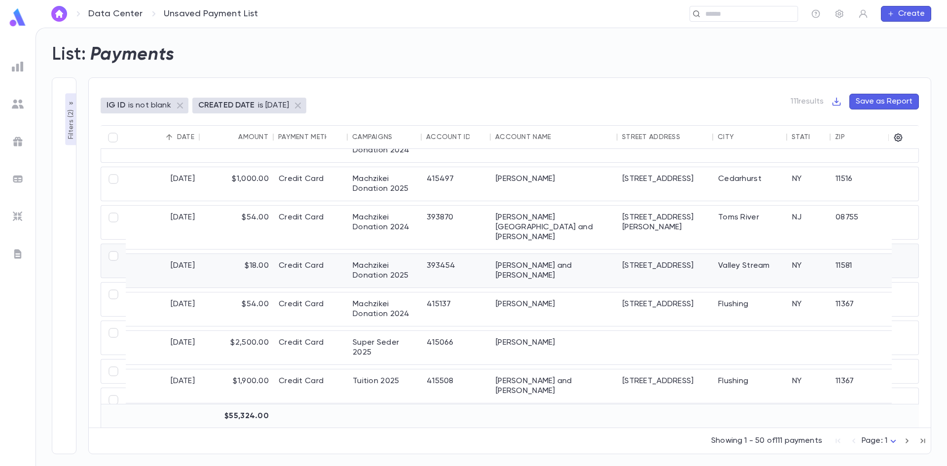
click at [534, 258] on div "[PERSON_NAME] and [PERSON_NAME]" at bounding box center [554, 271] width 127 height 34
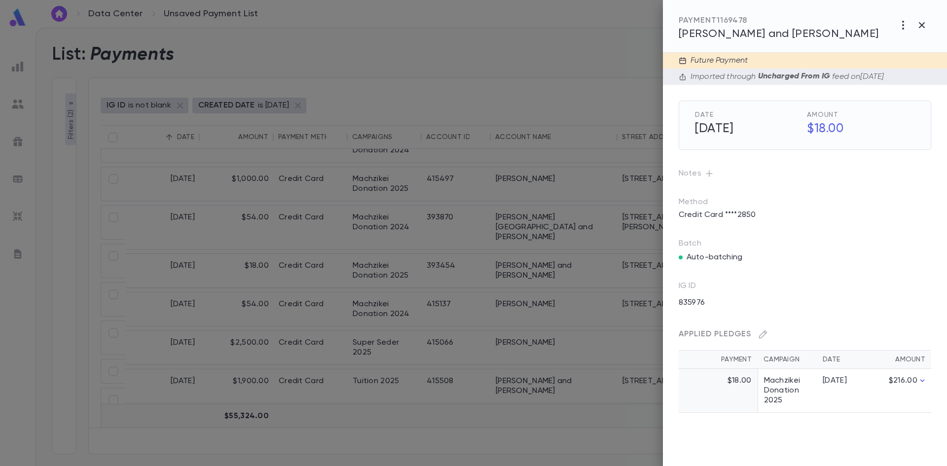
click at [736, 35] on span "[PERSON_NAME] and [PERSON_NAME]" at bounding box center [779, 34] width 200 height 11
click at [445, 38] on div at bounding box center [473, 233] width 947 height 466
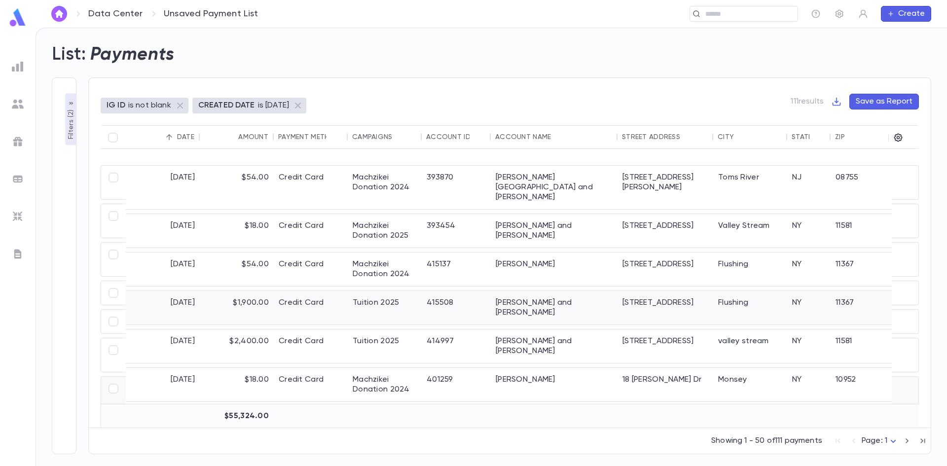
scroll to position [580, 0]
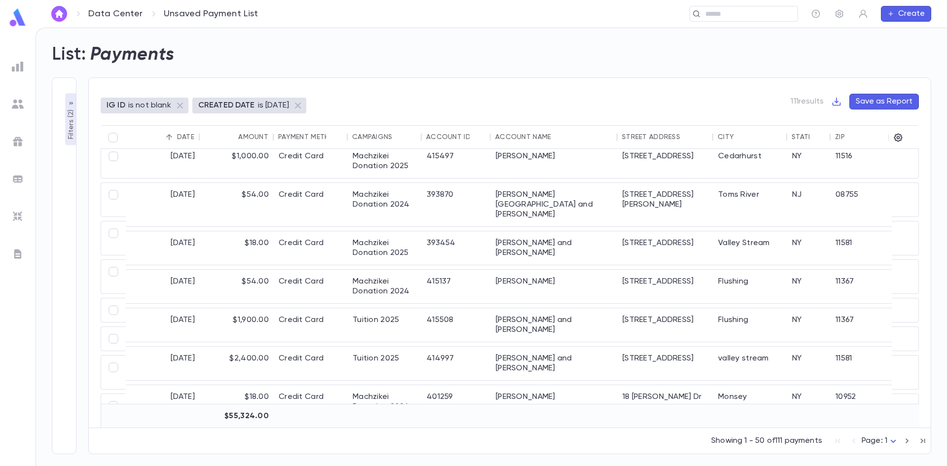
click at [19, 67] on img at bounding box center [18, 67] width 12 height 12
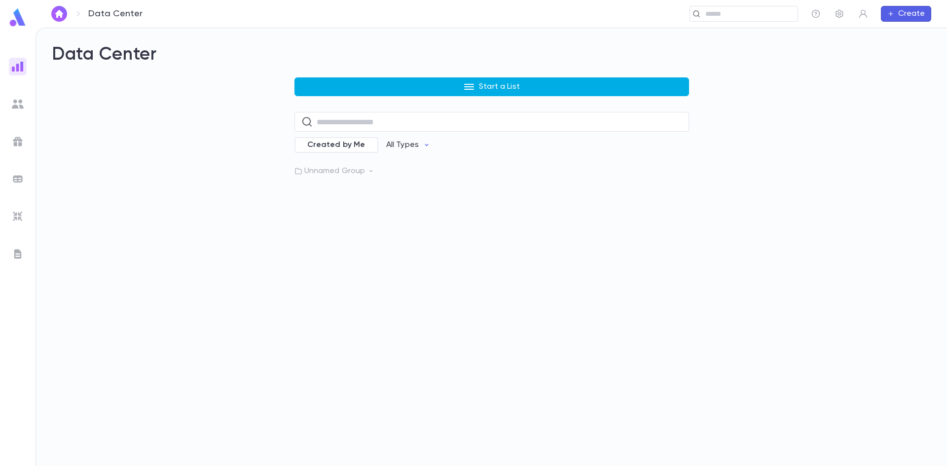
click at [423, 89] on button "Start a List" at bounding box center [492, 86] width 395 height 19
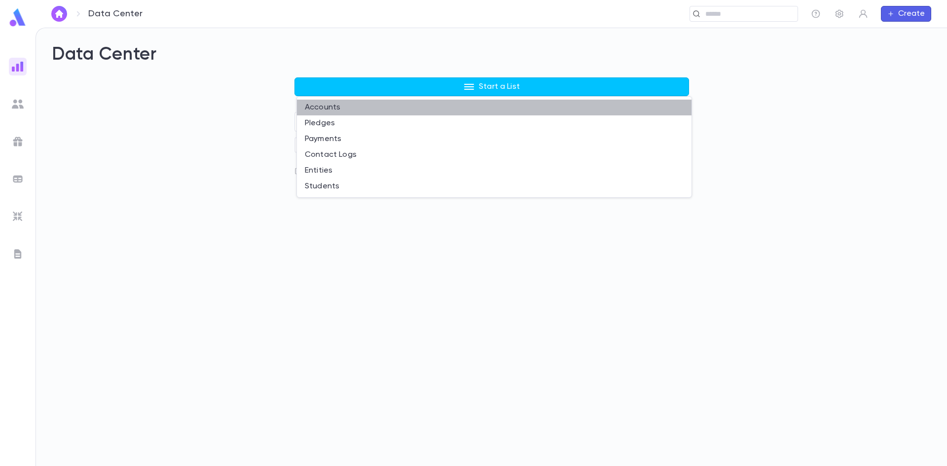
click at [343, 101] on li "Accounts" at bounding box center [494, 108] width 395 height 16
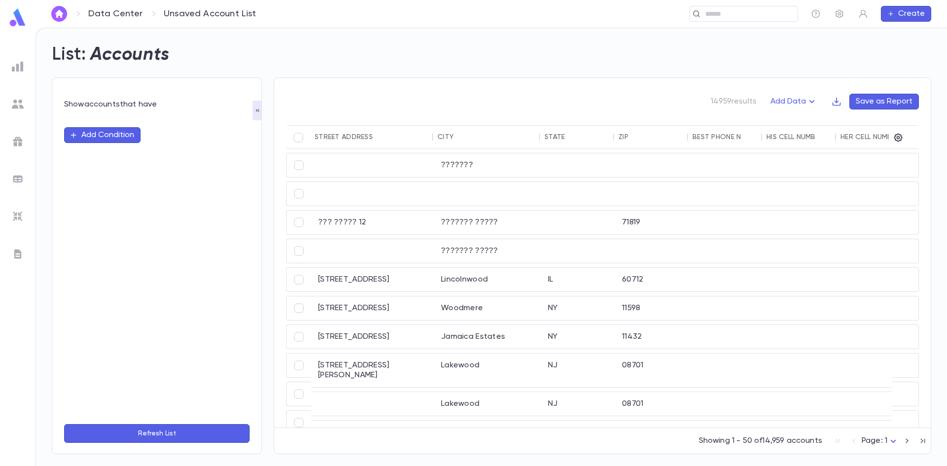
scroll to position [0, 378]
click at [839, 105] on icon "button" at bounding box center [837, 102] width 10 height 10
click at [846, 124] on li "Download CSV" at bounding box center [871, 121] width 71 height 16
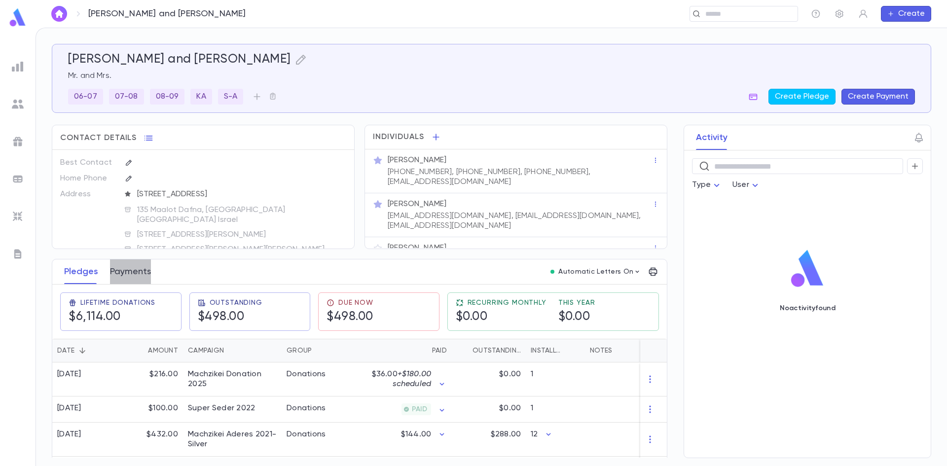
click at [129, 270] on button "Payments" at bounding box center [130, 272] width 41 height 25
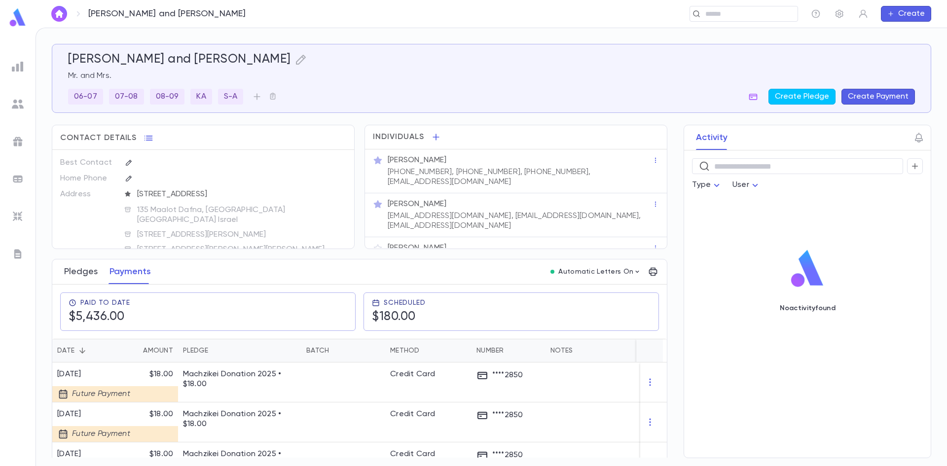
click at [80, 281] on button "Pledges" at bounding box center [81, 272] width 34 height 25
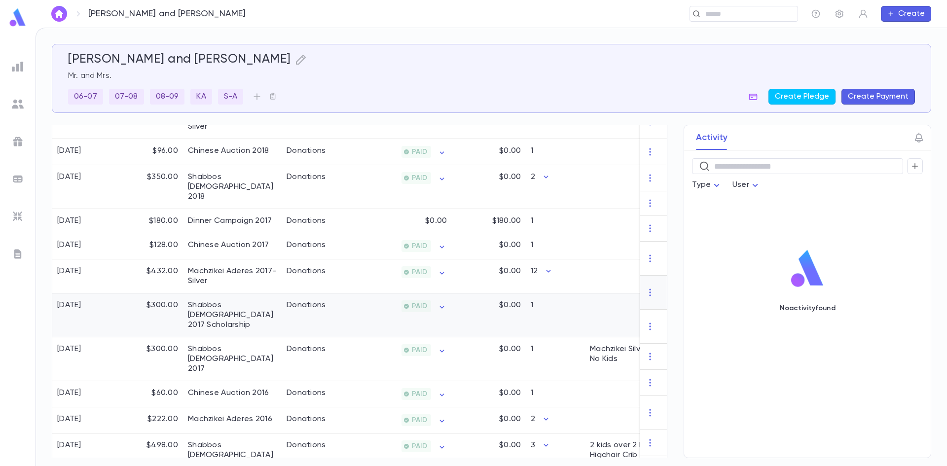
scroll to position [99, 0]
